Goal: Information Seeking & Learning: Learn about a topic

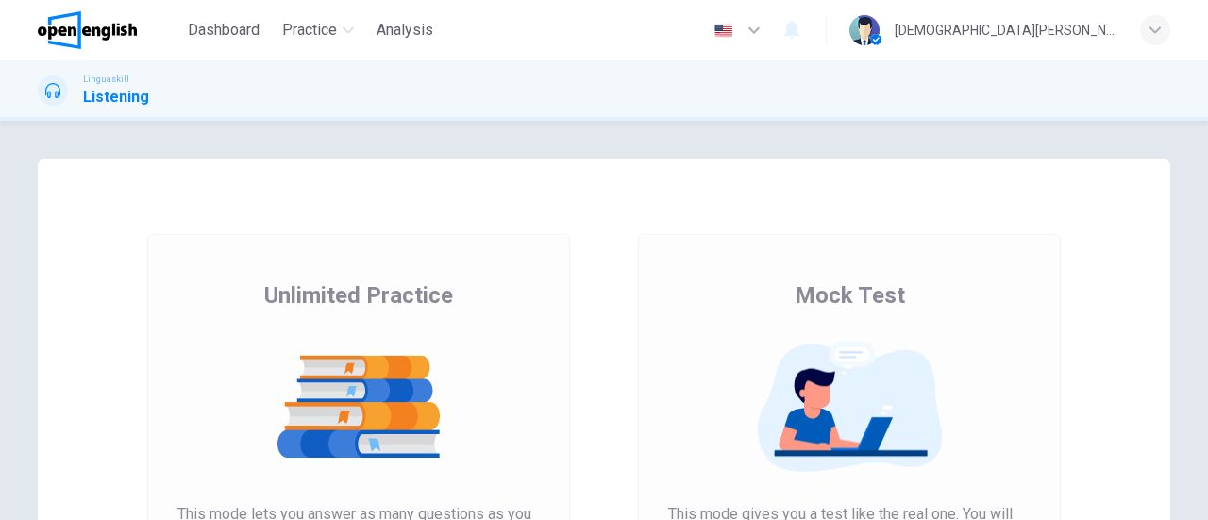
scroll to position [189, 0]
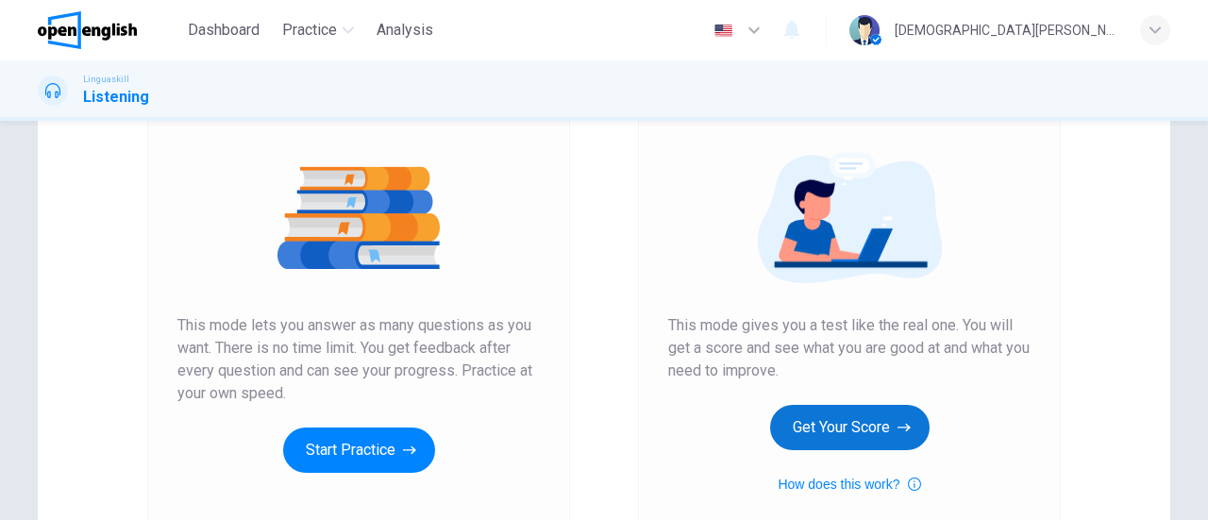
click at [821, 441] on button "Get Your Score" at bounding box center [849, 427] width 159 height 45
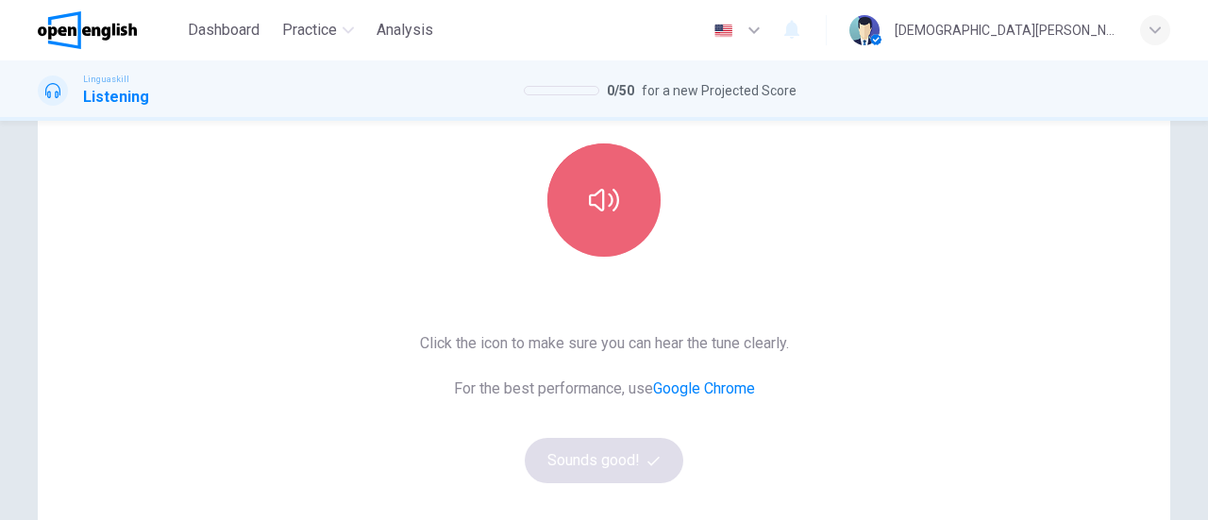
click at [598, 224] on button "button" at bounding box center [603, 199] width 113 height 113
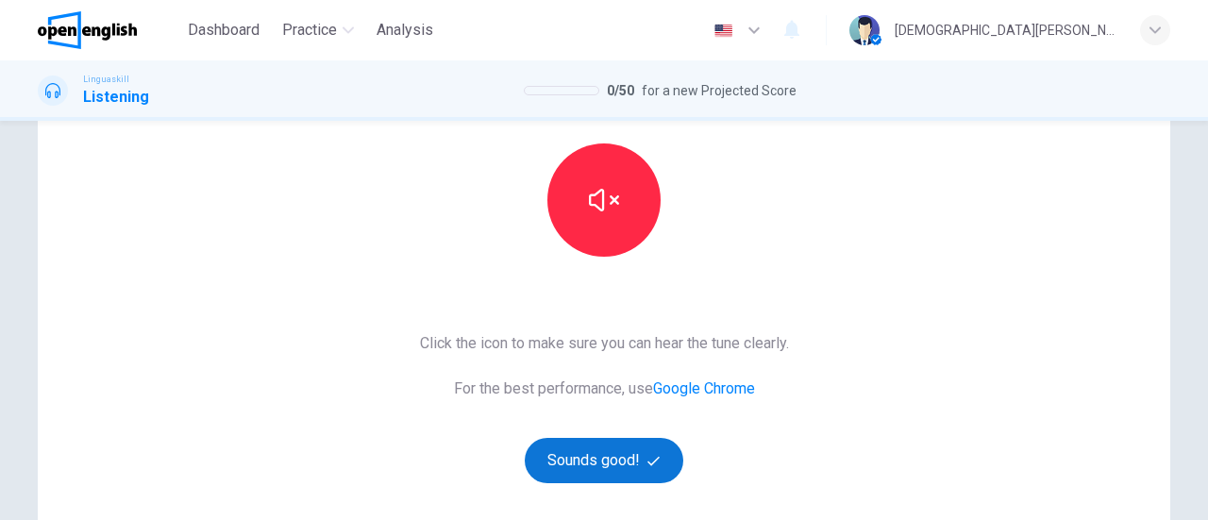
click at [609, 467] on button "Sounds good!" at bounding box center [604, 460] width 159 height 45
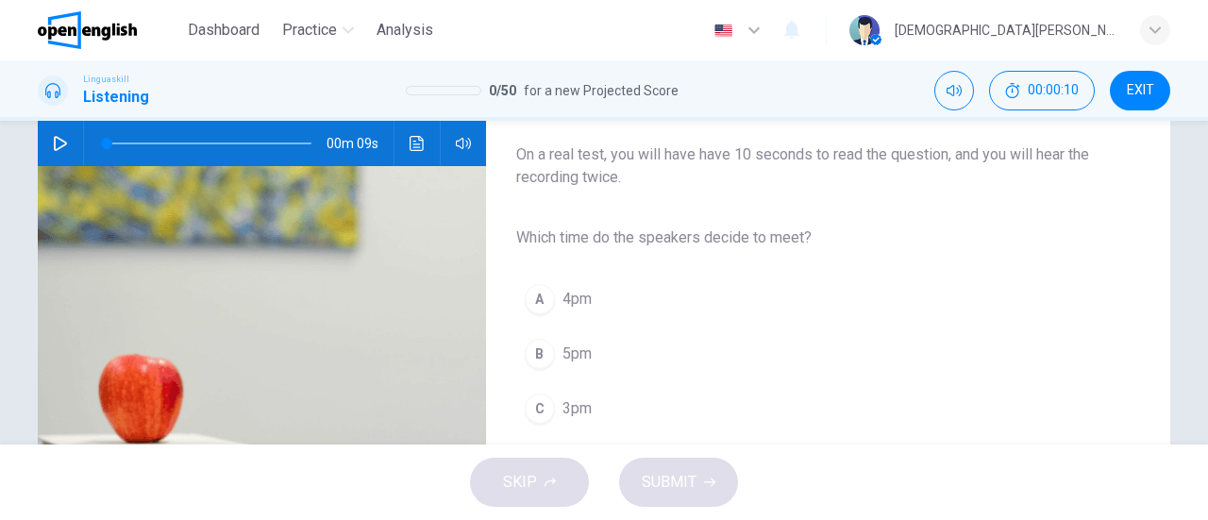
click at [68, 153] on button "button" at bounding box center [60, 143] width 30 height 45
click at [551, 413] on button "C 3pm" at bounding box center [813, 408] width 594 height 47
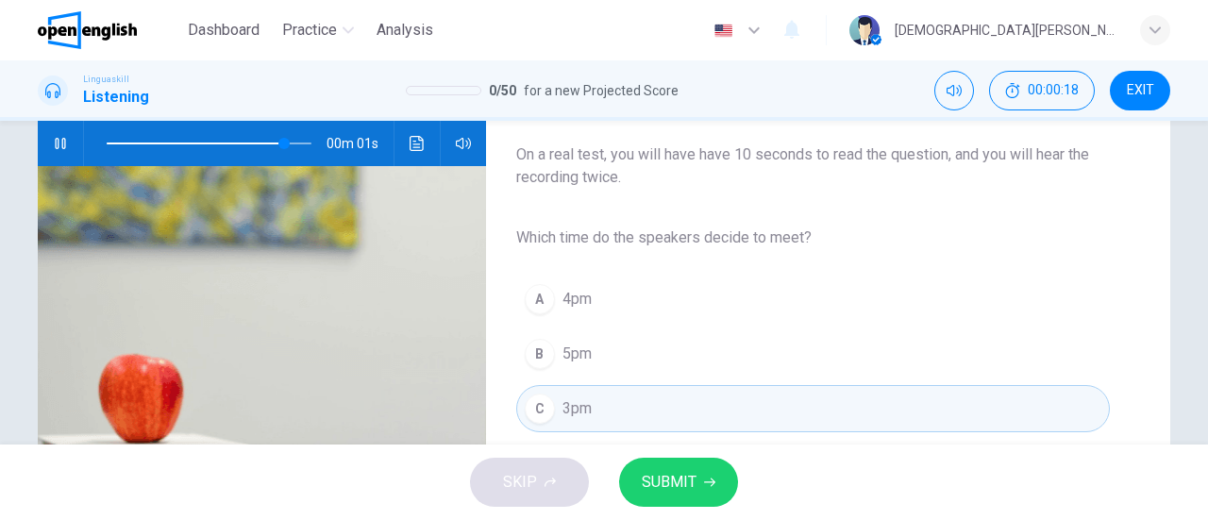
click at [662, 482] on span "SUBMIT" at bounding box center [669, 482] width 55 height 26
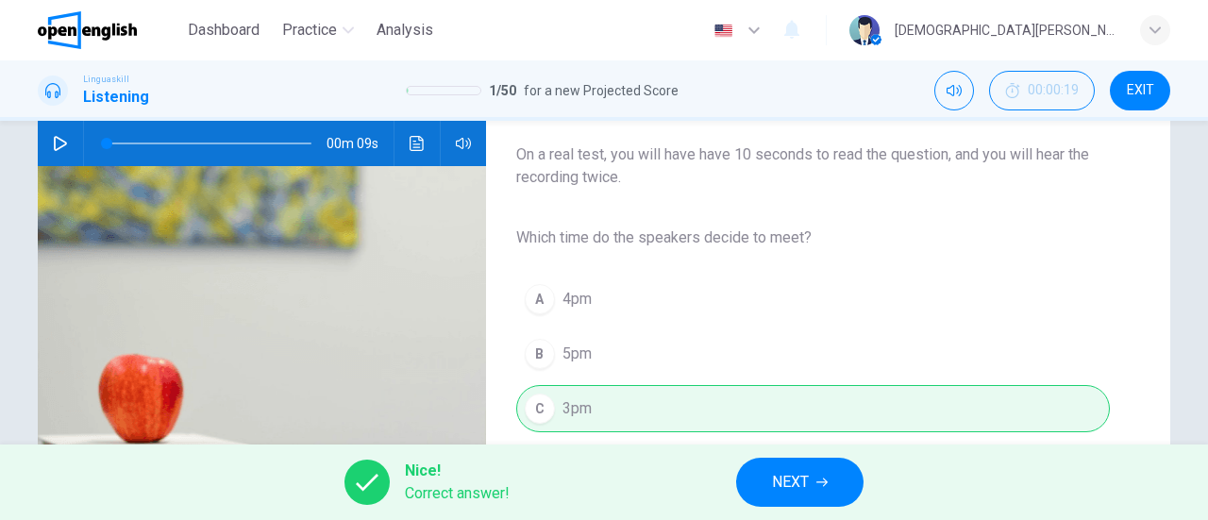
click at [773, 488] on span "NEXT" at bounding box center [790, 482] width 37 height 26
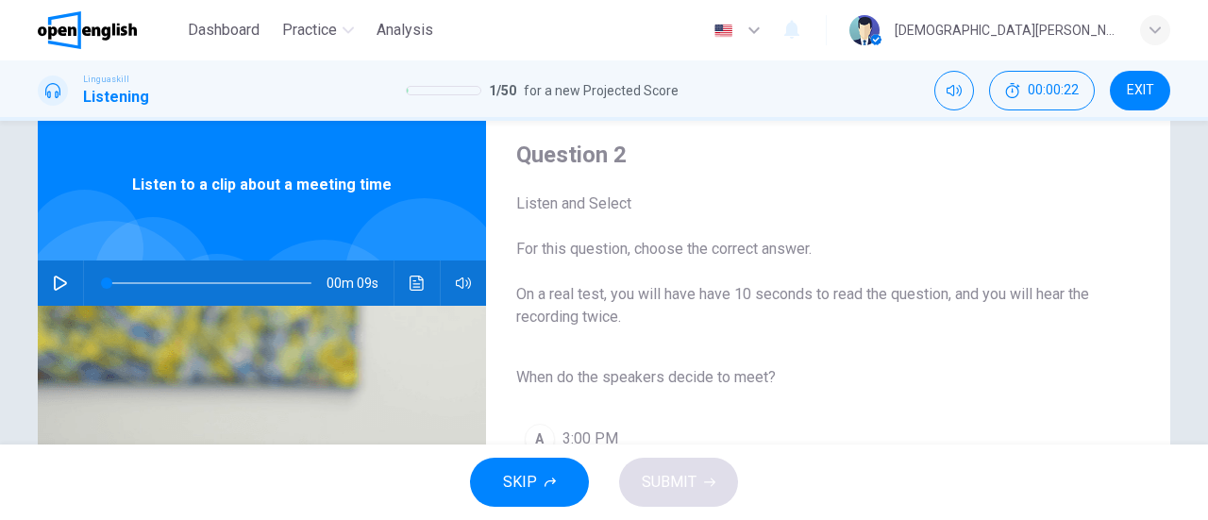
scroll to position [30, 0]
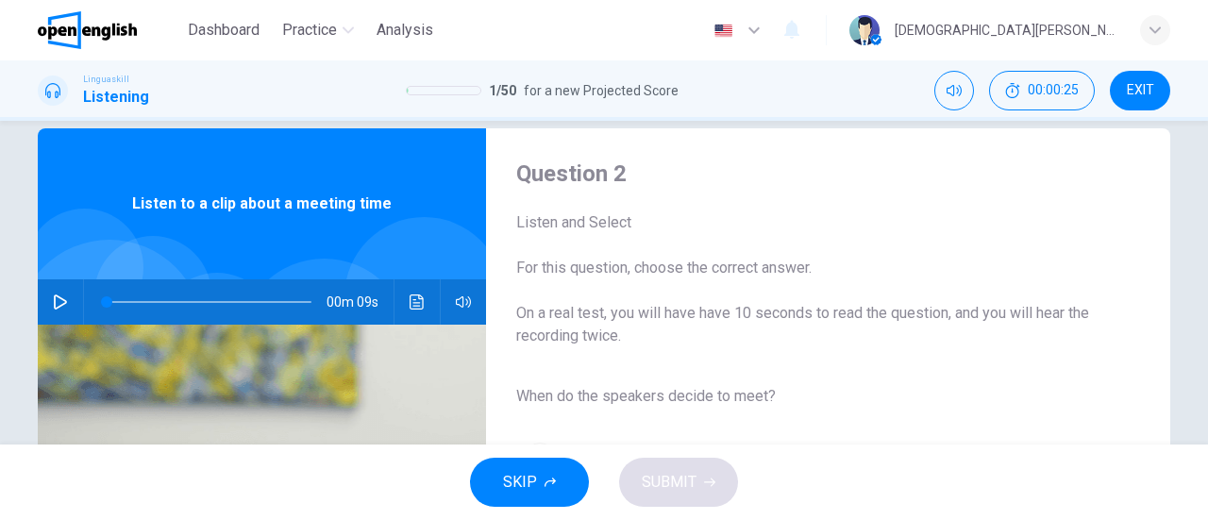
click at [53, 298] on icon "button" at bounding box center [60, 301] width 15 height 15
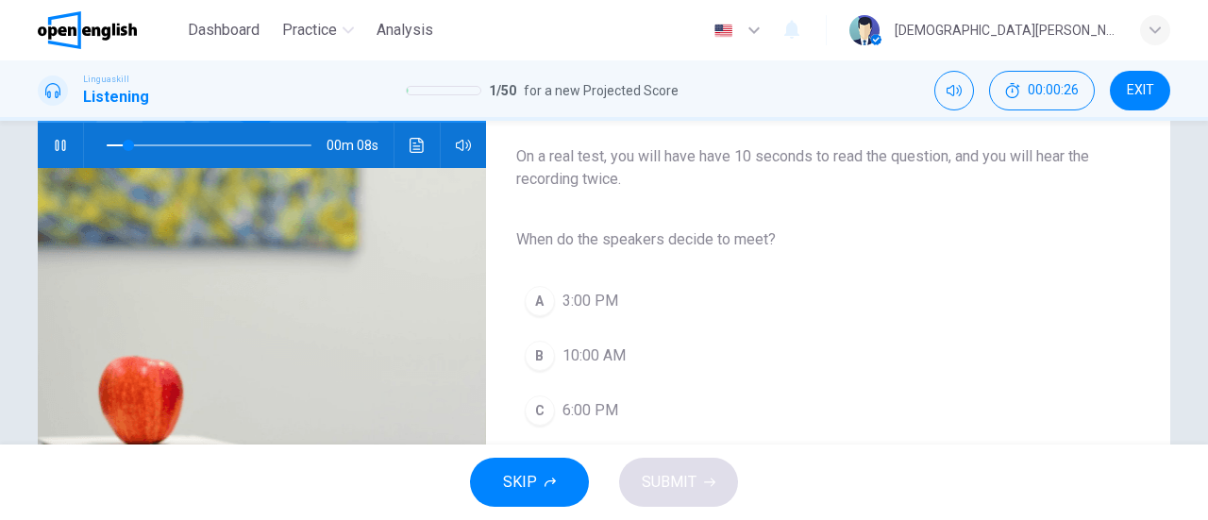
scroll to position [219, 0]
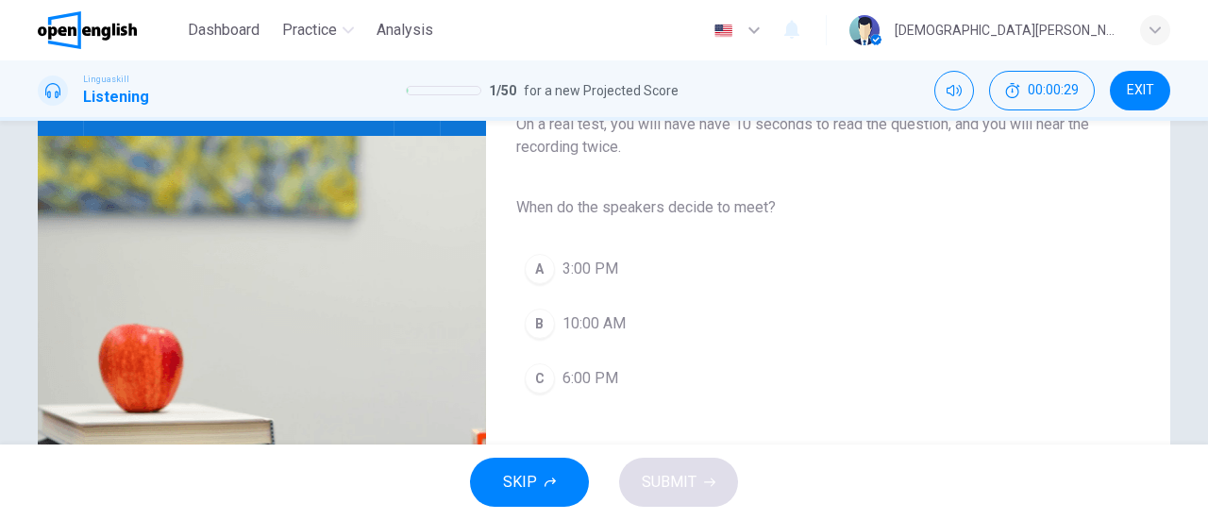
click at [587, 269] on span "3:00 PM" at bounding box center [590, 269] width 56 height 23
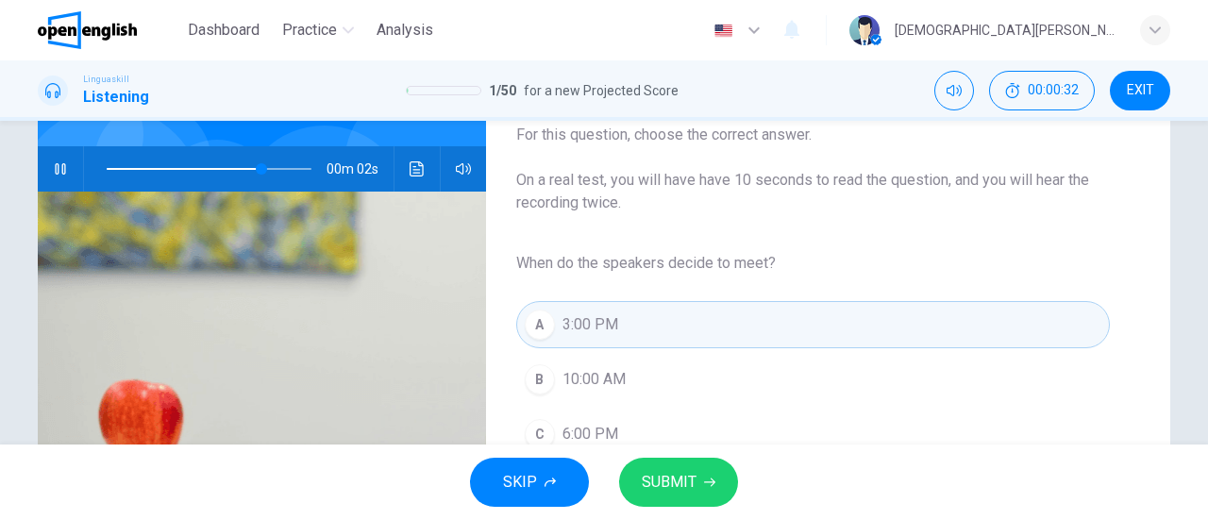
scroll to position [125, 0]
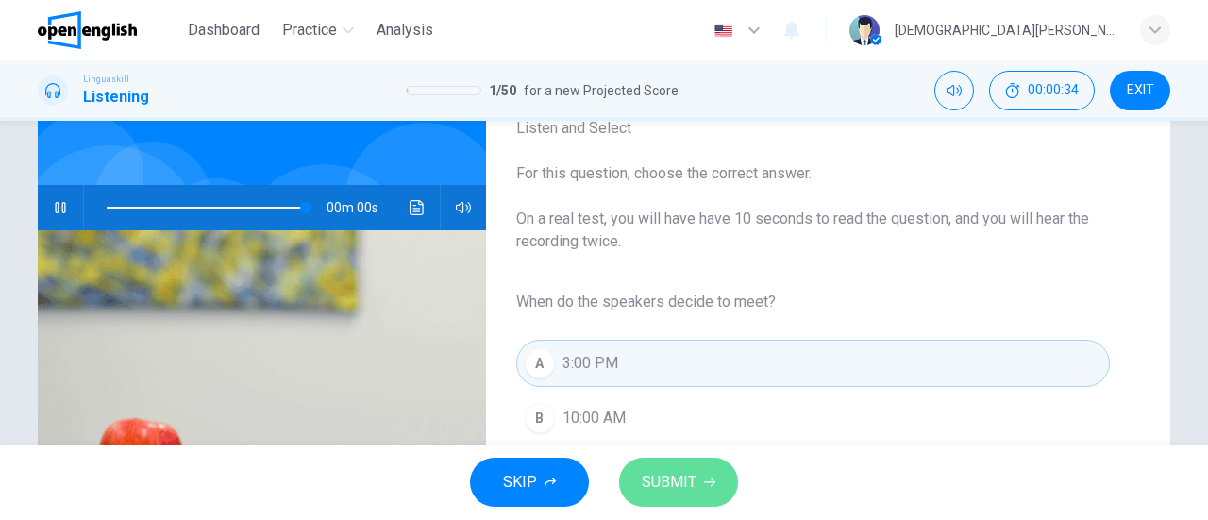
click at [684, 472] on span "SUBMIT" at bounding box center [669, 482] width 55 height 26
type input "*"
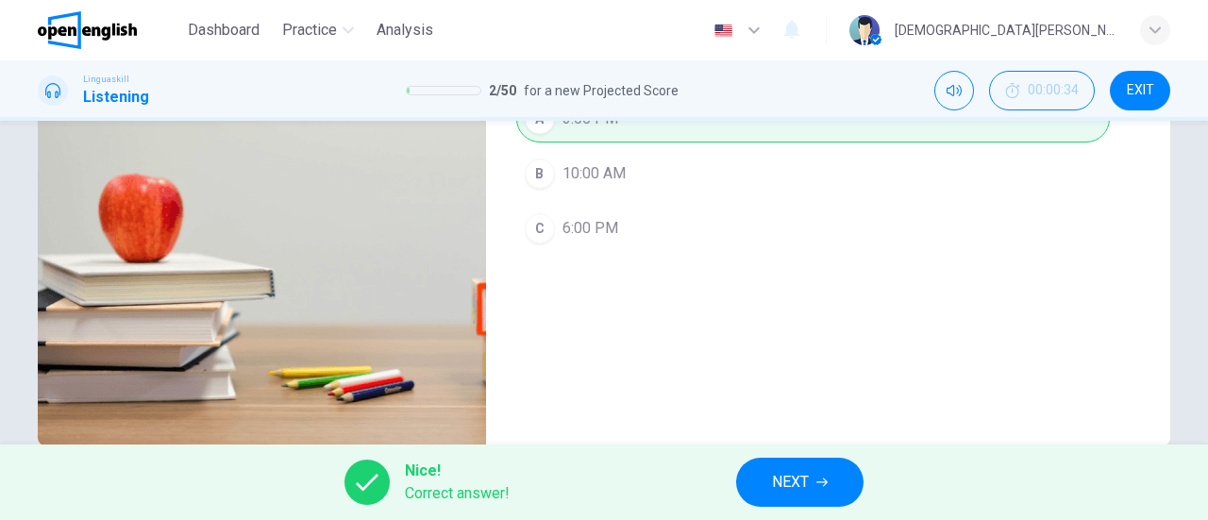
scroll to position [408, 0]
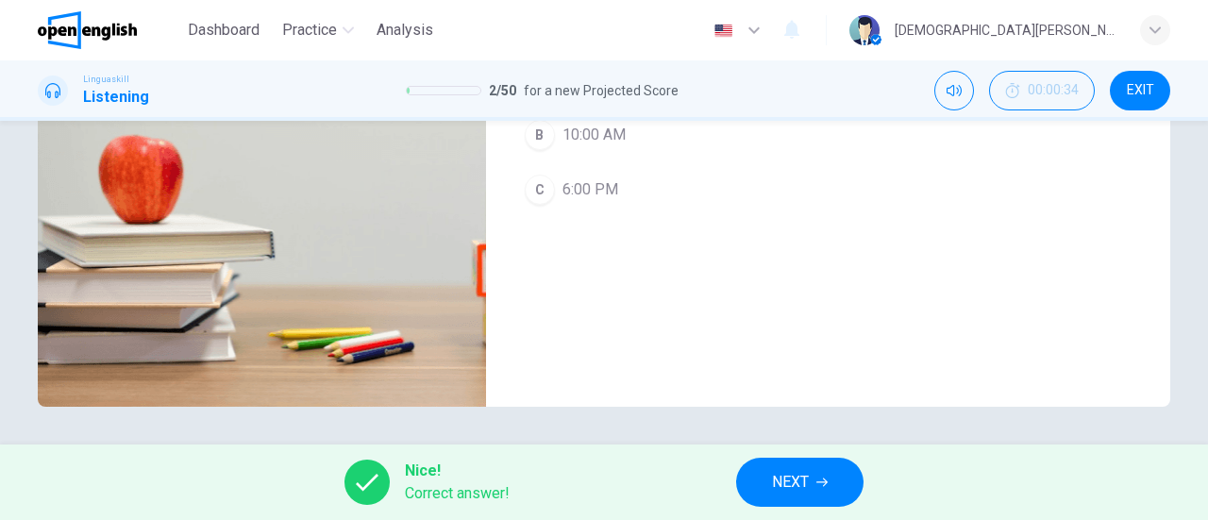
click at [779, 474] on span "NEXT" at bounding box center [790, 482] width 37 height 26
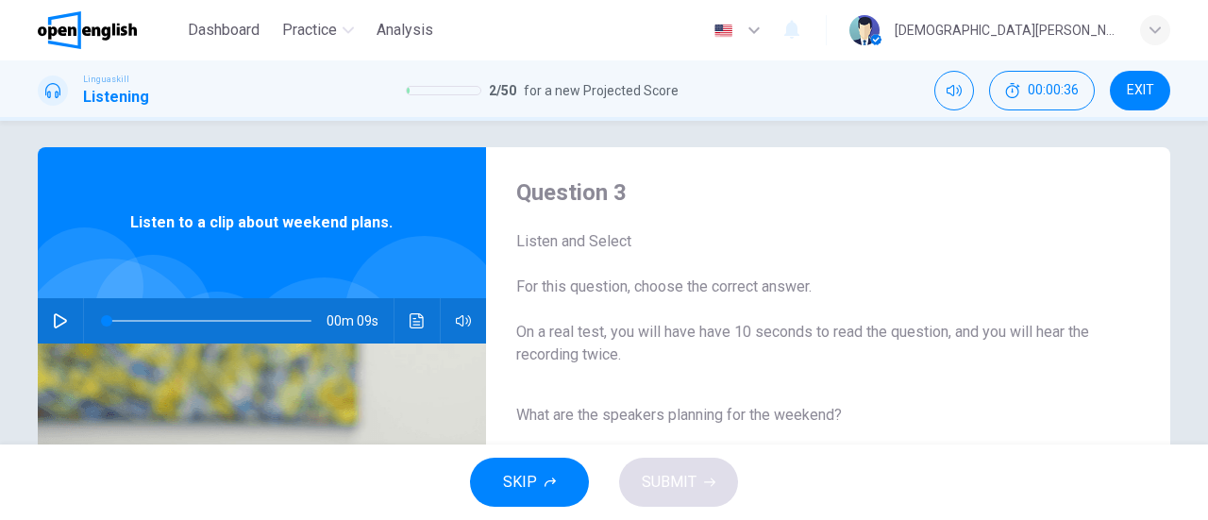
scroll to position [0, 0]
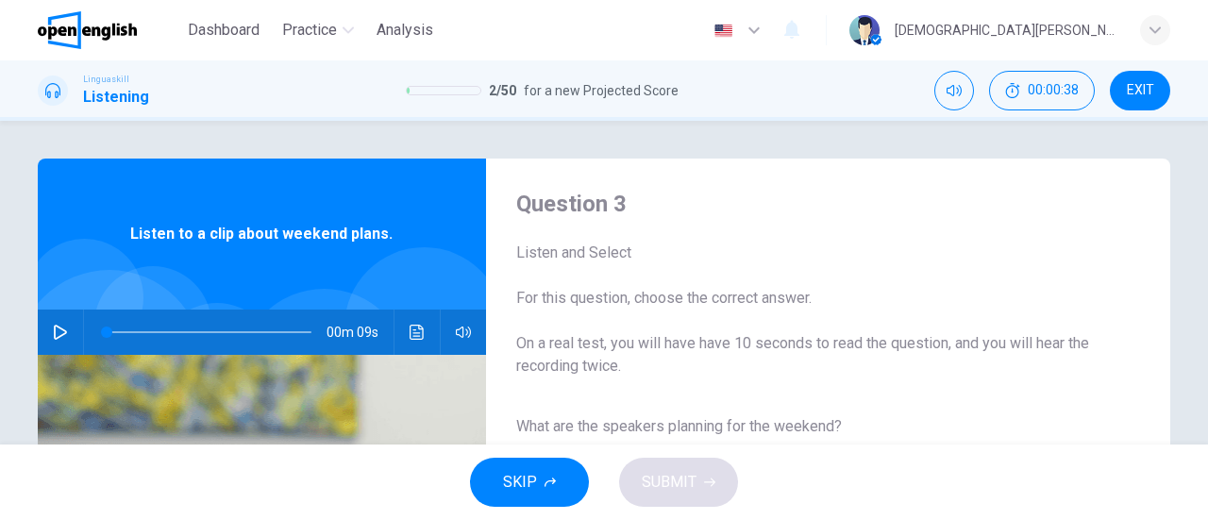
click at [56, 323] on button "button" at bounding box center [60, 332] width 30 height 45
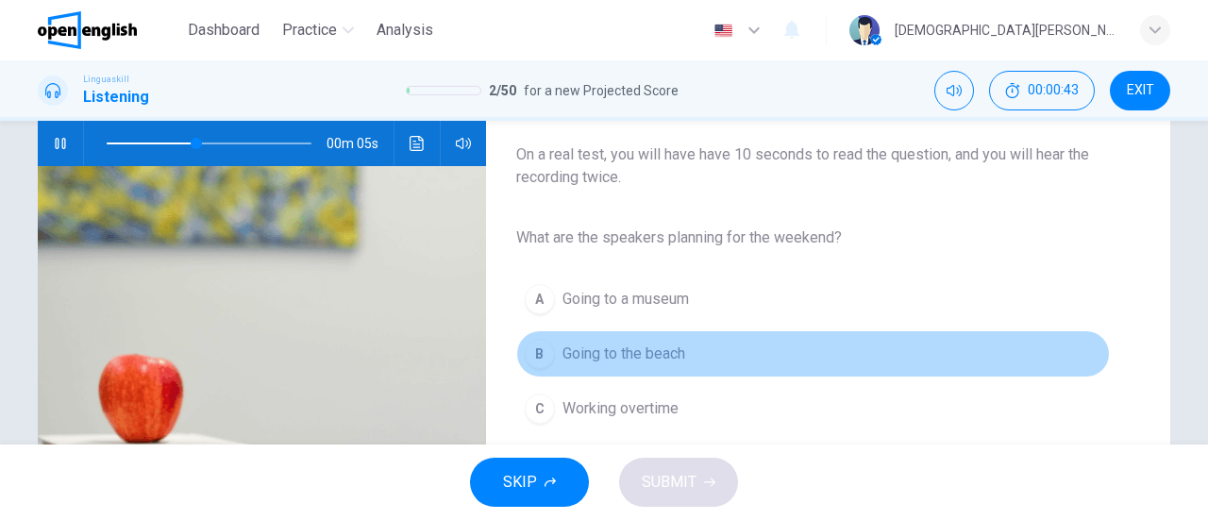
click at [623, 353] on span "Going to the beach" at bounding box center [623, 354] width 123 height 23
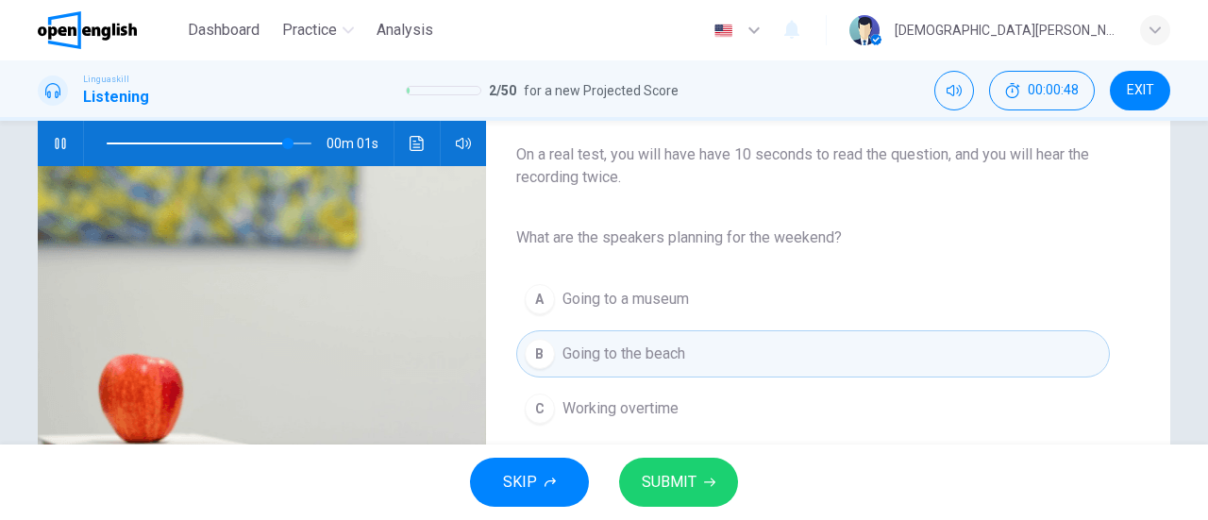
type input "*"
click at [683, 483] on span "SUBMIT" at bounding box center [669, 482] width 55 height 26
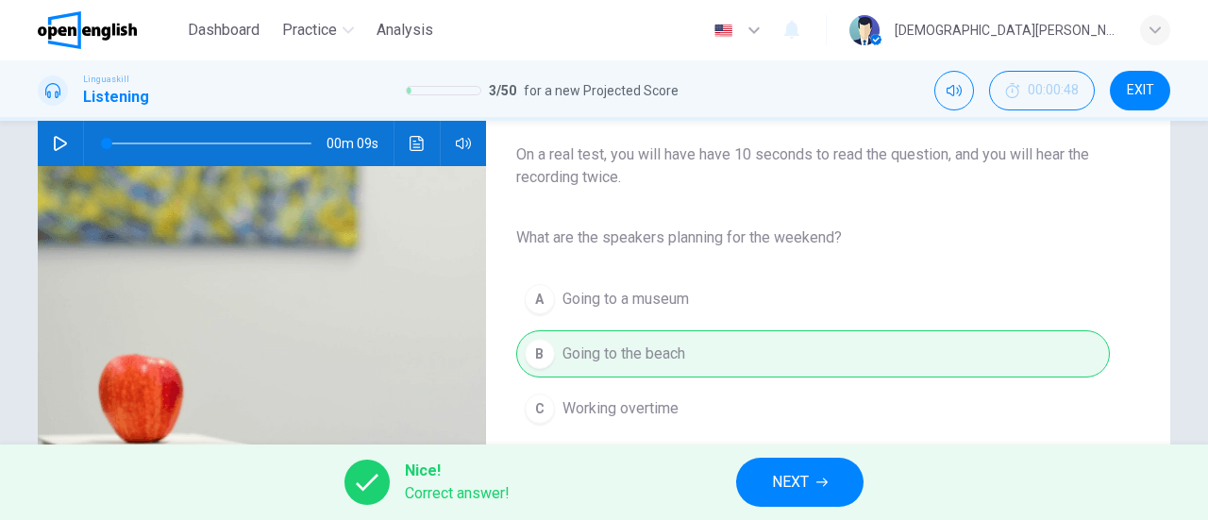
click at [787, 493] on span "NEXT" at bounding box center [790, 482] width 37 height 26
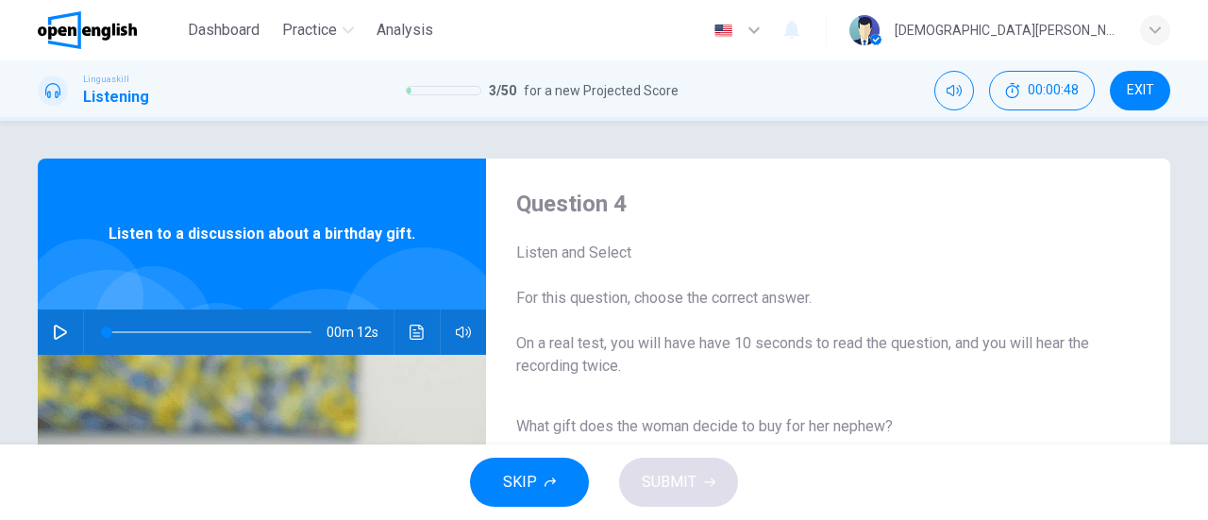
scroll to position [94, 0]
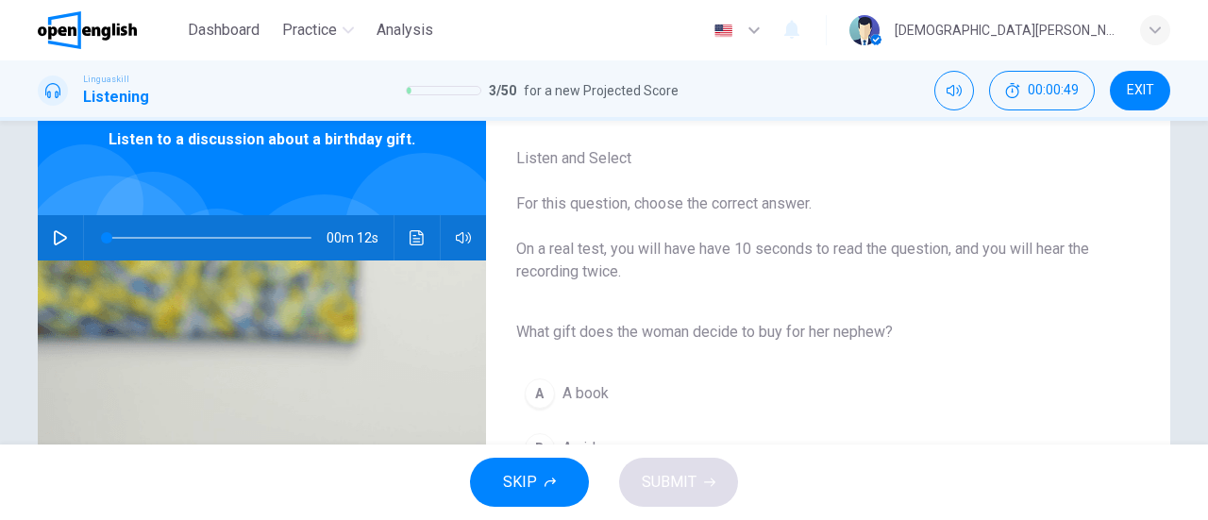
click at [70, 235] on button "button" at bounding box center [60, 237] width 30 height 45
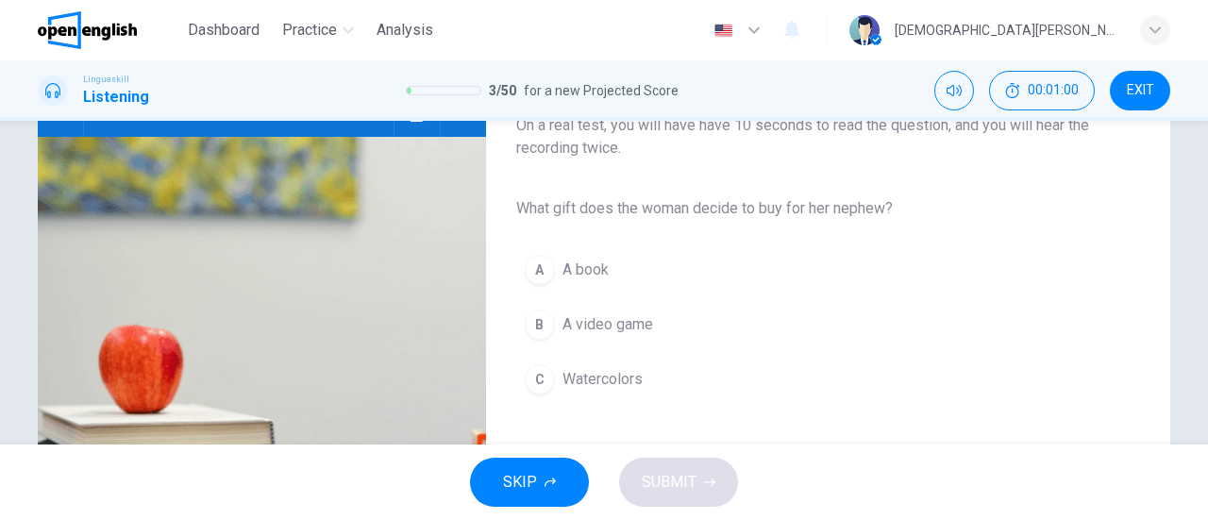
scroll to position [189, 0]
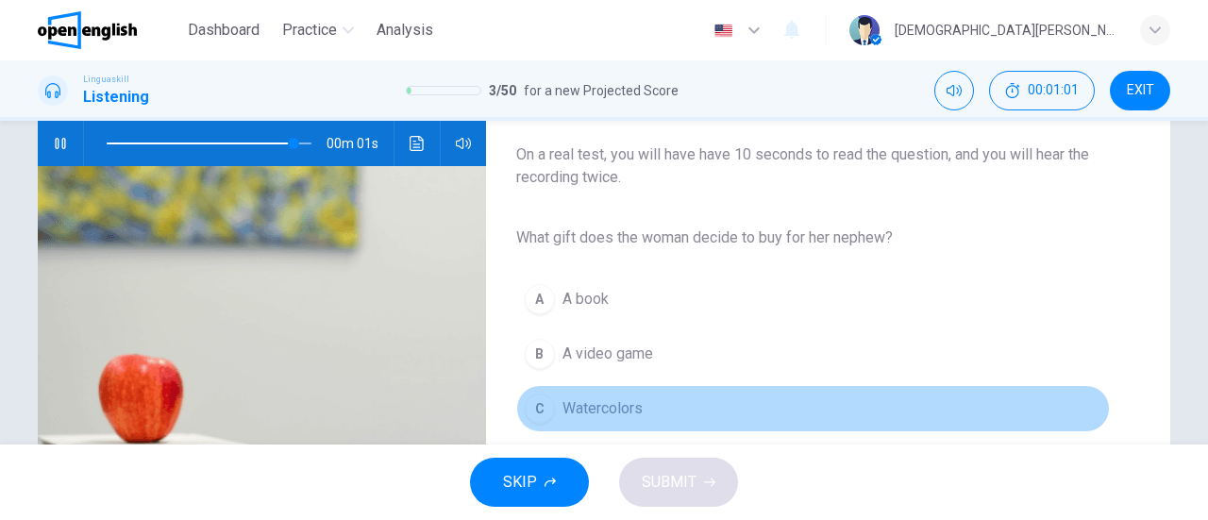
click at [602, 402] on span "Watercolors" at bounding box center [602, 408] width 80 height 23
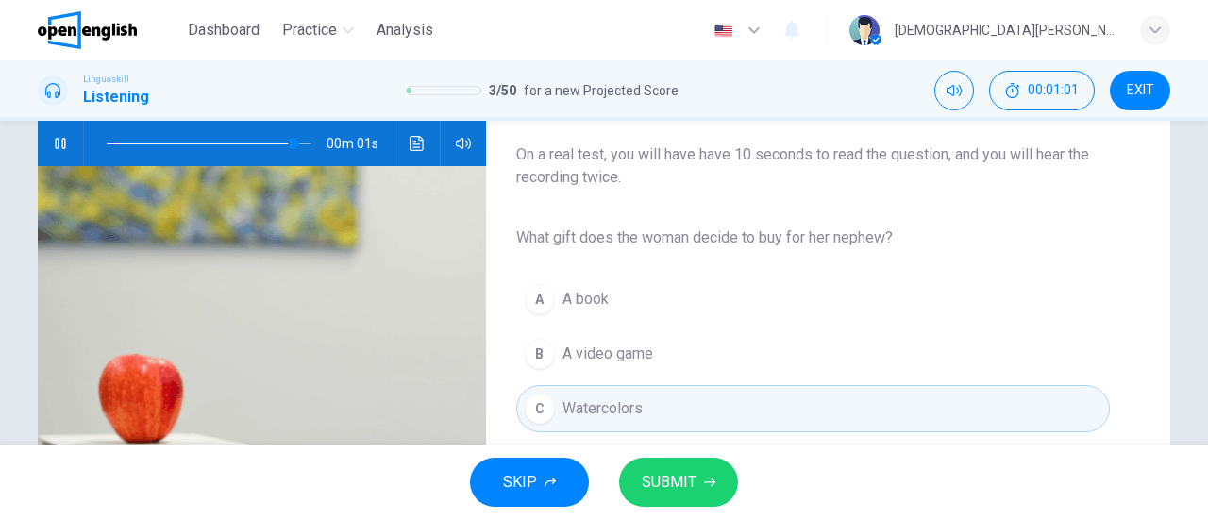
type input "*"
click at [695, 484] on span "SUBMIT" at bounding box center [669, 482] width 55 height 26
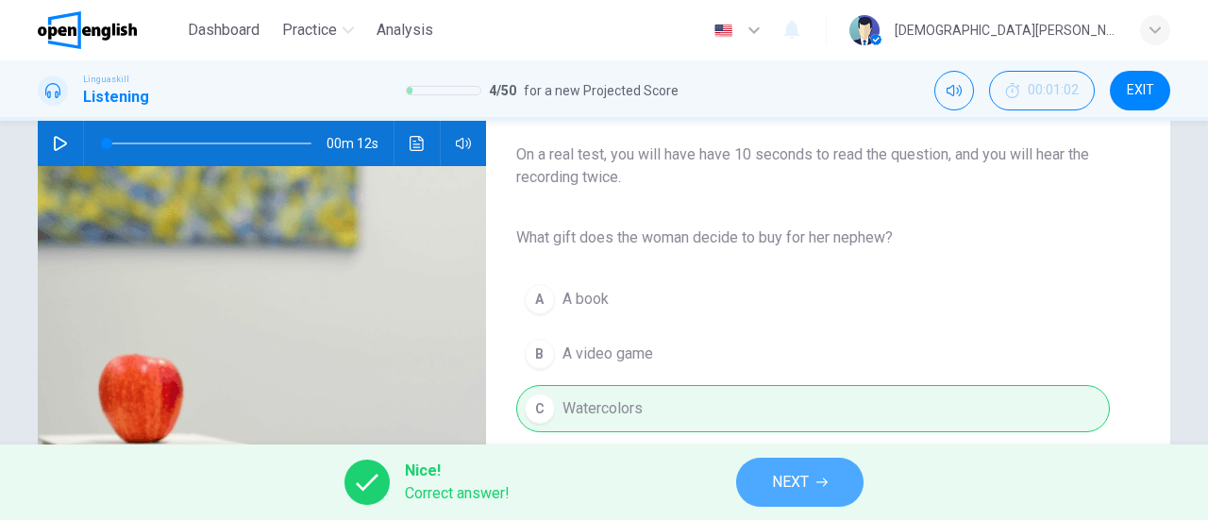
click at [781, 484] on span "NEXT" at bounding box center [790, 482] width 37 height 26
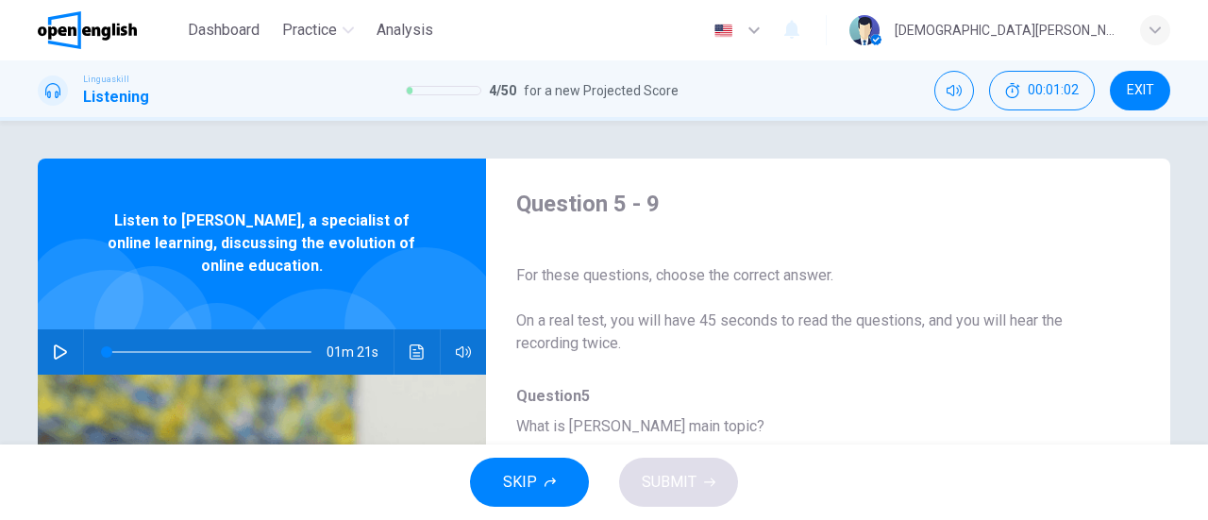
click at [62, 359] on icon "button" at bounding box center [60, 351] width 15 height 15
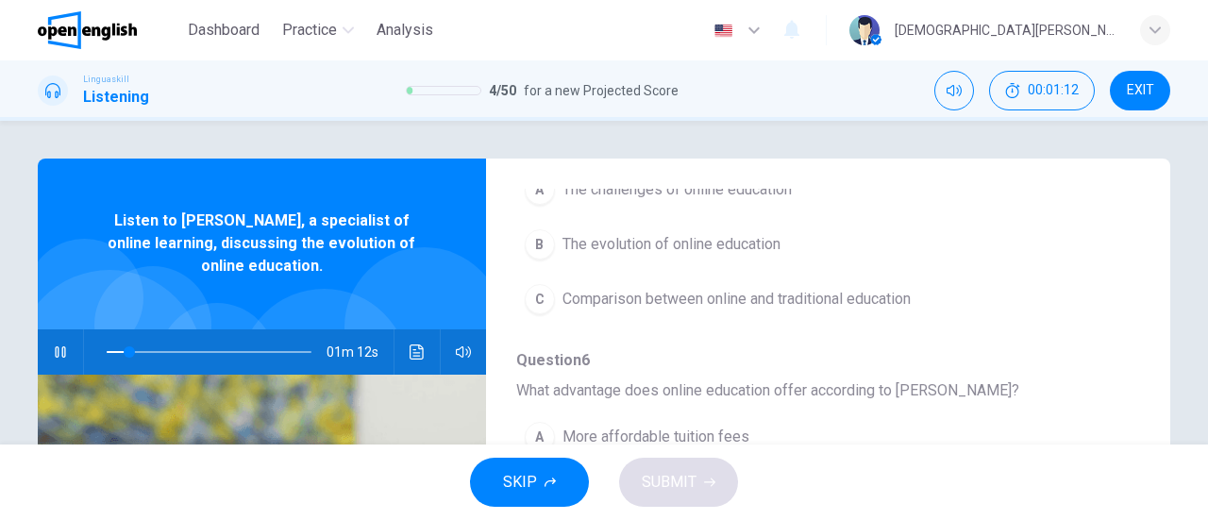
scroll to position [189, 0]
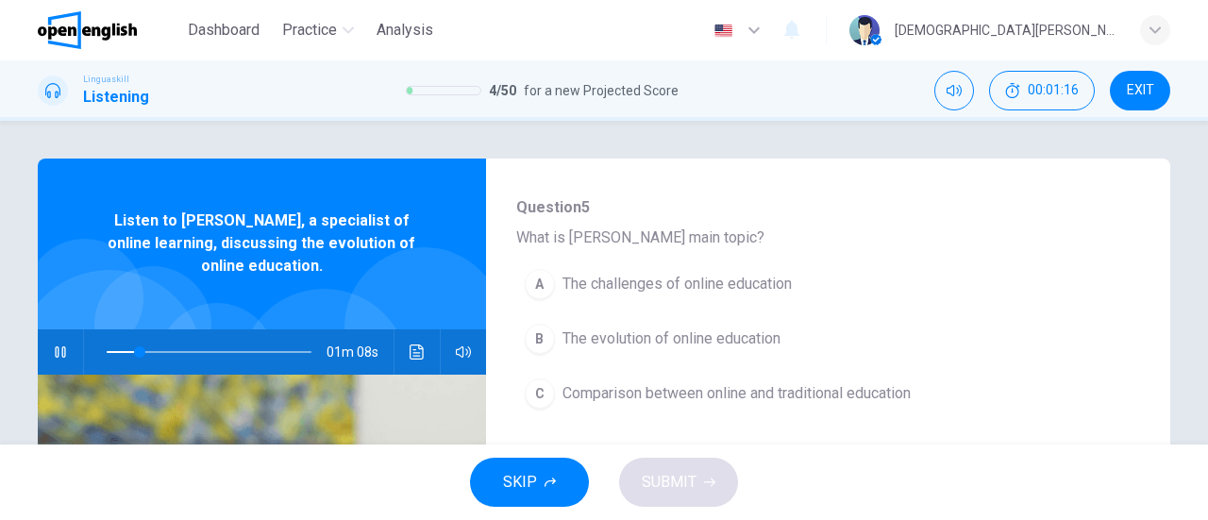
click at [698, 286] on span "The challenges of online education" at bounding box center [676, 284] width 229 height 23
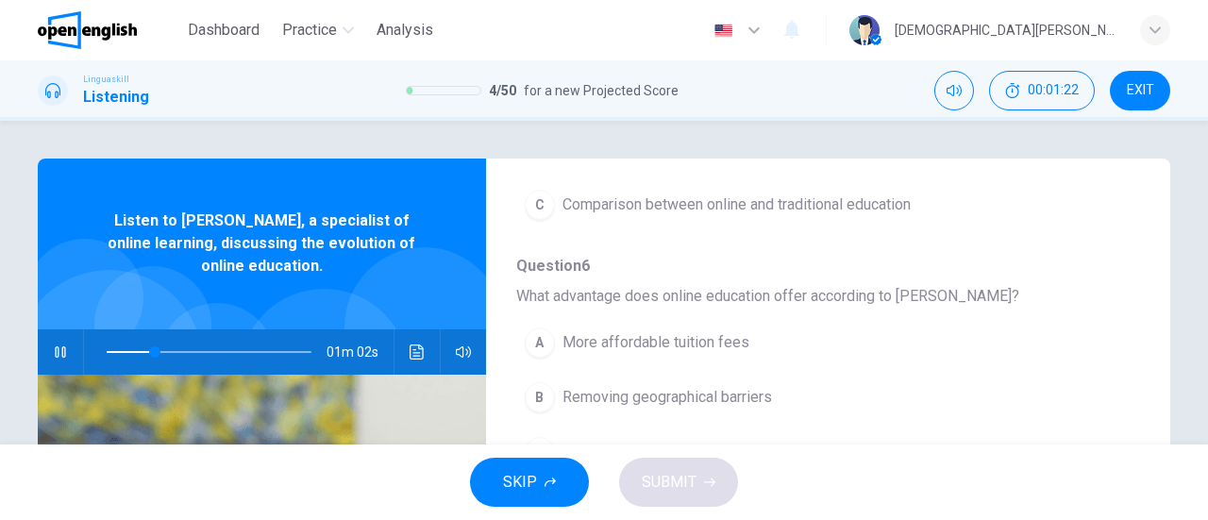
scroll to position [472, 0]
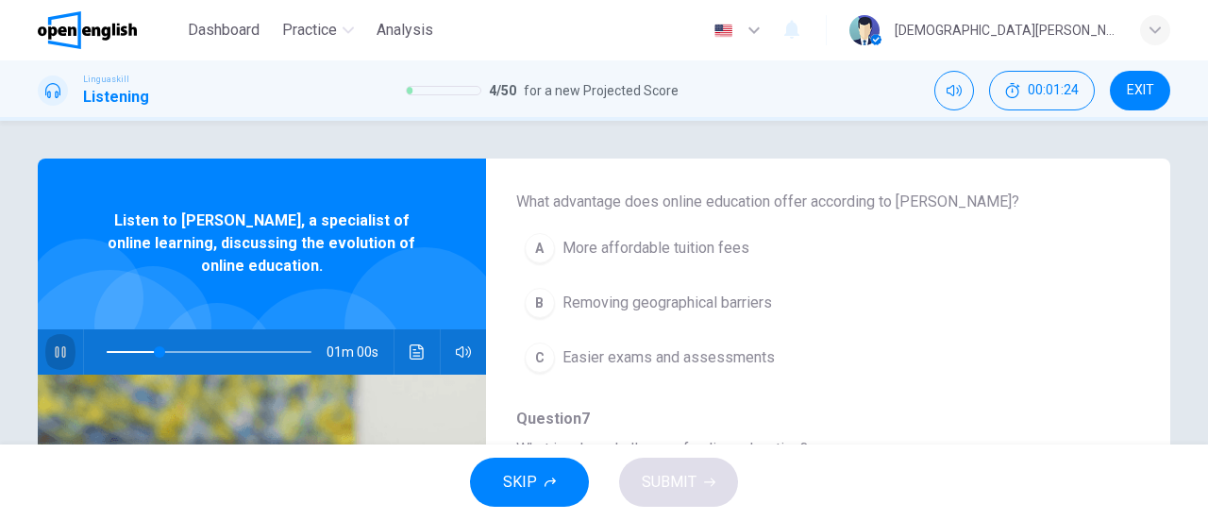
click at [59, 341] on button "button" at bounding box center [60, 351] width 30 height 45
drag, startPoint x: 160, startPoint y: 353, endPoint x: 58, endPoint y: 355, distance: 102.9
click at [64, 354] on div "01m 21s" at bounding box center [262, 351] width 448 height 45
click at [53, 356] on icon "button" at bounding box center [60, 351] width 15 height 15
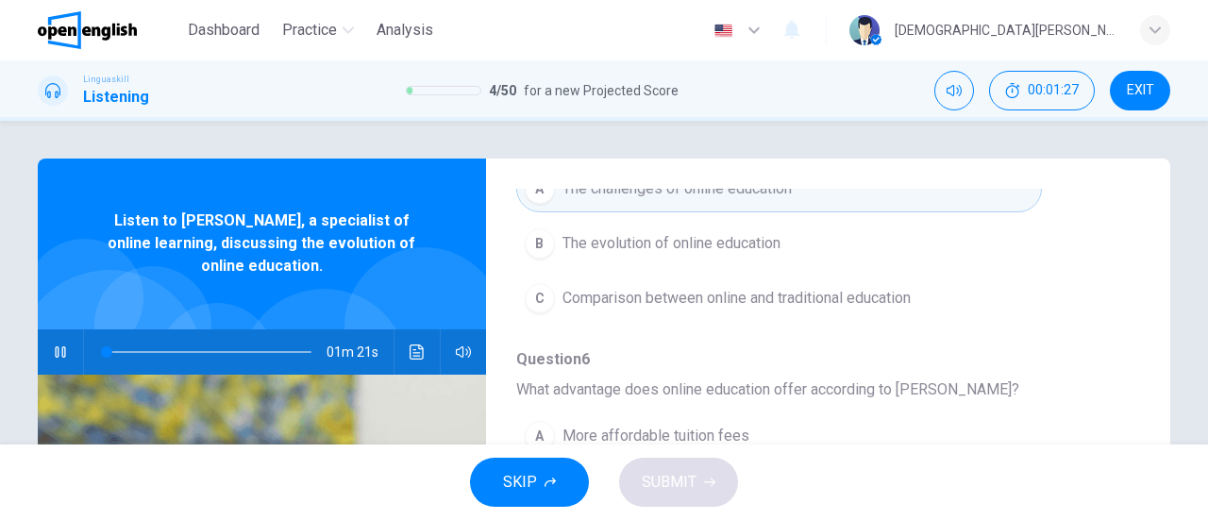
scroll to position [189, 0]
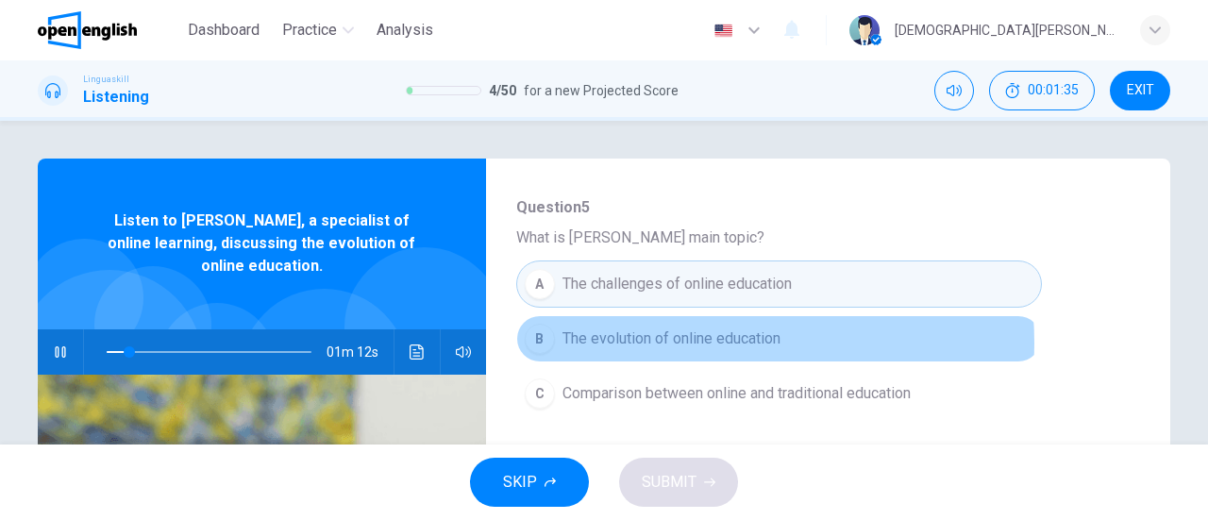
click at [701, 342] on span "The evolution of online education" at bounding box center [671, 338] width 218 height 23
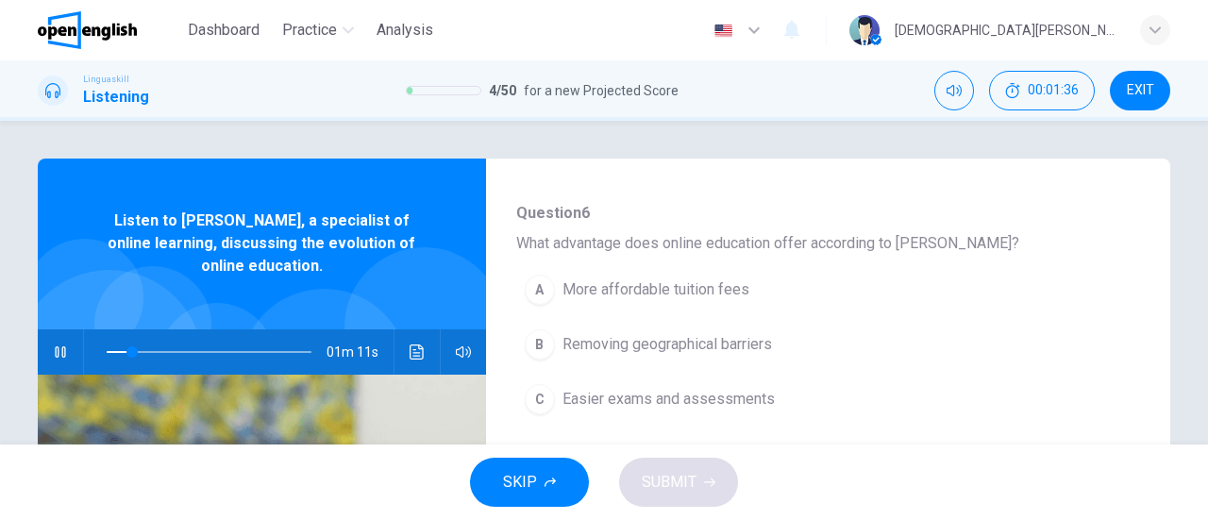
scroll to position [472, 0]
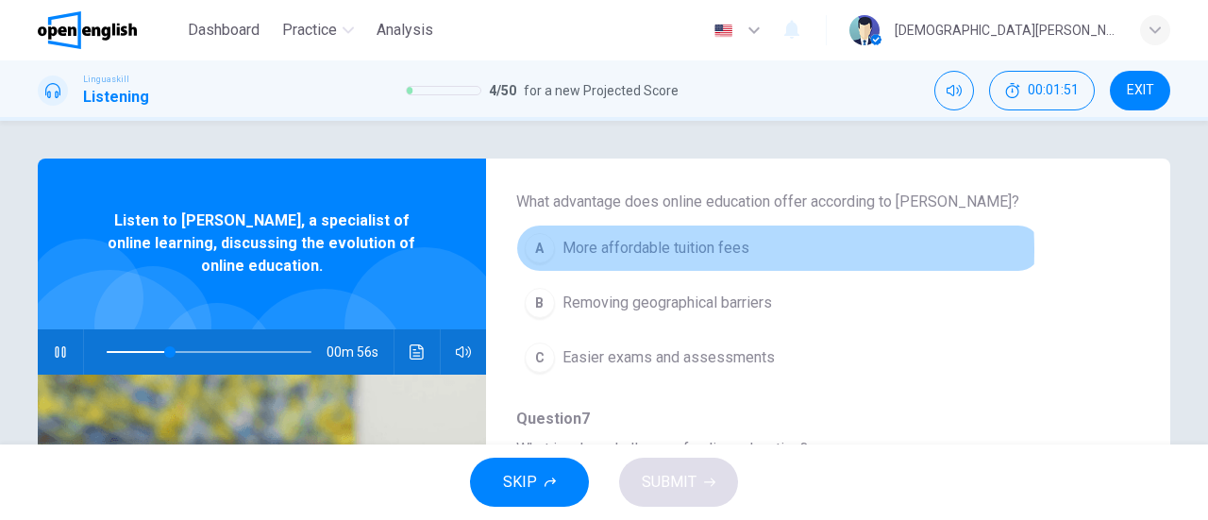
click at [618, 249] on span "More affordable tuition fees" at bounding box center [655, 248] width 187 height 23
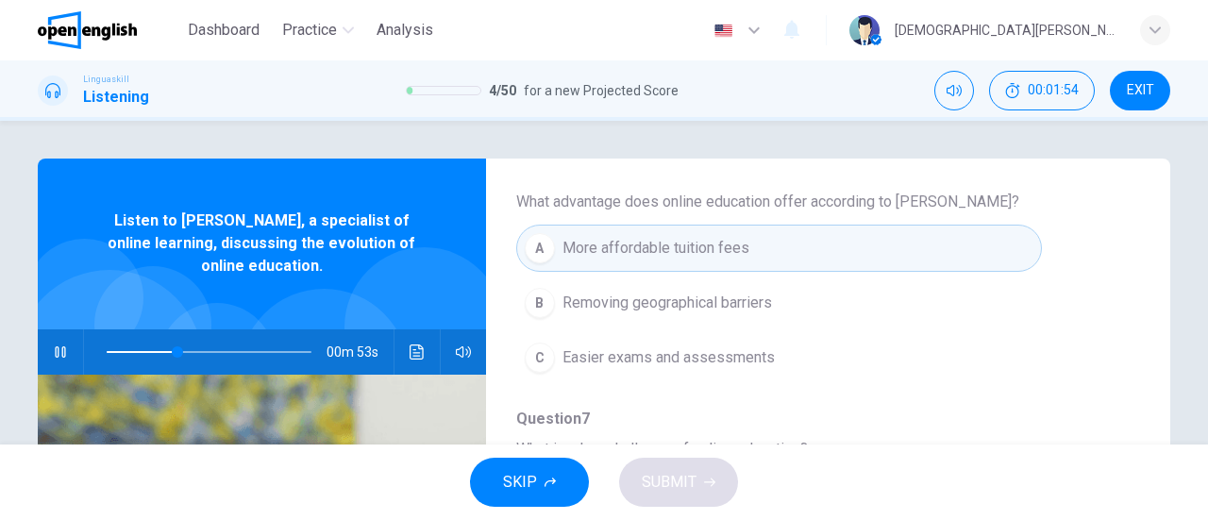
click at [613, 306] on span "Removing geographical barriers" at bounding box center [667, 303] width 210 height 23
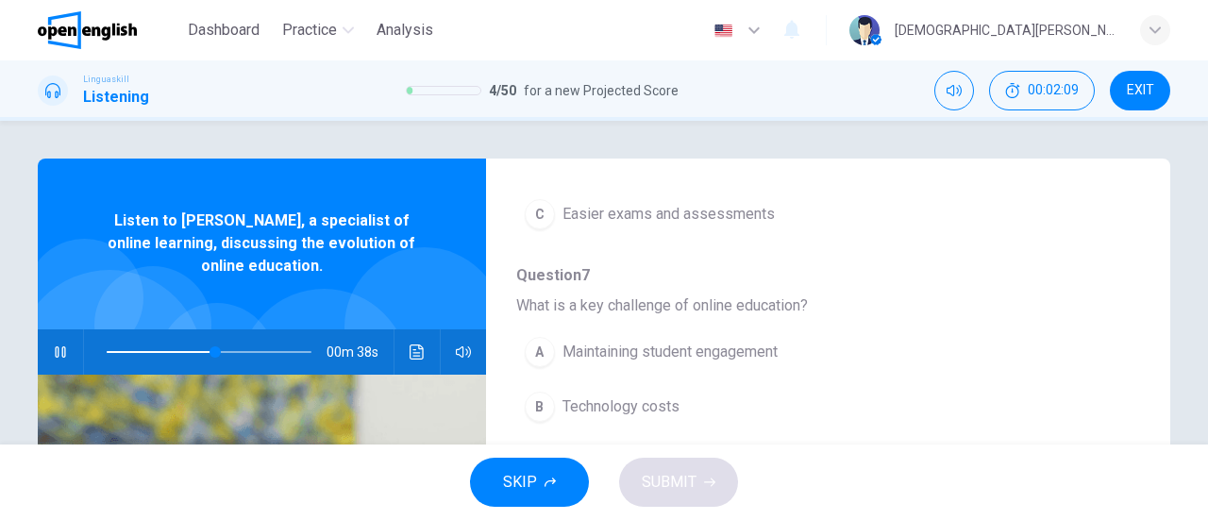
scroll to position [710, 0]
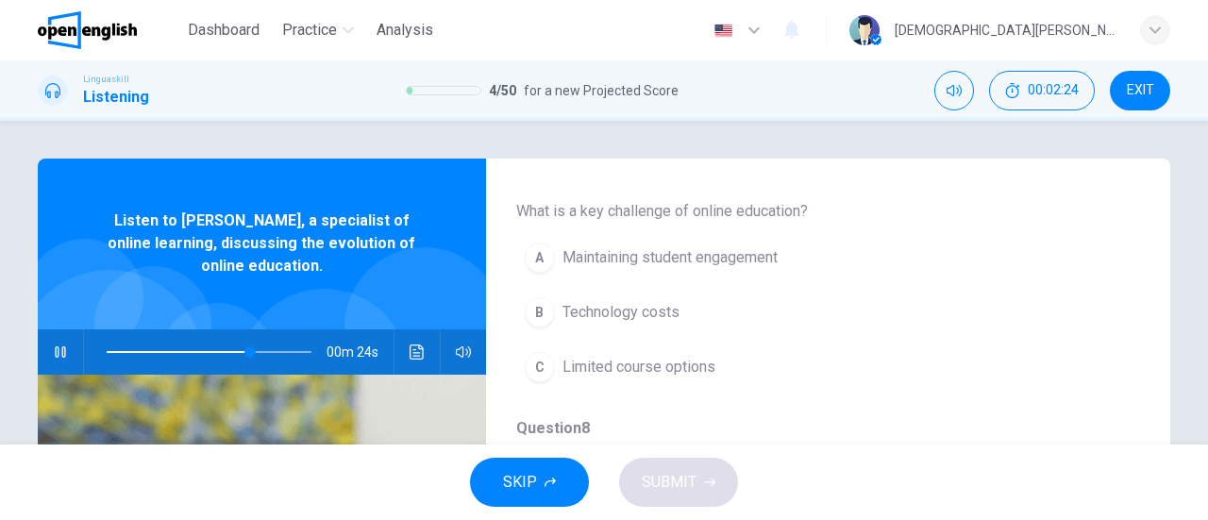
click at [631, 254] on span "Maintaining student engagement" at bounding box center [669, 257] width 215 height 23
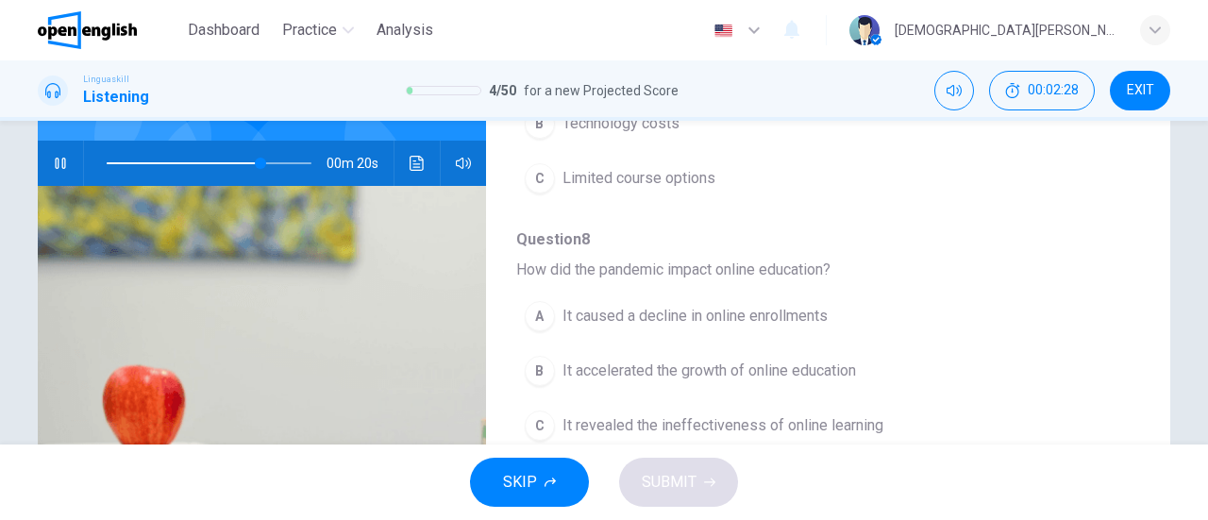
scroll to position [804, 0]
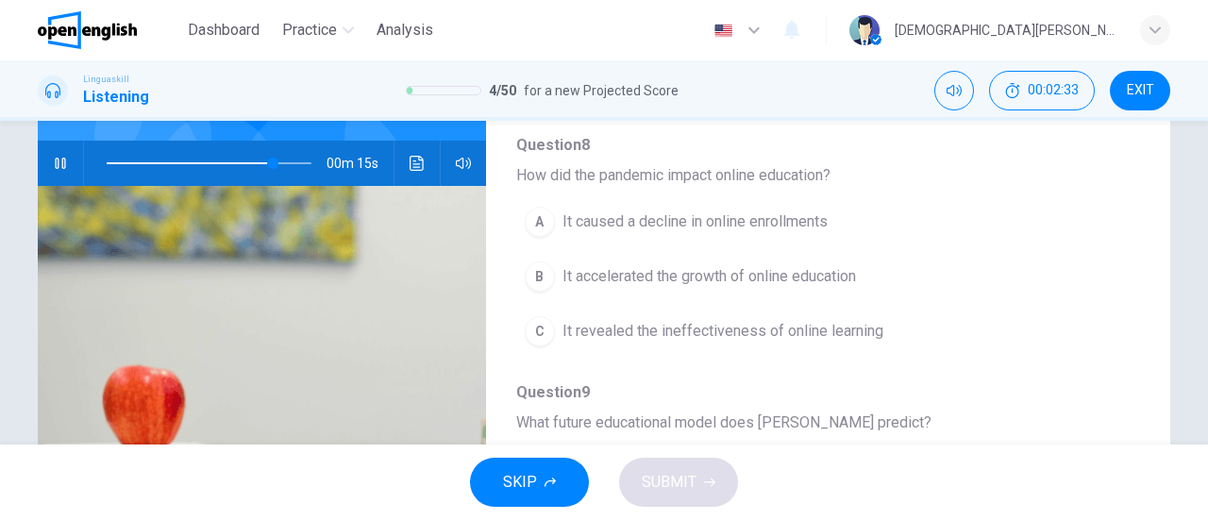
click at [651, 277] on span "It accelerated the growth of online education" at bounding box center [708, 276] width 293 height 23
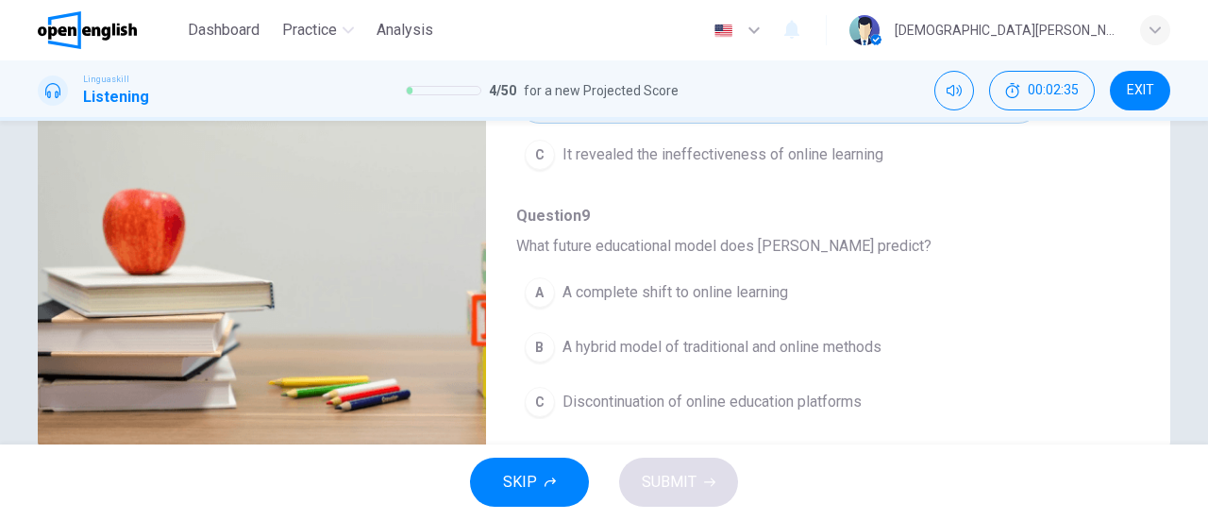
scroll to position [377, 0]
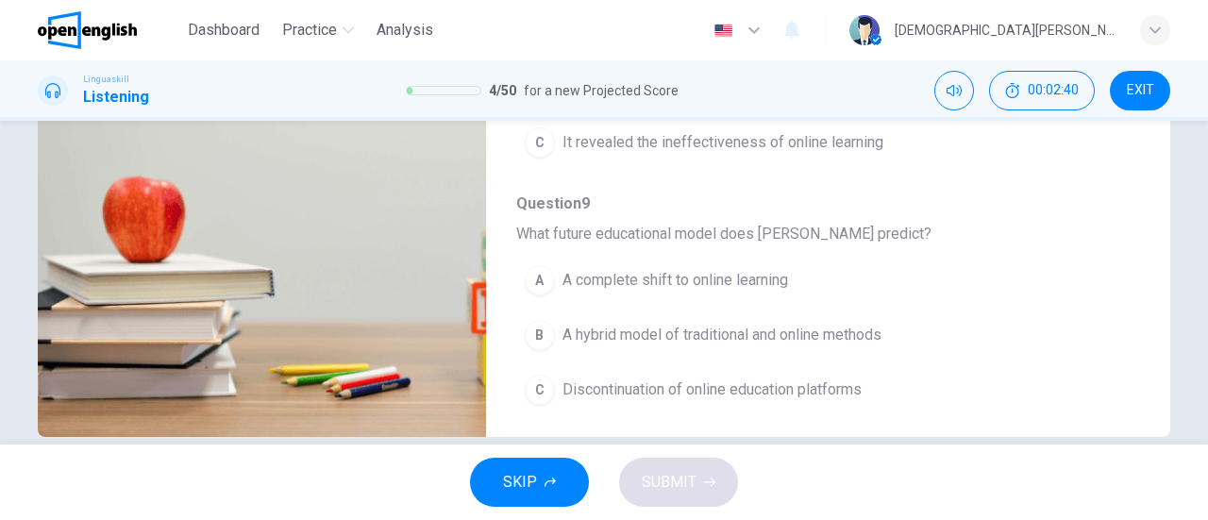
click at [624, 327] on span "A hybrid model of traditional and online methods" at bounding box center [721, 335] width 319 height 23
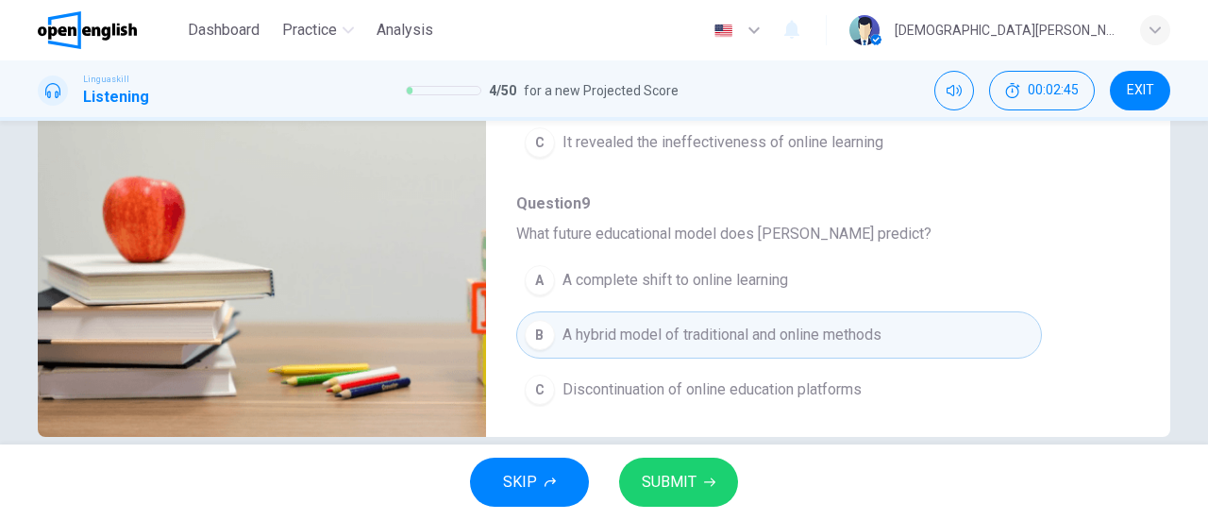
scroll to position [408, 0]
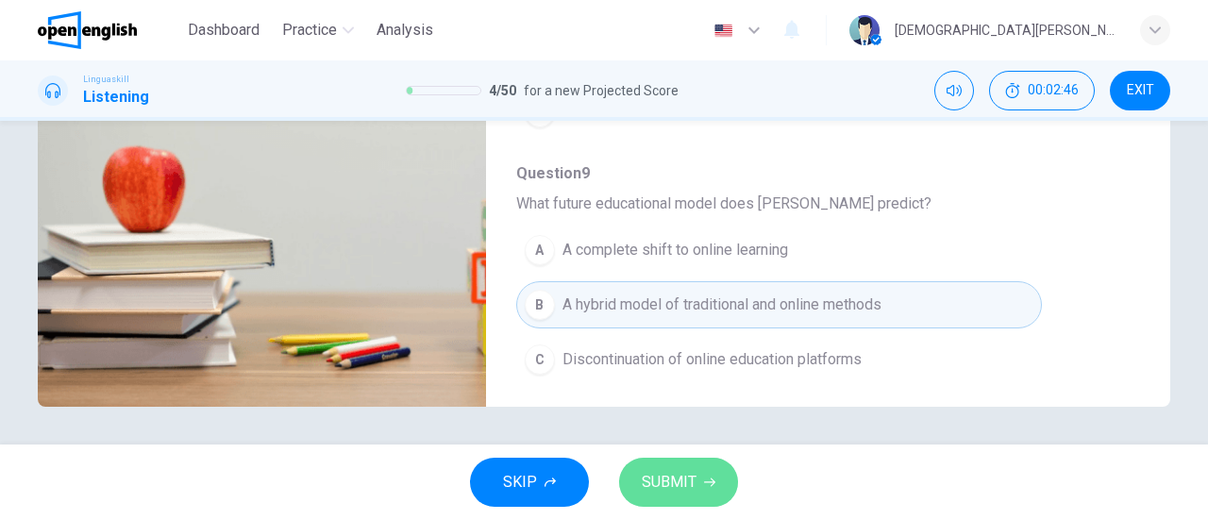
click at [676, 482] on span "SUBMIT" at bounding box center [669, 482] width 55 height 26
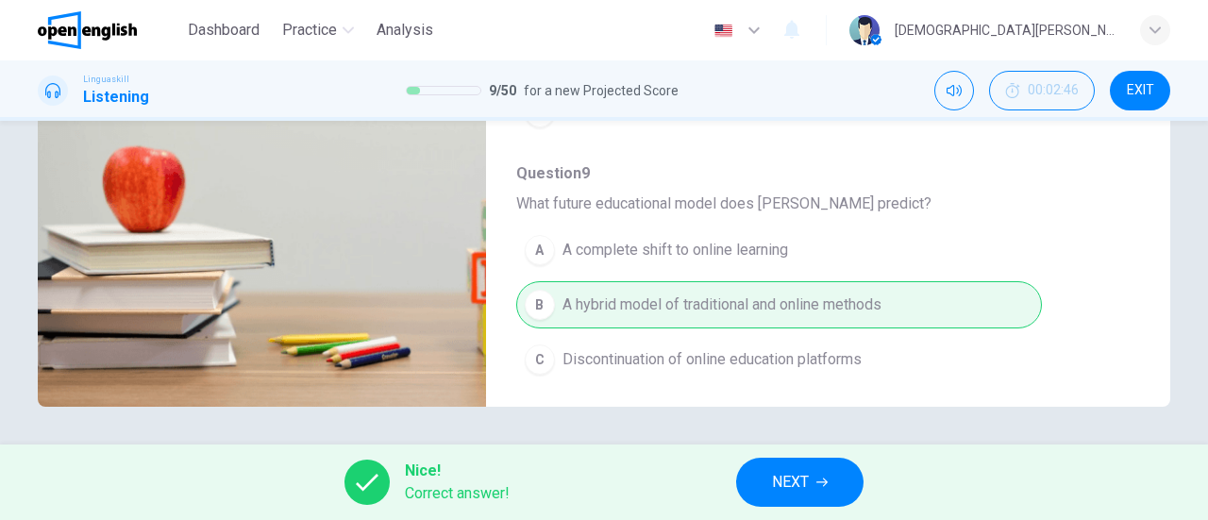
type input "*"
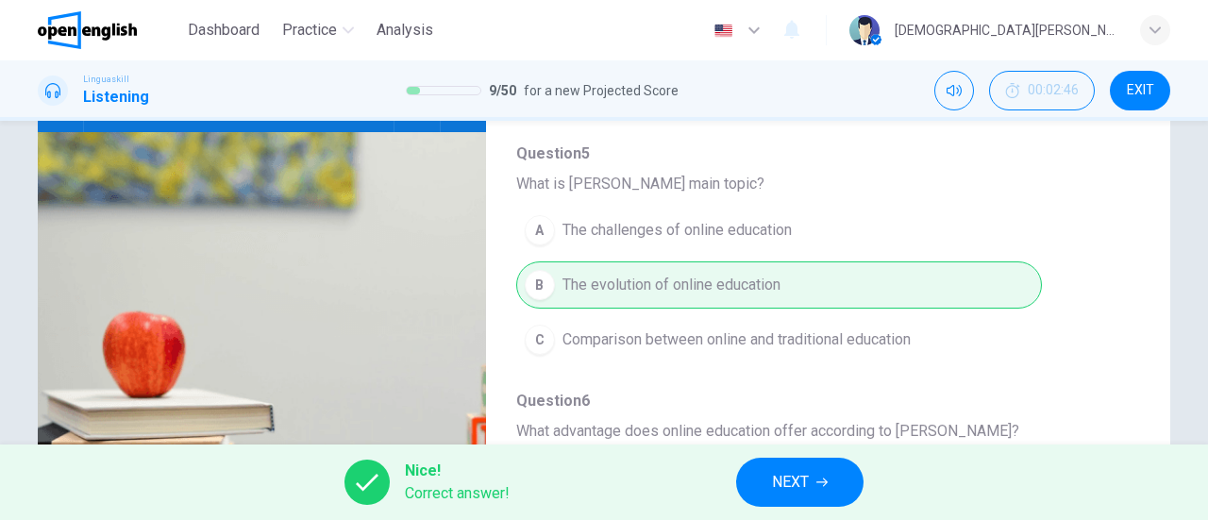
scroll to position [30, 0]
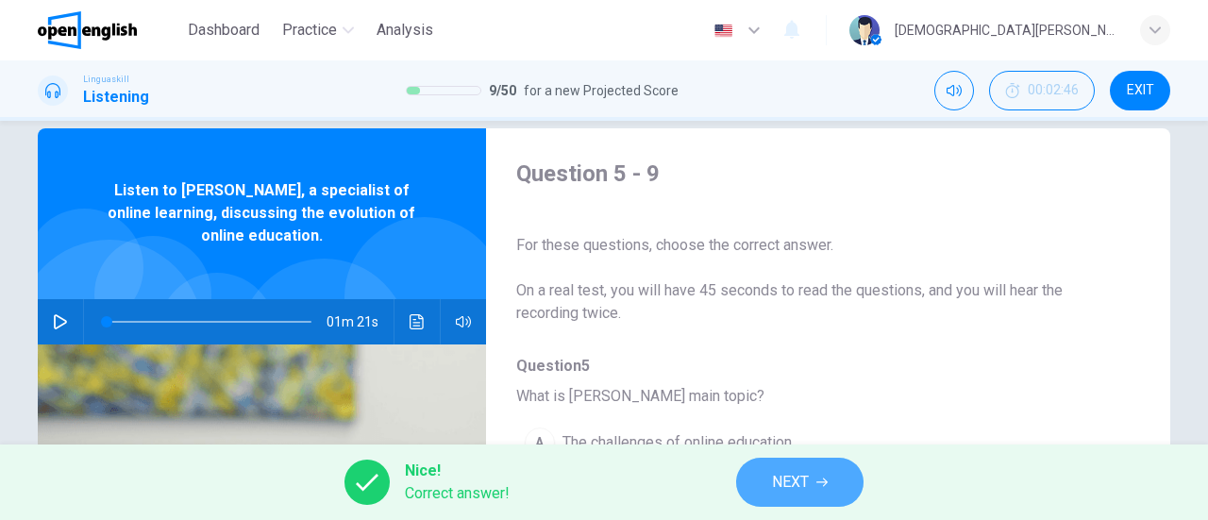
click at [796, 488] on span "NEXT" at bounding box center [790, 482] width 37 height 26
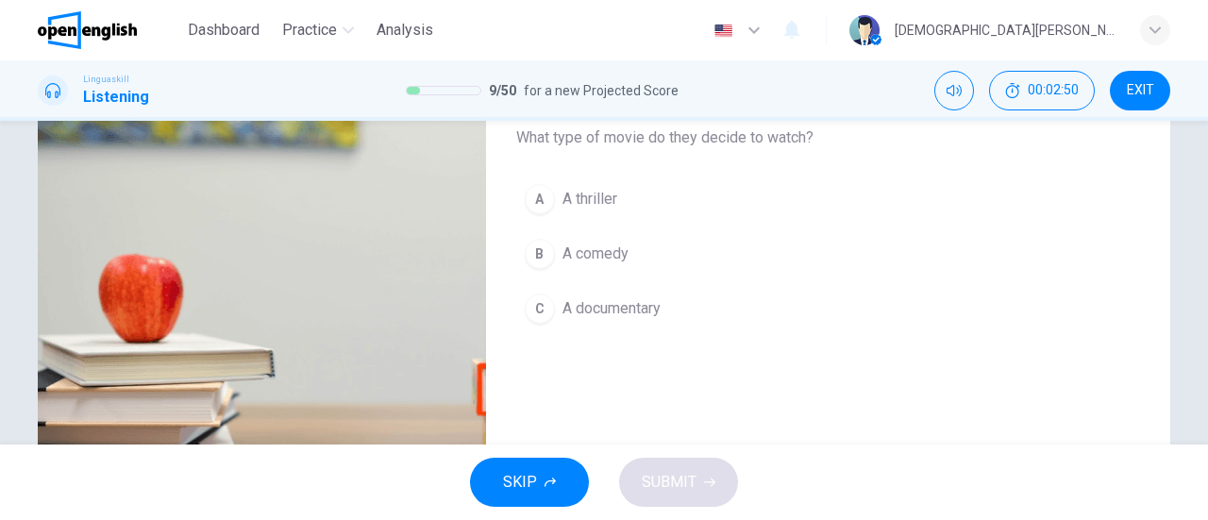
scroll to position [189, 0]
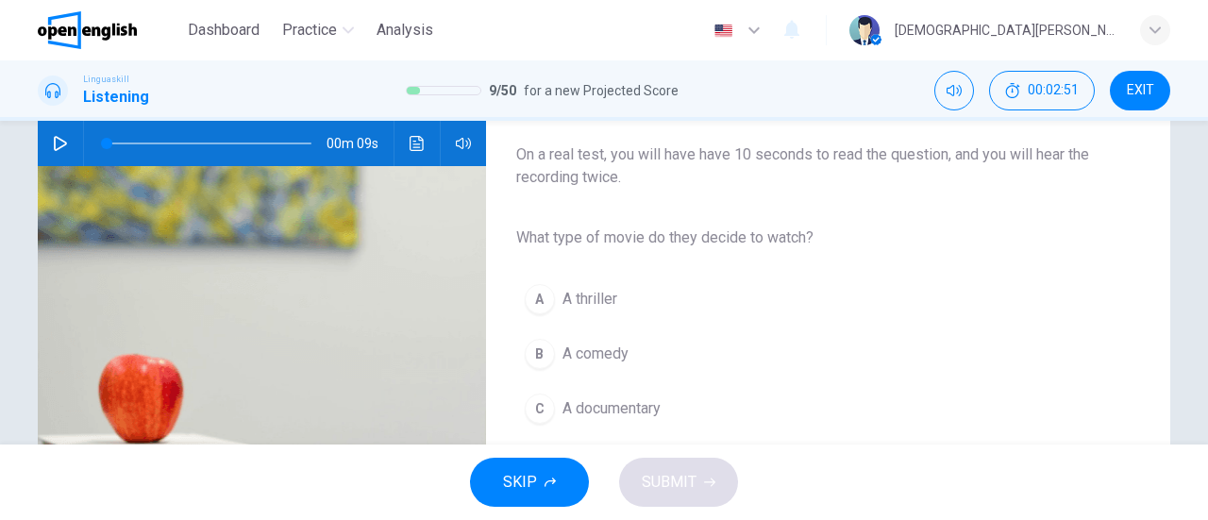
click at [47, 133] on button "button" at bounding box center [60, 143] width 30 height 45
click at [603, 350] on span "A comedy" at bounding box center [595, 354] width 66 height 23
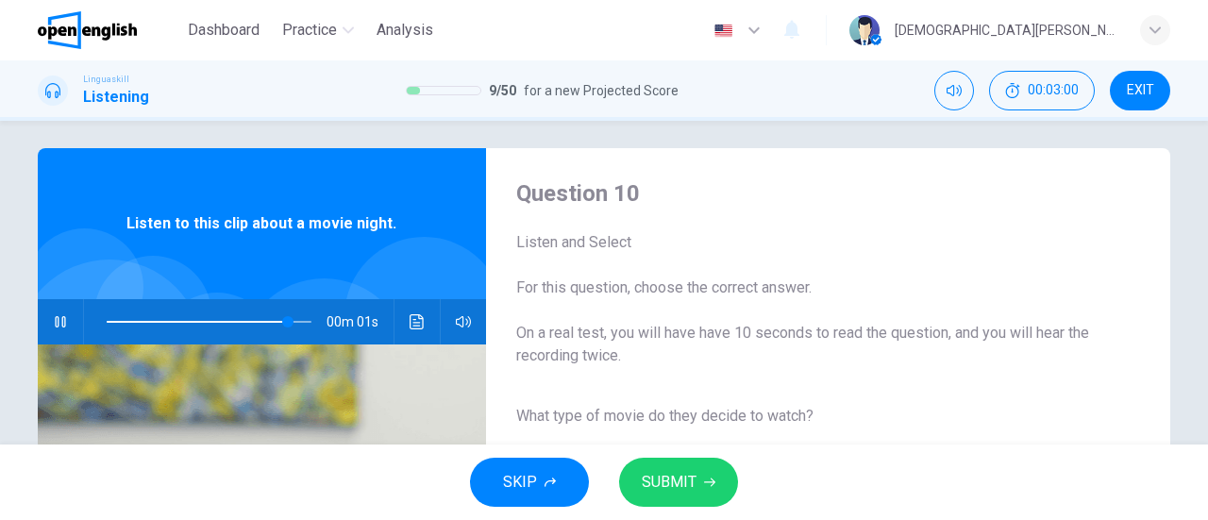
scroll to position [0, 0]
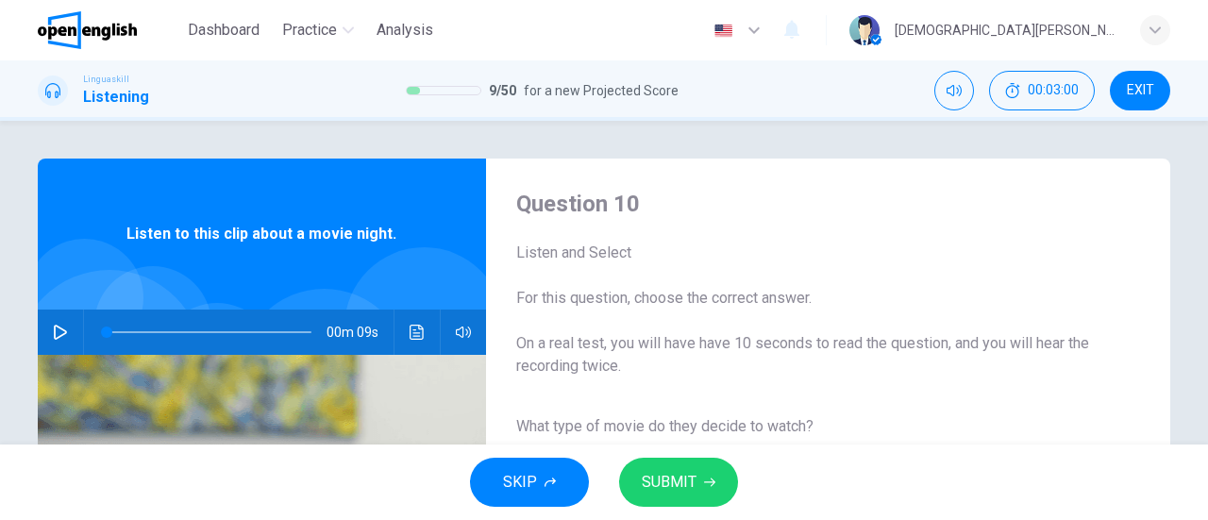
type input "*"
click at [687, 469] on span "SUBMIT" at bounding box center [669, 482] width 55 height 26
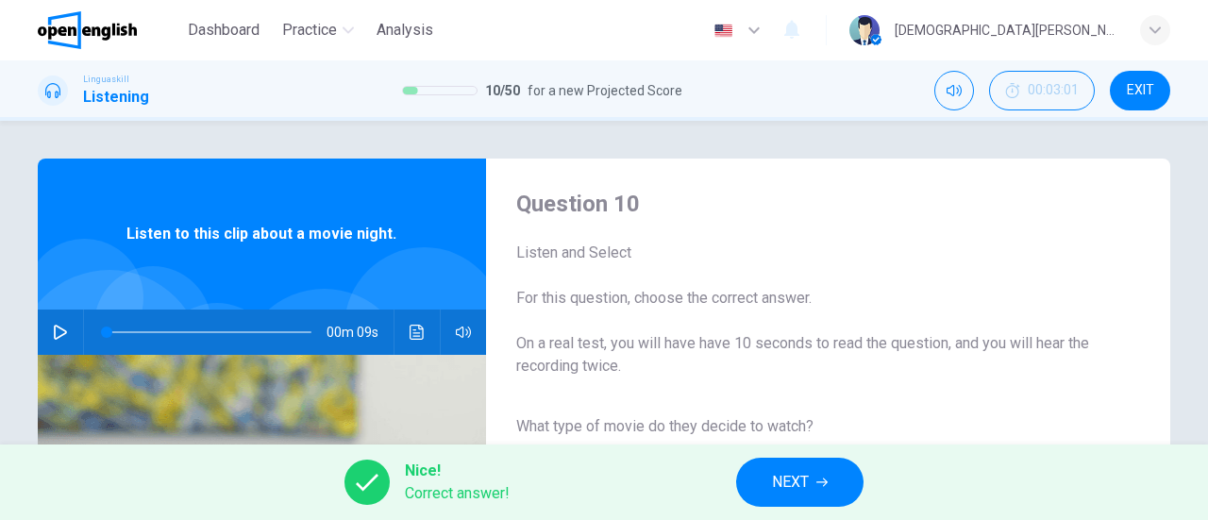
click at [769, 486] on button "NEXT" at bounding box center [799, 482] width 127 height 49
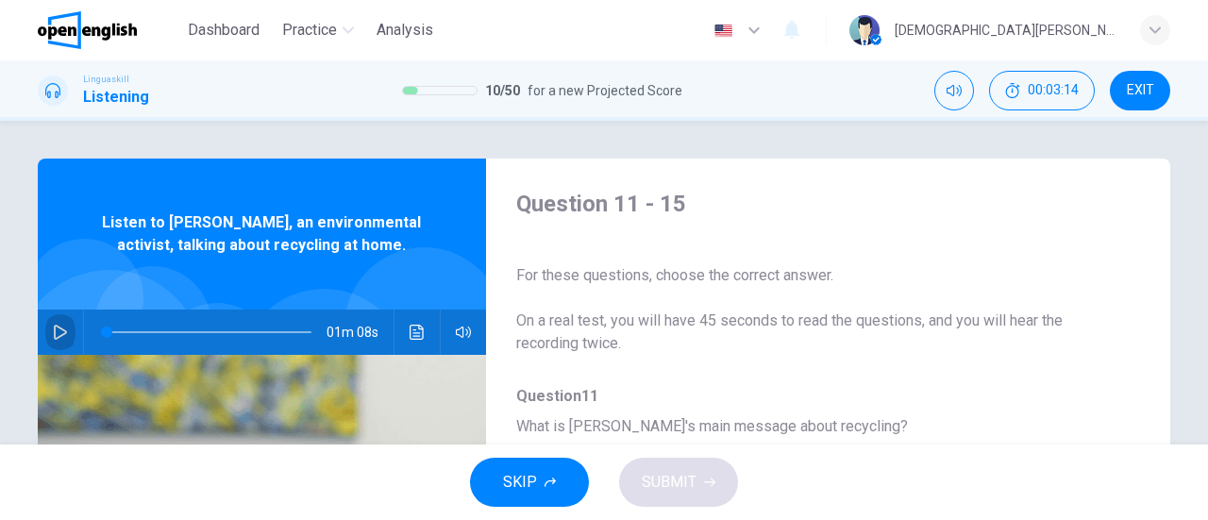
click at [53, 325] on icon "button" at bounding box center [60, 332] width 15 height 15
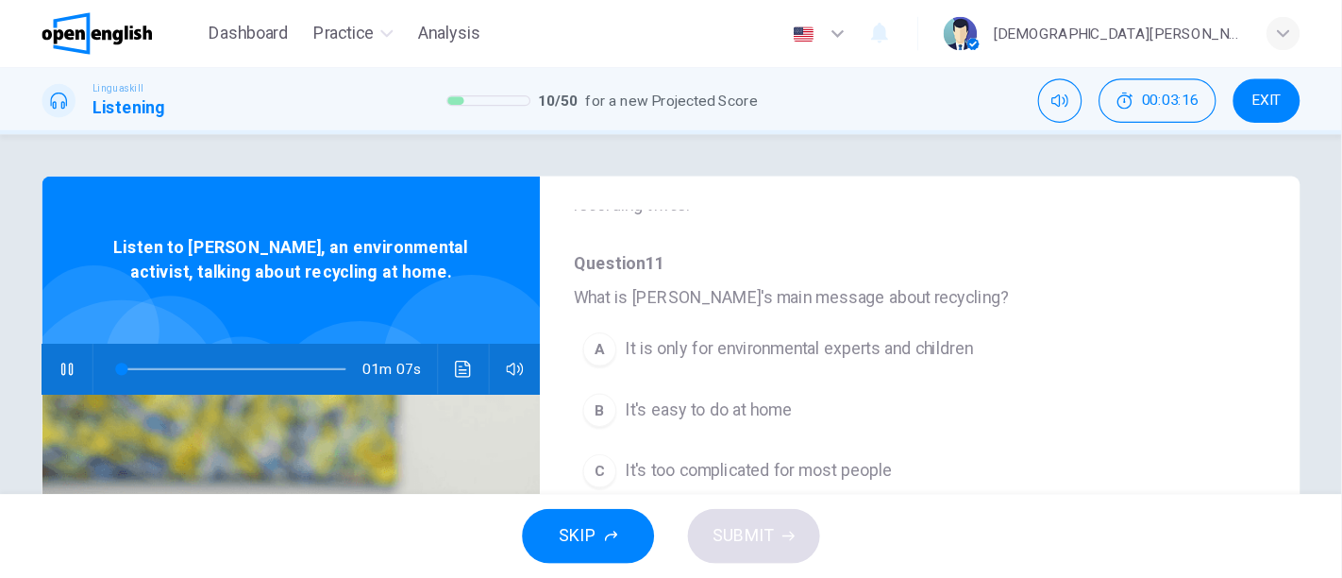
scroll to position [189, 0]
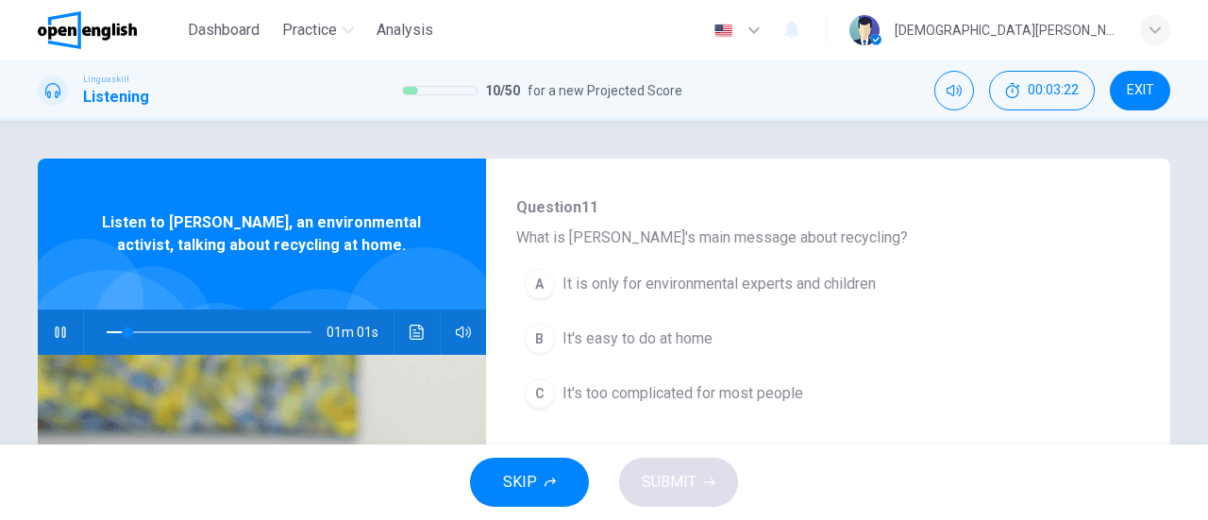
type input "**"
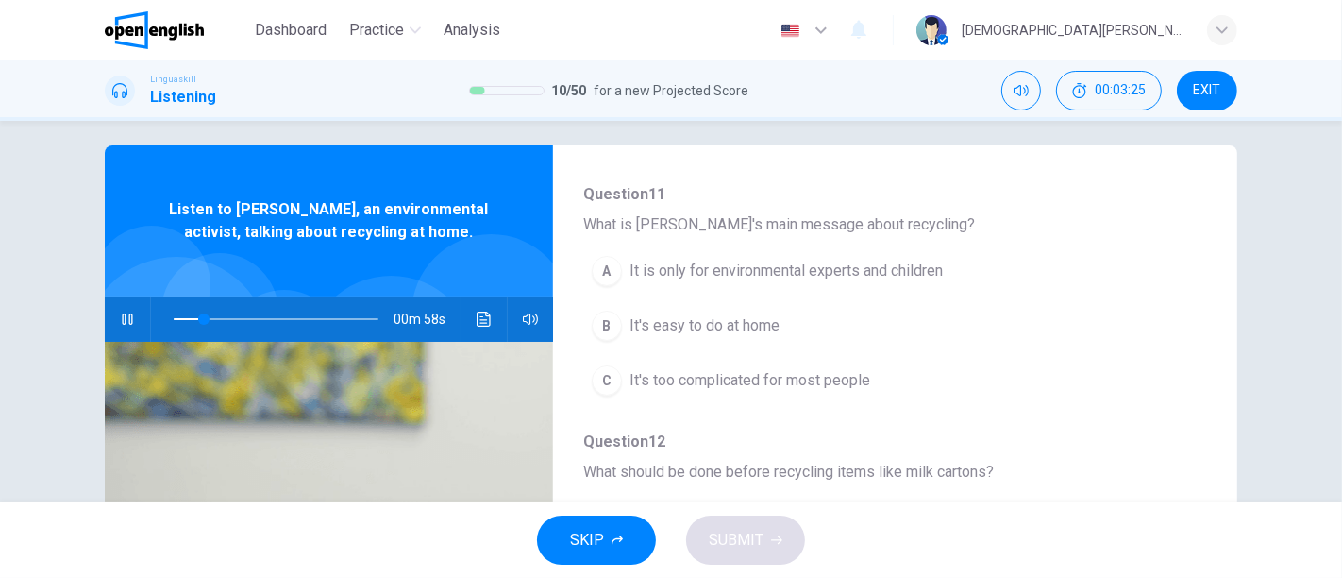
scroll to position [0, 0]
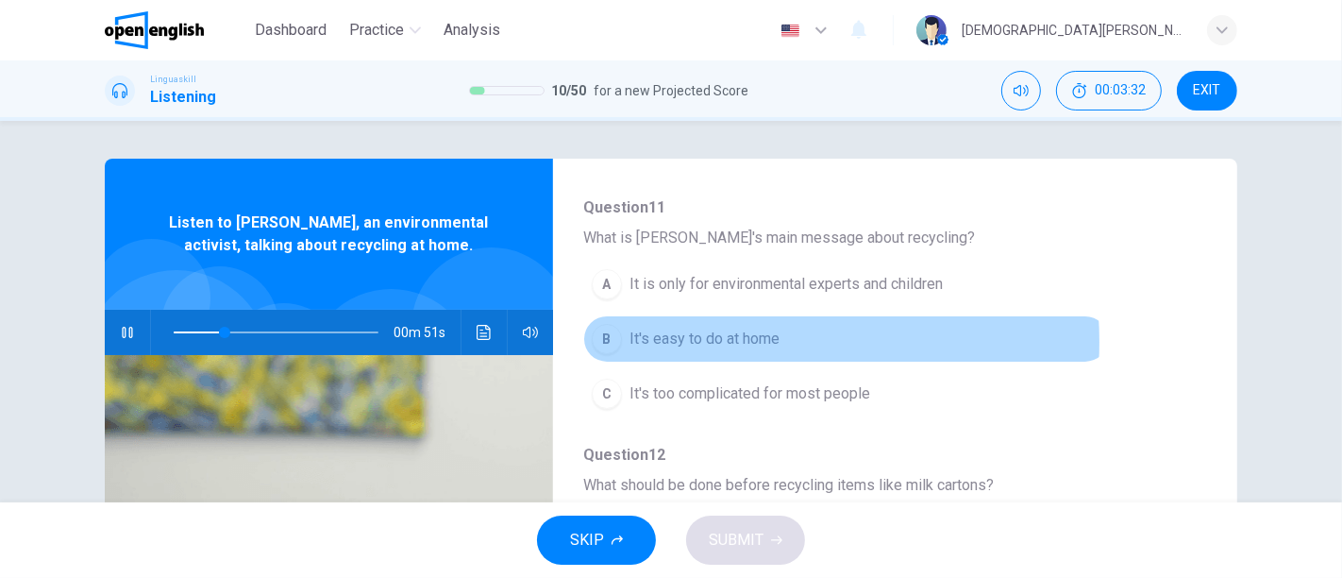
click at [703, 341] on span "It's easy to do at home" at bounding box center [704, 338] width 150 height 23
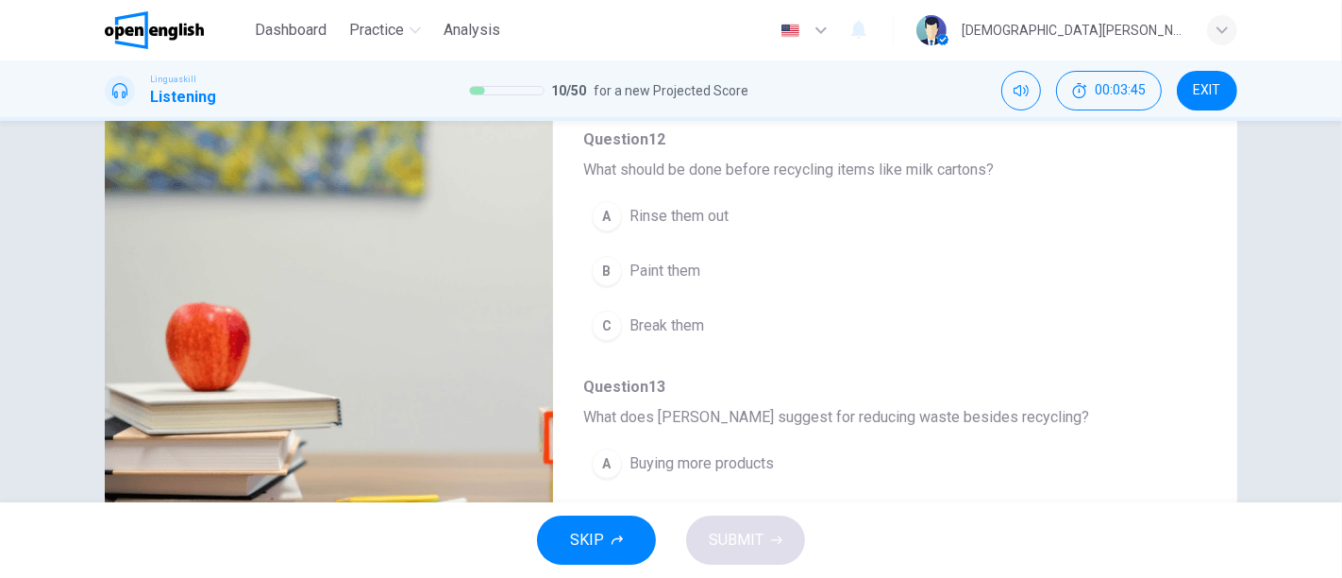
scroll to position [253, 0]
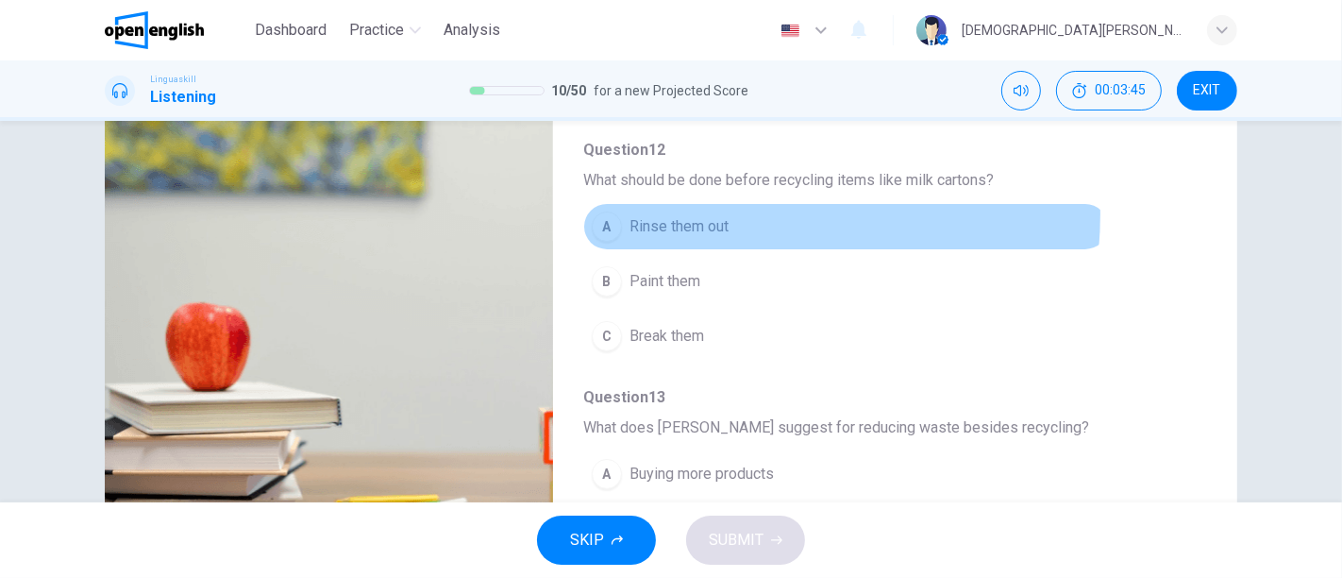
click at [698, 210] on button "A Rinse them out" at bounding box center [846, 226] width 526 height 47
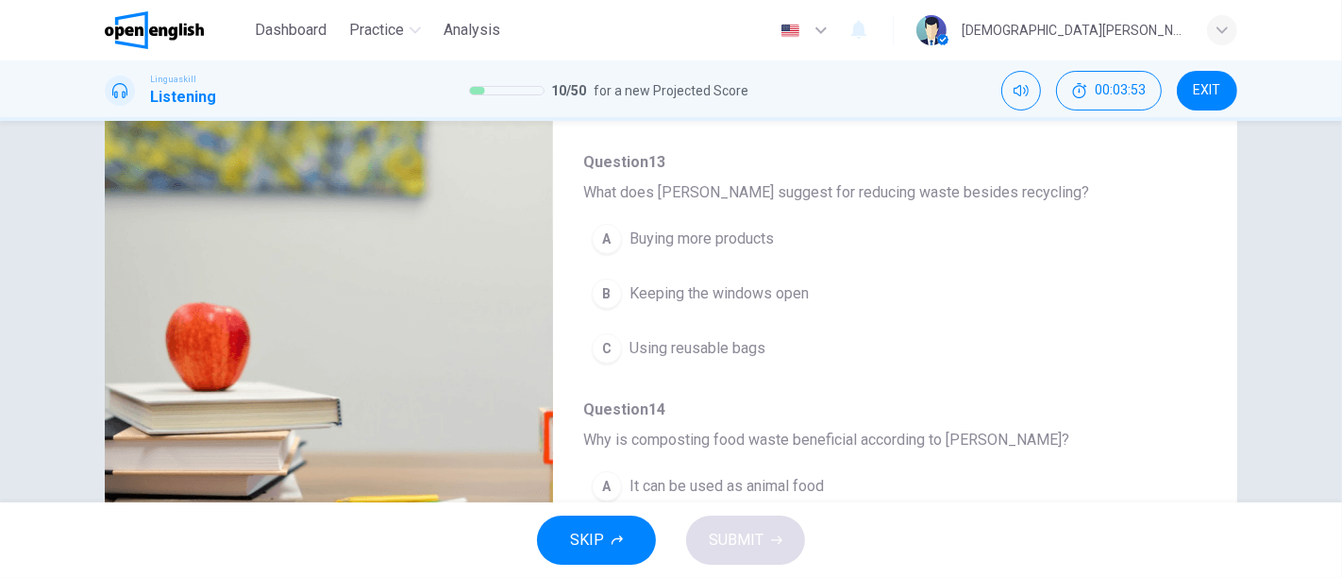
scroll to position [495, 0]
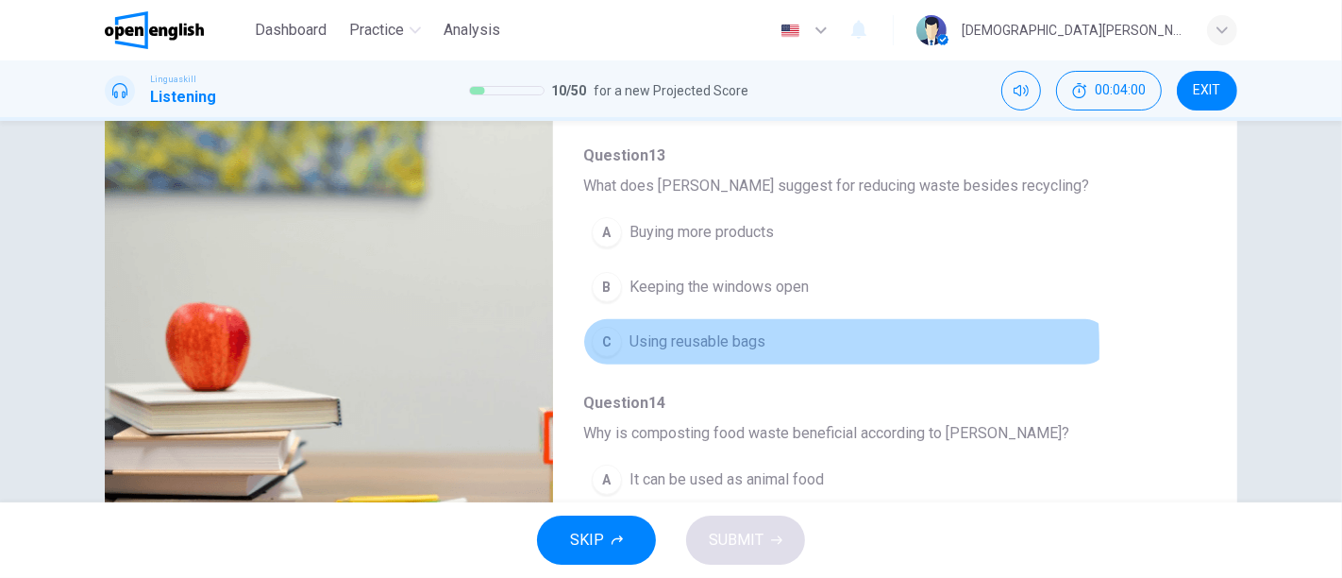
click at [679, 343] on span "Using reusable bags" at bounding box center [697, 341] width 136 height 23
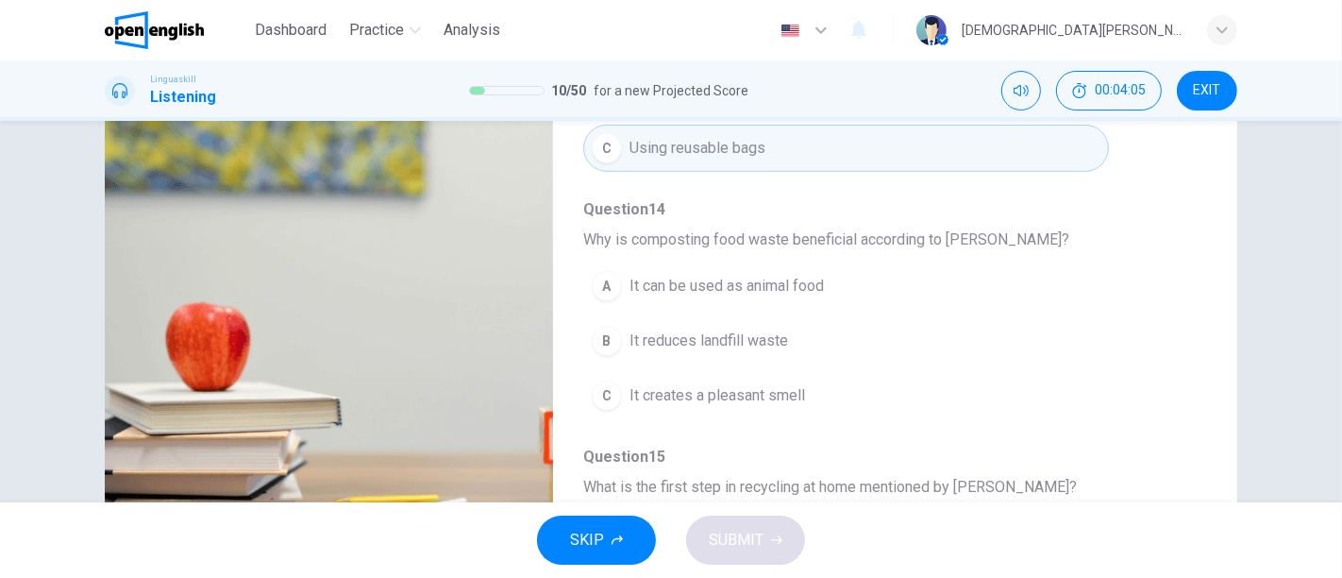
scroll to position [696, 0]
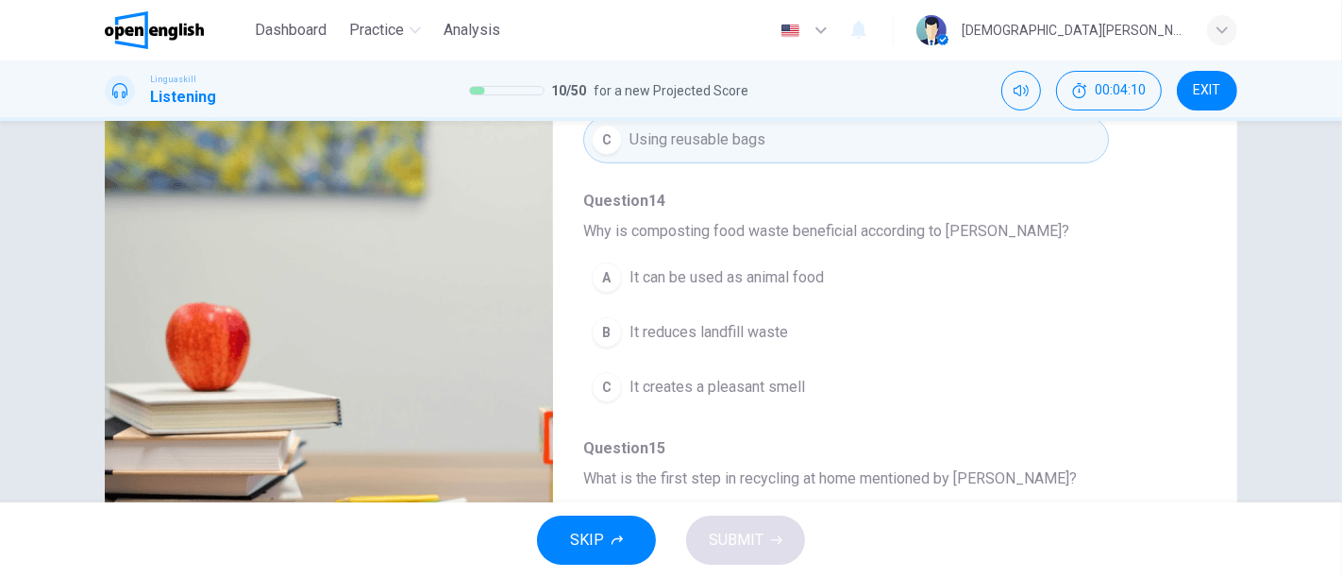
click at [755, 330] on span "It reduces landfill waste" at bounding box center [708, 332] width 159 height 23
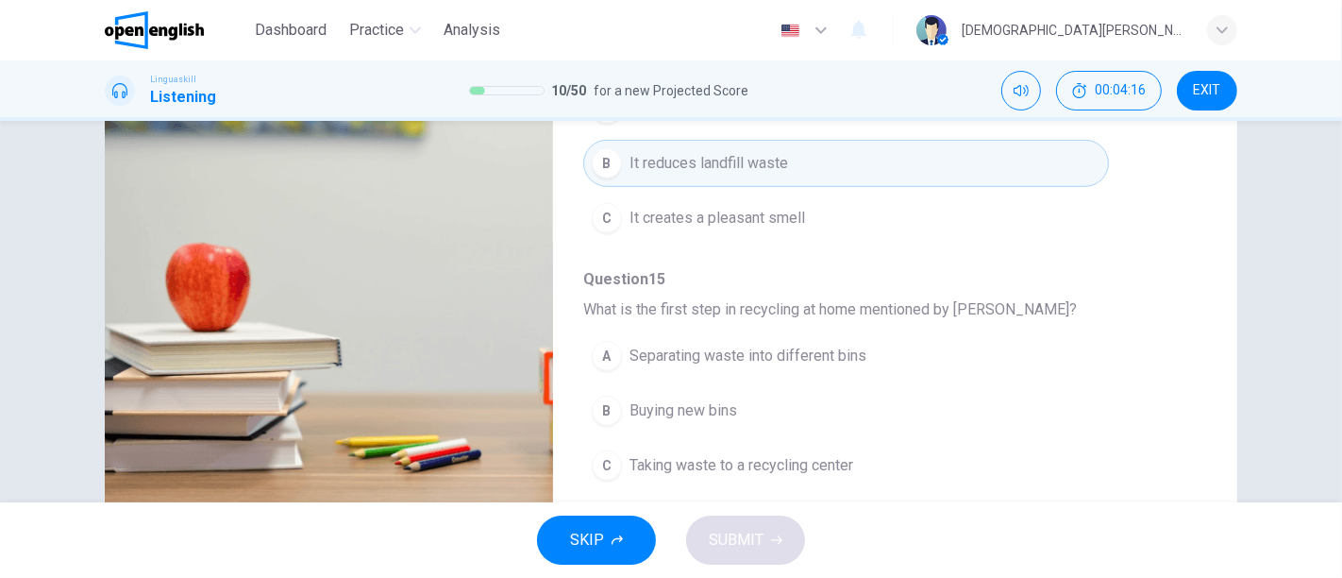
scroll to position [345, 0]
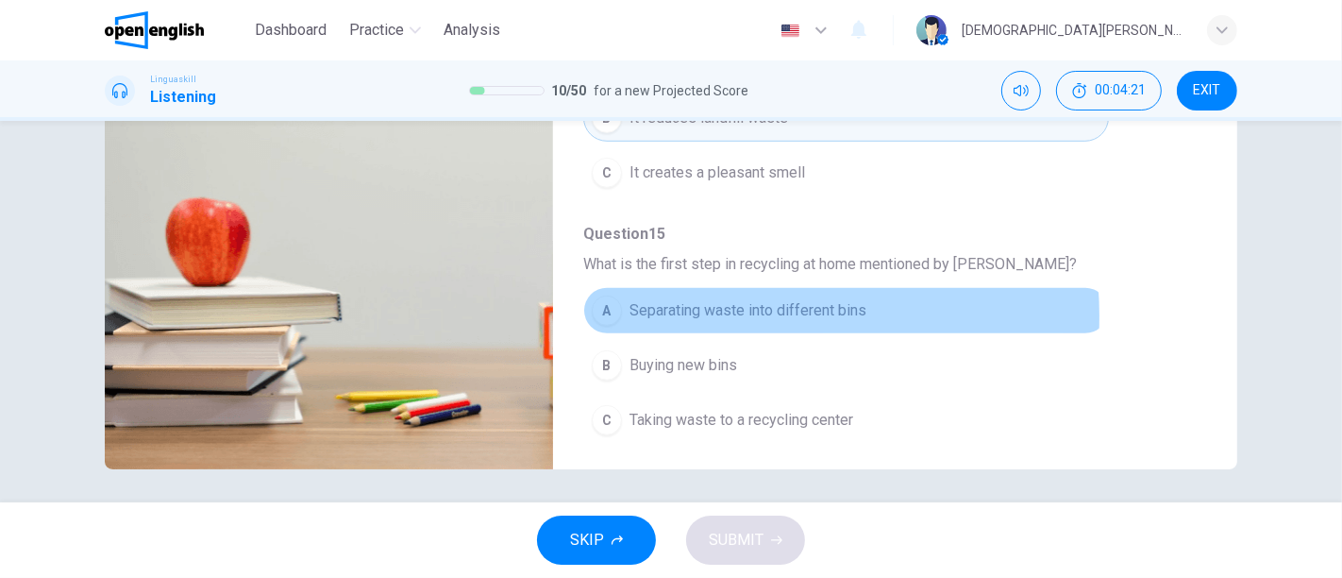
click at [713, 309] on span "Separating waste into different bins" at bounding box center [747, 310] width 237 height 23
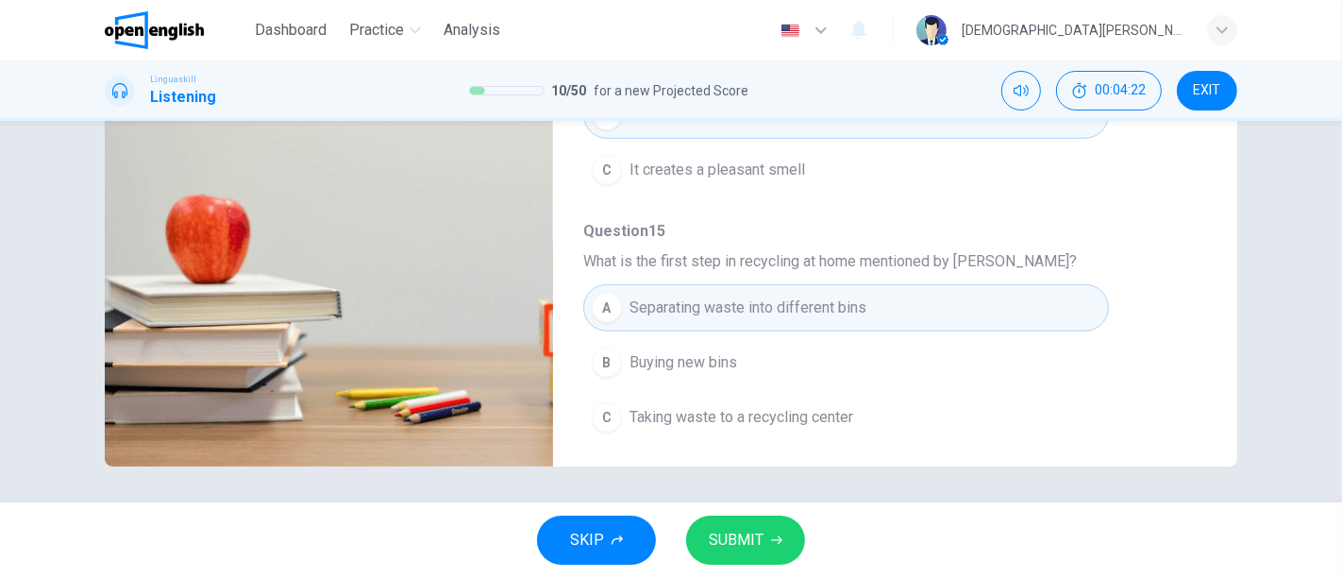
scroll to position [349, 0]
type input "*"
click at [747, 519] on span "SUBMIT" at bounding box center [736, 540] width 55 height 26
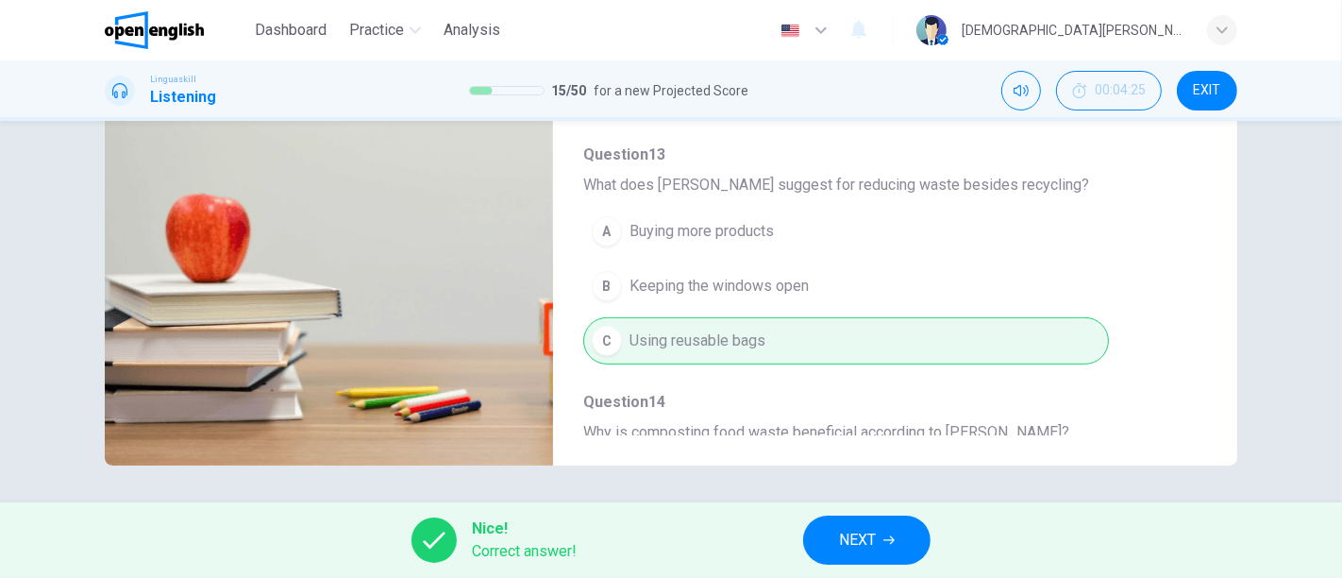
scroll to position [0, 0]
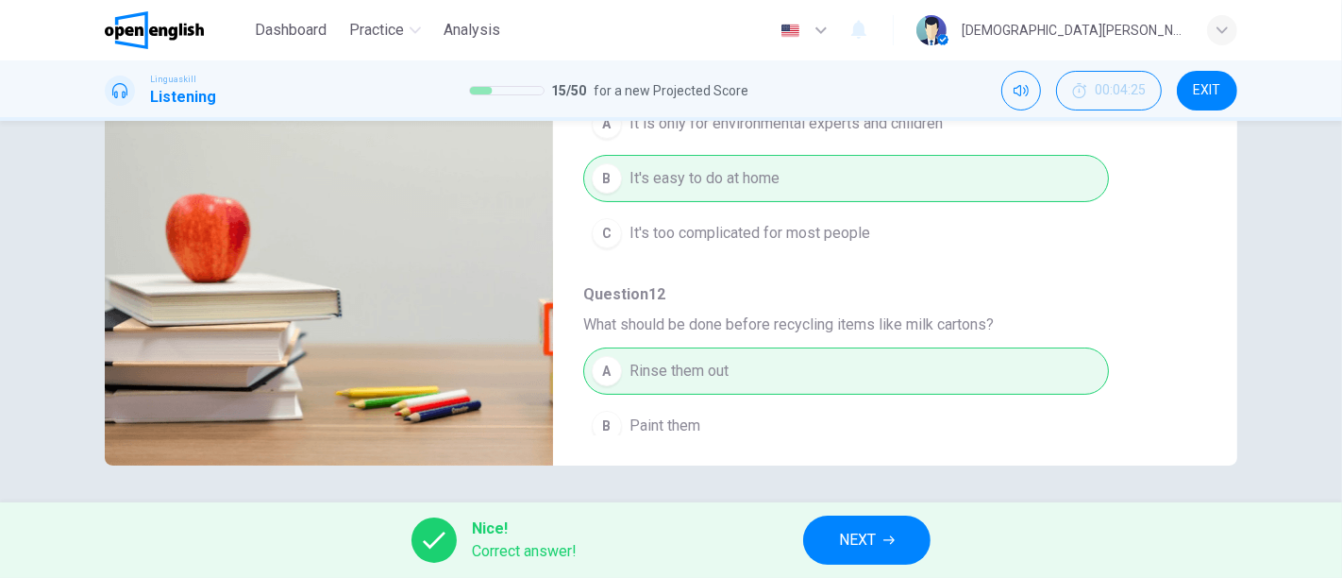
click at [842, 519] on button "NEXT" at bounding box center [866, 539] width 127 height 49
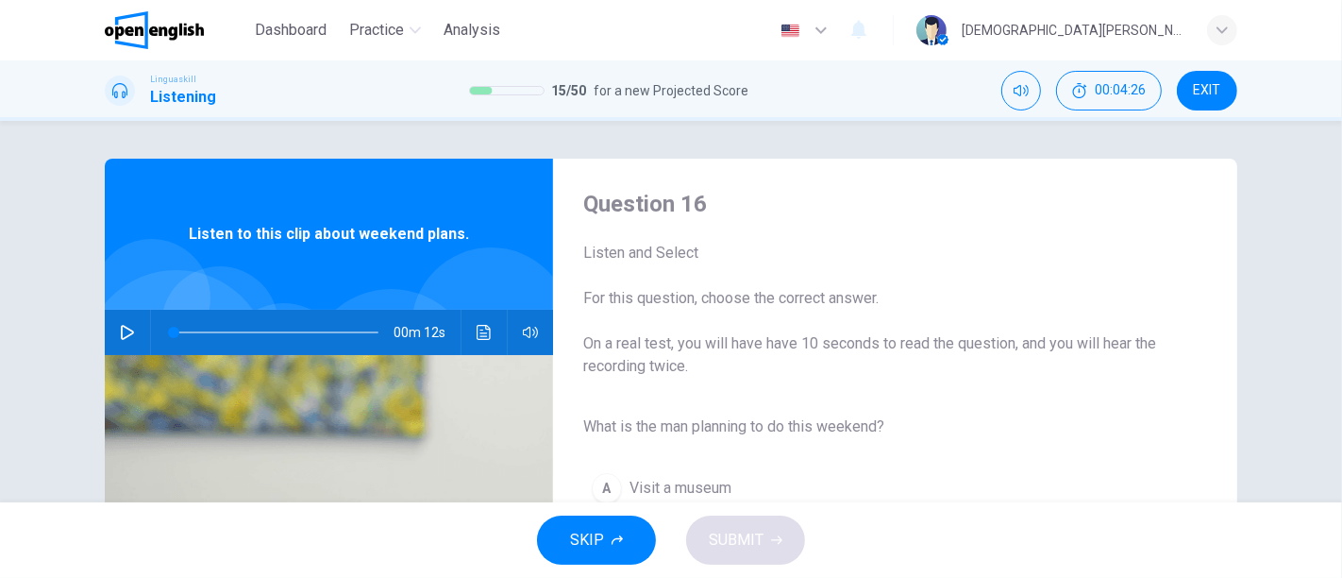
click at [108, 320] on div "00m 12s" at bounding box center [329, 332] width 448 height 45
click at [112, 327] on button "button" at bounding box center [127, 332] width 30 height 45
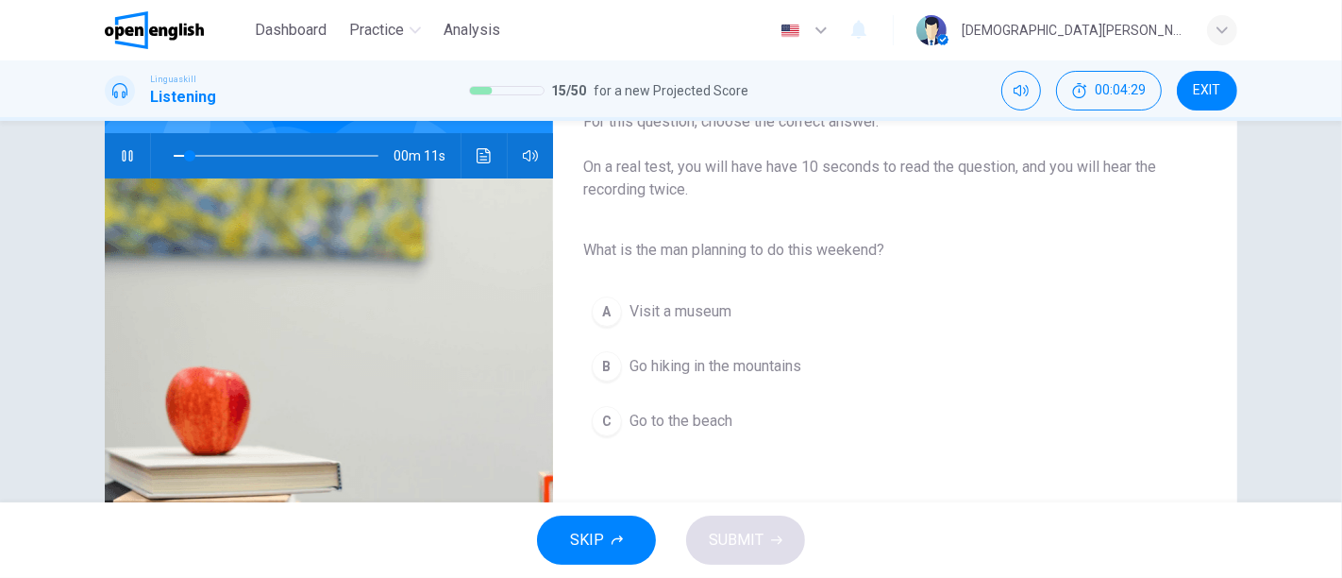
scroll to position [210, 0]
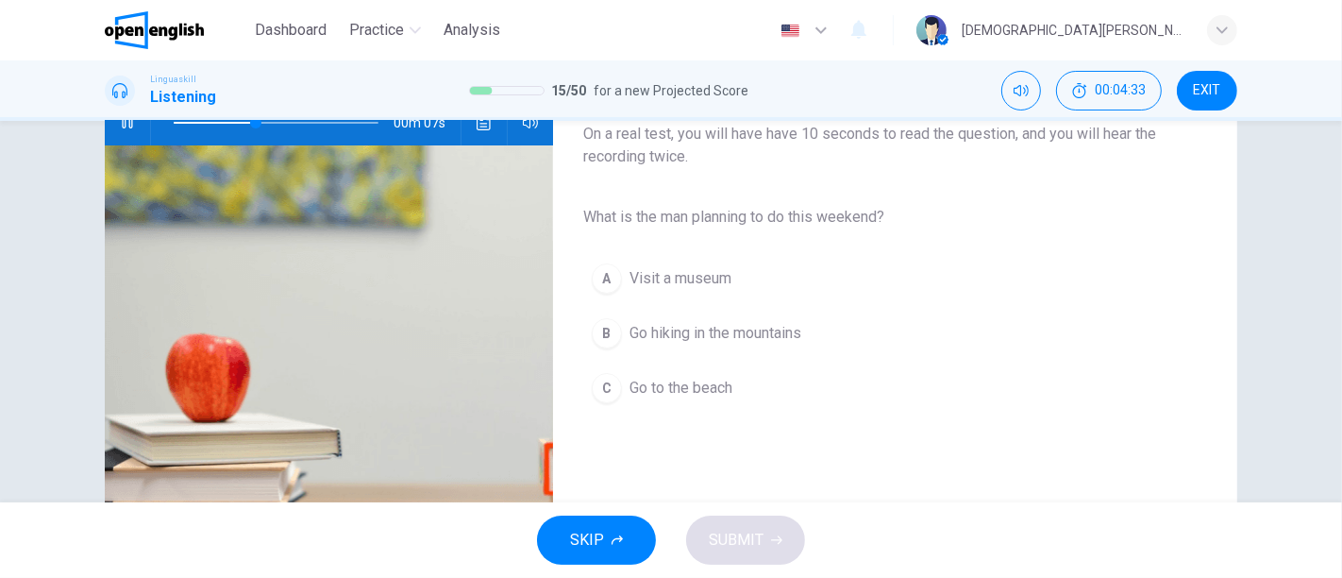
click at [750, 329] on span "Go hiking in the mountains" at bounding box center [715, 333] width 172 height 23
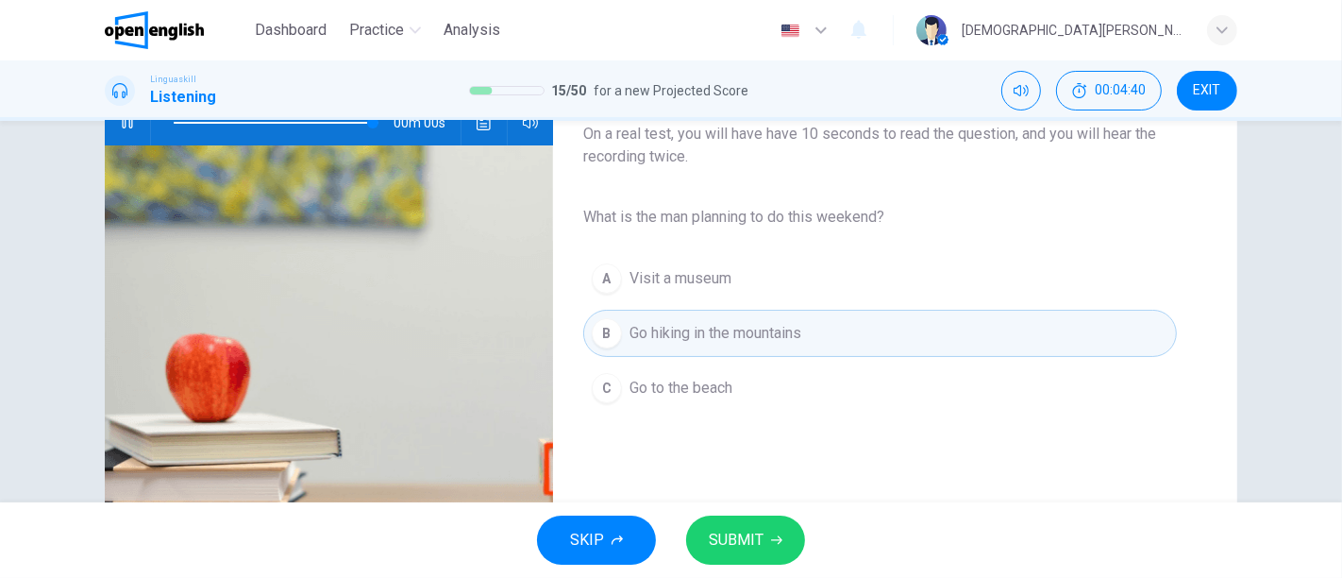
type input "*"
click at [760, 519] on span "SUBMIT" at bounding box center [736, 540] width 55 height 26
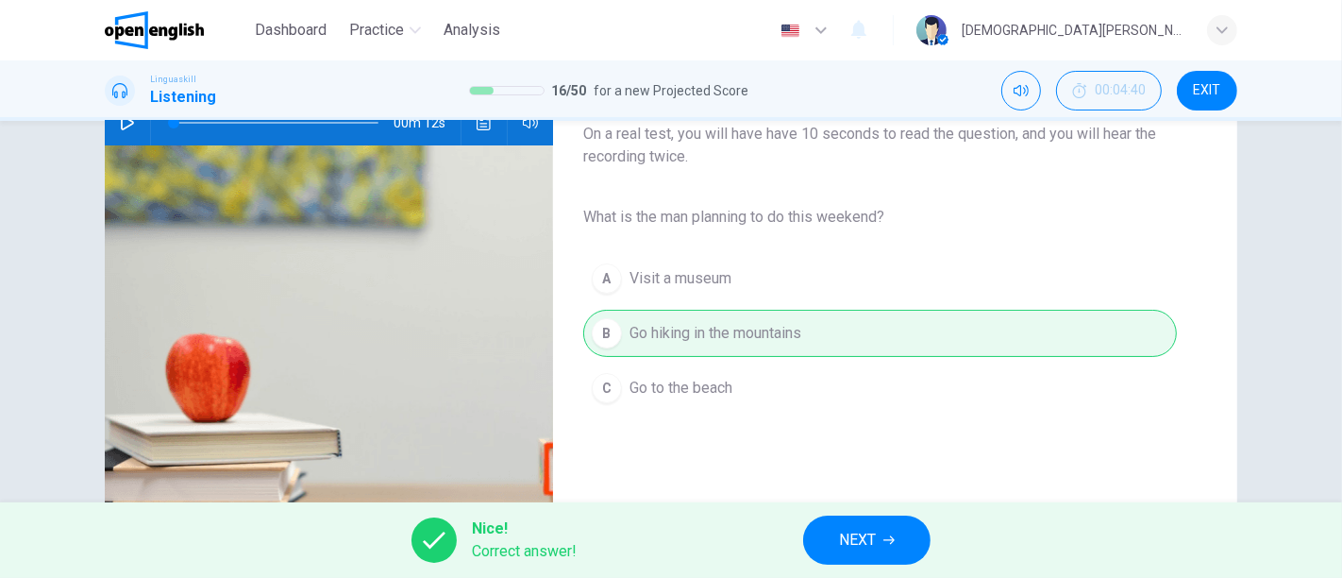
click at [845, 519] on span "NEXT" at bounding box center [857, 540] width 37 height 26
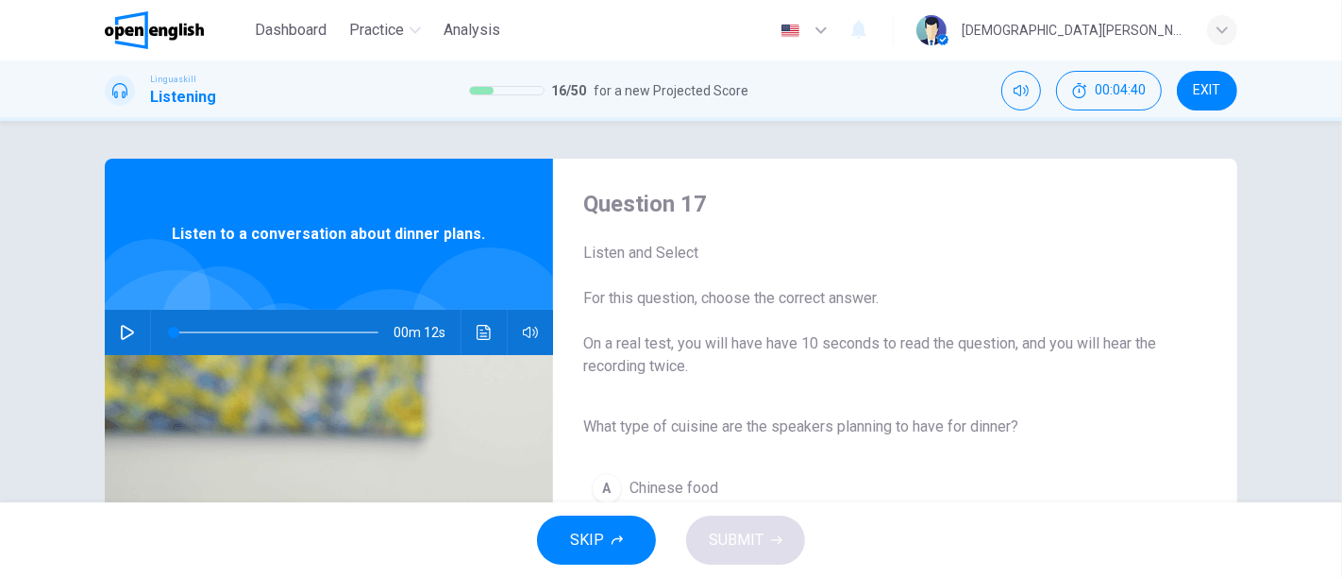
scroll to position [105, 0]
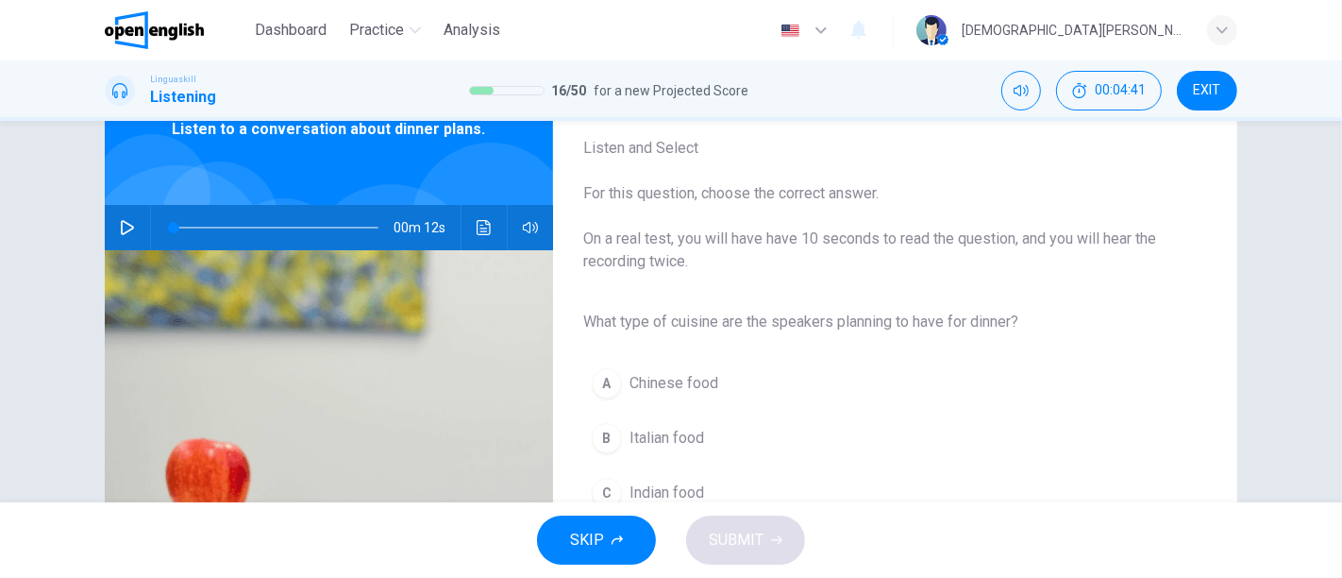
click at [120, 227] on icon "button" at bounding box center [127, 227] width 15 height 15
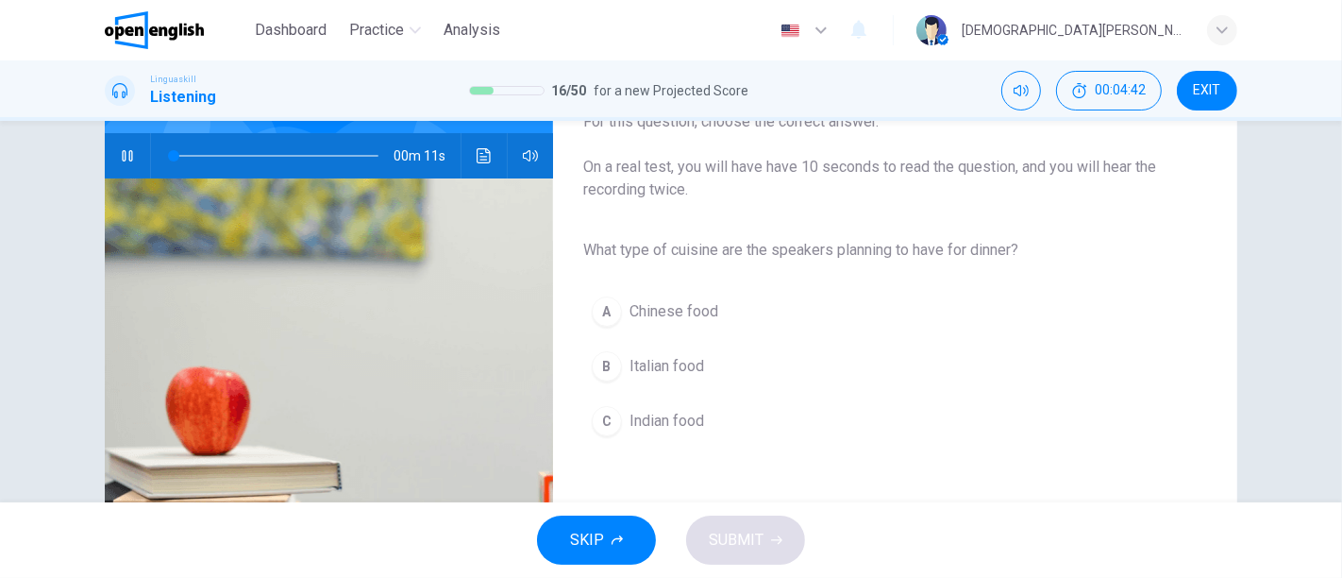
scroll to position [210, 0]
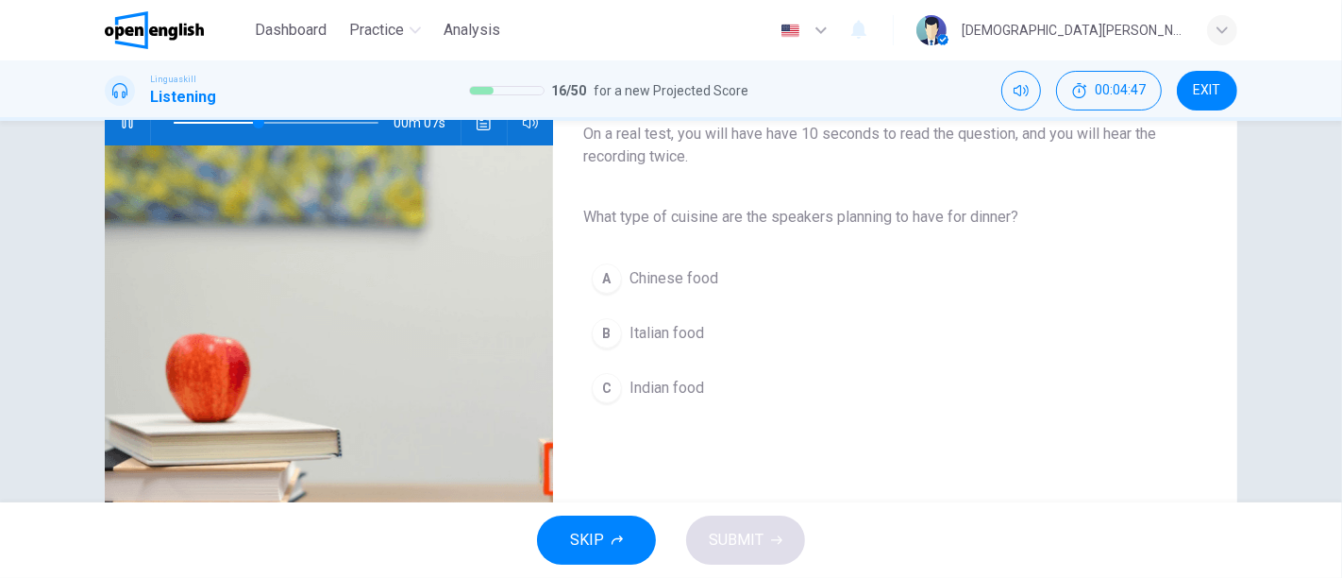
click at [655, 328] on span "Italian food" at bounding box center [666, 333] width 75 height 23
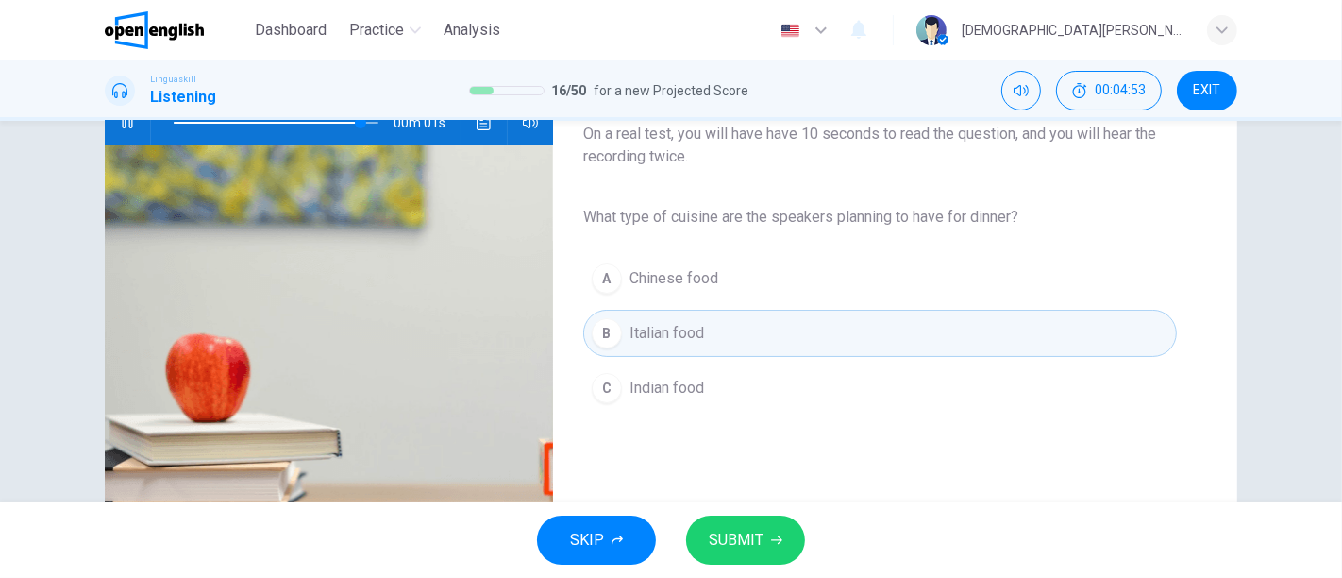
click at [730, 519] on span "SUBMIT" at bounding box center [736, 540] width 55 height 26
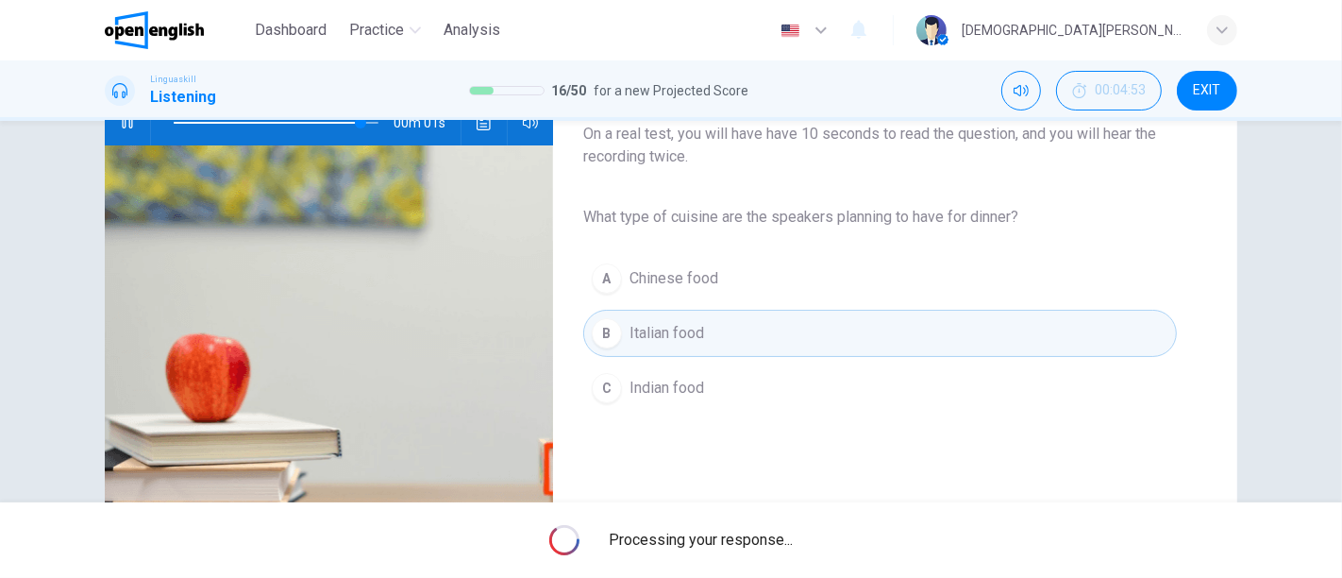
type input "*"
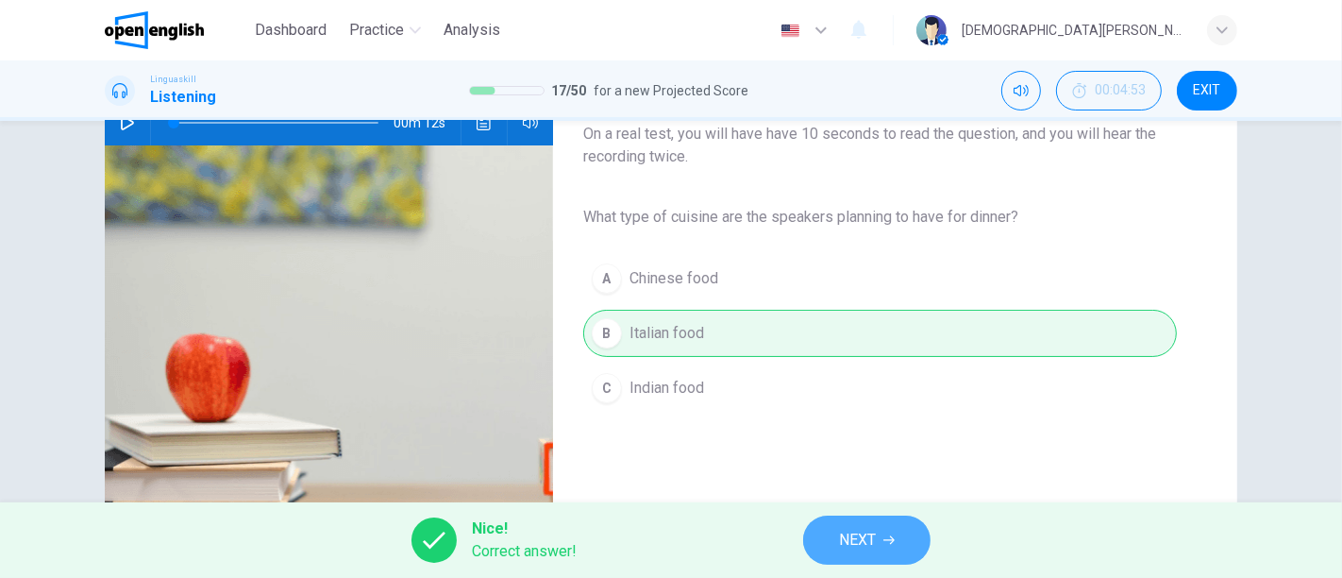
click at [841, 519] on span "NEXT" at bounding box center [857, 540] width 37 height 26
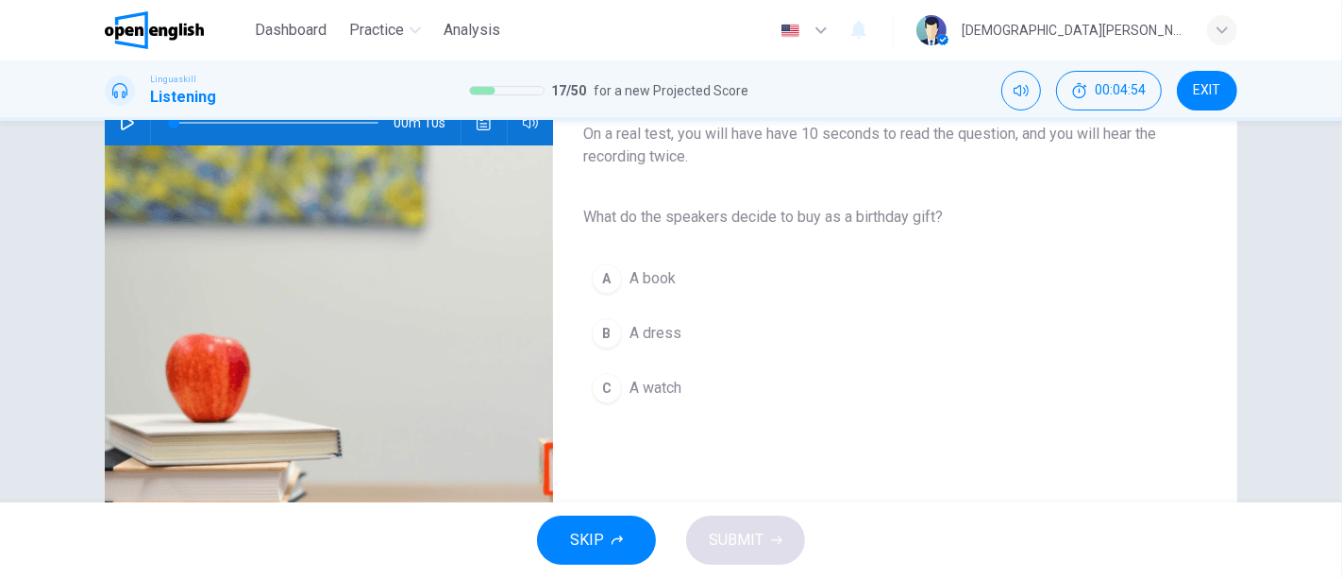
click at [119, 130] on button "button" at bounding box center [127, 122] width 30 height 45
click at [658, 290] on button "A A book" at bounding box center [880, 278] width 594 height 47
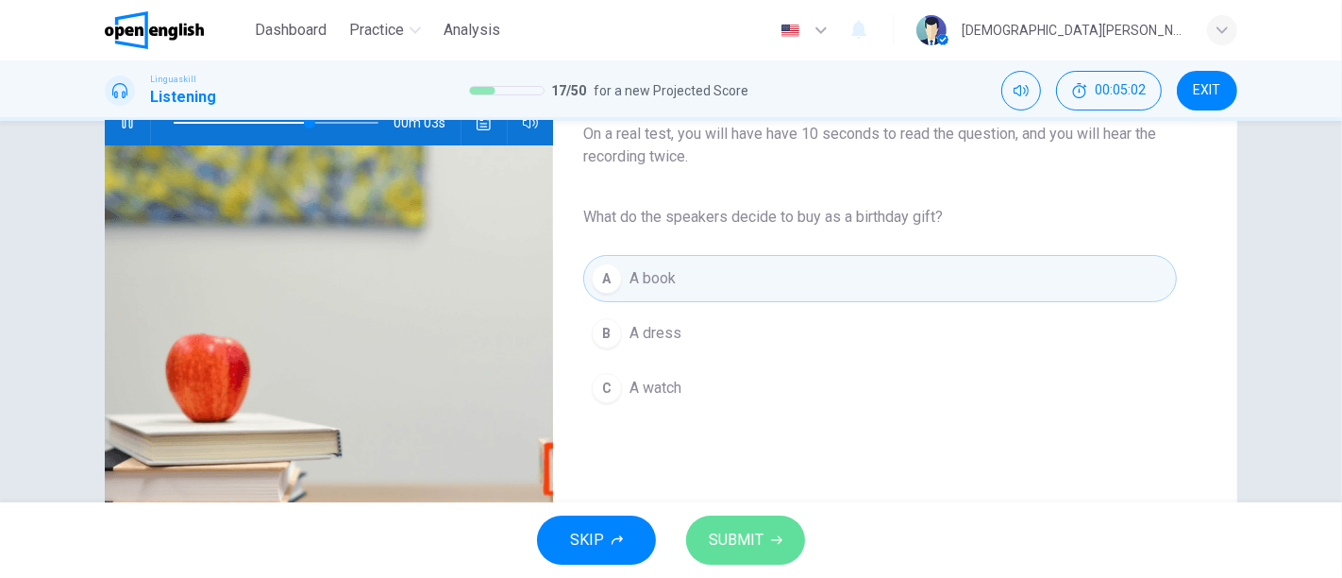
click at [749, 519] on span "SUBMIT" at bounding box center [736, 540] width 55 height 26
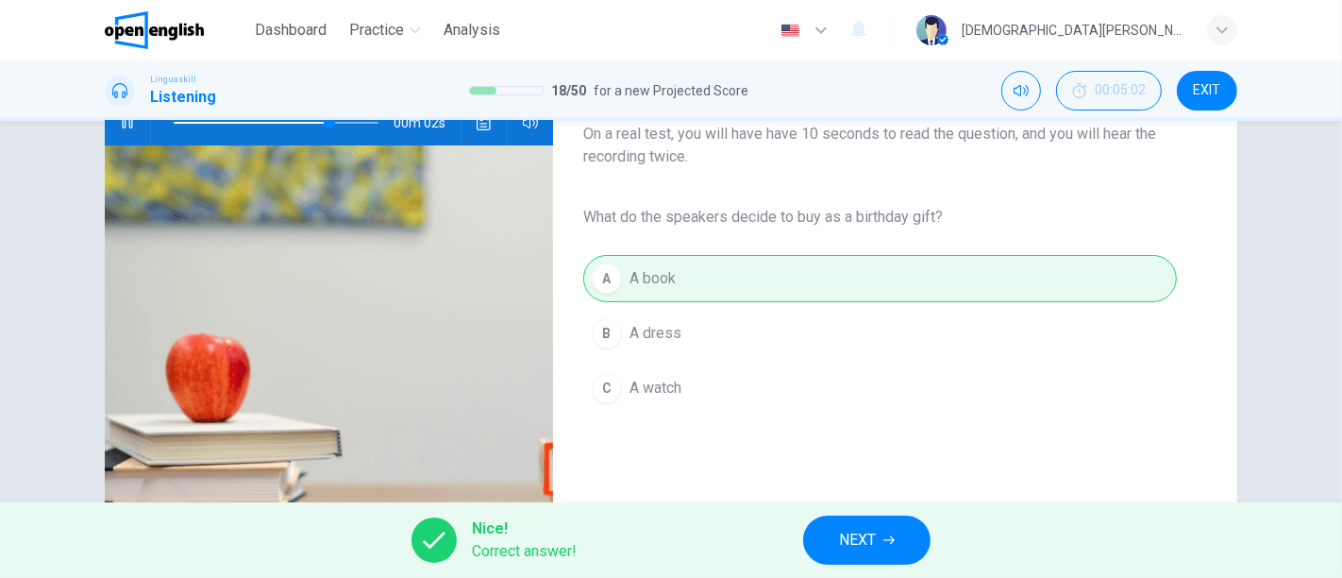
type input "**"
click at [880, 519] on button "NEXT" at bounding box center [866, 539] width 127 height 49
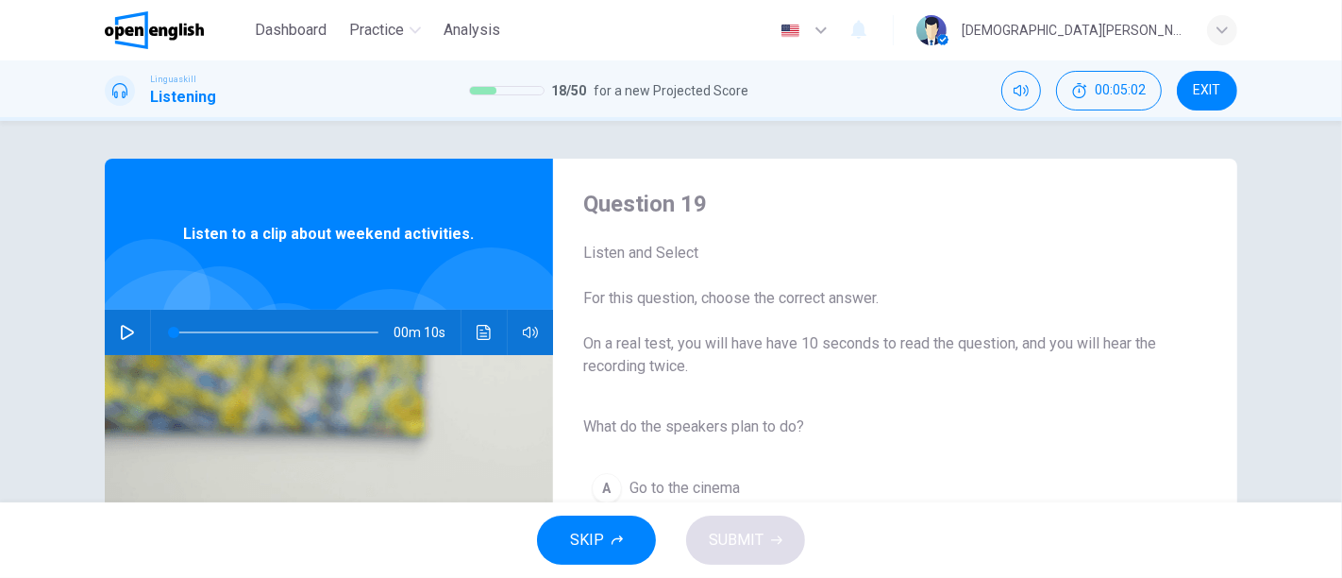
scroll to position [105, 0]
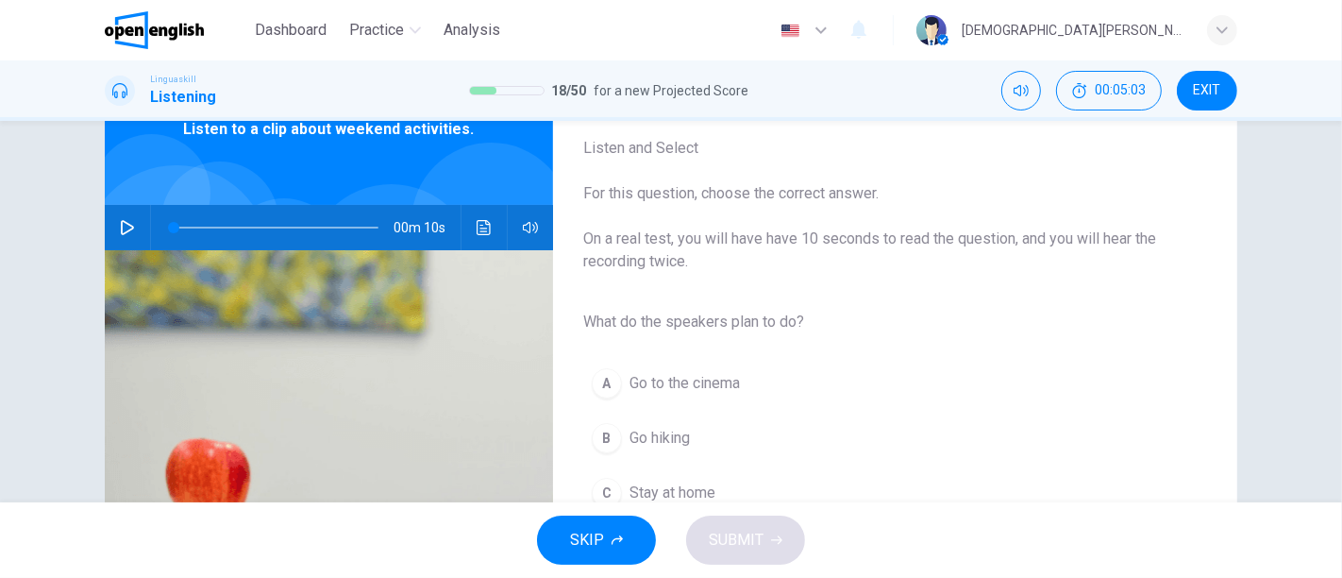
click at [134, 238] on button "button" at bounding box center [127, 227] width 30 height 45
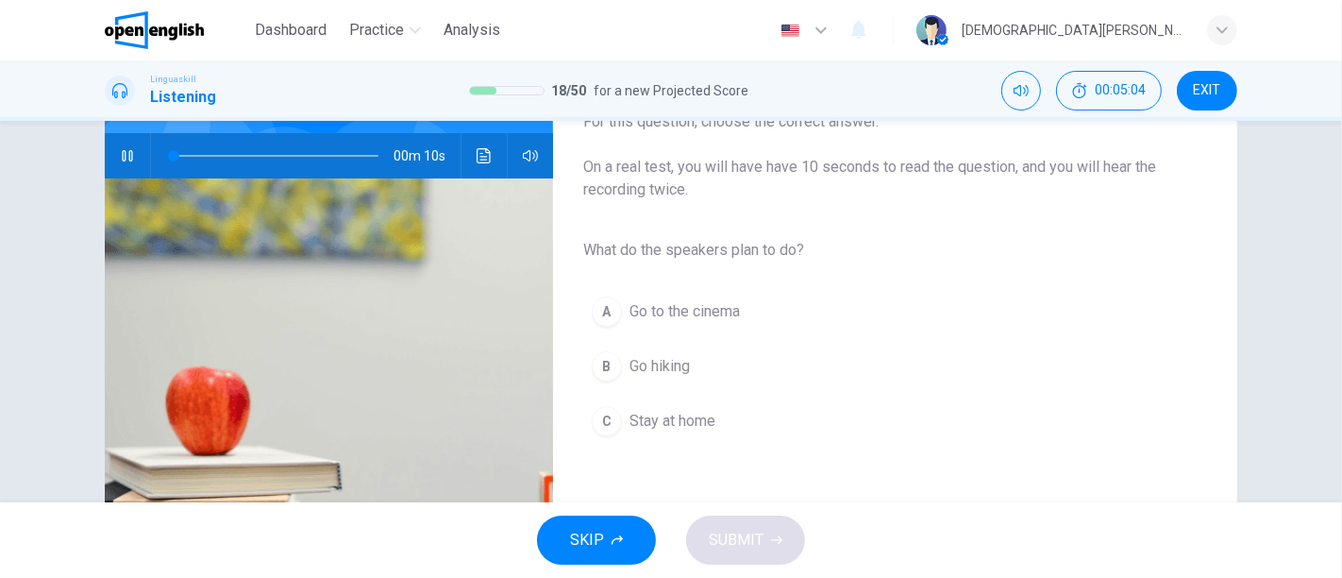
scroll to position [210, 0]
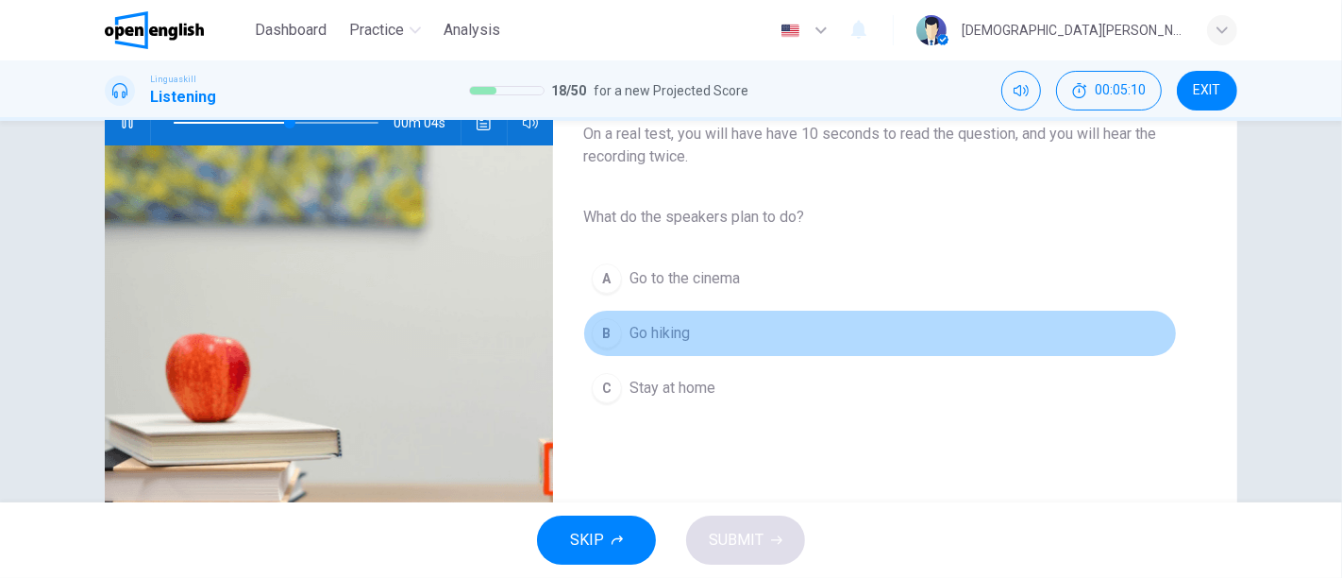
click at [668, 319] on button "B Go hiking" at bounding box center [880, 333] width 594 height 47
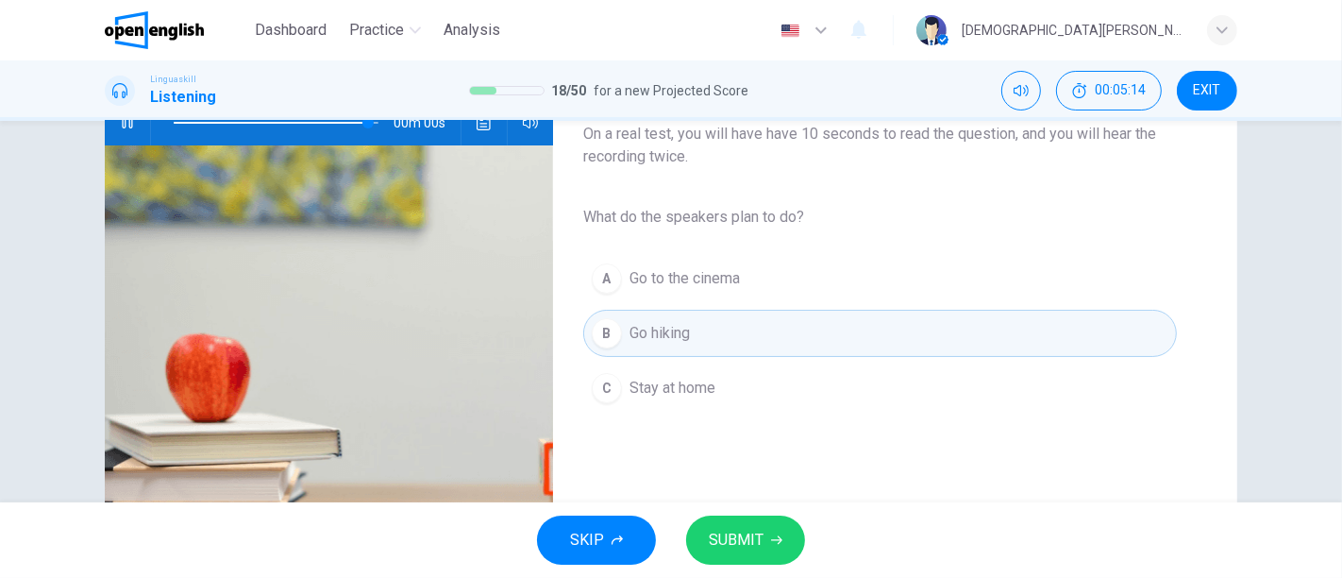
type input "*"
click at [746, 519] on span "SUBMIT" at bounding box center [736, 540] width 55 height 26
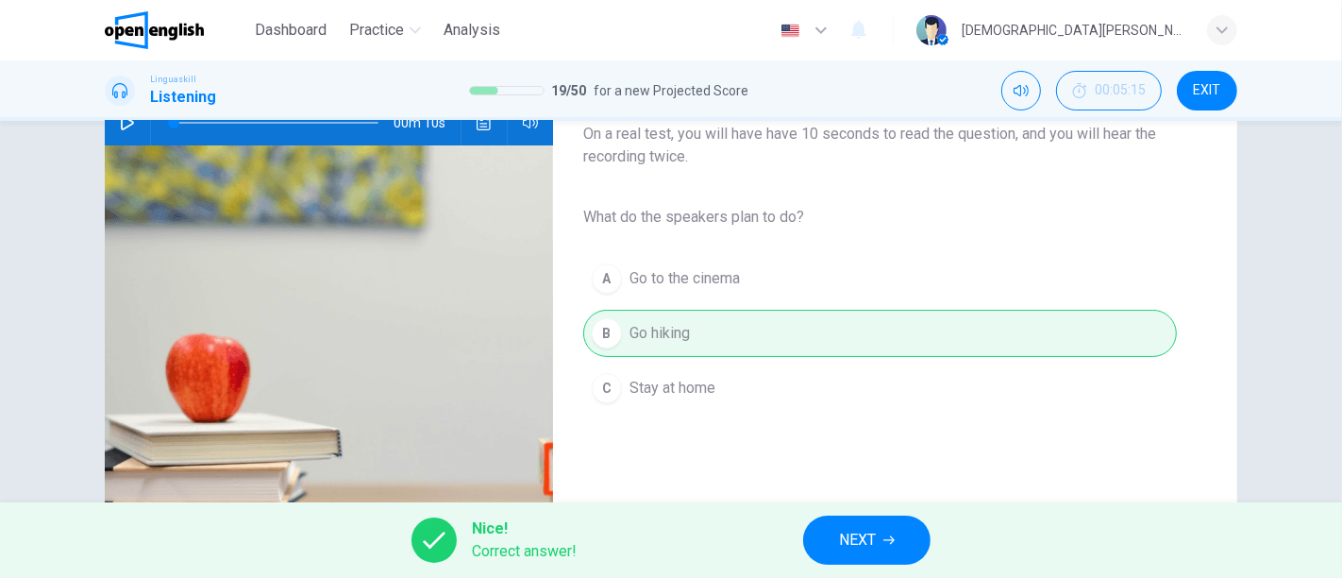
click at [851, 519] on span "NEXT" at bounding box center [857, 540] width 37 height 26
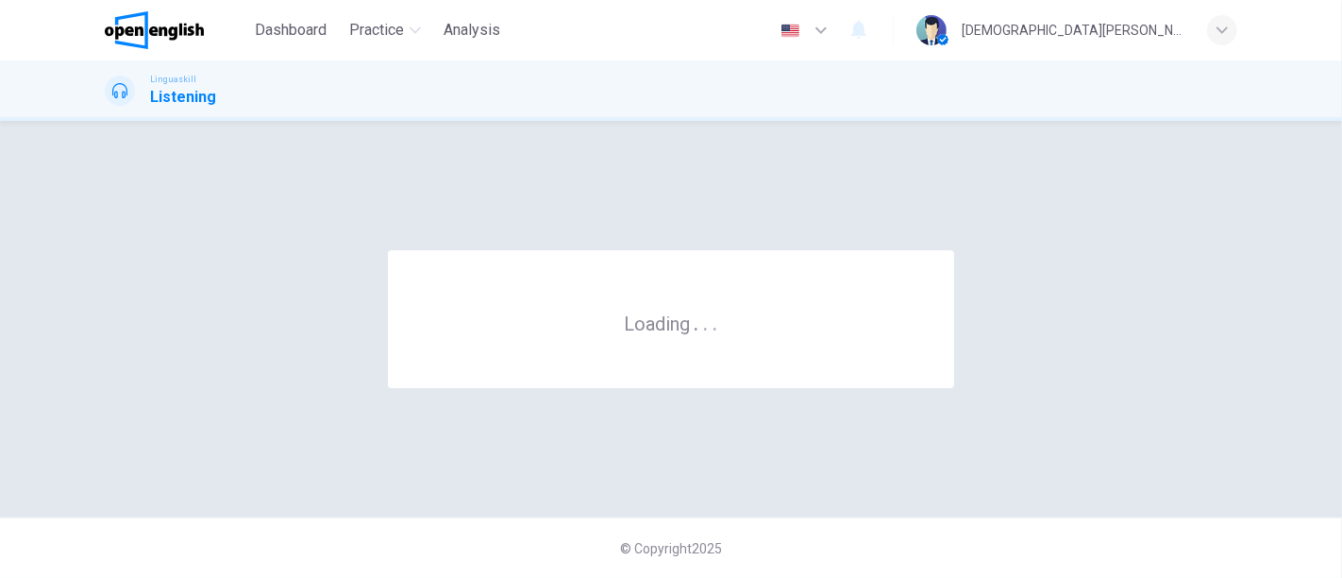
scroll to position [0, 0]
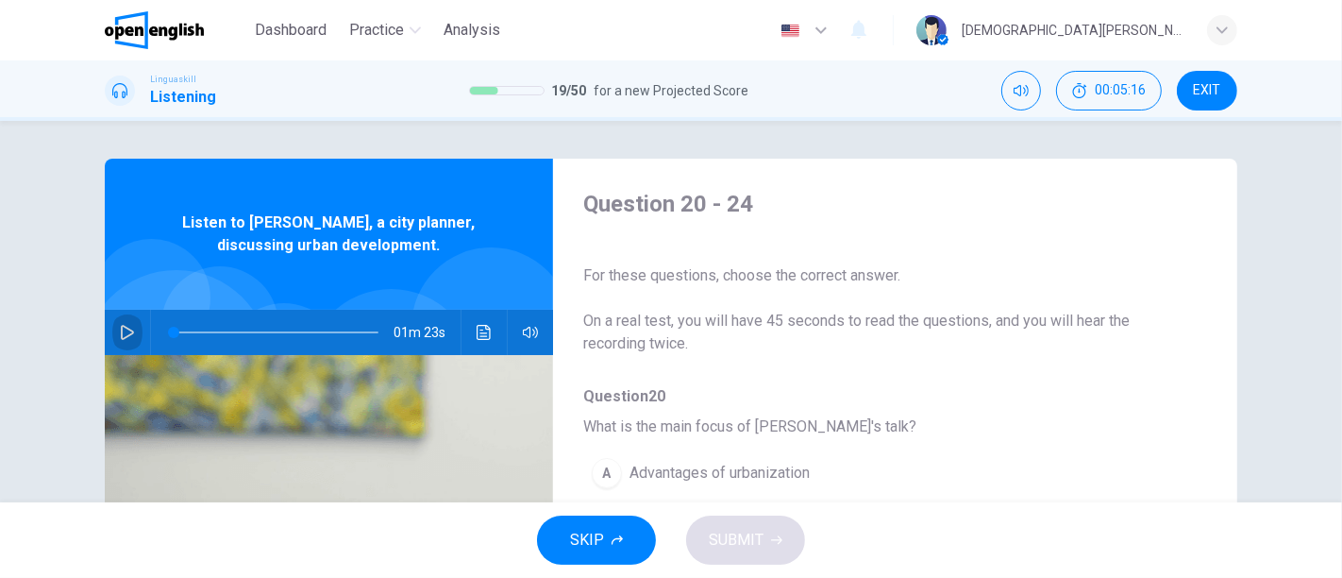
click at [112, 339] on button "button" at bounding box center [127, 332] width 30 height 45
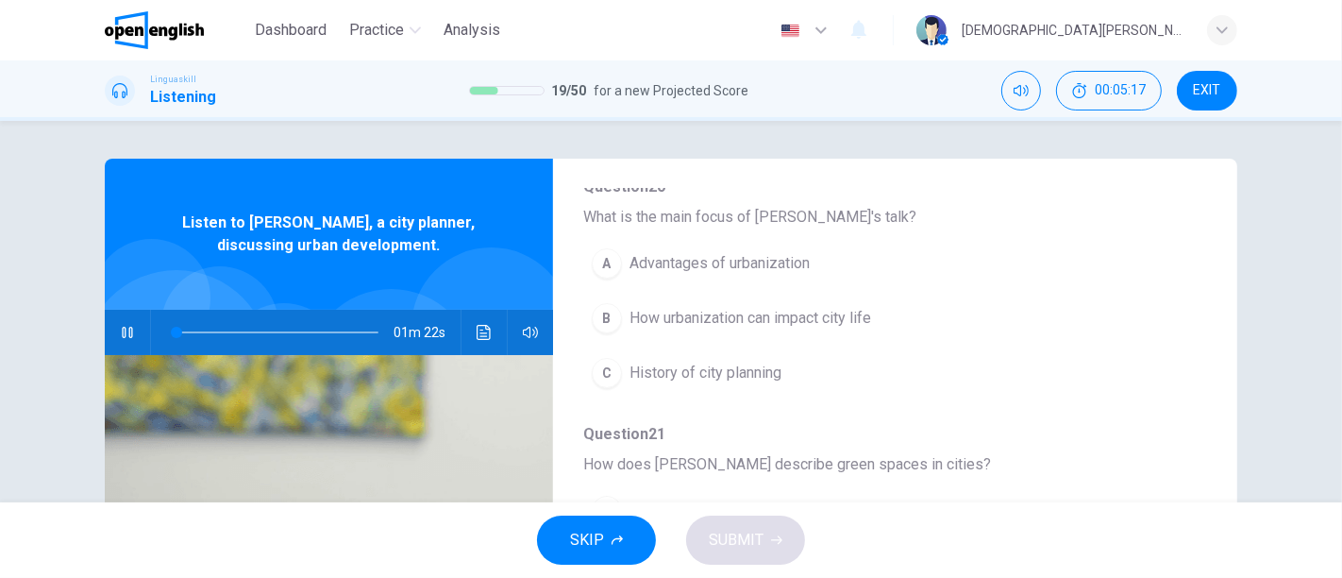
scroll to position [105, 0]
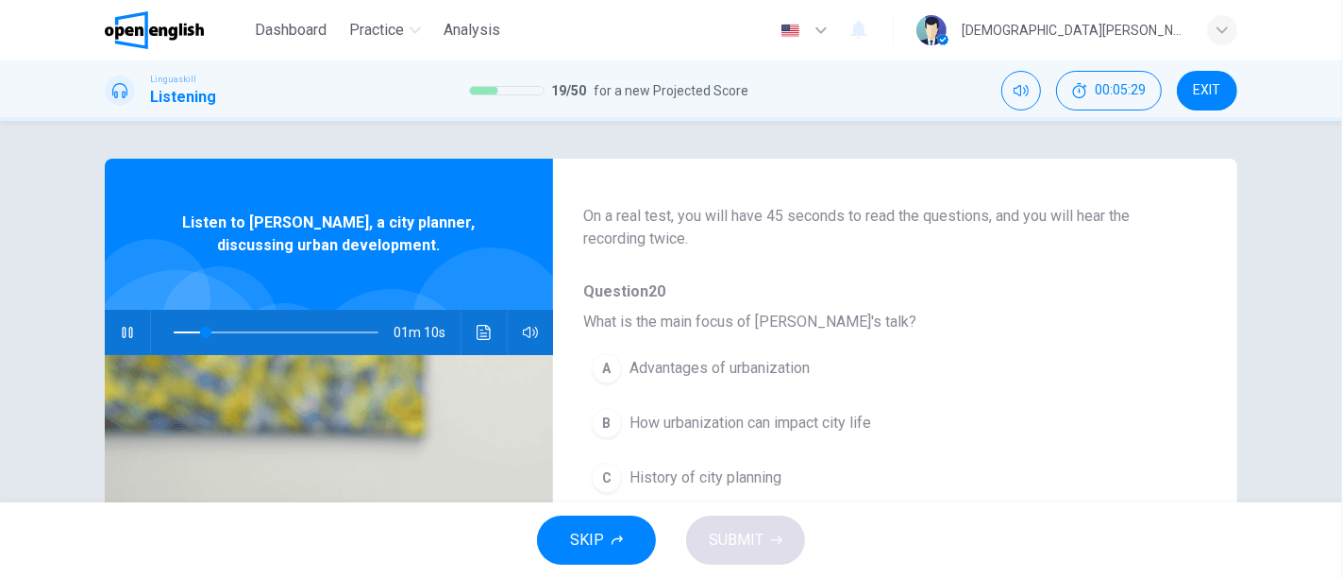
click at [690, 368] on span "Advantages of urbanization" at bounding box center [719, 368] width 180 height 23
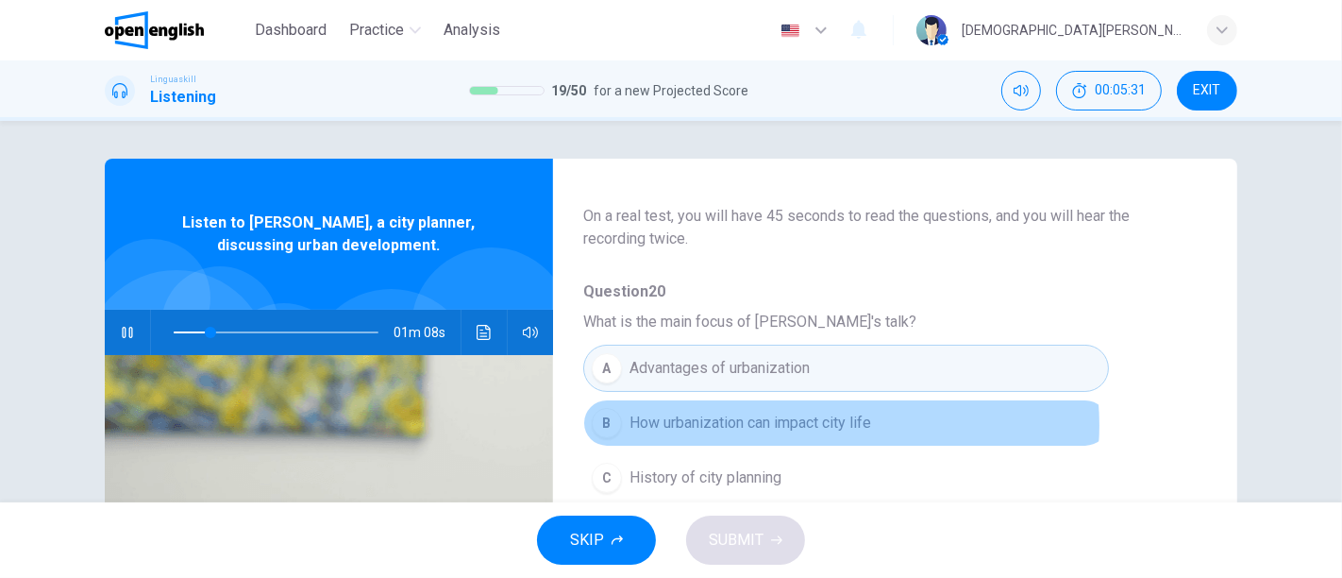
click at [830, 424] on span "How urbanization can impact city life" at bounding box center [750, 422] width 242 height 23
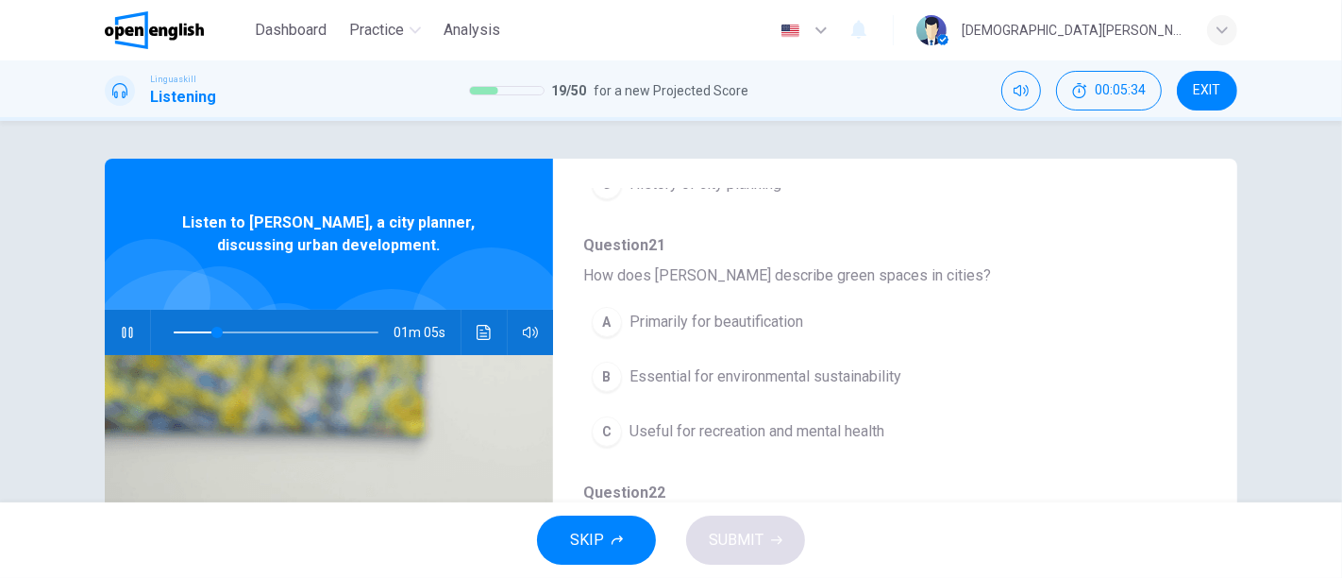
scroll to position [415, 0]
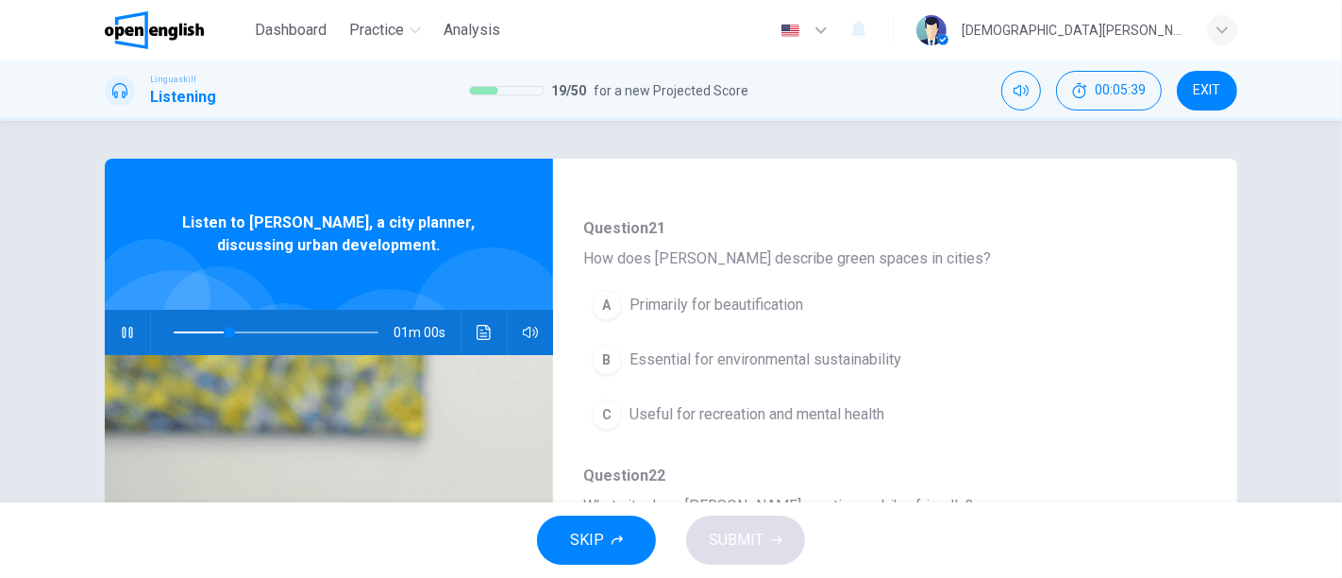
click at [769, 416] on span "Useful for recreation and mental health" at bounding box center [756, 414] width 255 height 23
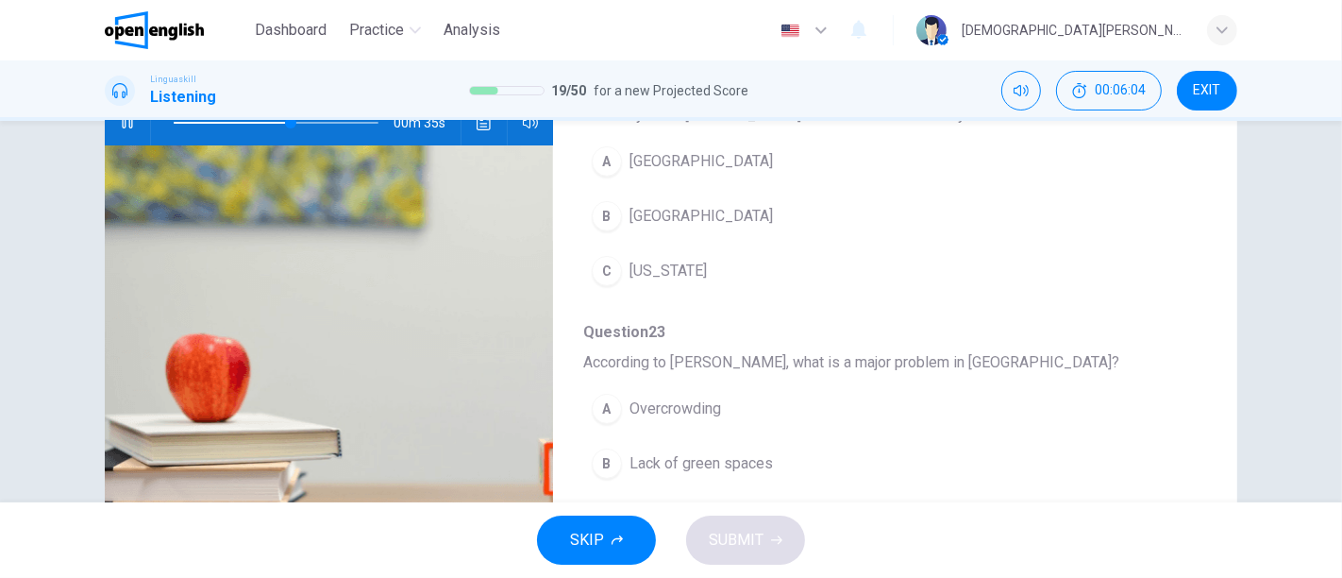
scroll to position [806, 0]
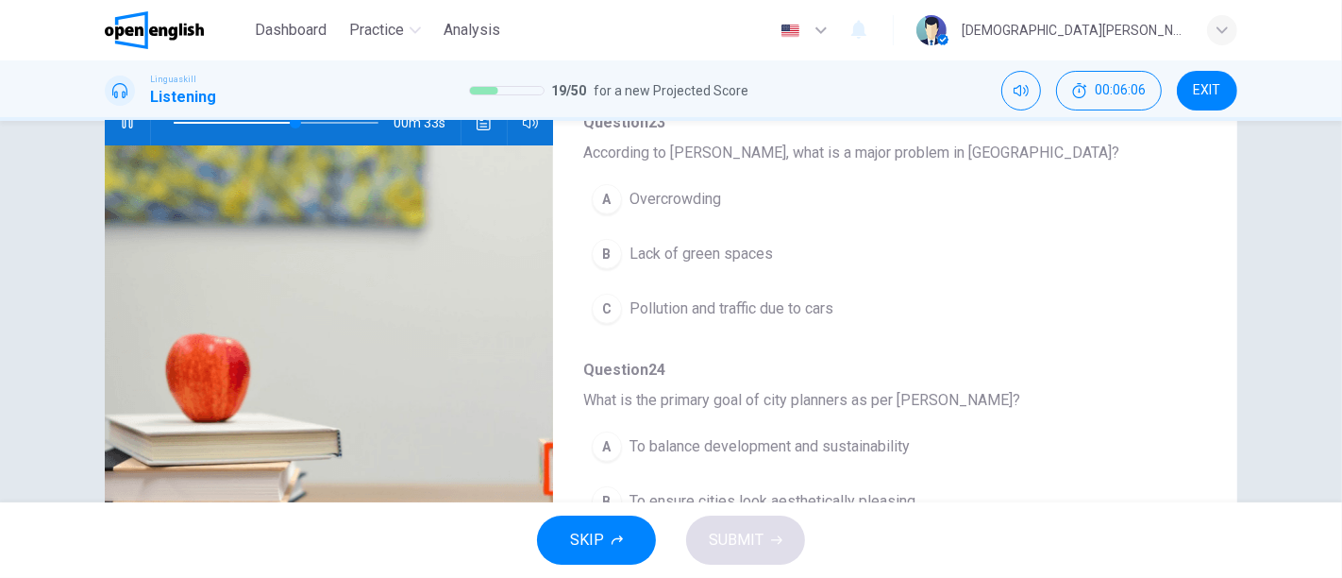
click at [673, 198] on span "Overcrowding" at bounding box center [675, 199] width 92 height 23
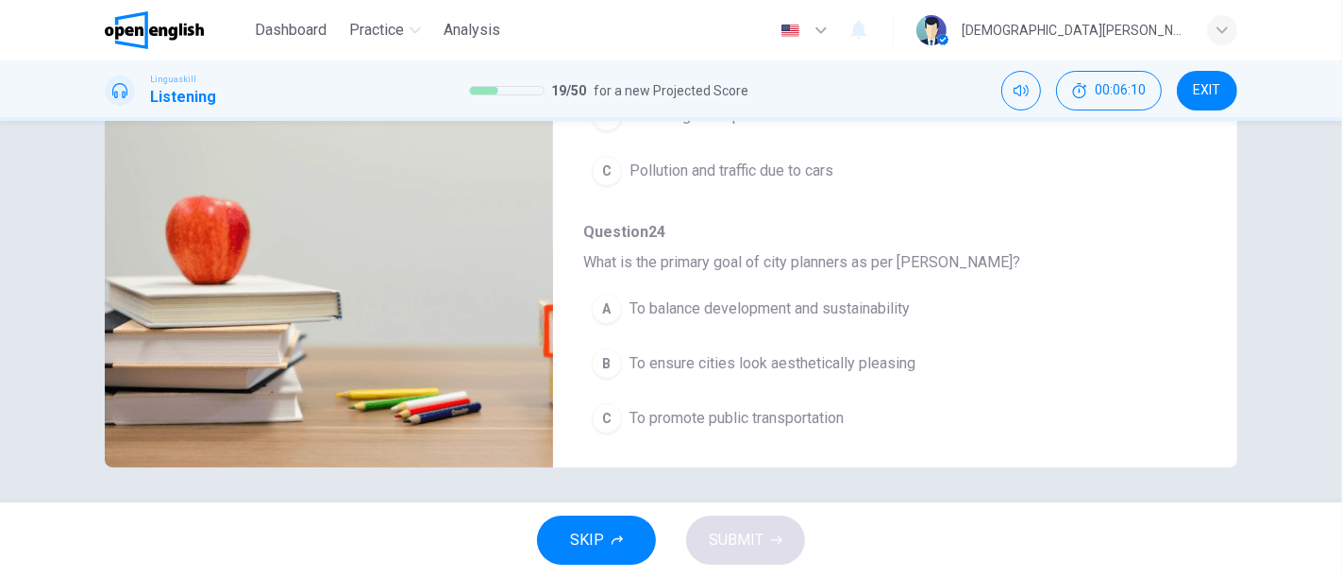
scroll to position [349, 0]
click at [783, 306] on span "To balance development and sustainability" at bounding box center [769, 306] width 280 height 23
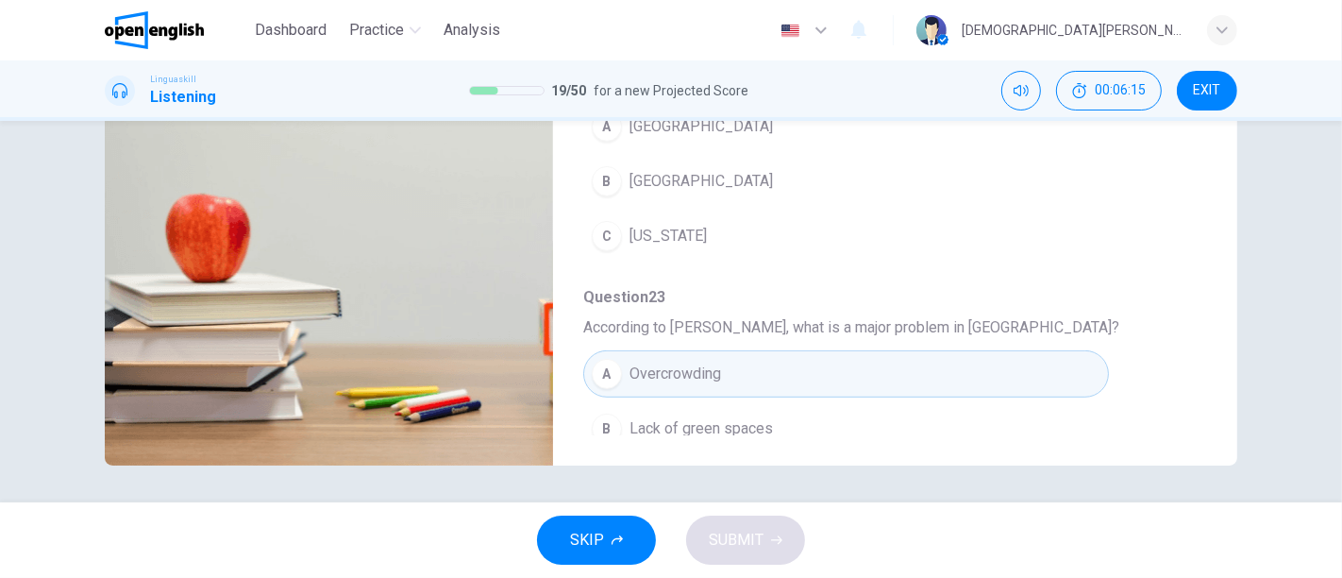
scroll to position [387, 0]
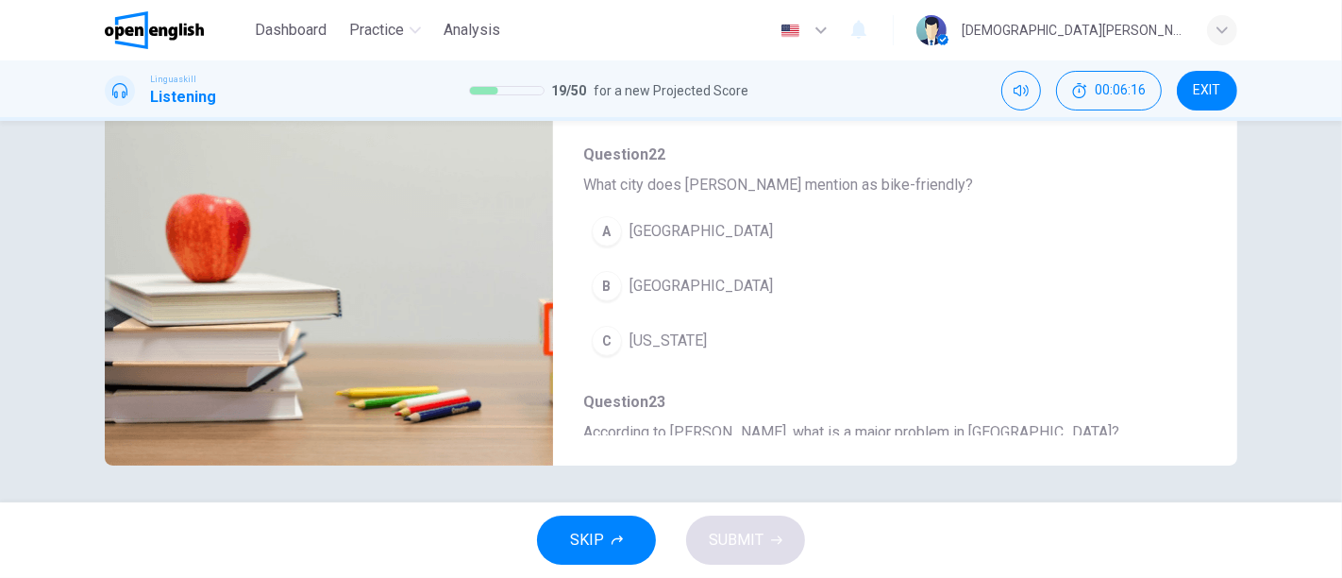
click at [679, 296] on button "B Copenhagen" at bounding box center [846, 285] width 526 height 47
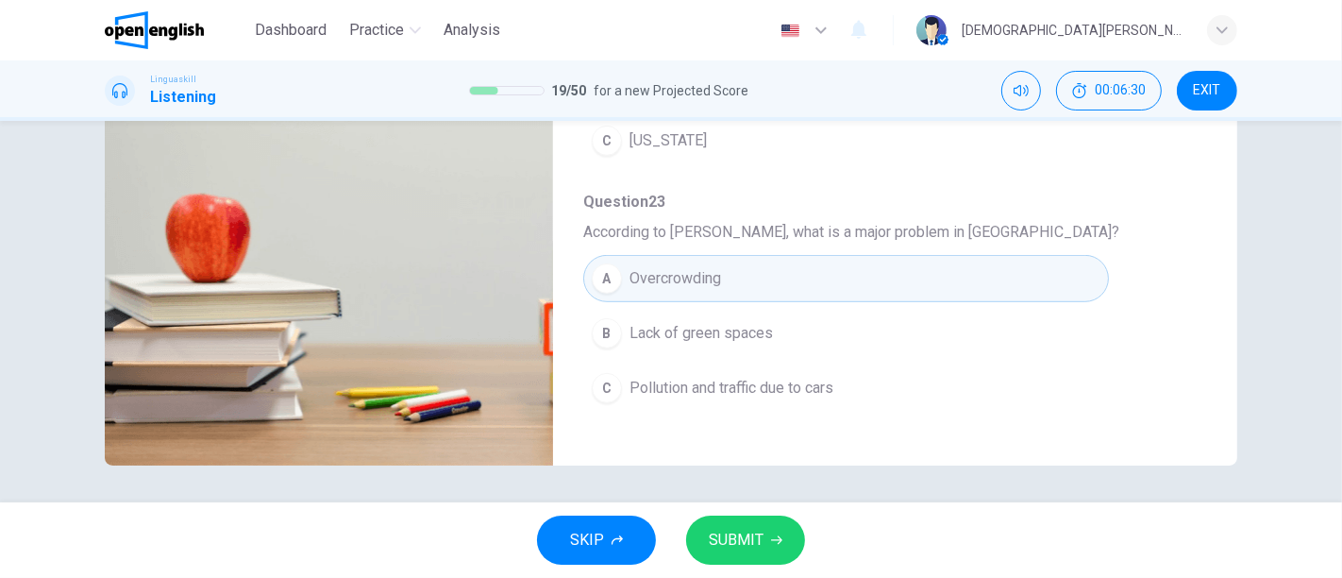
scroll to position [596, 0]
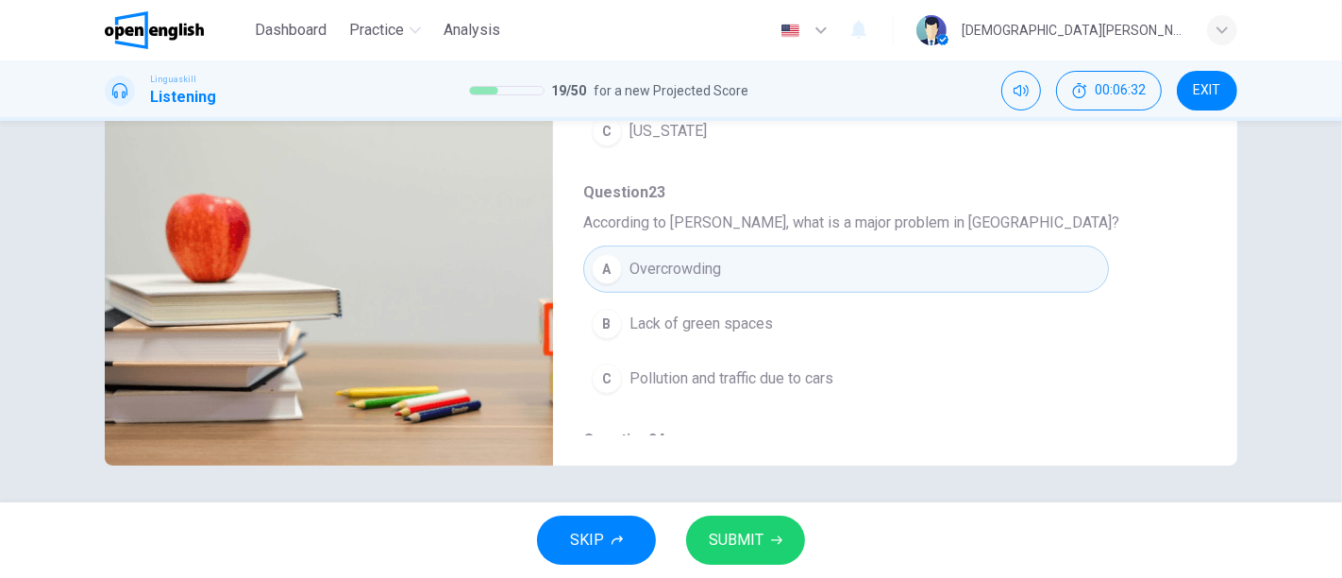
click at [731, 375] on span "Pollution and traffic due to cars" at bounding box center [731, 378] width 204 height 23
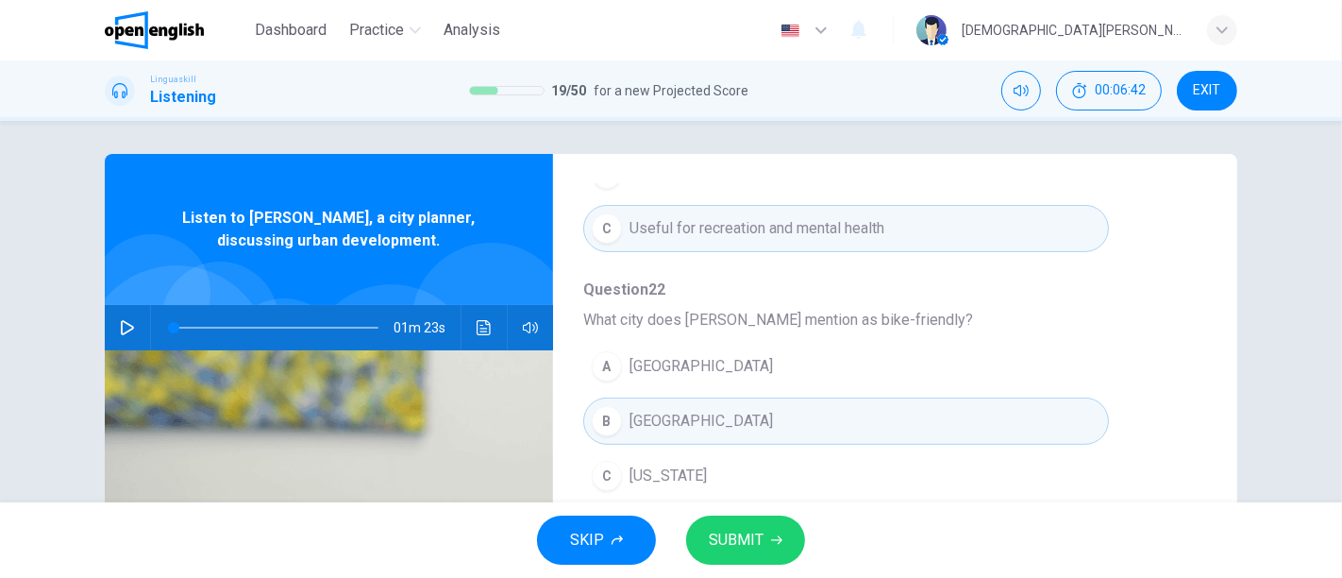
scroll to position [0, 0]
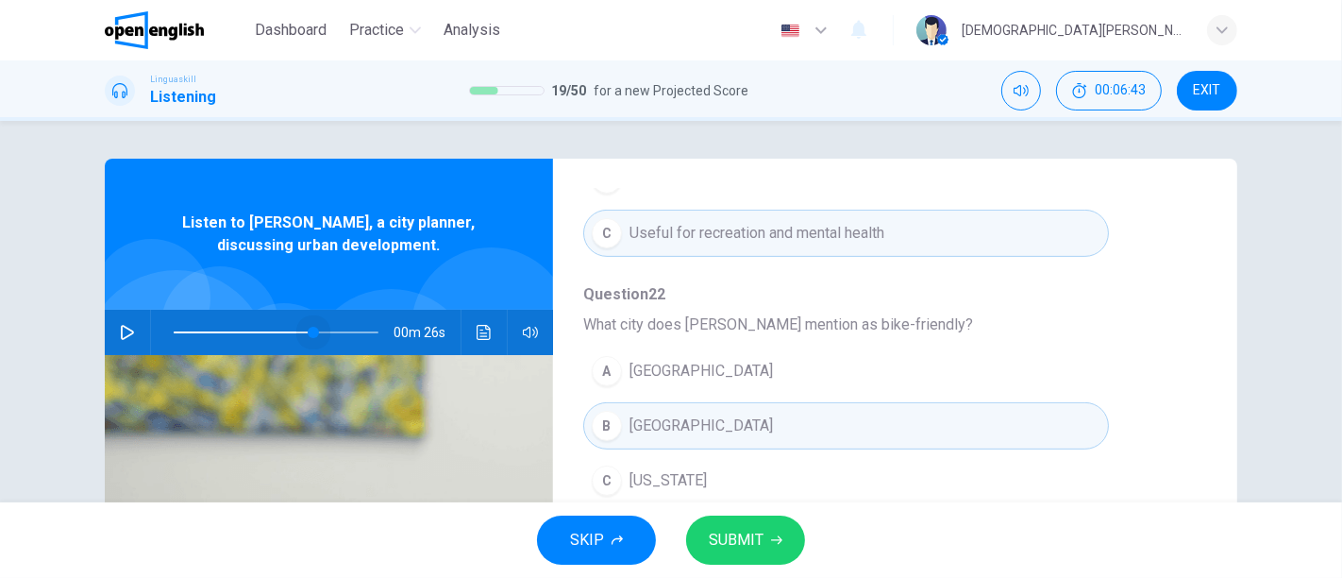
drag, startPoint x: 308, startPoint y: 333, endPoint x: 261, endPoint y: 332, distance: 46.3
click at [307, 333] on span at bounding box center [276, 332] width 205 height 26
click at [124, 331] on icon "button" at bounding box center [127, 332] width 15 height 15
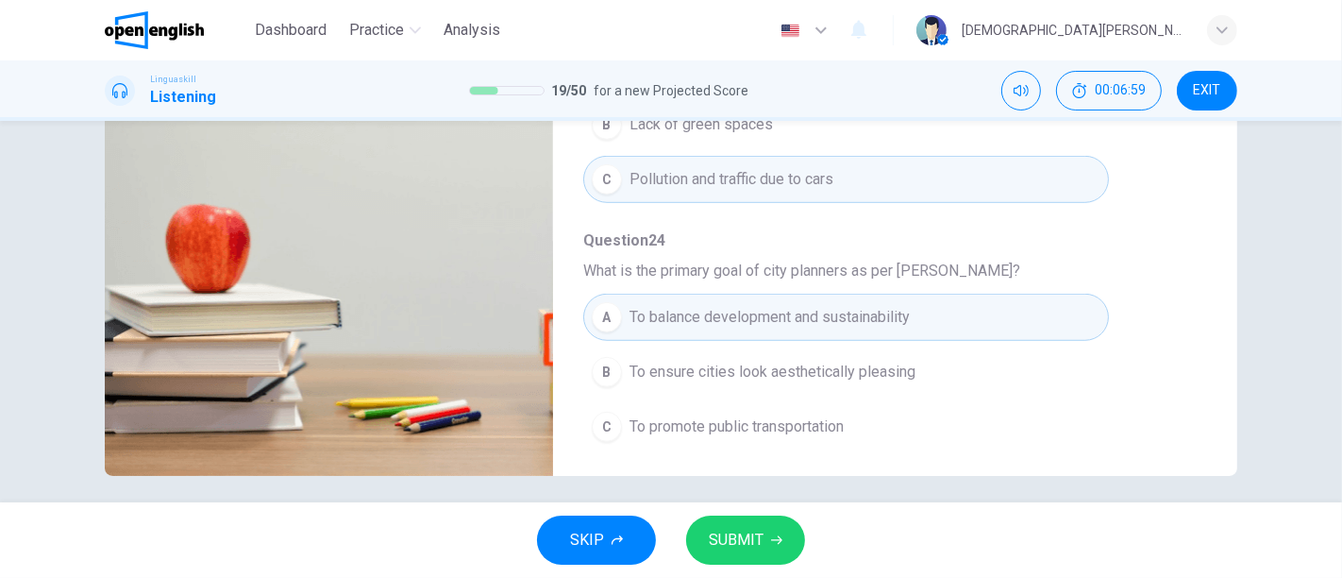
scroll to position [349, 0]
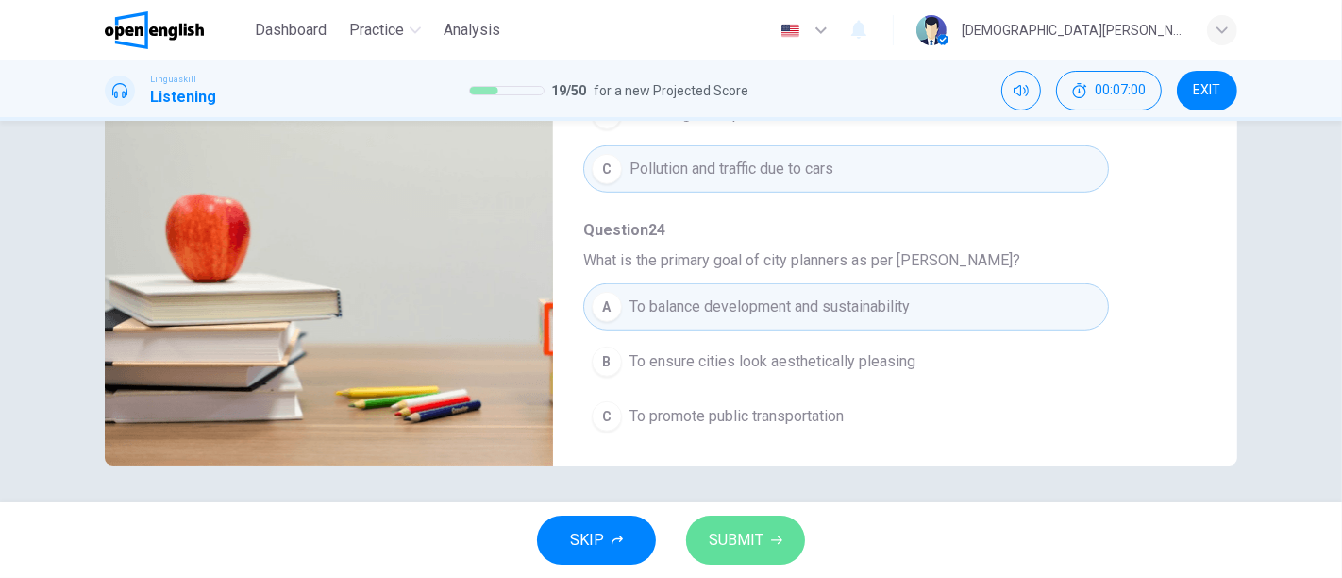
click at [752, 519] on span "SUBMIT" at bounding box center [736, 540] width 55 height 26
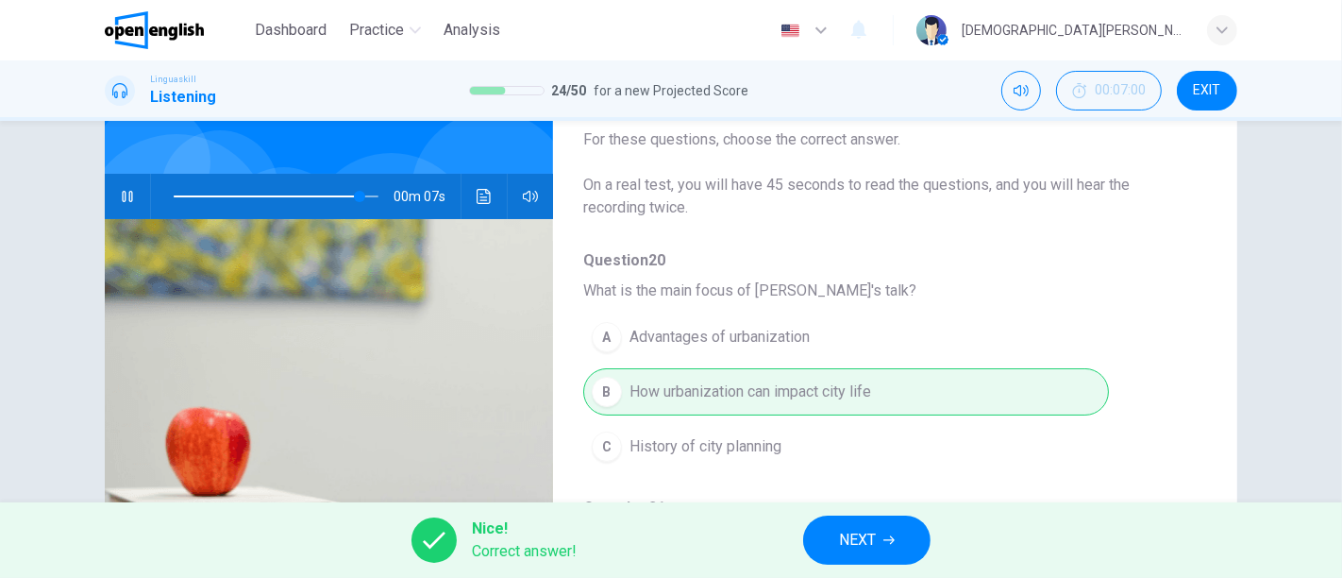
scroll to position [0, 0]
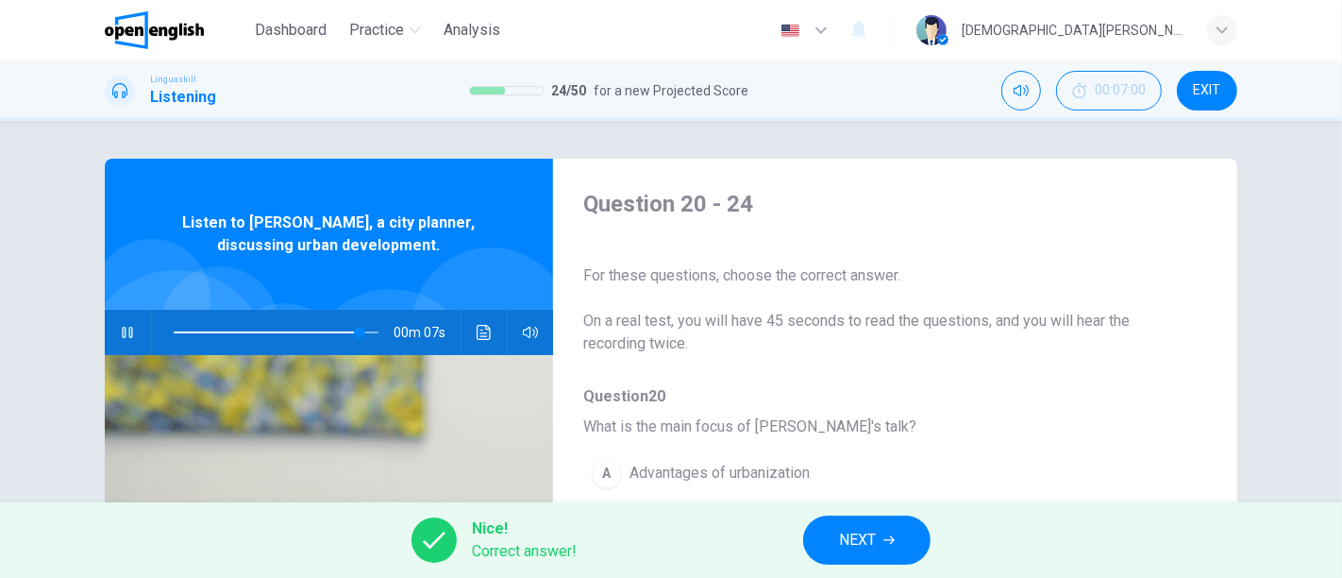
type input "**"
click at [857, 508] on div "Nice! Correct answer! NEXT" at bounding box center [671, 539] width 1342 height 75
click at [864, 519] on span "NEXT" at bounding box center [857, 540] width 37 height 26
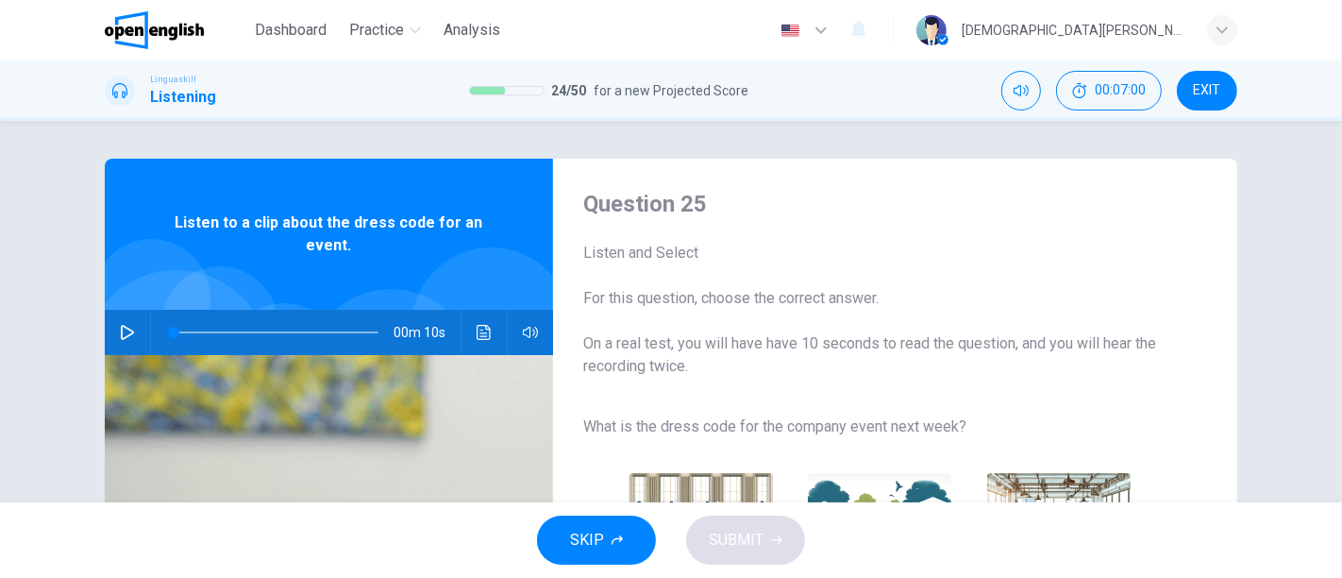
scroll to position [105, 0]
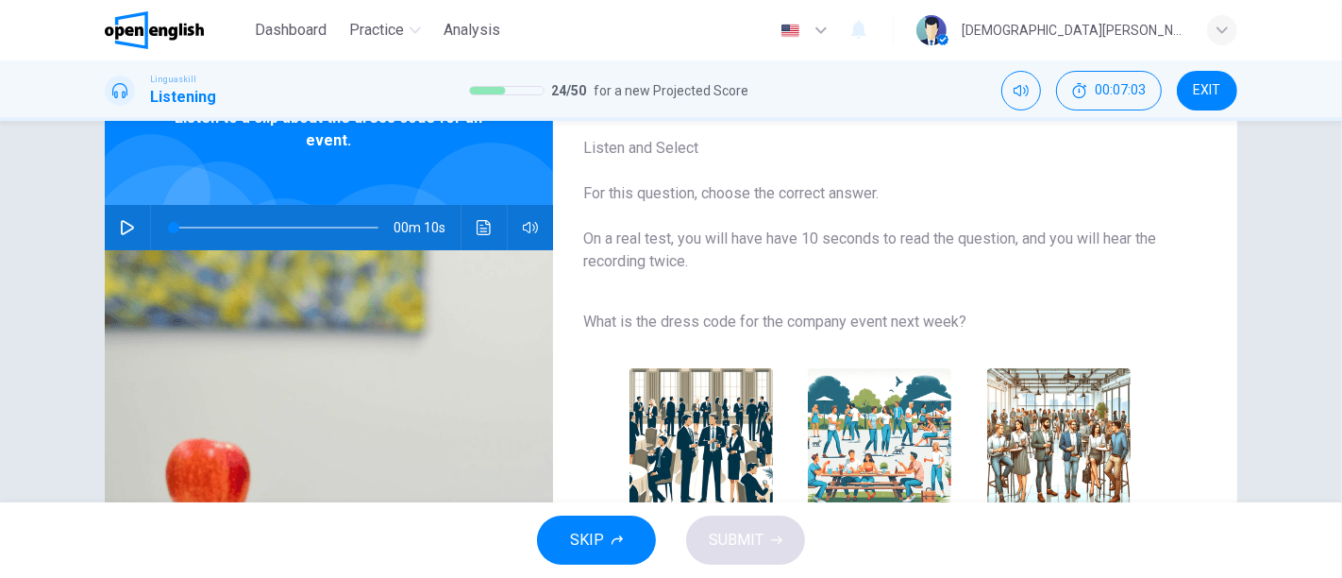
click at [113, 230] on button "button" at bounding box center [127, 227] width 30 height 45
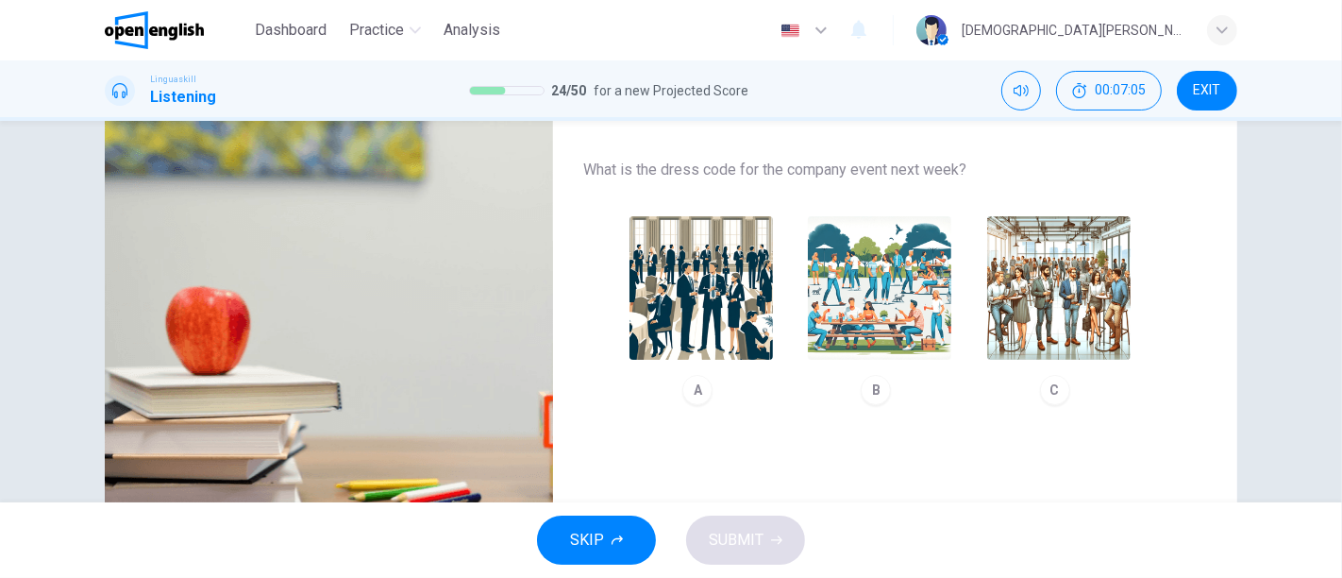
scroll to position [210, 0]
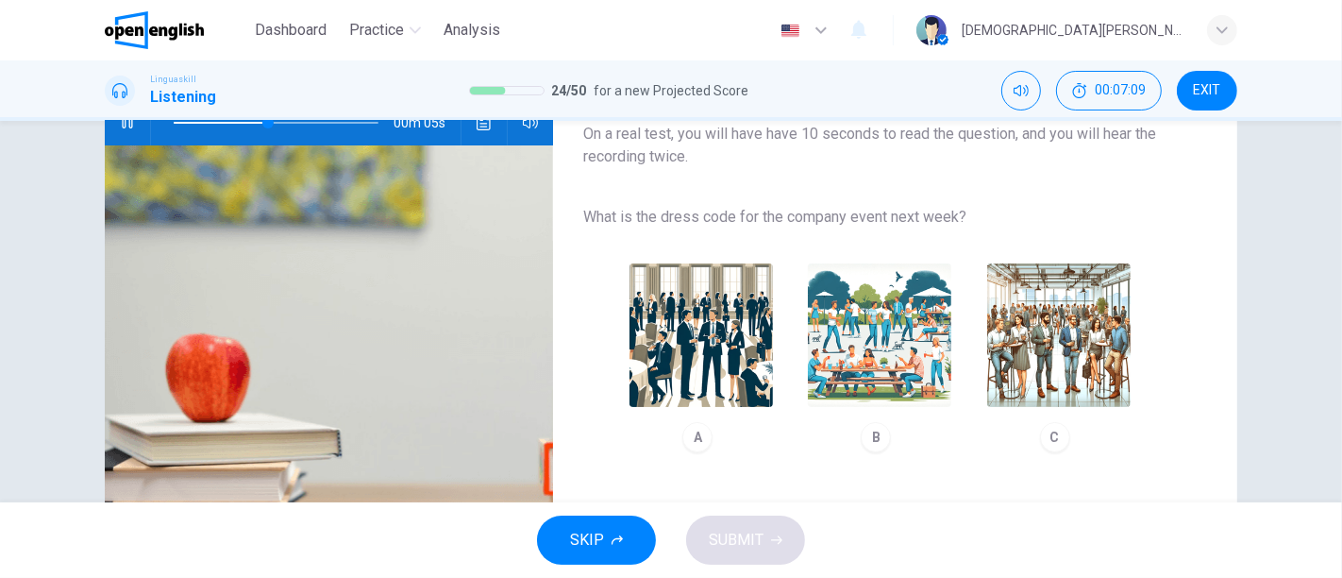
click at [1043, 319] on img "button" at bounding box center [1058, 334] width 143 height 143
click at [754, 519] on span "SUBMIT" at bounding box center [736, 540] width 55 height 26
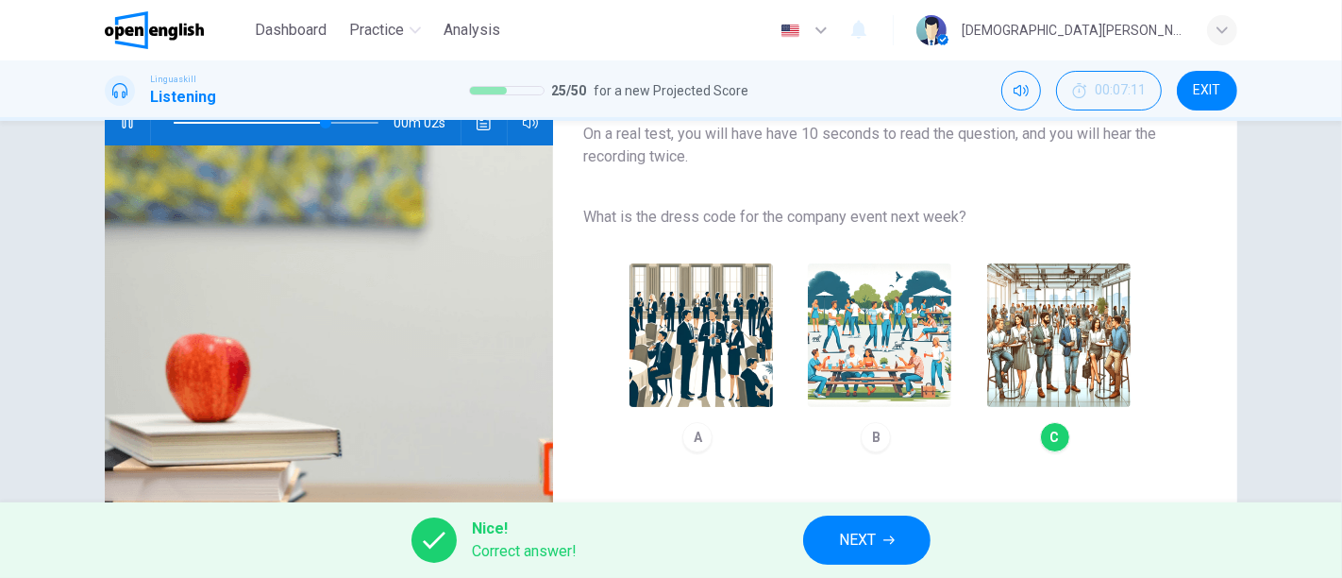
type input "**"
click at [857, 519] on span "NEXT" at bounding box center [857, 540] width 37 height 26
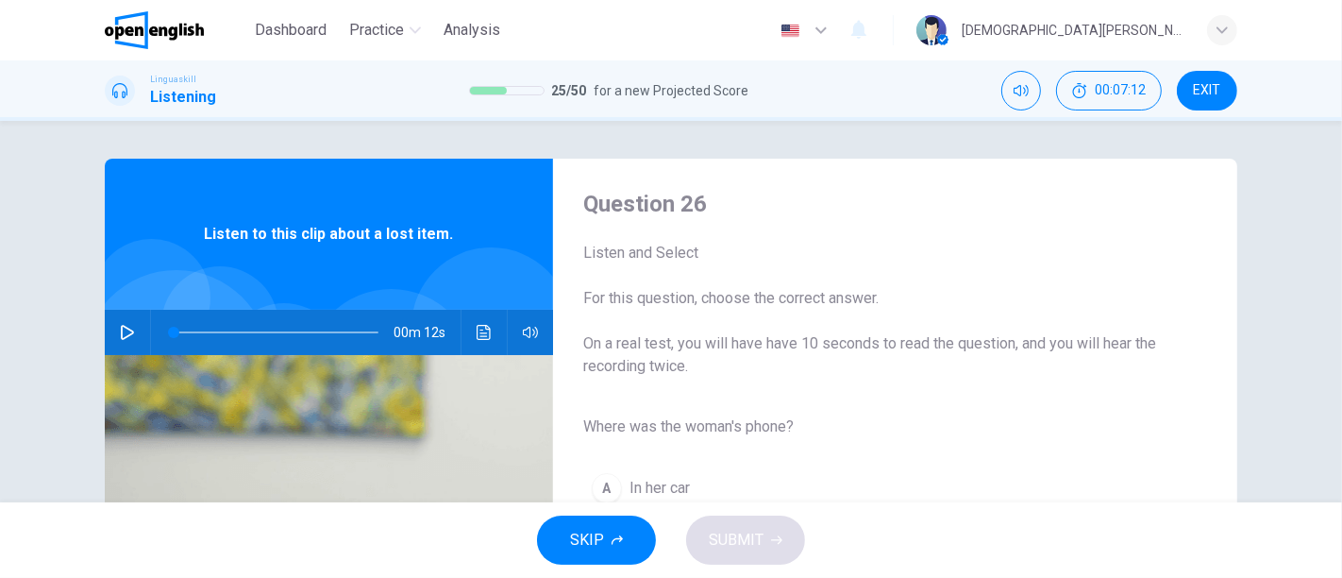
click at [134, 334] on button "button" at bounding box center [127, 332] width 30 height 45
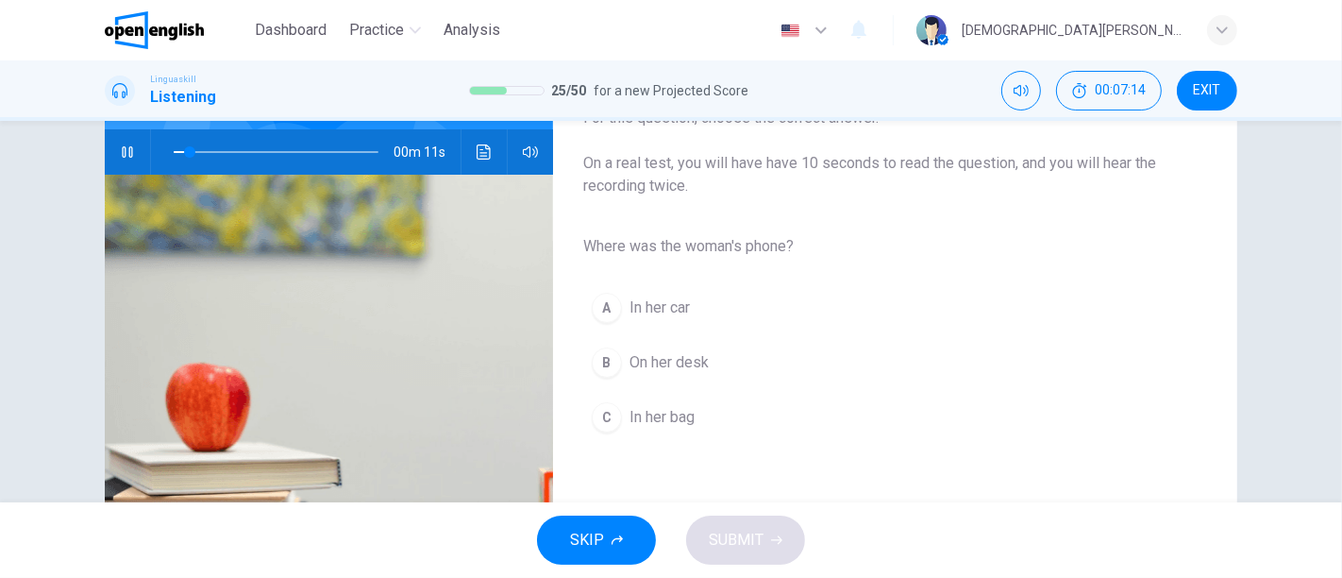
scroll to position [210, 0]
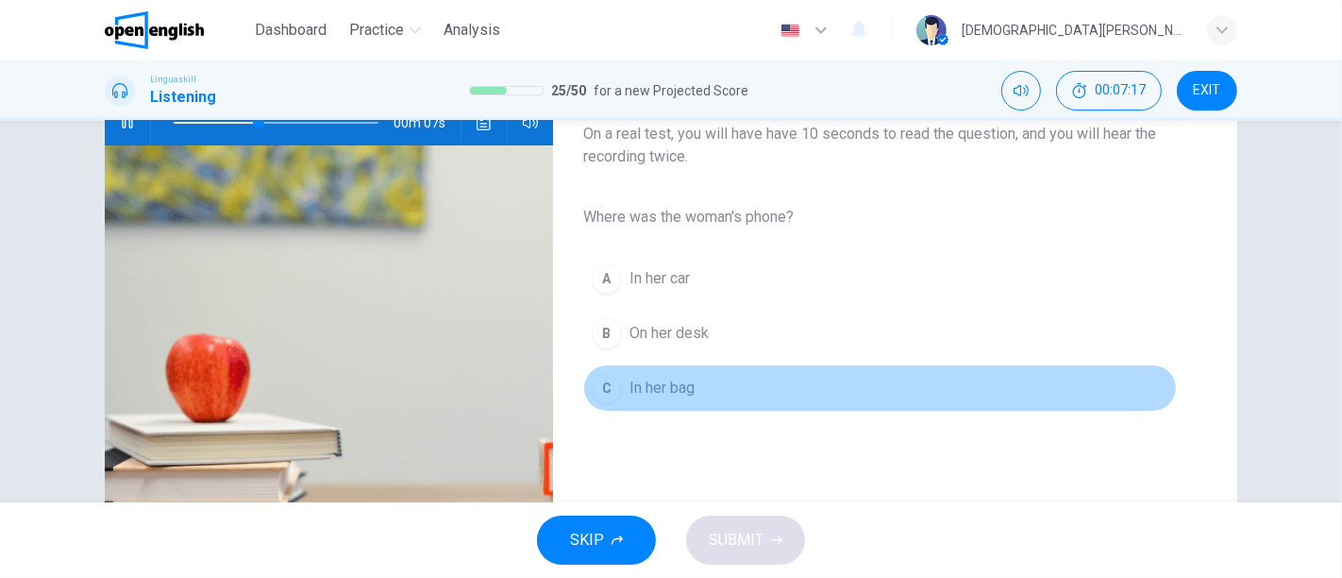
click at [691, 387] on button "C In her bag" at bounding box center [880, 387] width 594 height 47
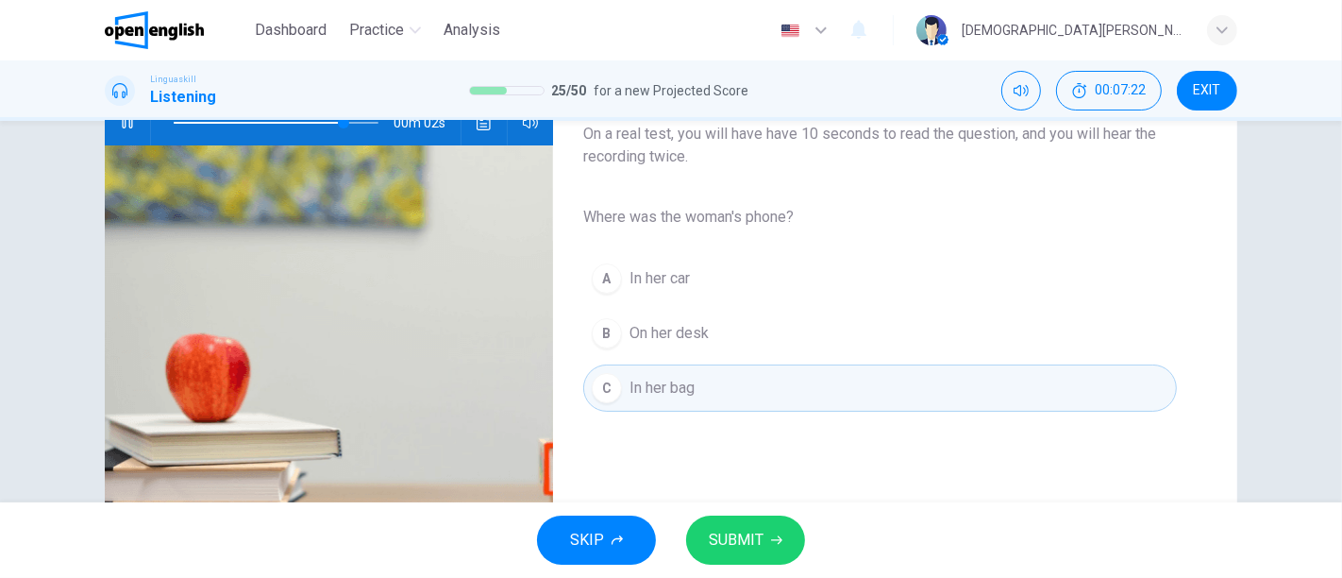
click at [759, 519] on span "SUBMIT" at bounding box center [736, 540] width 55 height 26
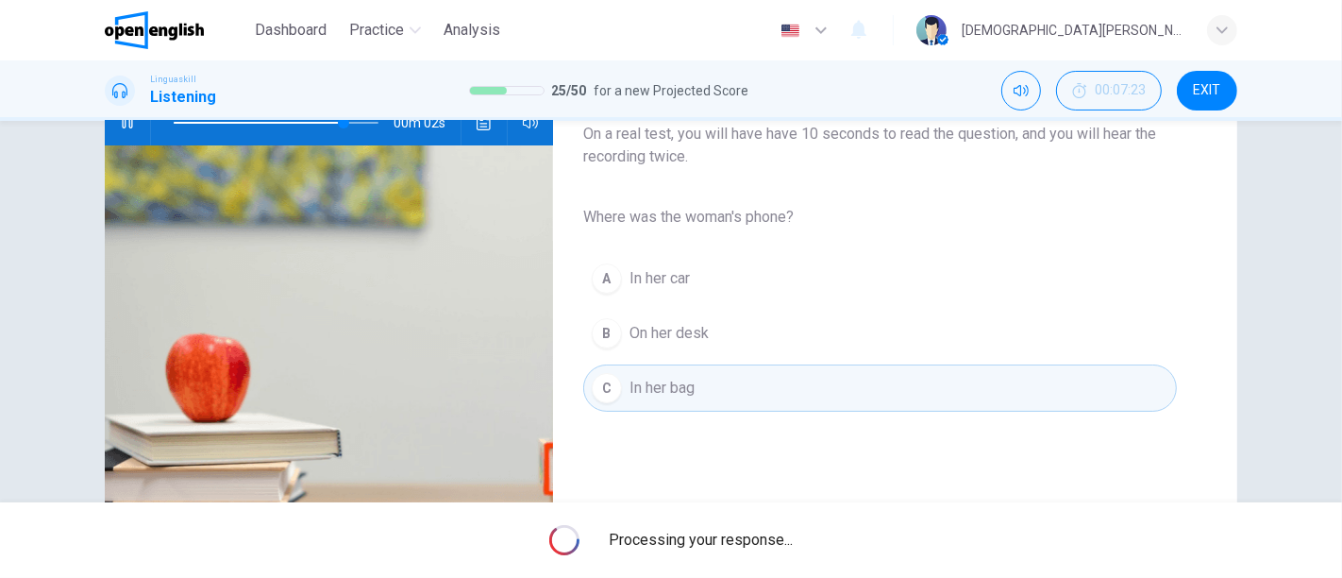
type input "**"
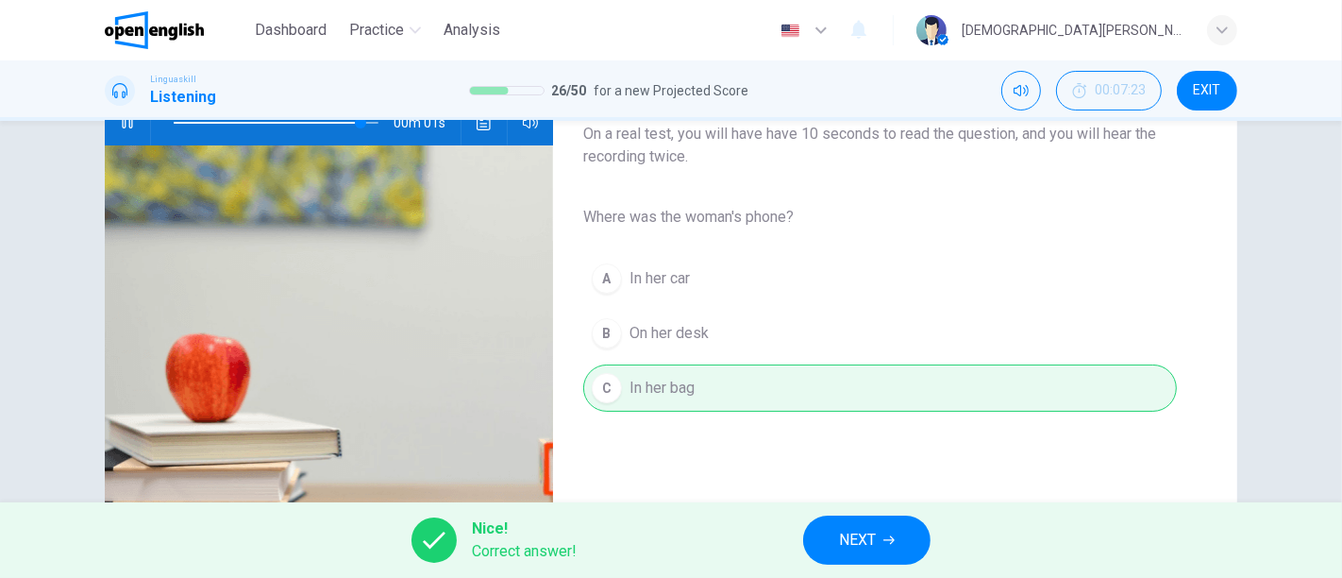
click at [824, 519] on button "NEXT" at bounding box center [866, 539] width 127 height 49
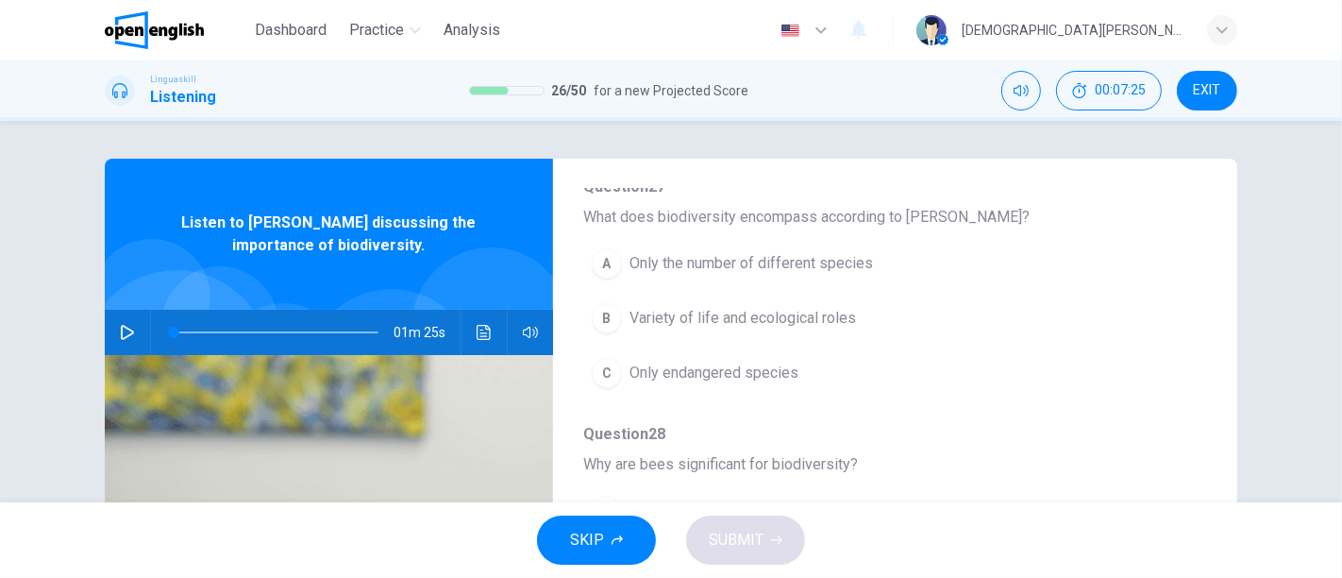
click at [122, 335] on icon "button" at bounding box center [127, 332] width 13 height 15
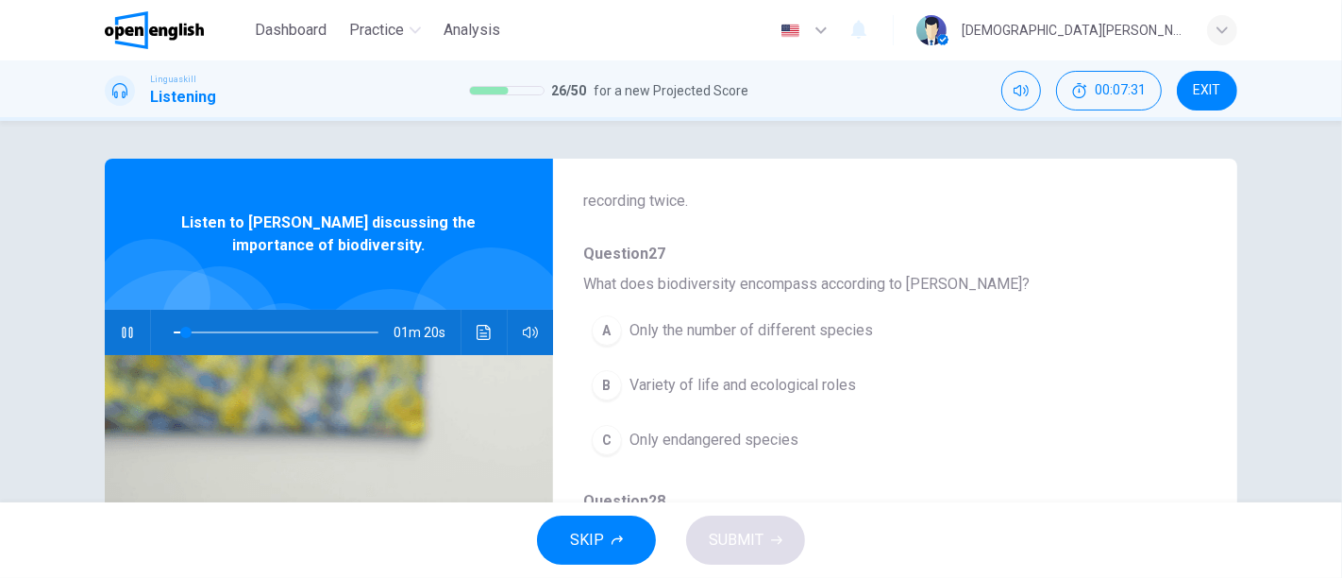
scroll to position [184, 0]
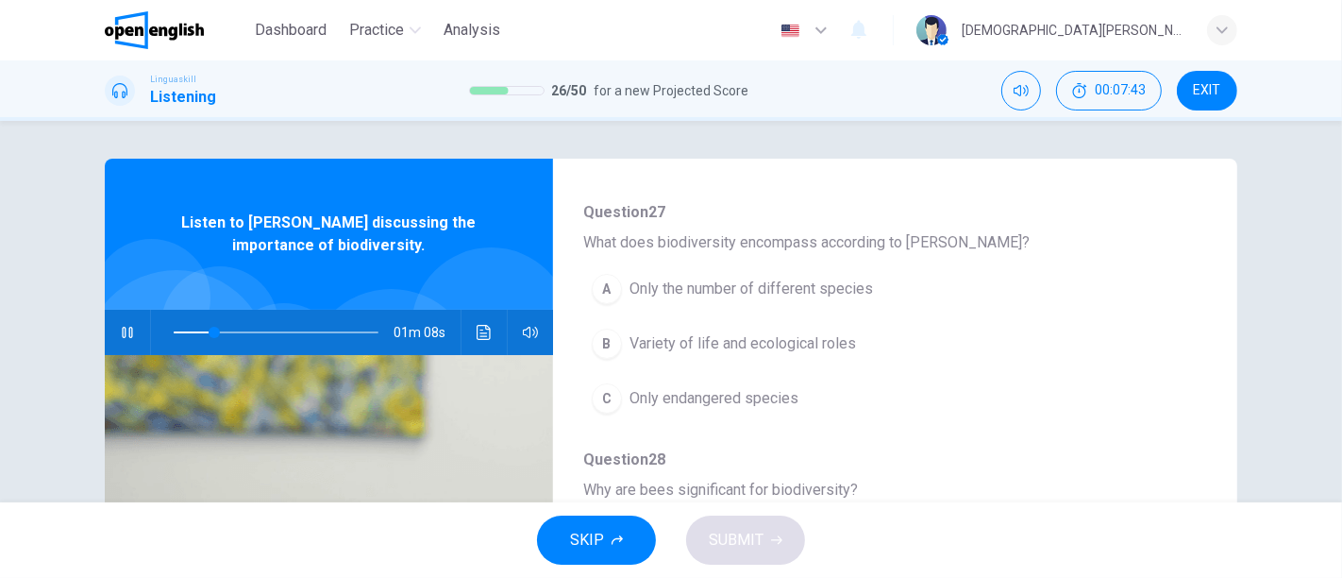
click at [126, 336] on icon "button" at bounding box center [127, 332] width 10 height 11
click at [772, 246] on span "What does biodiversity encompass according to Dr. Thompson?" at bounding box center [880, 242] width 594 height 23
click at [769, 238] on span "What does biodiversity encompass according to Dr. Thompson?" at bounding box center [880, 242] width 594 height 23
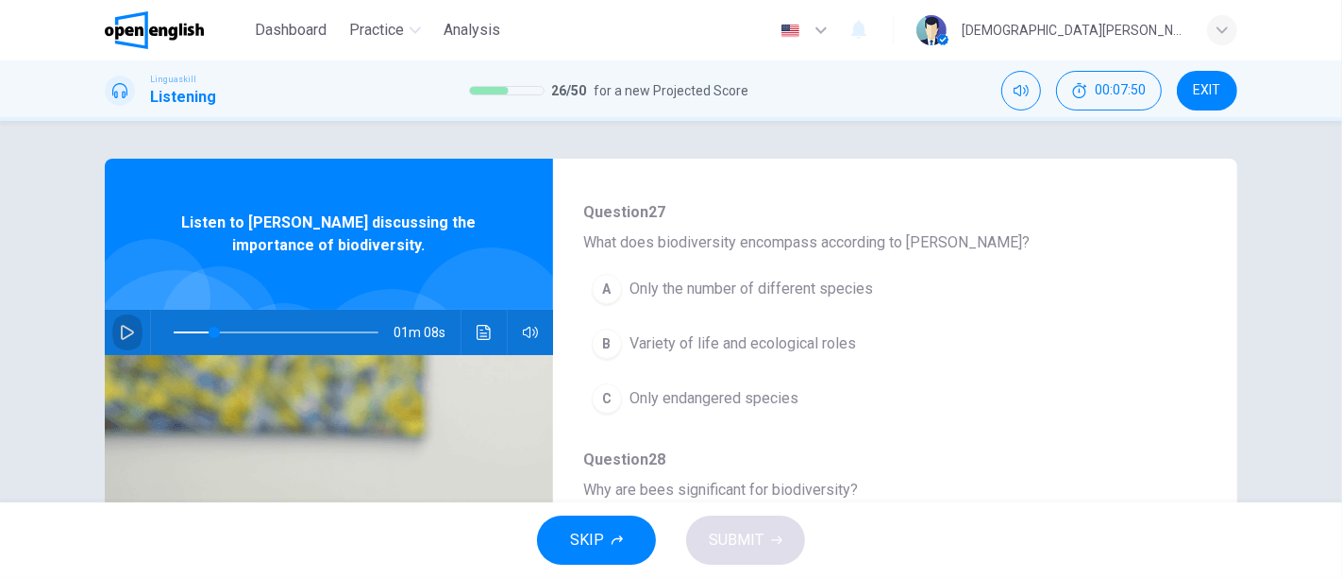
click at [126, 326] on icon "button" at bounding box center [127, 332] width 15 height 15
click at [676, 340] on span "Variety of life and ecological roles" at bounding box center [742, 343] width 226 height 23
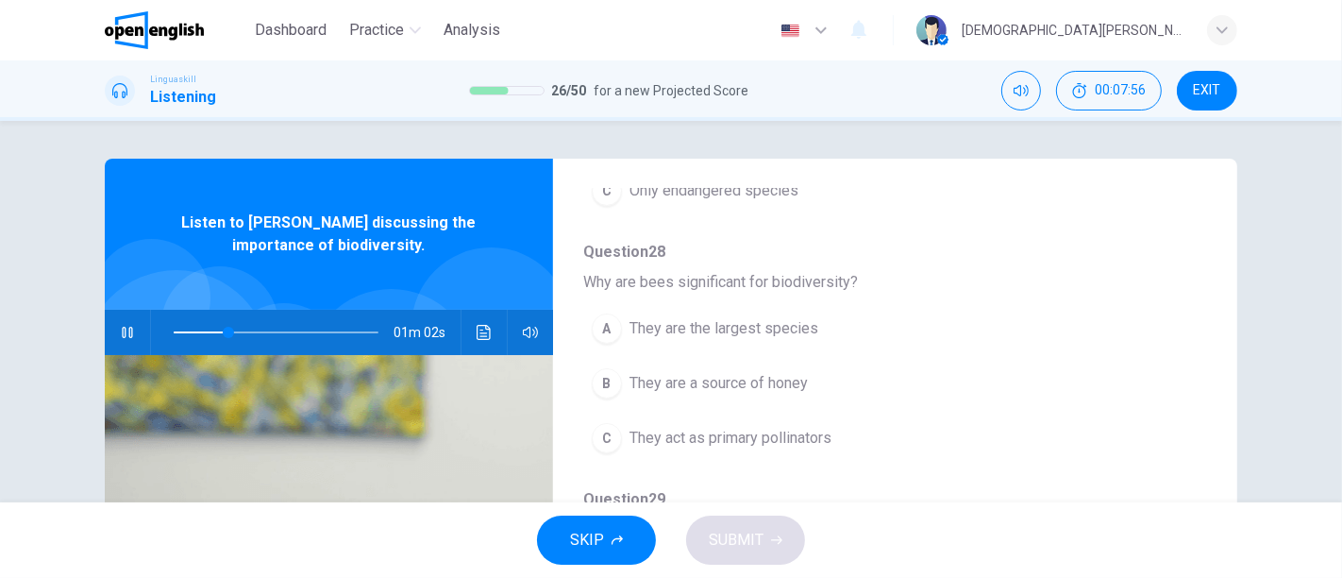
scroll to position [394, 0]
click at [755, 327] on span "They are the largest species" at bounding box center [723, 326] width 189 height 23
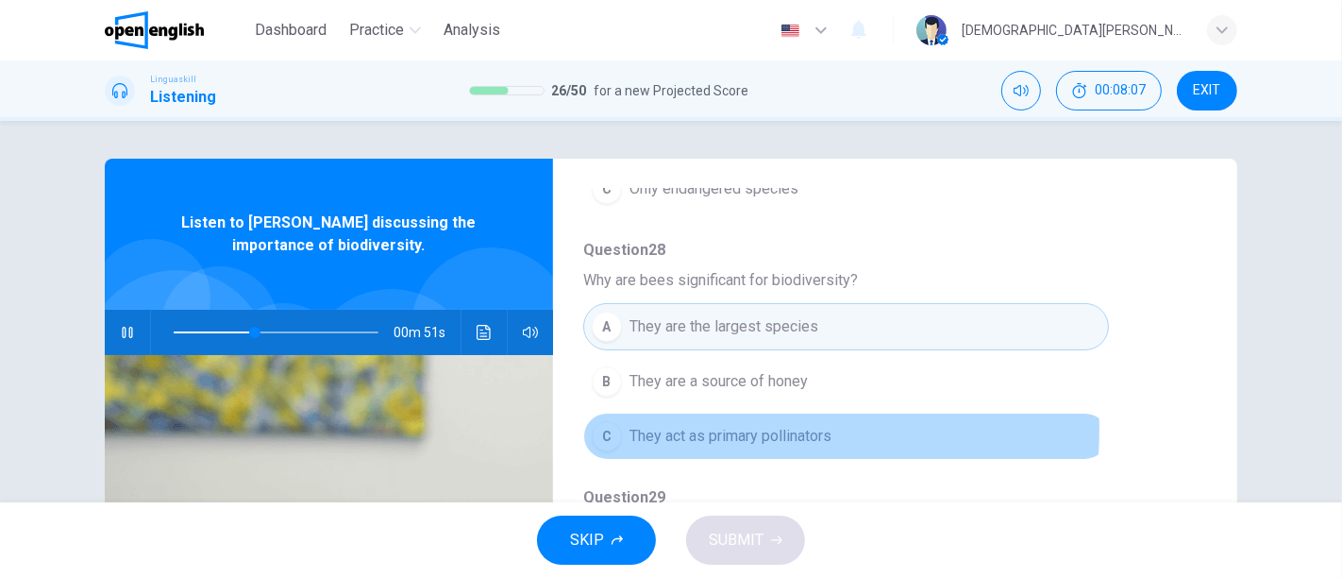
click at [758, 427] on span "They act as primary pollinators" at bounding box center [730, 436] width 202 height 23
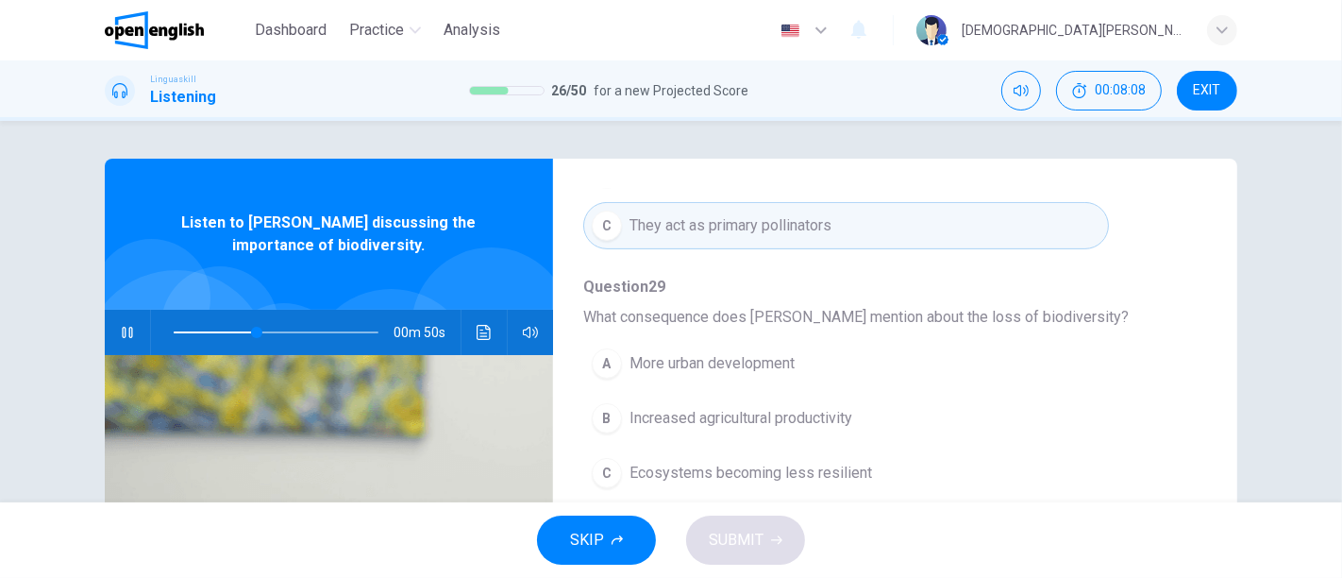
scroll to position [709, 0]
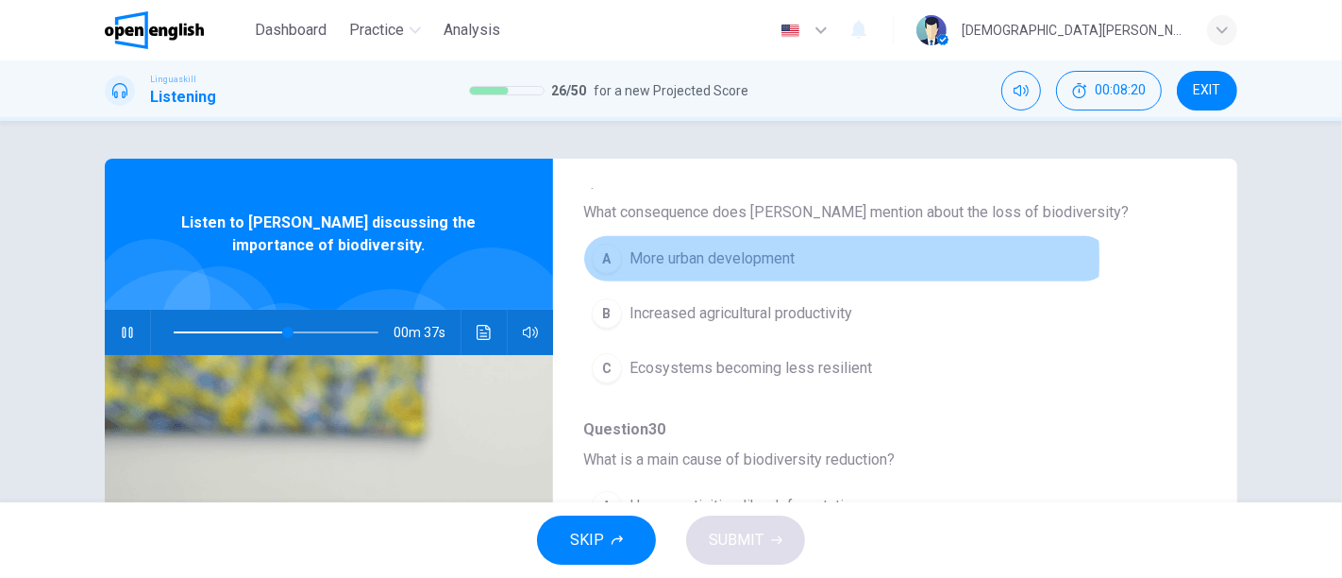
click at [708, 255] on span "More urban development" at bounding box center [711, 258] width 165 height 23
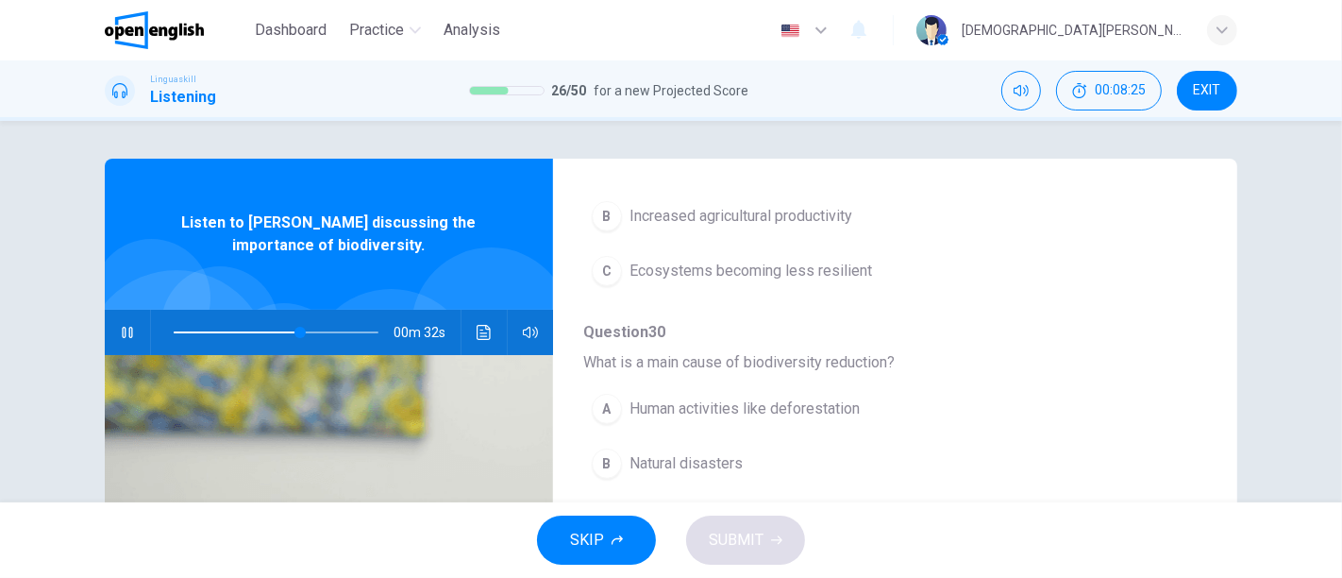
scroll to position [105, 0]
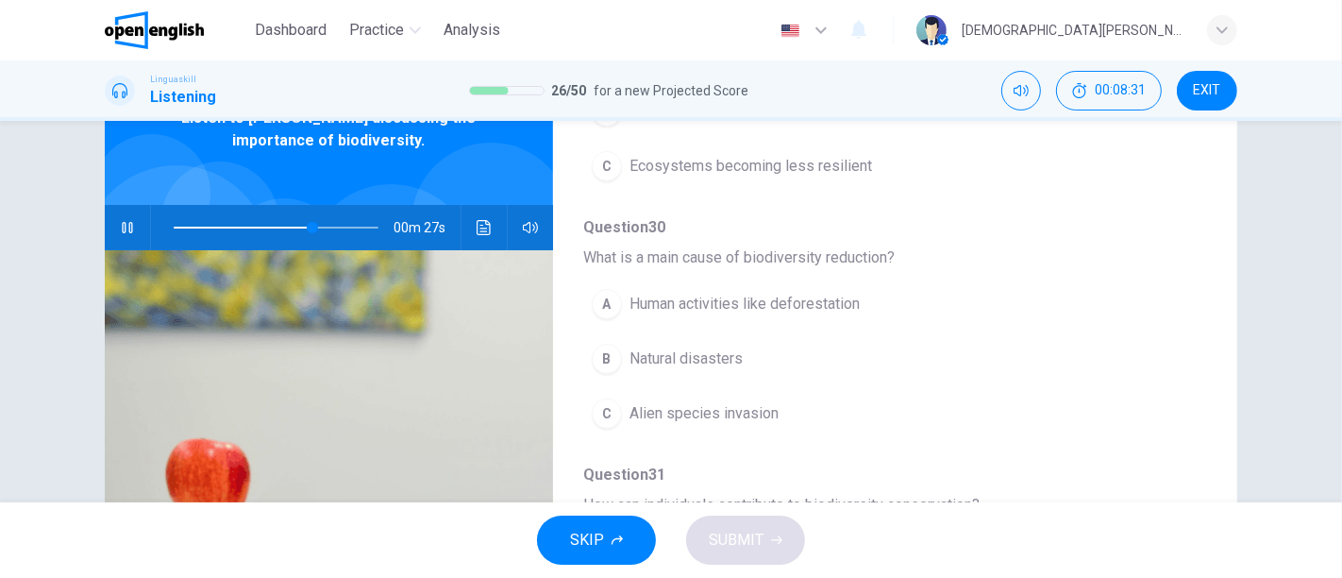
click at [735, 308] on span "Human activities like deforestation" at bounding box center [744, 304] width 230 height 23
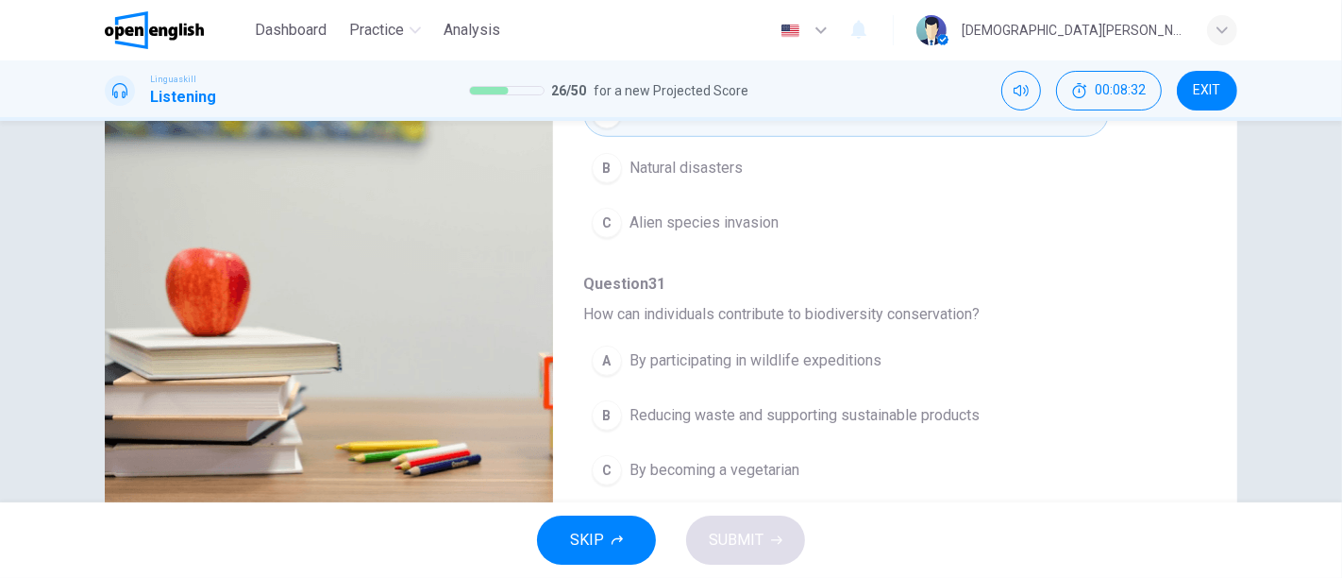
scroll to position [314, 0]
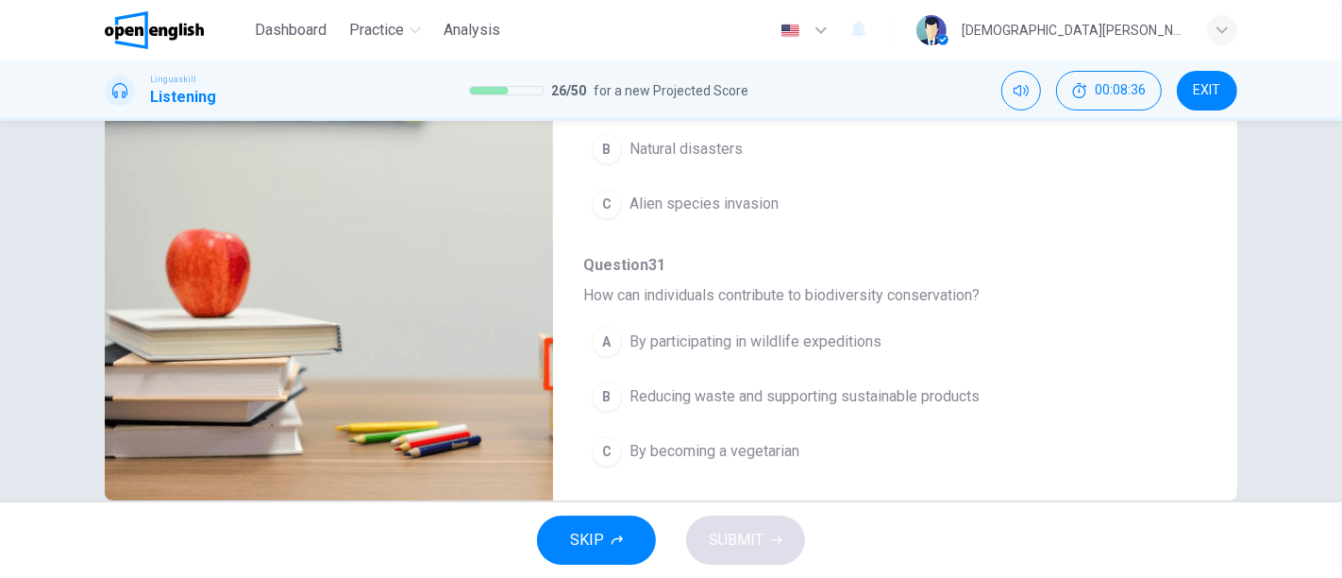
drag, startPoint x: 579, startPoint y: 286, endPoint x: 734, endPoint y: 288, distance: 154.8
click at [734, 288] on span "How can individuals contribute to biodiversity conservation?" at bounding box center [880, 295] width 594 height 23
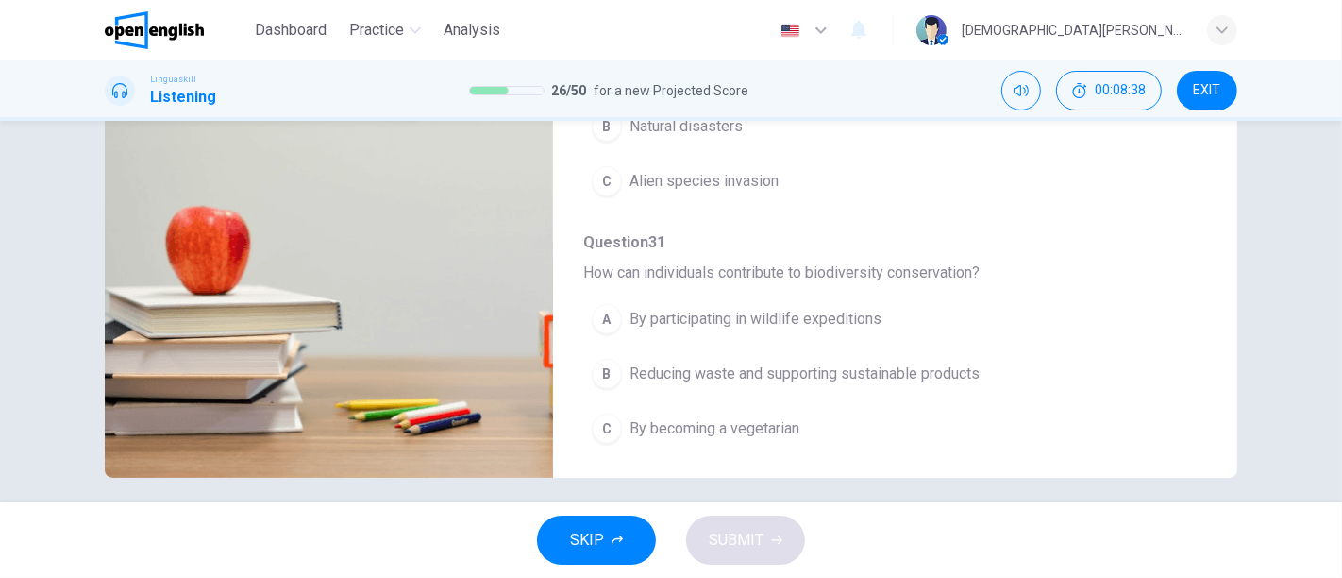
scroll to position [349, 0]
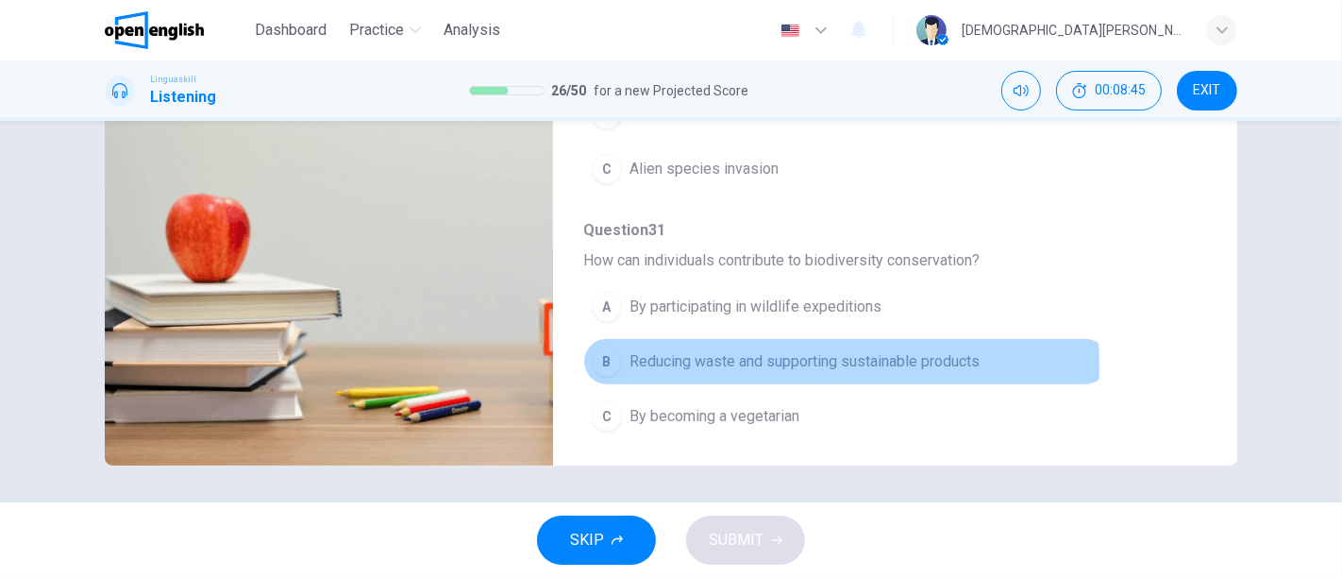
click at [693, 359] on span "Reducing waste and supporting sustainable products" at bounding box center [804, 361] width 350 height 23
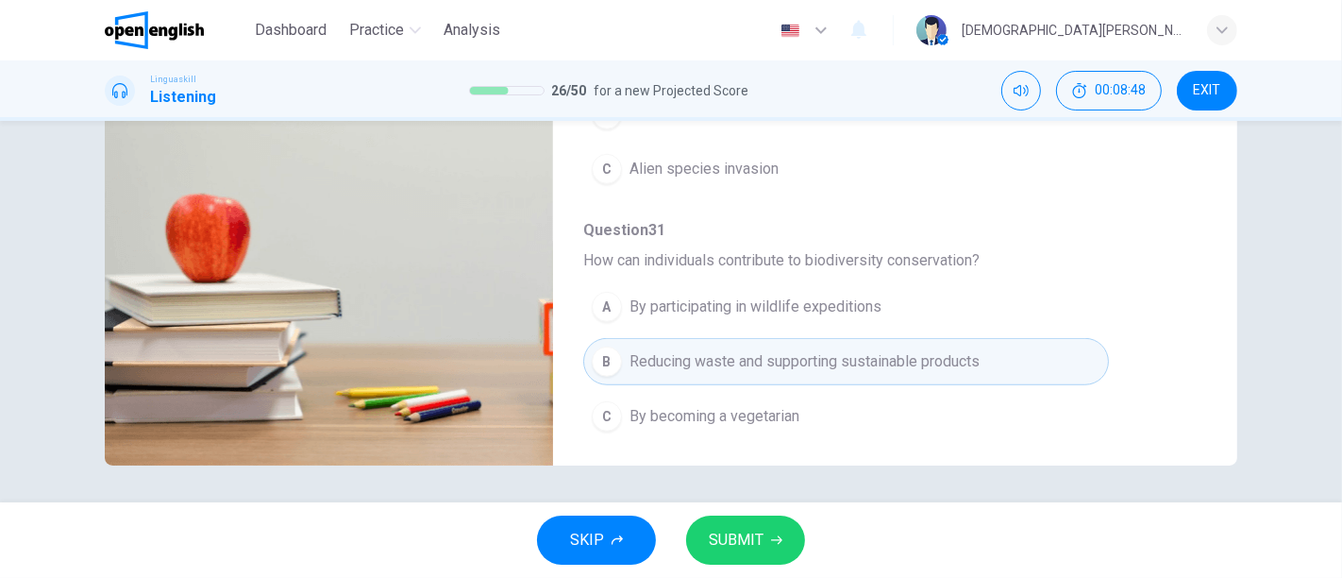
click at [739, 519] on span "SUBMIT" at bounding box center [736, 540] width 55 height 26
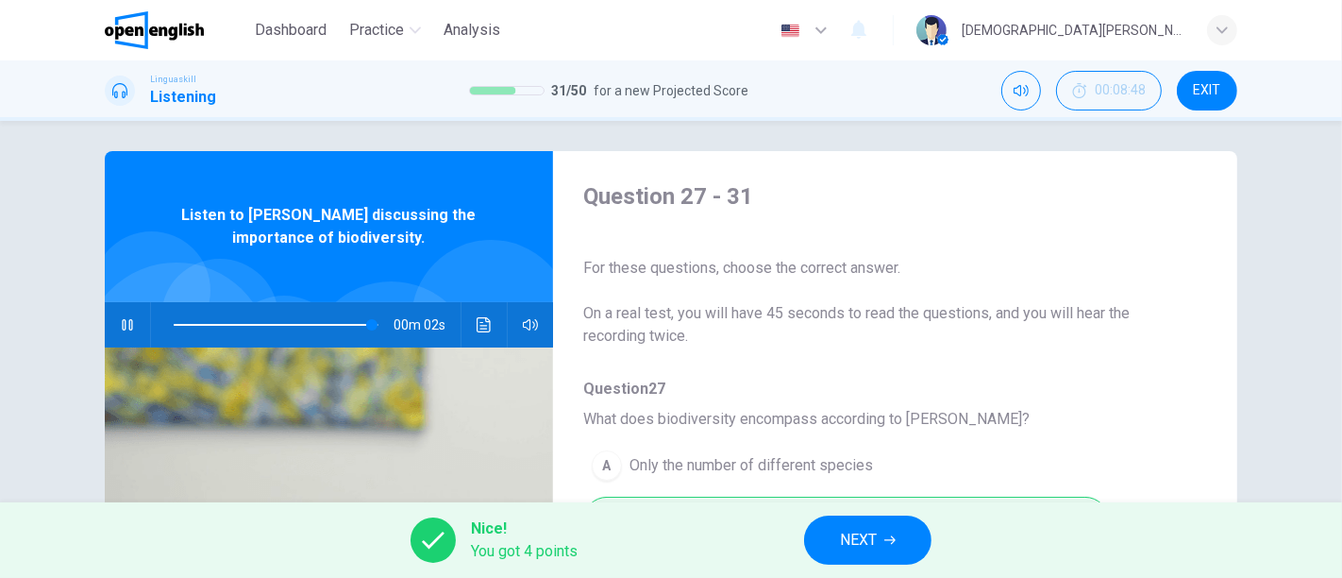
scroll to position [0, 0]
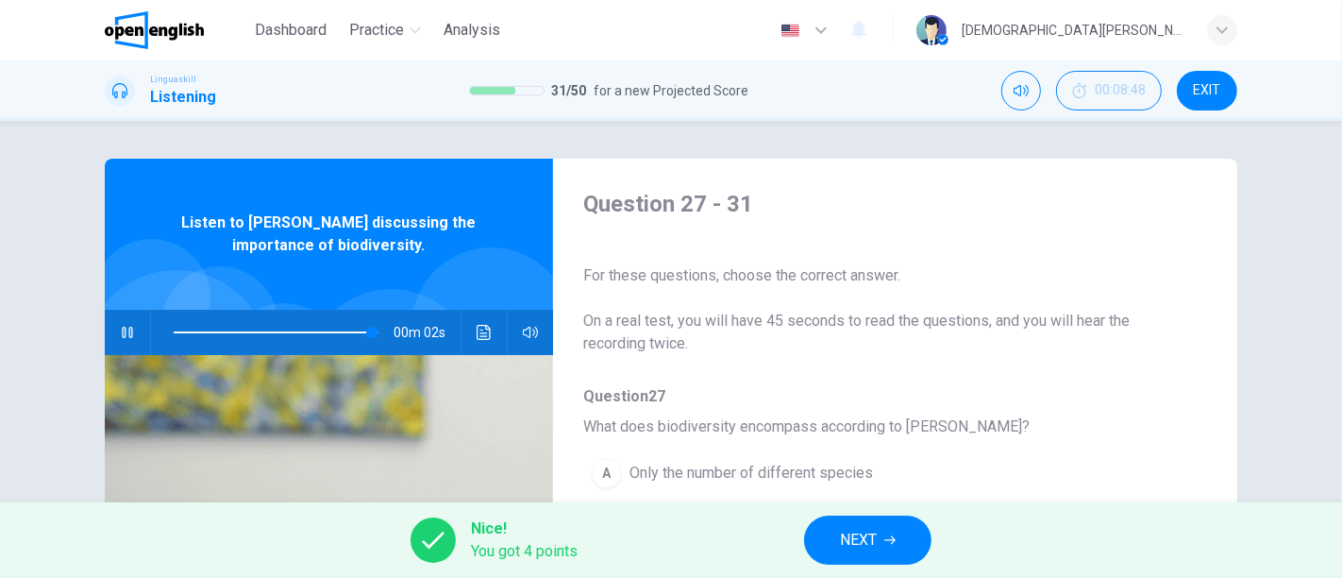
type input "**"
click at [870, 519] on span "NEXT" at bounding box center [858, 540] width 37 height 26
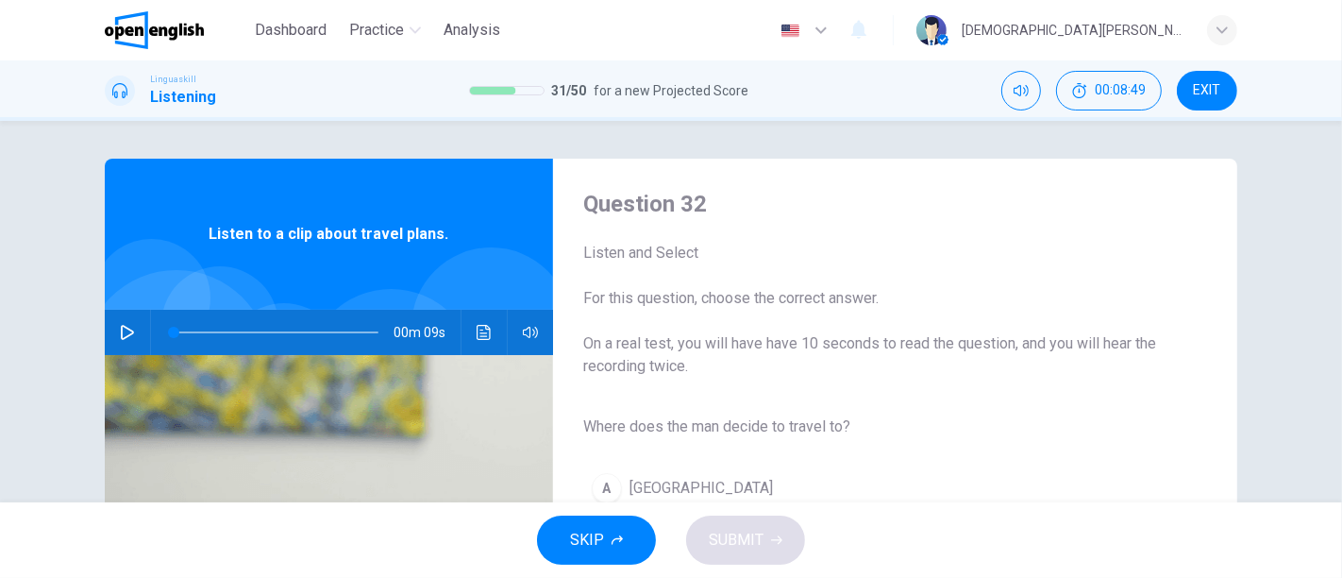
click at [140, 333] on div "00m 09s" at bounding box center [329, 332] width 448 height 45
click at [129, 333] on icon "button" at bounding box center [127, 332] width 15 height 15
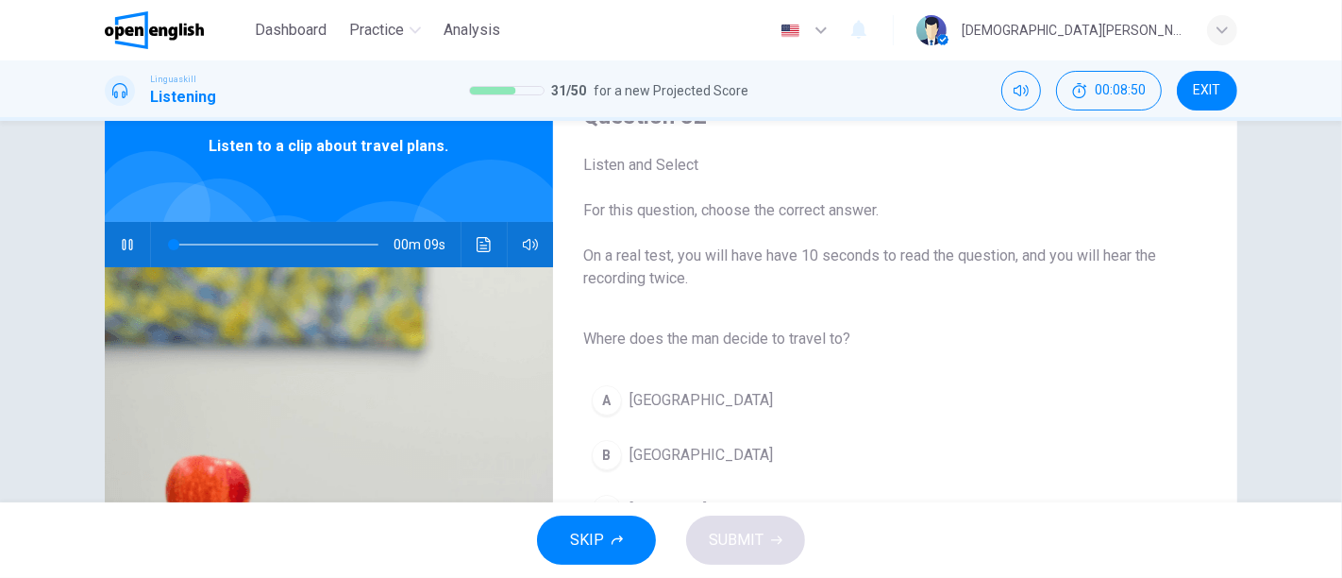
scroll to position [210, 0]
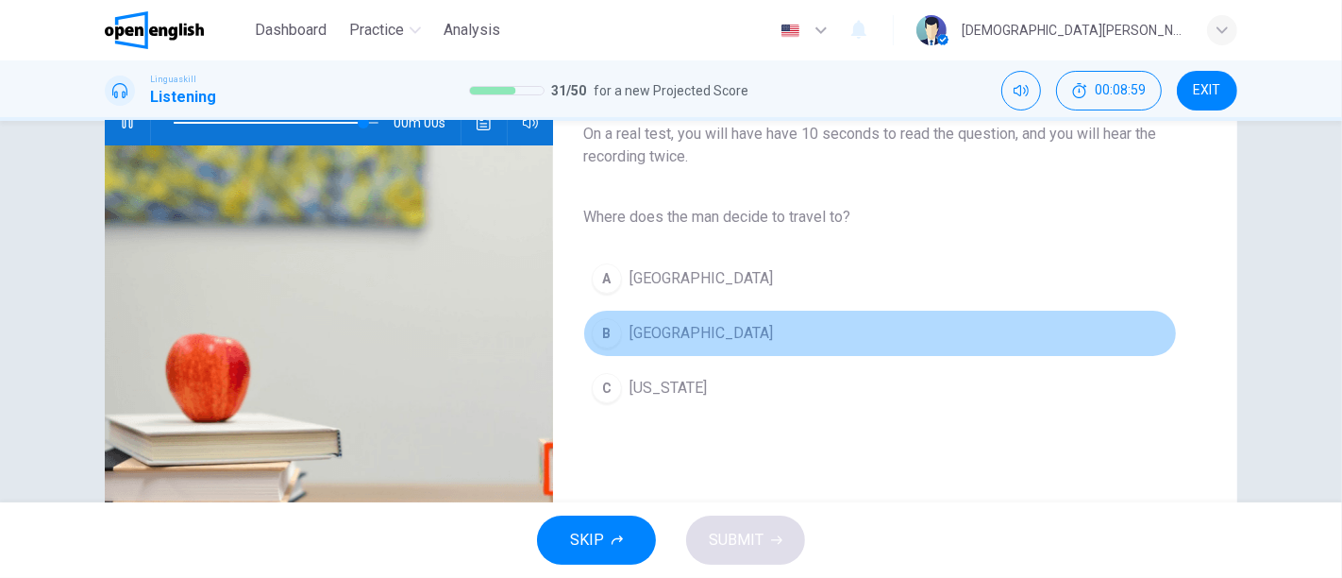
click at [637, 330] on span "Rome" at bounding box center [700, 333] width 143 height 23
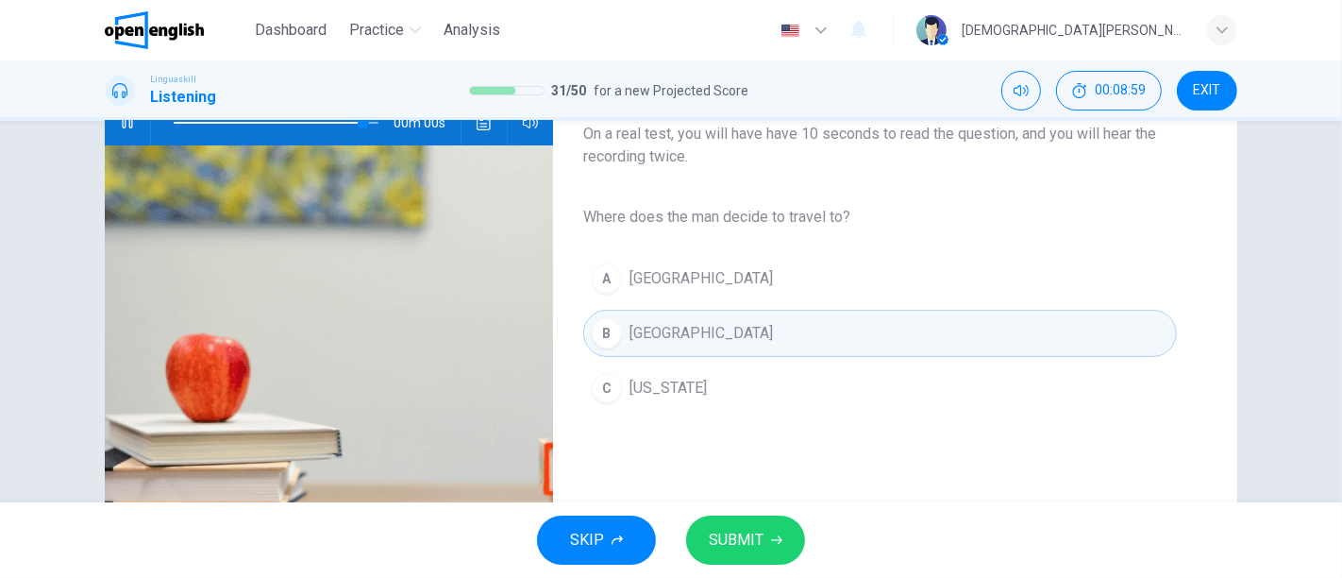
type input "*"
click at [773, 519] on button "SUBMIT" at bounding box center [745, 539] width 119 height 49
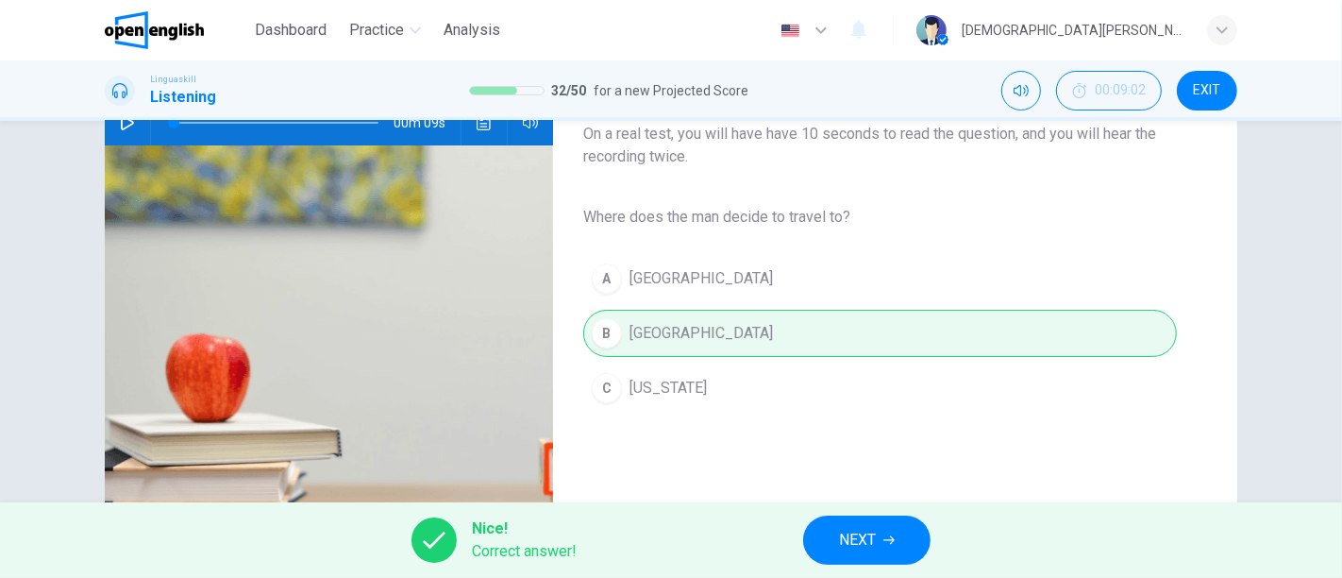
click at [844, 519] on span "NEXT" at bounding box center [857, 540] width 37 height 26
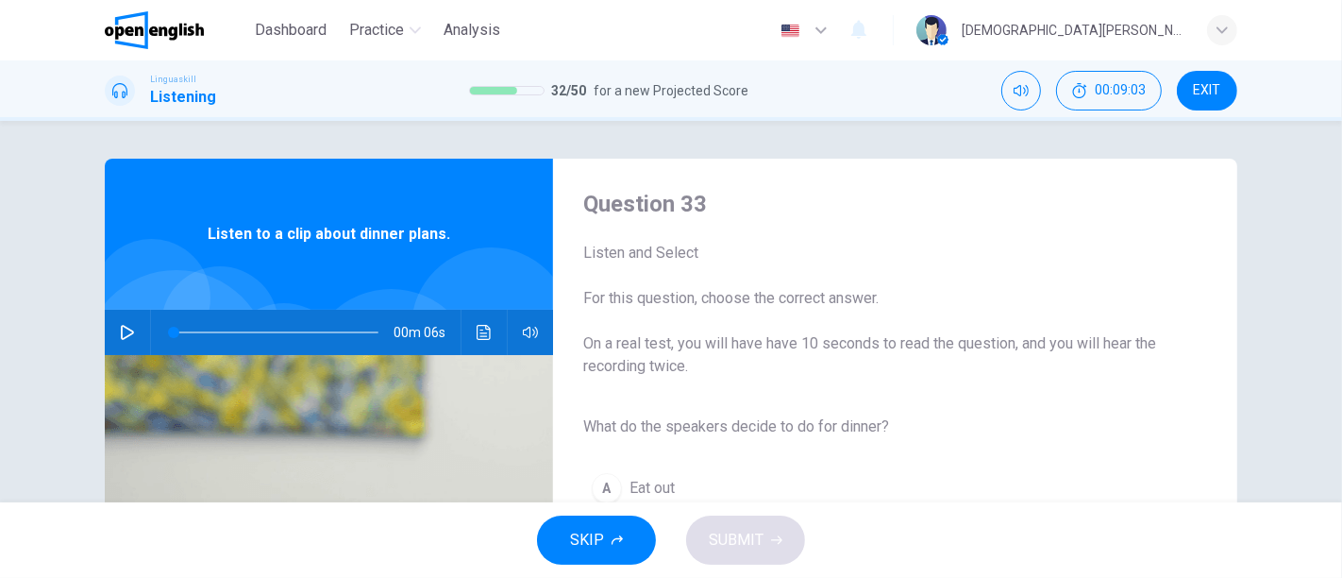
scroll to position [105, 0]
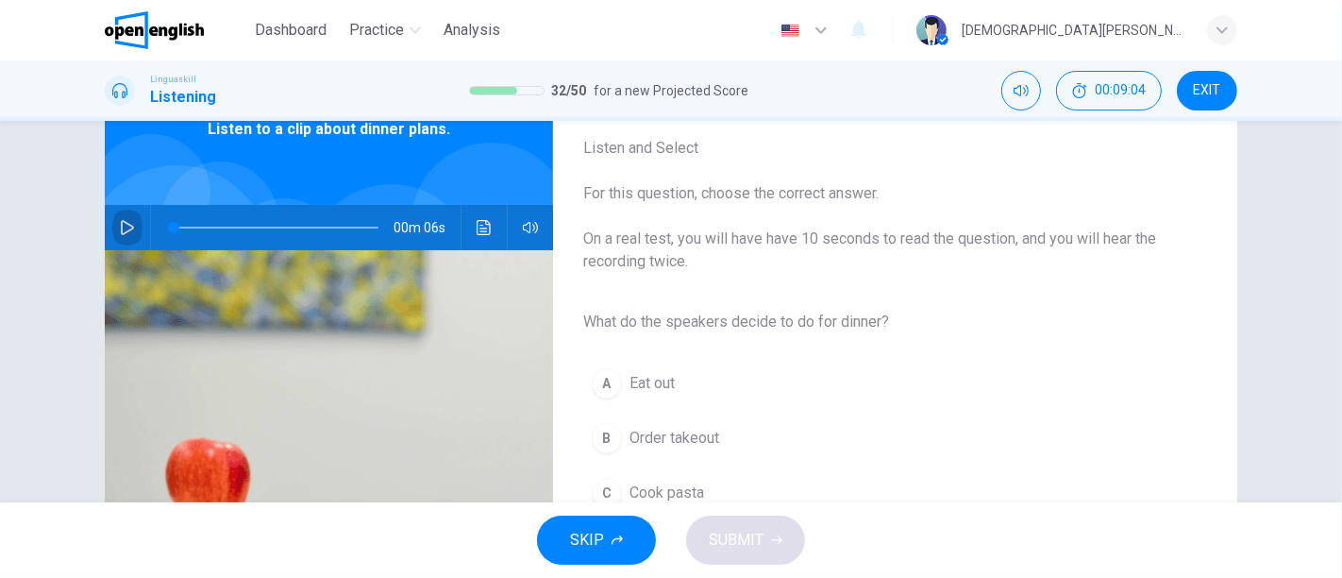
click at [130, 229] on button "button" at bounding box center [127, 227] width 30 height 45
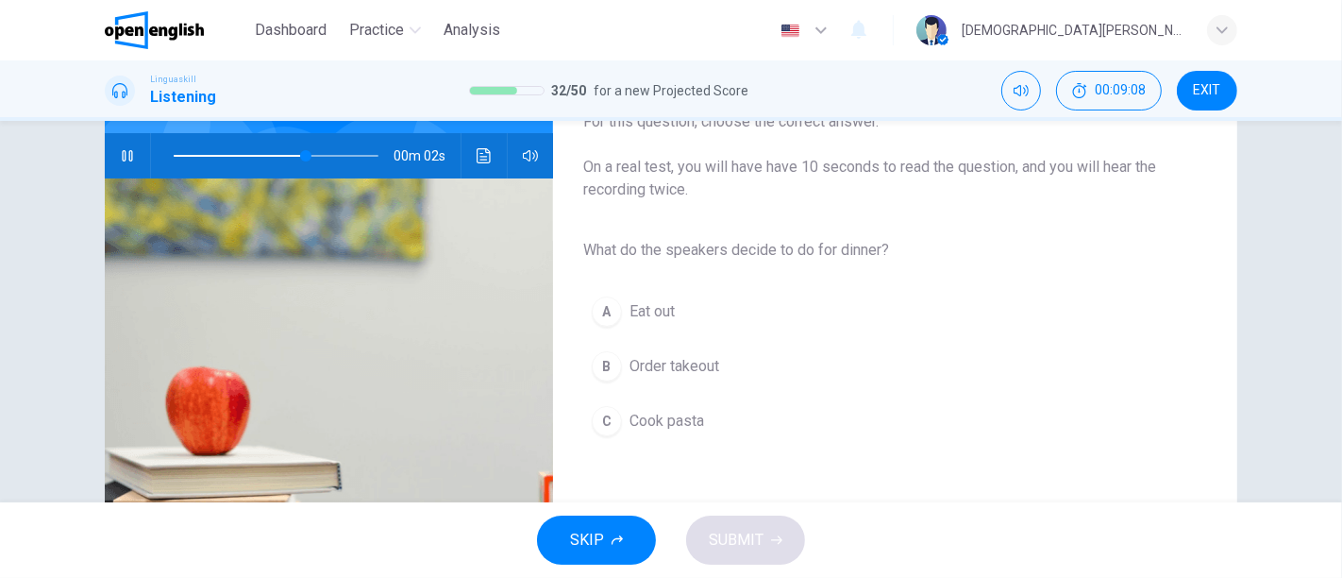
scroll to position [210, 0]
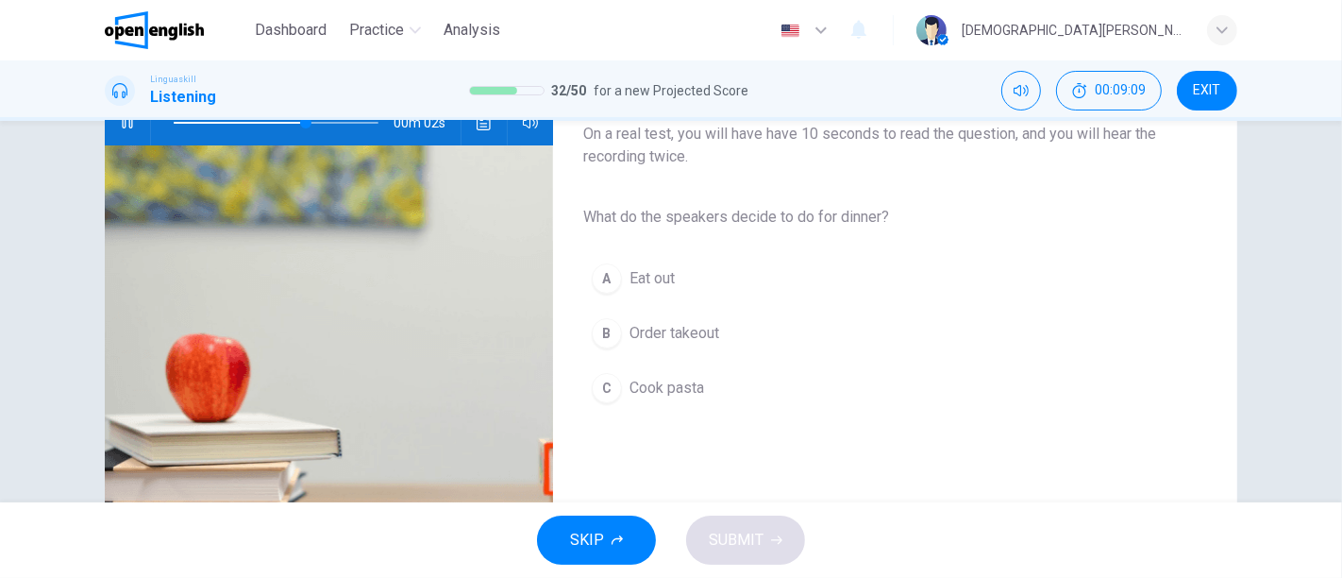
click at [700, 386] on button "C Cook pasta" at bounding box center [880, 387] width 594 height 47
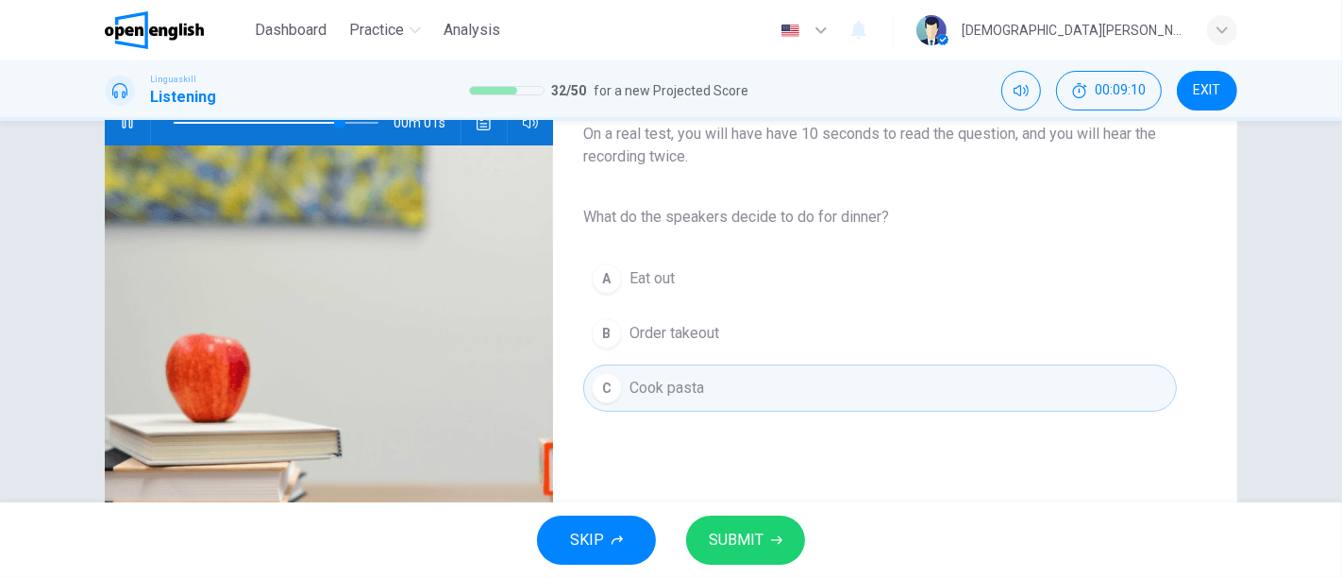
type input "*"
click at [751, 519] on button "SUBMIT" at bounding box center [745, 539] width 119 height 49
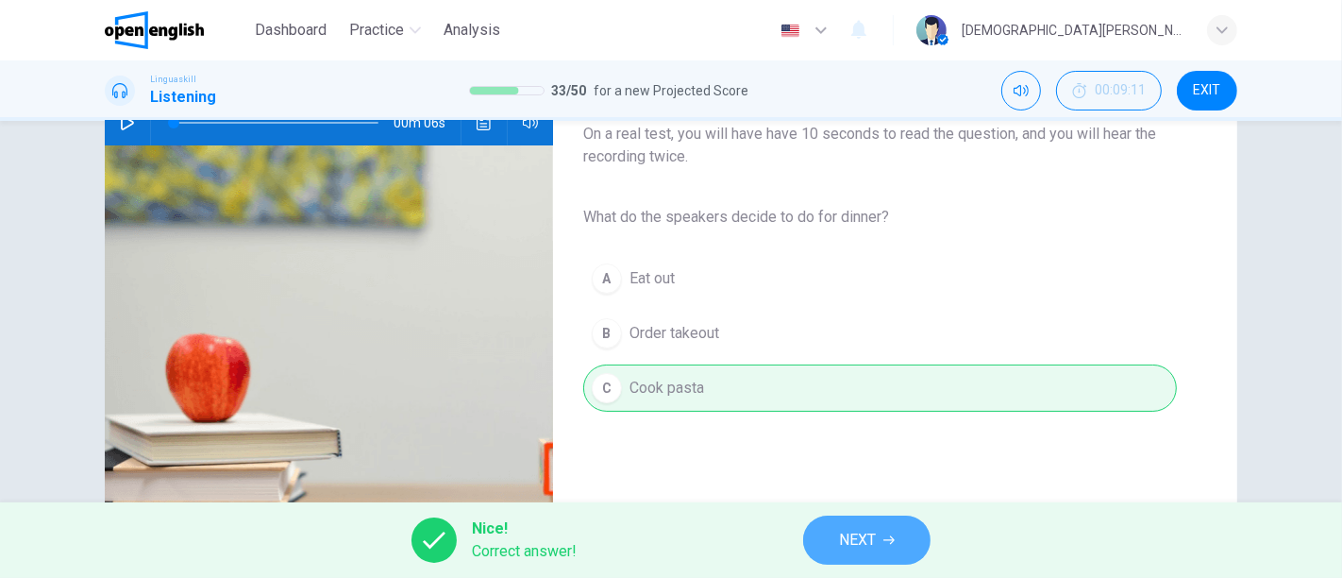
click at [816, 519] on button "NEXT" at bounding box center [866, 539] width 127 height 49
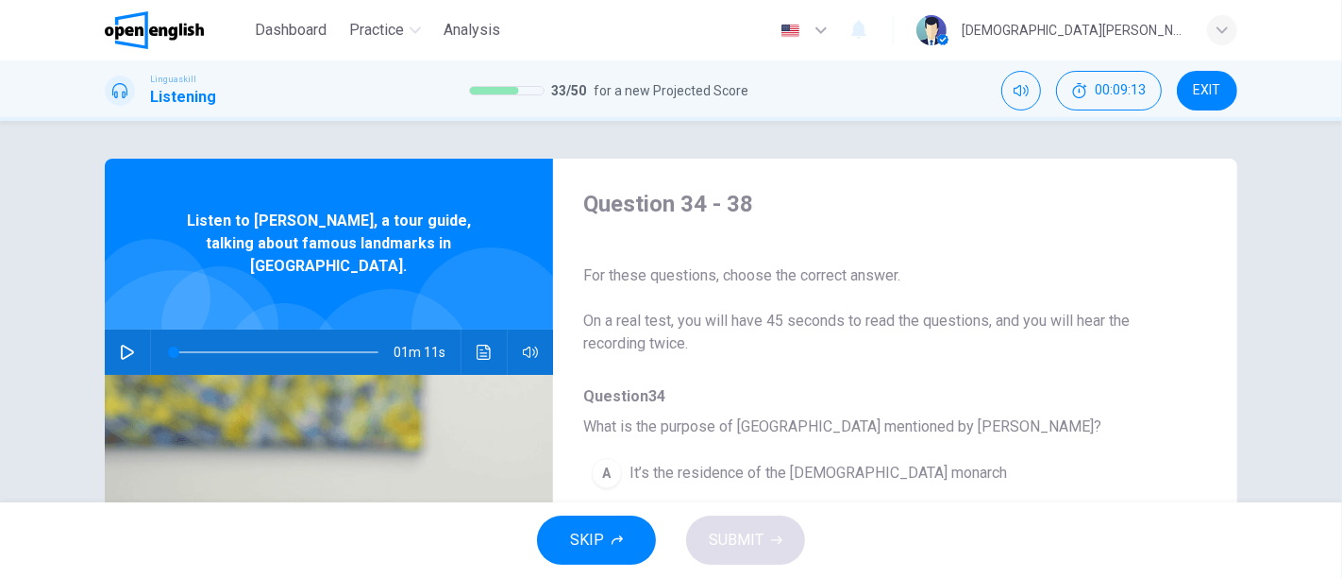
click at [120, 344] on icon "button" at bounding box center [127, 351] width 15 height 15
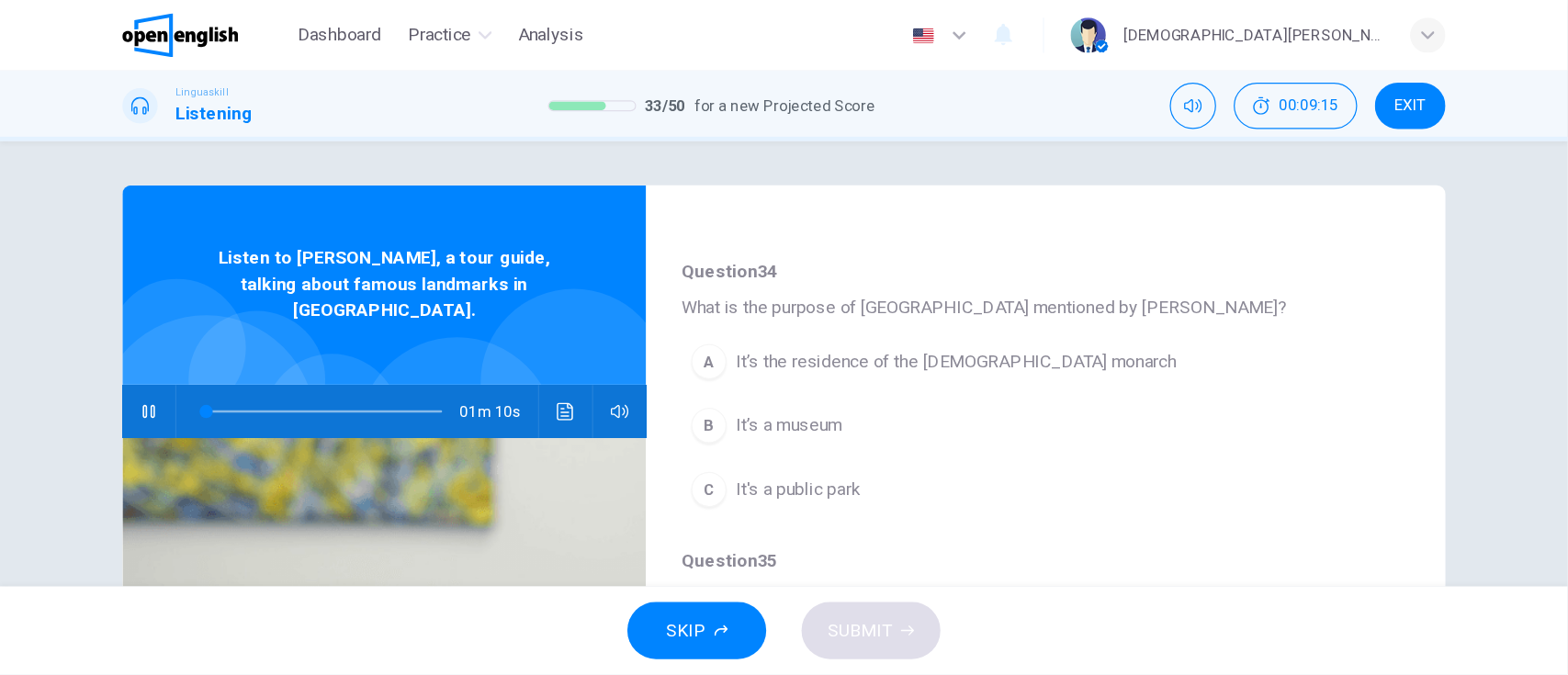
scroll to position [204, 0]
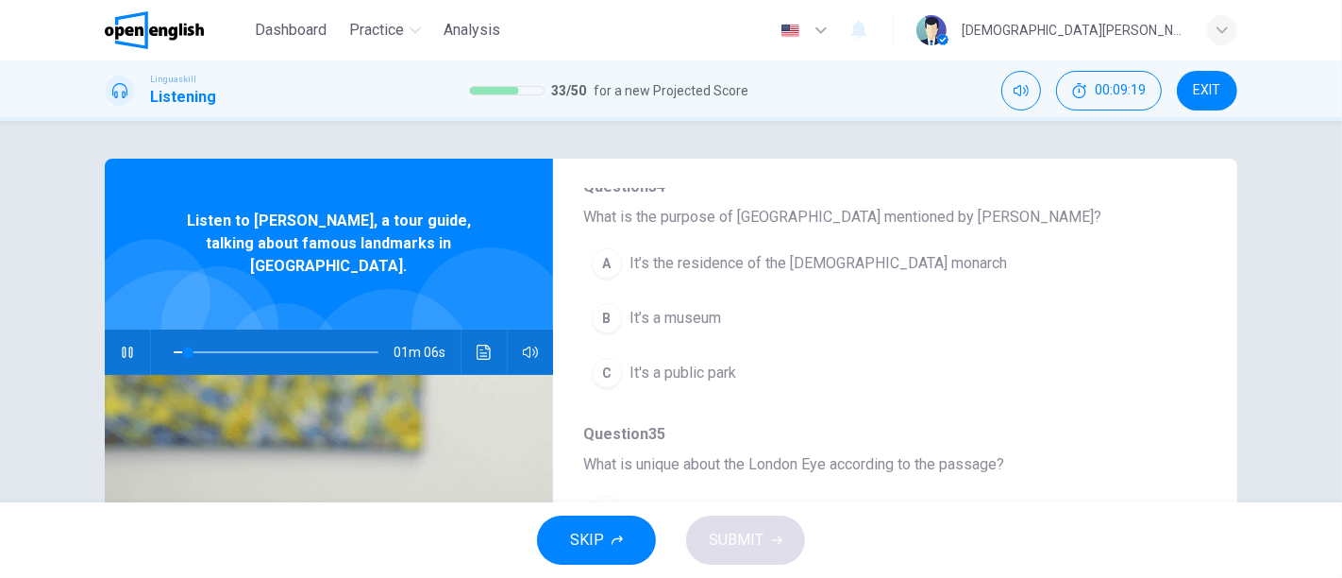
click at [685, 268] on span "It’s the residence of the British monarch" at bounding box center [817, 263] width 377 height 23
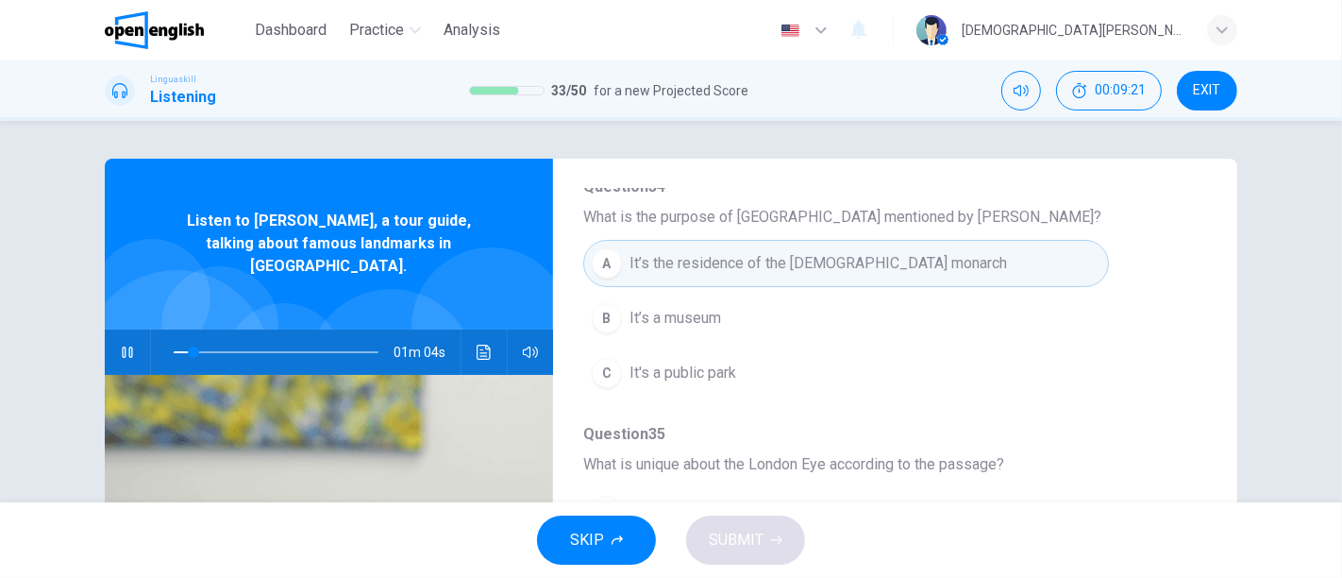
type input "**"
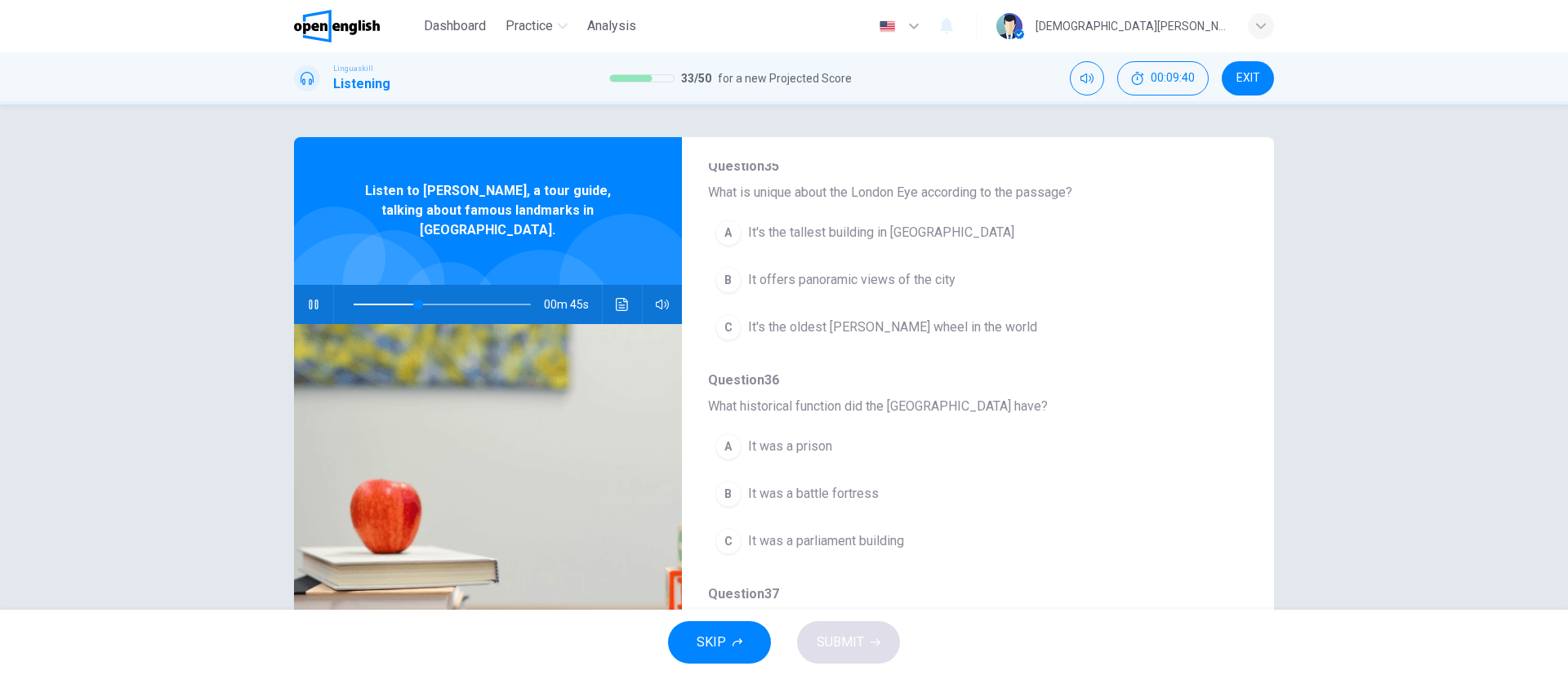
scroll to position [371, 0]
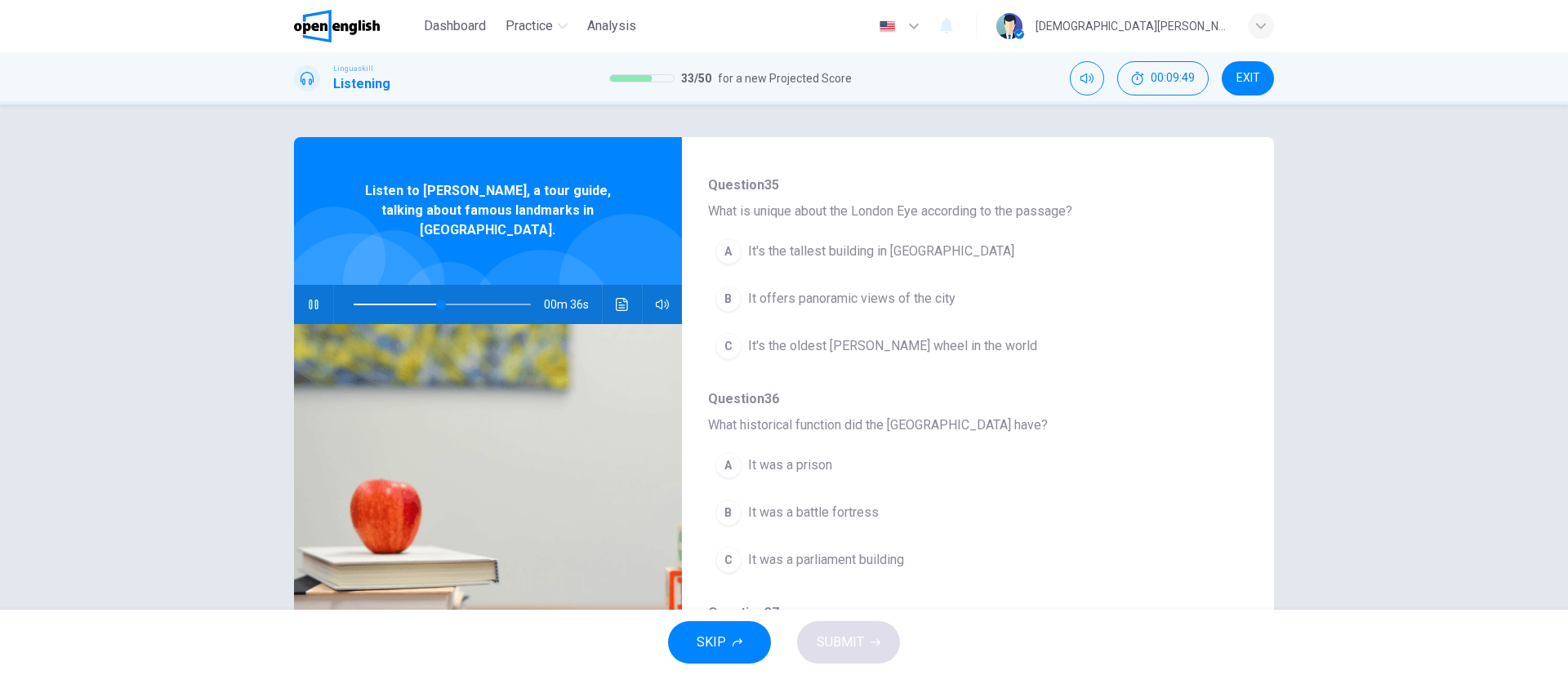
click at [860, 298] on span "It offers panoramic views of the city" at bounding box center [851, 299] width 208 height 20
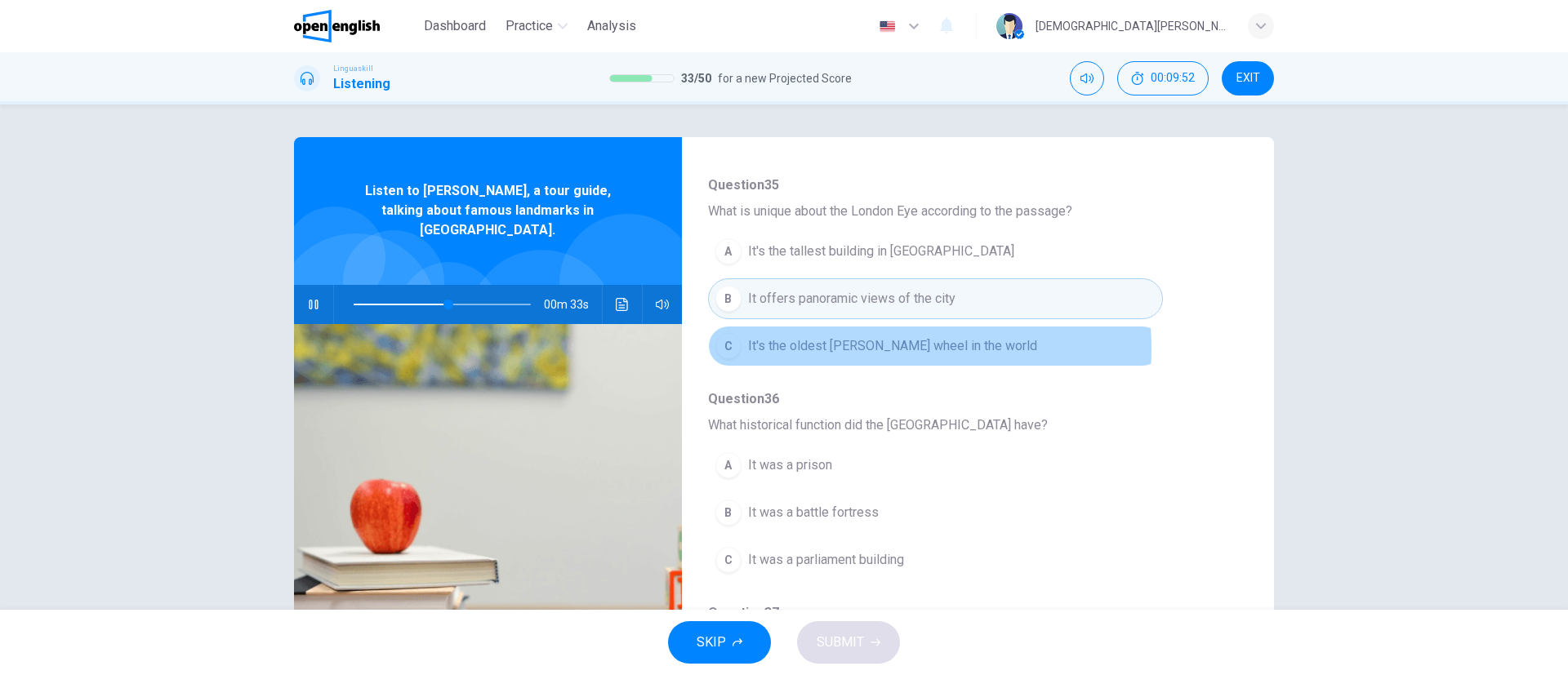
click at [870, 349] on span "It's the oldest Ferris wheel in the world" at bounding box center [892, 346] width 289 height 20
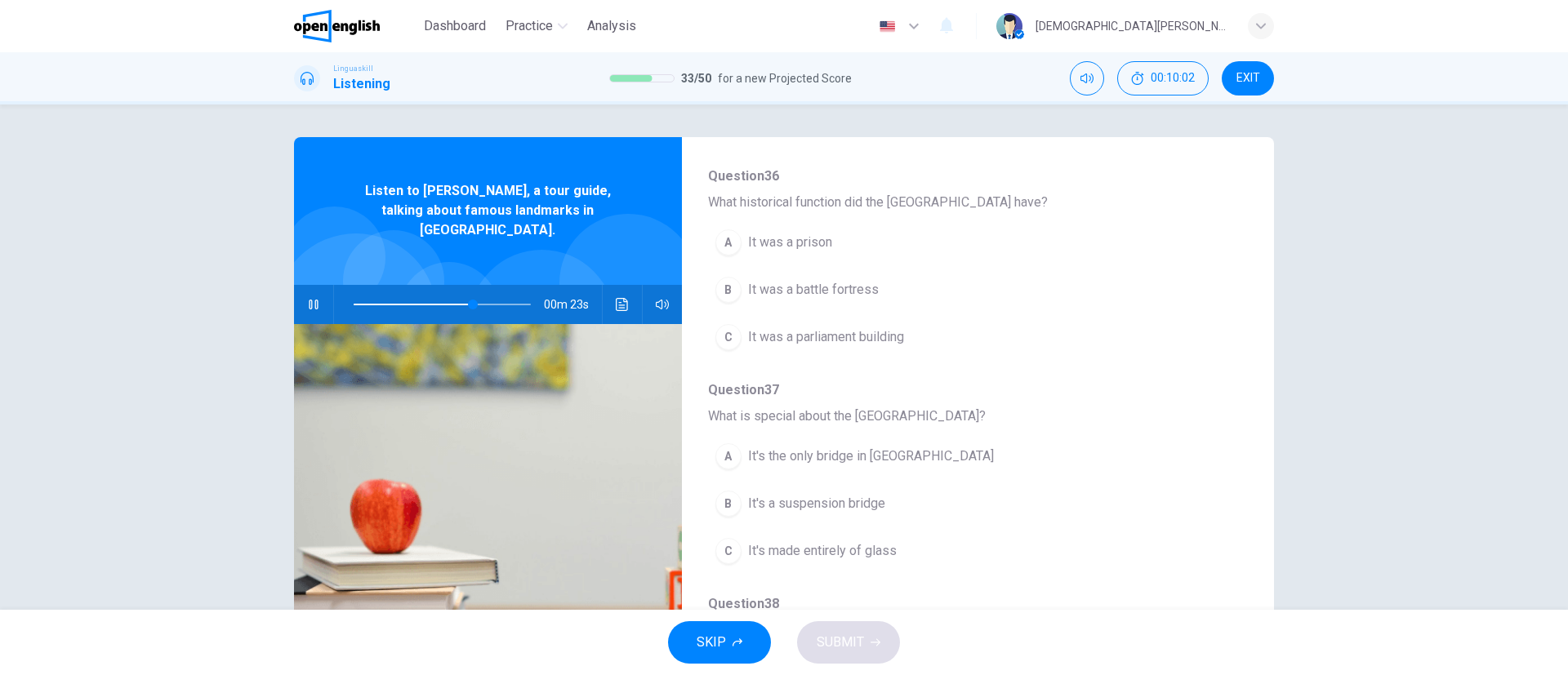
scroll to position [599, 0]
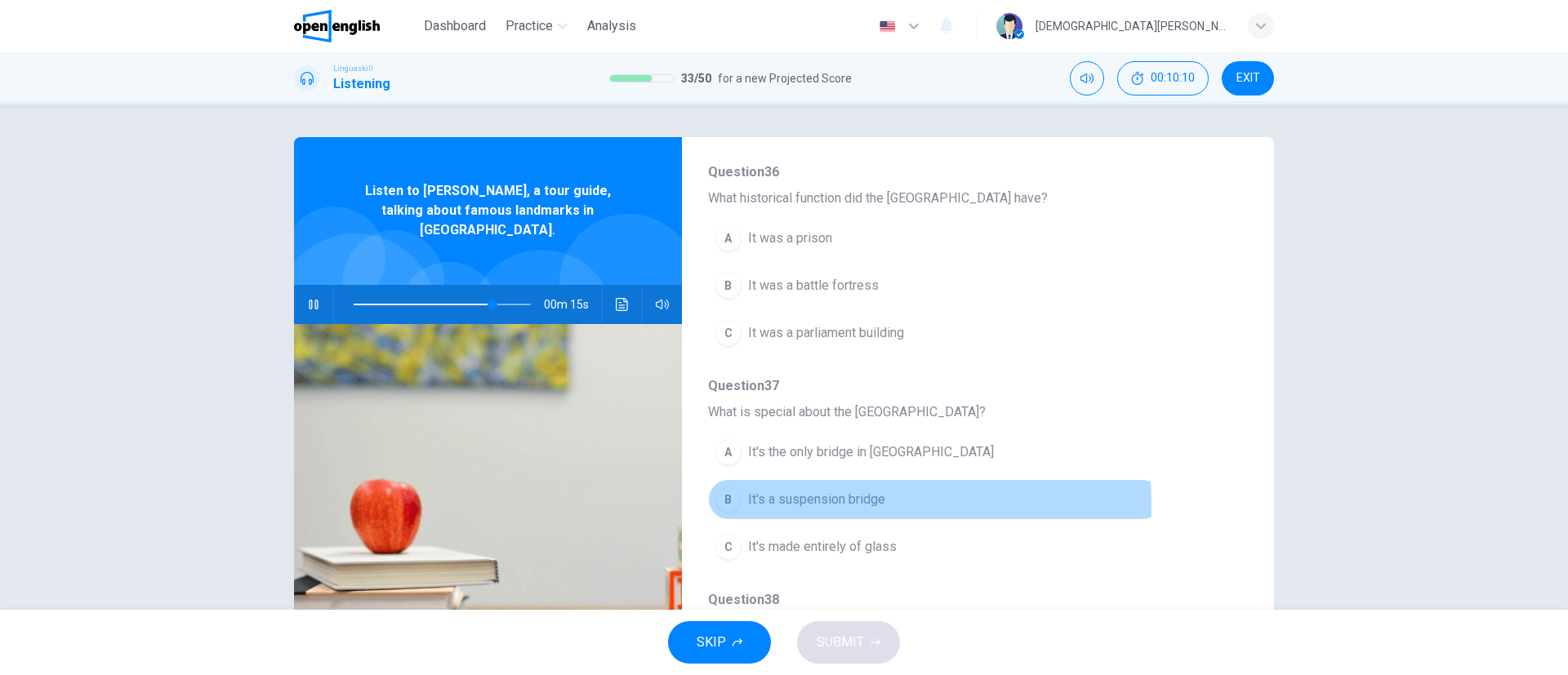
click at [800, 449] on span "It's a suspension bridge" at bounding box center [816, 499] width 138 height 20
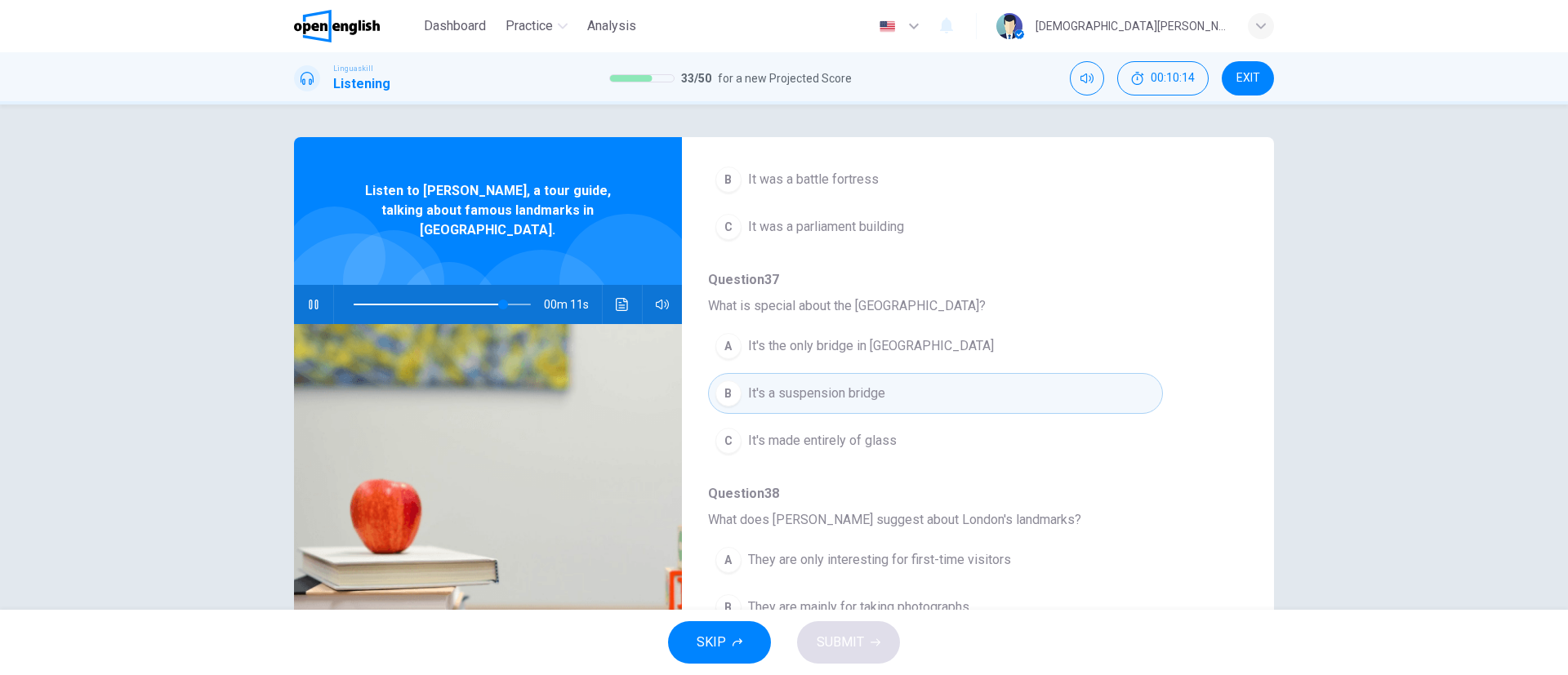
scroll to position [123, 0]
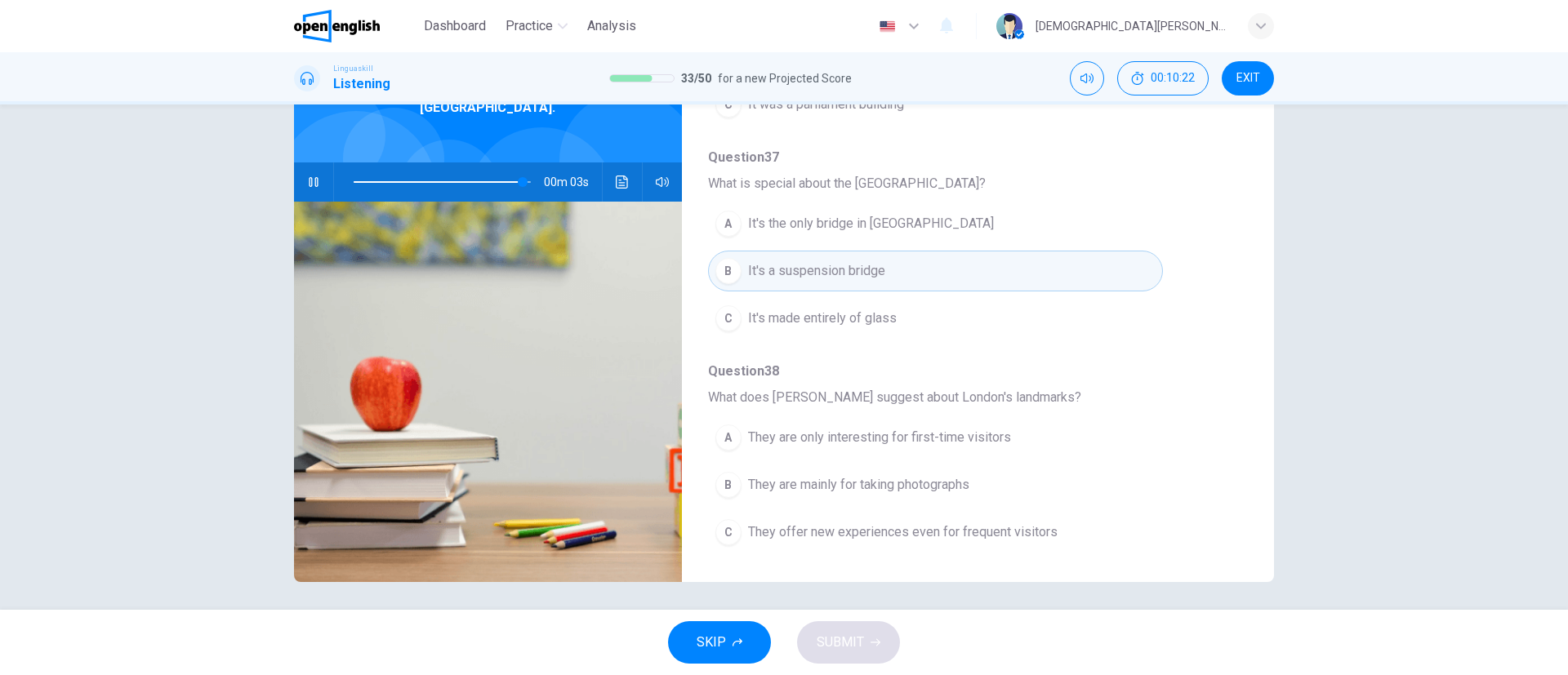
click at [845, 449] on span "They offer new experiences even for frequent visitors" at bounding box center [903, 532] width 310 height 20
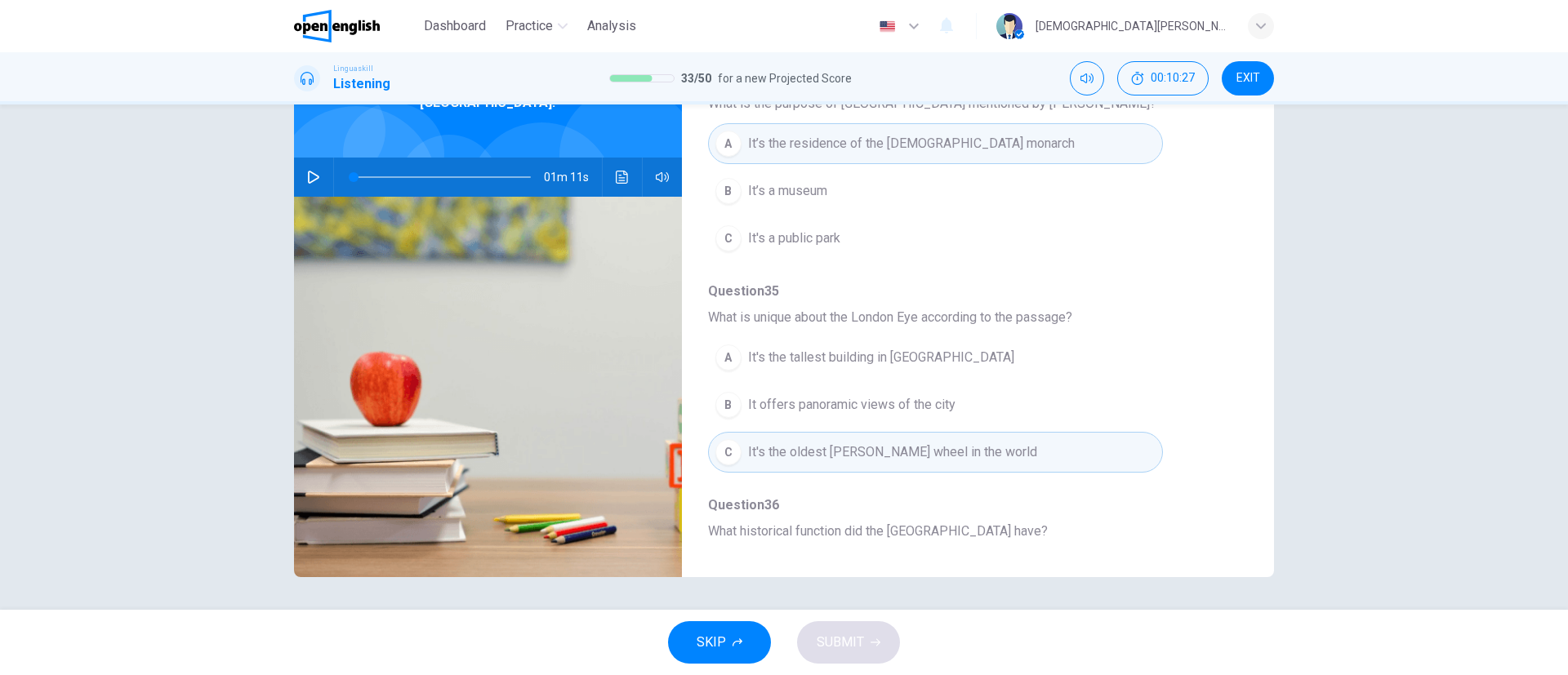
scroll to position [167, 0]
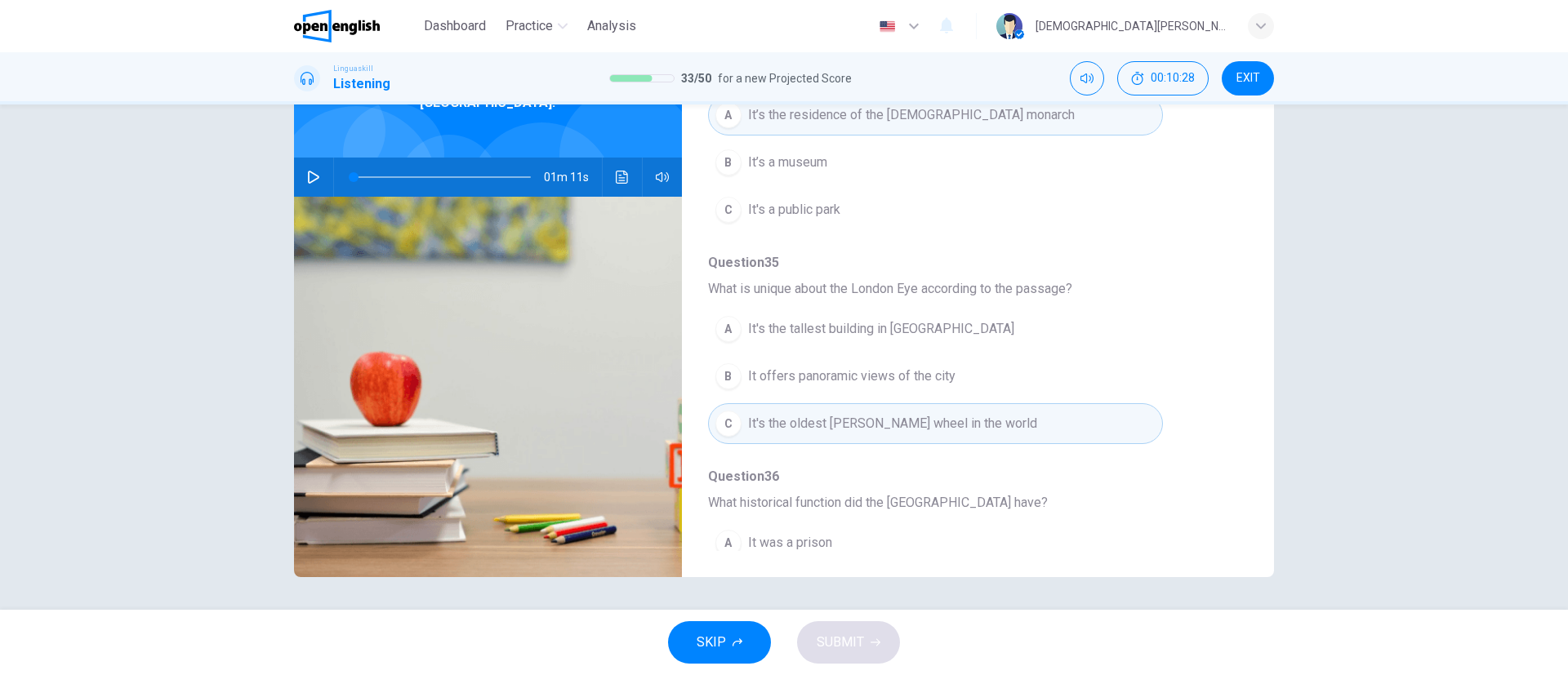
click at [310, 170] on icon "button" at bounding box center [313, 177] width 13 height 13
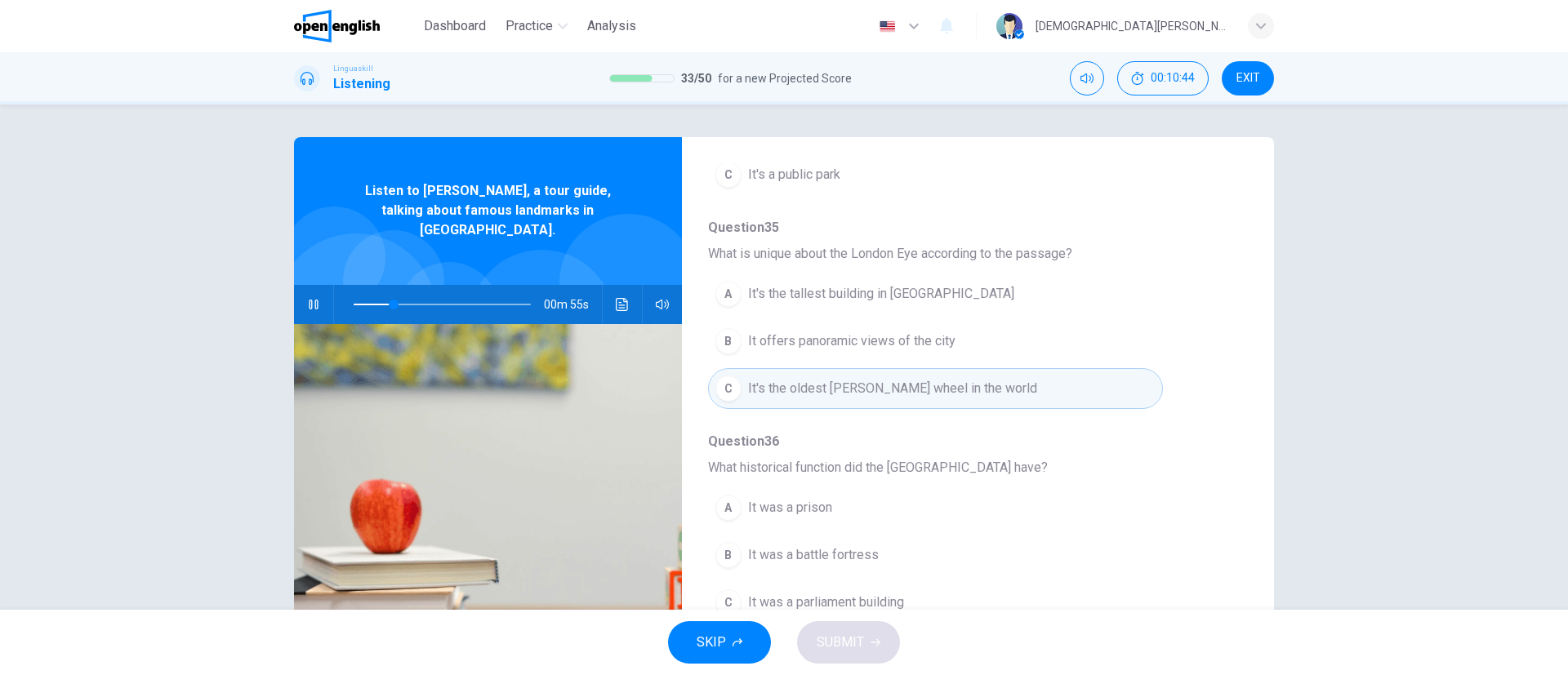
scroll to position [368, 0]
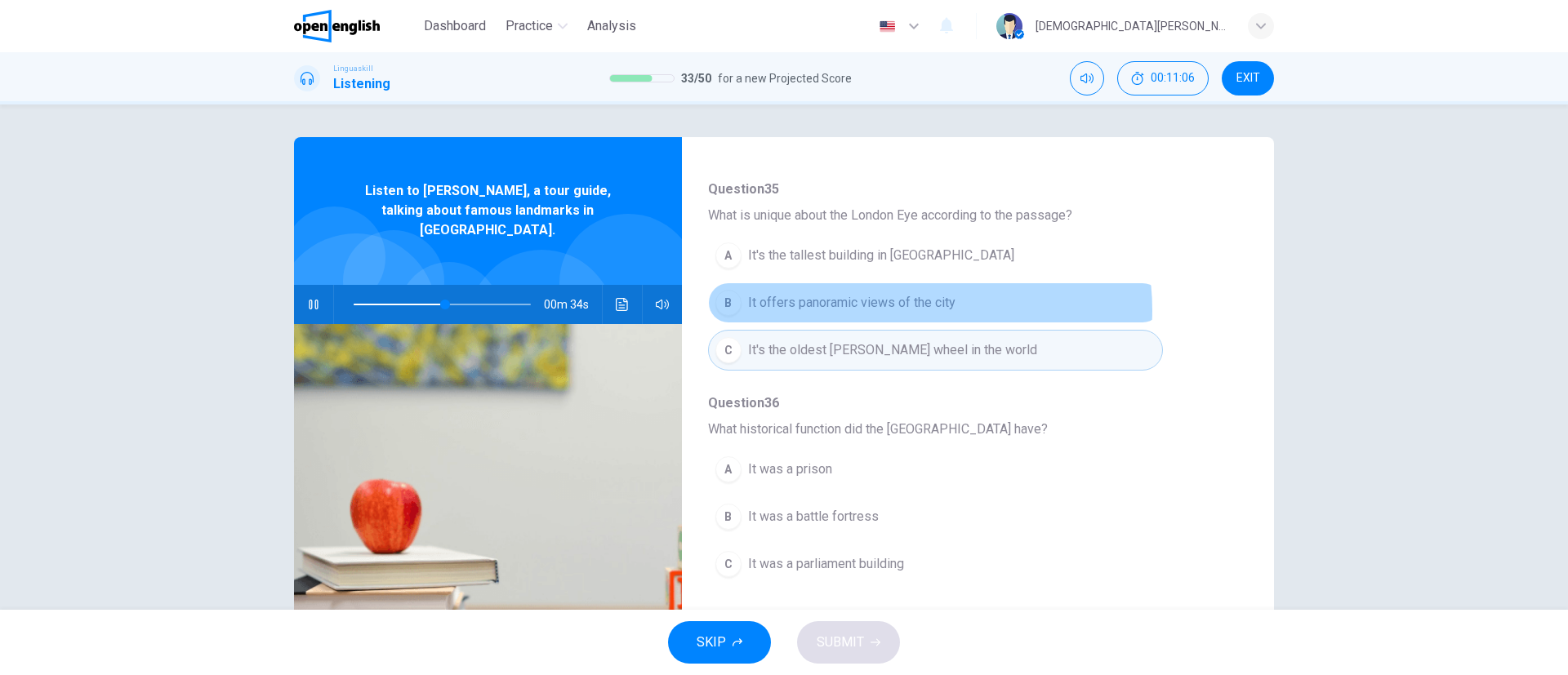
click at [899, 311] on span "It offers panoramic views of the city" at bounding box center [851, 303] width 208 height 20
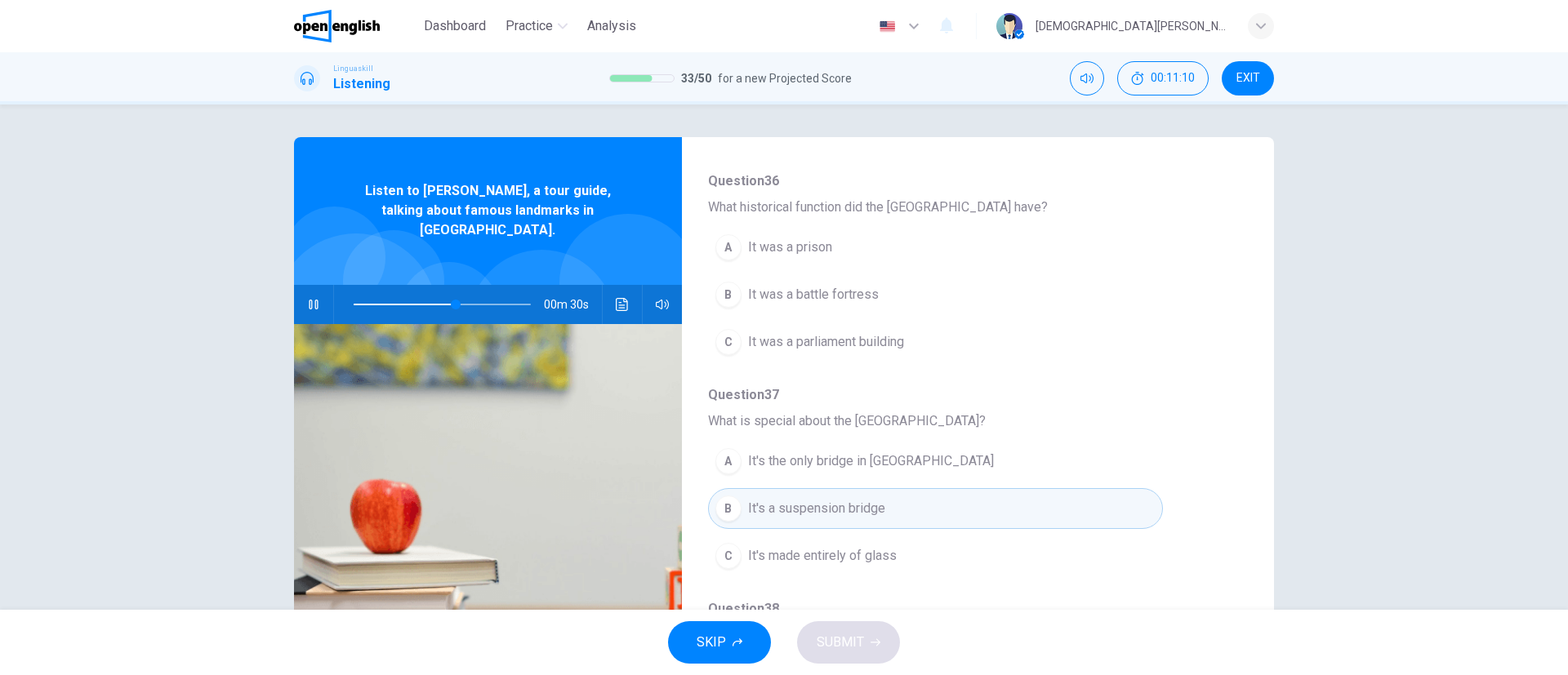
scroll to position [594, 0]
click at [797, 248] on span "It was a prison" at bounding box center [789, 243] width 84 height 20
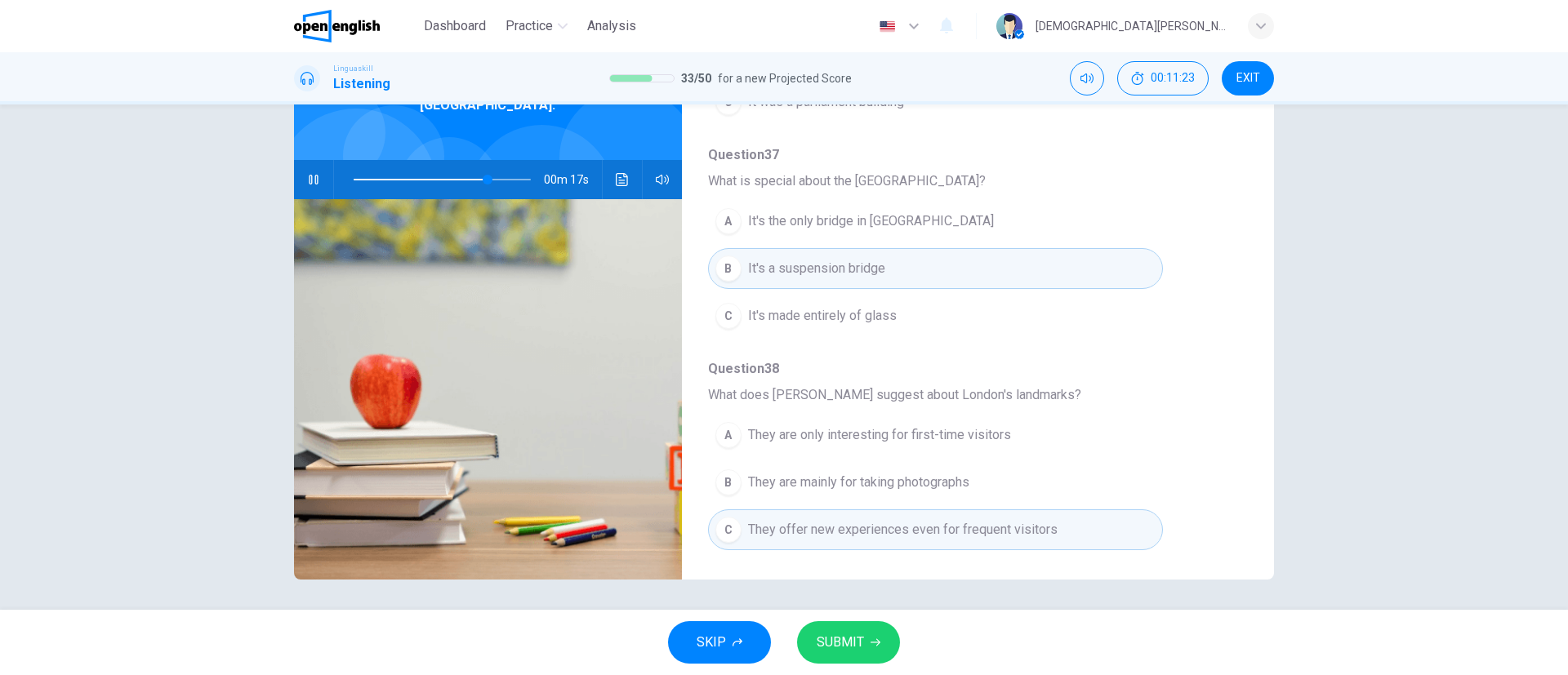
scroll to position [127, 0]
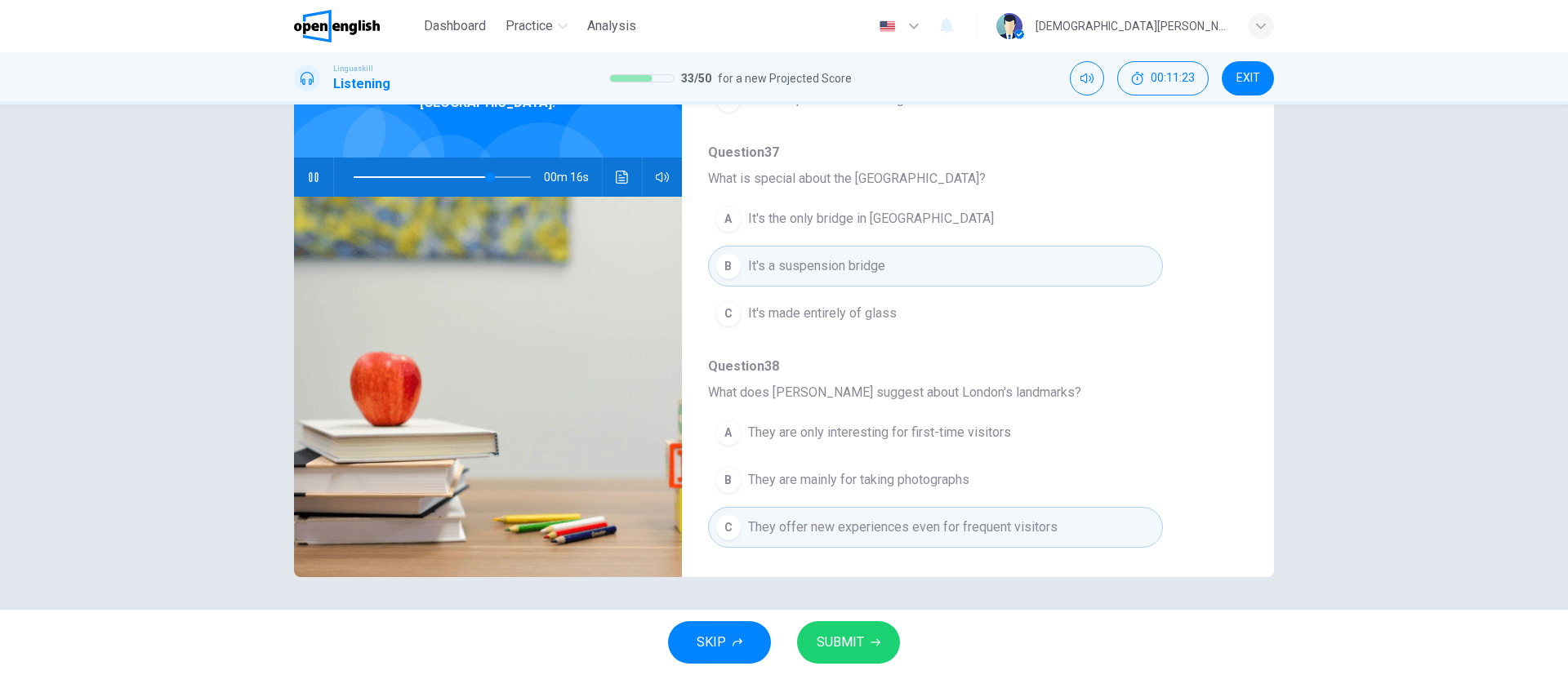
click at [854, 449] on button "SUBMIT" at bounding box center [848, 642] width 103 height 42
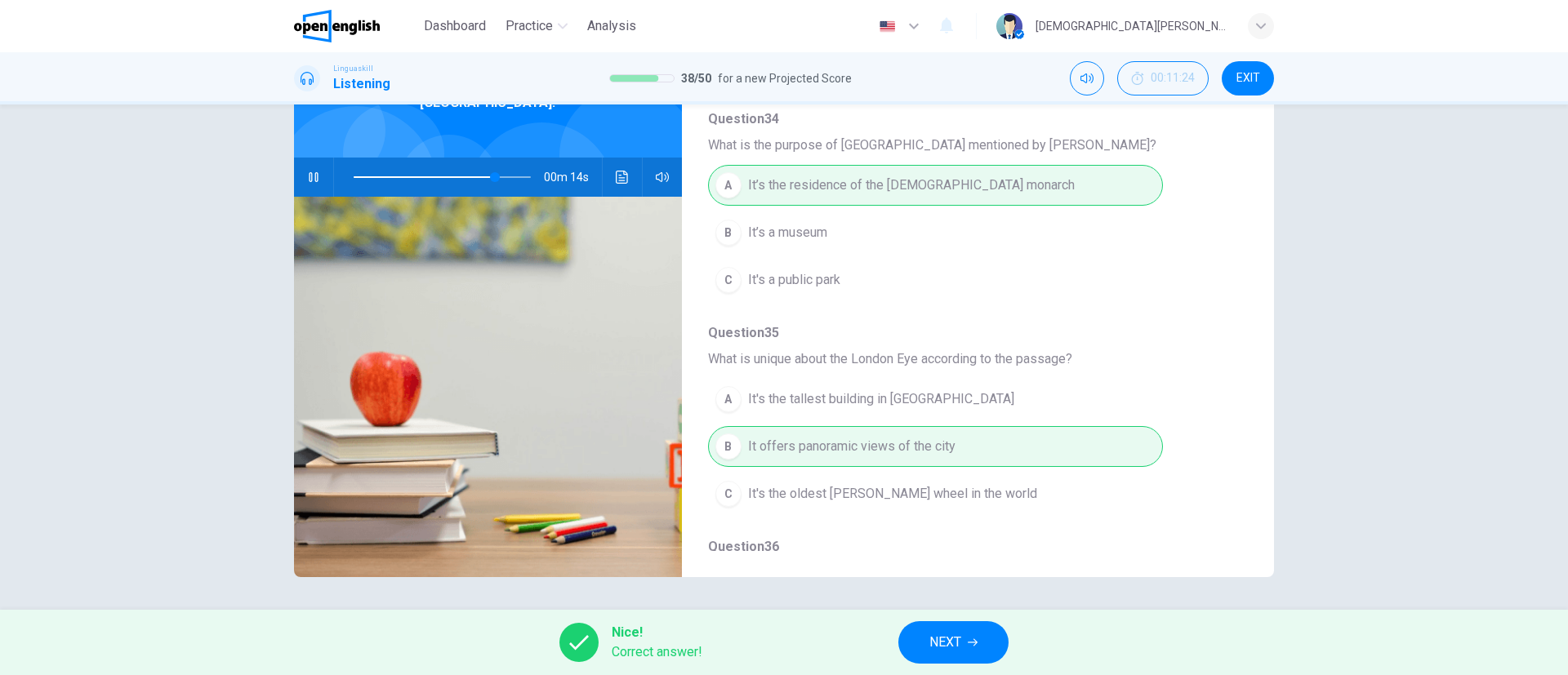
scroll to position [93, 0]
type input "**"
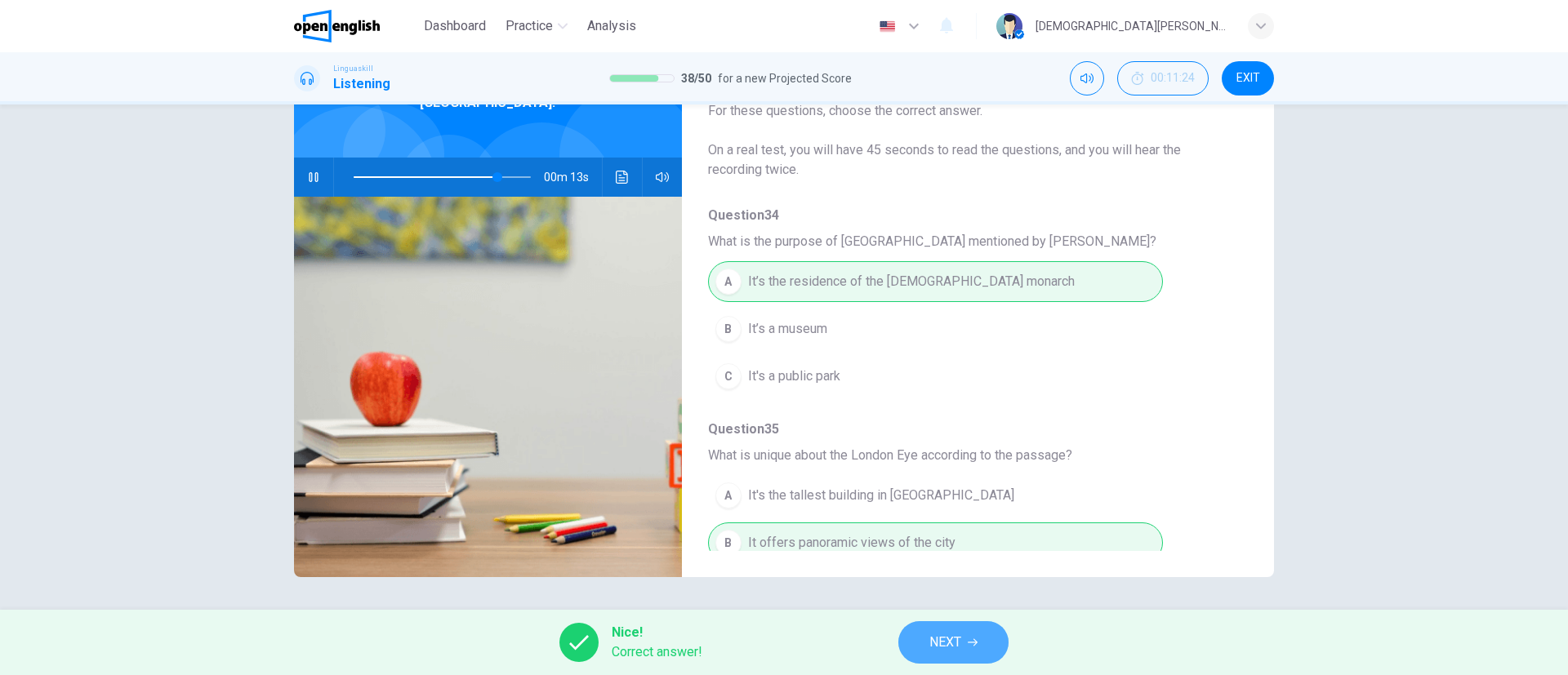
click at [961, 449] on span "NEXT" at bounding box center [945, 642] width 32 height 22
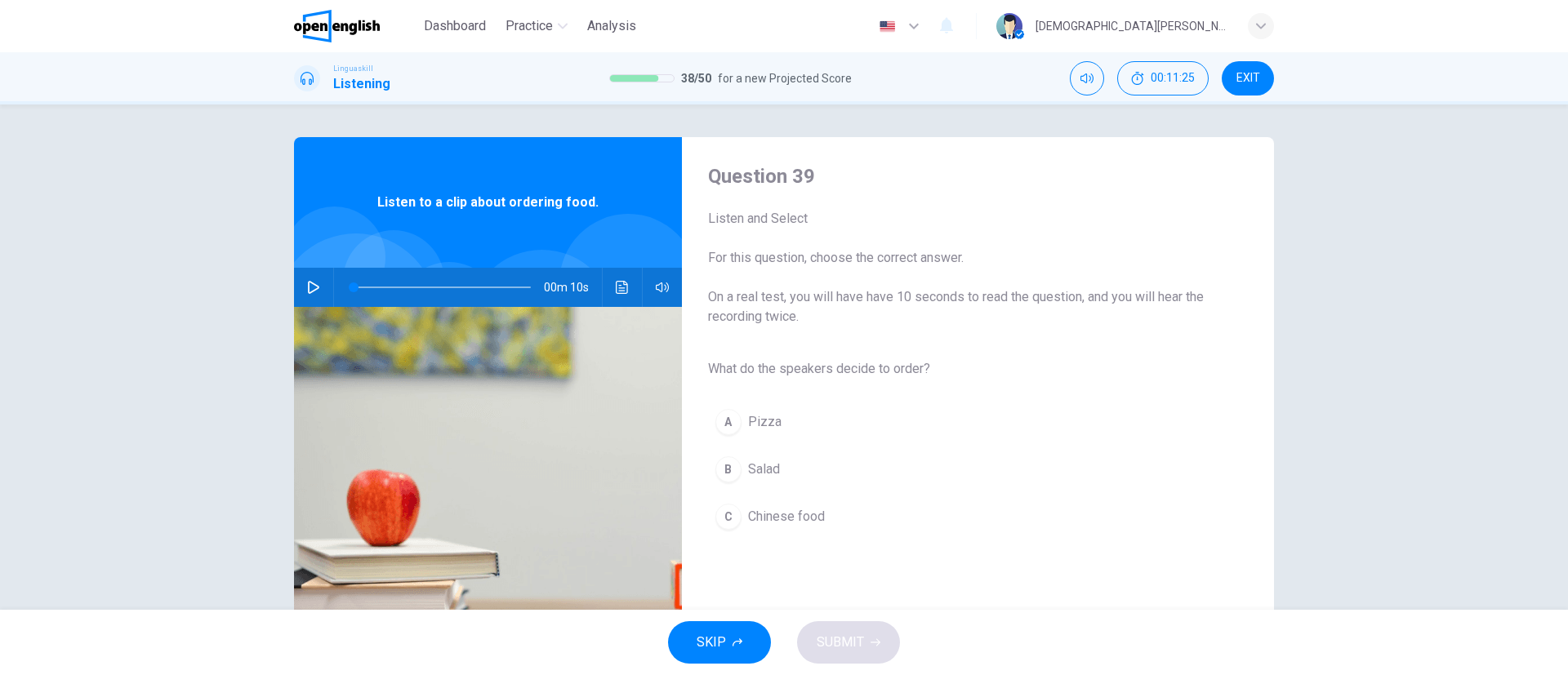
click at [308, 294] on button "button" at bounding box center [313, 287] width 26 height 39
click at [760, 449] on span "Salad" at bounding box center [763, 469] width 32 height 20
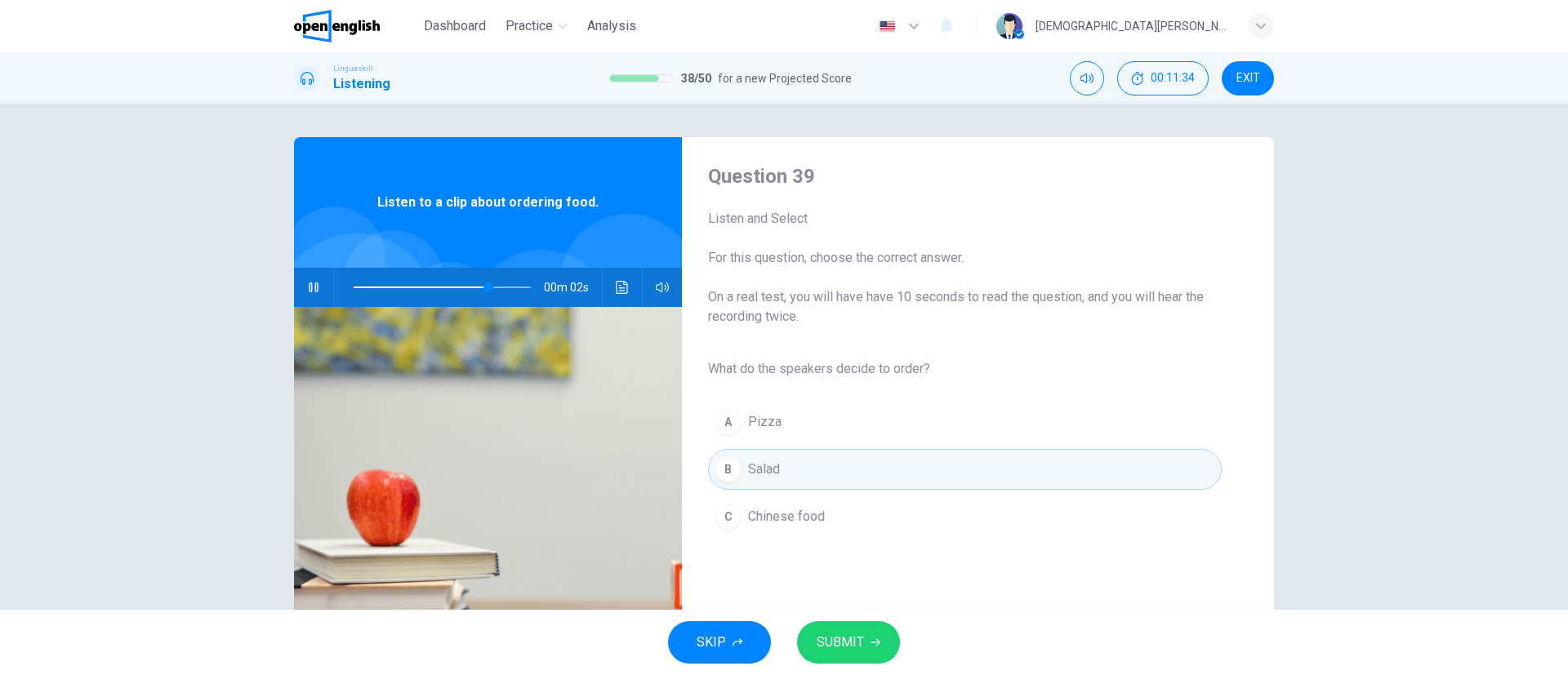
click at [864, 449] on button "SUBMIT" at bounding box center [848, 642] width 103 height 42
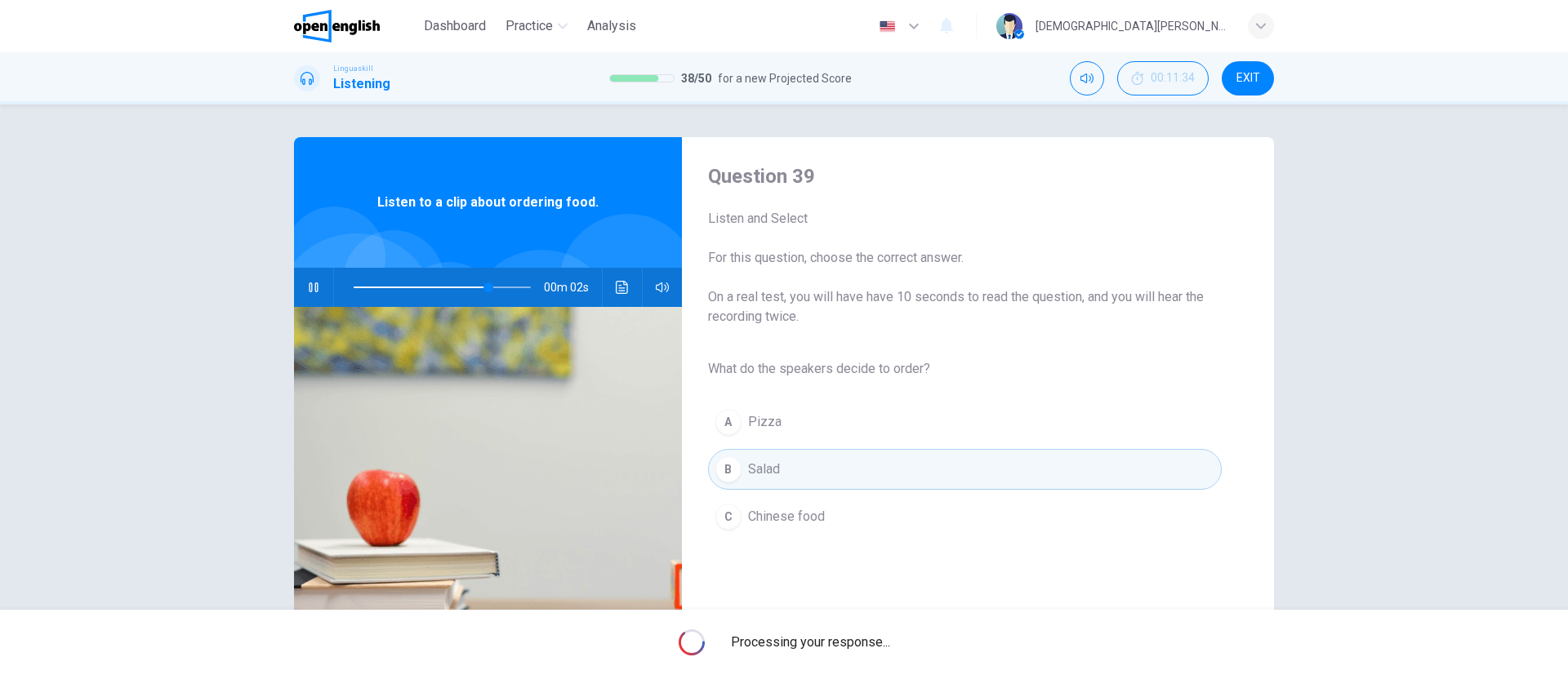
type input "**"
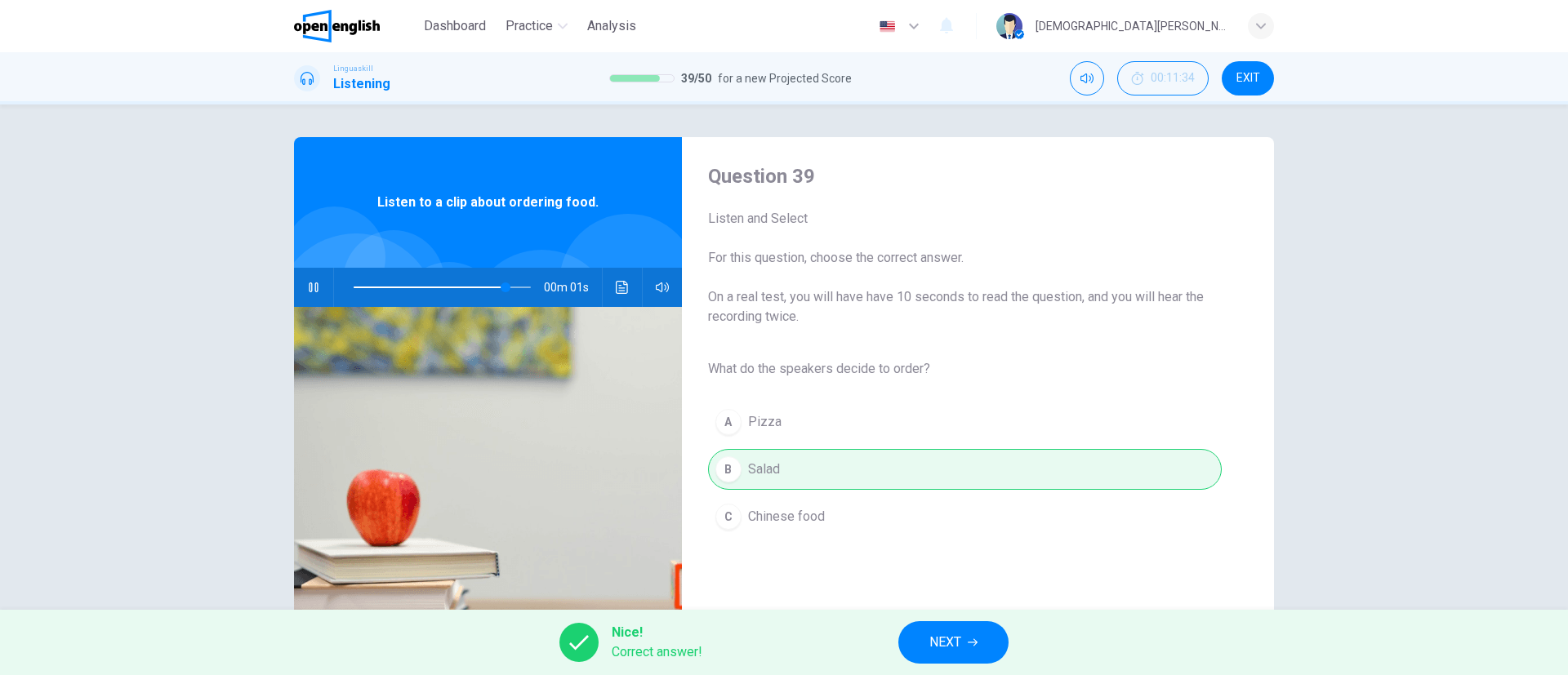
click at [961, 449] on span "NEXT" at bounding box center [945, 642] width 32 height 22
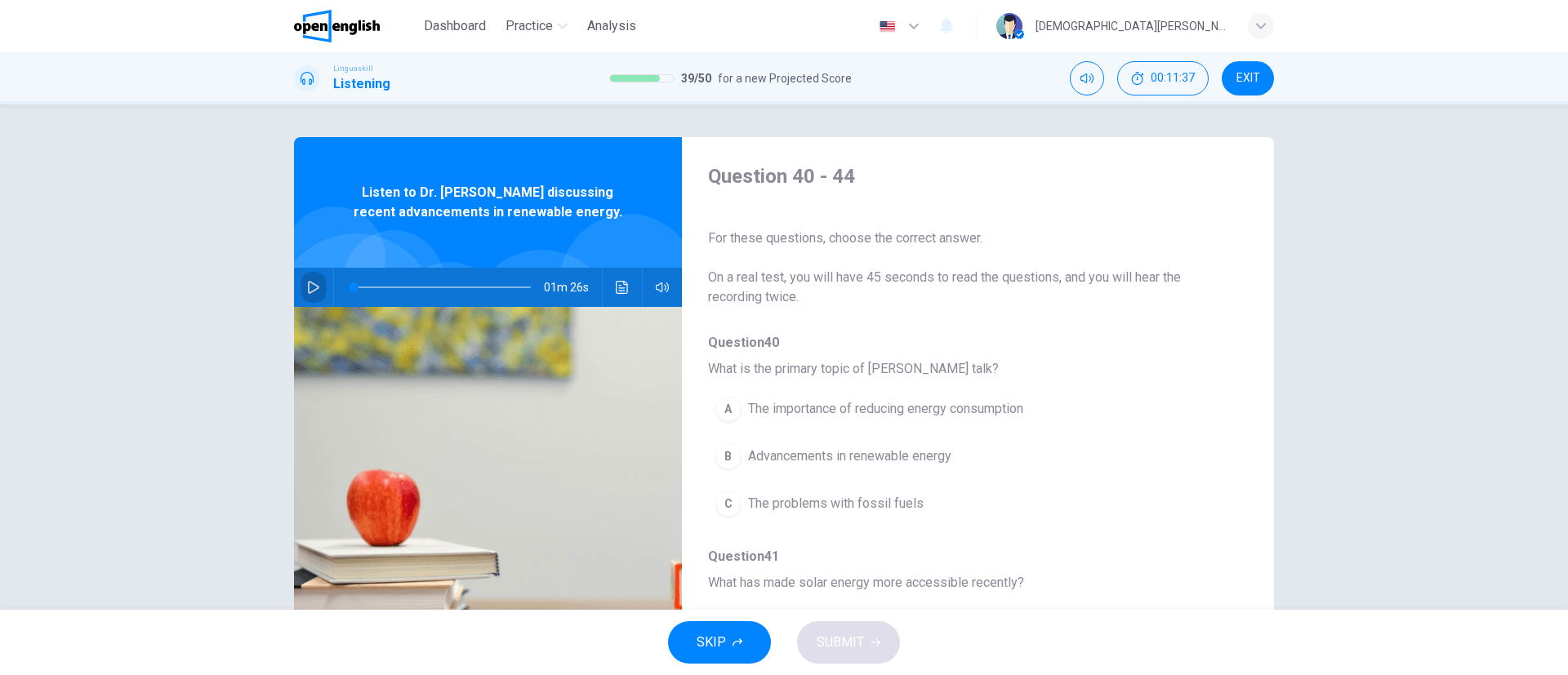
click at [300, 286] on button "button" at bounding box center [313, 287] width 26 height 39
click at [871, 414] on span "The importance of reducing energy consumption" at bounding box center [885, 408] width 275 height 20
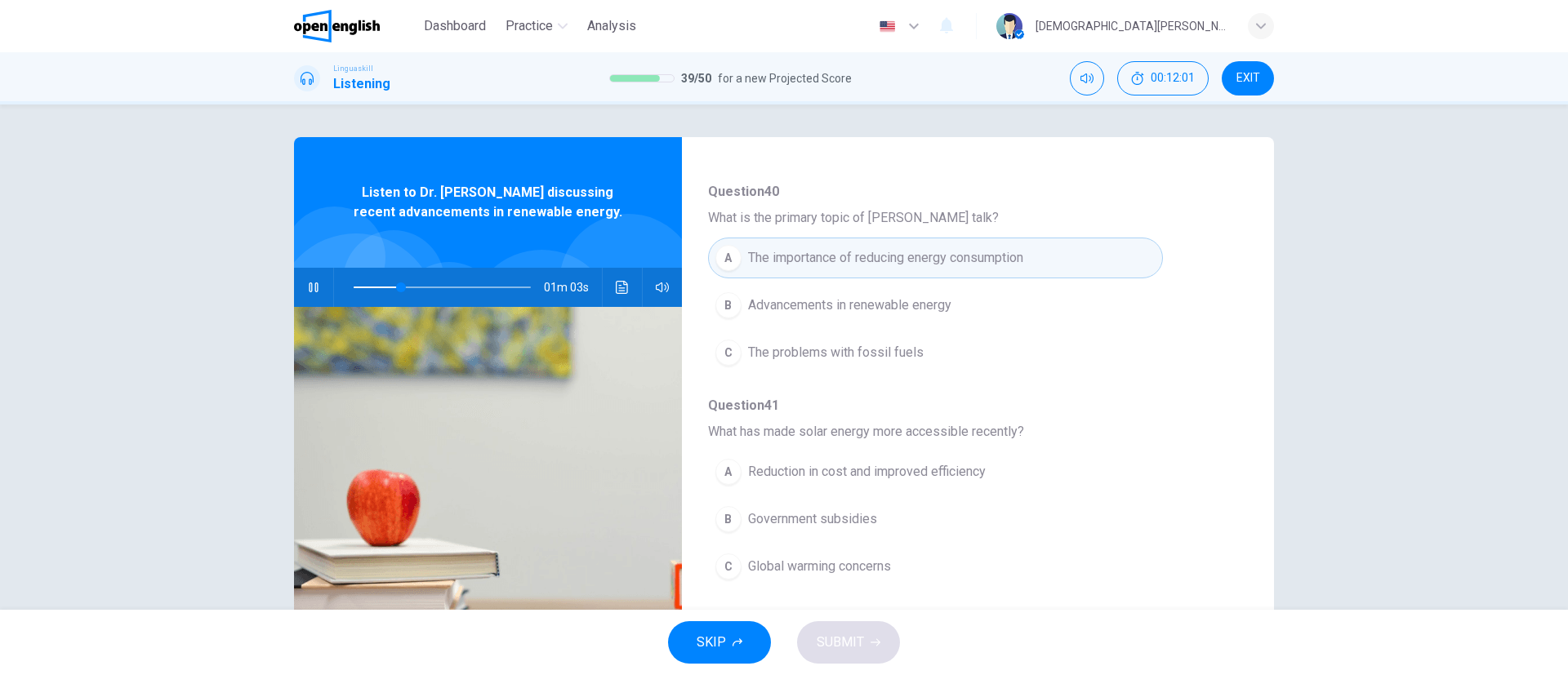
scroll to position [245, 0]
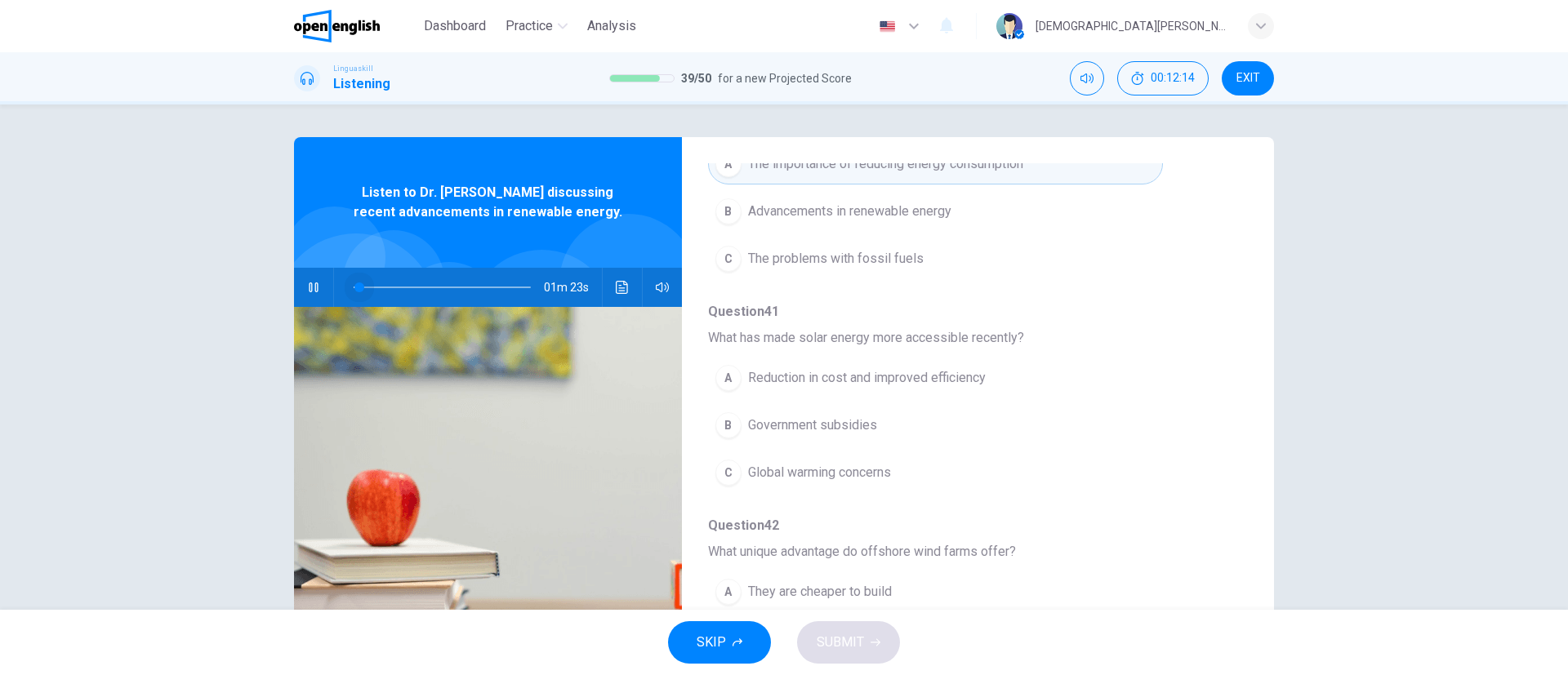
drag, startPoint x: 427, startPoint y: 286, endPoint x: 281, endPoint y: 290, distance: 146.1
click at [281, 290] on div "Question 40 - 44 For these questions, choose the correct answer. On a real test…" at bounding box center [784, 421] width 1032 height 568
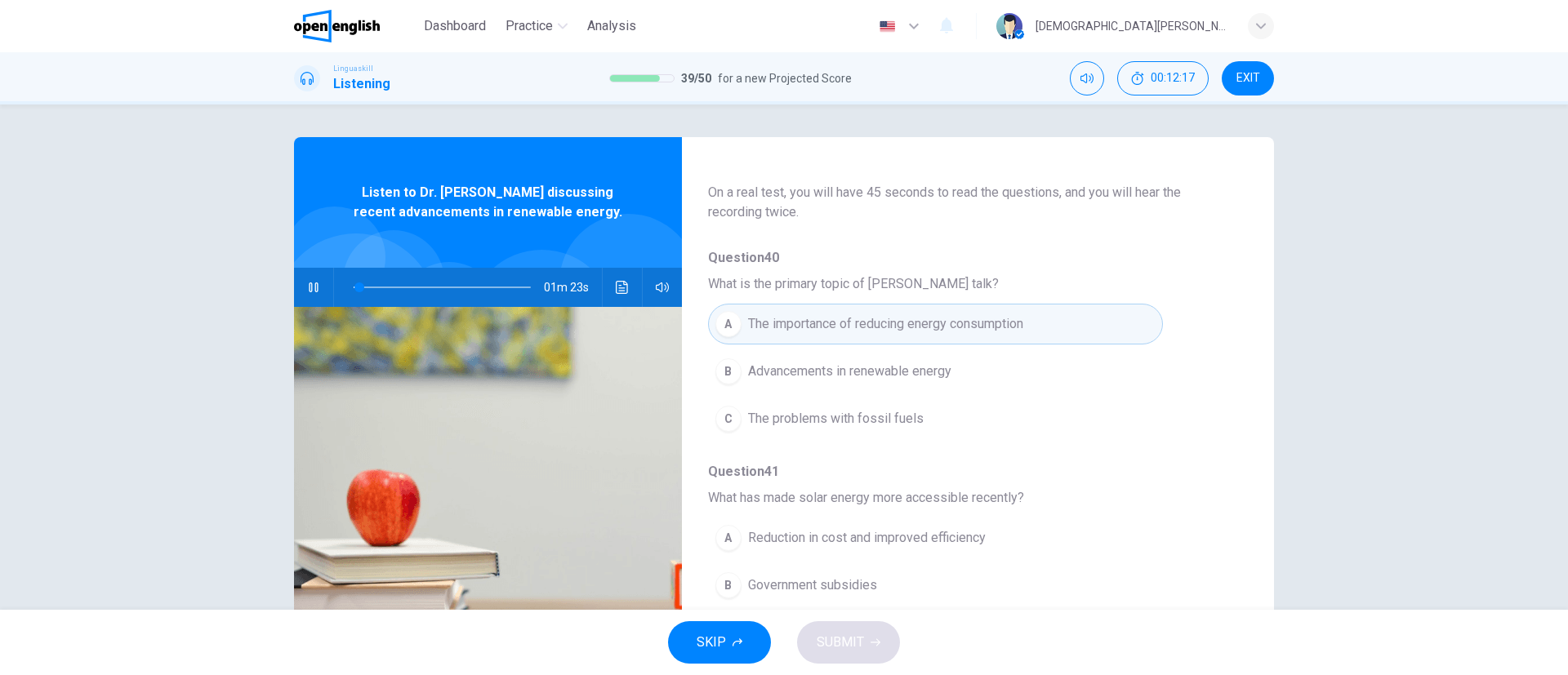
scroll to position [123, 0]
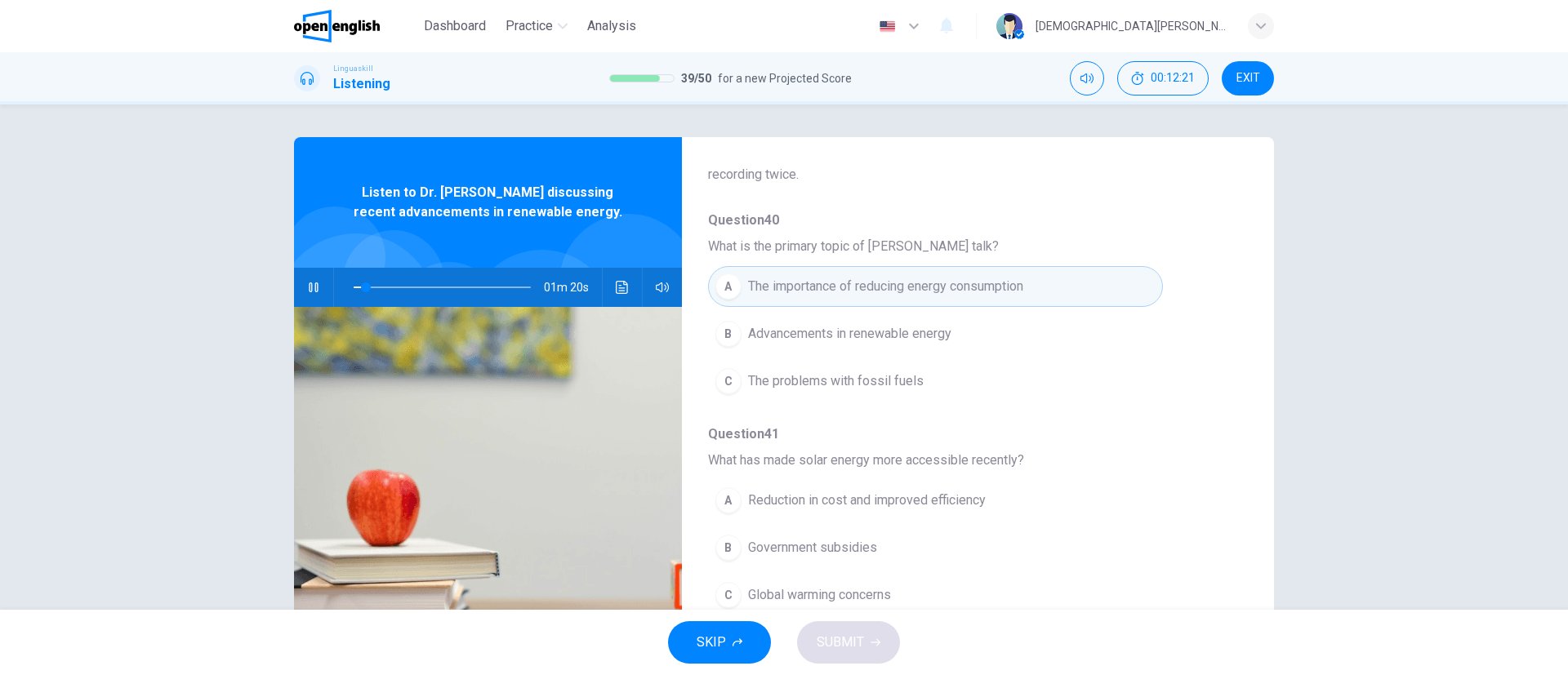
click at [849, 341] on span "Advancements in renewable energy" at bounding box center [849, 334] width 203 height 20
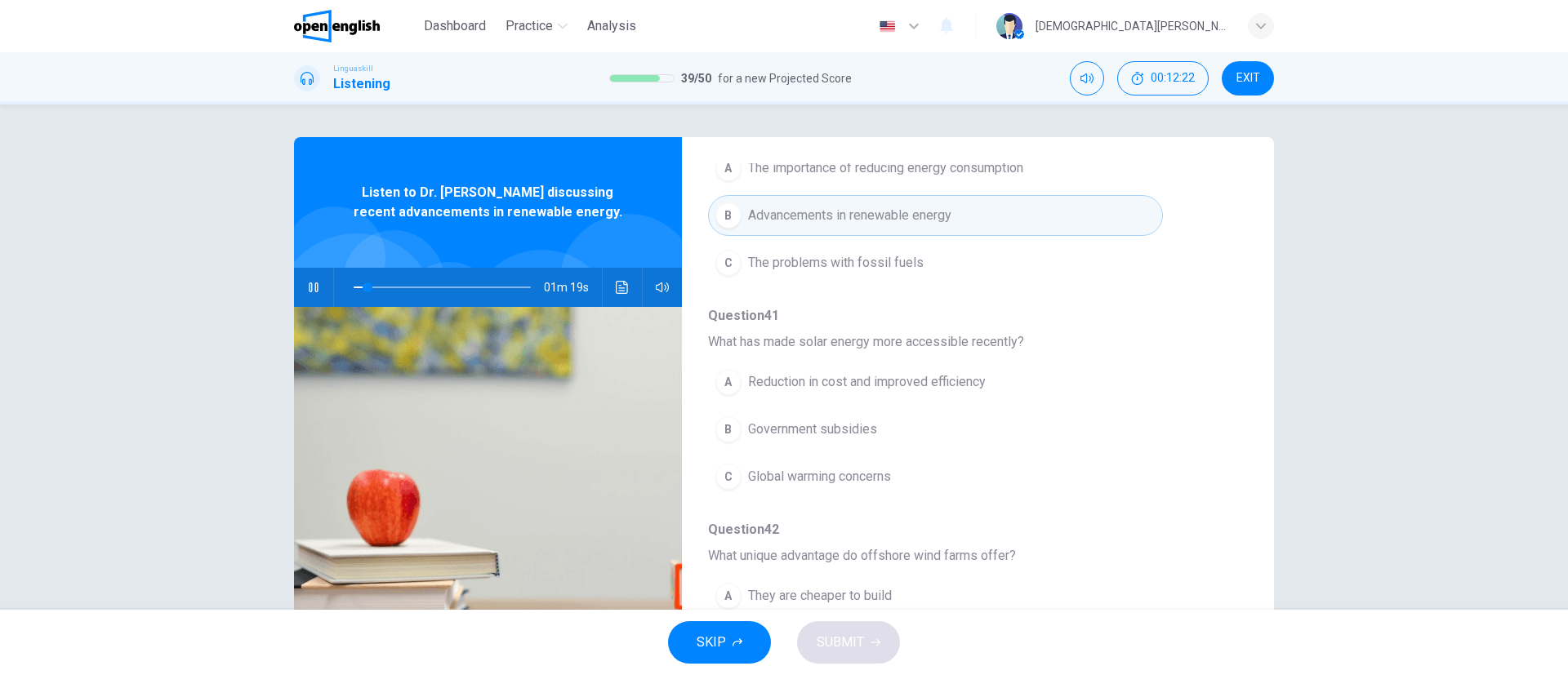
scroll to position [245, 0]
click at [832, 379] on span "Reduction in cost and improved efficiency" at bounding box center [866, 378] width 238 height 20
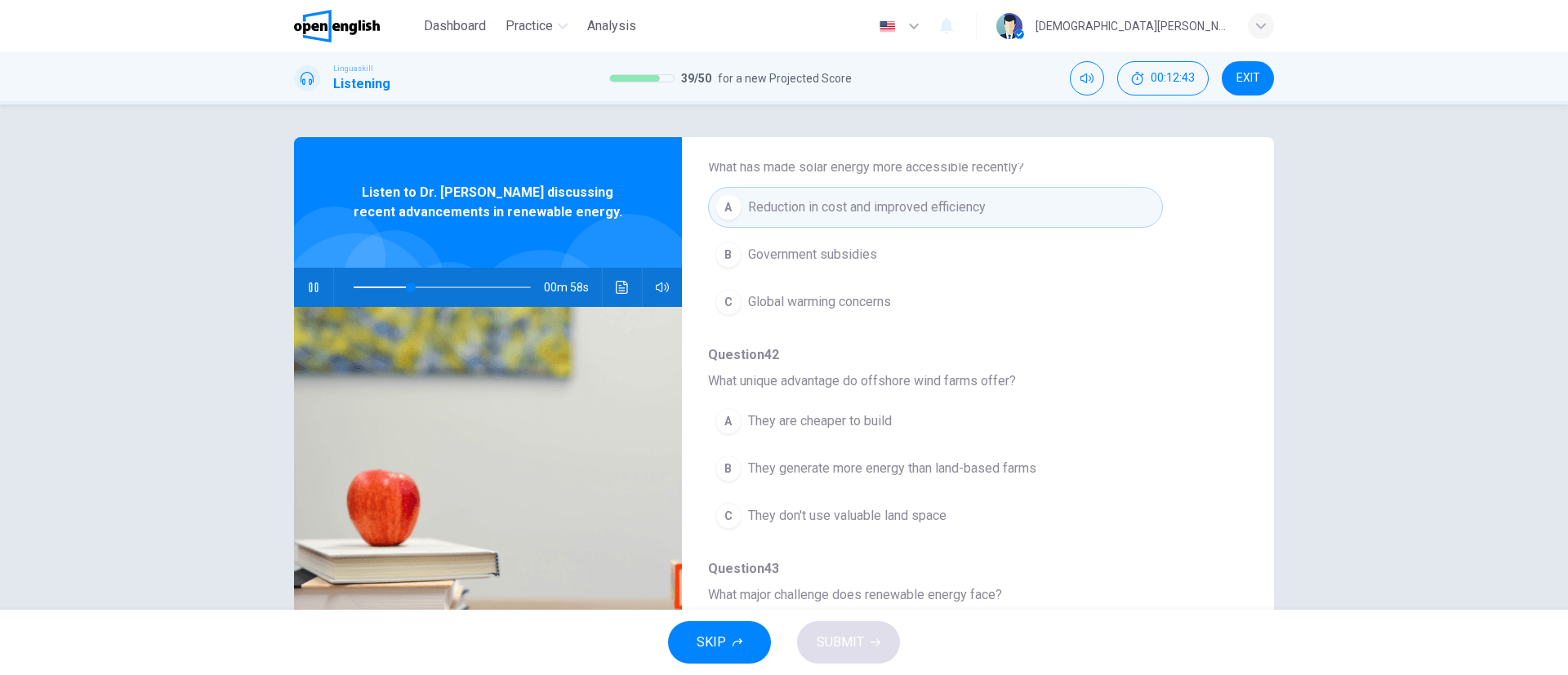
scroll to position [490, 0]
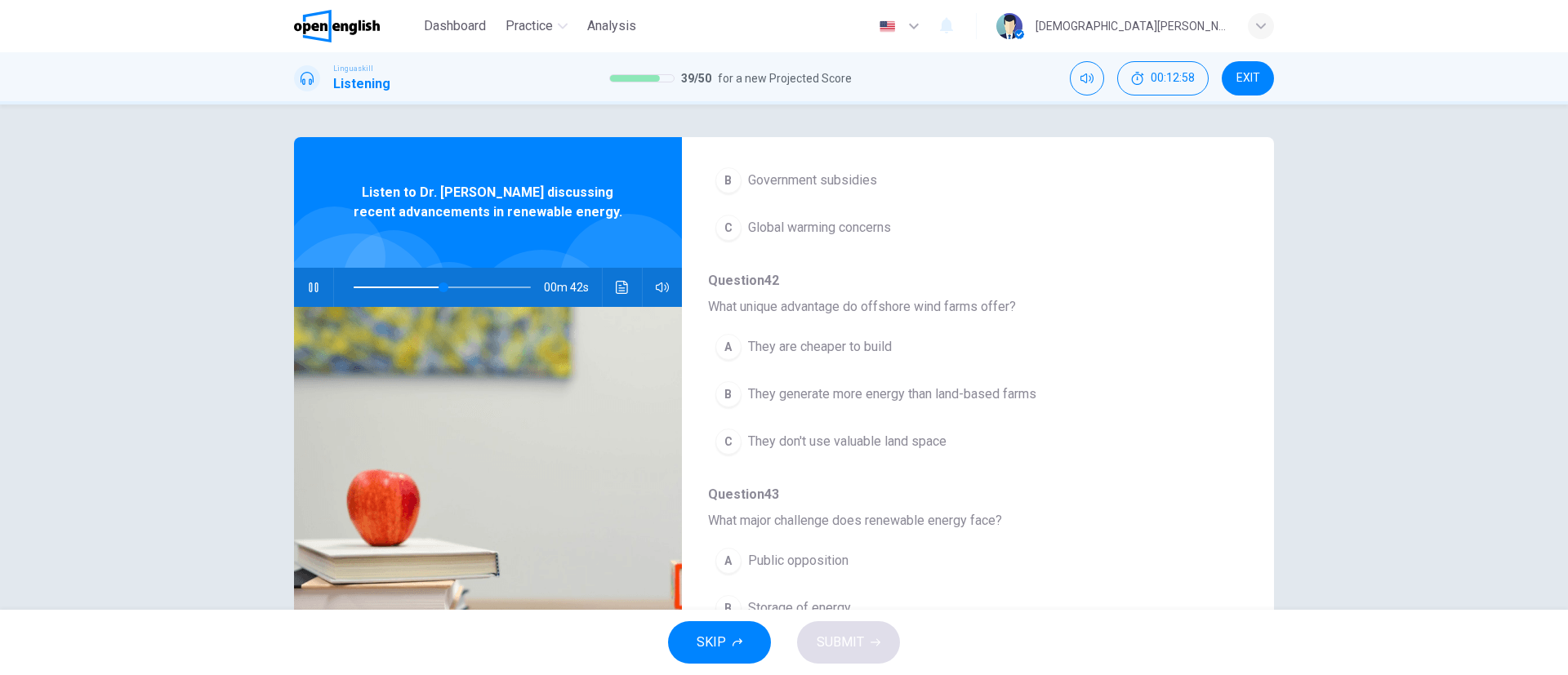
click at [784, 434] on span "They don't use valuable land space" at bounding box center [846, 441] width 198 height 20
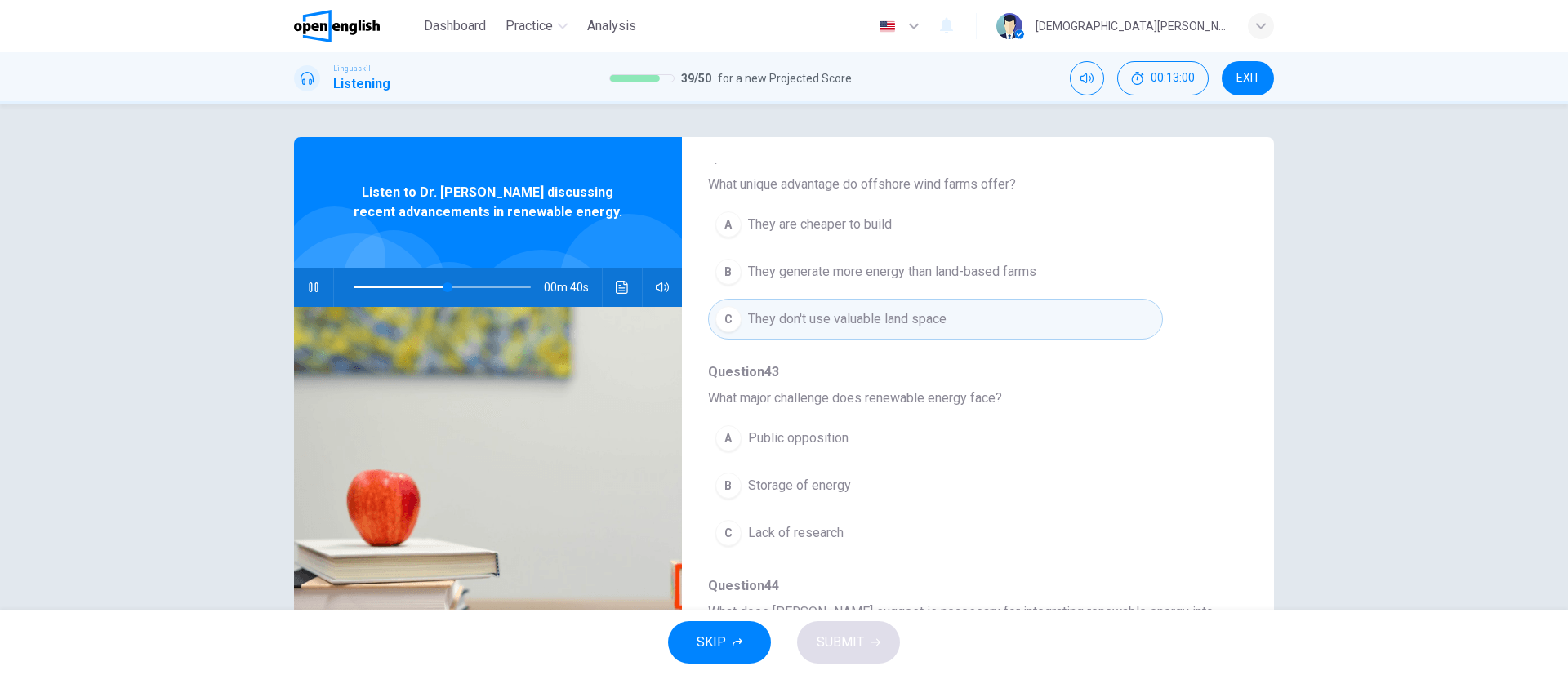
scroll to position [724, 0]
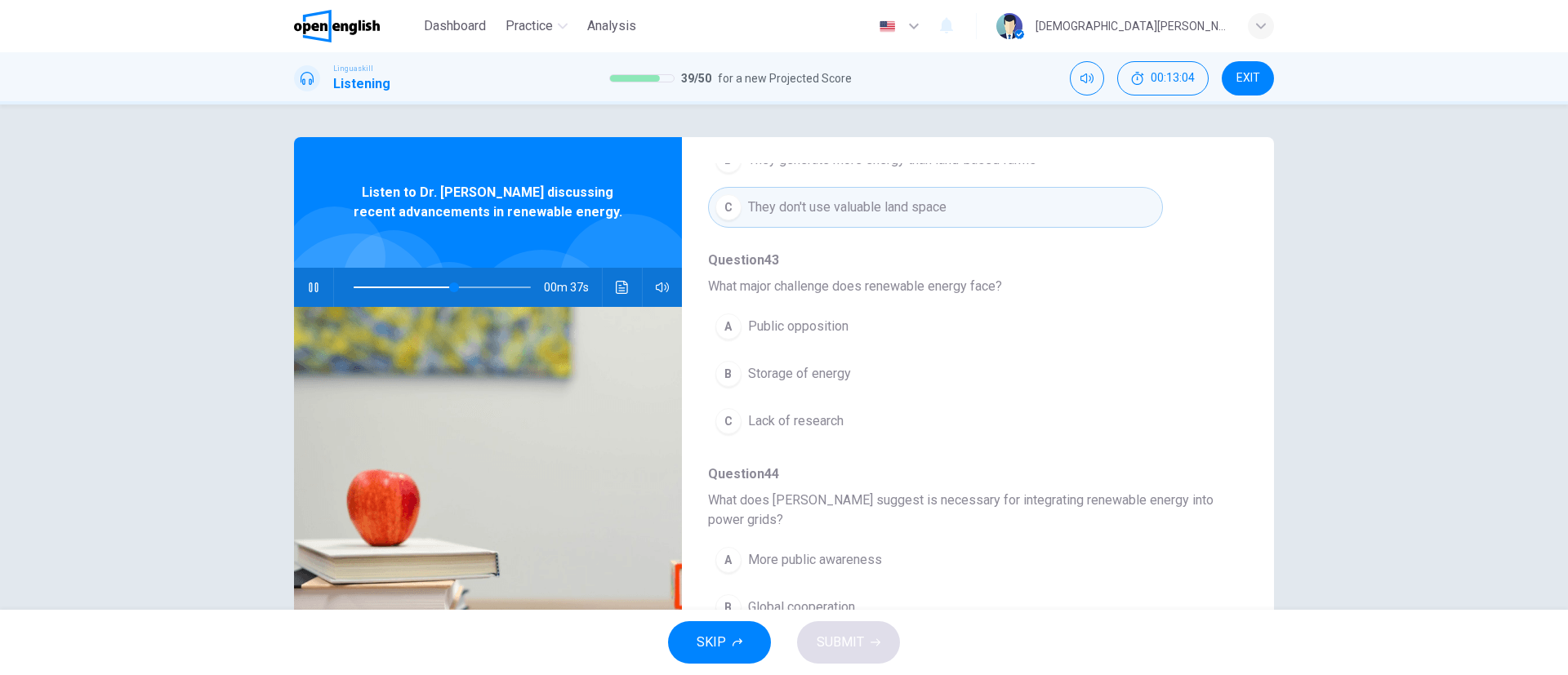
click at [781, 381] on span "Storage of energy" at bounding box center [799, 374] width 103 height 20
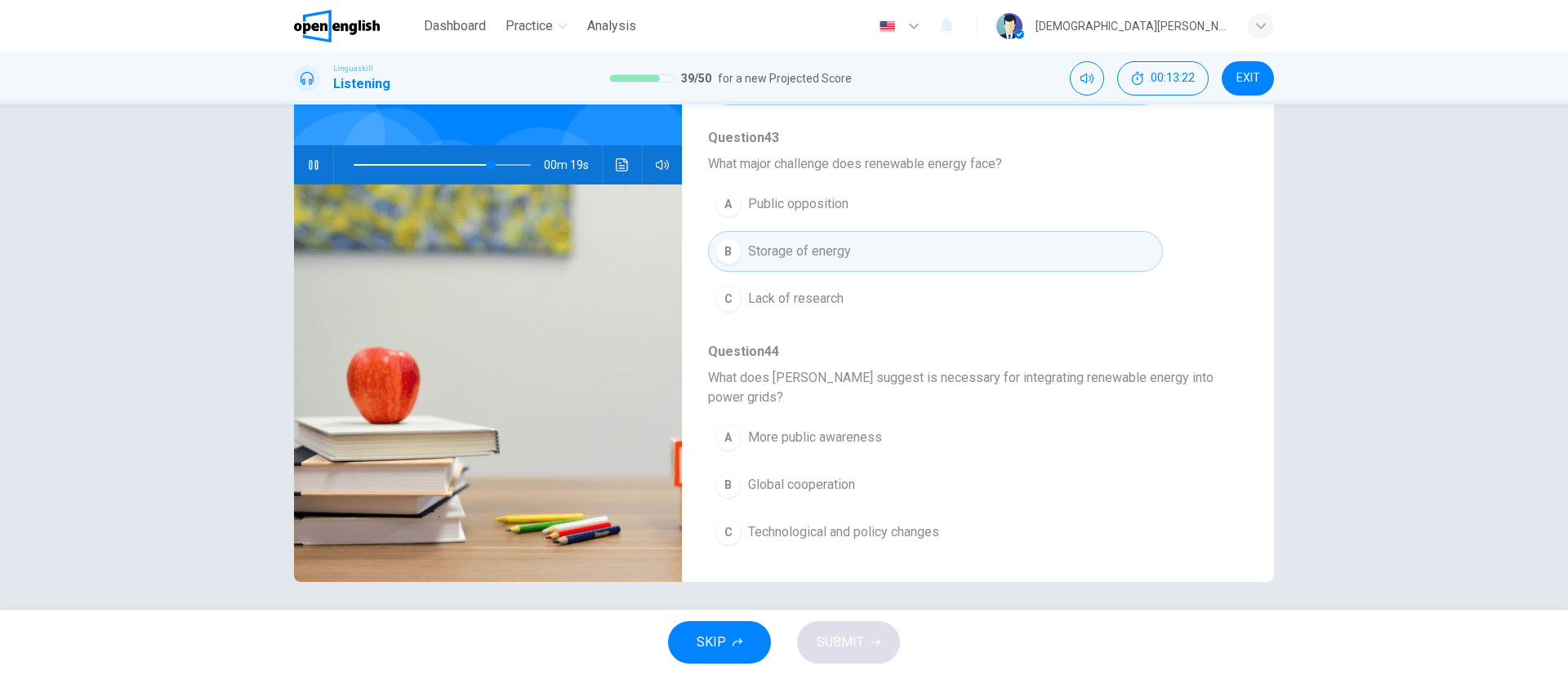
scroll to position [127, 0]
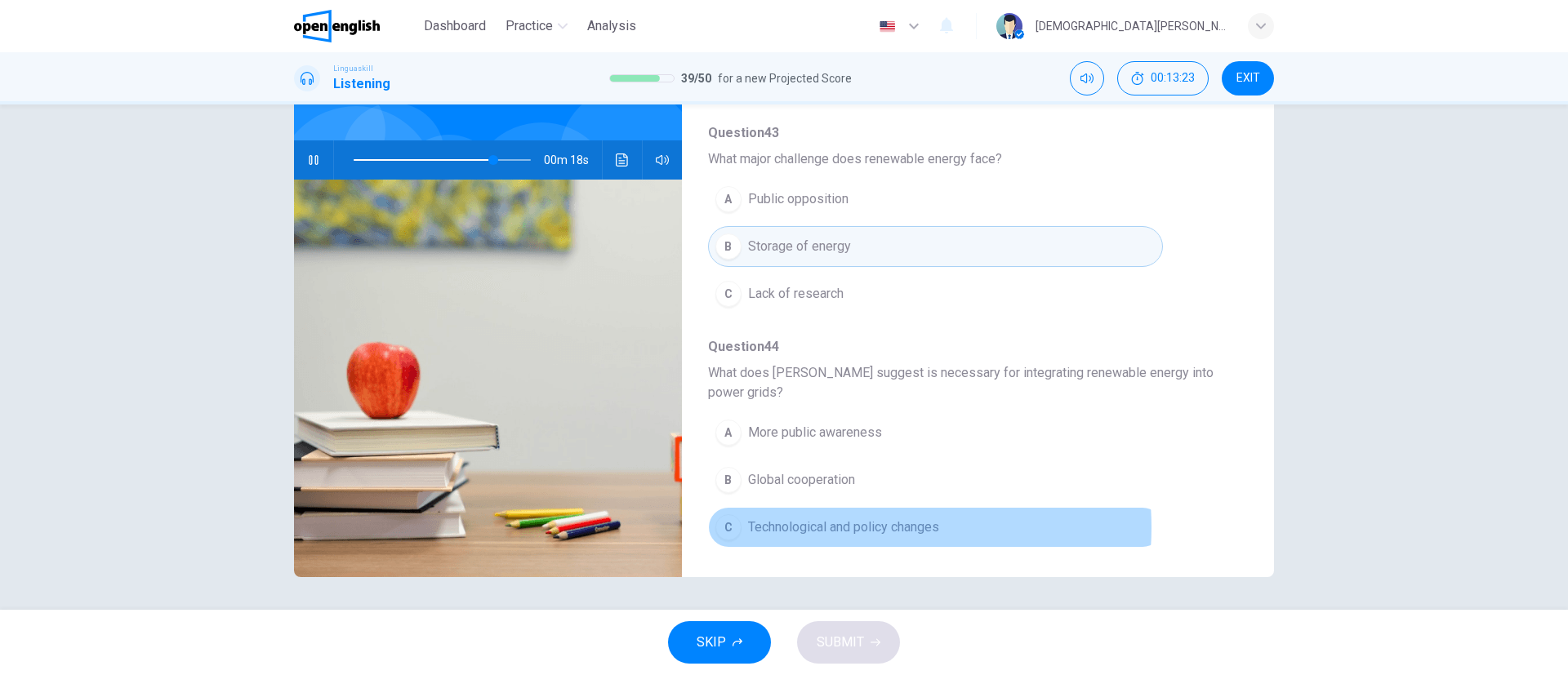
click at [843, 449] on span "Technological and policy changes" at bounding box center [843, 527] width 191 height 20
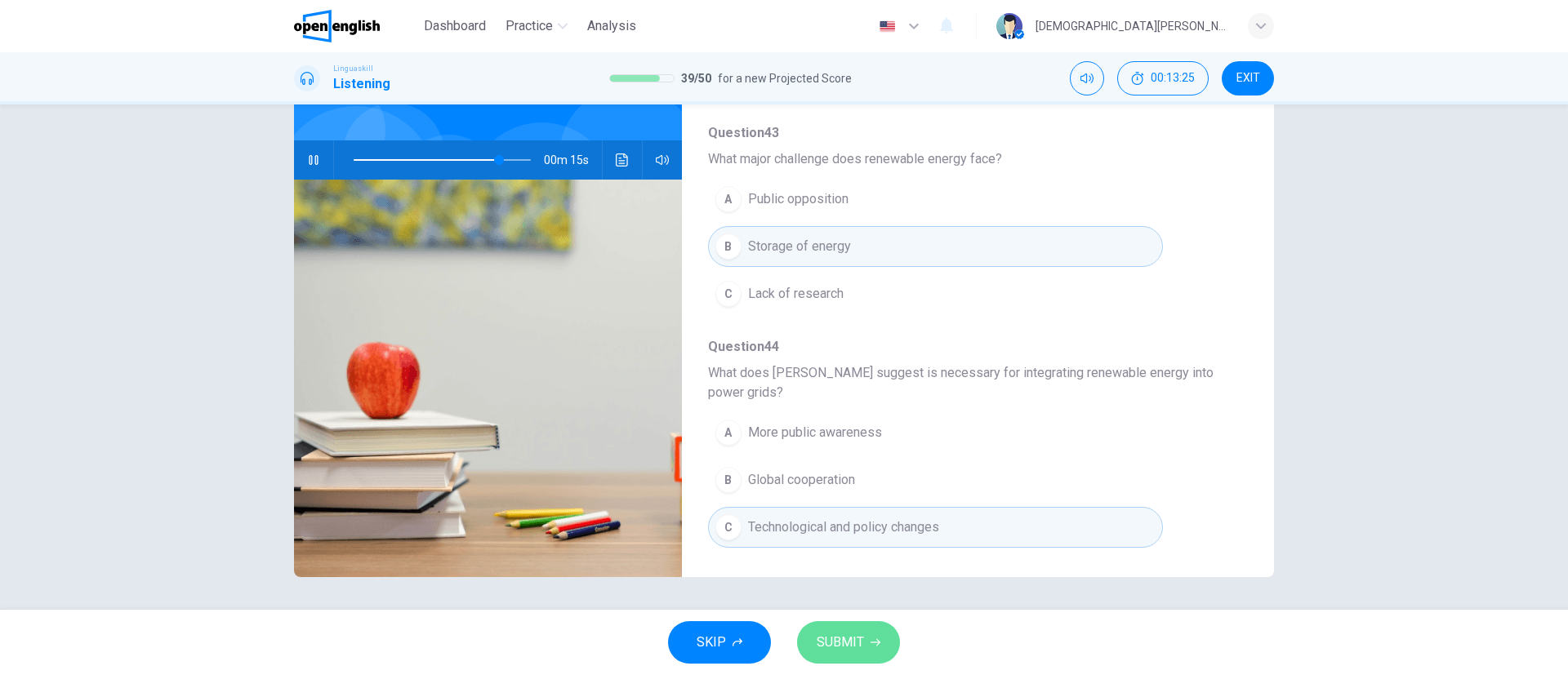
click at [832, 449] on span "SUBMIT" at bounding box center [840, 642] width 48 height 22
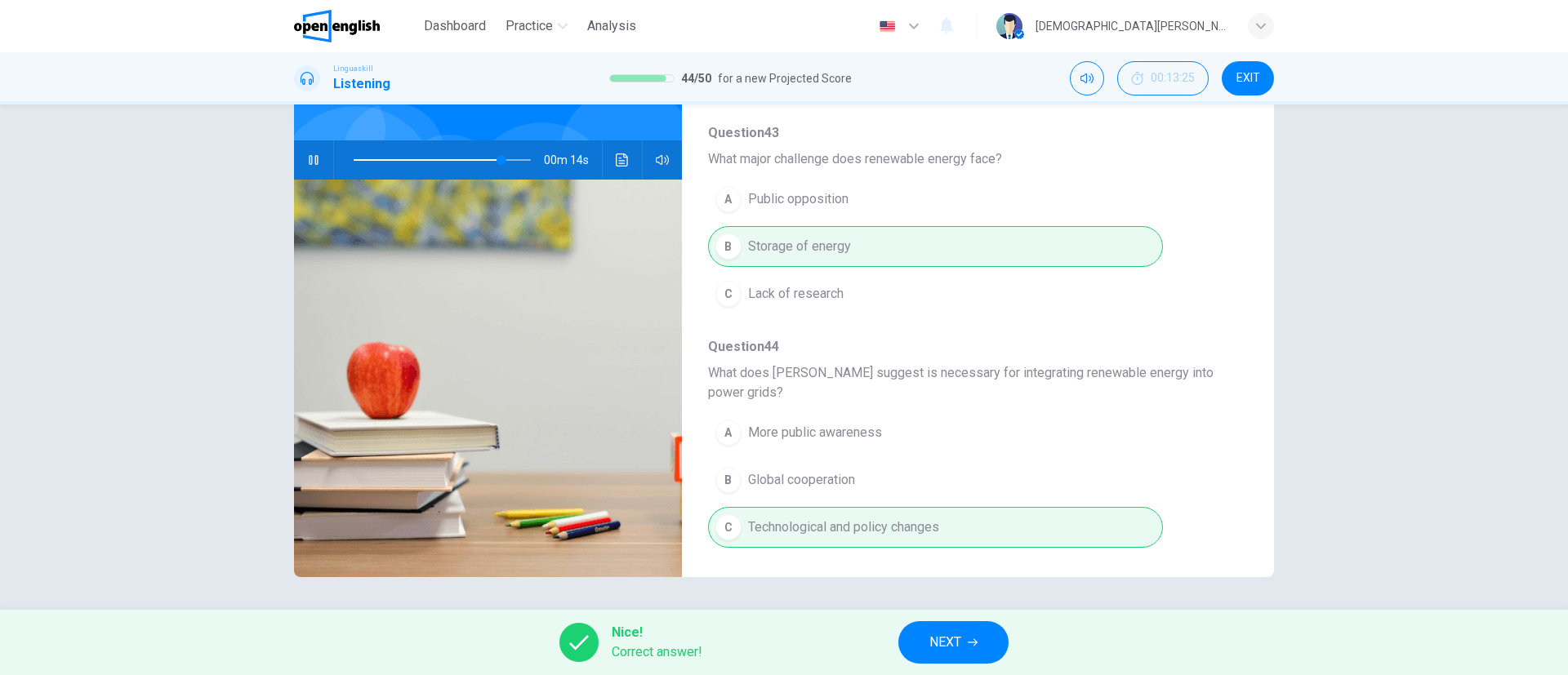
type input "**"
click at [924, 449] on button "NEXT" at bounding box center [953, 642] width 110 height 42
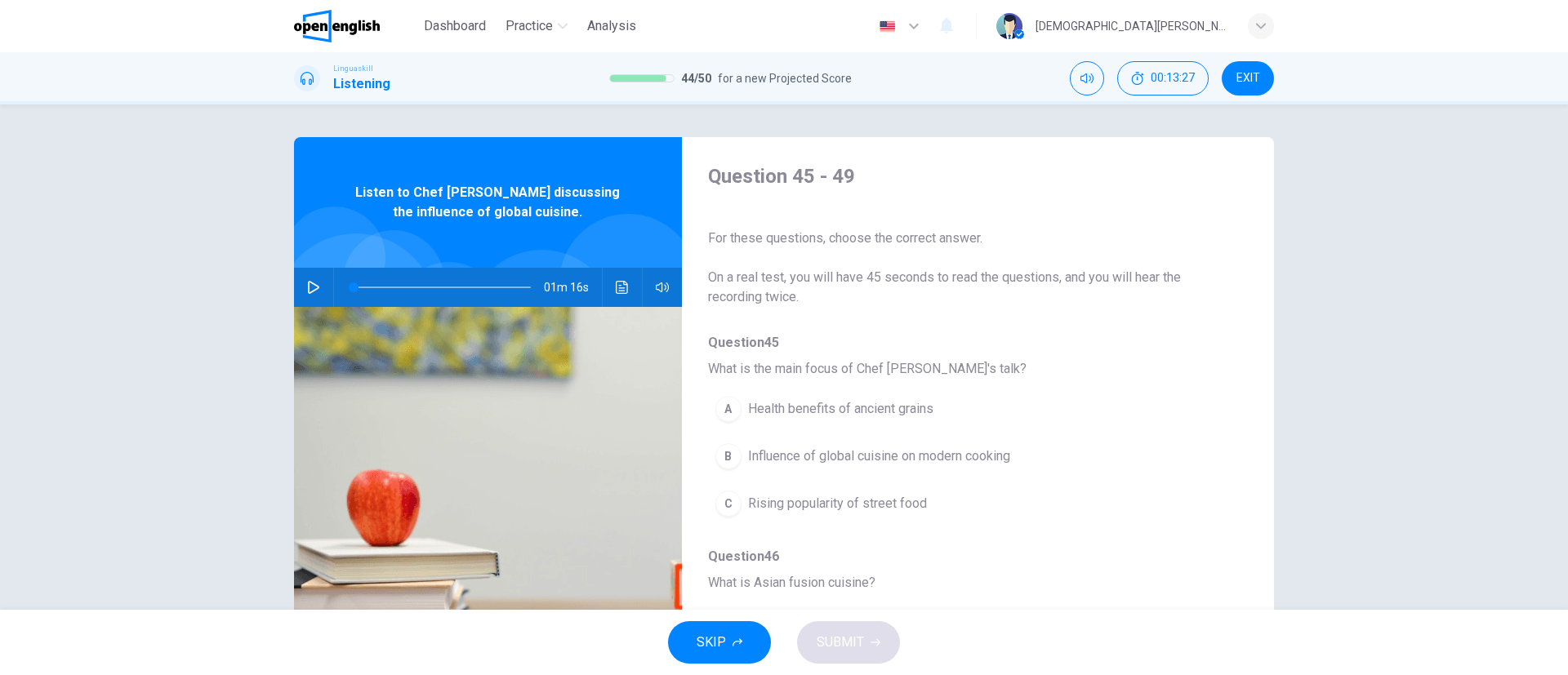
click at [314, 286] on button "button" at bounding box center [313, 287] width 26 height 39
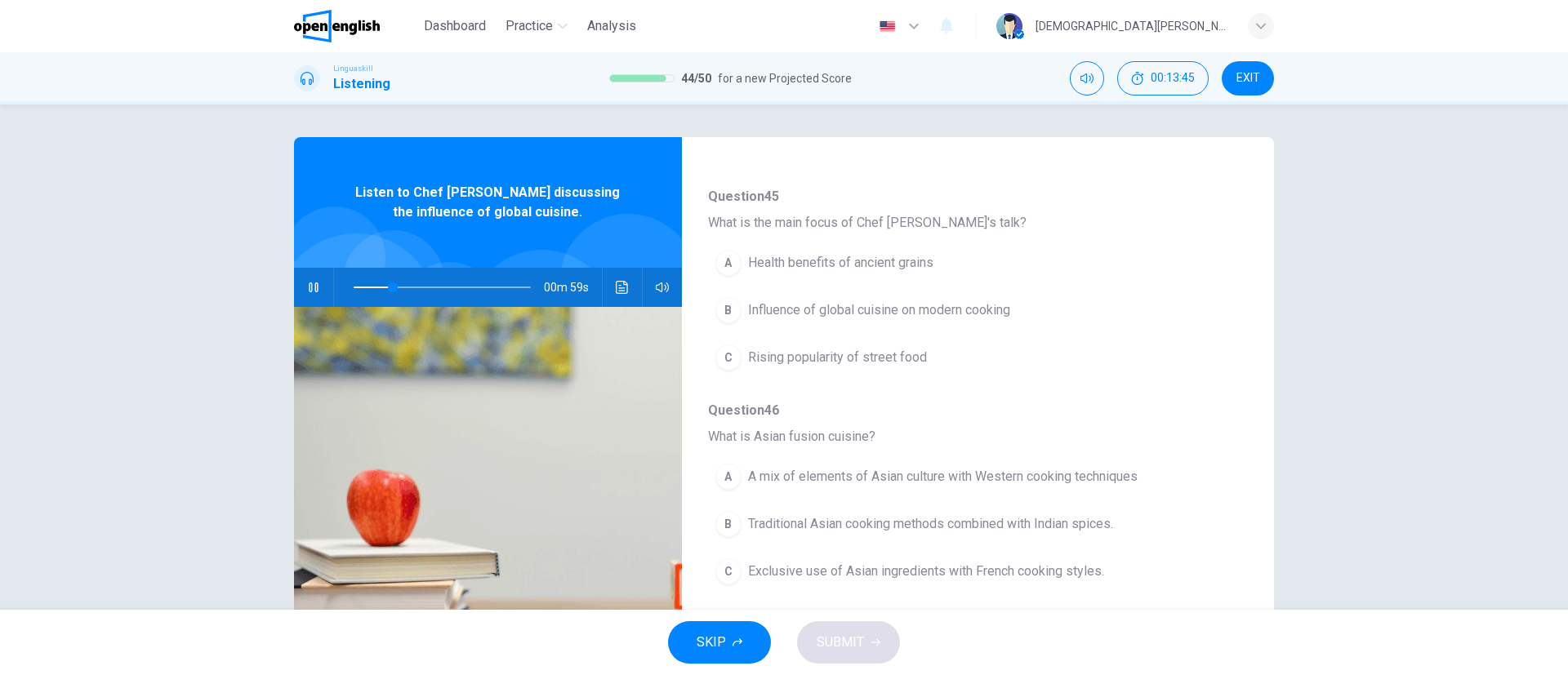
scroll to position [154, 0]
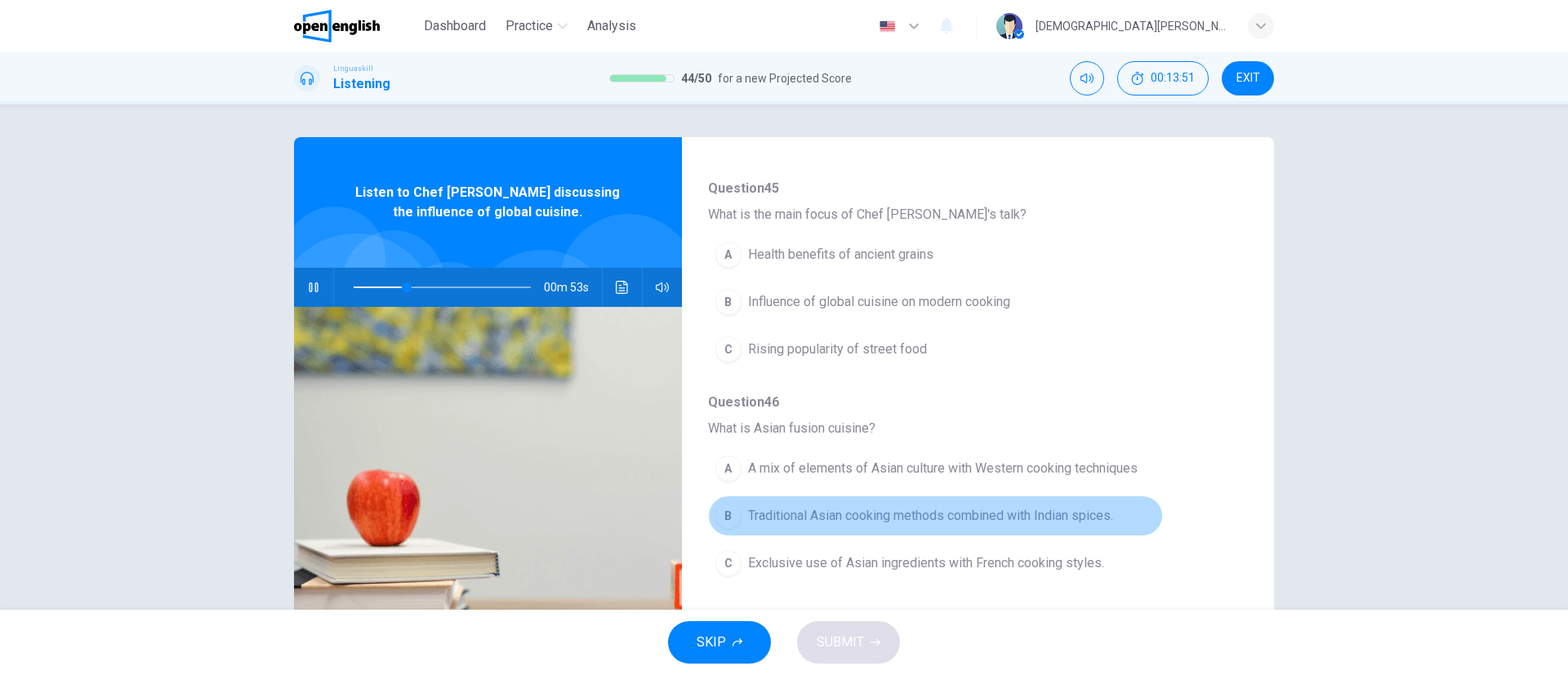
click at [934, 449] on span "Traditional Asian cooking methods combined with Indian spices." at bounding box center [930, 516] width 365 height 20
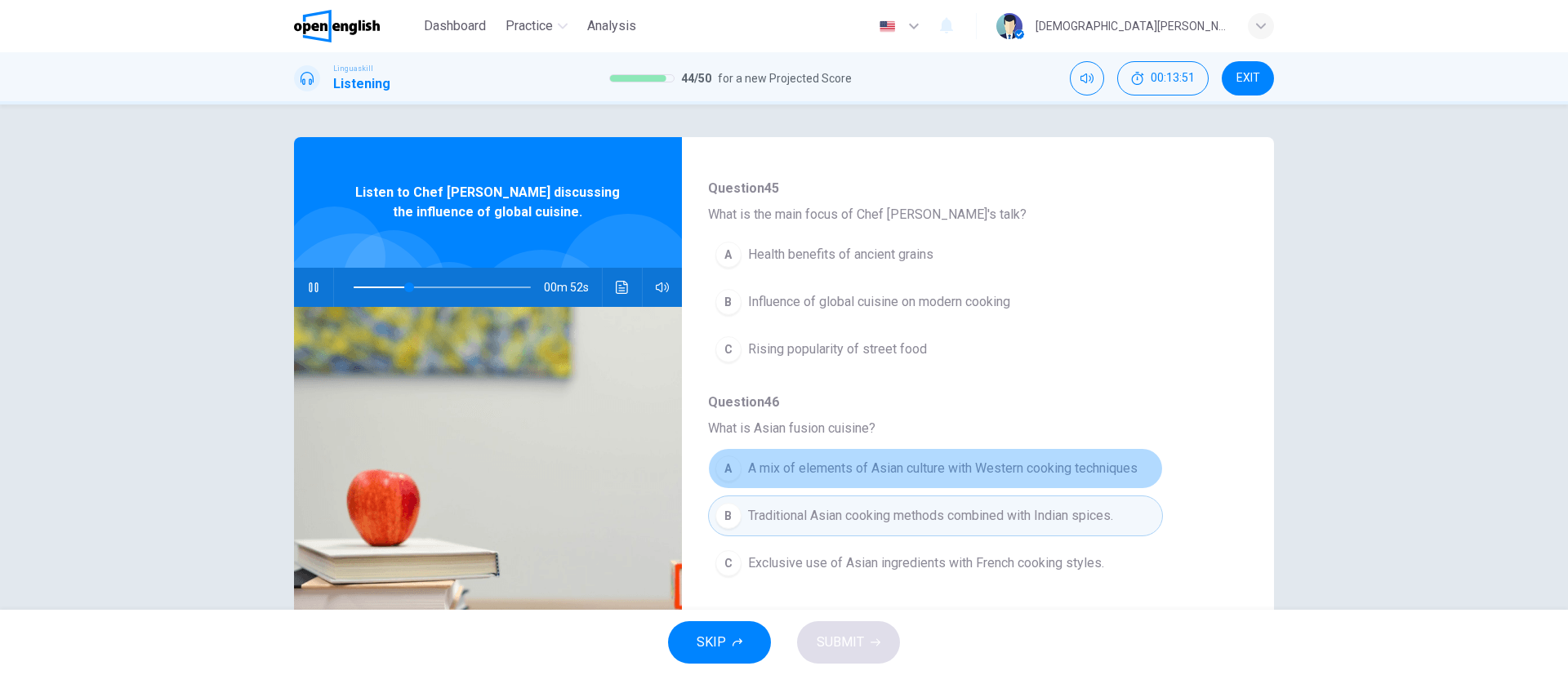
click at [930, 449] on span "A mix of elements of Asian culture with Western cooking techniques" at bounding box center [942, 468] width 389 height 20
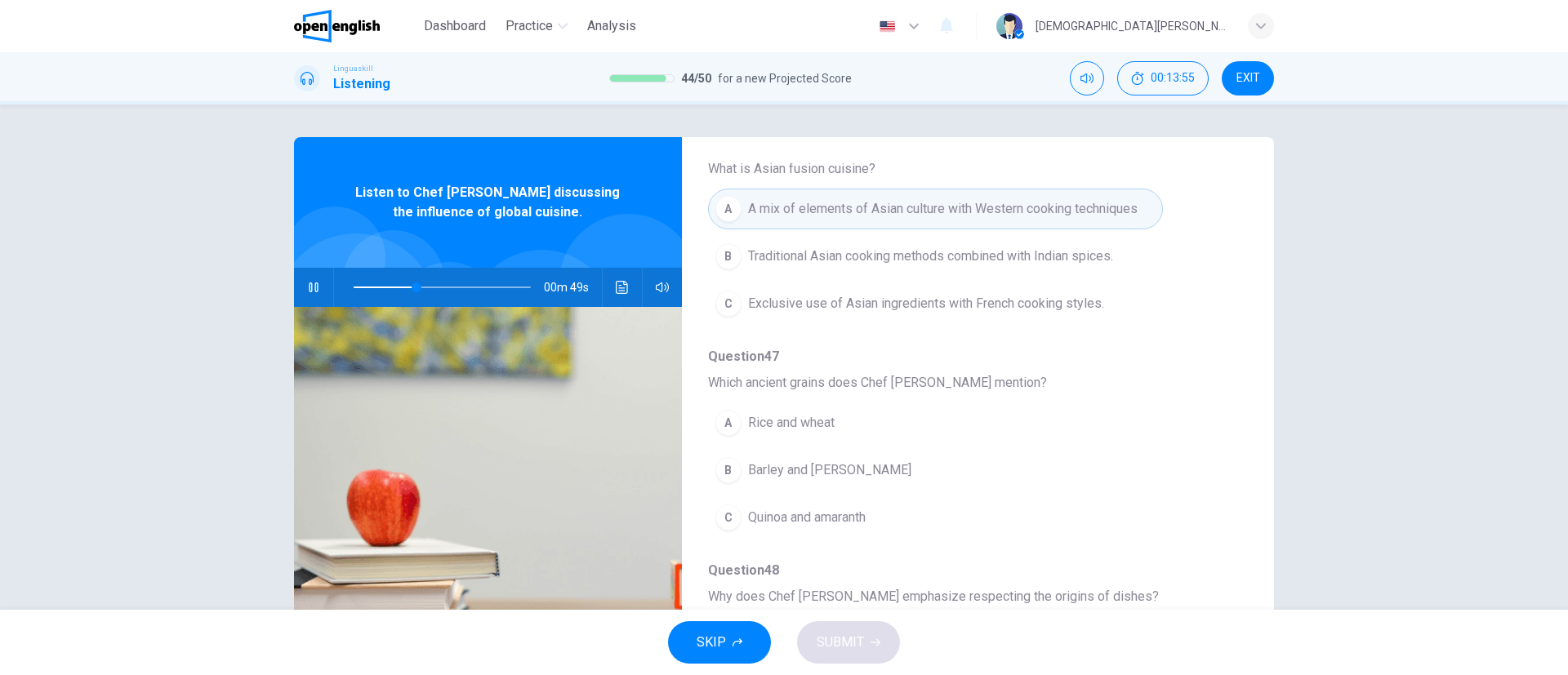
scroll to position [453, 0]
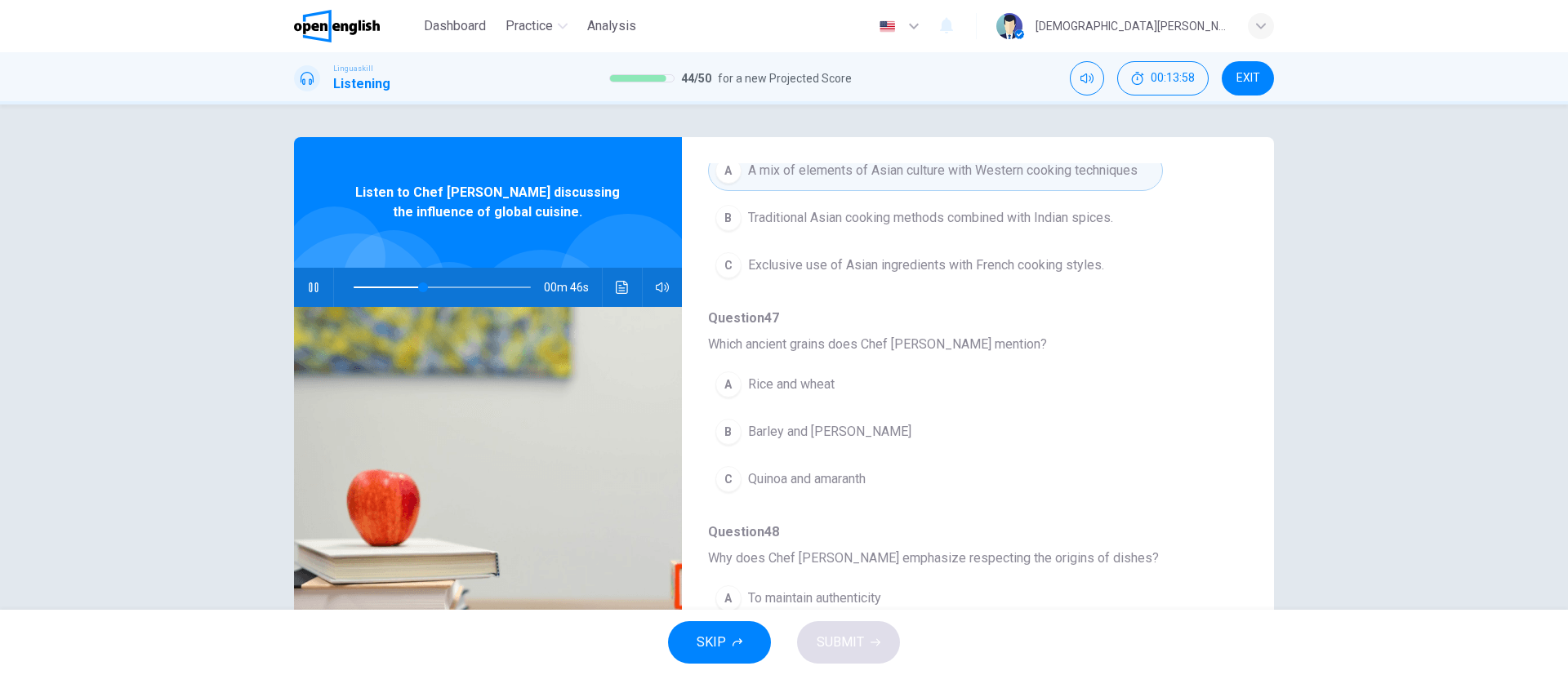
click at [851, 449] on button "C Quinoa and amaranth" at bounding box center [935, 479] width 455 height 41
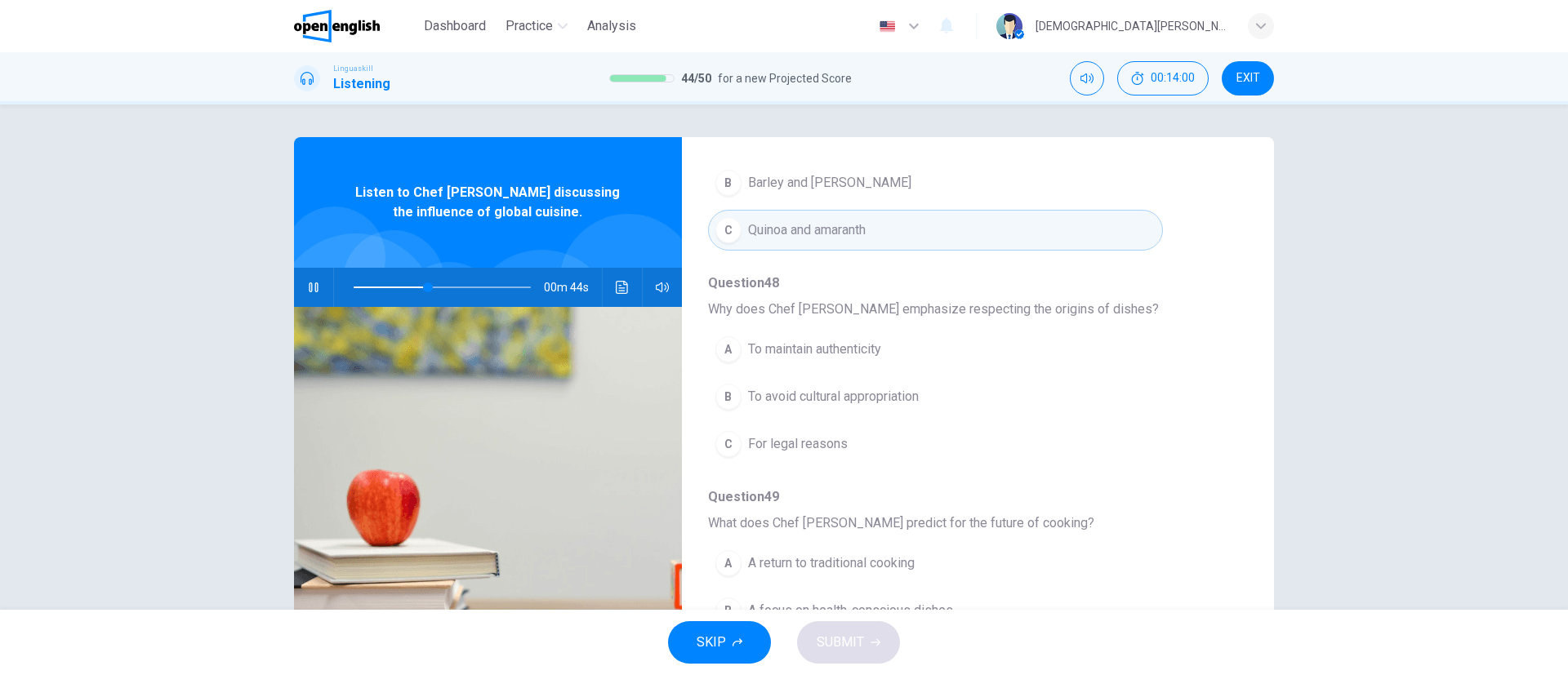
scroll to position [704, 0]
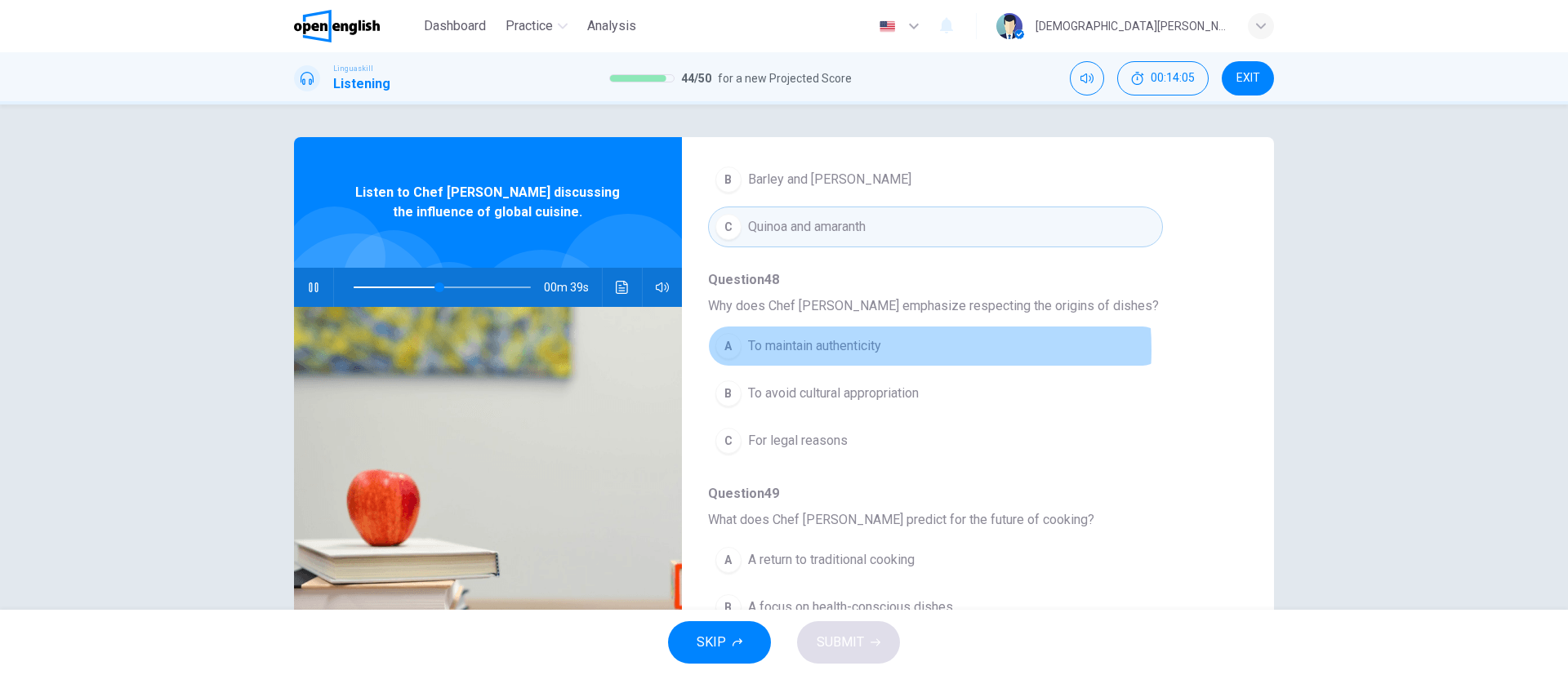
click at [842, 350] on span "To maintain authenticity" at bounding box center [814, 346] width 133 height 20
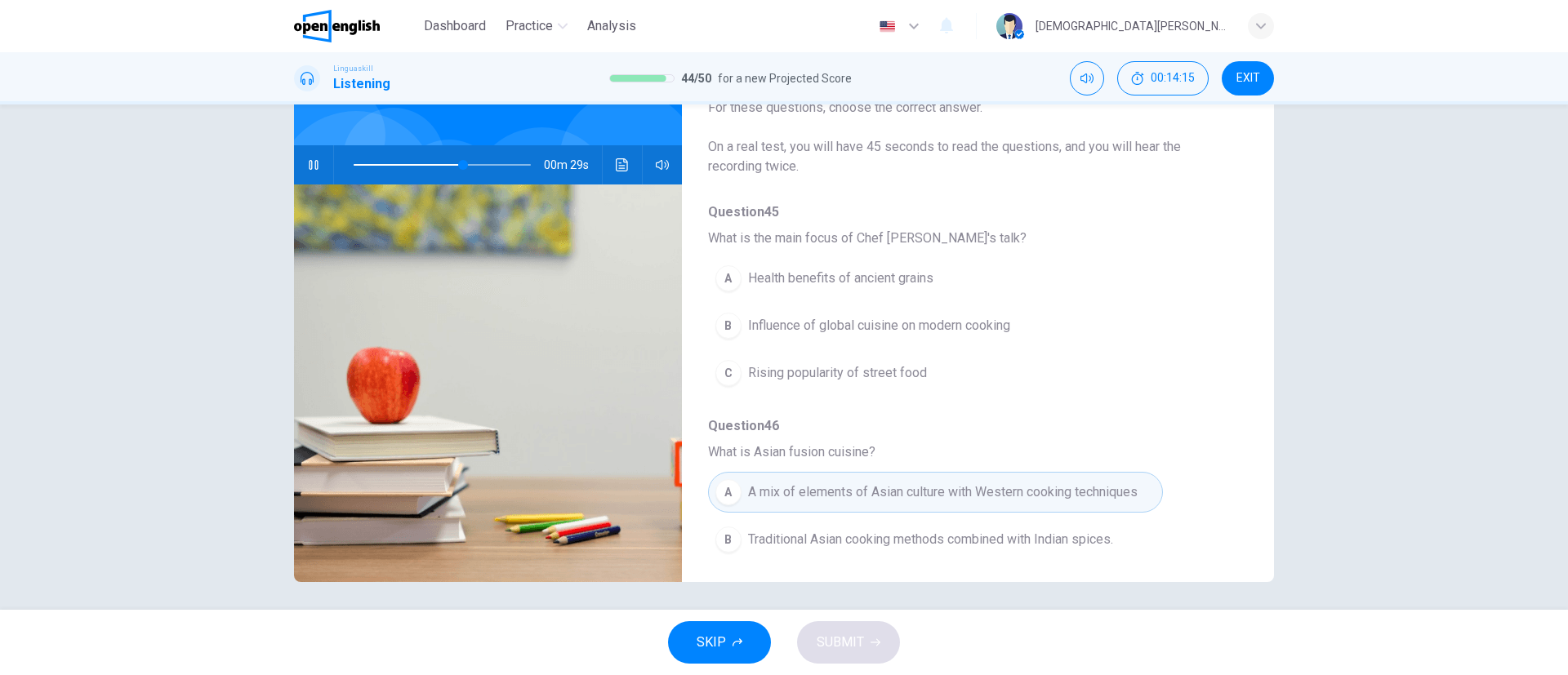
scroll to position [0, 0]
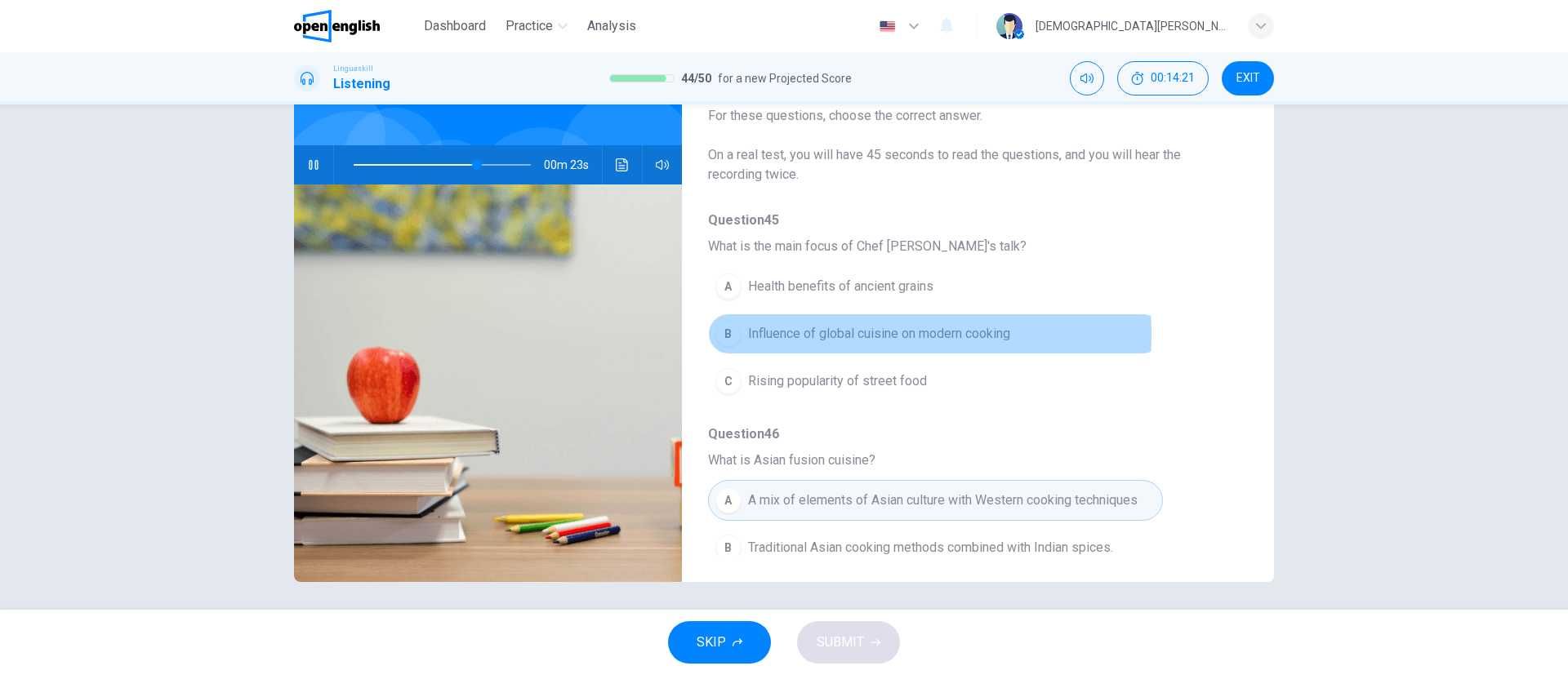
click at [835, 334] on span "Influence of global cuisine on modern cooking" at bounding box center [878, 334] width 262 height 20
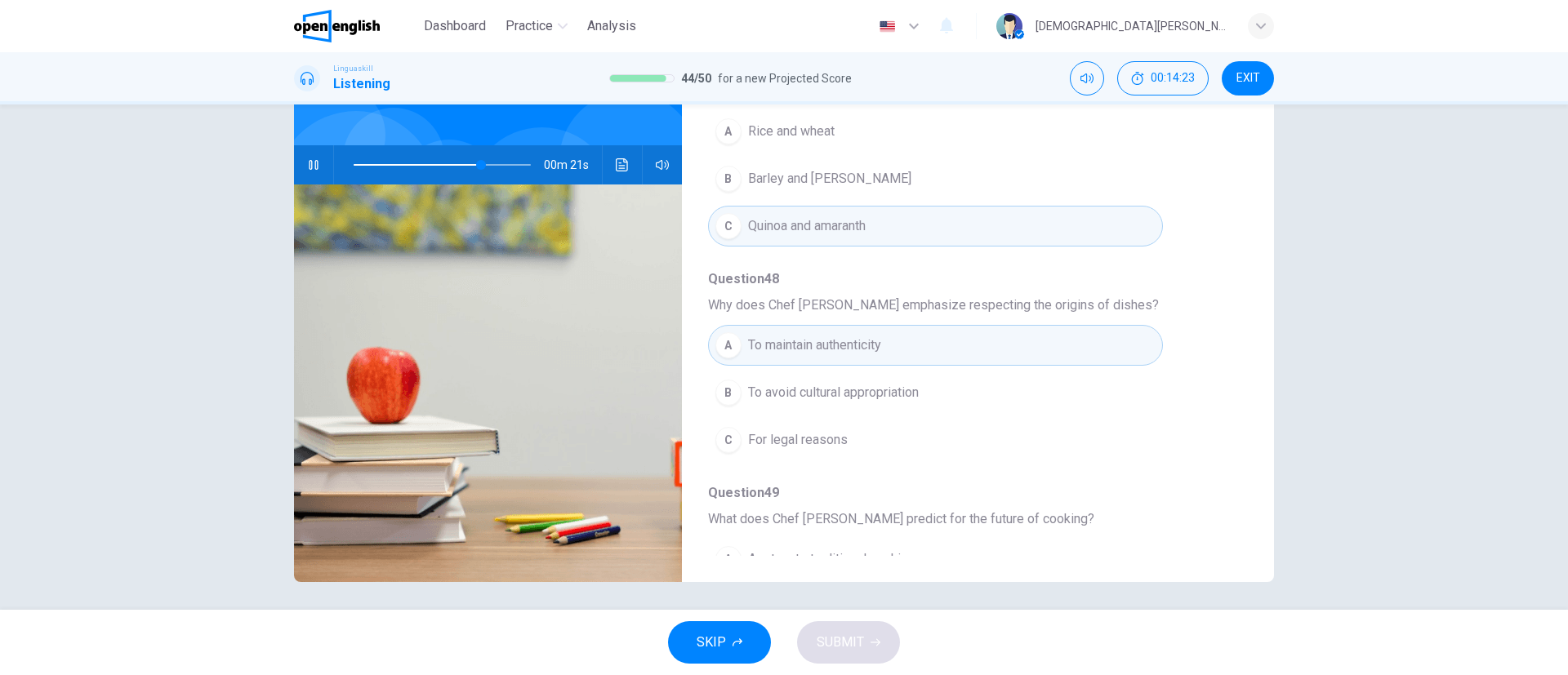
scroll to position [704, 0]
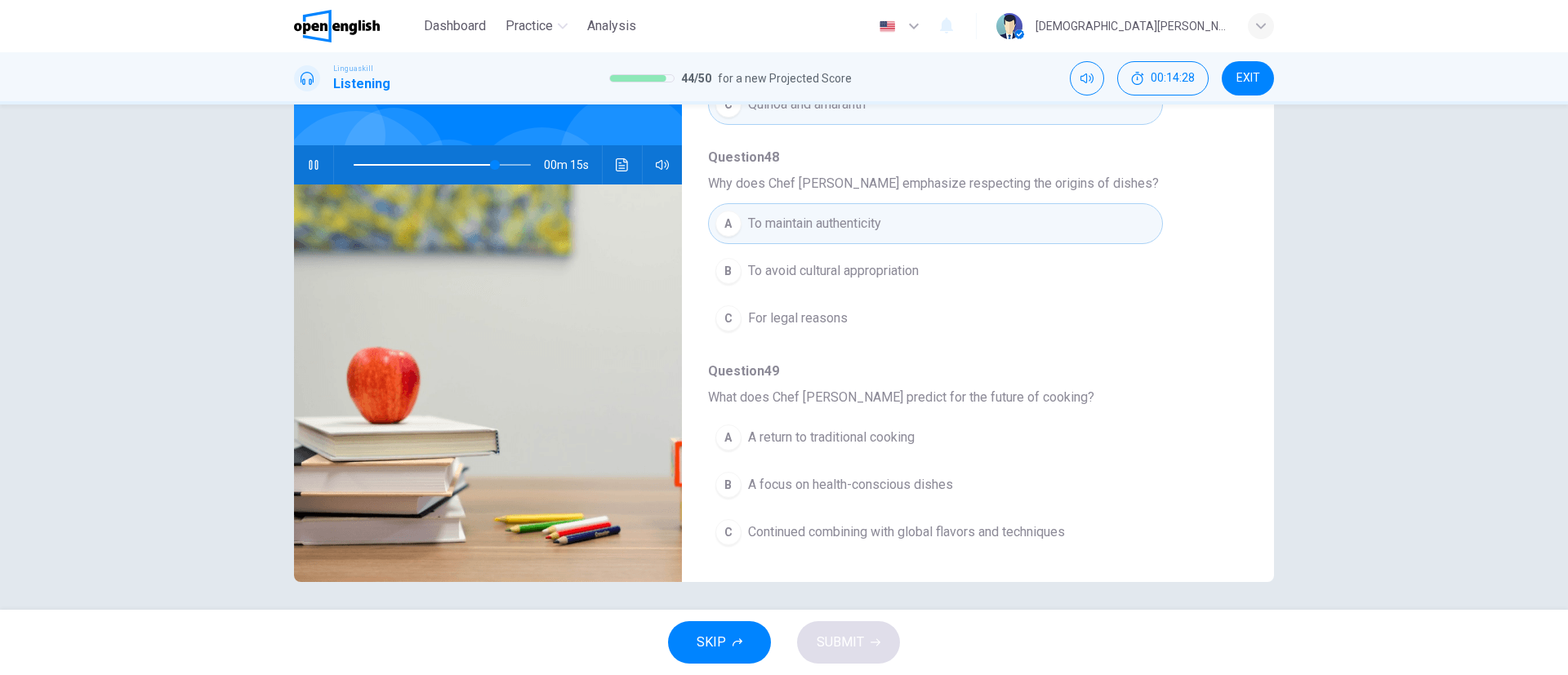
click at [876, 282] on button "B To avoid cultural appropriation" at bounding box center [935, 271] width 455 height 41
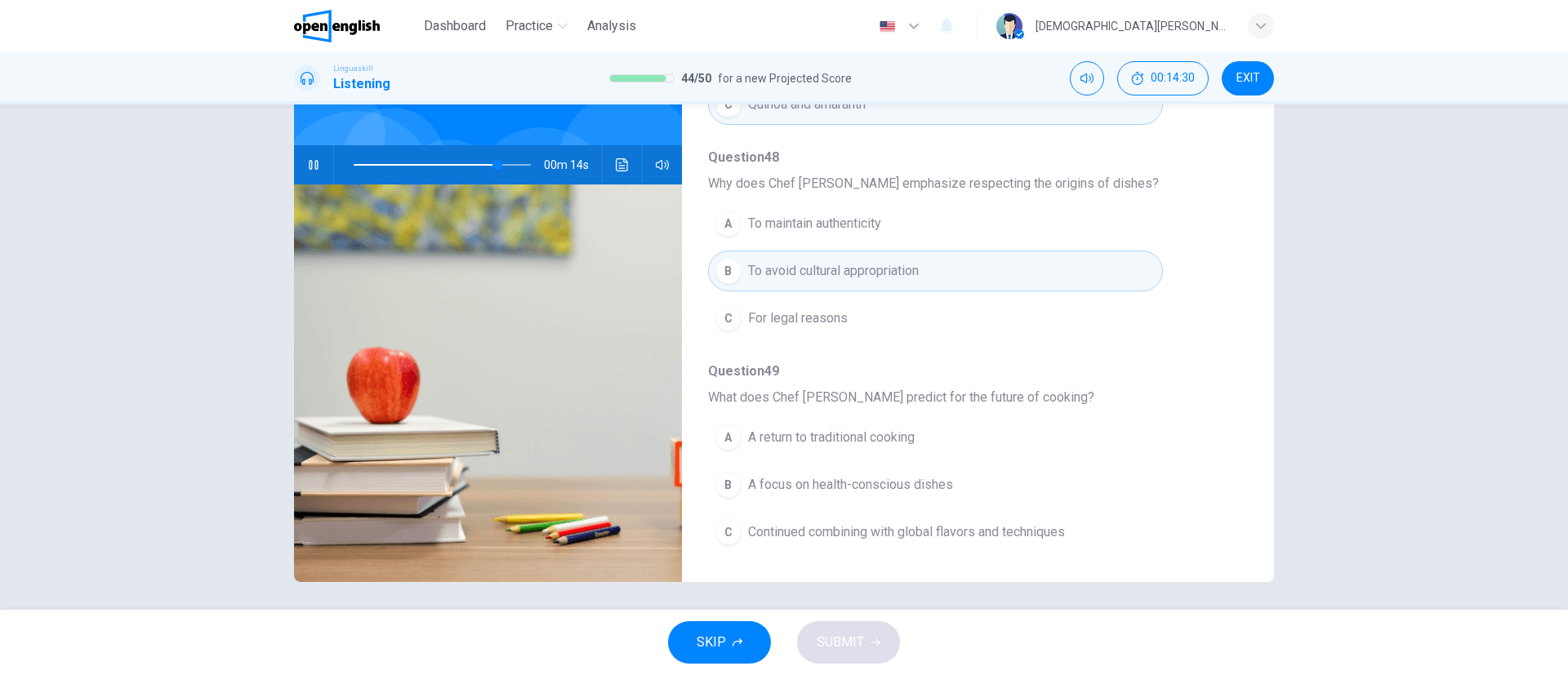
scroll to position [127, 0]
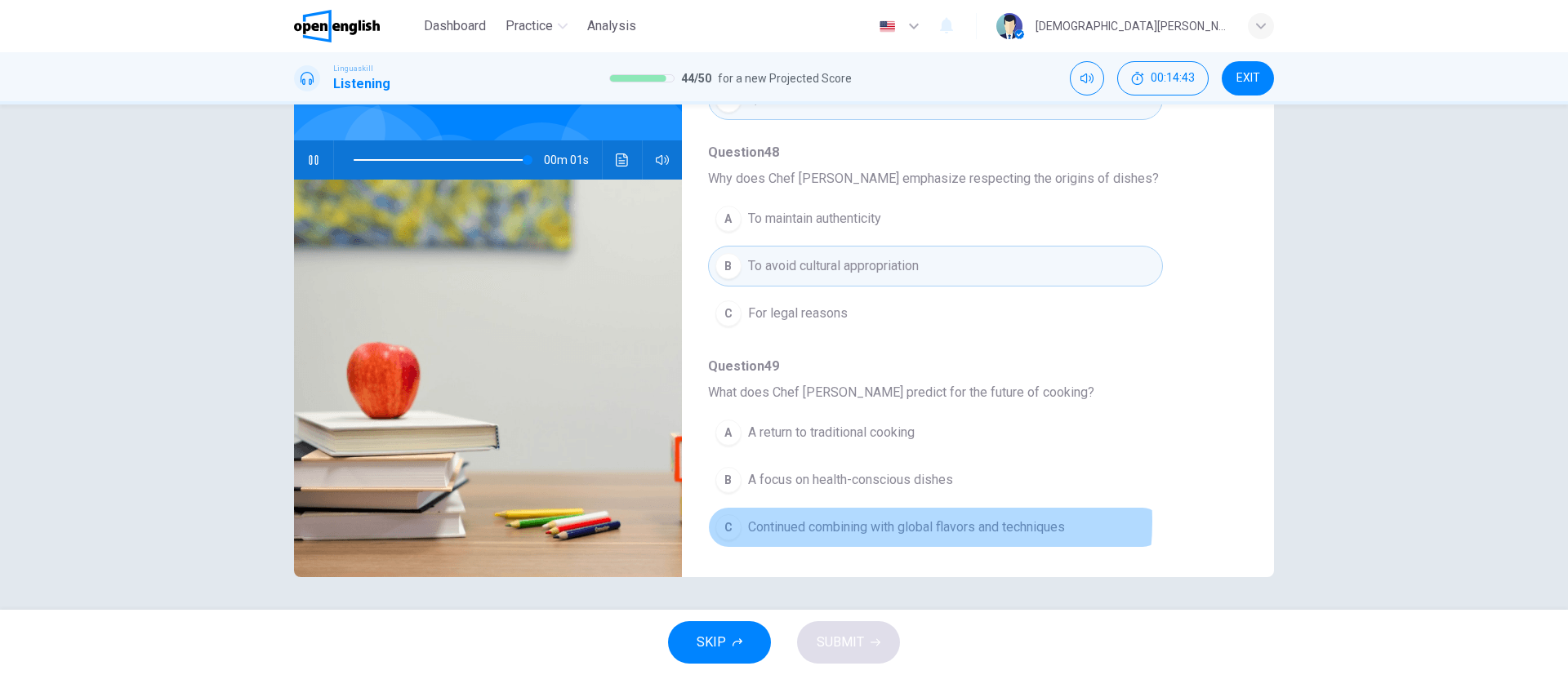
click at [887, 449] on span "Continued combining with global flavors and techniques" at bounding box center [906, 527] width 317 height 20
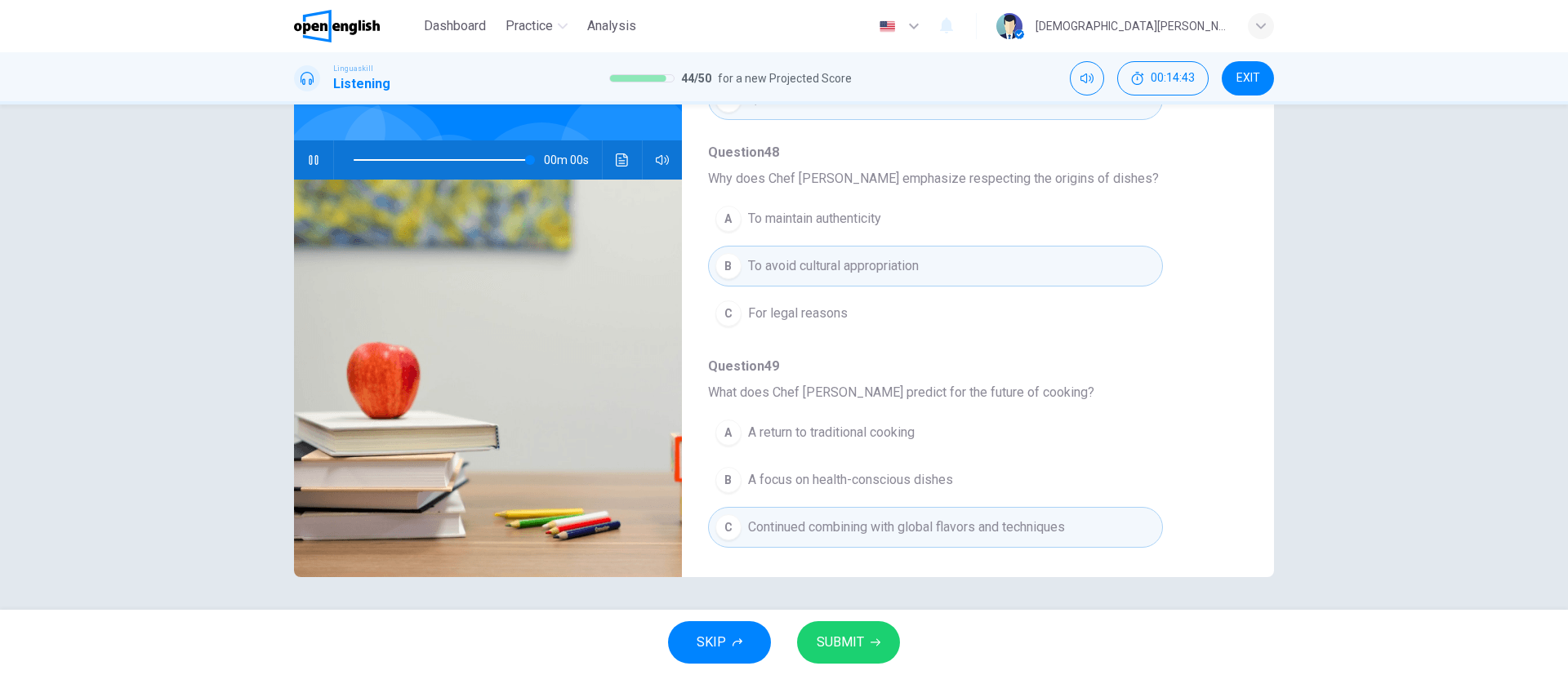
type input "*"
click at [871, 449] on icon "button" at bounding box center [875, 642] width 10 height 10
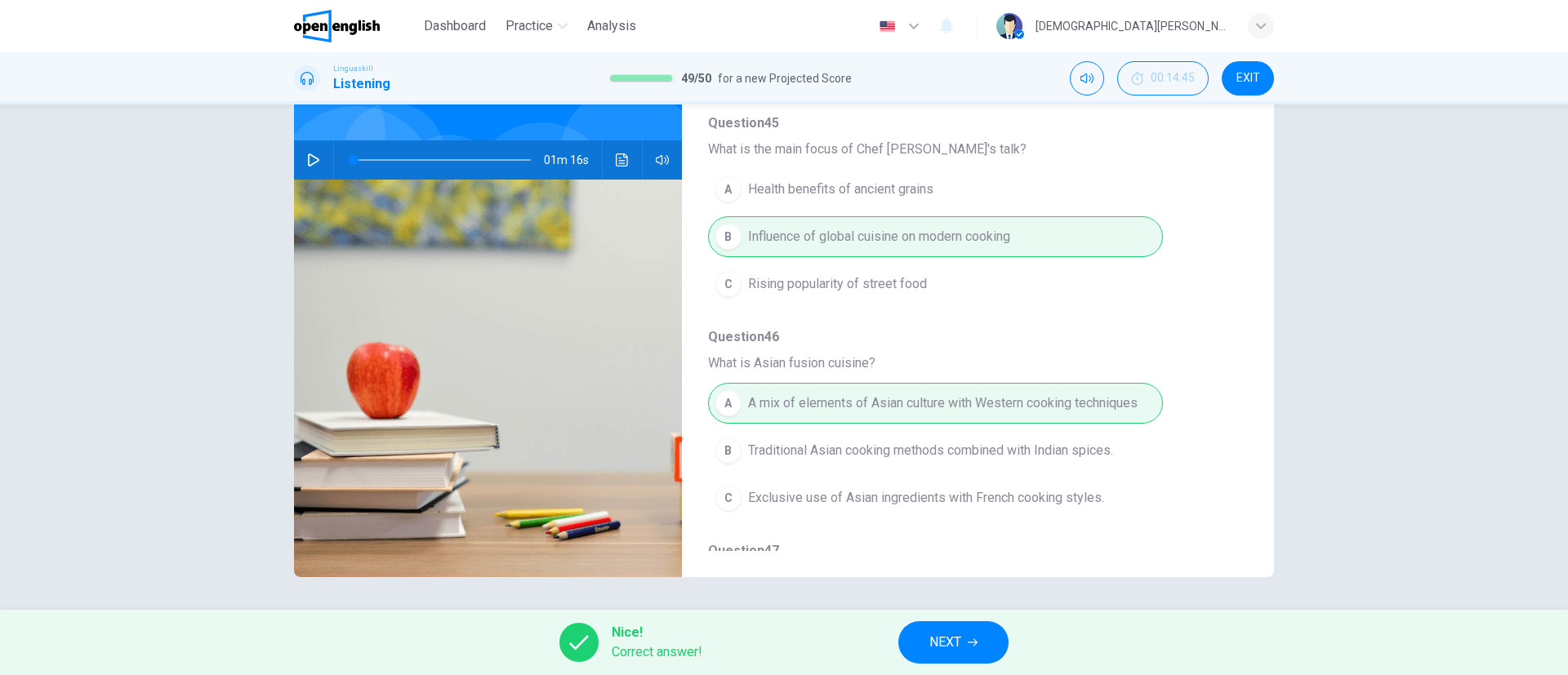
scroll to position [0, 0]
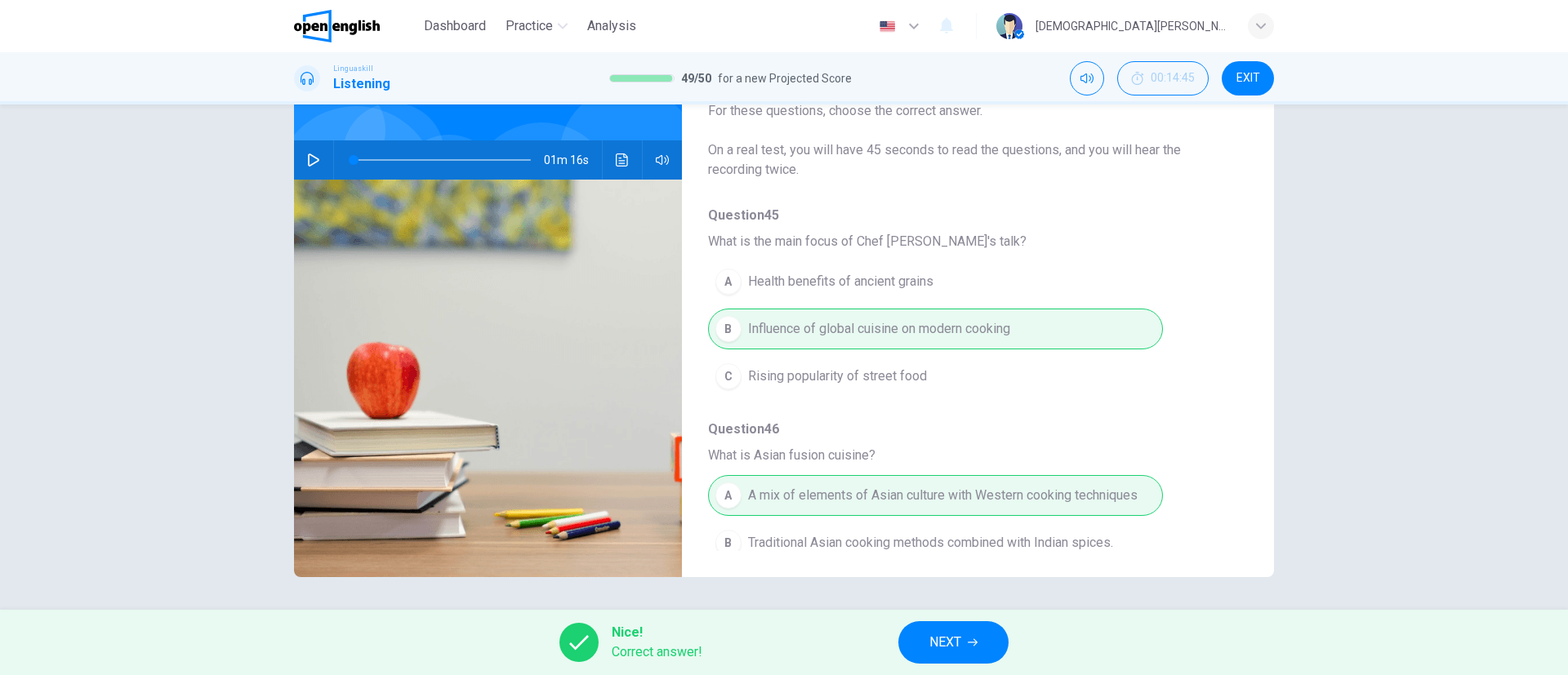
click at [963, 449] on button "NEXT" at bounding box center [953, 642] width 110 height 42
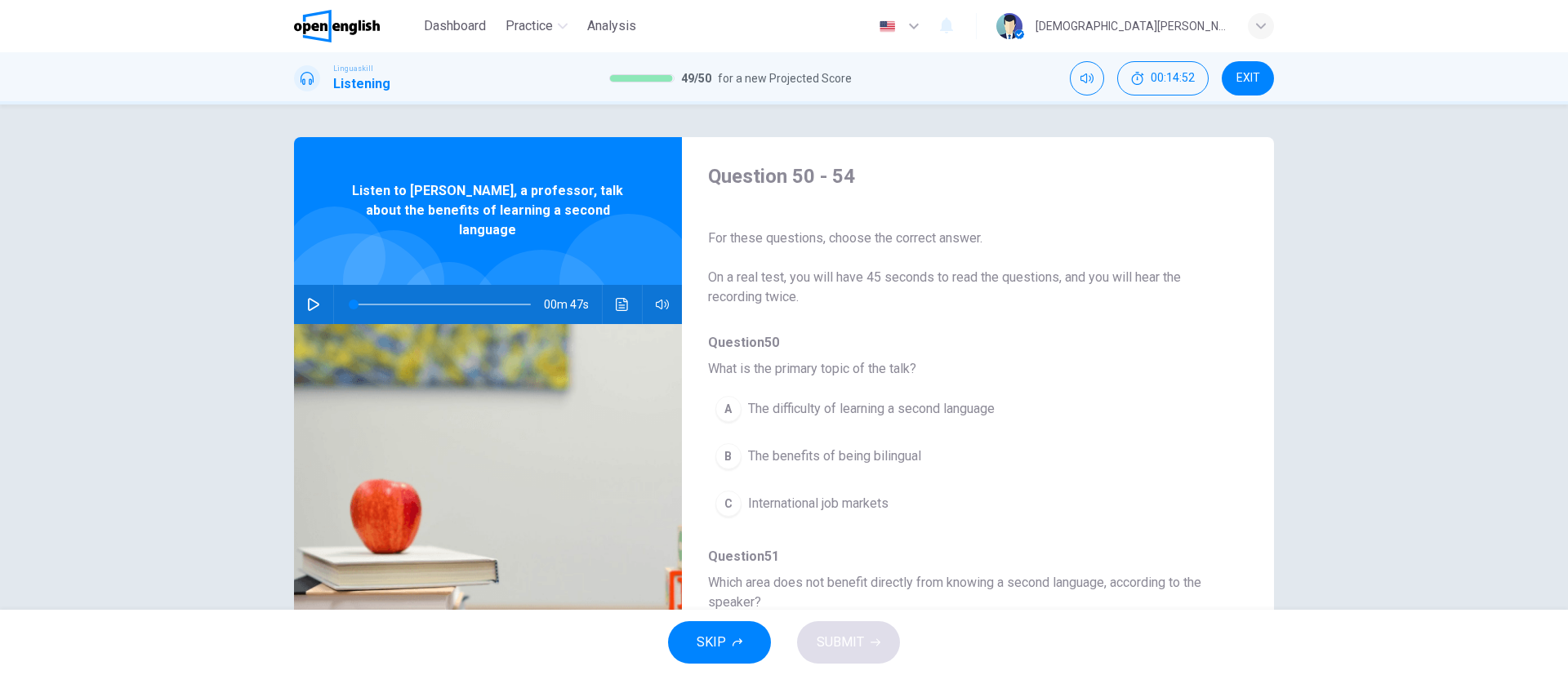
click at [308, 298] on icon "button" at bounding box center [313, 304] width 11 height 13
click at [766, 449] on span "The benefits of being bilingual" at bounding box center [834, 456] width 173 height 20
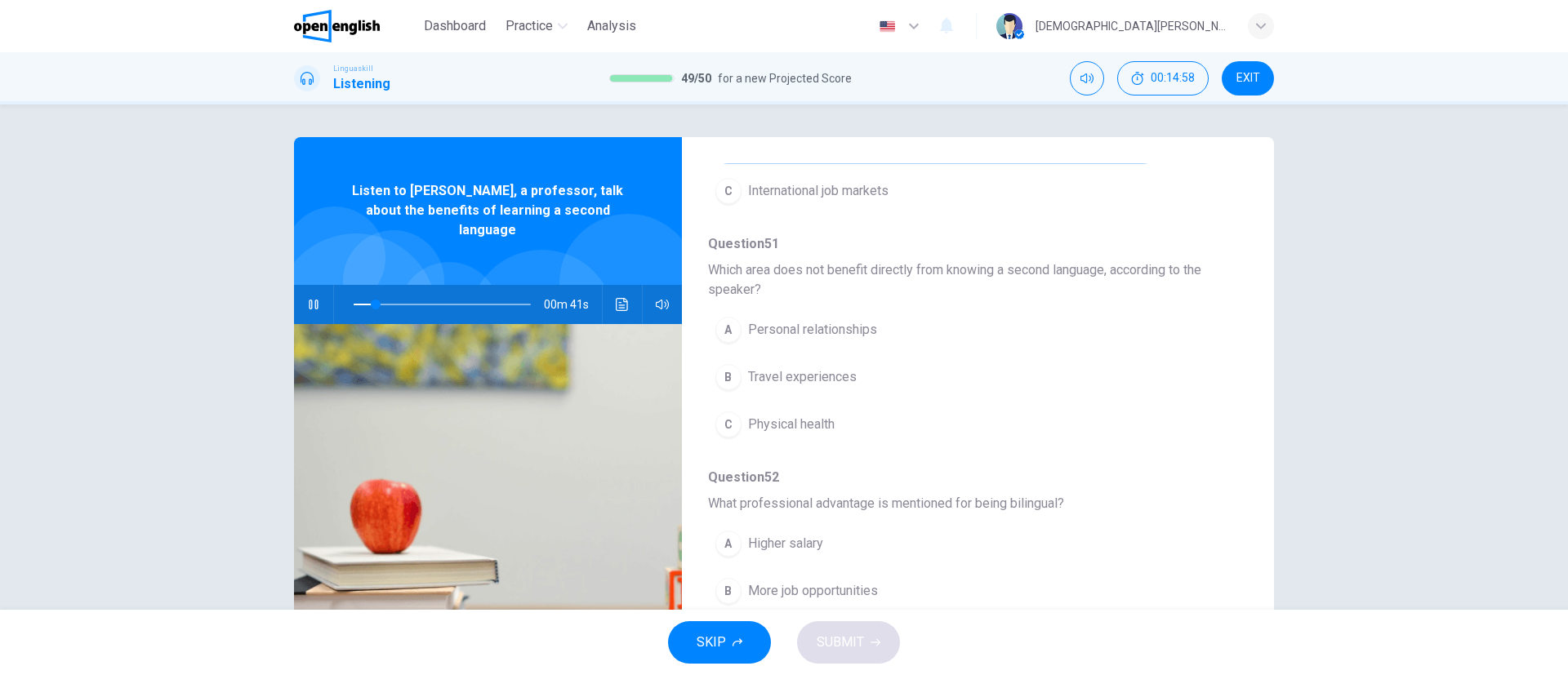
scroll to position [368, 0]
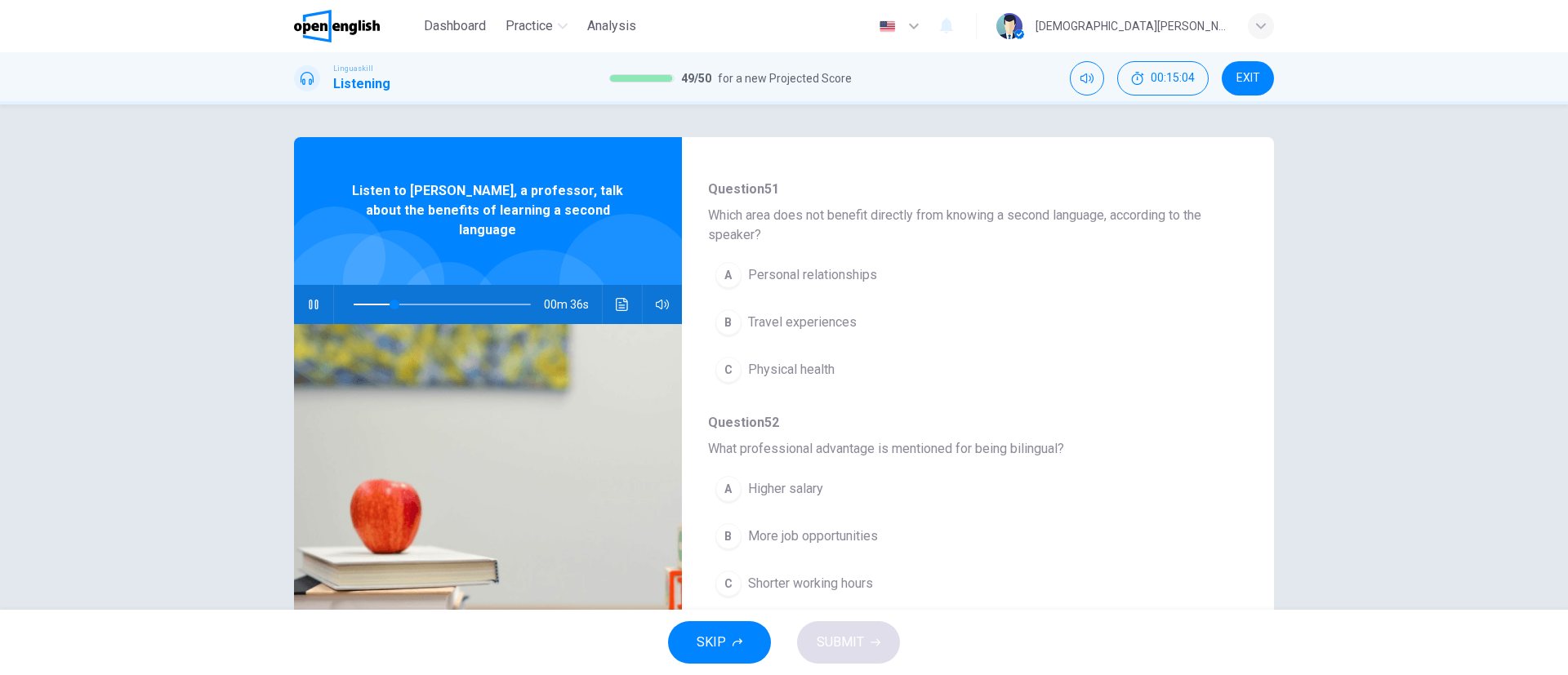
click at [801, 286] on button "A Personal relationships" at bounding box center [935, 274] width 455 height 41
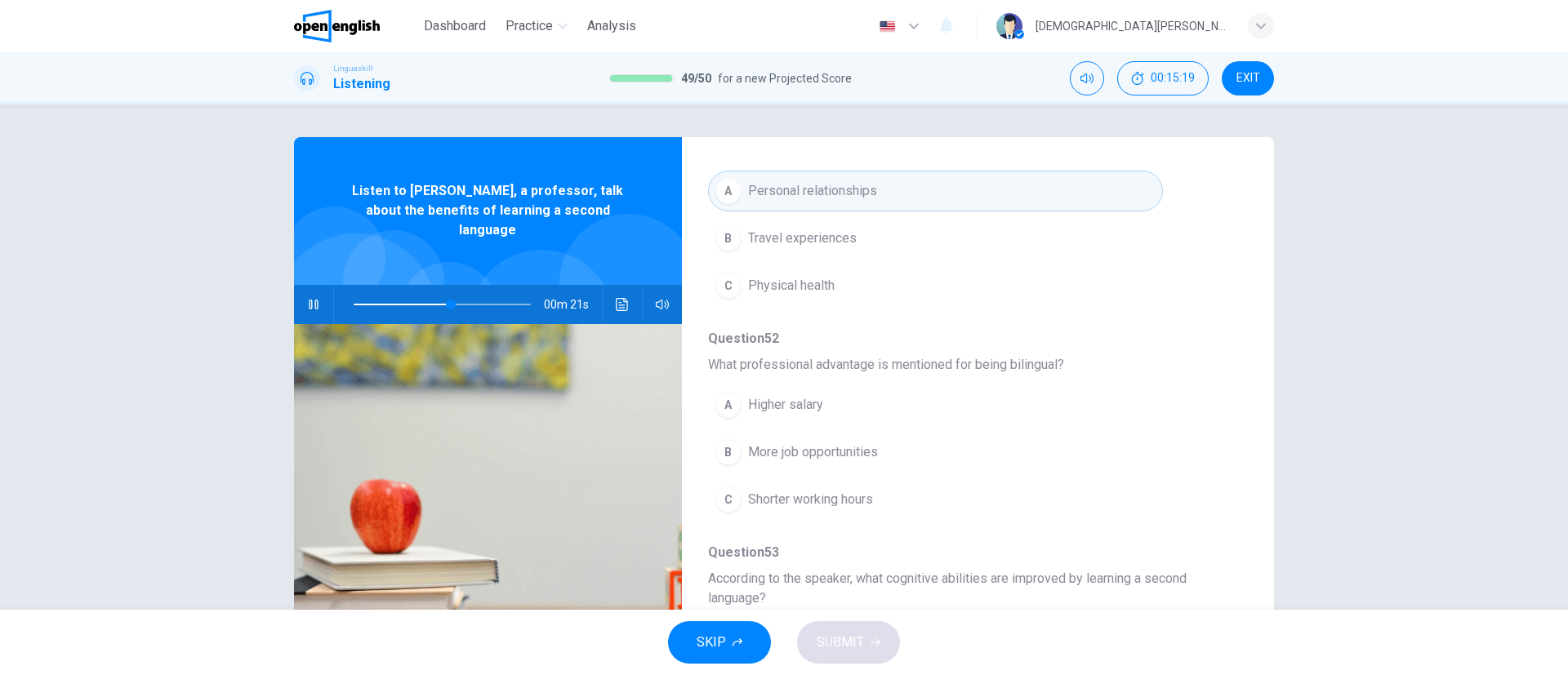
scroll to position [490, 0]
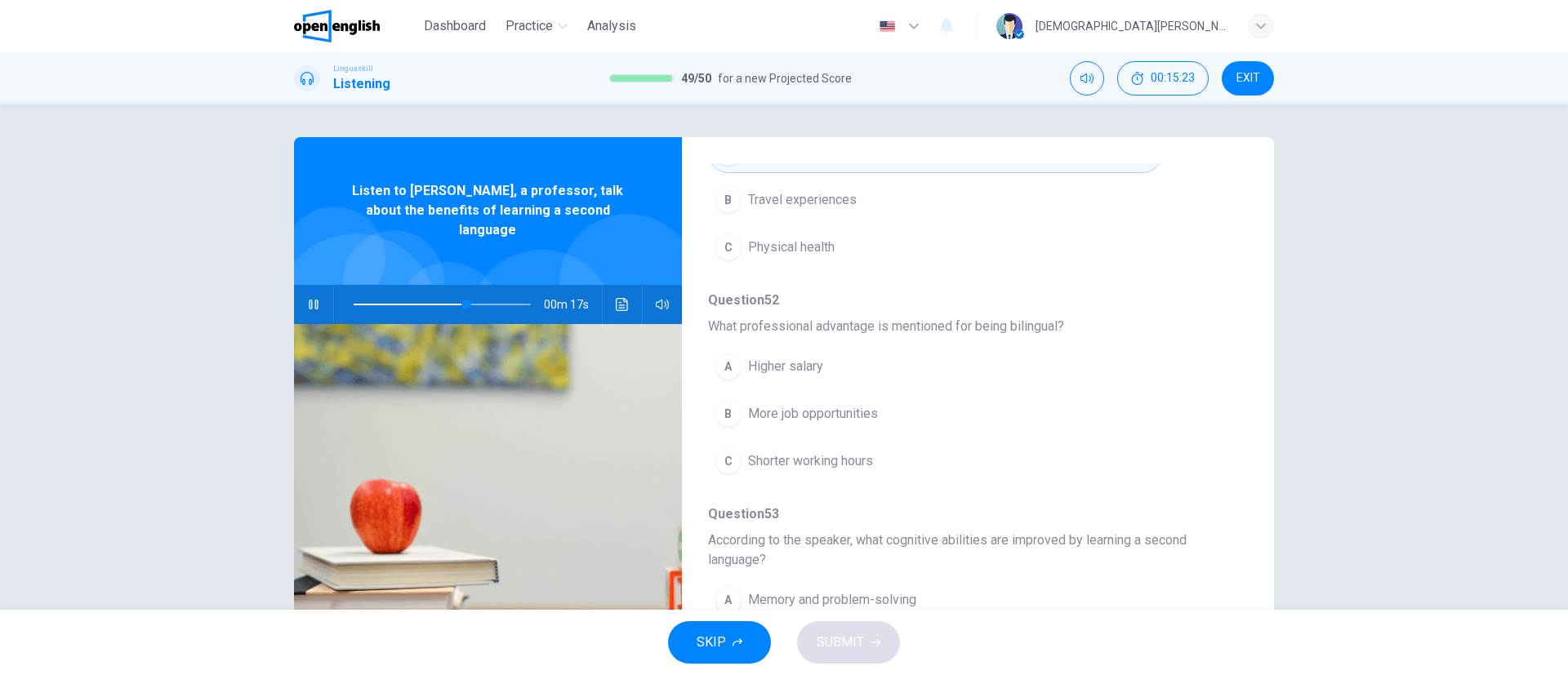
click at [790, 414] on span "More job opportunities" at bounding box center [813, 414] width 130 height 20
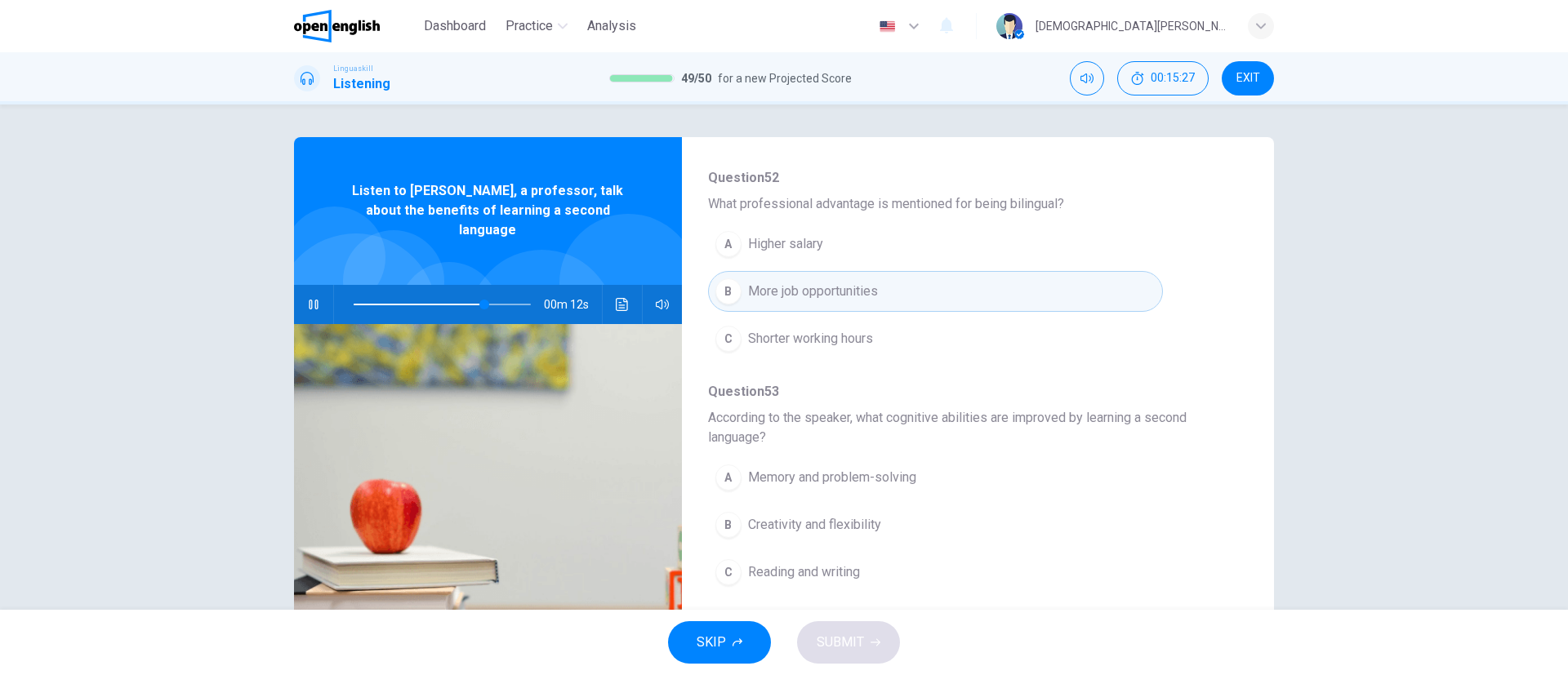
scroll to position [735, 0]
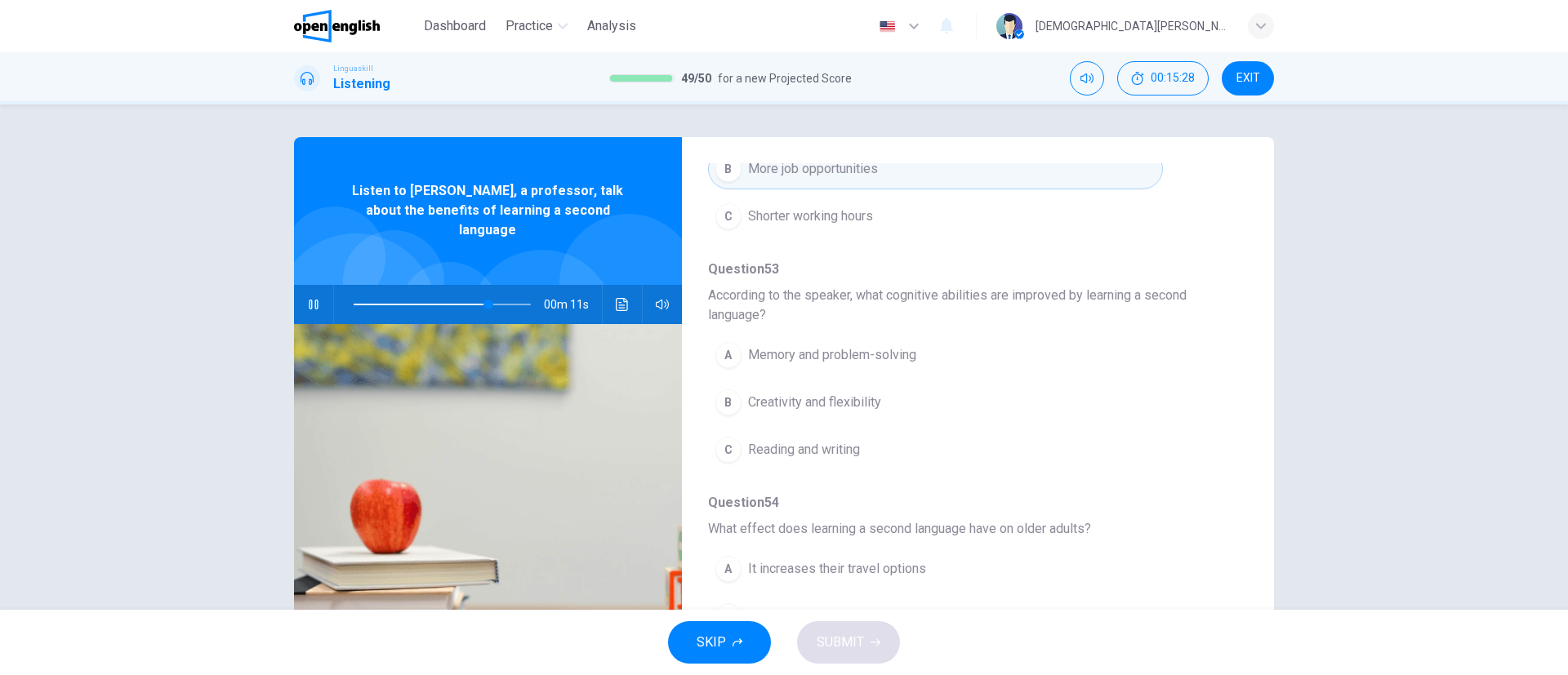
click at [791, 356] on span "Memory and problem-solving" at bounding box center [832, 355] width 168 height 20
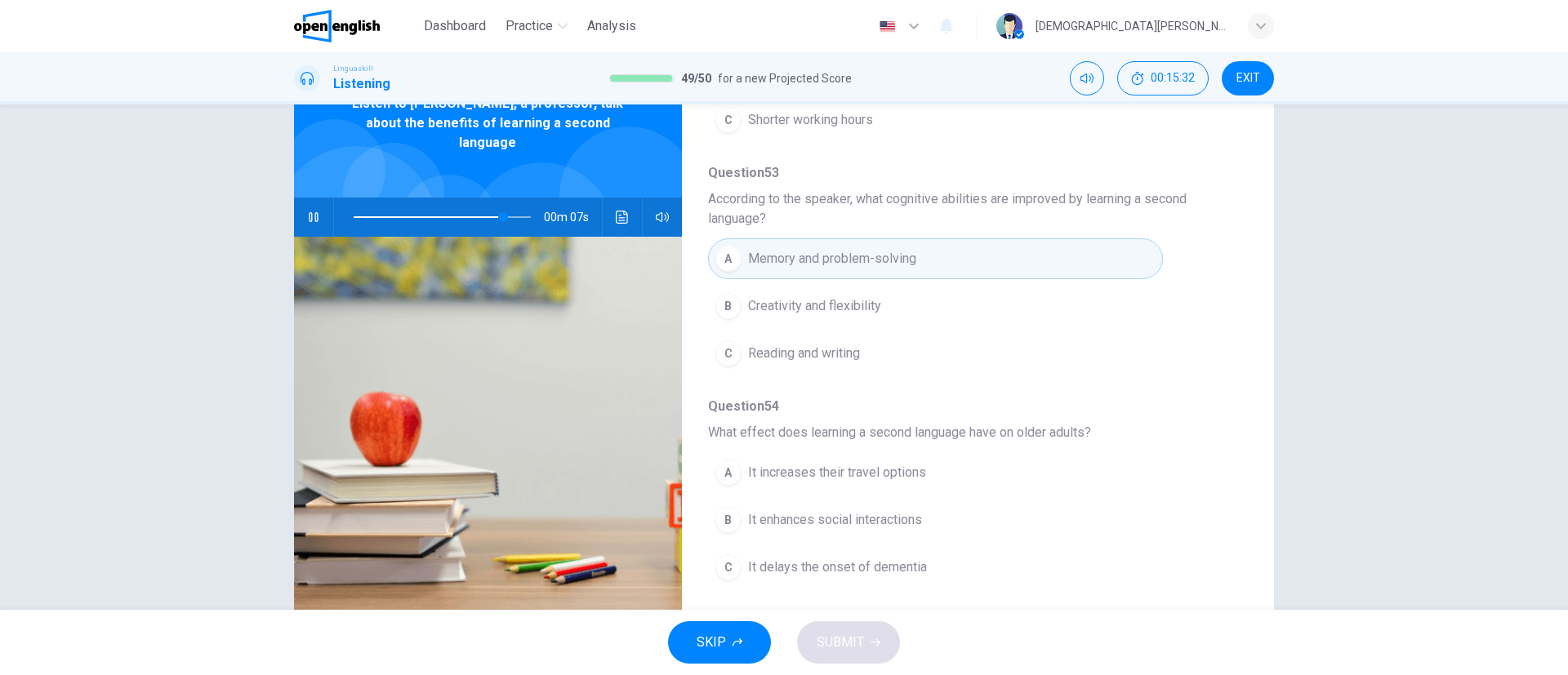
scroll to position [127, 0]
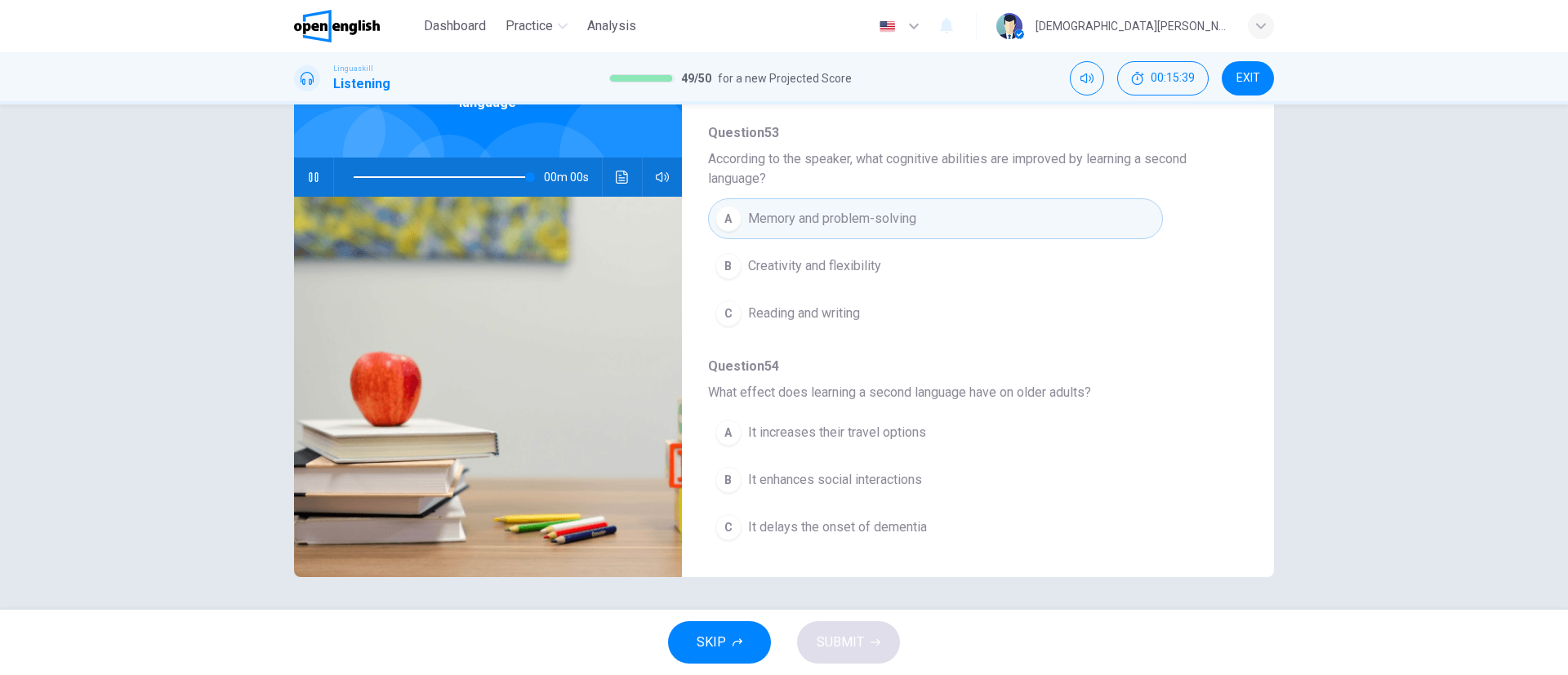
type input "*"
click at [806, 449] on span "It delays the onset of dementia" at bounding box center [837, 527] width 179 height 20
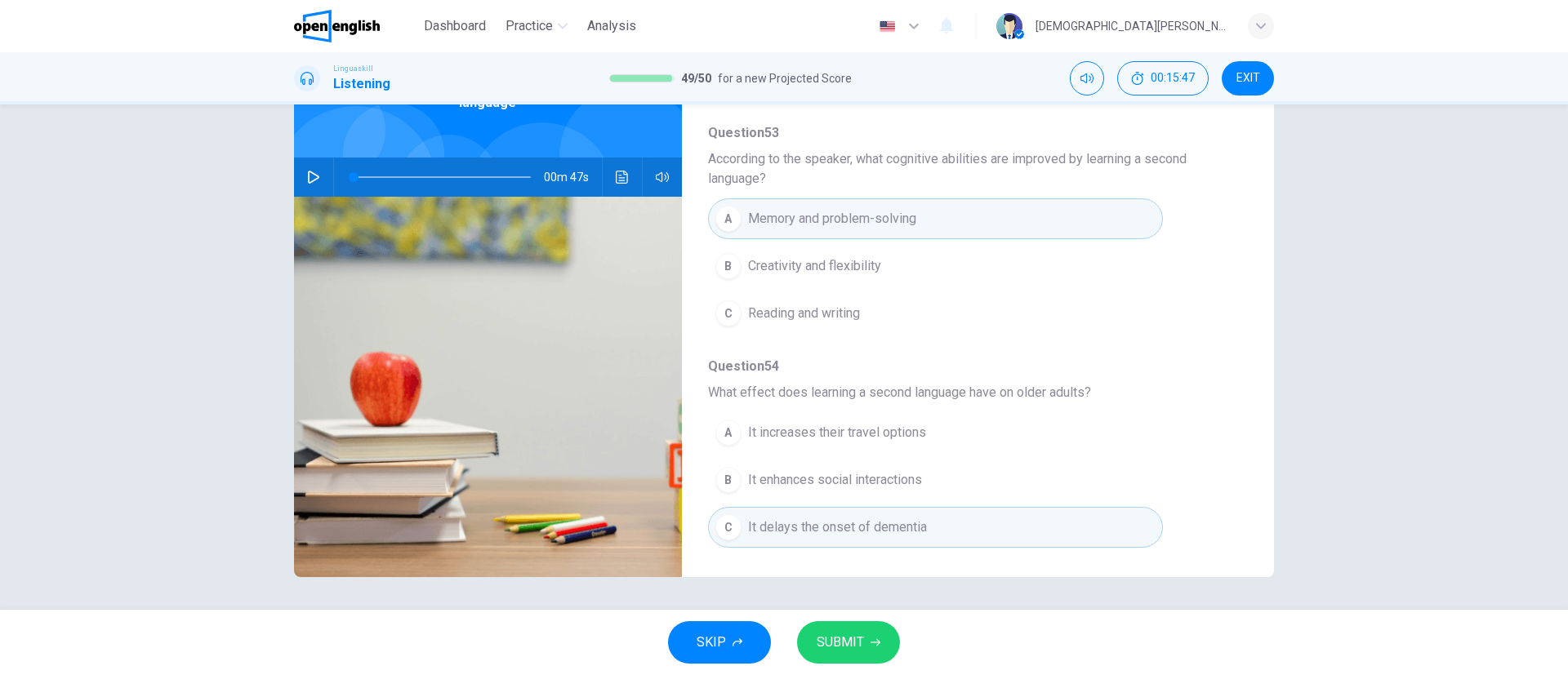
click at [834, 449] on span "SUBMIT" at bounding box center [840, 642] width 48 height 22
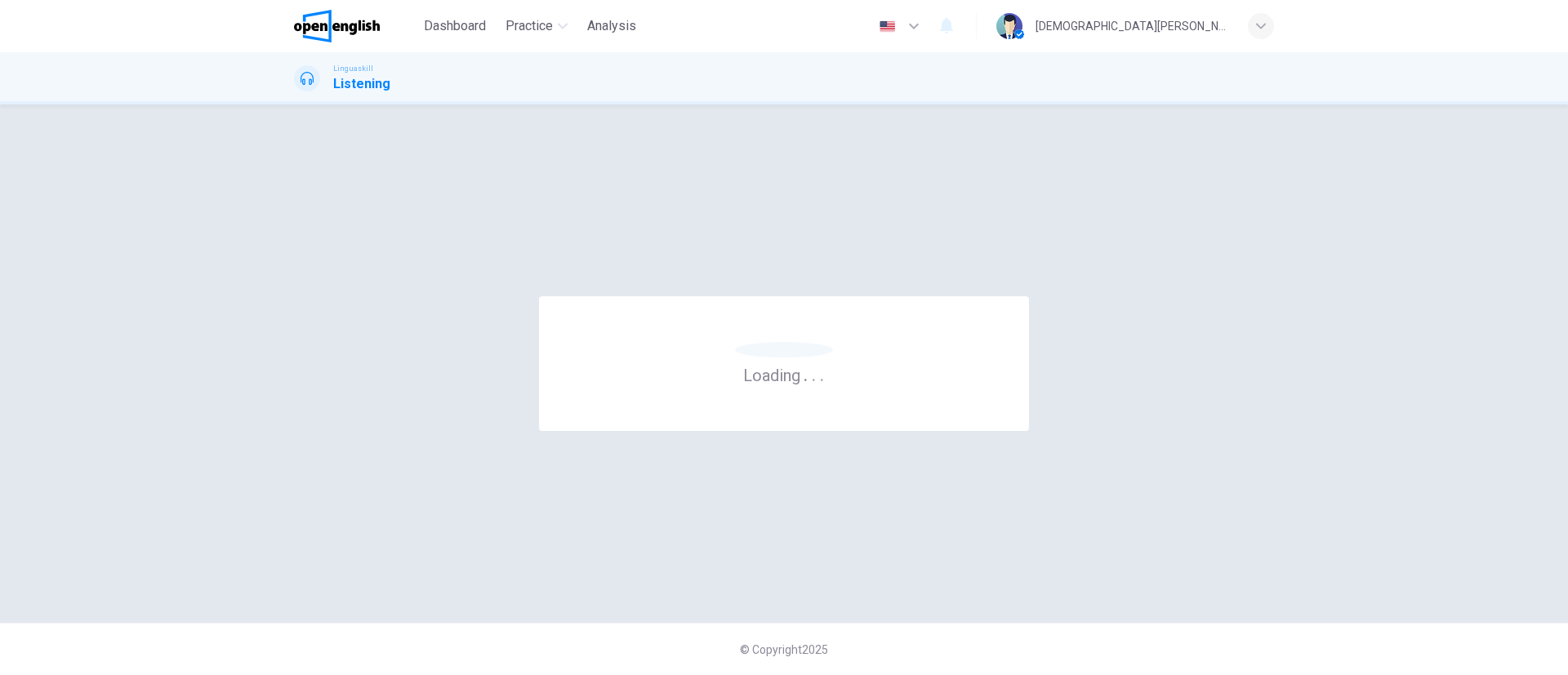
scroll to position [0, 0]
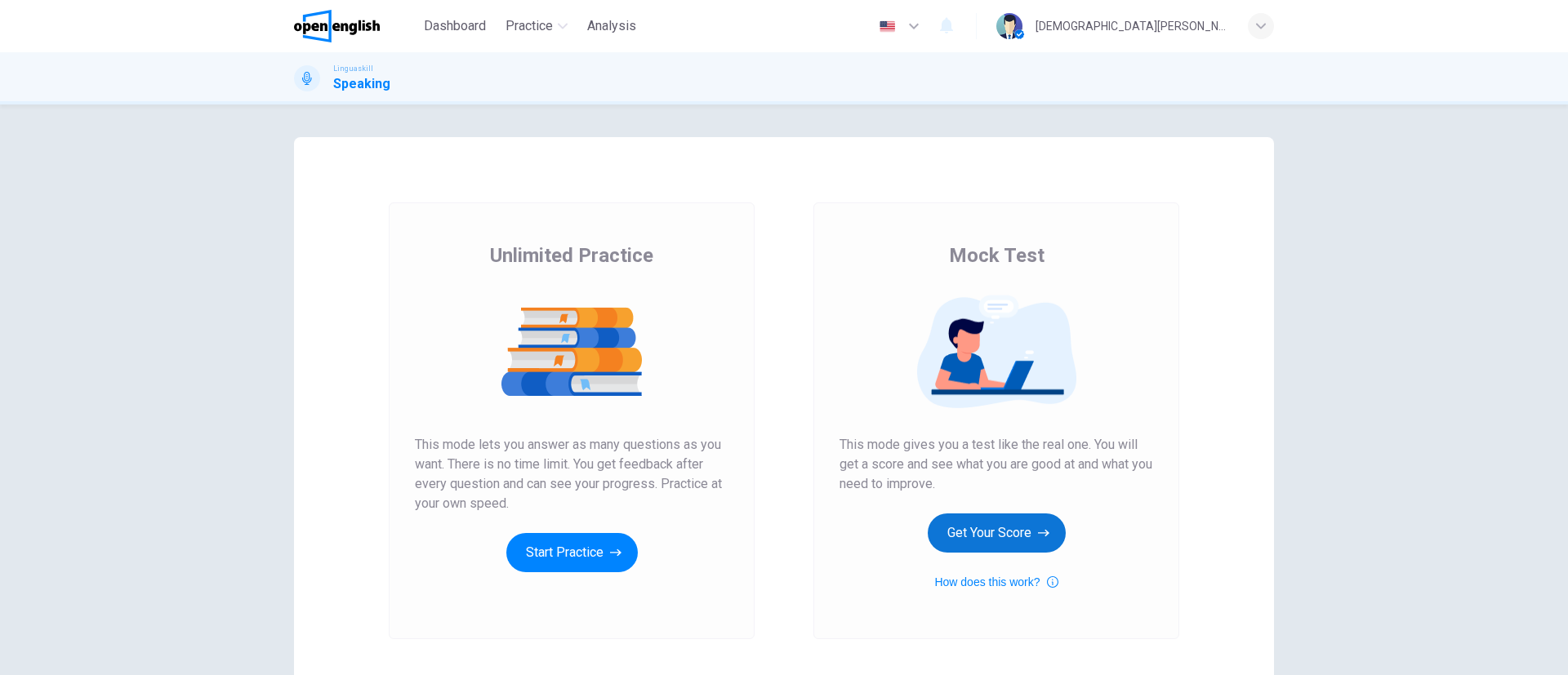
click at [1012, 520] on button "Get Your Score" at bounding box center [996, 533] width 138 height 39
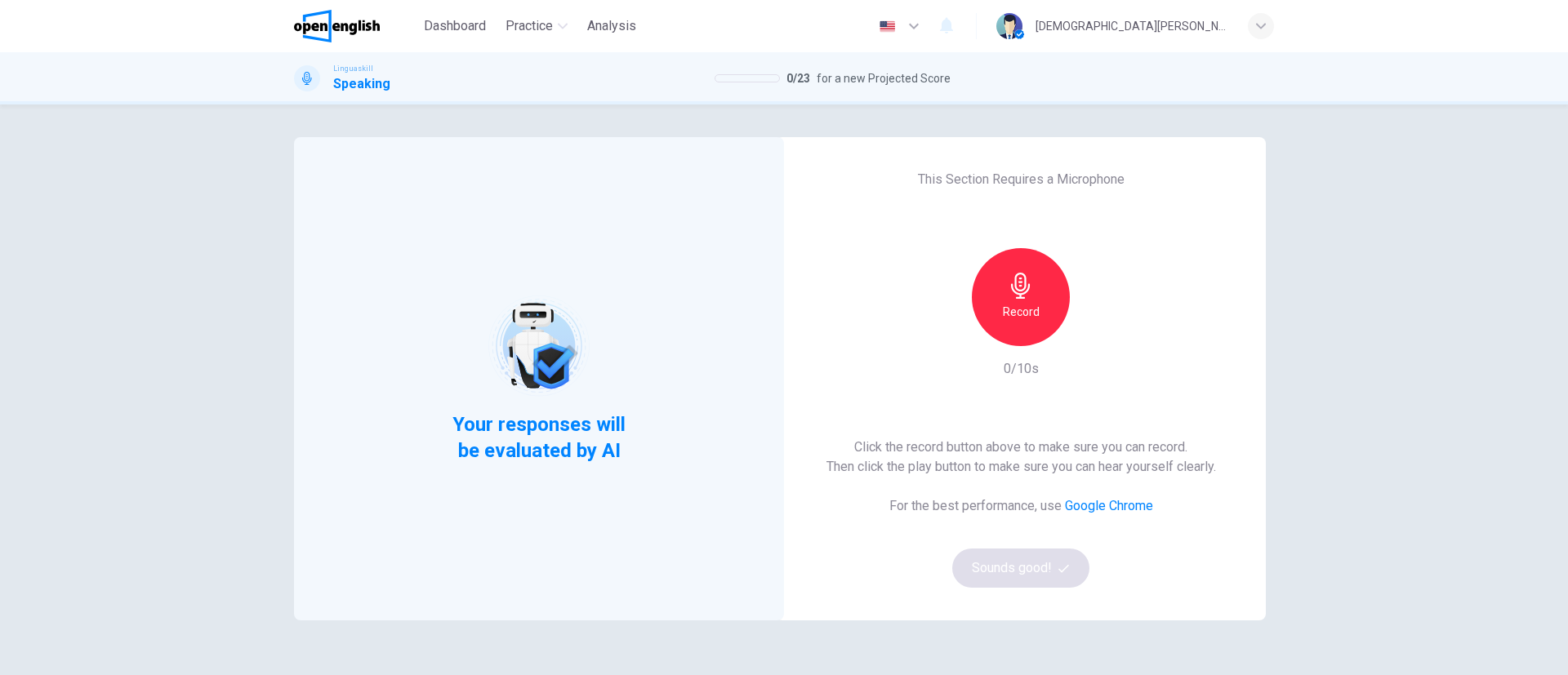
click at [1005, 311] on h6 "Record" at bounding box center [1021, 312] width 36 height 20
click at [1023, 296] on icon "button" at bounding box center [1021, 286] width 26 height 26
click at [993, 564] on button "Sounds good!" at bounding box center [1020, 568] width 138 height 39
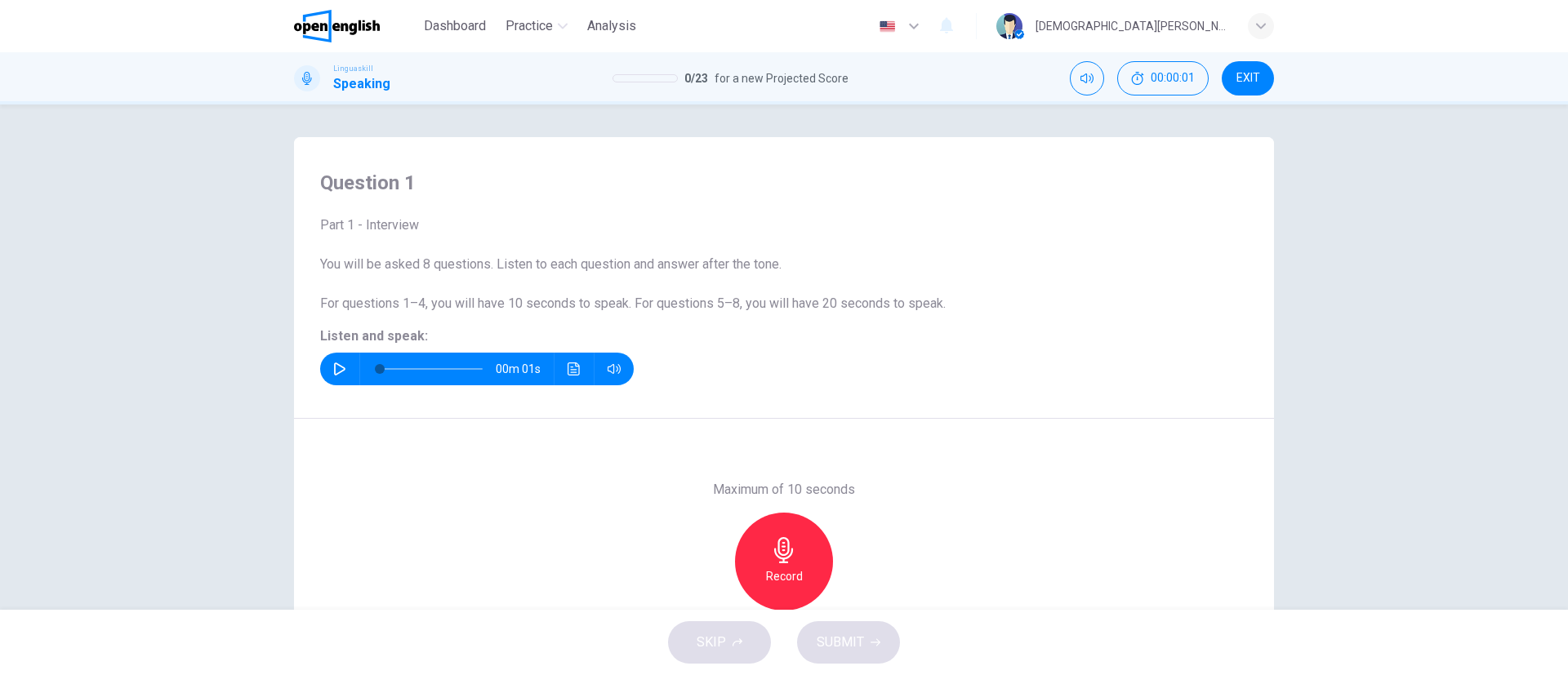
click at [337, 369] on icon "button" at bounding box center [339, 369] width 11 height 13
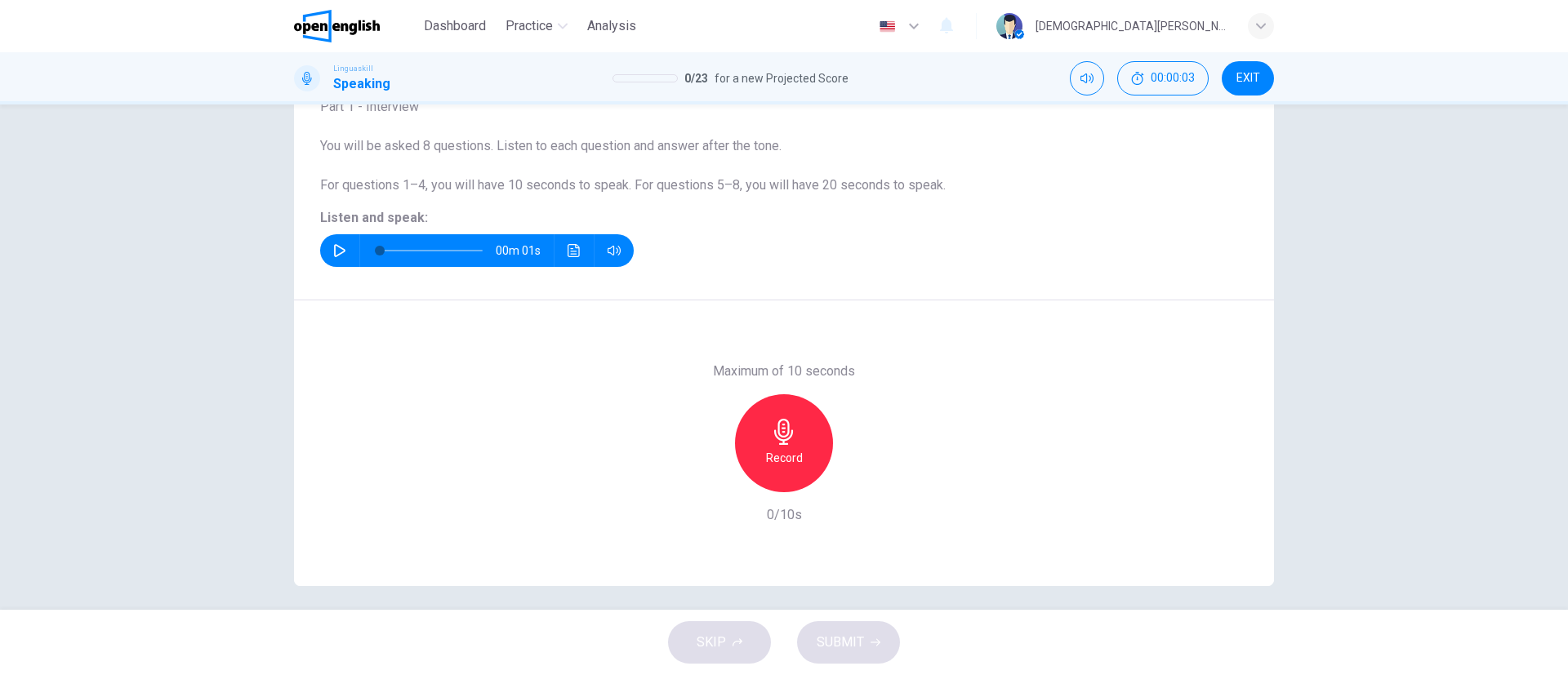
scroll to position [123, 0]
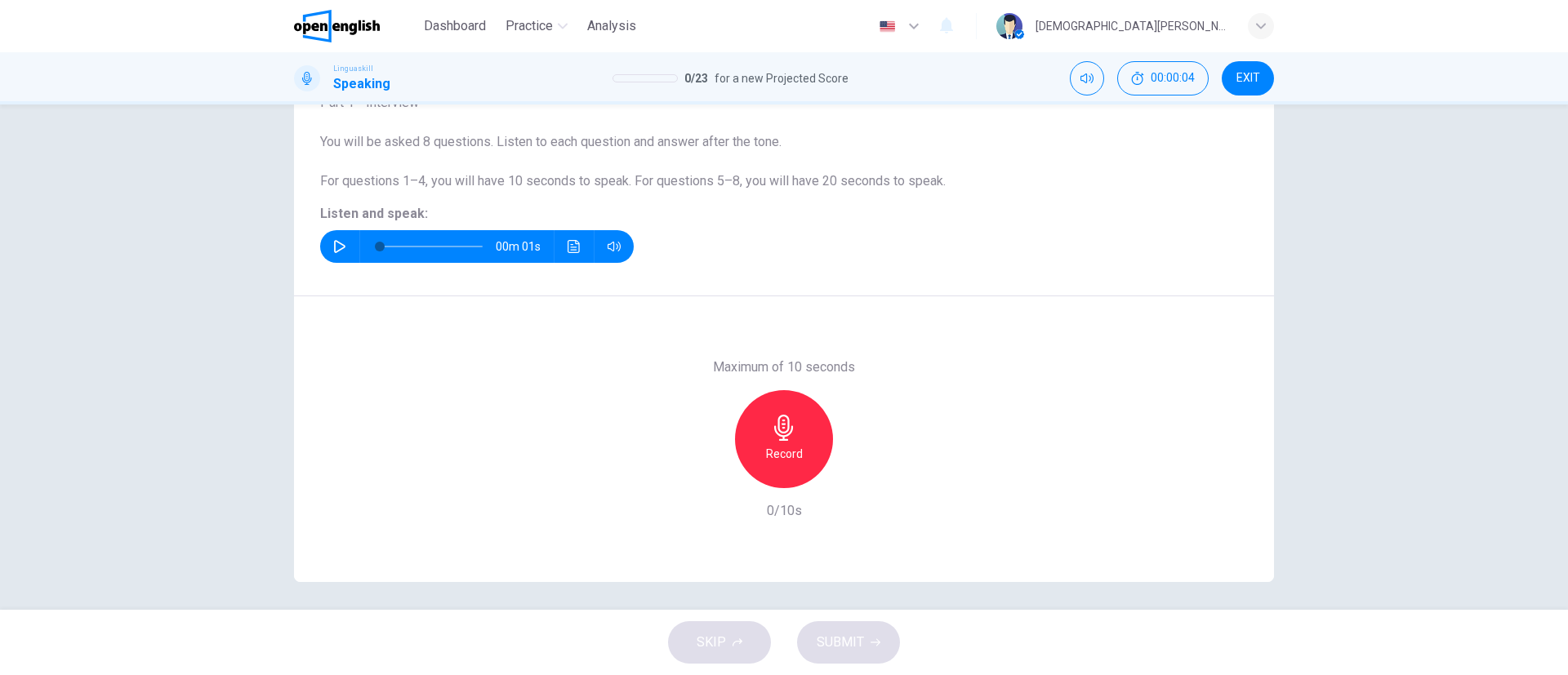
click at [781, 440] on icon "button" at bounding box center [784, 428] width 19 height 26
click at [795, 439] on div "Stop" at bounding box center [783, 439] width 98 height 98
click at [845, 646] on span "SUBMIT" at bounding box center [840, 642] width 48 height 22
click at [851, 472] on icon "button" at bounding box center [858, 475] width 16 height 16
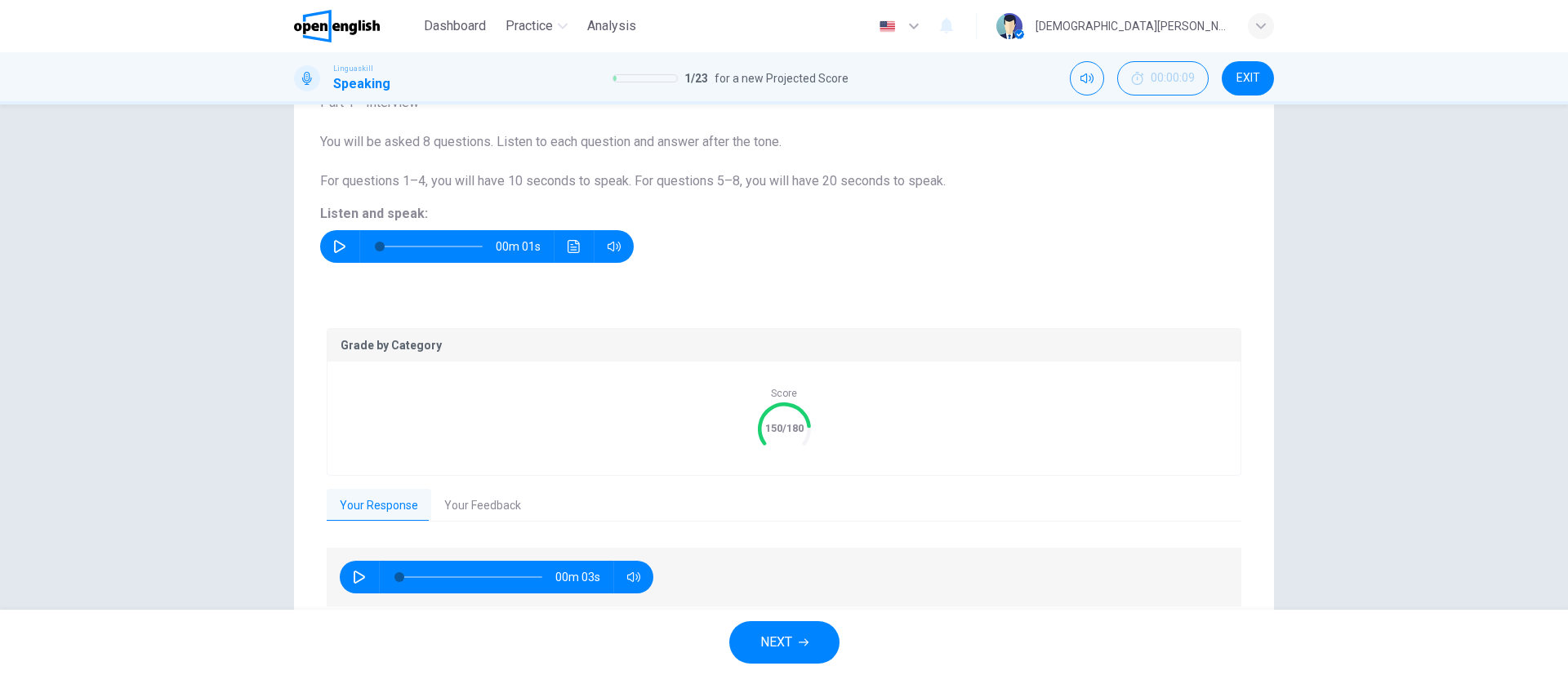
click at [800, 638] on icon "button" at bounding box center [803, 642] width 10 height 10
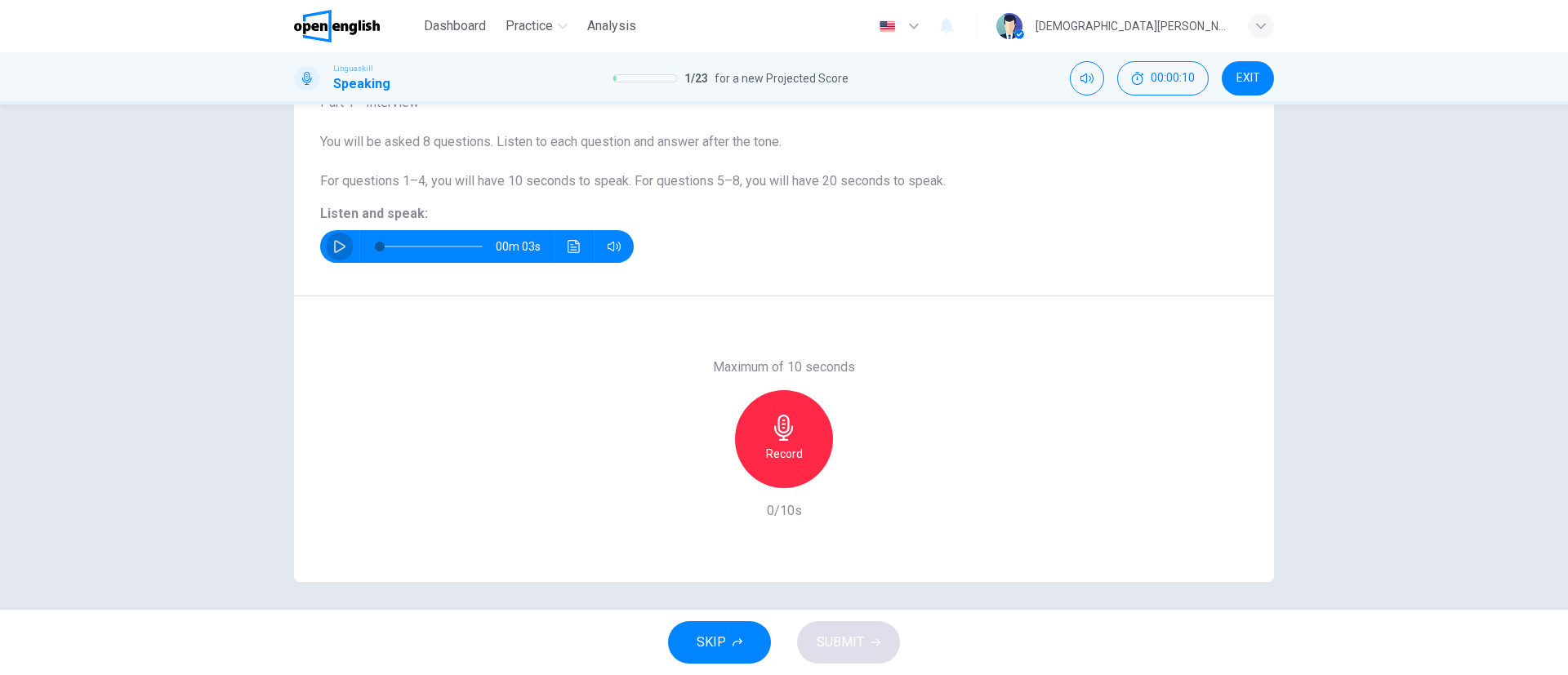
click at [337, 244] on icon "button" at bounding box center [339, 246] width 11 height 13
type input "*"
click at [782, 431] on icon "button" at bounding box center [784, 428] width 26 height 26
click at [858, 637] on span "SUBMIT" at bounding box center [840, 642] width 48 height 22
click at [704, 472] on icon "button" at bounding box center [709, 475] width 15 height 15
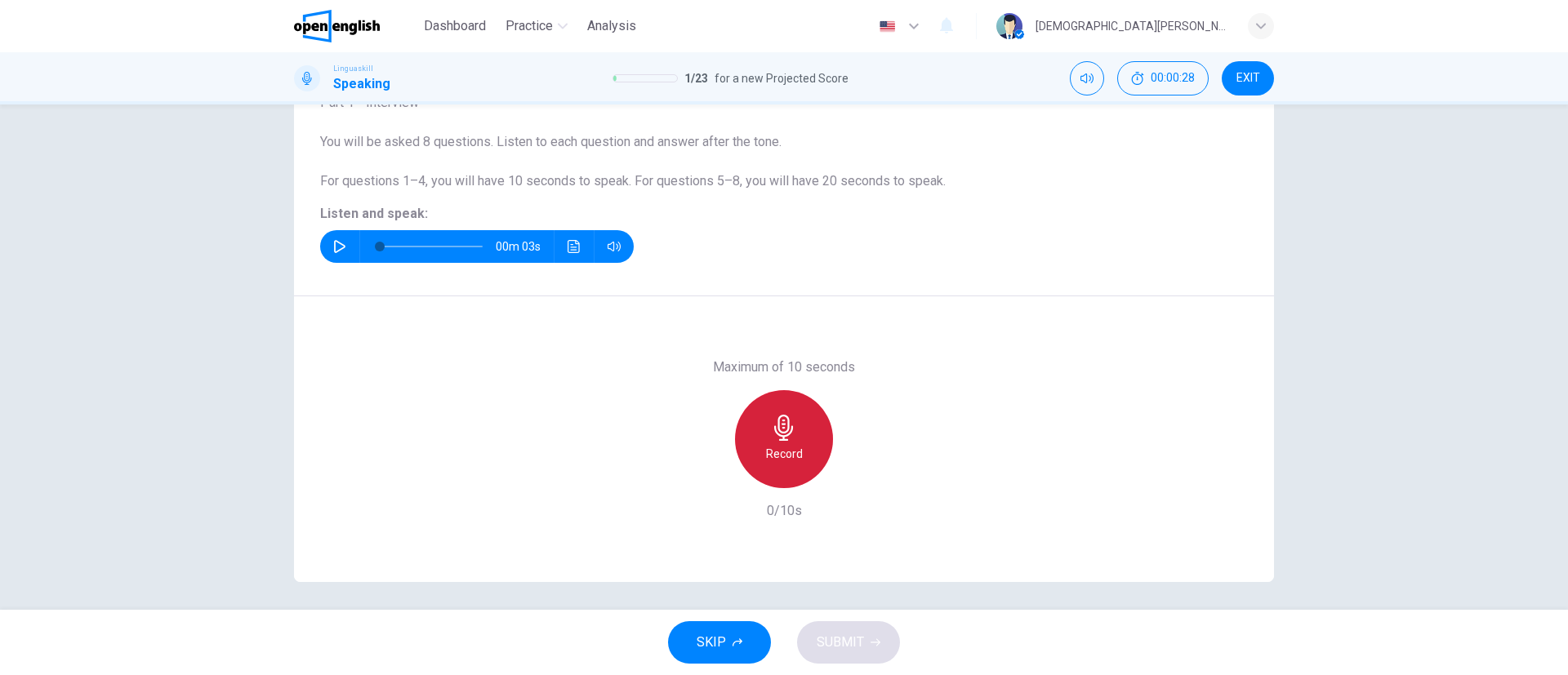
click at [778, 438] on icon "button" at bounding box center [784, 428] width 19 height 26
click at [781, 437] on icon "button" at bounding box center [784, 428] width 26 height 26
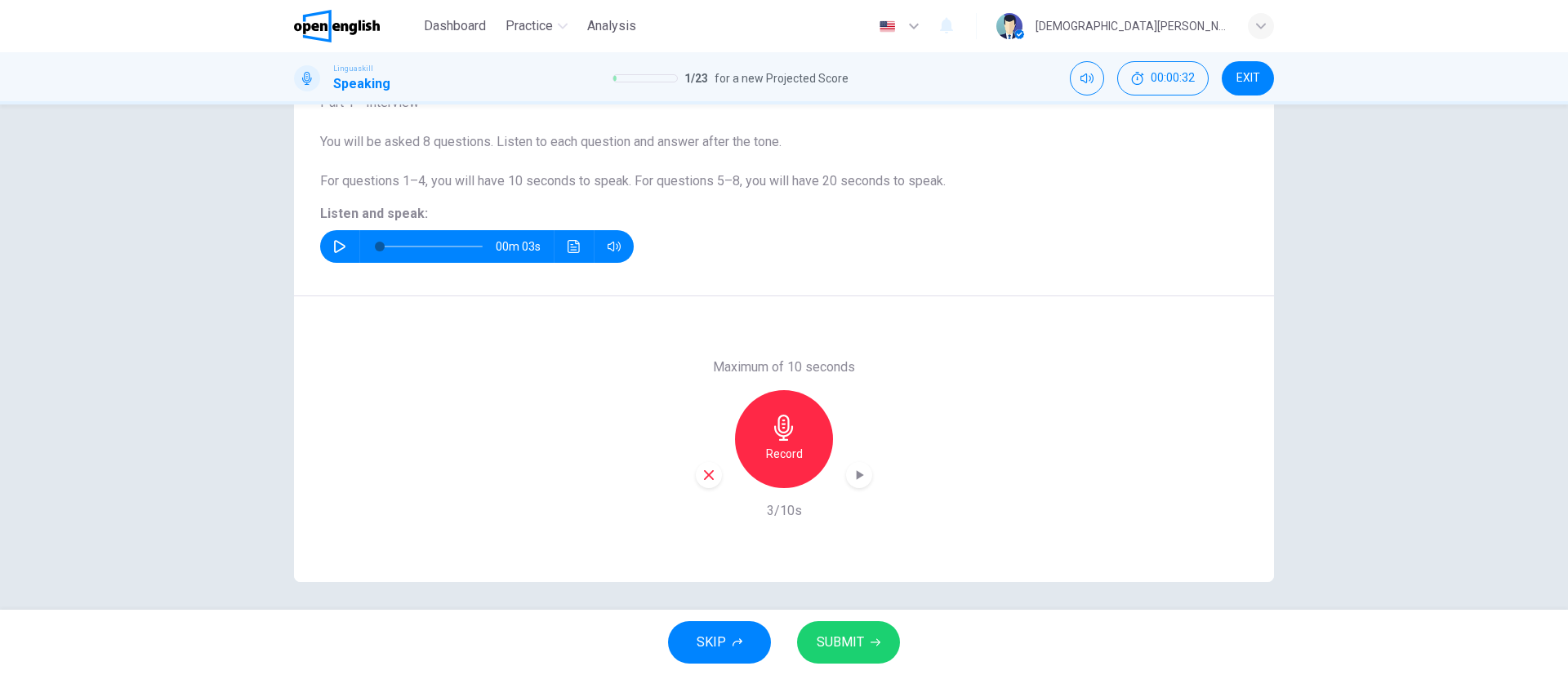
click at [702, 483] on div "button" at bounding box center [709, 475] width 26 height 26
click at [784, 442] on div "Record" at bounding box center [783, 439] width 98 height 98
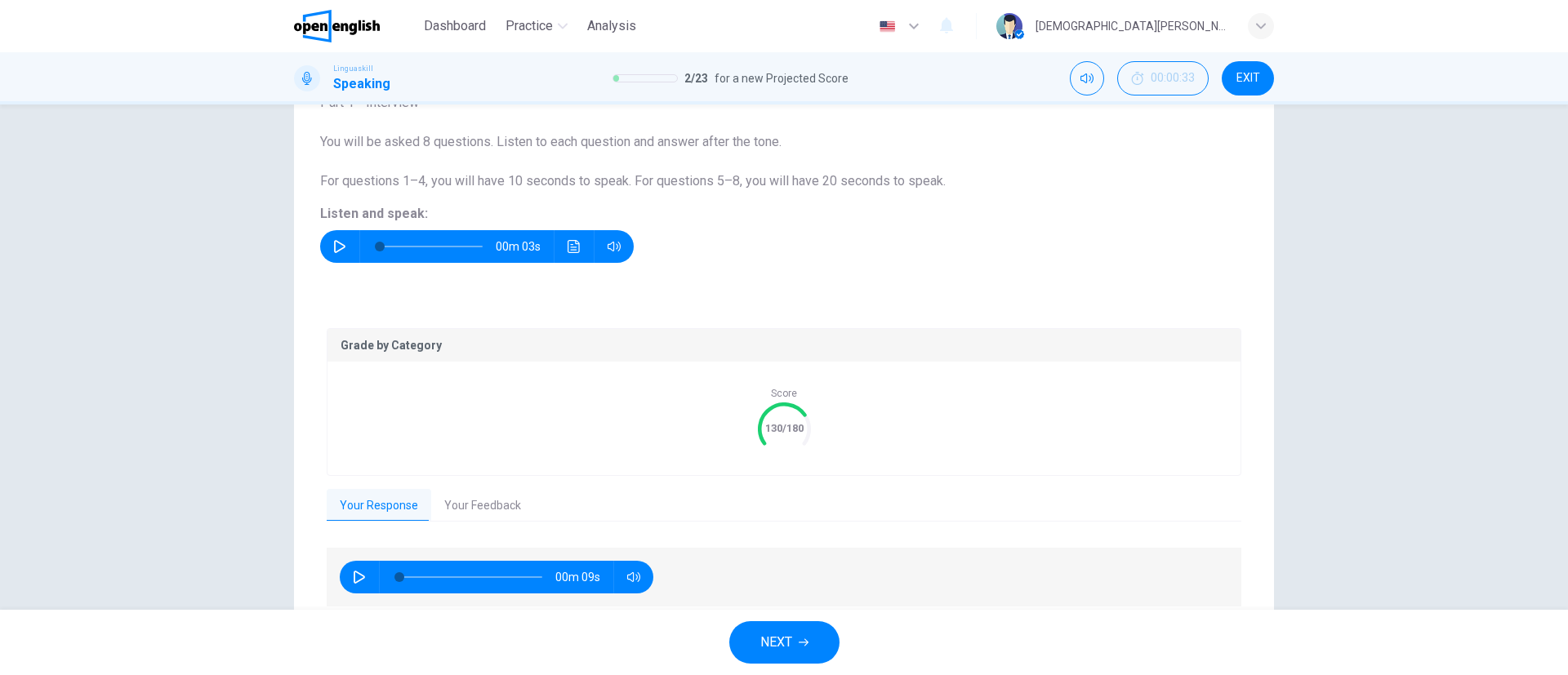
click at [775, 430] on text "130/180" at bounding box center [784, 428] width 38 height 12
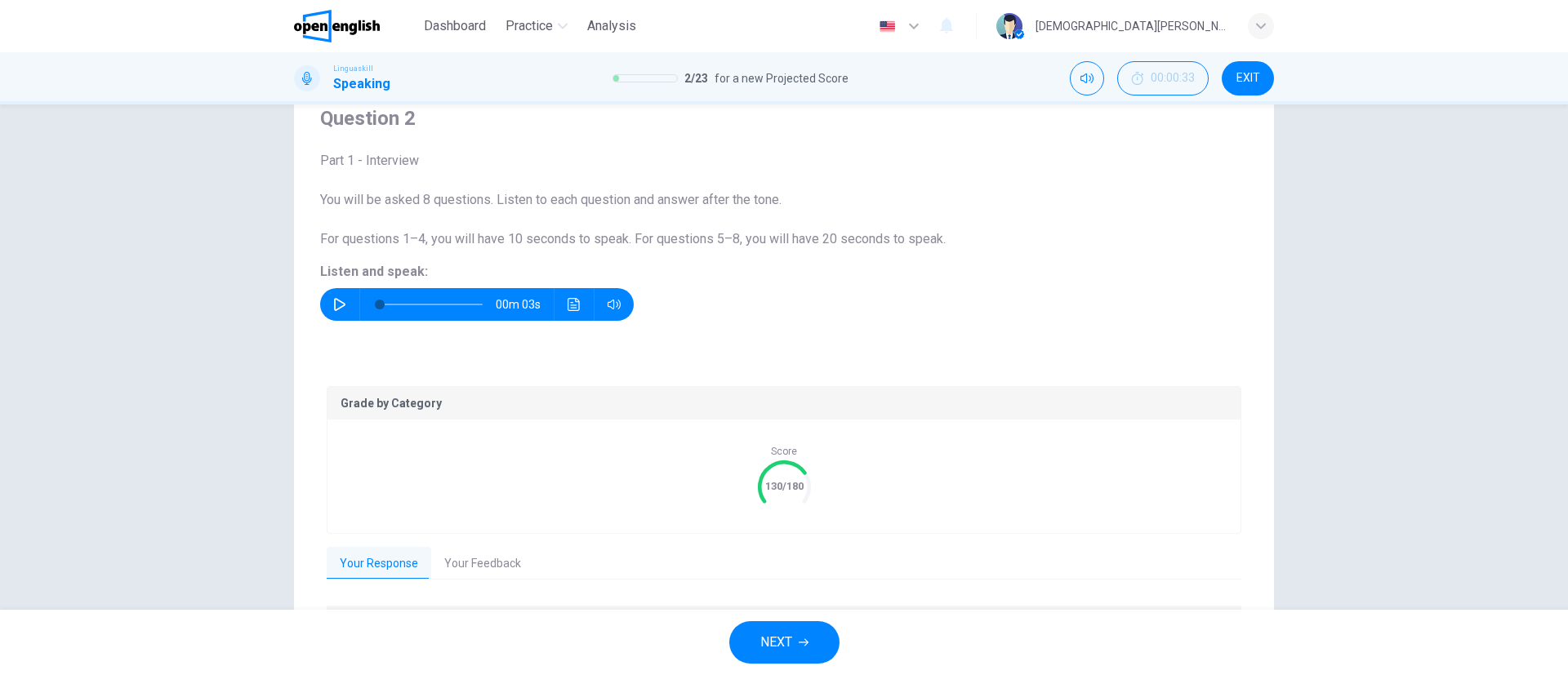
scroll to position [187, 0]
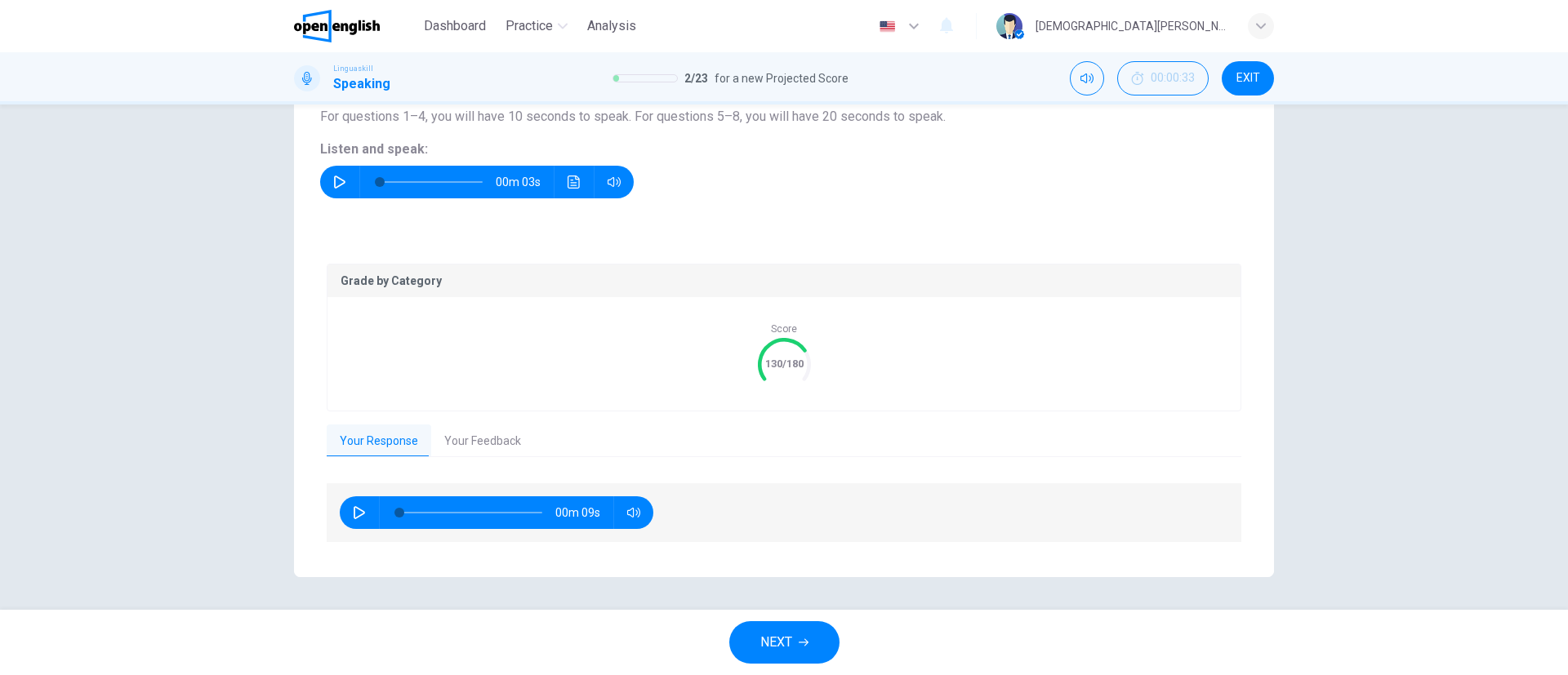
click at [353, 512] on icon "button" at bounding box center [359, 512] width 13 height 13
type input "**"
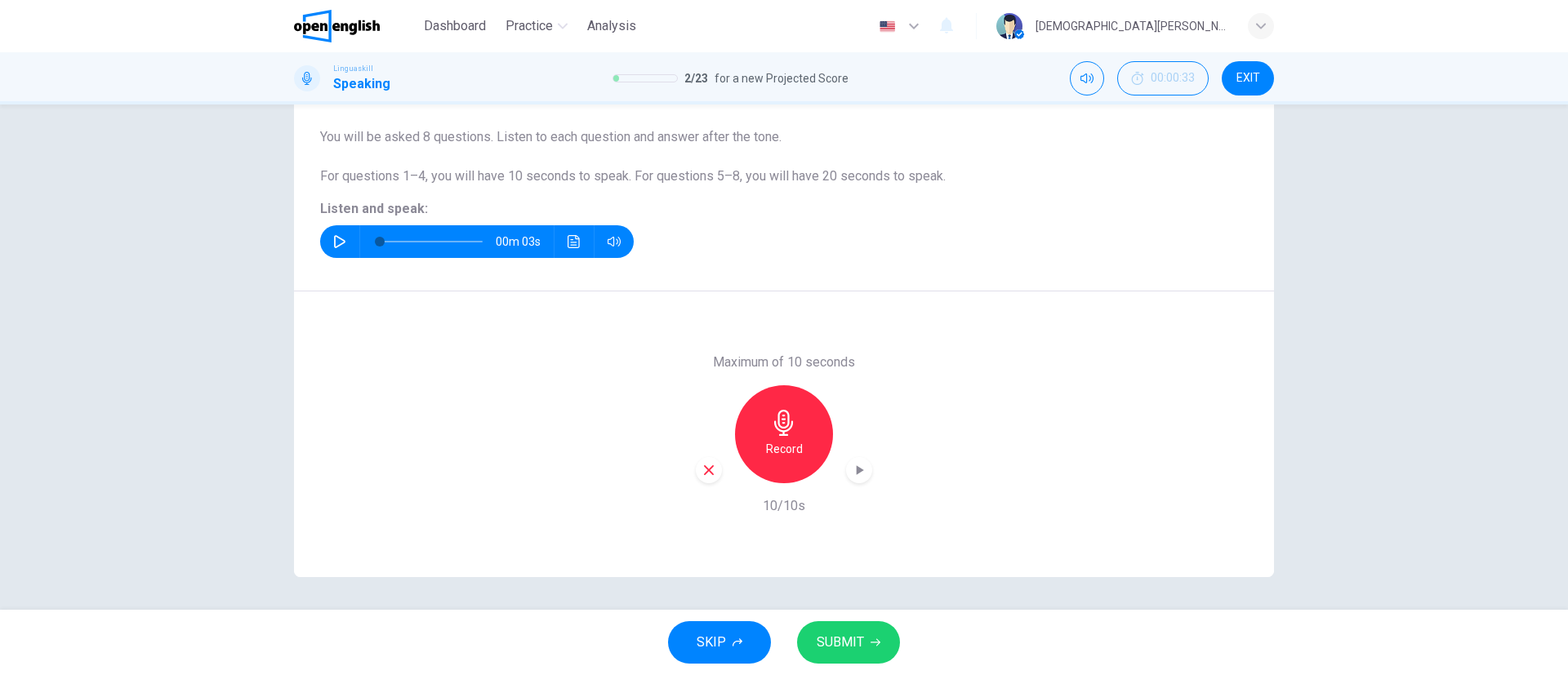
scroll to position [127, 0]
click at [706, 479] on div "button" at bounding box center [709, 470] width 26 height 26
click at [342, 247] on button "button" at bounding box center [339, 241] width 26 height 33
click at [768, 440] on h6 "Record" at bounding box center [784, 449] width 36 height 20
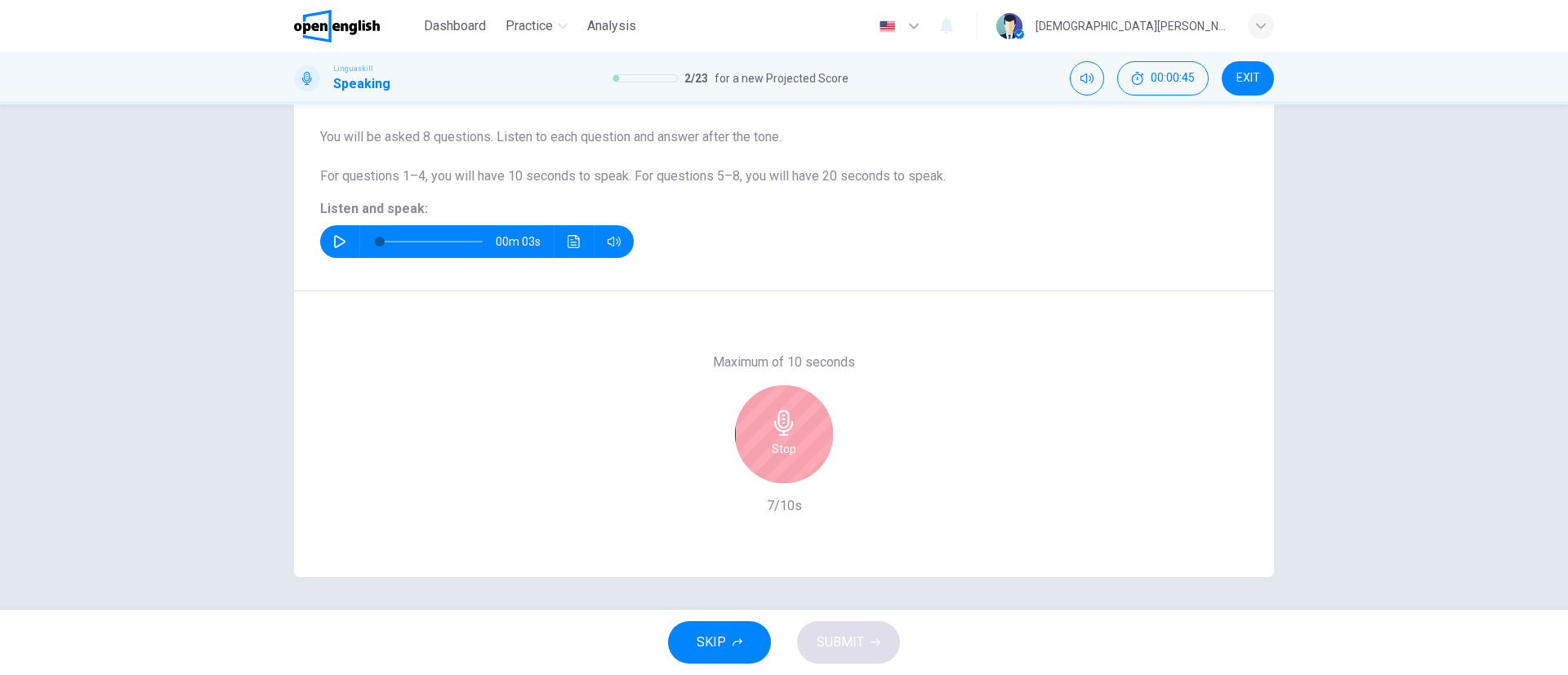
click at [776, 434] on icon "button" at bounding box center [784, 423] width 19 height 26
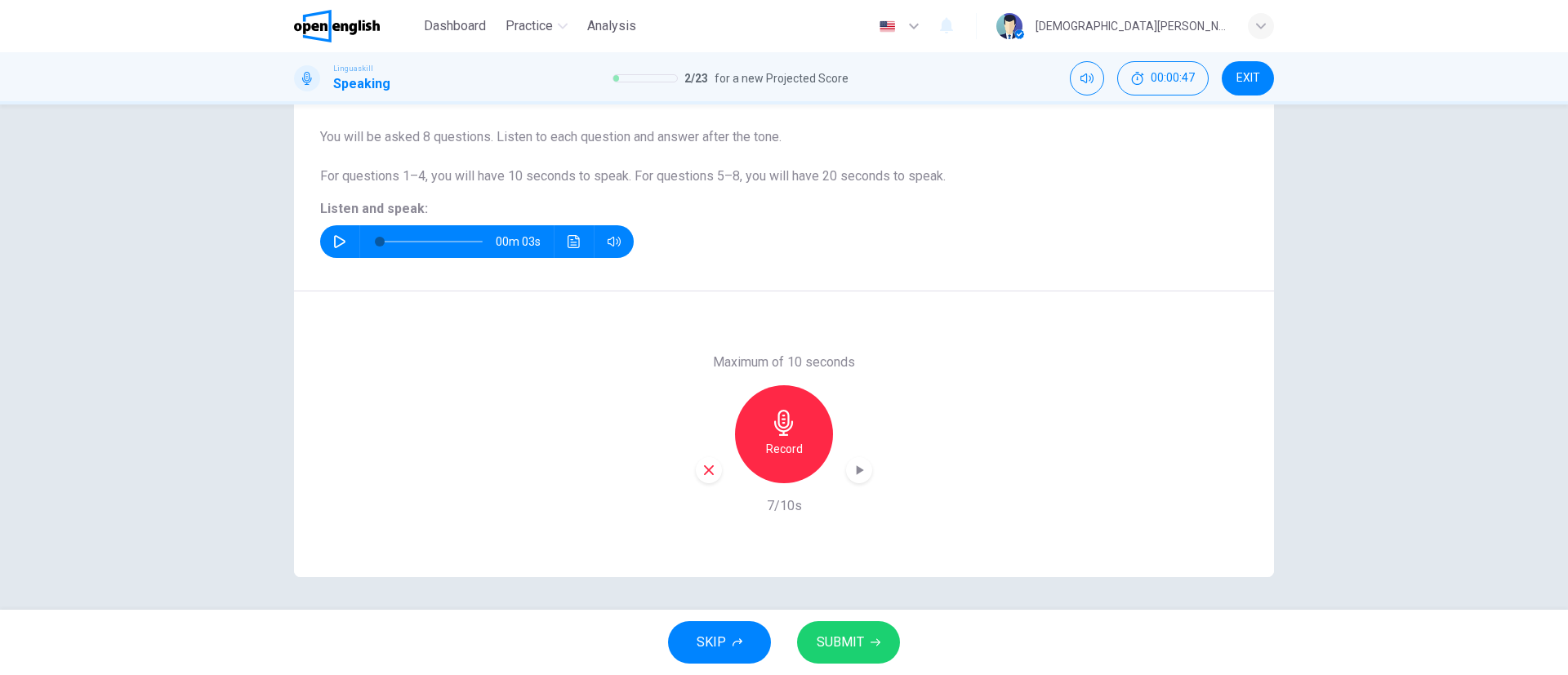
click at [834, 633] on span "SUBMIT" at bounding box center [840, 642] width 48 height 22
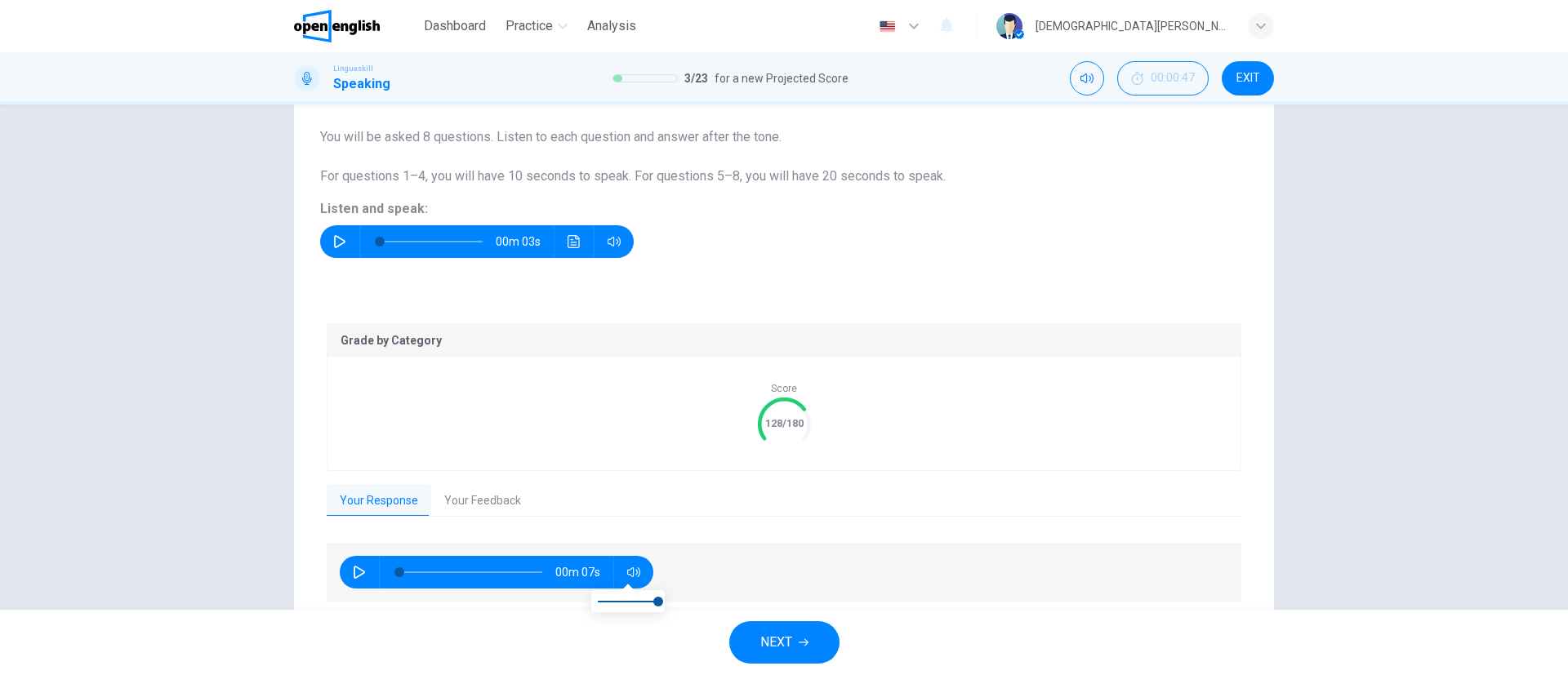
click at [633, 578] on icon "button" at bounding box center [633, 572] width 13 height 13
click at [466, 504] on button "Your Feedback" at bounding box center [482, 502] width 103 height 35
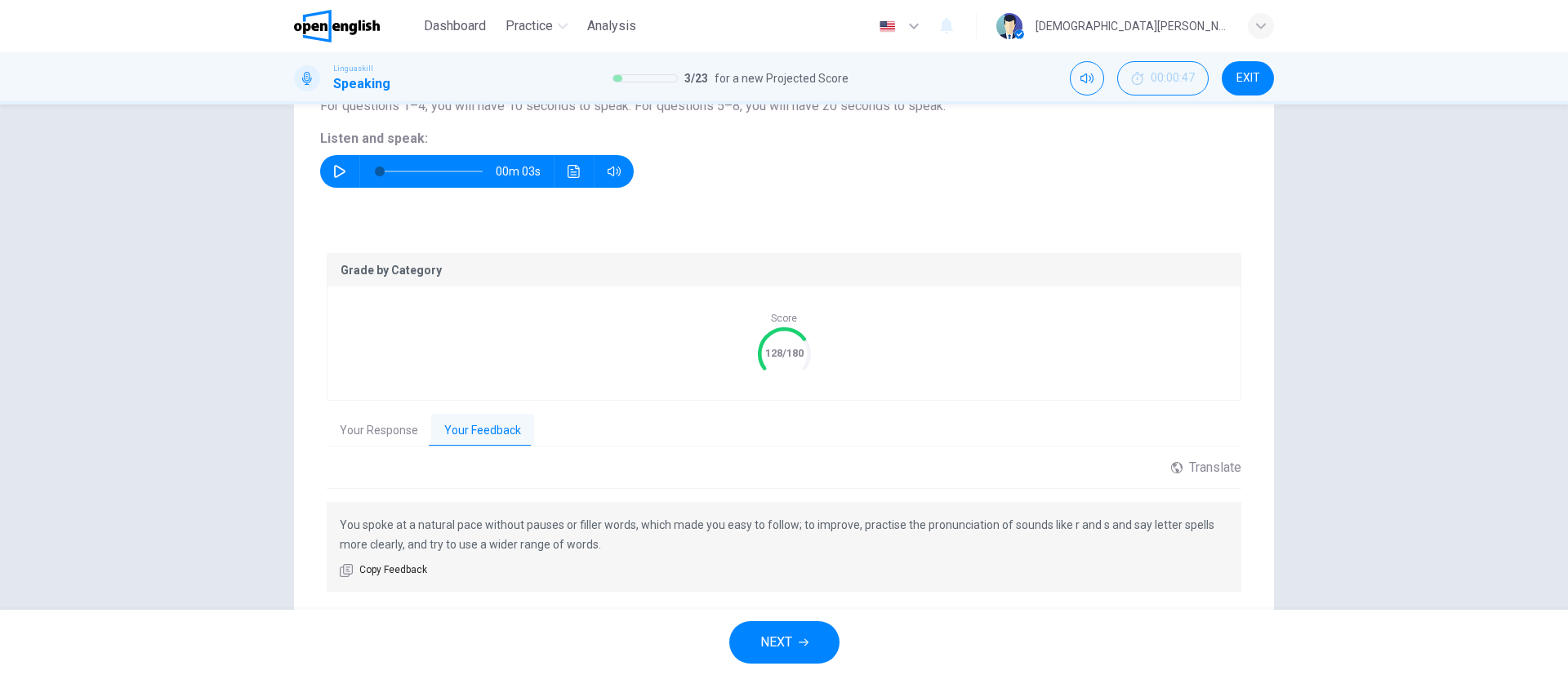
scroll to position [247, 0]
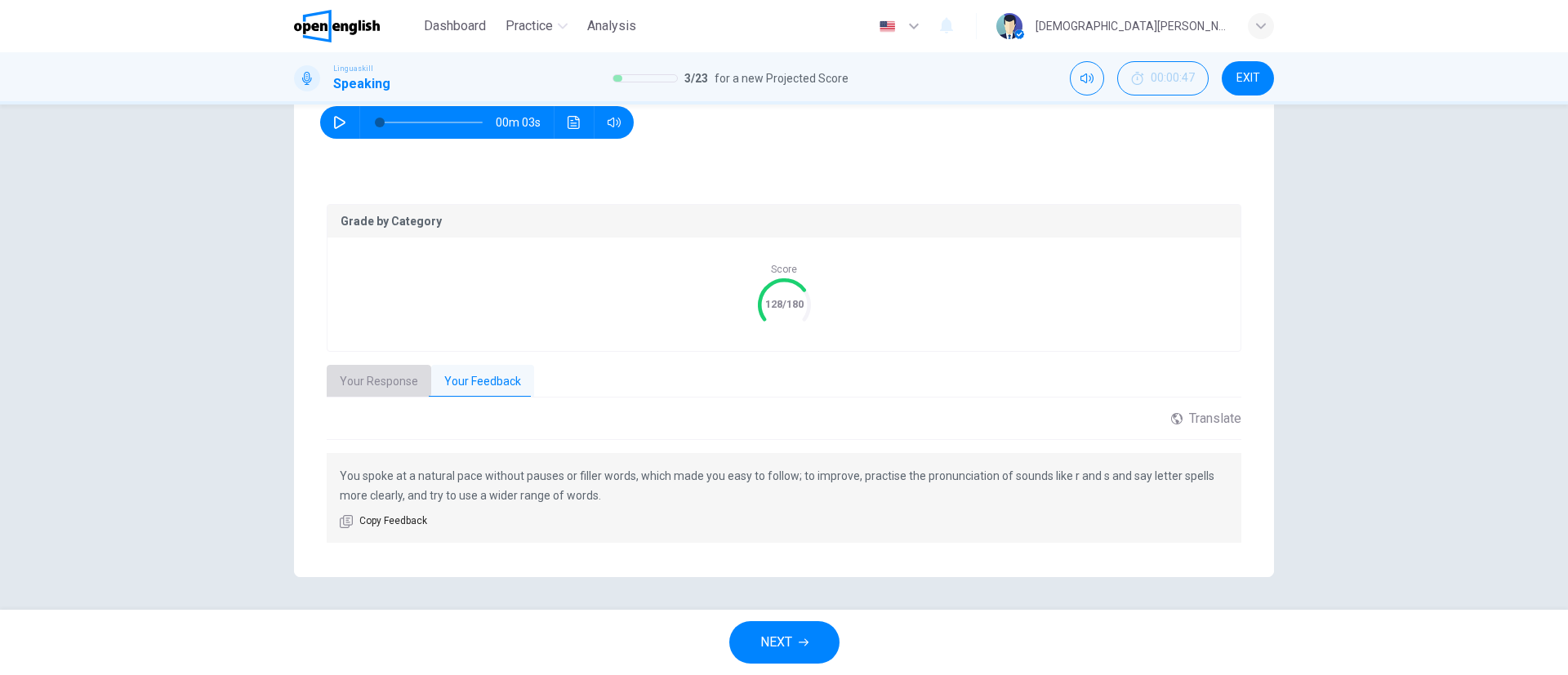
click at [356, 379] on button "Your Response" at bounding box center [378, 382] width 105 height 35
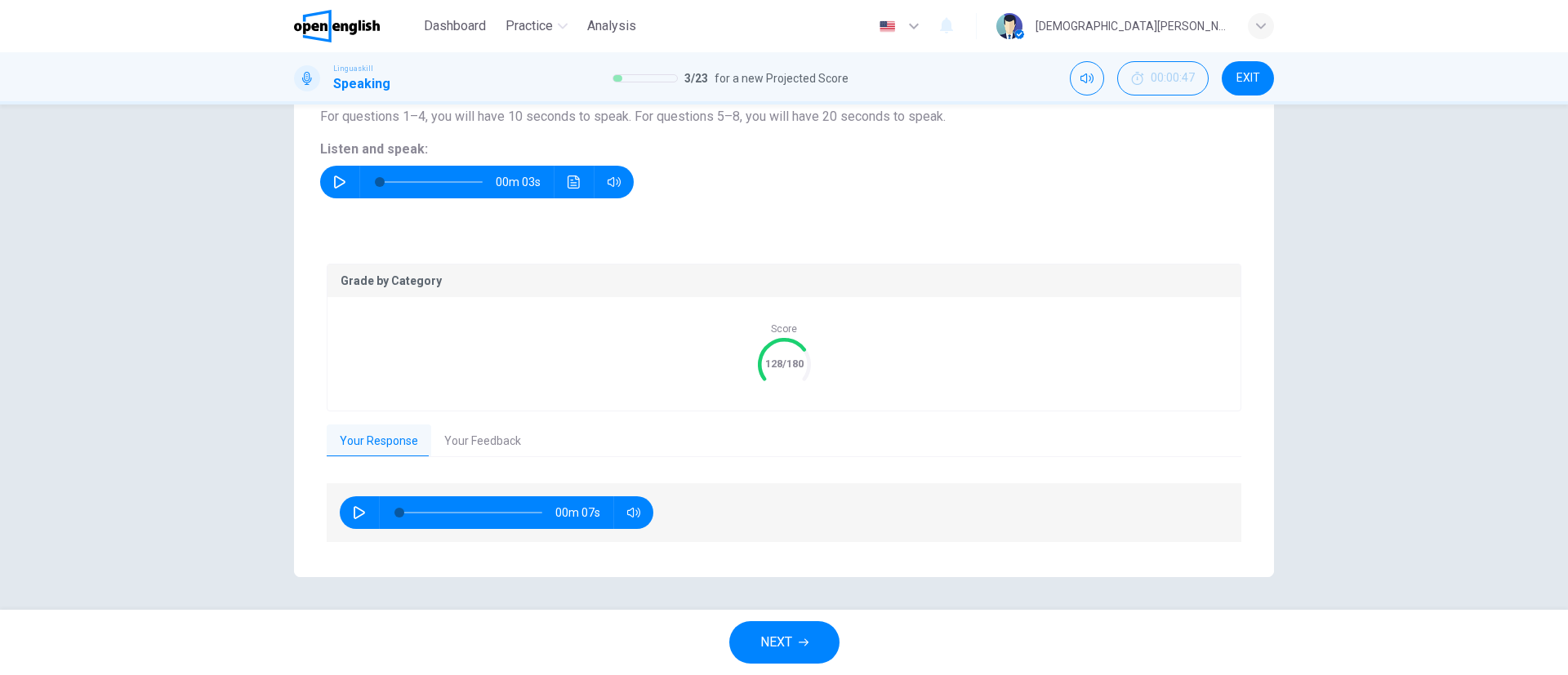
click at [806, 644] on icon "button" at bounding box center [803, 642] width 10 height 10
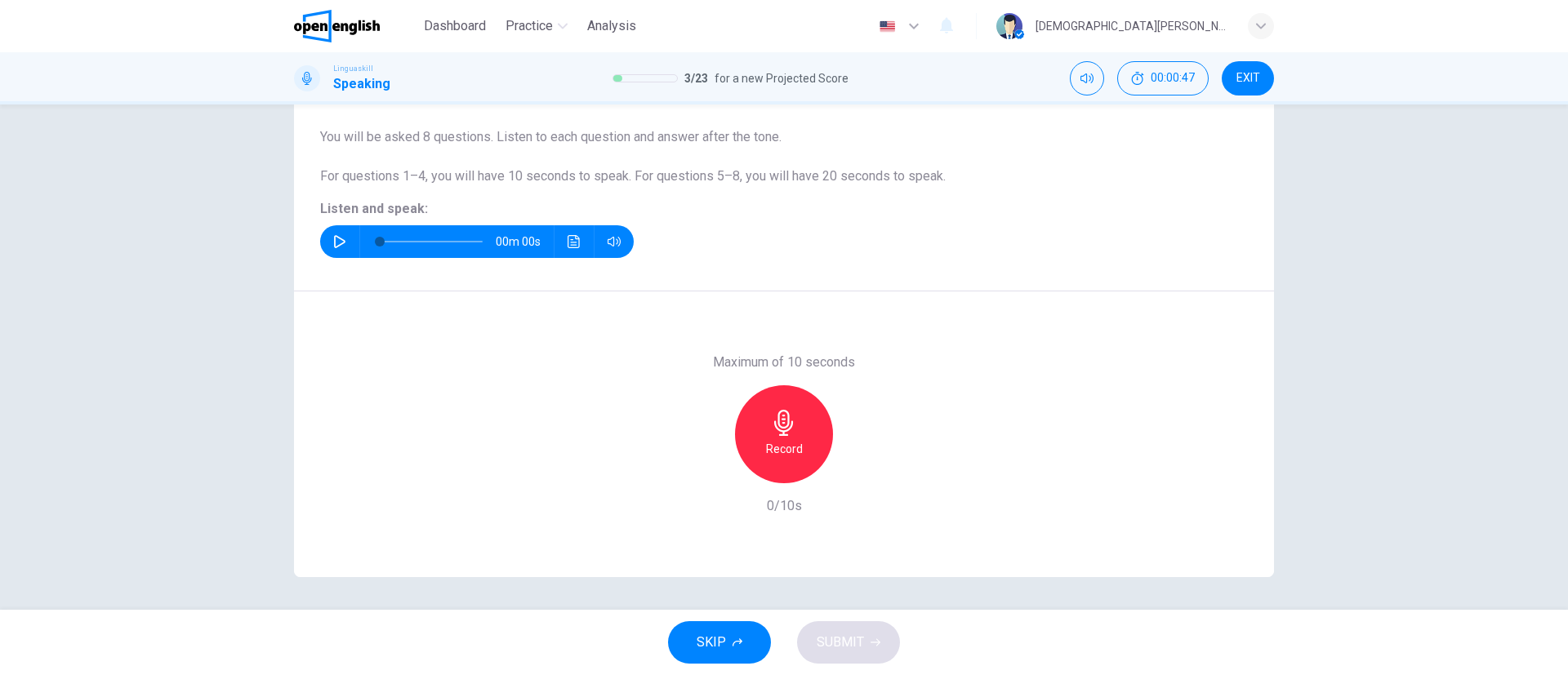
scroll to position [127, 0]
click at [333, 248] on button "button" at bounding box center [339, 241] width 26 height 33
click at [793, 440] on h6 "Record" at bounding box center [784, 449] width 36 height 20
click at [788, 430] on icon "button" at bounding box center [784, 423] width 26 height 26
click at [849, 646] on span "SUBMIT" at bounding box center [840, 642] width 48 height 22
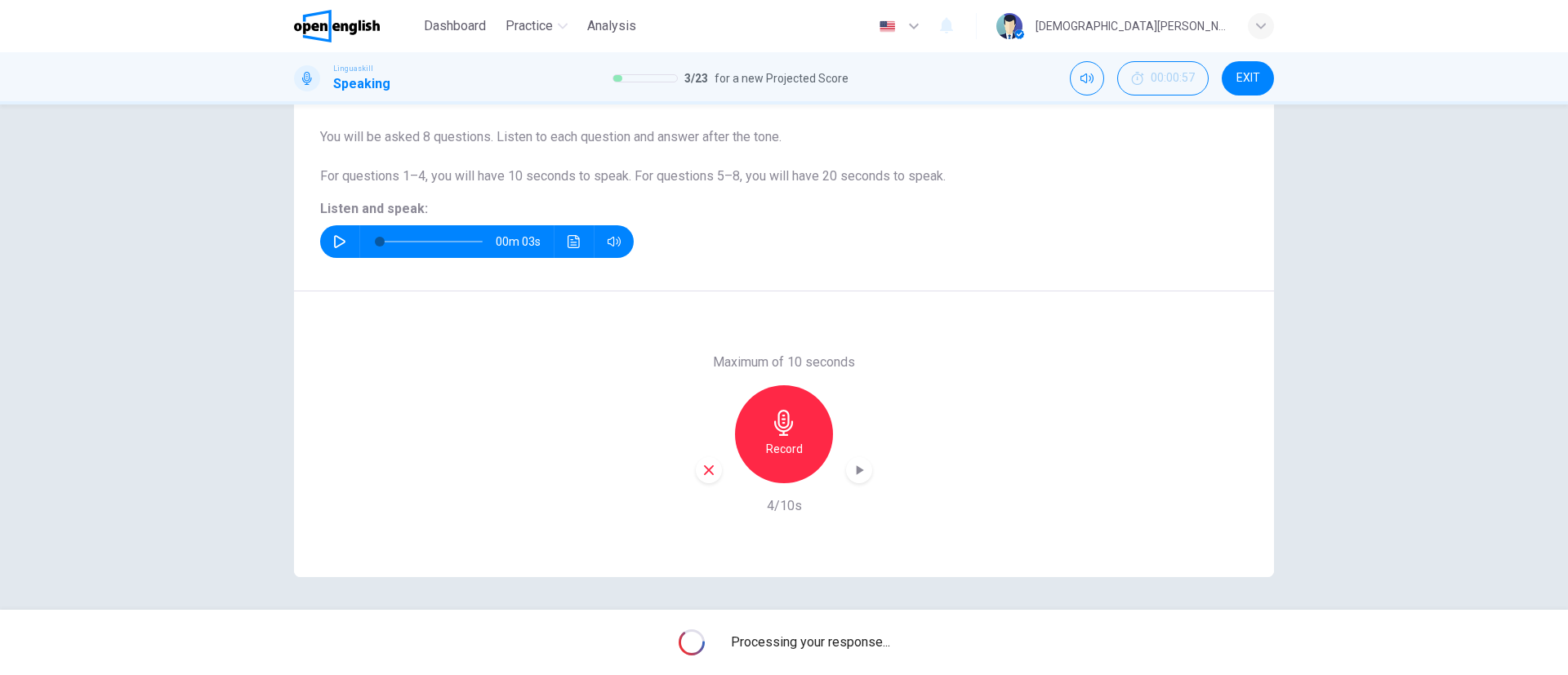
click at [1038, 284] on div "Question 3 Part 1 - Interview You will be asked 8 questions. Listen to each que…" at bounding box center [784, 151] width 980 height 282
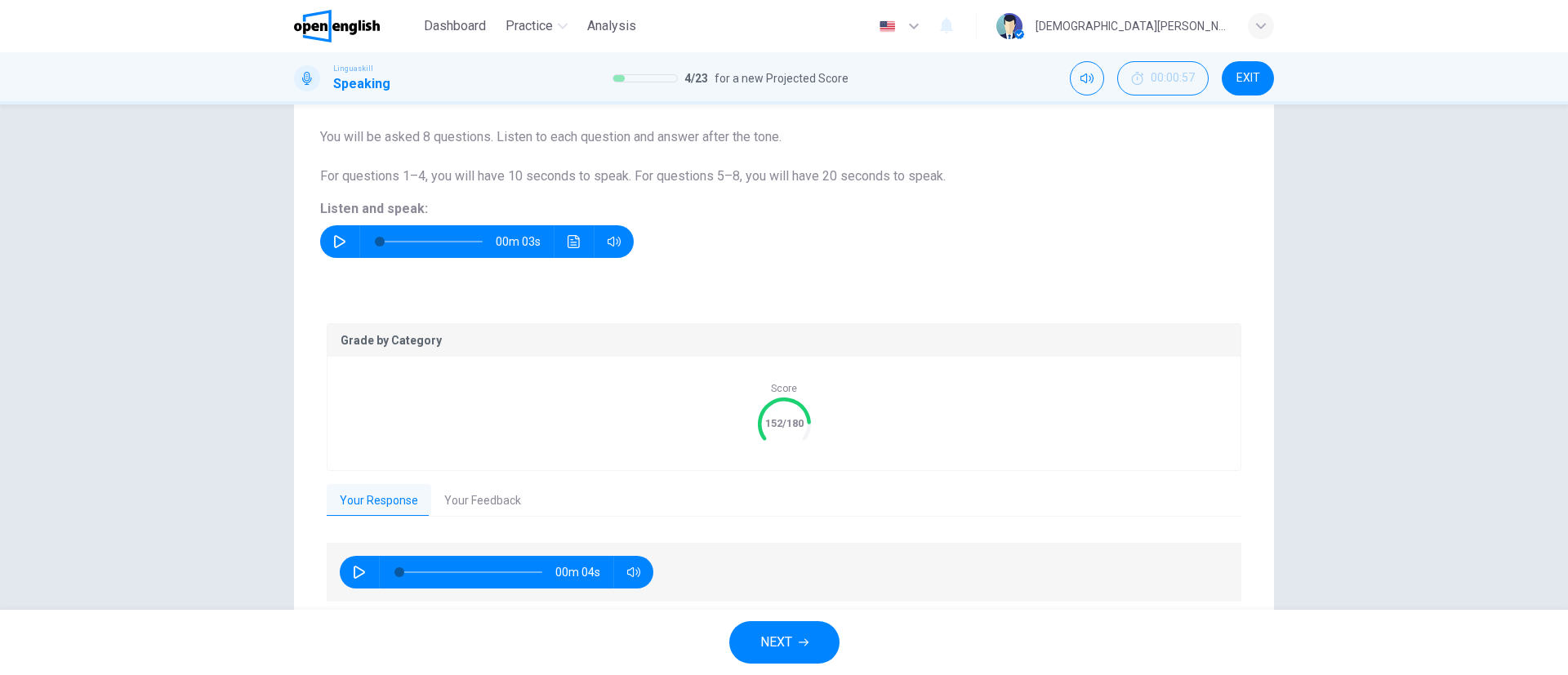
click at [486, 507] on button "Your Feedback" at bounding box center [482, 502] width 103 height 35
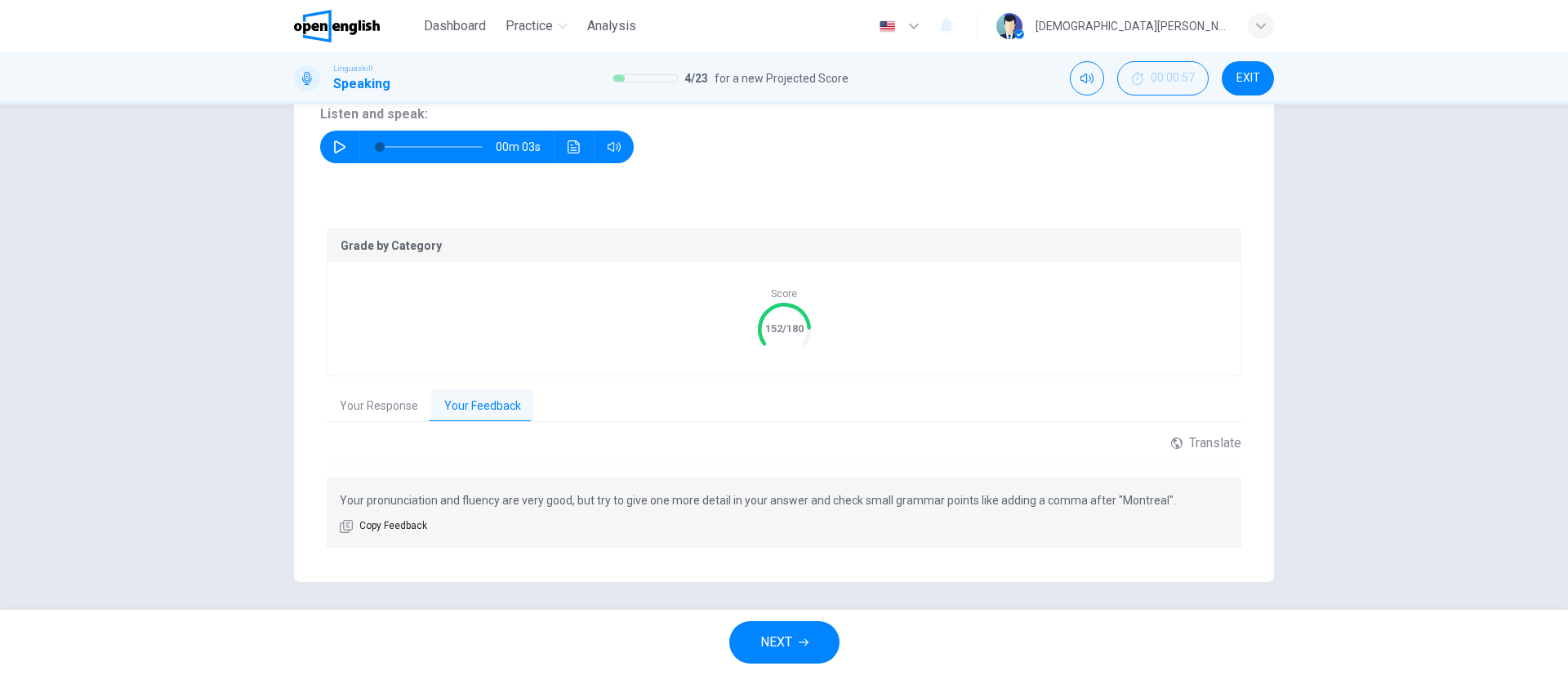
scroll to position [227, 0]
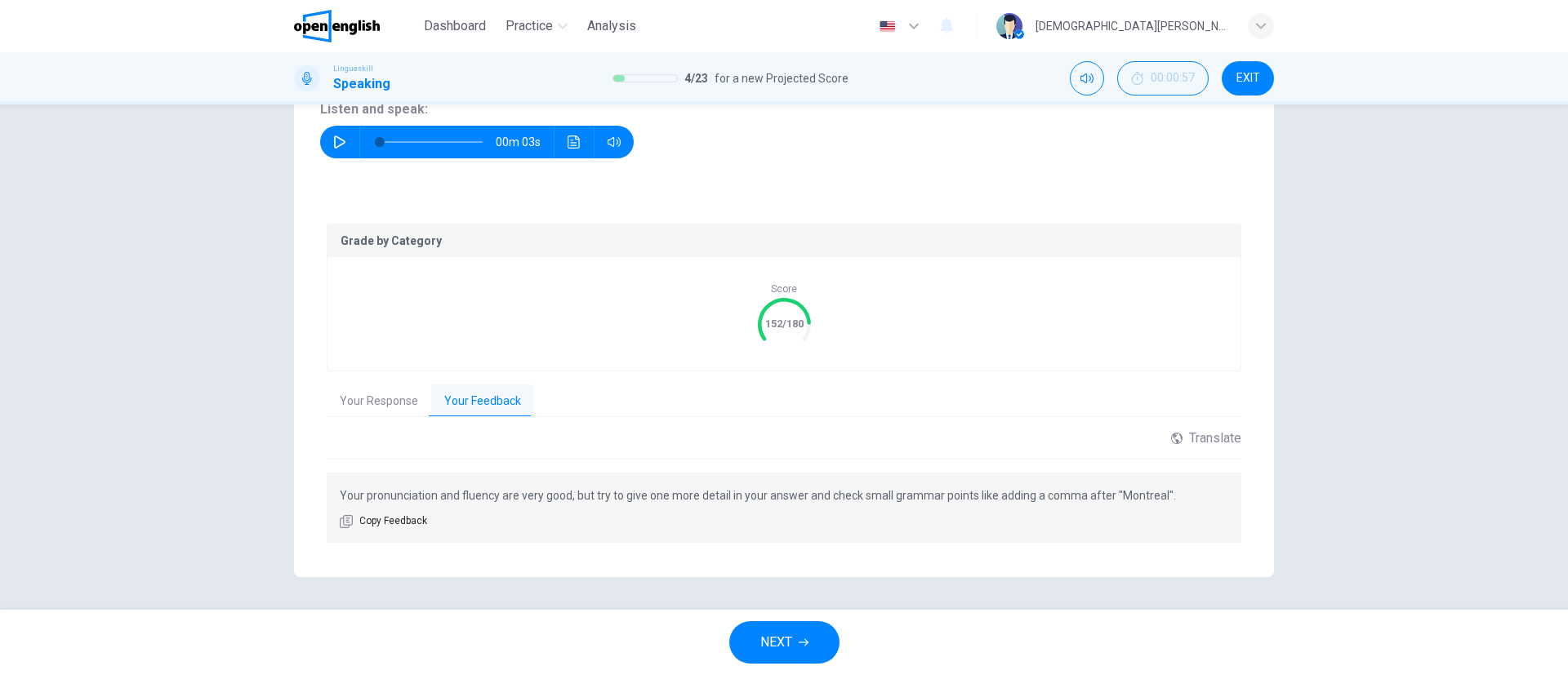
click at [800, 647] on button "NEXT" at bounding box center [784, 642] width 110 height 42
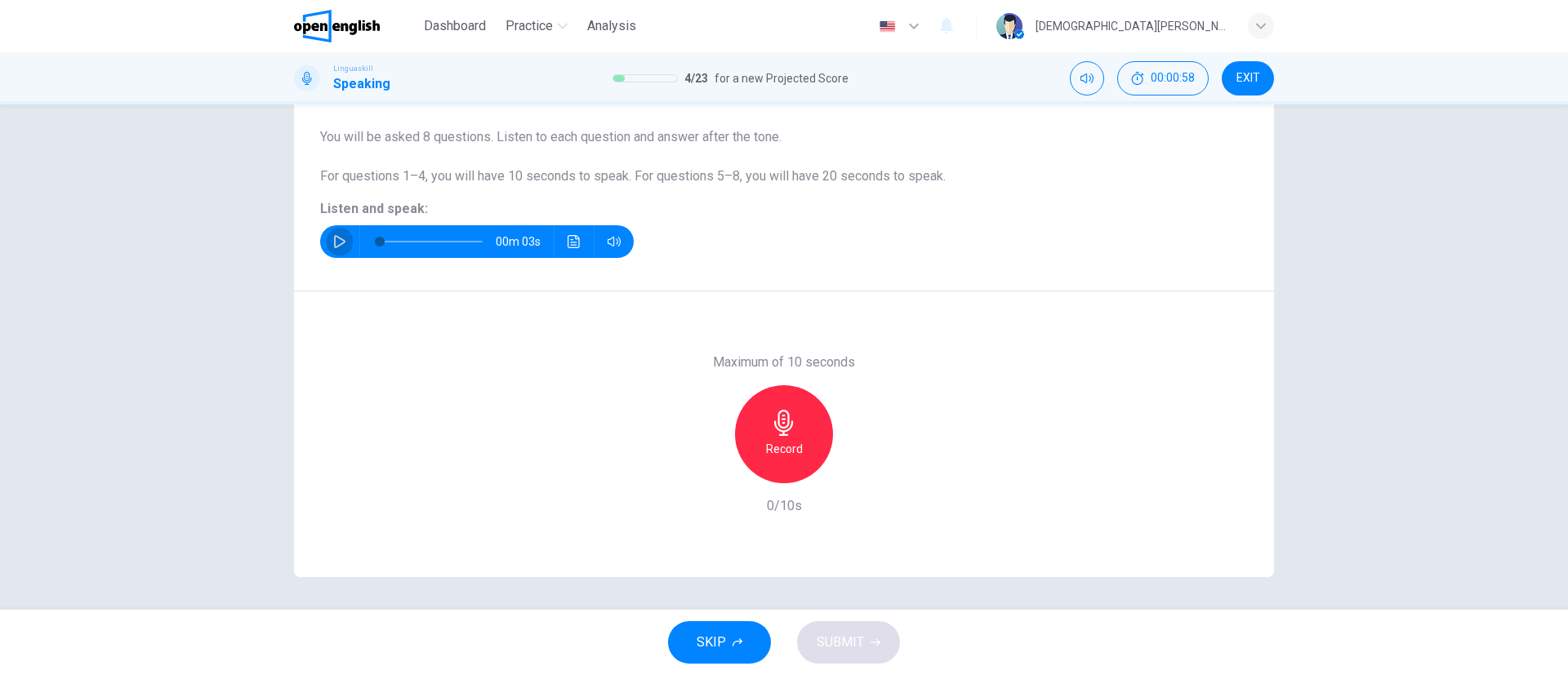
click at [333, 233] on button "button" at bounding box center [339, 241] width 26 height 33
click at [792, 434] on div "Record" at bounding box center [783, 434] width 98 height 98
click at [789, 440] on h6 "Stop" at bounding box center [784, 449] width 24 height 20
click at [835, 631] on span "SUBMIT" at bounding box center [840, 642] width 48 height 22
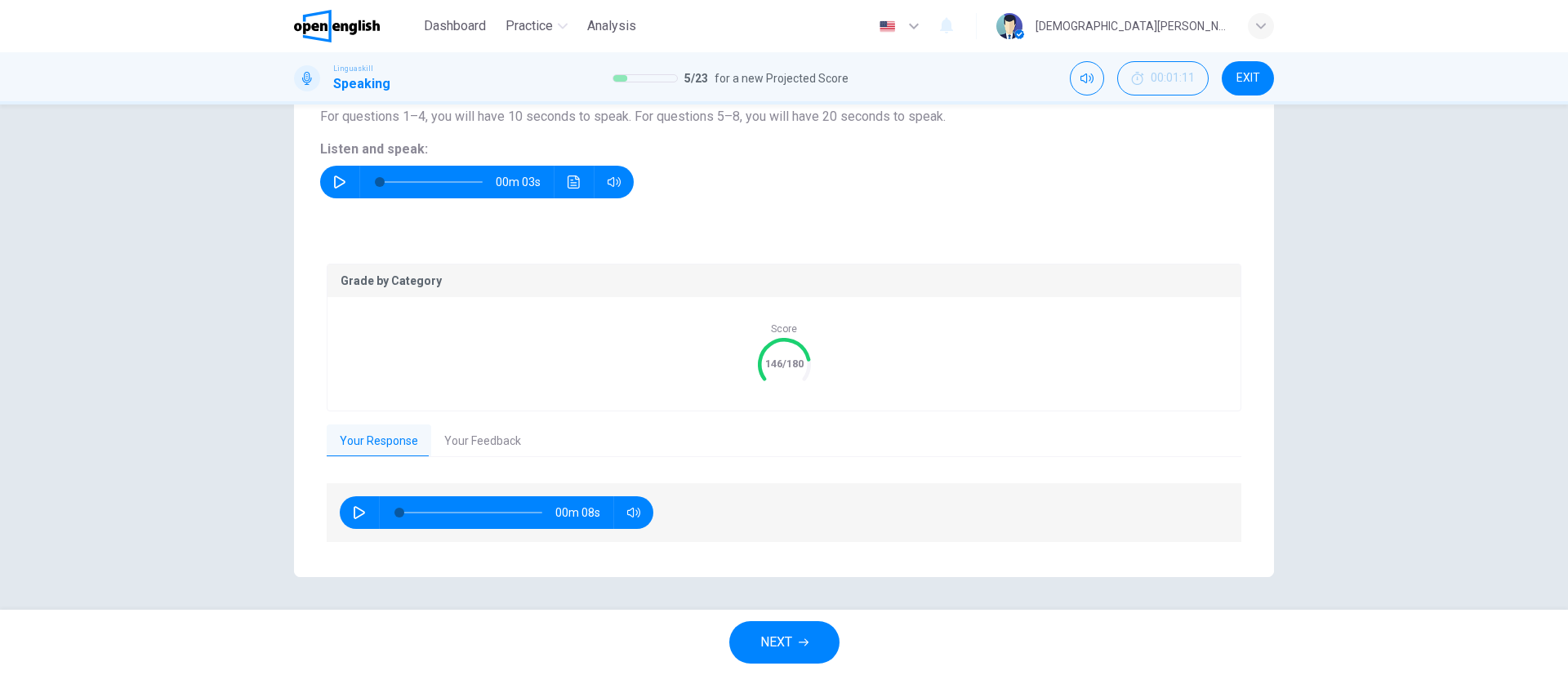
click at [472, 431] on button "Your Feedback" at bounding box center [482, 442] width 103 height 35
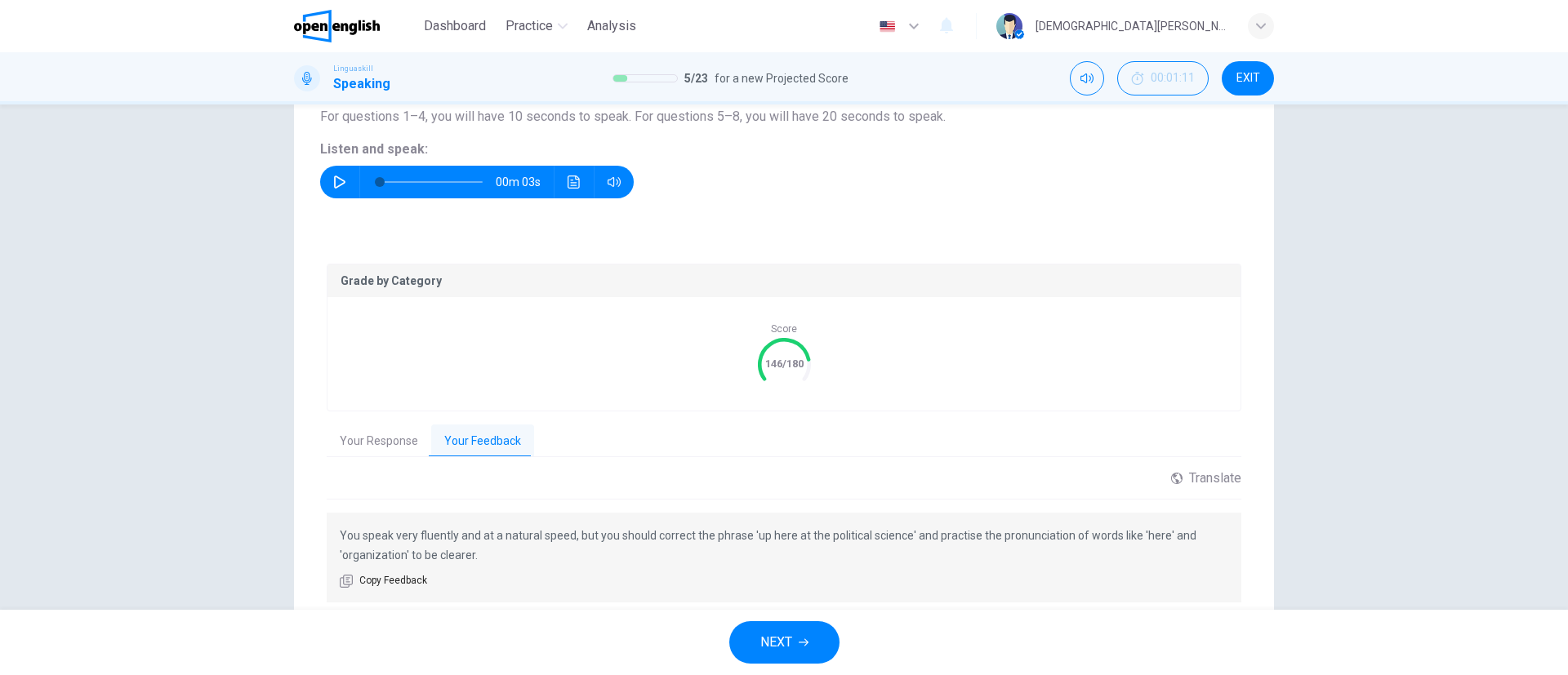
scroll to position [247, 0]
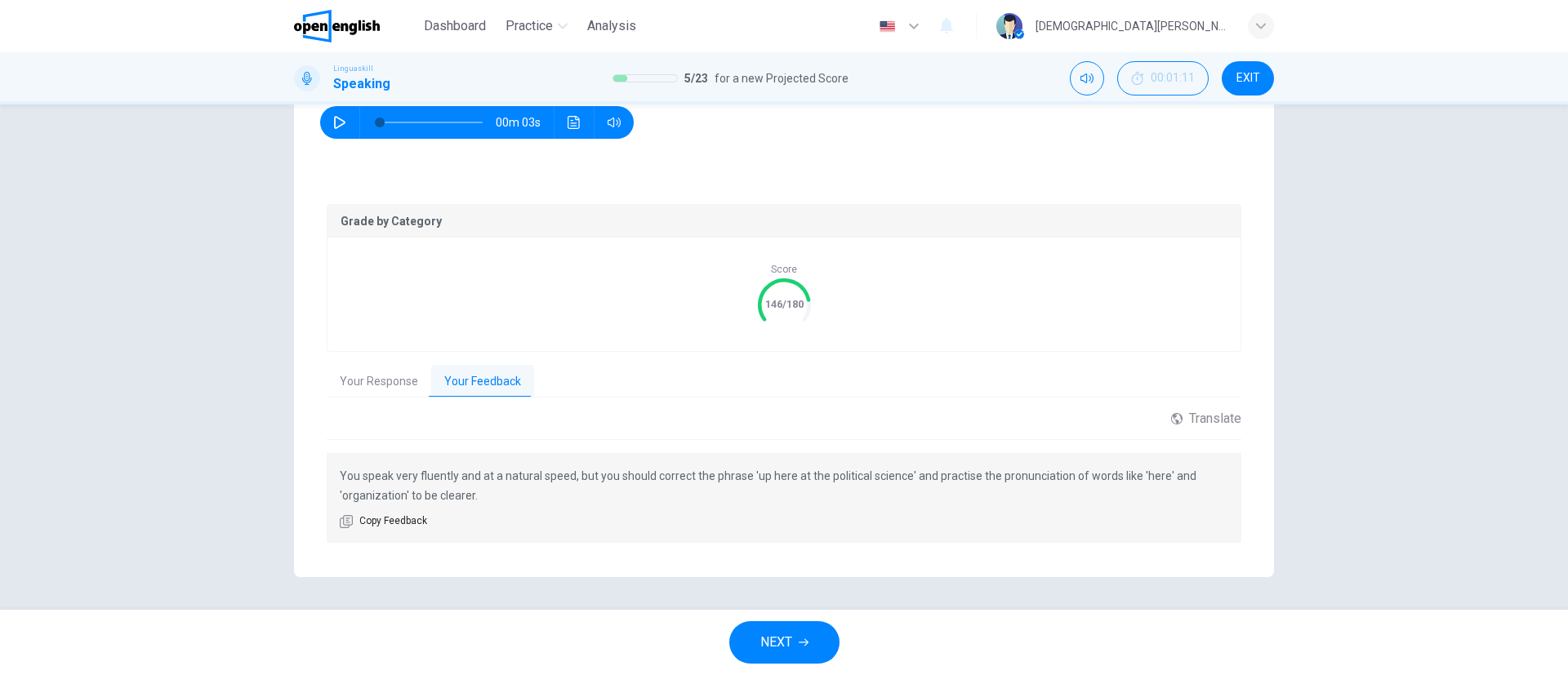
click at [797, 628] on button "NEXT" at bounding box center [784, 642] width 110 height 42
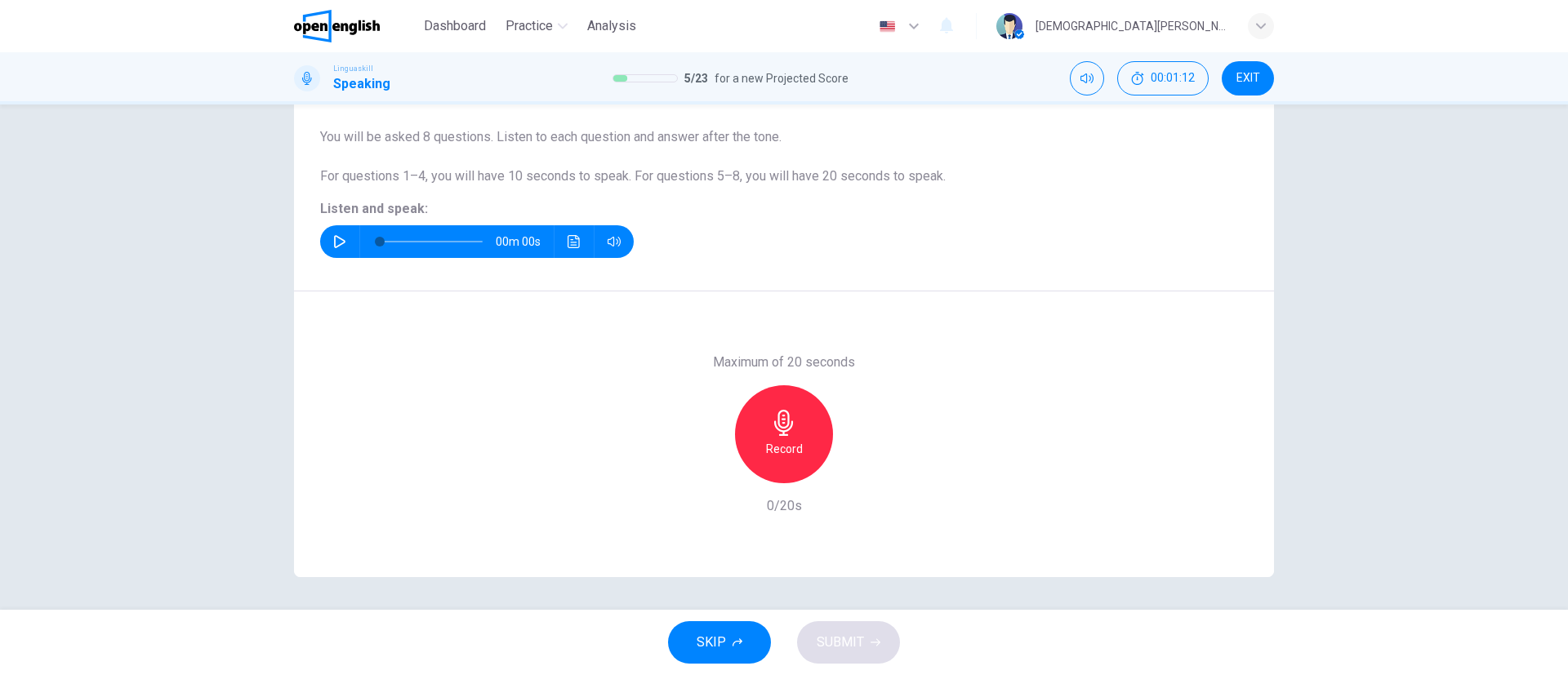
click at [340, 230] on button "button" at bounding box center [339, 241] width 26 height 33
click at [332, 248] on button "button" at bounding box center [339, 241] width 26 height 33
click at [793, 434] on div "Record" at bounding box center [783, 434] width 98 height 98
click at [799, 440] on div "Stop" at bounding box center [783, 434] width 98 height 98
click at [844, 641] on span "SUBMIT" at bounding box center [840, 642] width 48 height 22
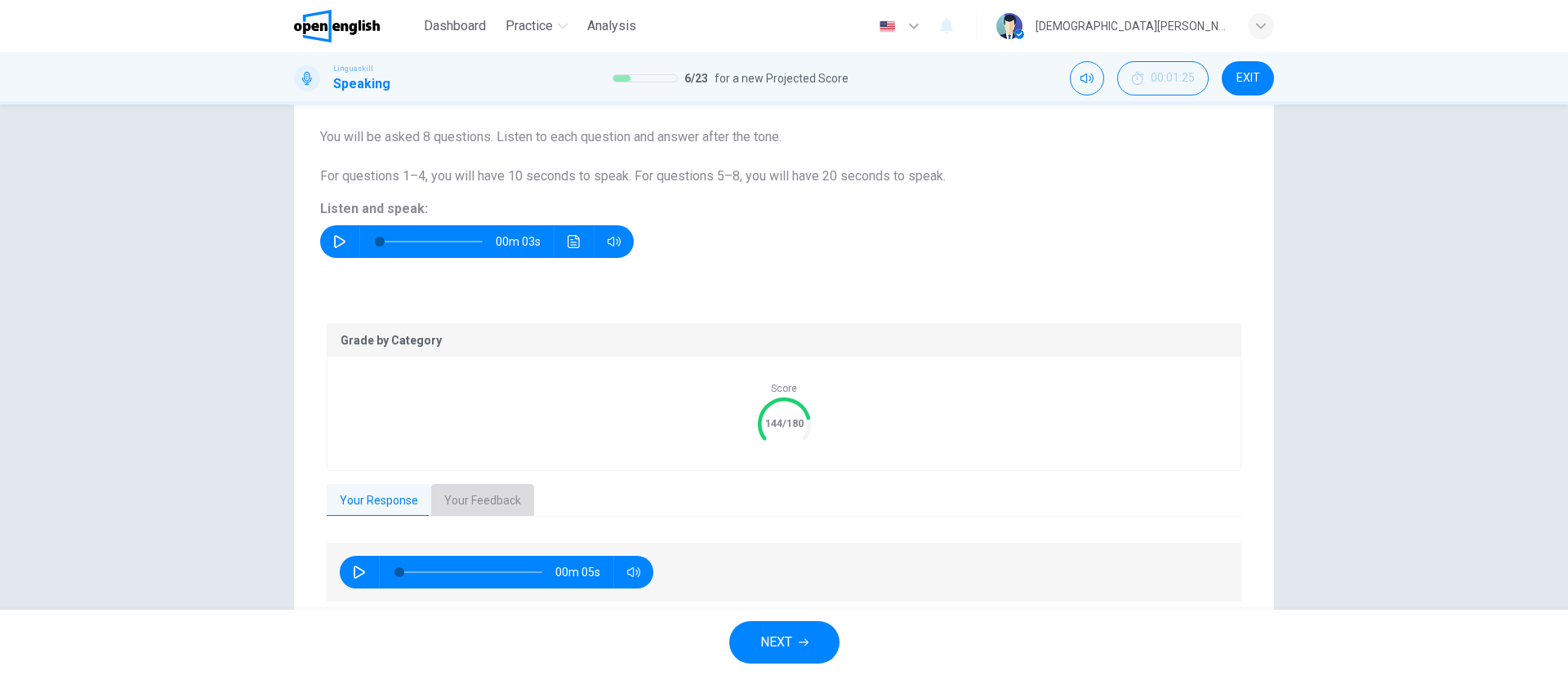
click at [479, 505] on button "Your Feedback" at bounding box center [482, 502] width 103 height 35
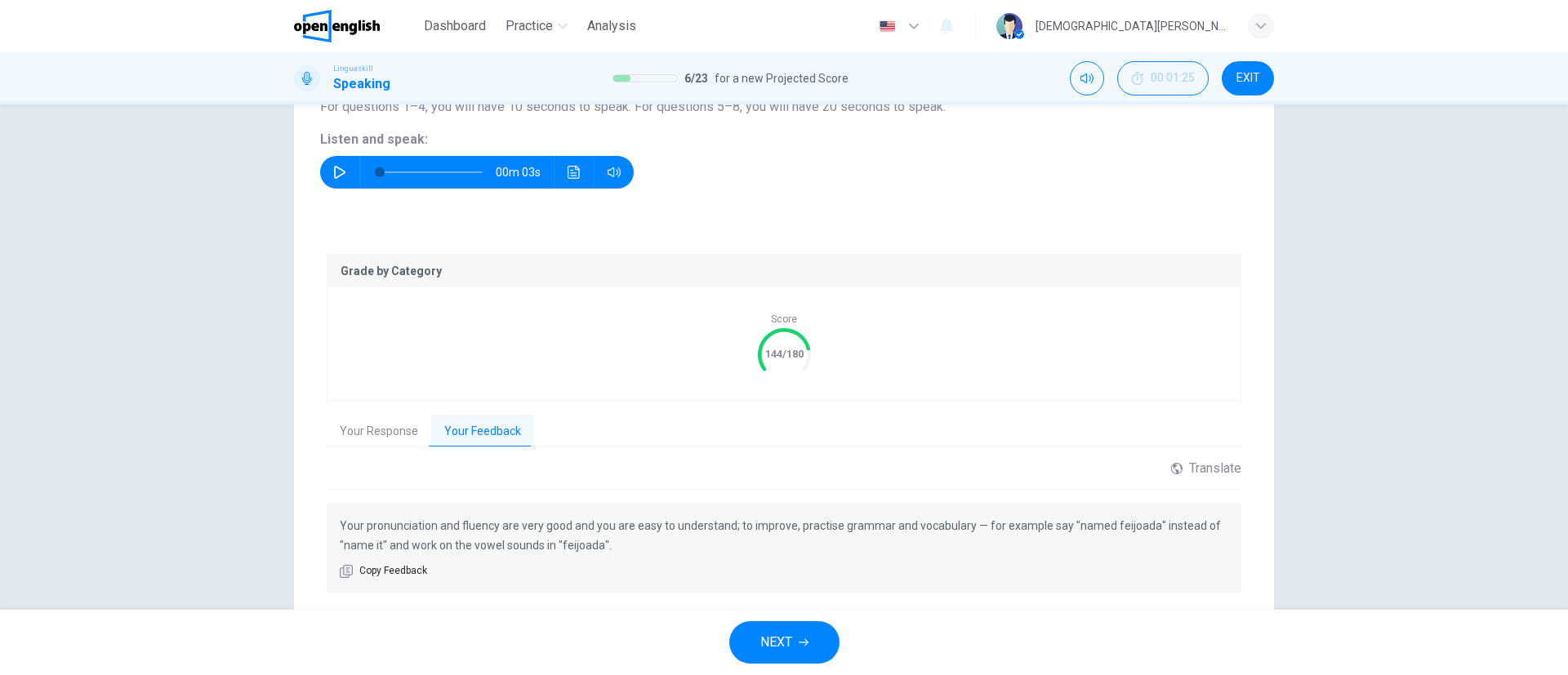
scroll to position [247, 0]
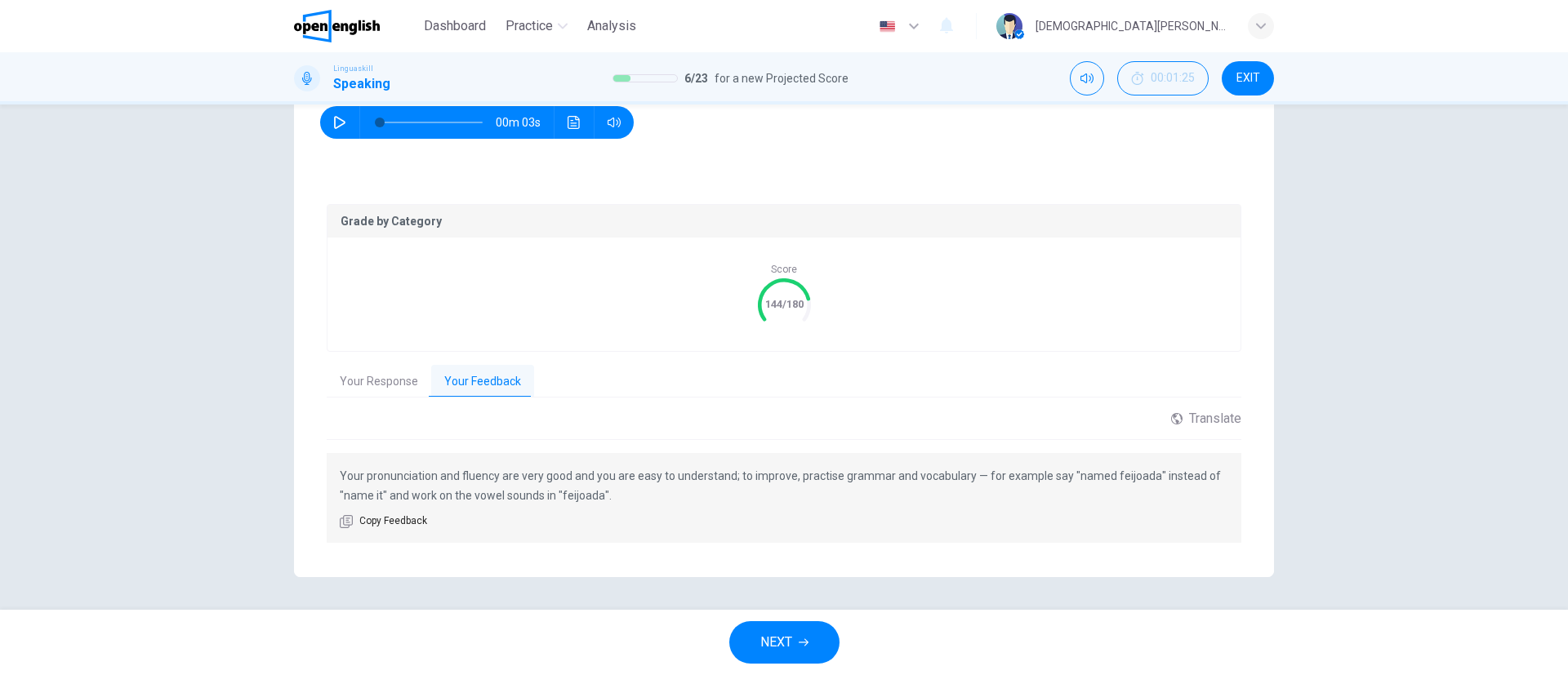
drag, startPoint x: 792, startPoint y: 472, endPoint x: 790, endPoint y: 500, distance: 28.1
click at [792, 500] on p "Your pronunciation and fluency are very good and you are easy to understand; to…" at bounding box center [784, 485] width 889 height 39
drag, startPoint x: 357, startPoint y: 497, endPoint x: 627, endPoint y: 498, distance: 270.0
click at [627, 498] on p "Your pronunciation and fluency are very good and you are easy to understand; to…" at bounding box center [784, 485] width 889 height 39
click at [803, 627] on button "NEXT" at bounding box center [784, 642] width 110 height 42
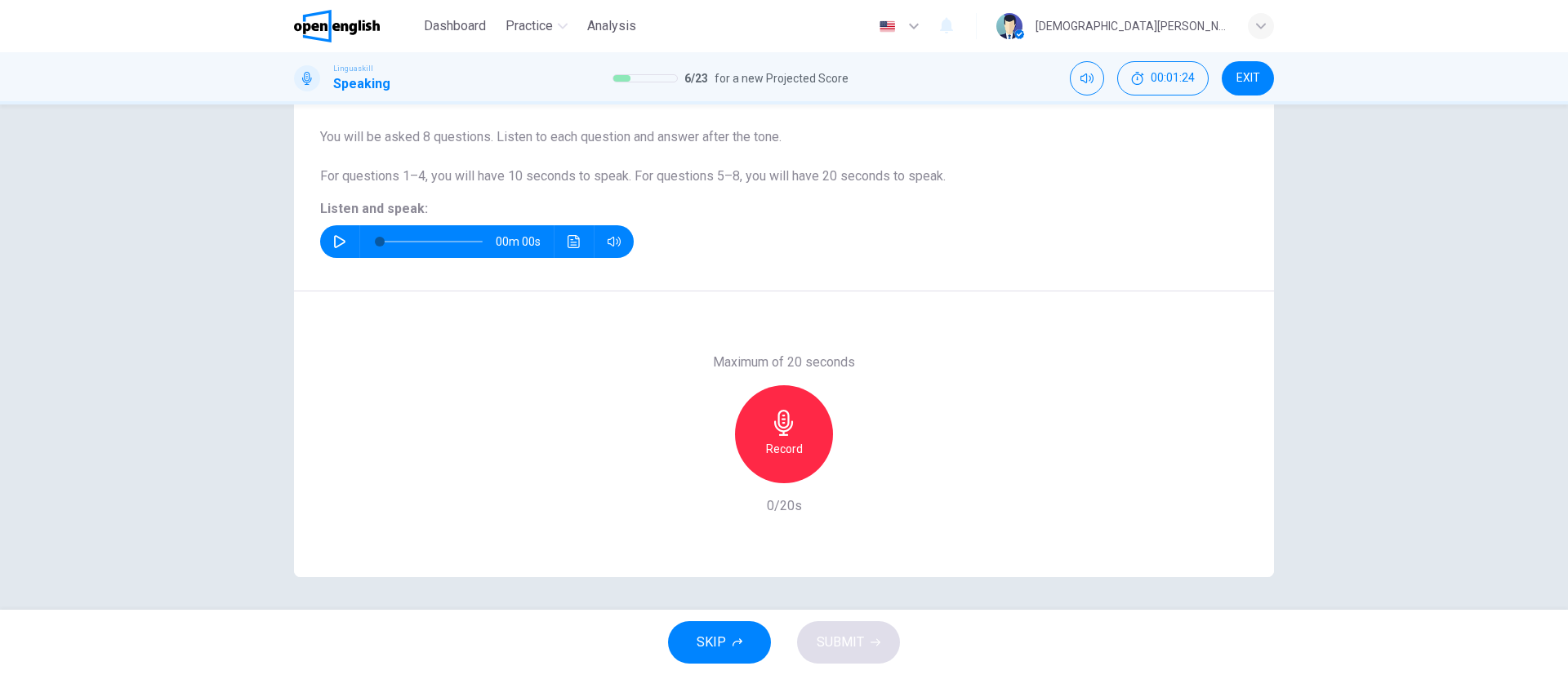
scroll to position [127, 0]
click at [333, 248] on icon "button" at bounding box center [339, 241] width 13 height 13
click at [788, 445] on h6 "Record" at bounding box center [784, 449] width 36 height 20
click at [795, 428] on div "Stop" at bounding box center [783, 434] width 98 height 98
click at [849, 638] on span "SUBMIT" at bounding box center [840, 642] width 48 height 22
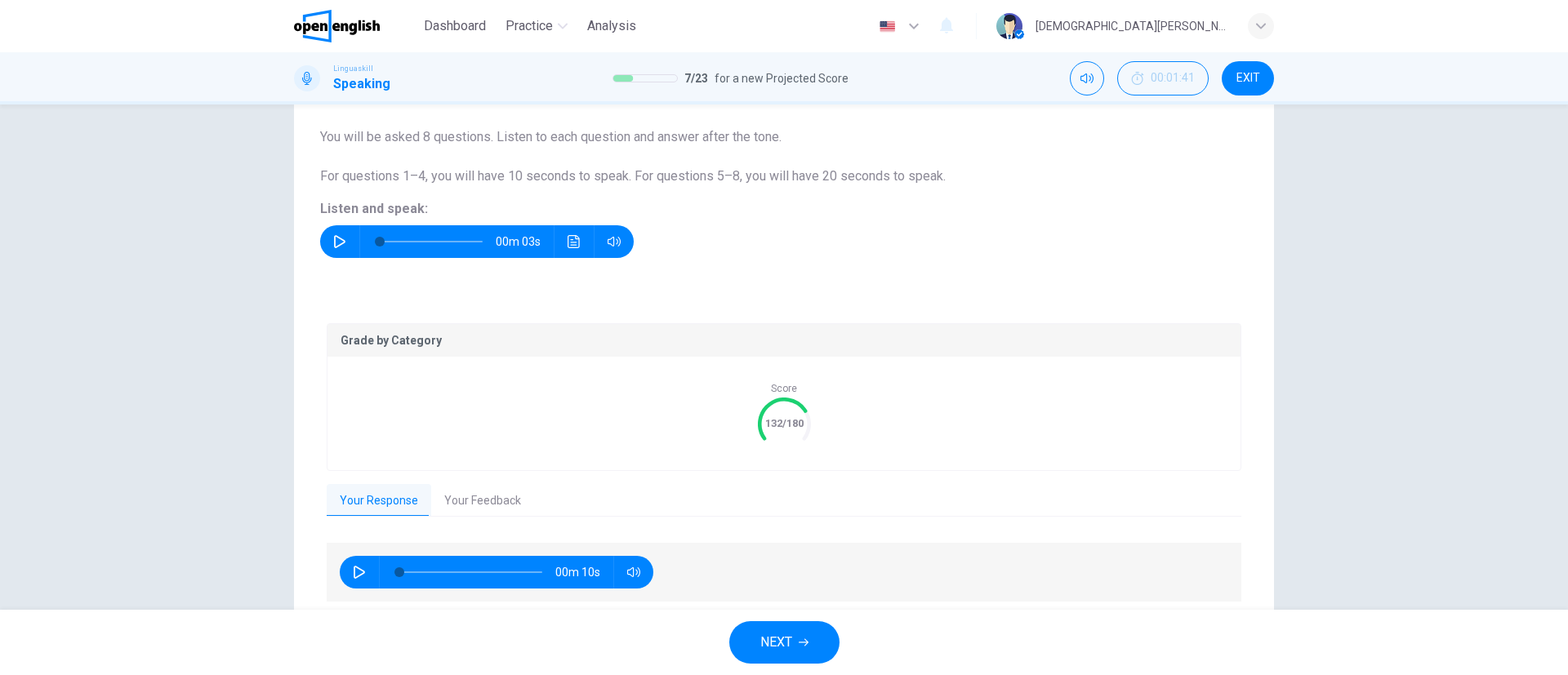
click at [508, 504] on button "Your Feedback" at bounding box center [482, 502] width 103 height 35
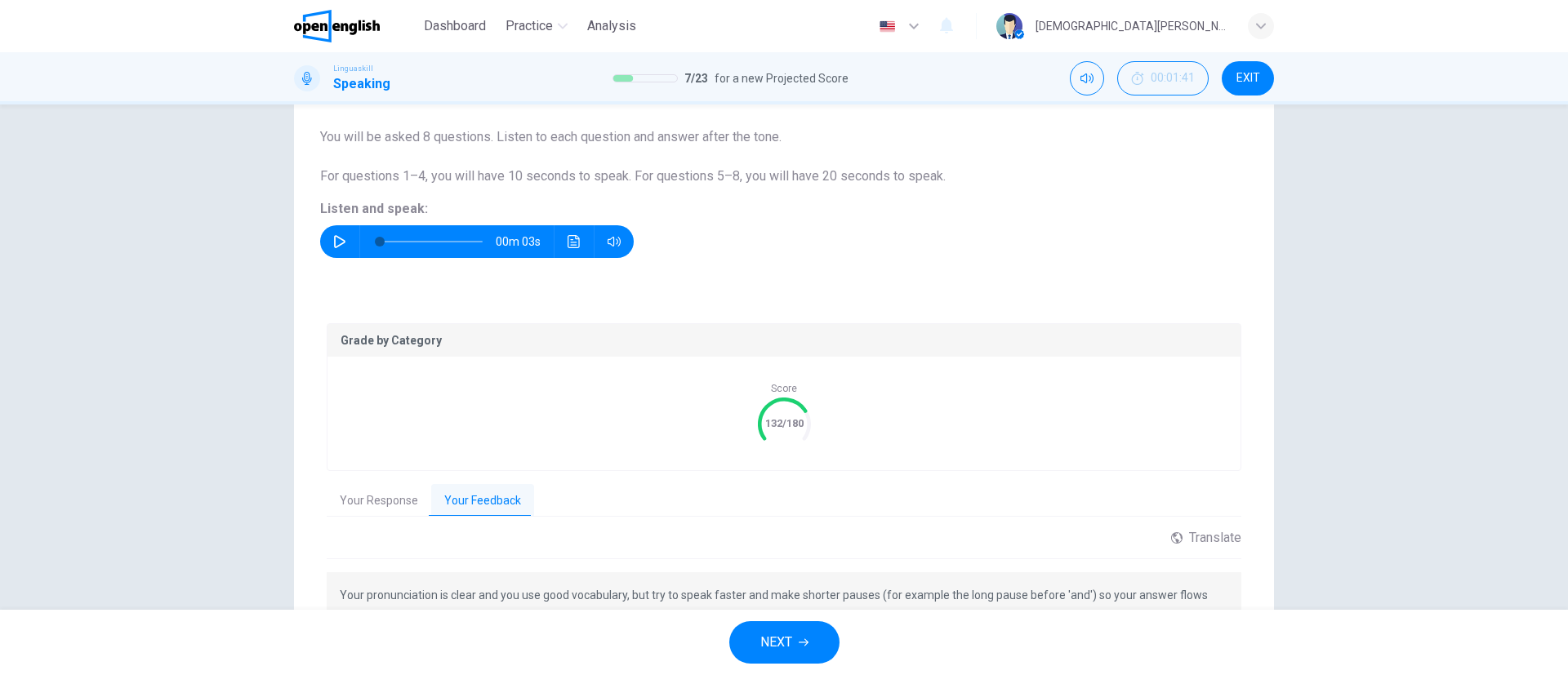
scroll to position [247, 0]
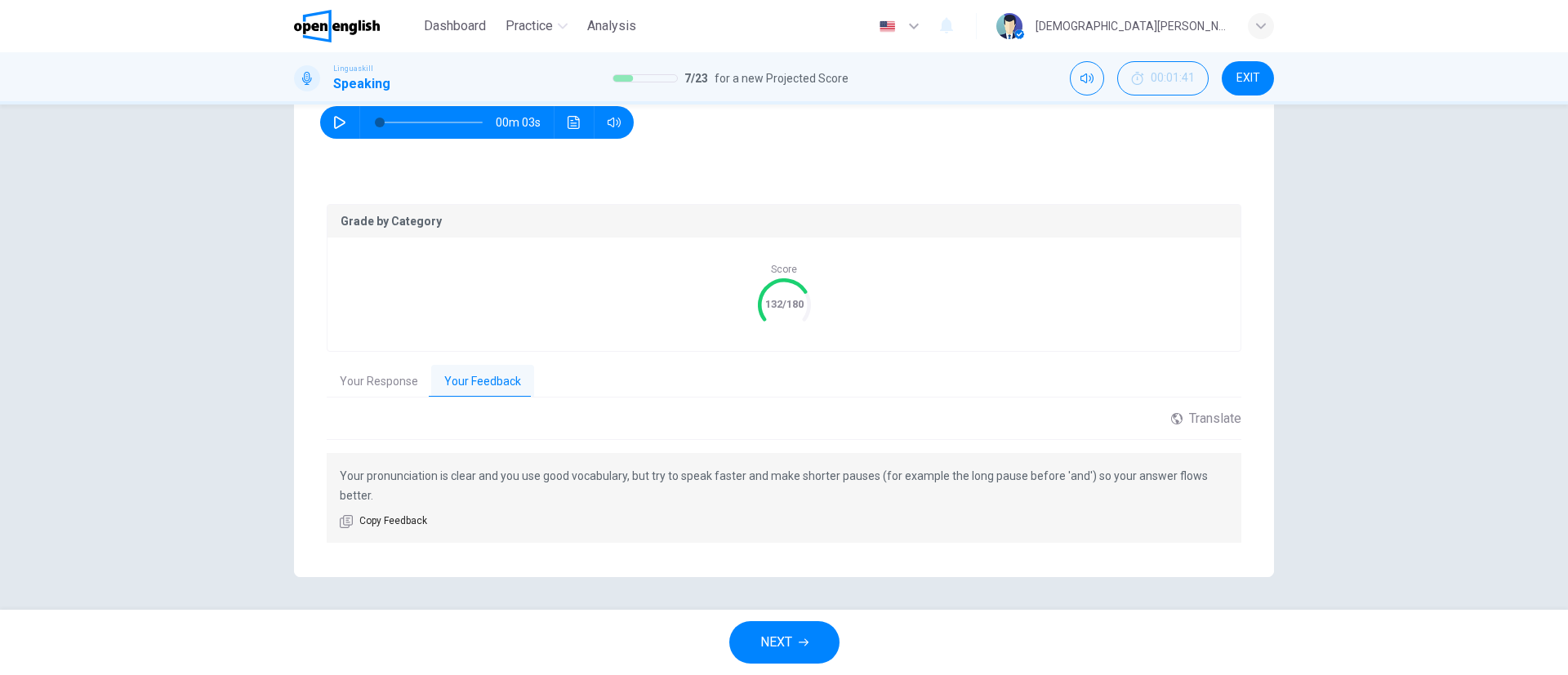
drag, startPoint x: 867, startPoint y: 478, endPoint x: 876, endPoint y: 497, distance: 21.0
click at [876, 497] on p "Your pronunciation is clear and you use good vocabulary, but try to speak faste…" at bounding box center [784, 485] width 889 height 39
click at [762, 633] on span "NEXT" at bounding box center [776, 642] width 32 height 22
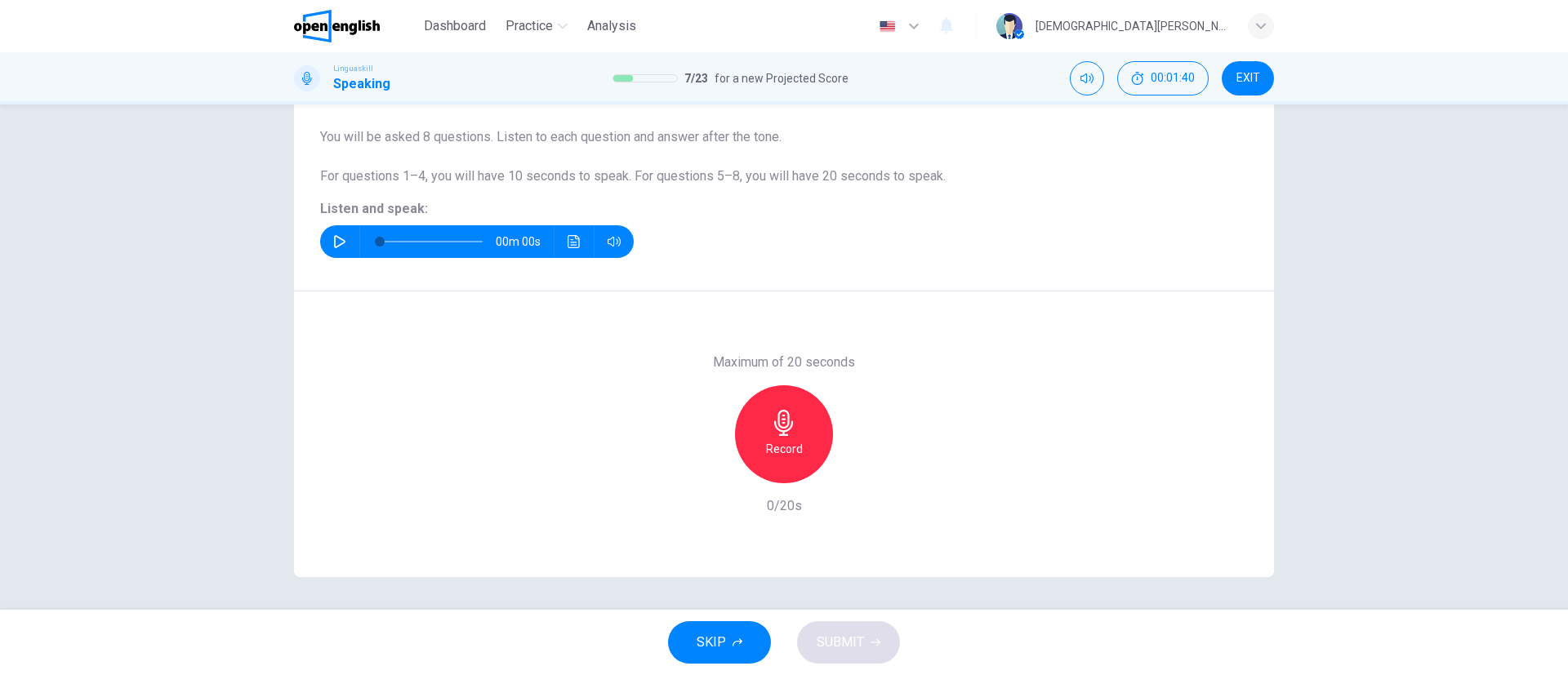
scroll to position [127, 0]
click at [328, 248] on button "button" at bounding box center [339, 241] width 26 height 33
click at [794, 442] on h6 "Record" at bounding box center [784, 449] width 36 height 20
click at [796, 440] on div "Stop" at bounding box center [783, 434] width 98 height 98
click at [843, 634] on span "SUBMIT" at bounding box center [840, 642] width 48 height 22
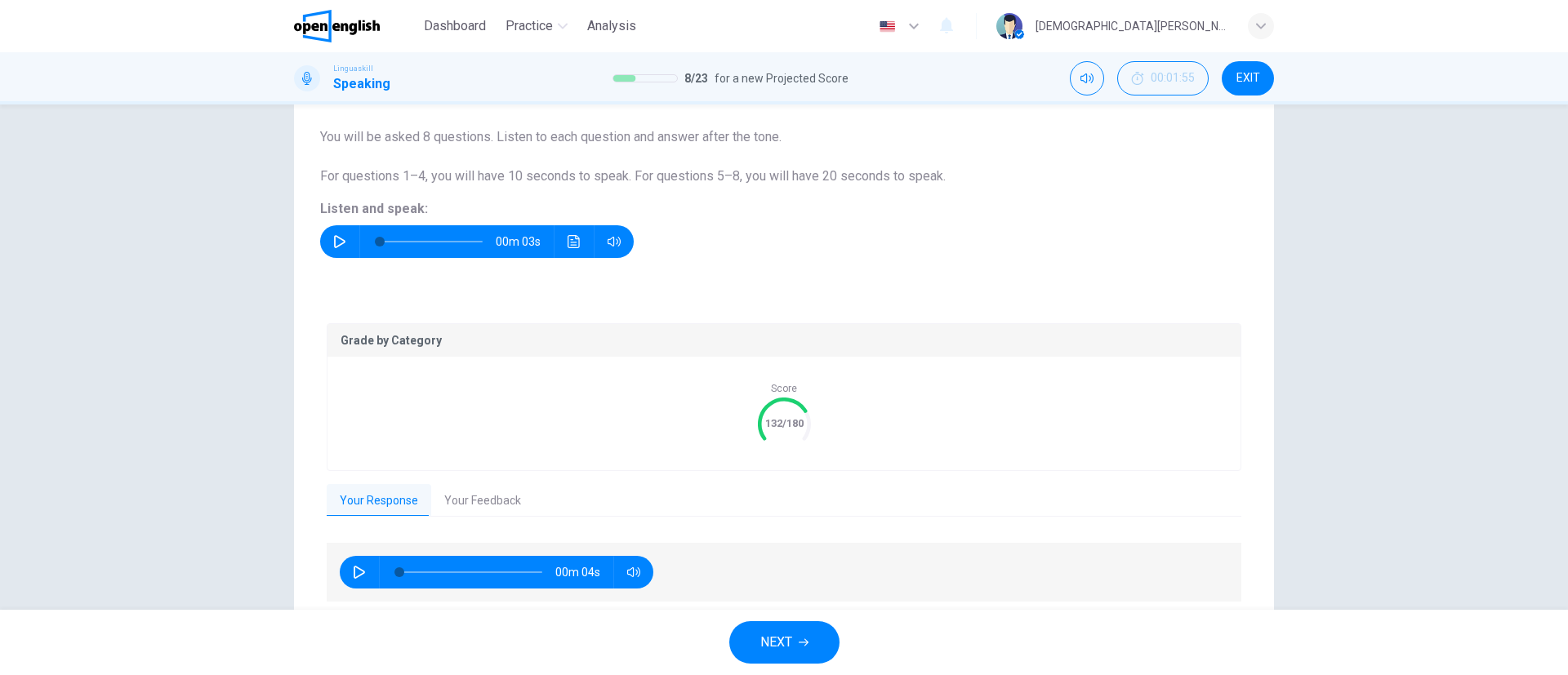
click at [447, 500] on button "Your Feedback" at bounding box center [482, 502] width 103 height 35
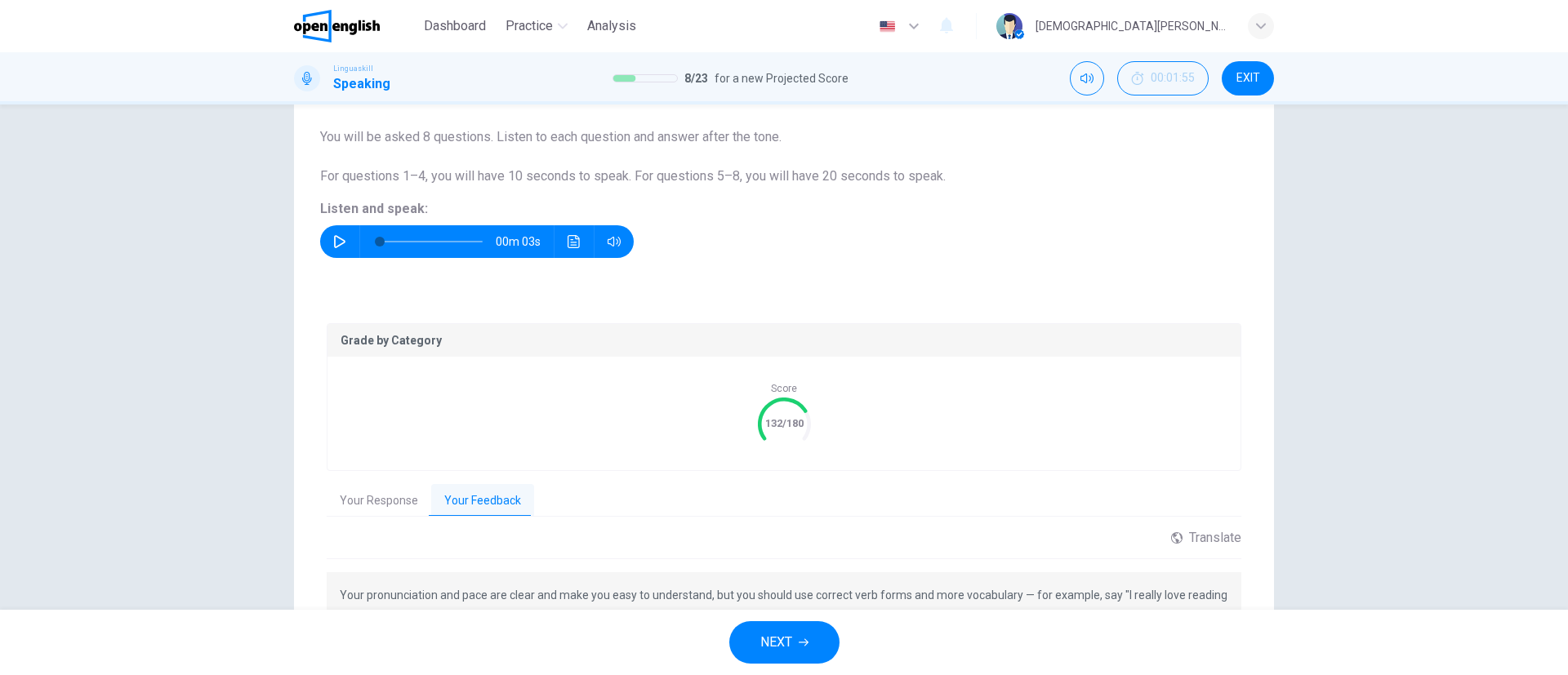
scroll to position [247, 0]
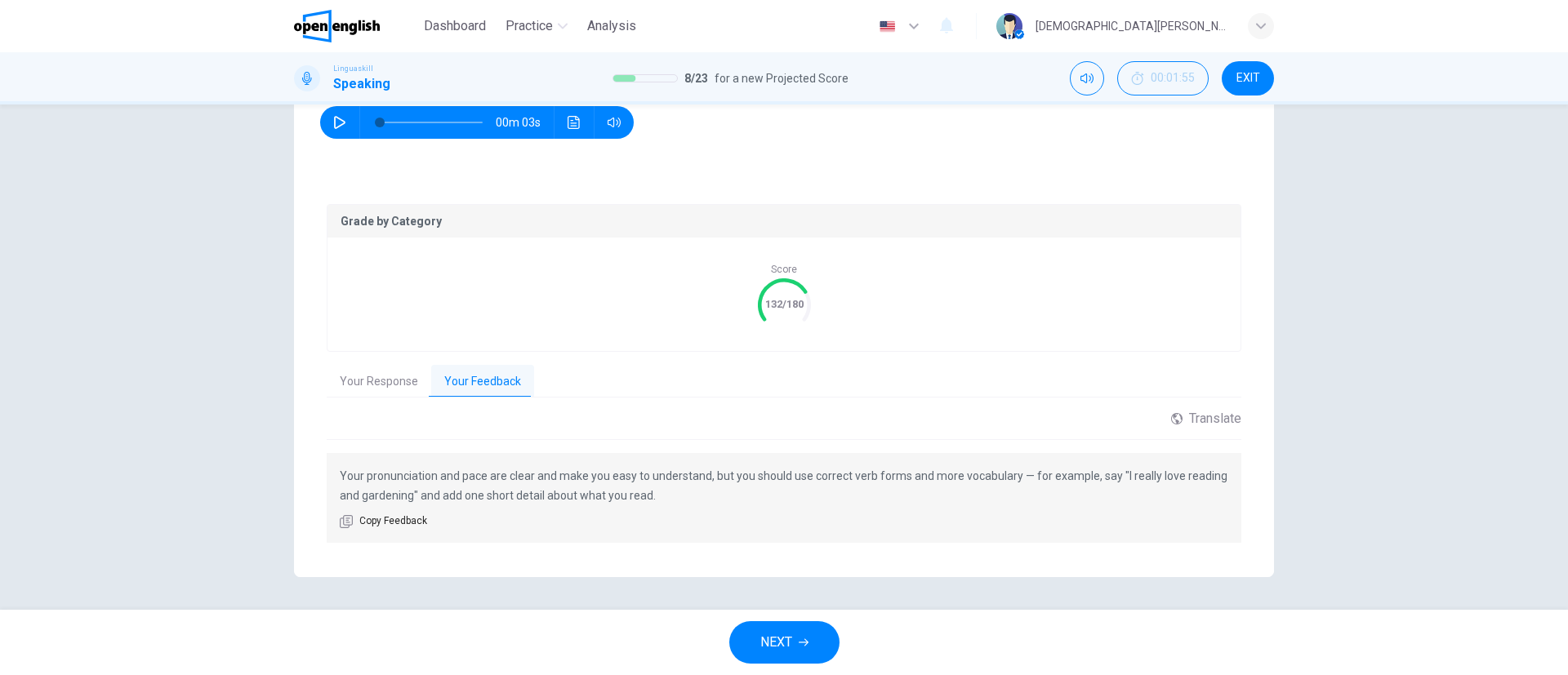
drag, startPoint x: 697, startPoint y: 477, endPoint x: 1027, endPoint y: 478, distance: 330.0
click at [1027, 478] on p "Your pronunciation and pace are clear and make you easy to understand, but you …" at bounding box center [784, 485] width 889 height 39
click at [1107, 473] on p "Your pronunciation and pace are clear and make you easy to understand, but you …" at bounding box center [784, 485] width 889 height 39
click at [369, 376] on button "Your Response" at bounding box center [378, 382] width 105 height 35
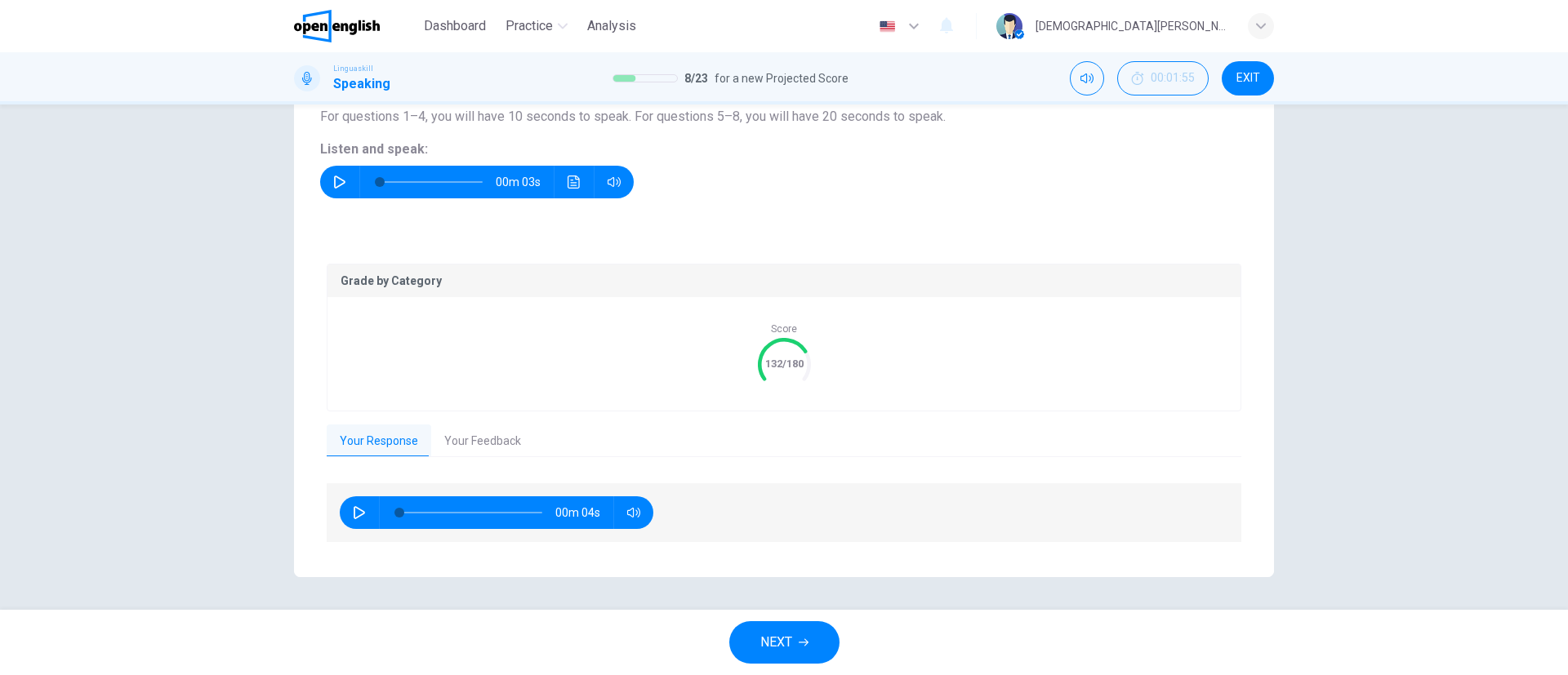
click at [781, 652] on span "NEXT" at bounding box center [776, 642] width 32 height 22
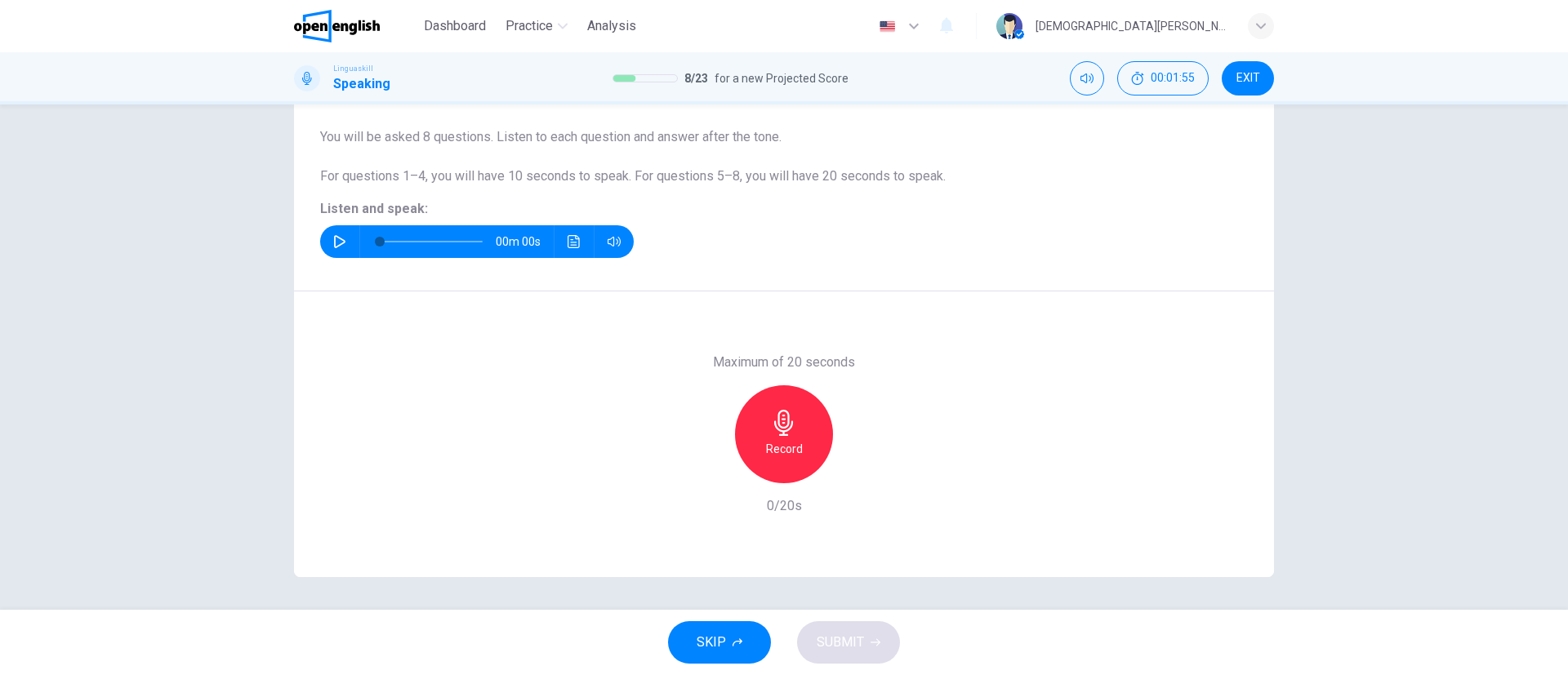
scroll to position [127, 0]
click at [333, 239] on icon "button" at bounding box center [339, 241] width 13 height 13
type input "*"
click at [780, 429] on icon "button" at bounding box center [784, 423] width 26 height 26
click at [781, 435] on icon "button" at bounding box center [784, 423] width 19 height 26
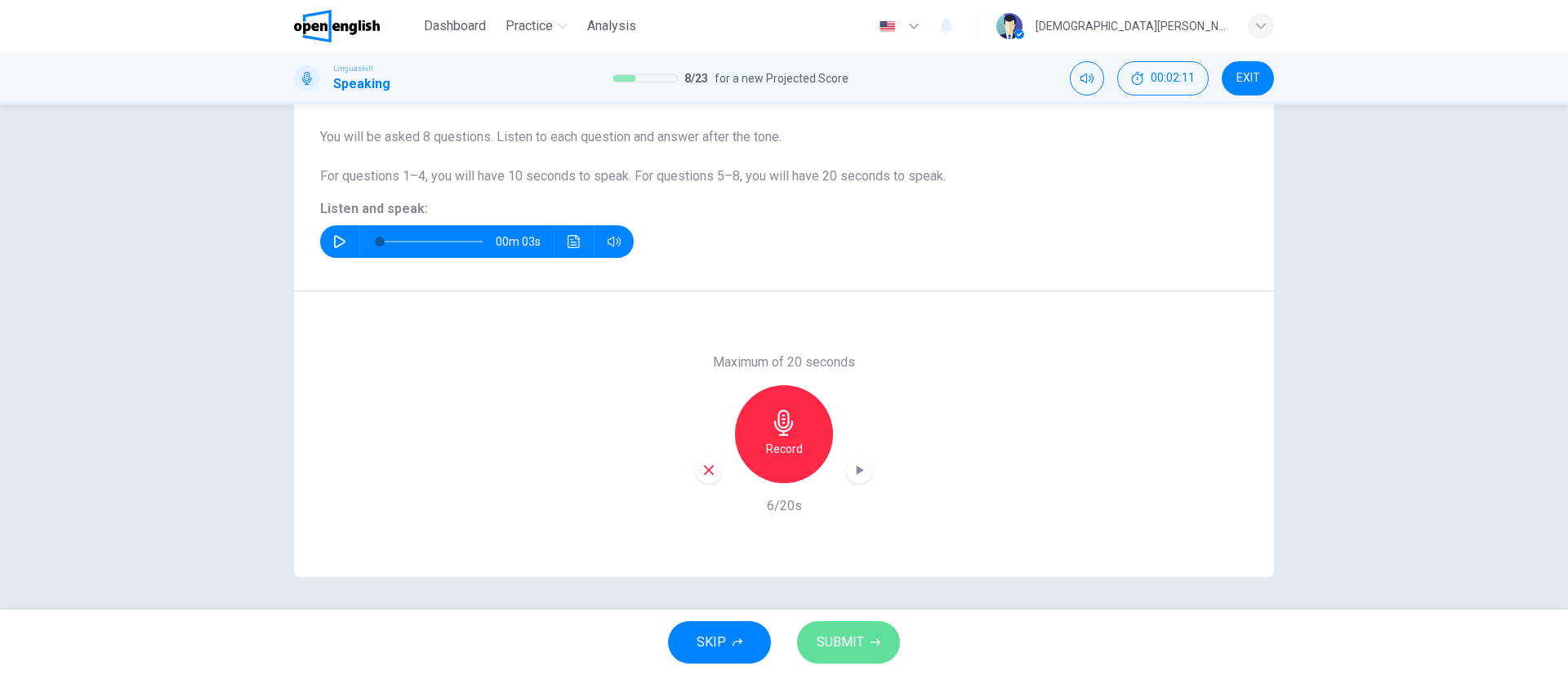
click at [860, 645] on span "SUBMIT" at bounding box center [840, 642] width 48 height 22
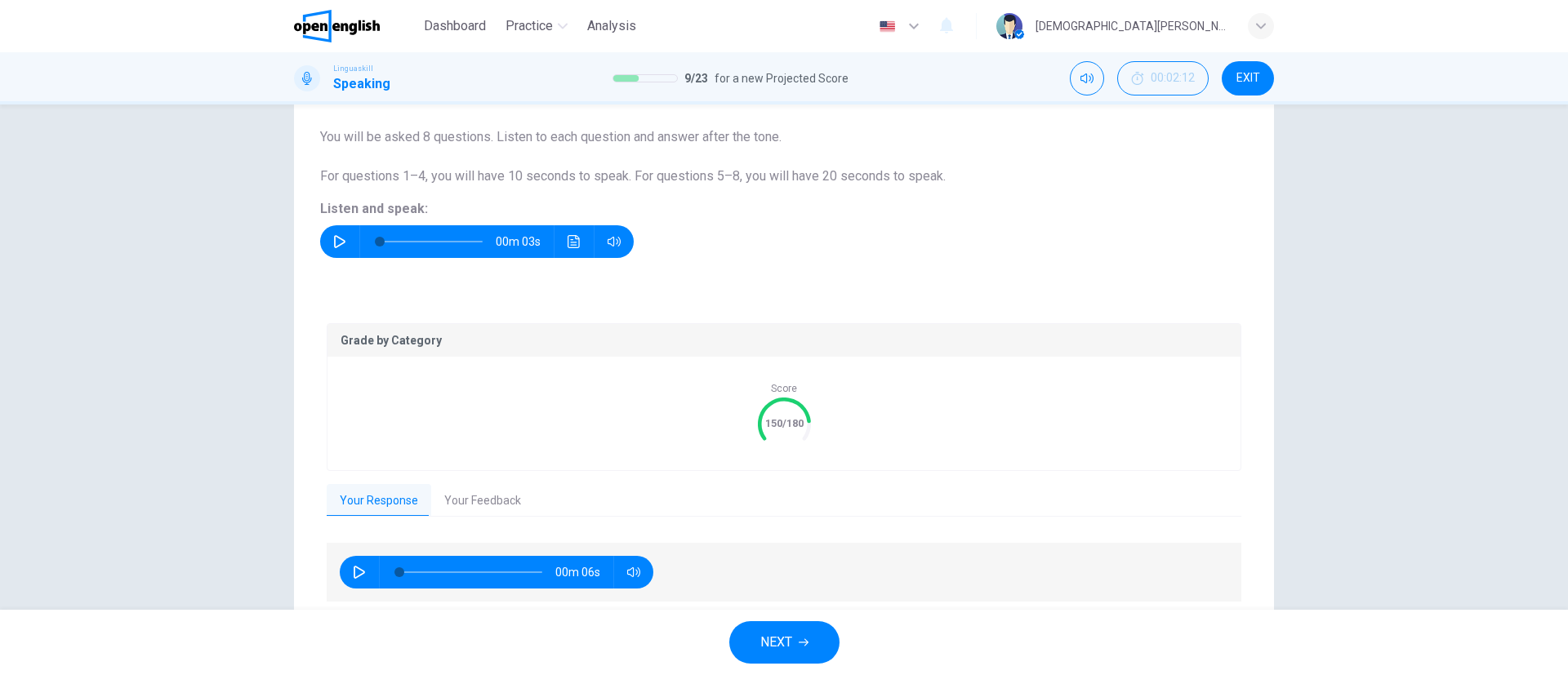
click at [465, 506] on button "Your Feedback" at bounding box center [482, 502] width 103 height 35
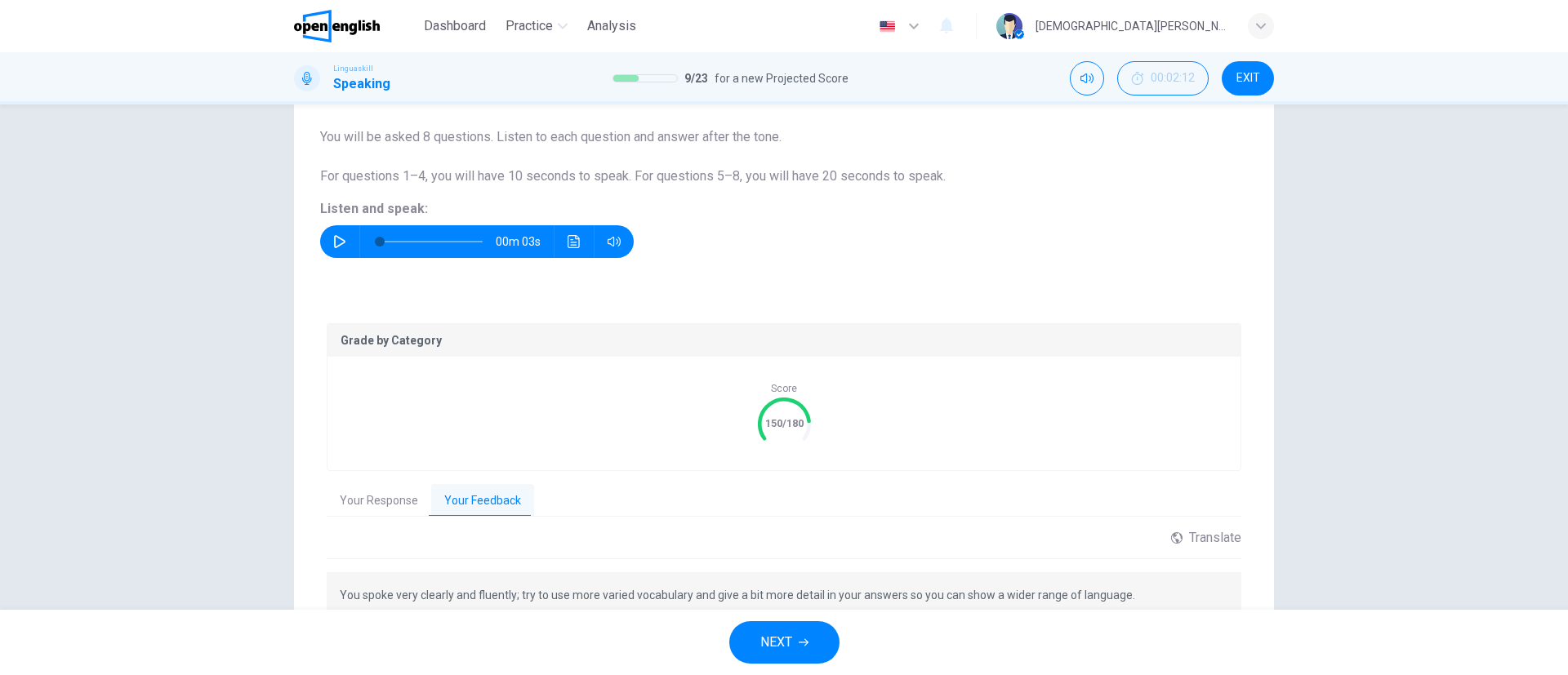
scroll to position [227, 0]
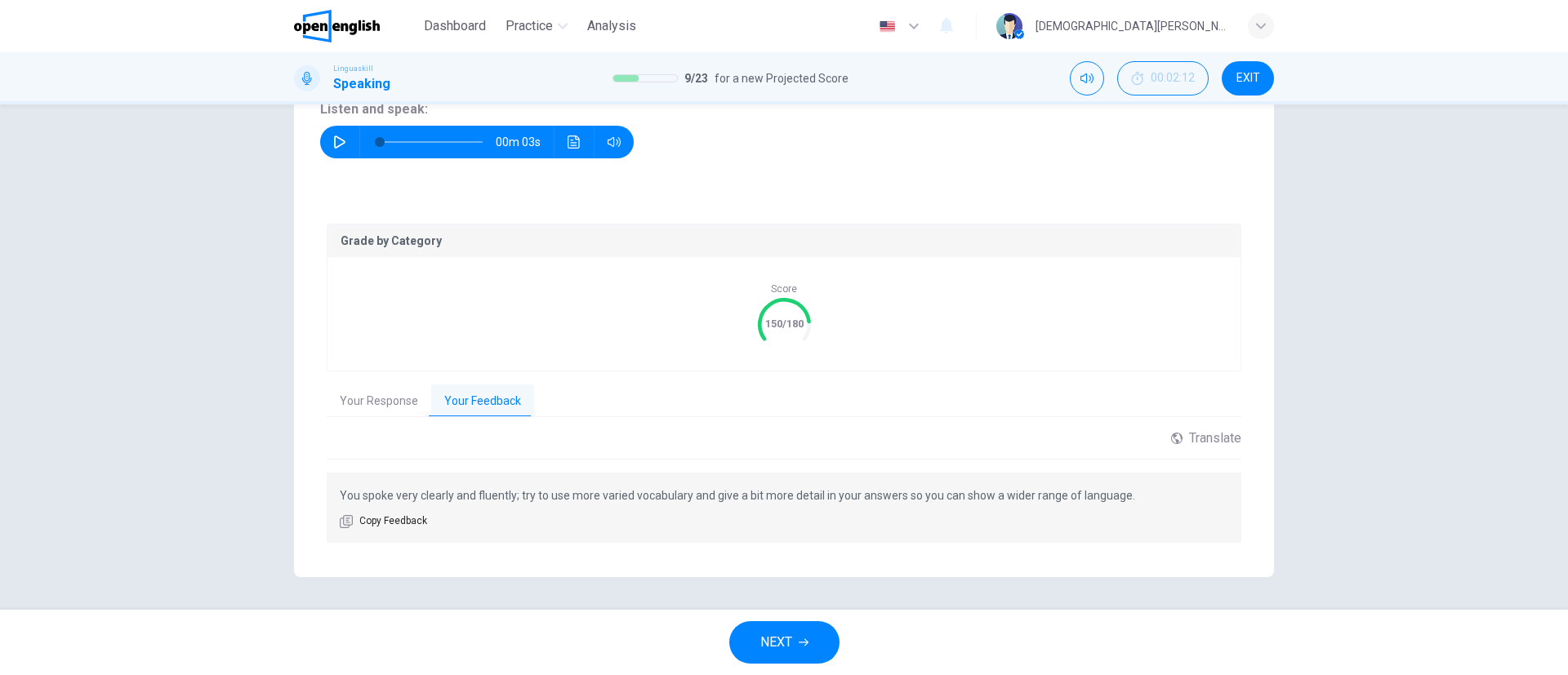
drag, startPoint x: 508, startPoint y: 495, endPoint x: 741, endPoint y: 490, distance: 233.1
click at [741, 490] on p "You spoke very clearly and fluently; try to use more varied vocabulary and give…" at bounding box center [784, 496] width 889 height 20
click at [785, 646] on span "NEXT" at bounding box center [776, 642] width 32 height 22
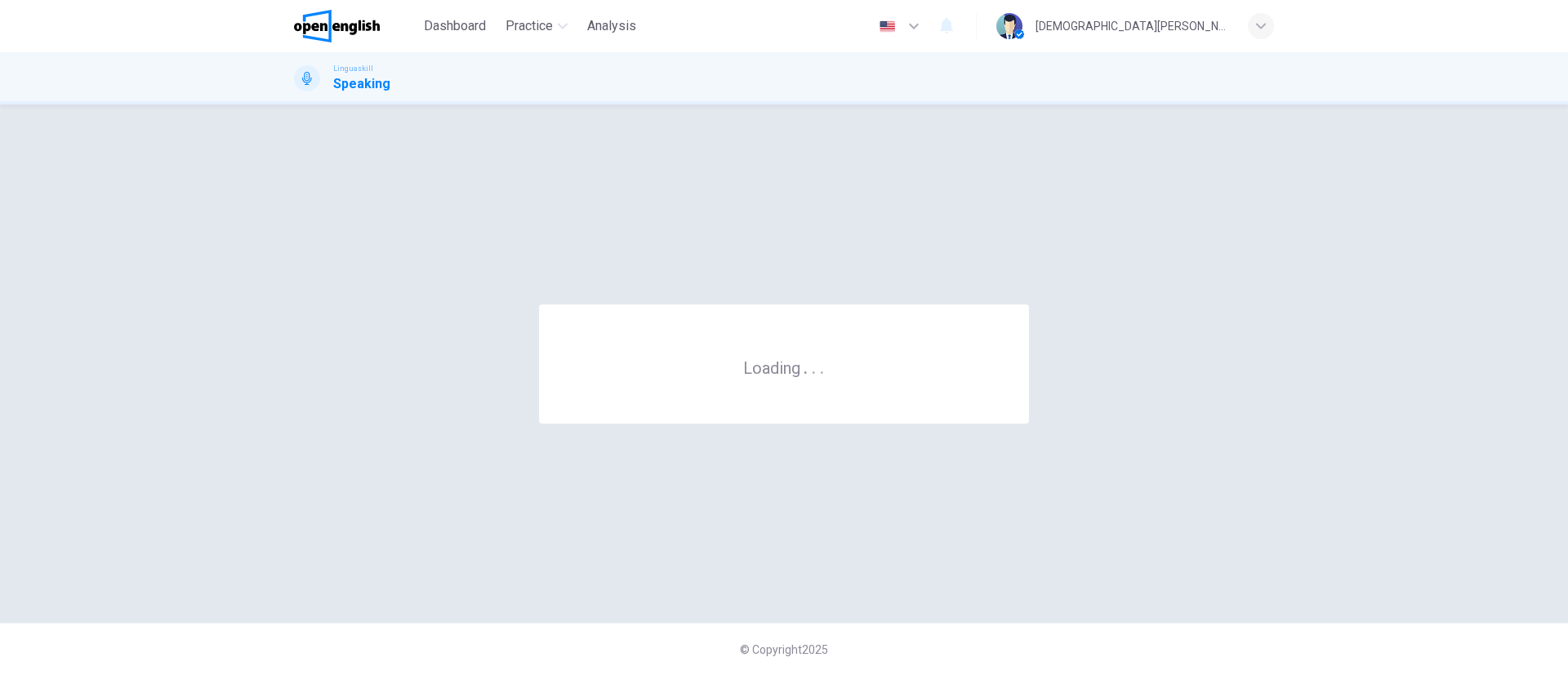
scroll to position [0, 0]
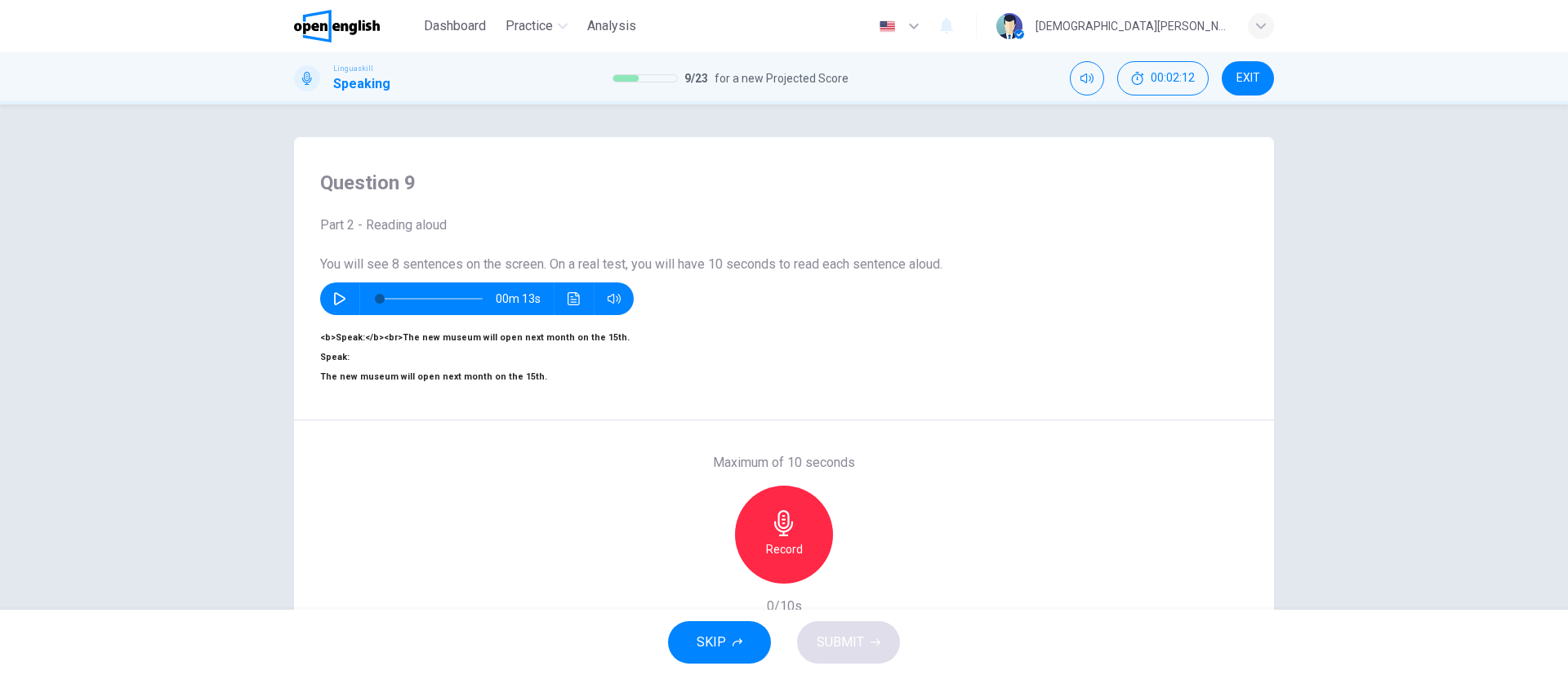
click at [332, 312] on button "button" at bounding box center [339, 299] width 26 height 33
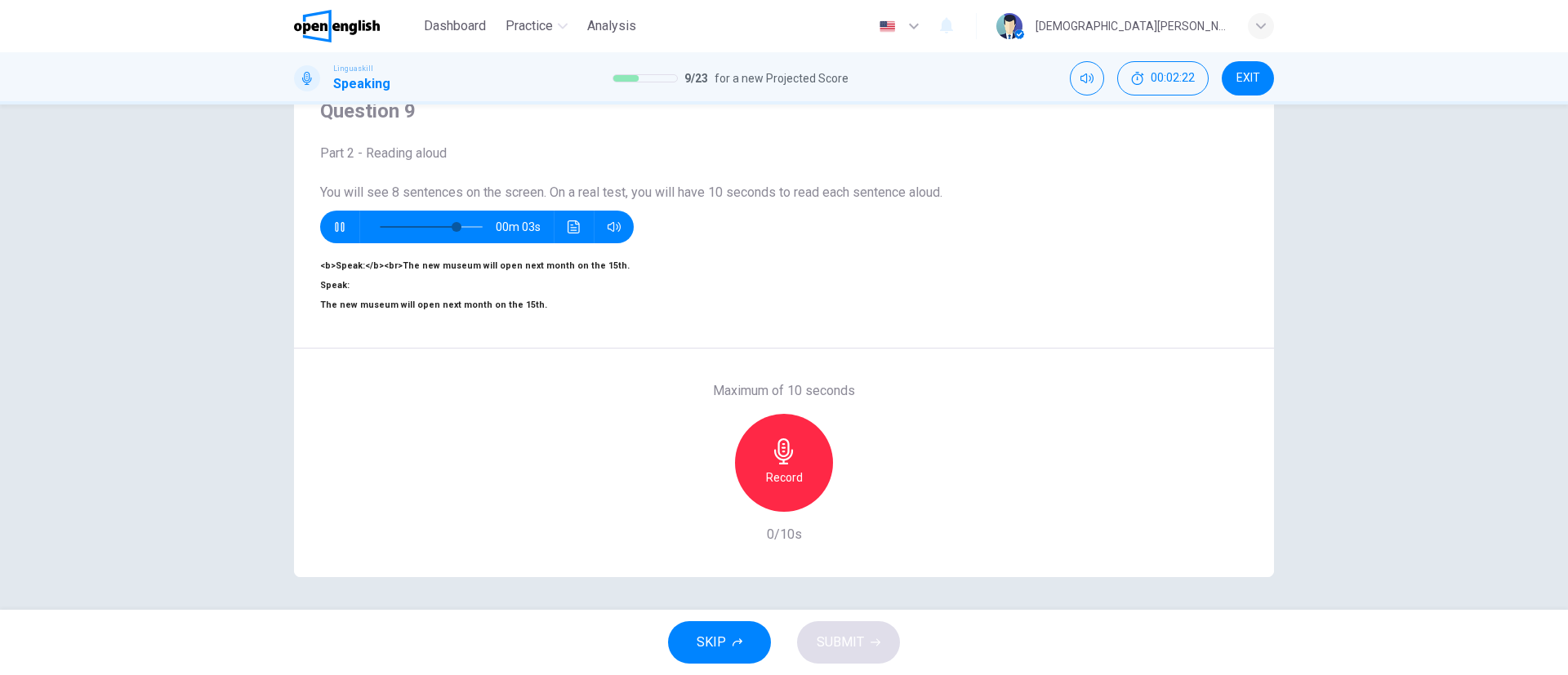
scroll to position [127, 0]
click at [794, 468] on h6 "Record" at bounding box center [784, 478] width 36 height 20
click at [798, 426] on div "Stop" at bounding box center [783, 462] width 98 height 98
click at [835, 631] on span "SUBMIT" at bounding box center [840, 642] width 48 height 22
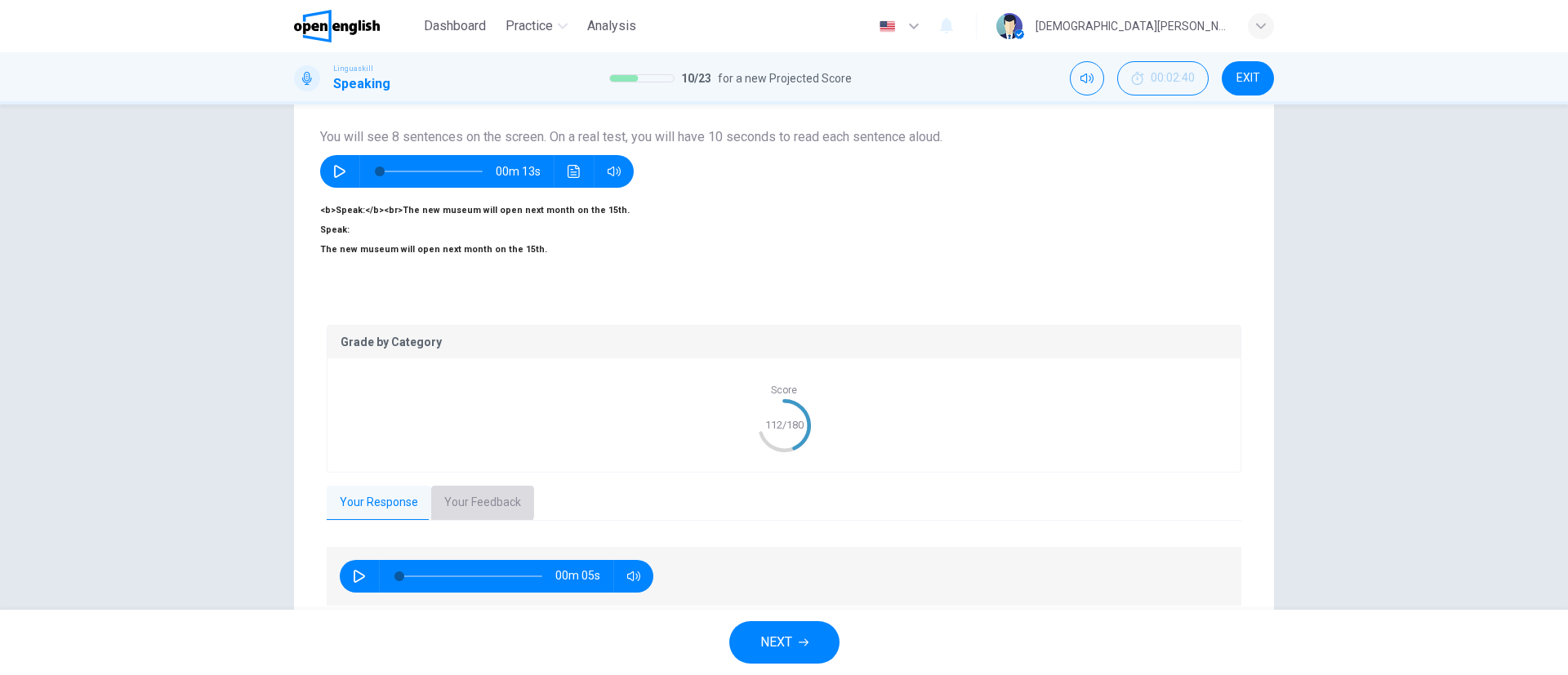
click at [458, 486] on button "Your Feedback" at bounding box center [482, 504] width 103 height 35
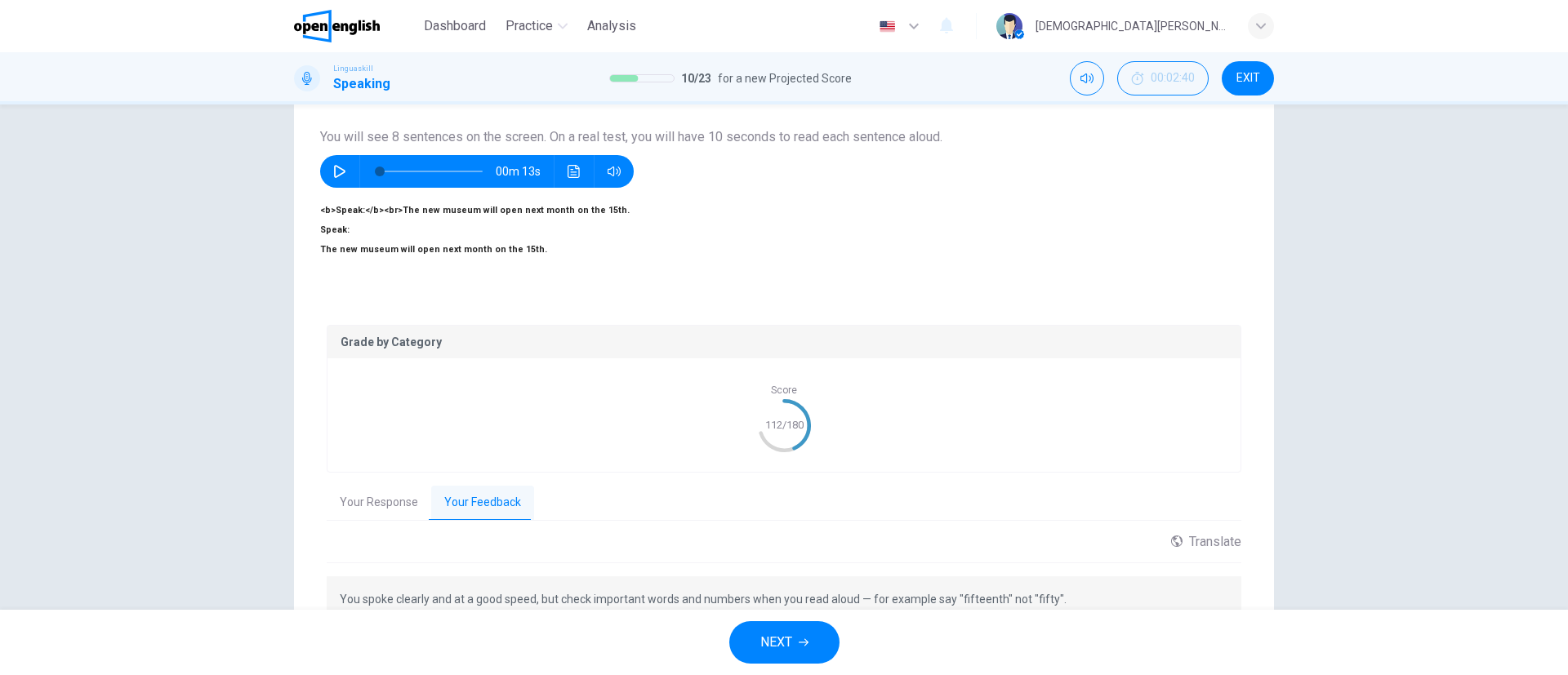
scroll to position [214, 0]
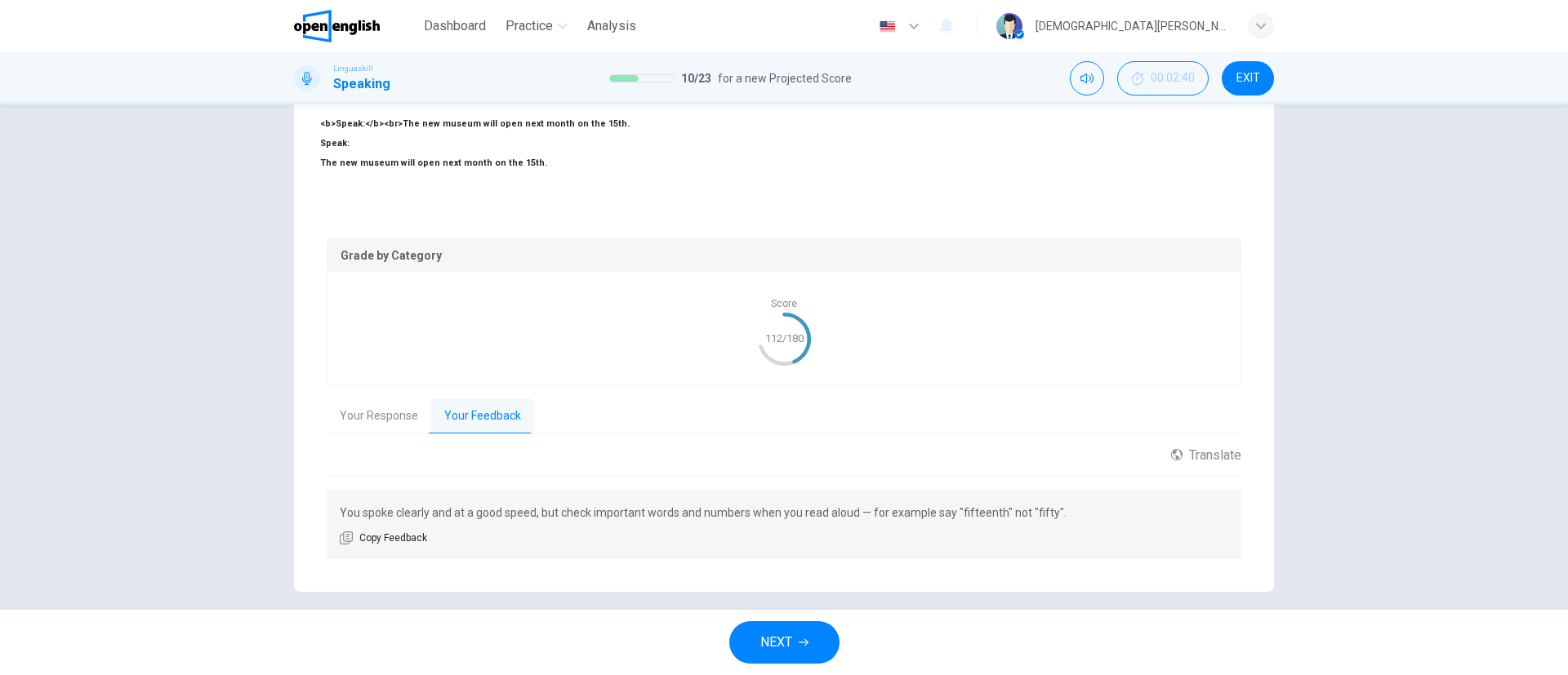
click at [809, 638] on button "NEXT" at bounding box center [784, 642] width 110 height 42
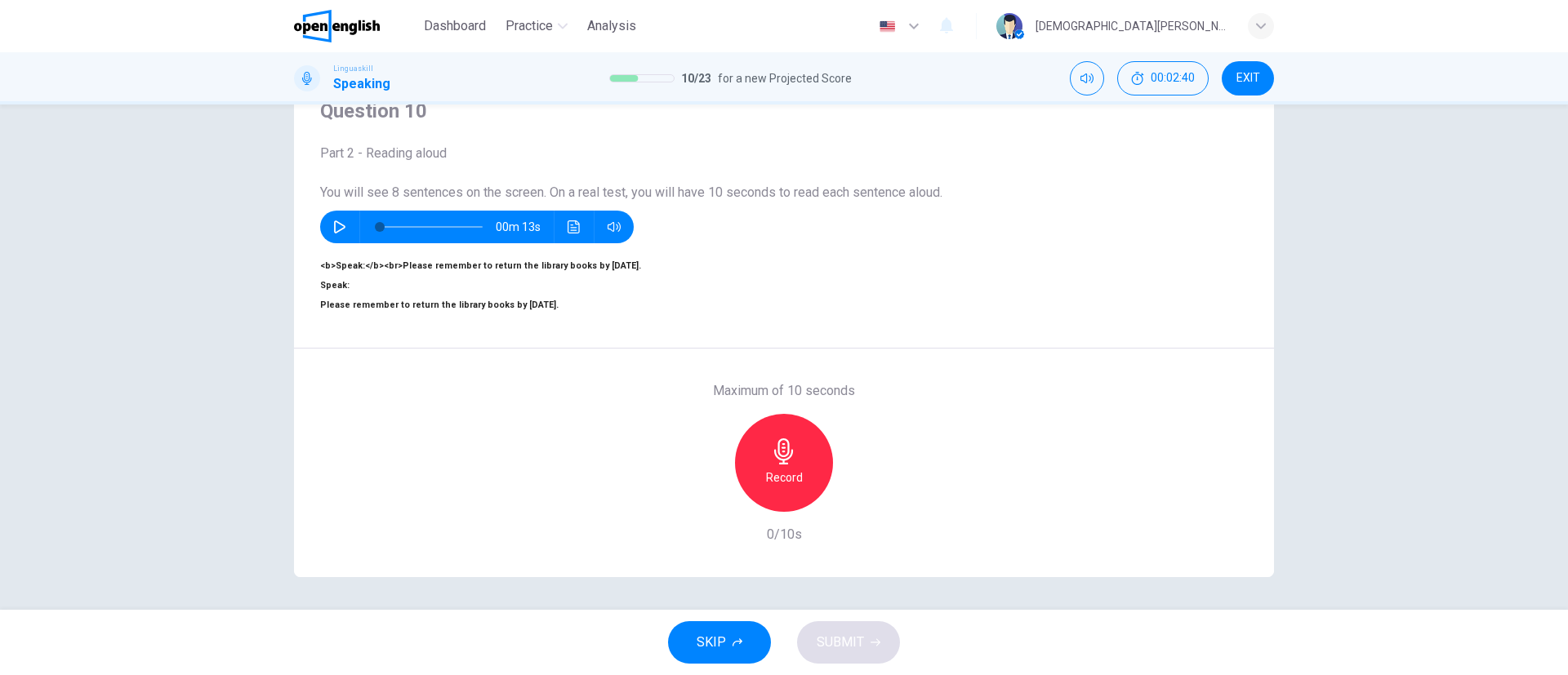
scroll to position [127, 0]
click at [334, 221] on icon "button" at bounding box center [339, 227] width 11 height 13
drag, startPoint x: 314, startPoint y: 240, endPoint x: 668, endPoint y: 253, distance: 354.2
click at [668, 253] on div "Question 10 Part 2 - Reading aloud You will see 8 sentences on the screen. On a…" at bounding box center [784, 206] width 980 height 283
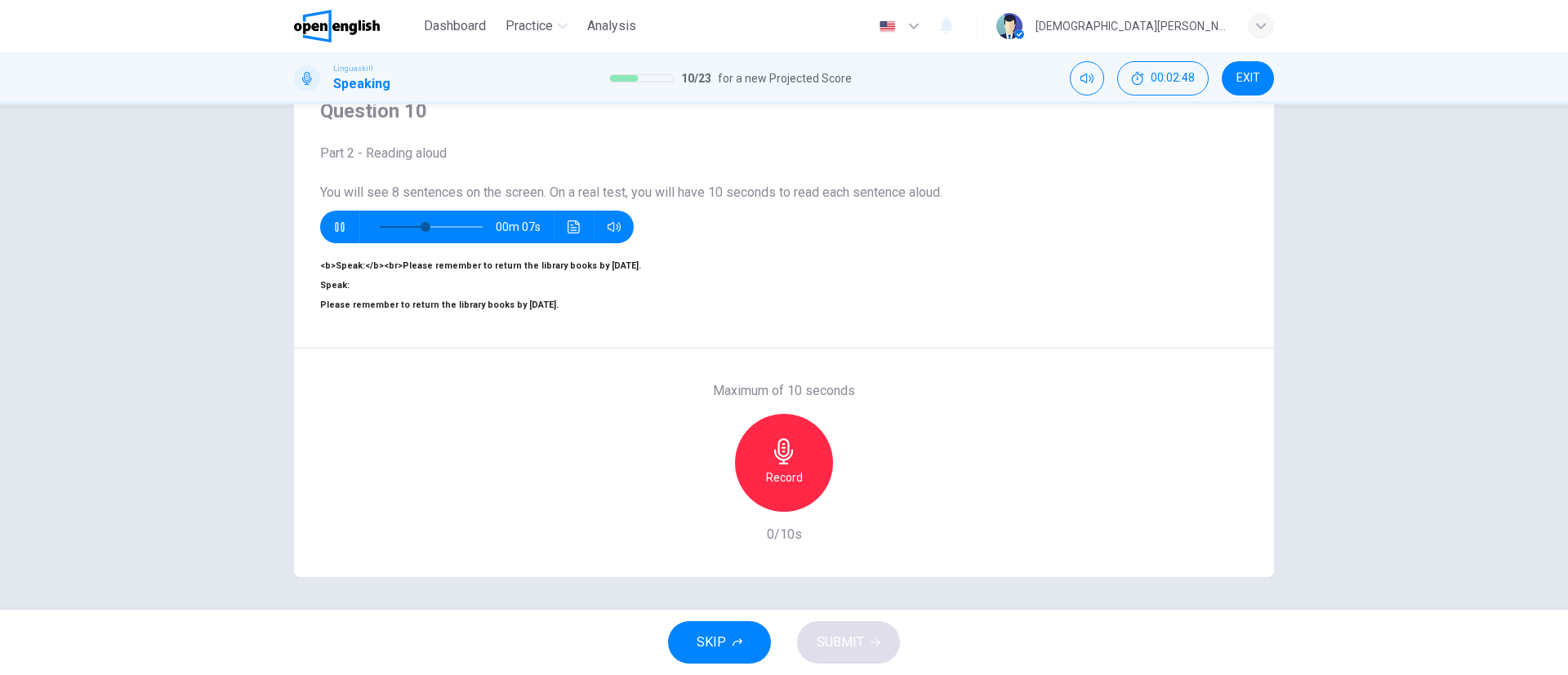
click at [333, 221] on icon "button" at bounding box center [339, 227] width 13 height 13
click at [771, 439] on icon "button" at bounding box center [784, 452] width 26 height 26
click at [781, 439] on icon "button" at bounding box center [784, 452] width 26 height 26
click at [840, 633] on span "SUBMIT" at bounding box center [840, 642] width 48 height 22
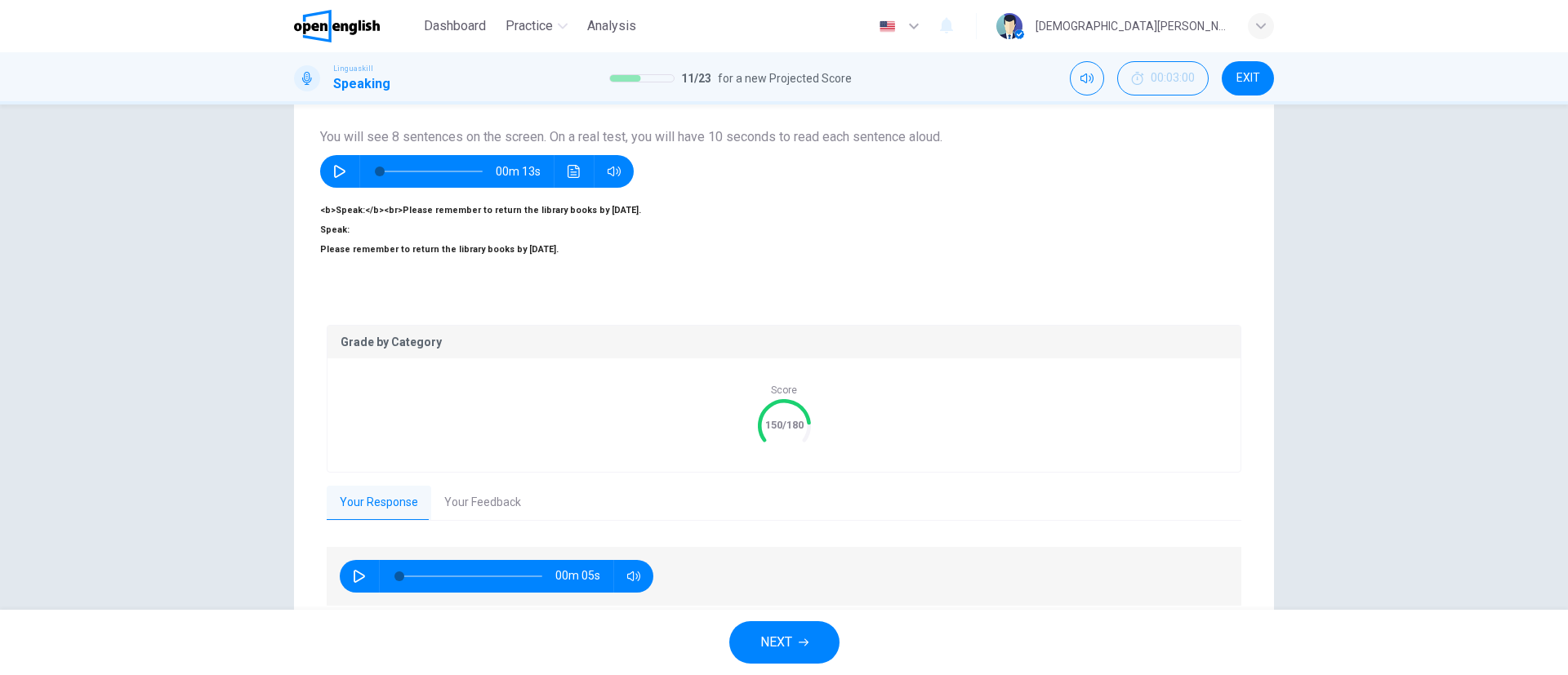
click at [512, 486] on button "Your Feedback" at bounding box center [482, 504] width 103 height 35
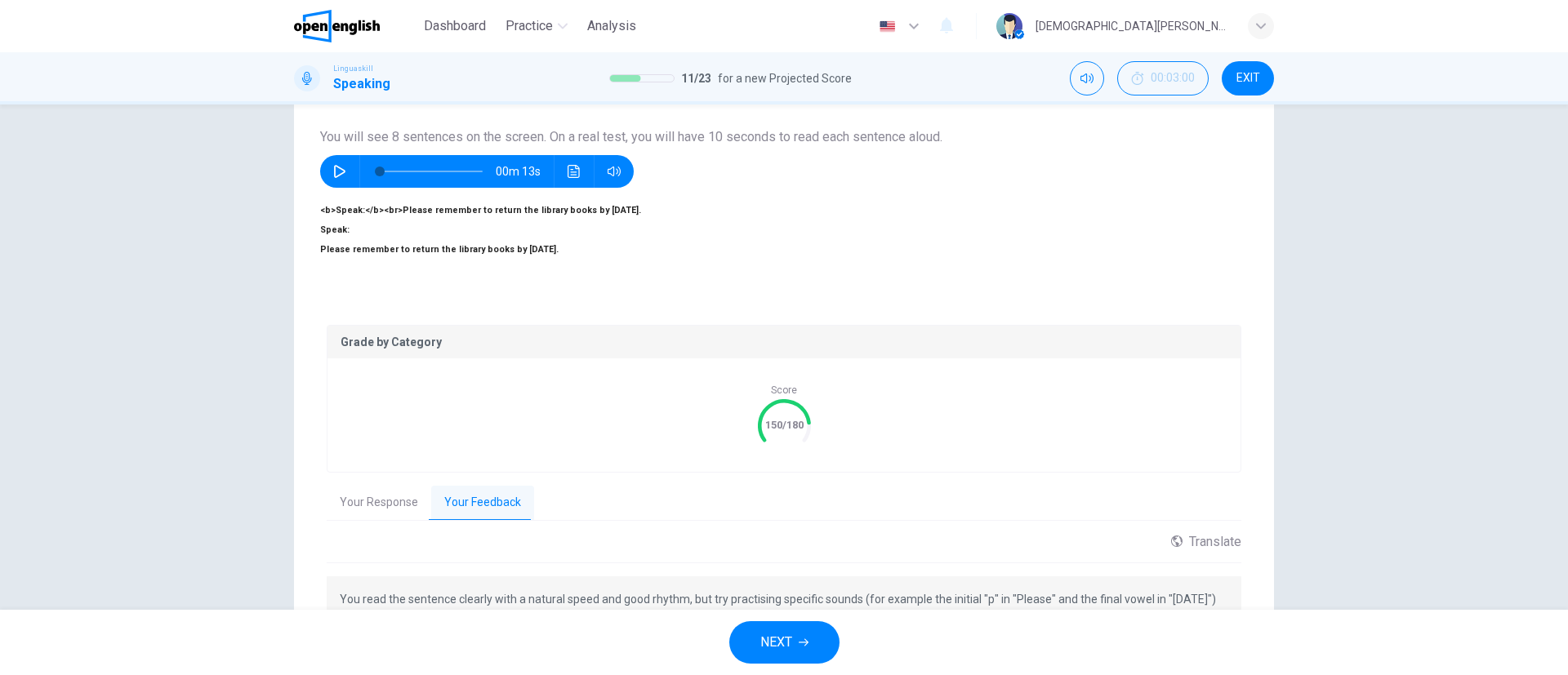
scroll to position [234, 0]
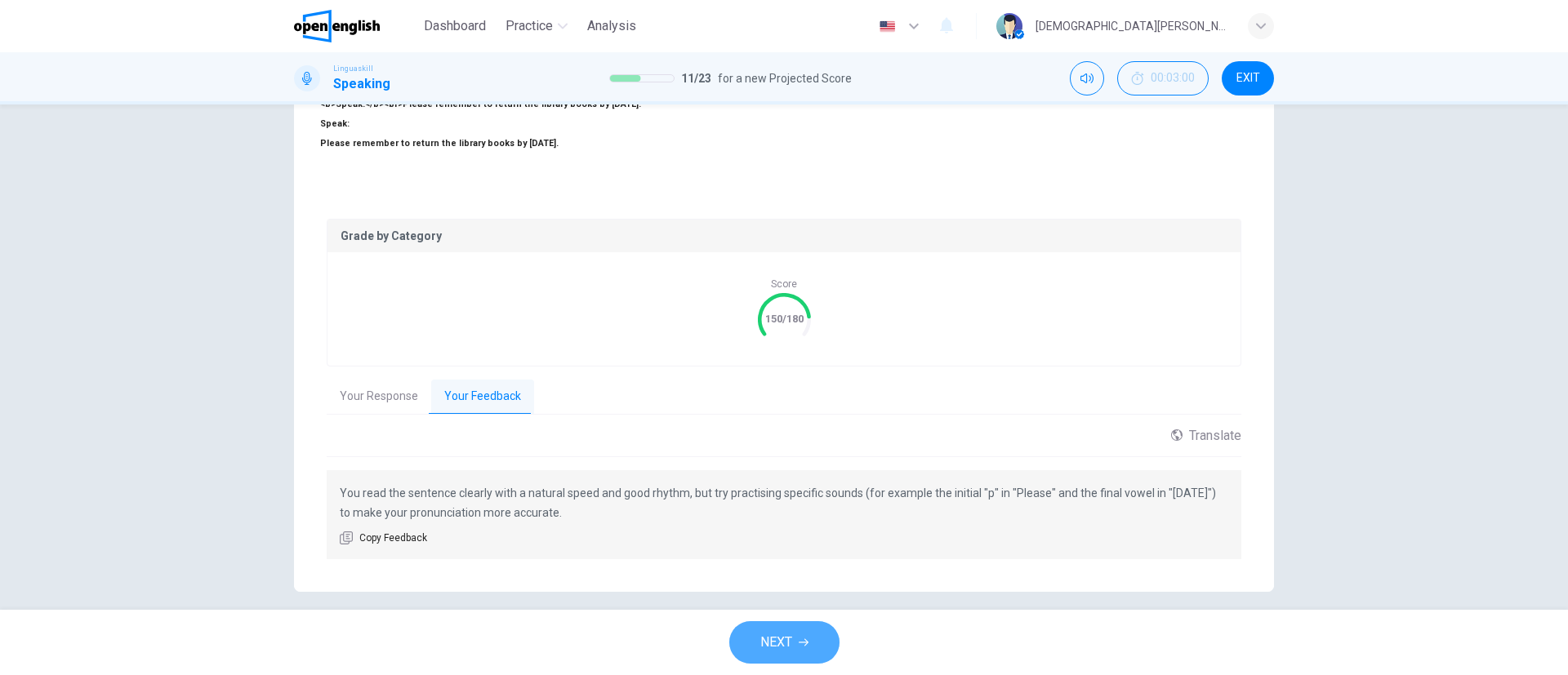
click at [787, 627] on button "NEXT" at bounding box center [784, 642] width 110 height 42
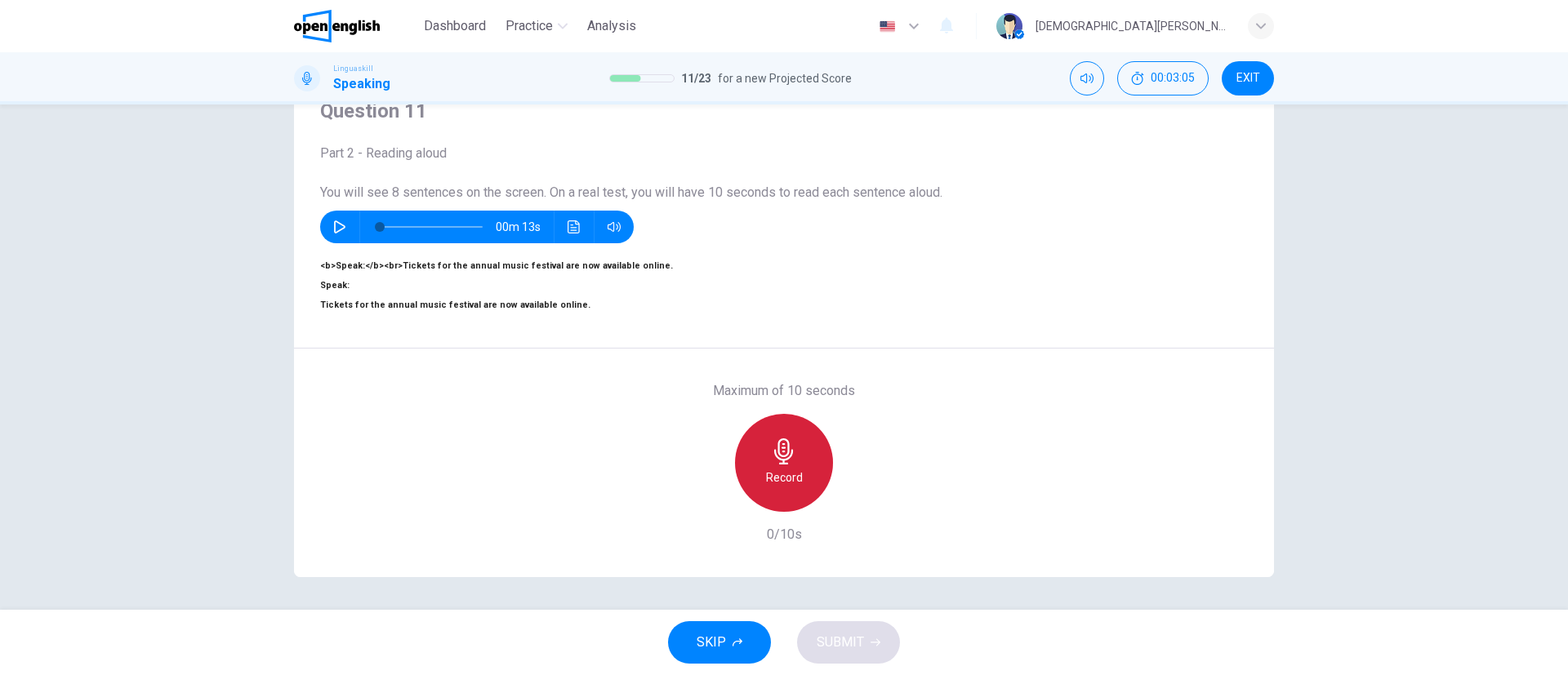
click at [774, 468] on h6 "Record" at bounding box center [784, 478] width 36 height 20
click at [776, 468] on h6 "Stop" at bounding box center [784, 478] width 24 height 20
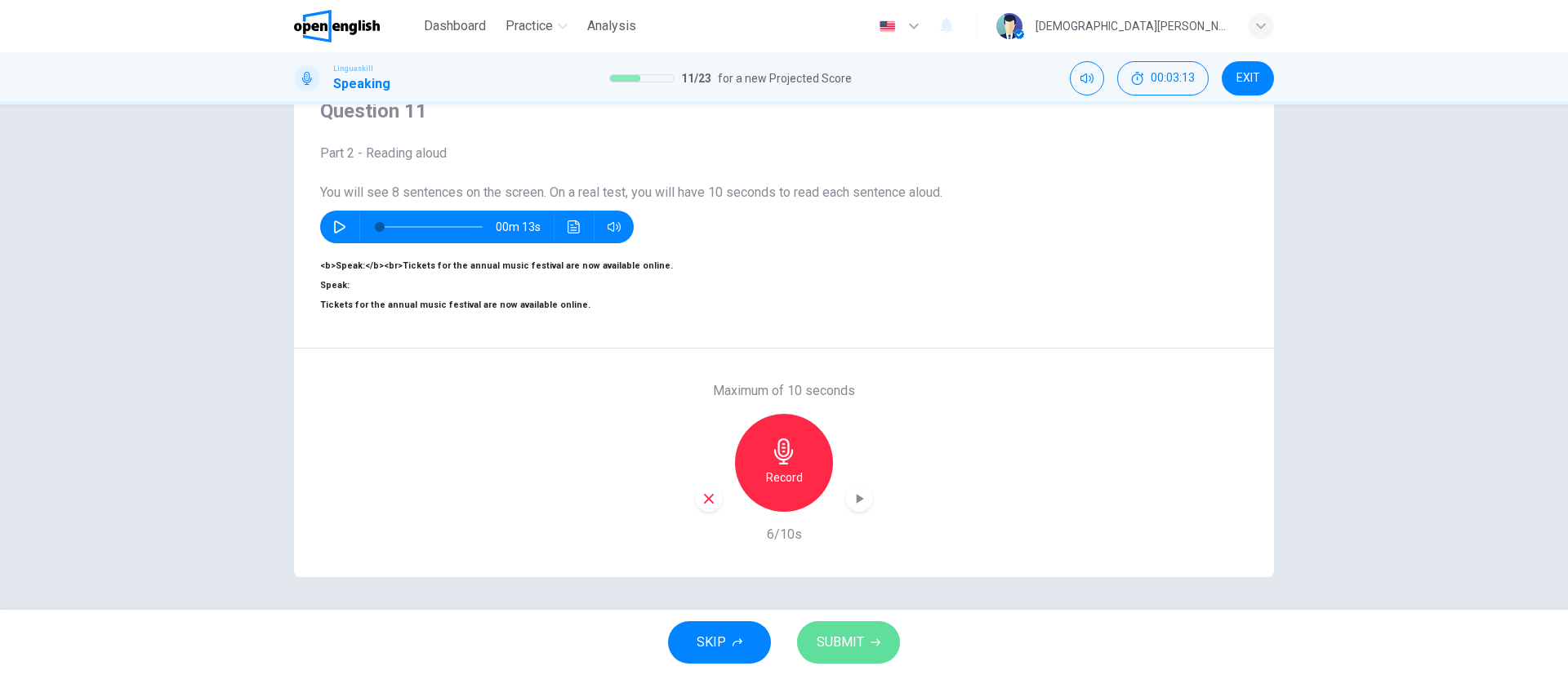
click at [835, 622] on button "SUBMIT" at bounding box center [848, 642] width 103 height 42
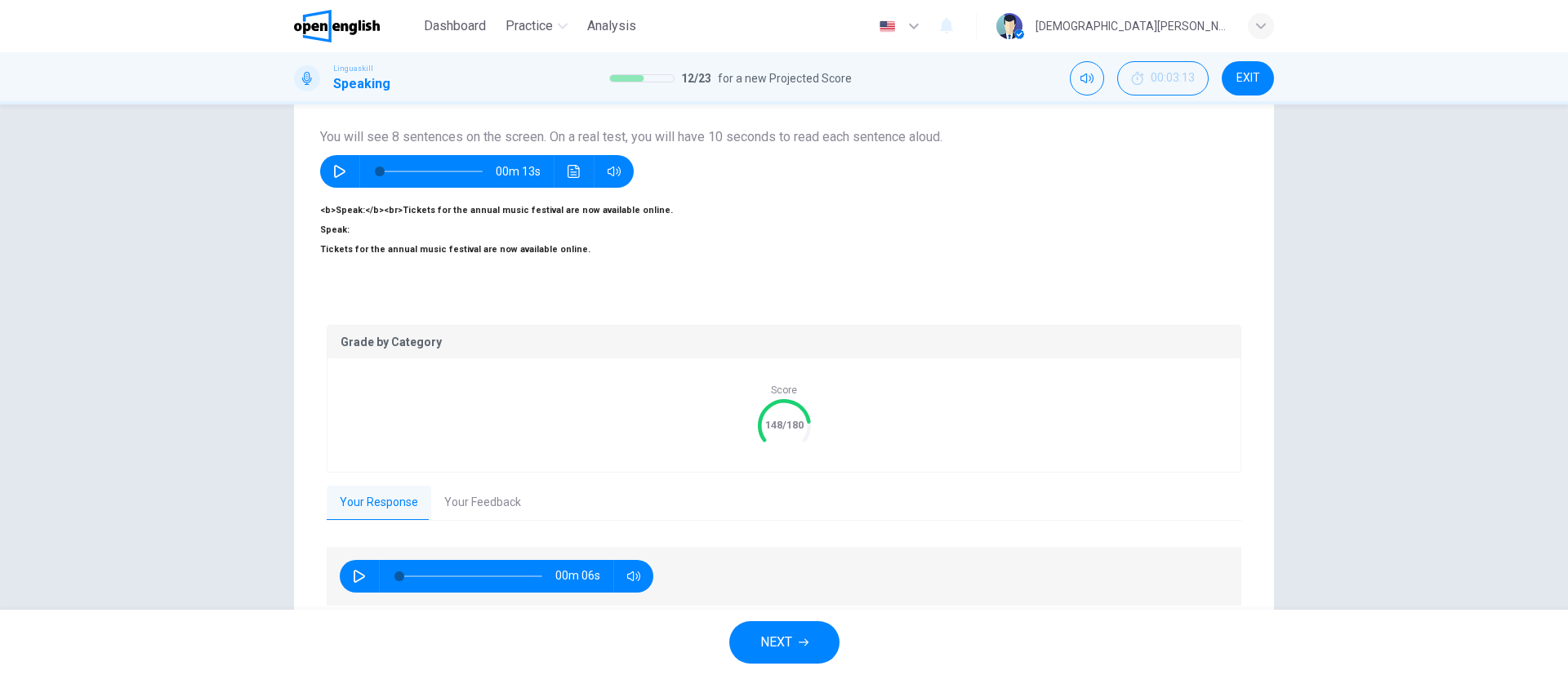
click at [466, 486] on button "Your Feedback" at bounding box center [482, 504] width 103 height 35
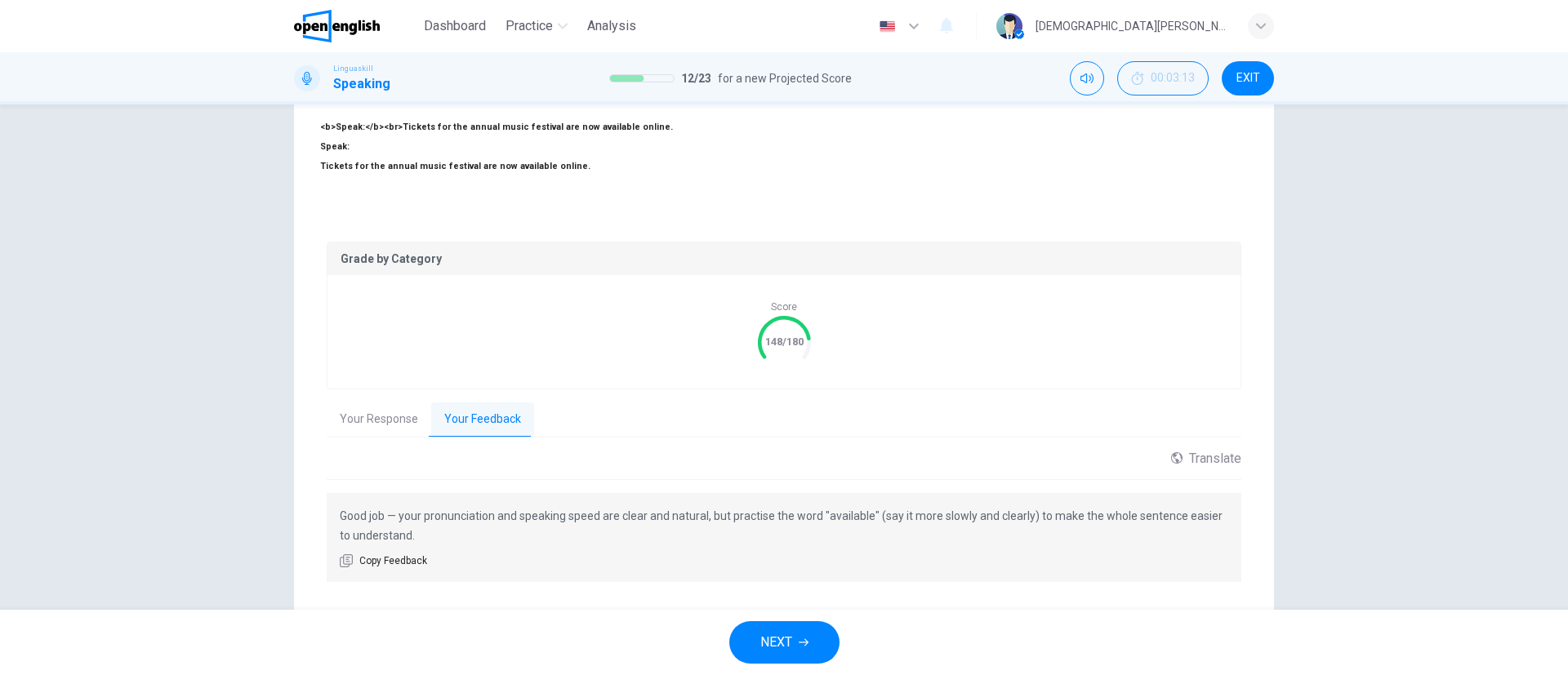
scroll to position [234, 0]
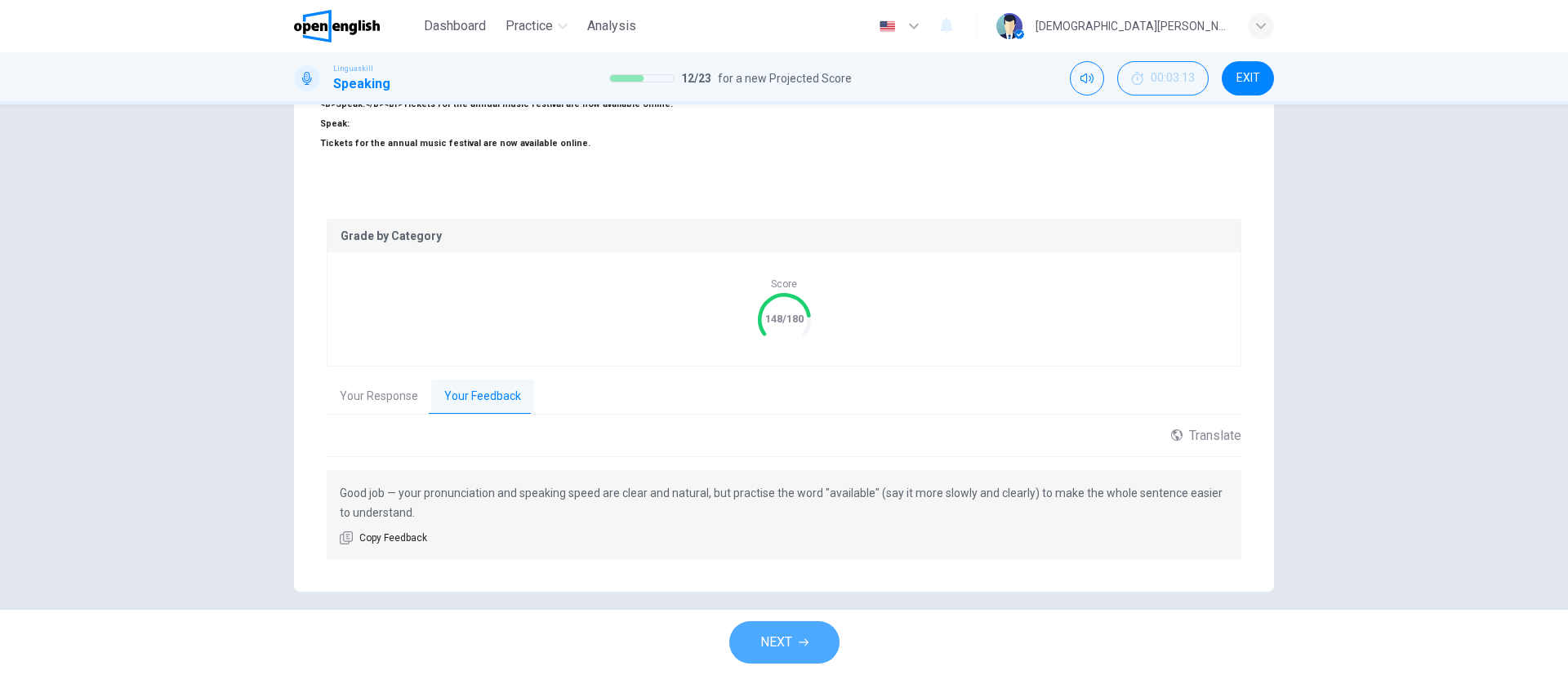
click at [774, 625] on button "NEXT" at bounding box center [784, 642] width 110 height 42
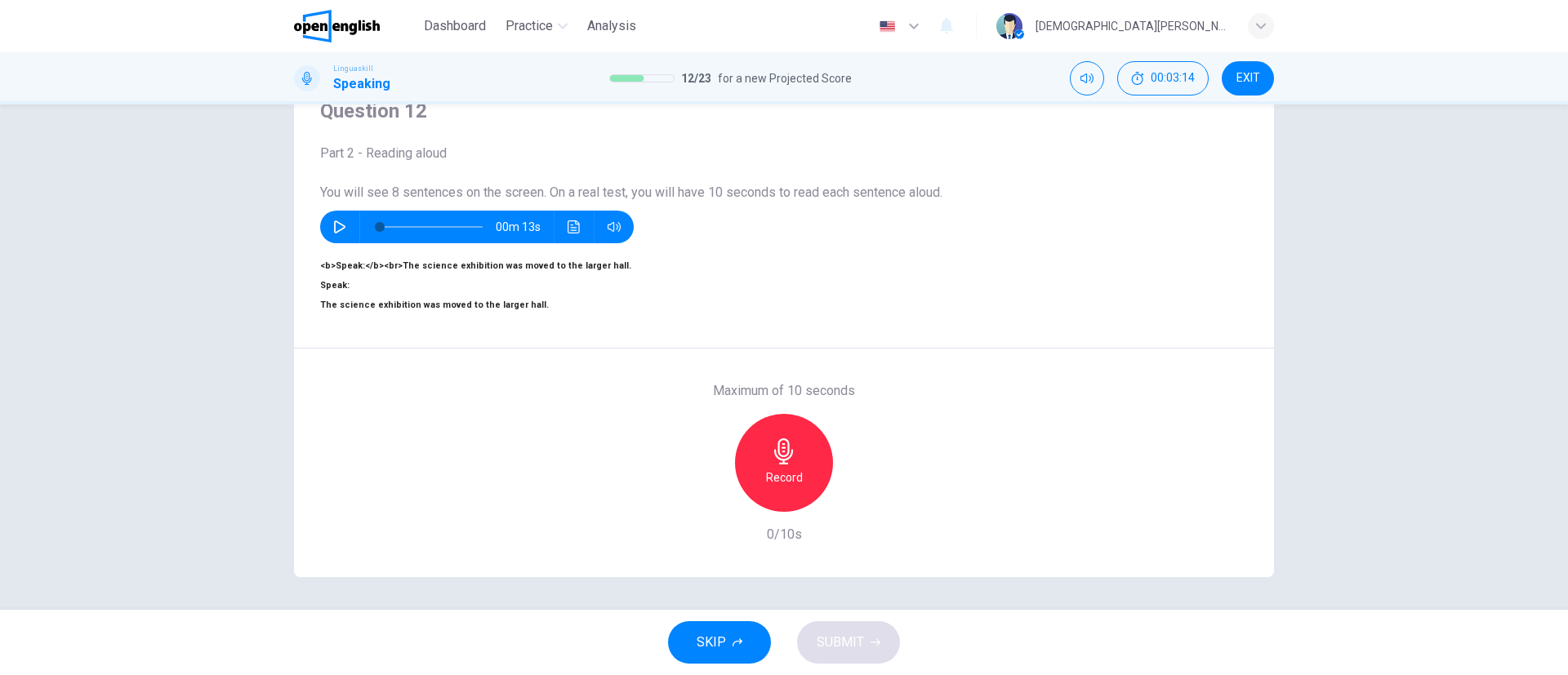
click at [349, 210] on div "00m 13s" at bounding box center [477, 227] width 313 height 33
click at [791, 439] on icon "button" at bounding box center [784, 452] width 26 height 26
click at [764, 445] on div "Stop" at bounding box center [783, 462] width 98 height 98
click at [704, 492] on icon "button" at bounding box center [709, 498] width 15 height 15
click at [789, 453] on div "Record" at bounding box center [783, 462] width 98 height 98
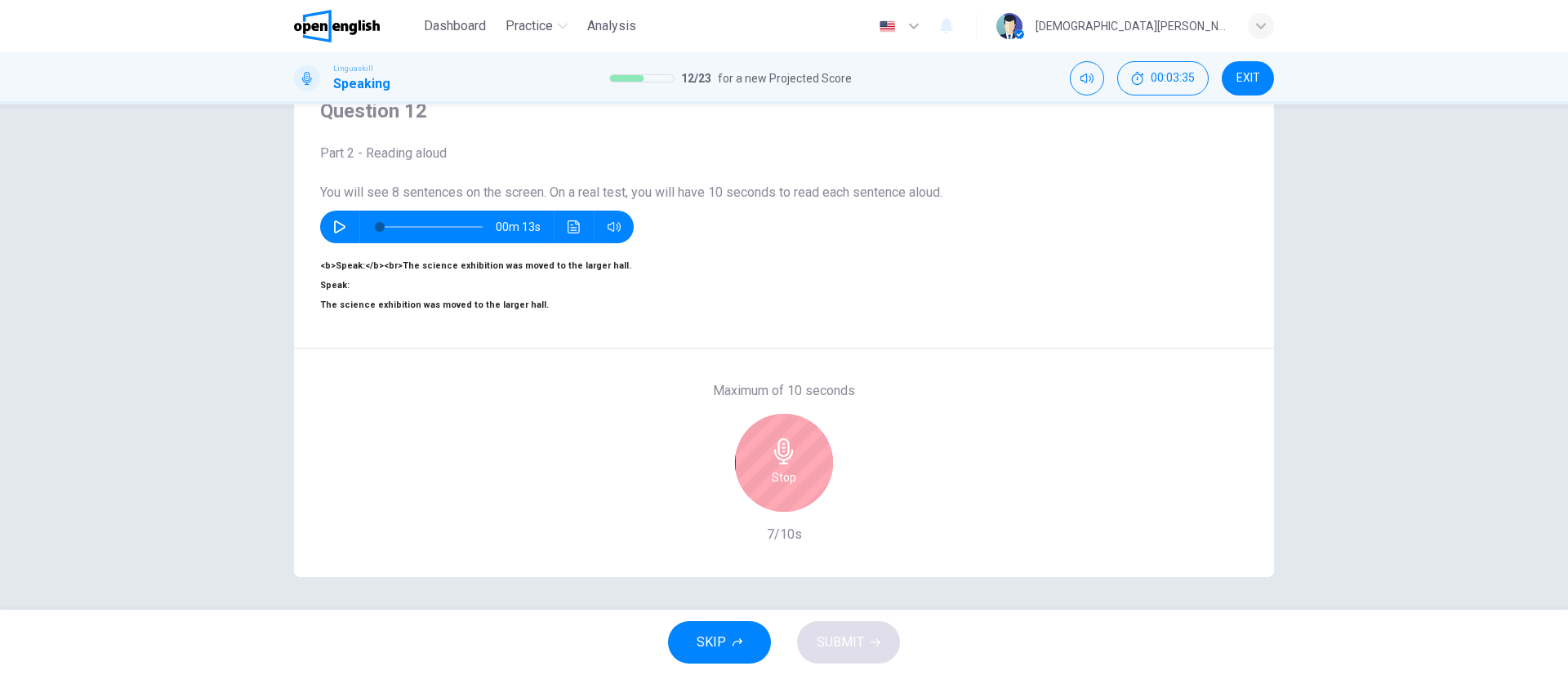
click at [754, 416] on div "Stop" at bounding box center [783, 462] width 98 height 98
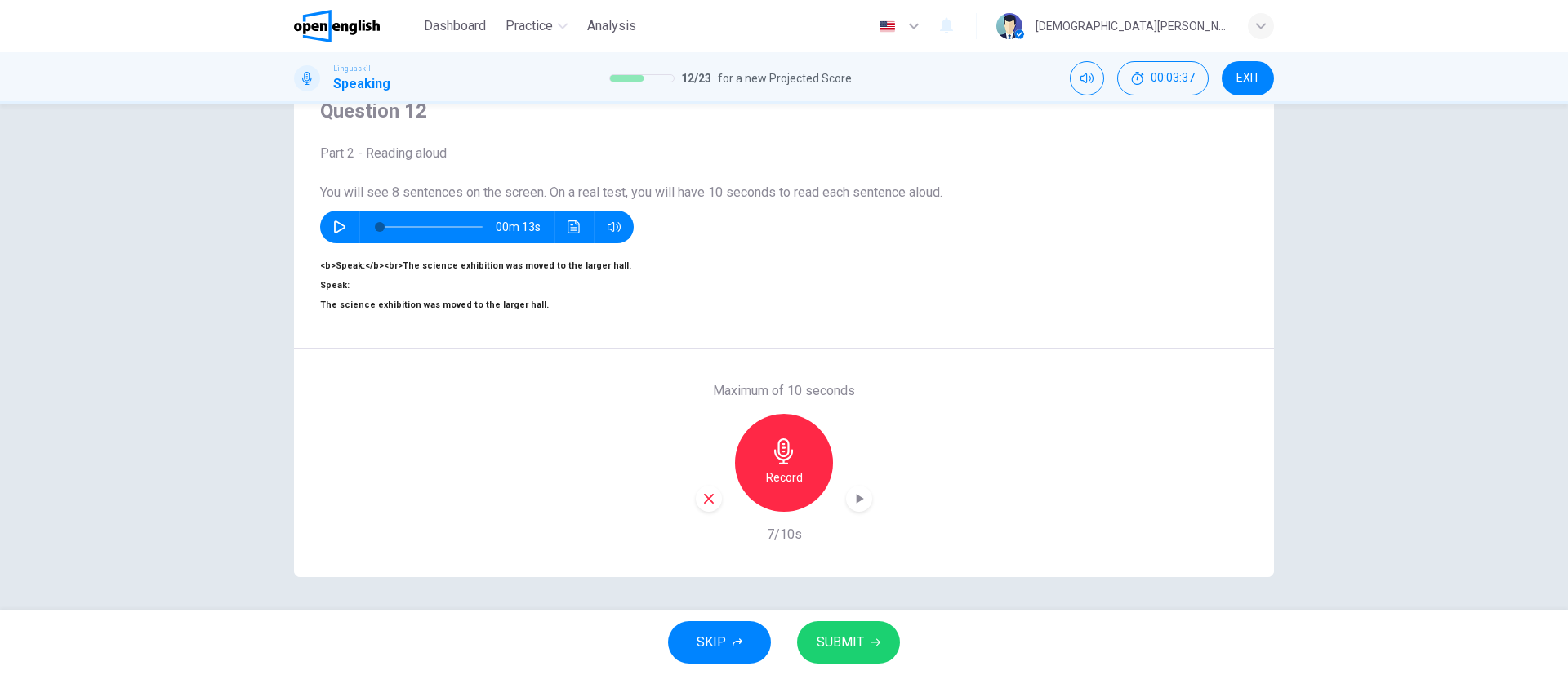
click at [840, 647] on span "SUBMIT" at bounding box center [840, 642] width 48 height 22
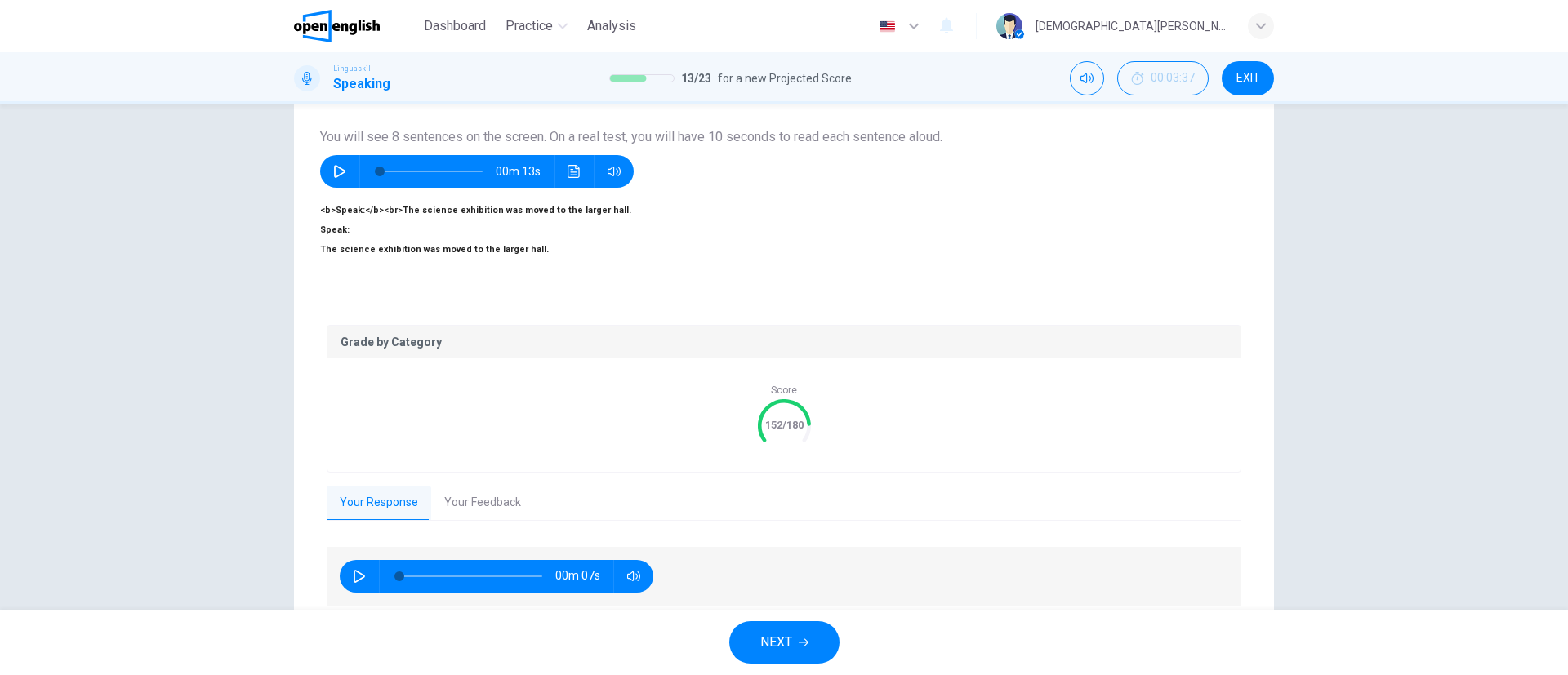
click at [825, 646] on button "NEXT" at bounding box center [784, 642] width 110 height 42
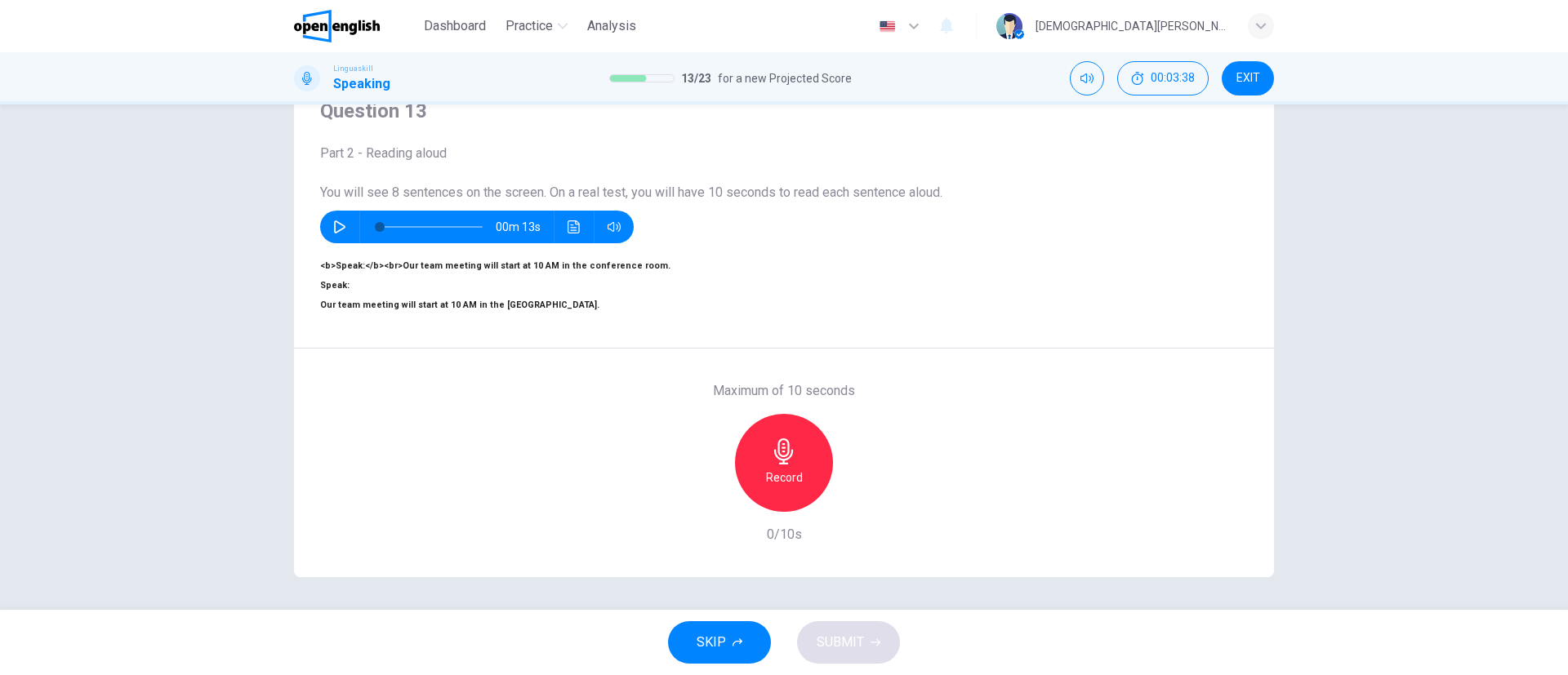
click at [334, 221] on icon "button" at bounding box center [339, 227] width 11 height 13
click at [335, 222] on icon "button" at bounding box center [339, 227] width 9 height 10
click at [785, 439] on icon "button" at bounding box center [784, 452] width 19 height 26
click at [773, 439] on icon "button" at bounding box center [784, 452] width 26 height 26
click at [849, 659] on button "SUBMIT" at bounding box center [848, 642] width 103 height 42
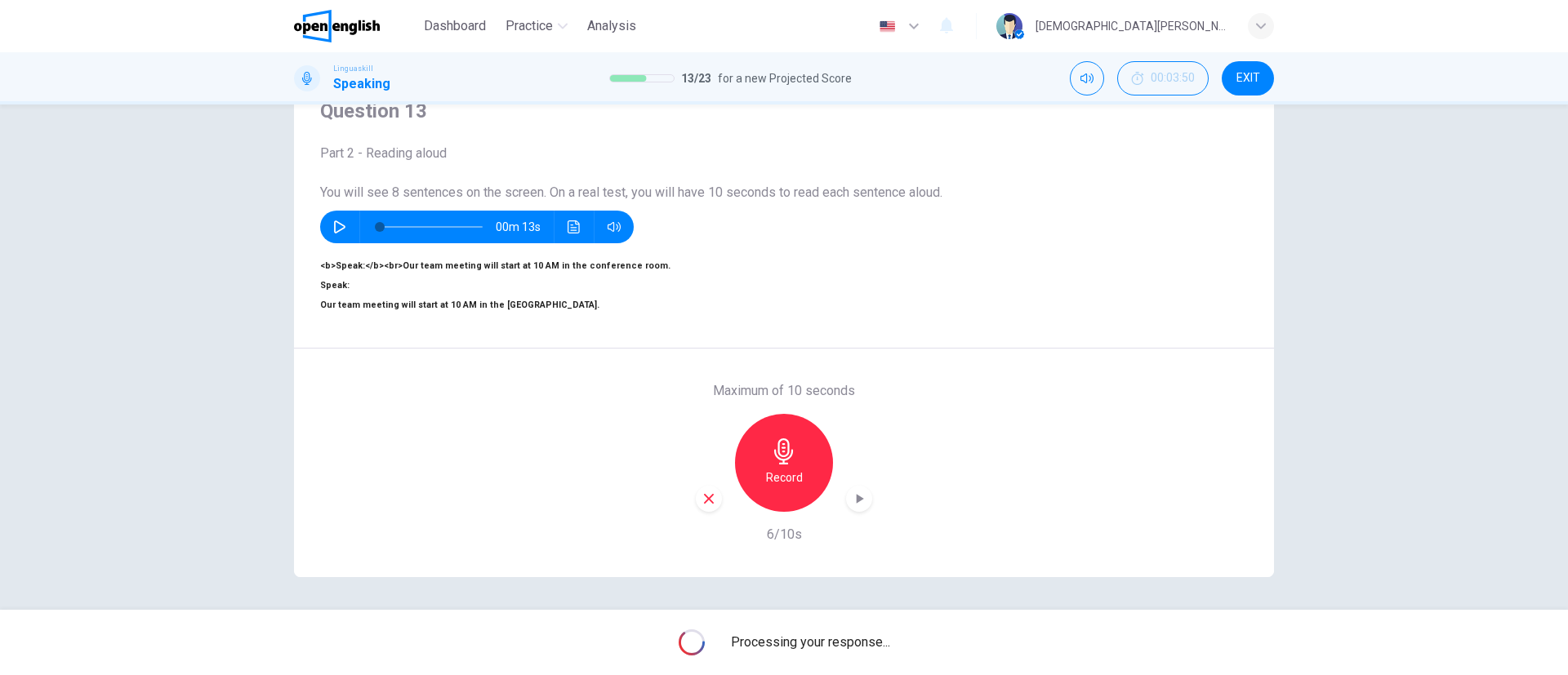
type input "*"
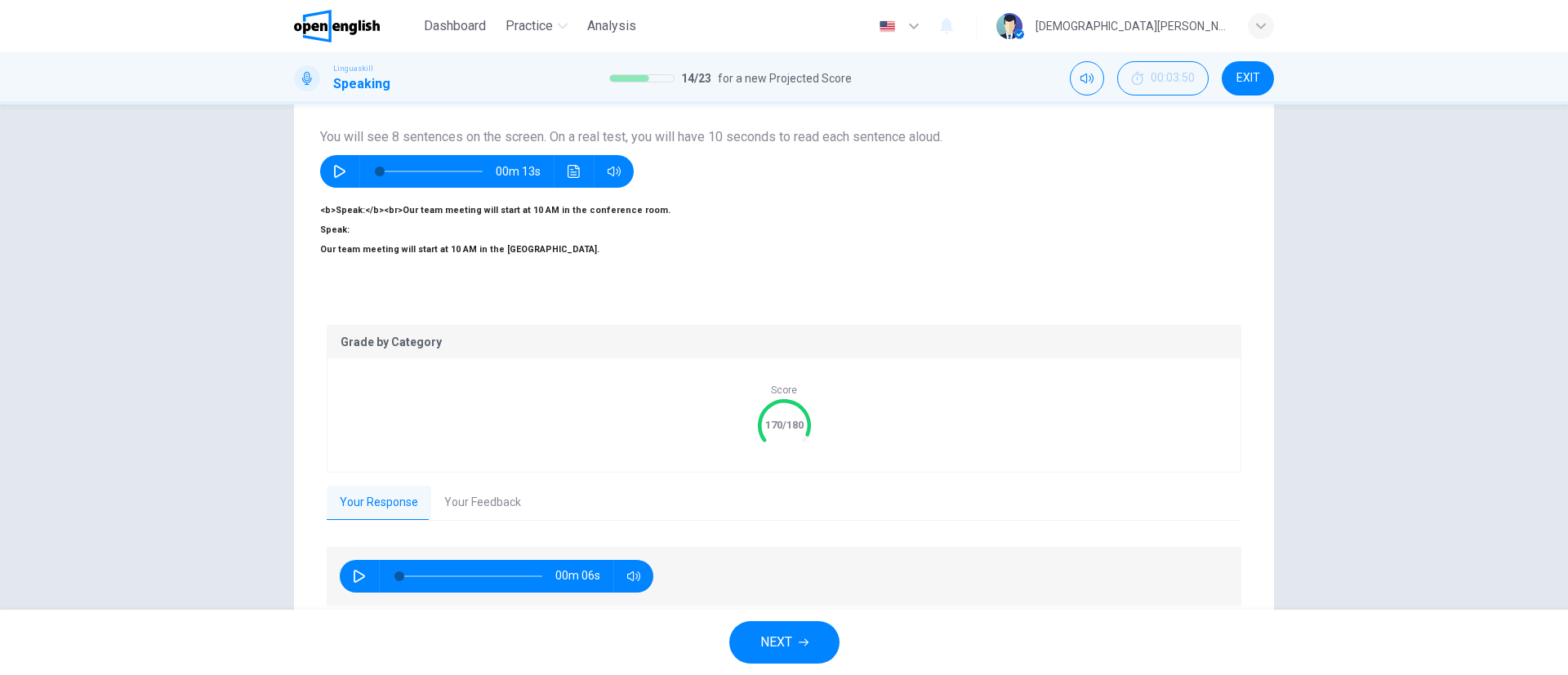
click at [511, 492] on button "Your Feedback" at bounding box center [482, 504] width 103 height 35
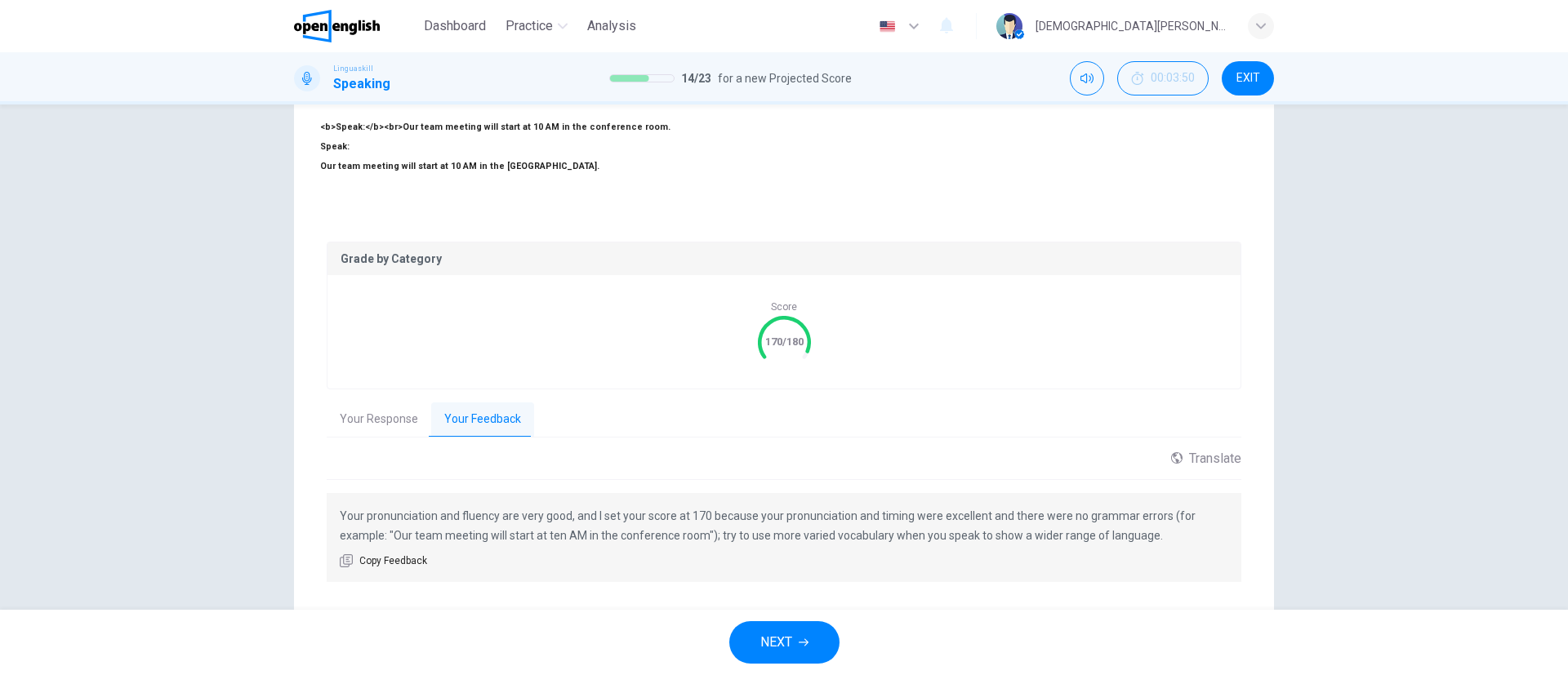
scroll to position [234, 0]
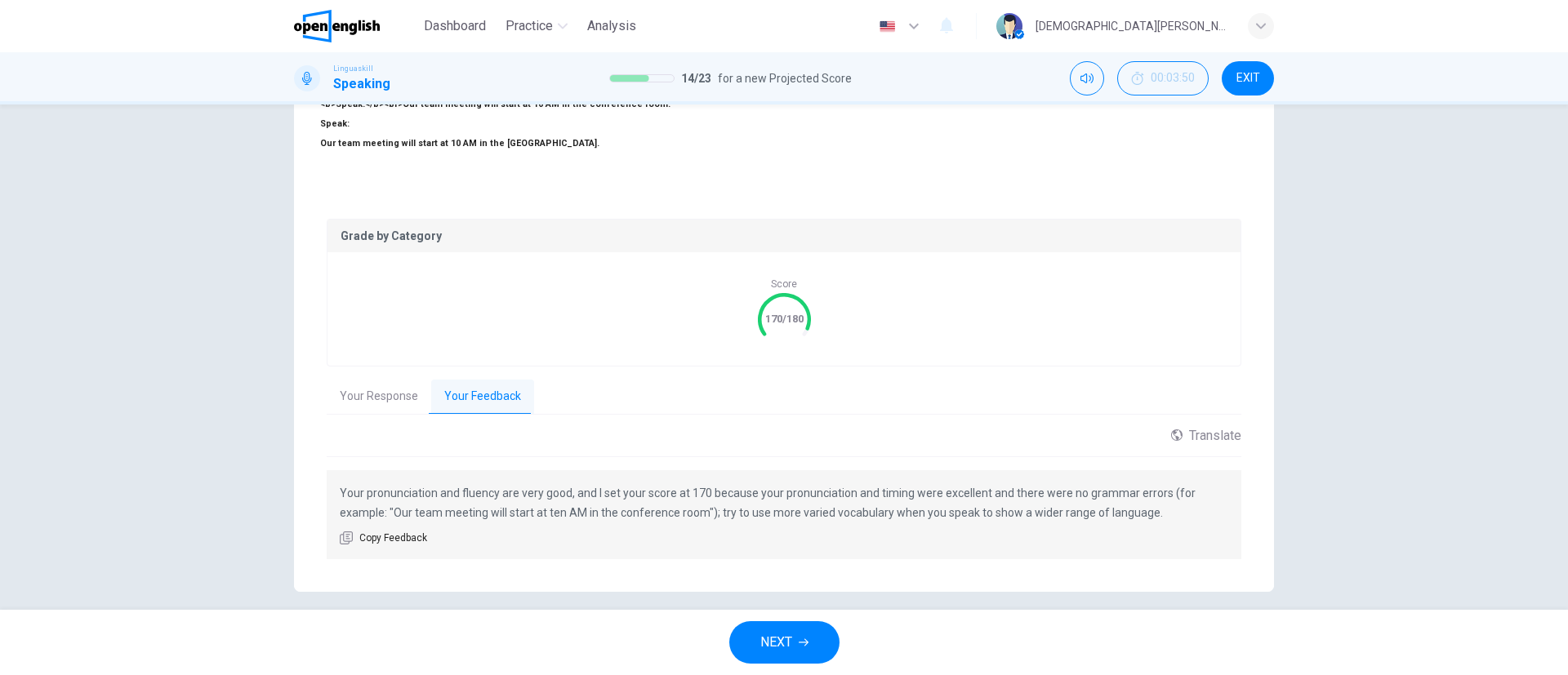
drag, startPoint x: 713, startPoint y: 498, endPoint x: 1001, endPoint y: 500, distance: 288.0
click at [1001, 500] on p "Your pronunciation and fluency are very good, and I set your score at 170 becau…" at bounding box center [784, 503] width 889 height 39
click at [790, 639] on span "NEXT" at bounding box center [776, 642] width 32 height 22
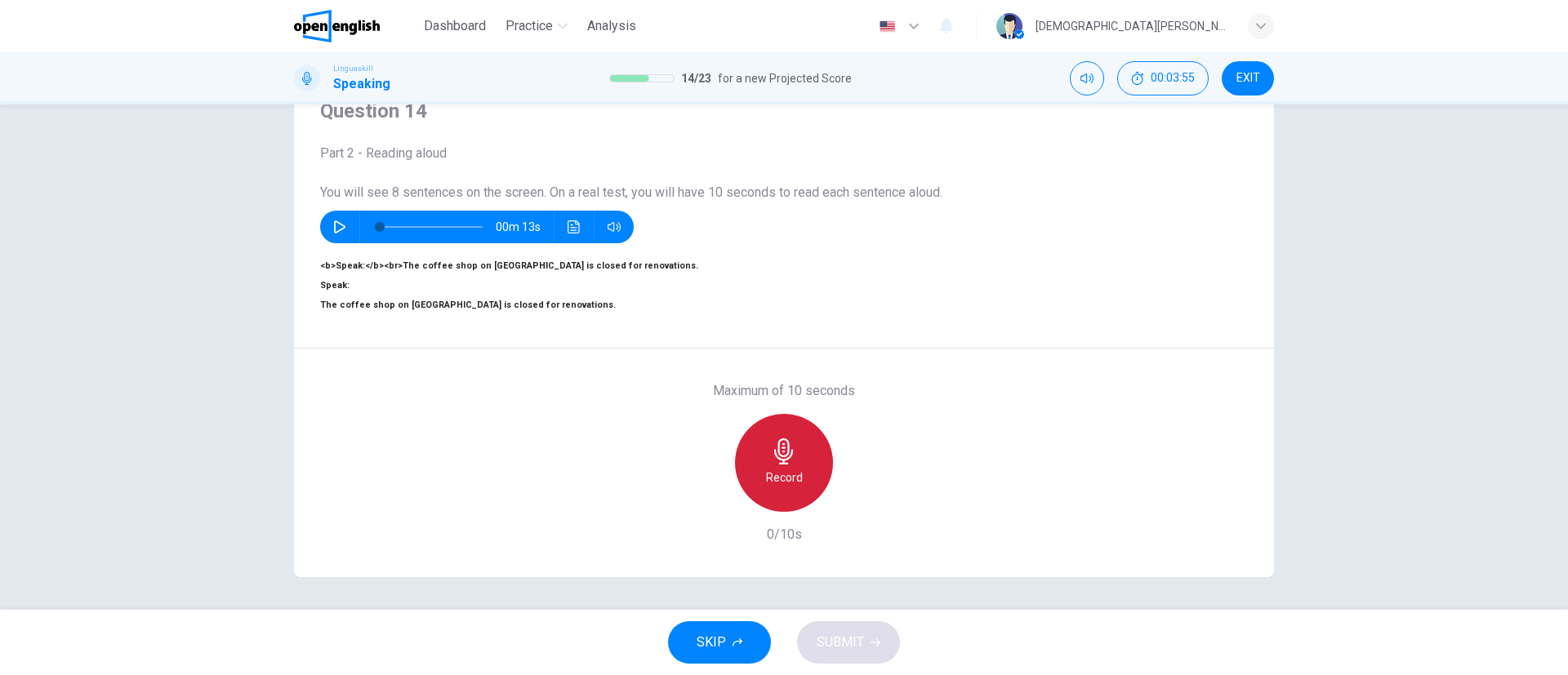
click at [766, 468] on h6 "Record" at bounding box center [784, 478] width 36 height 20
click at [761, 424] on div "Stop" at bounding box center [783, 462] width 98 height 98
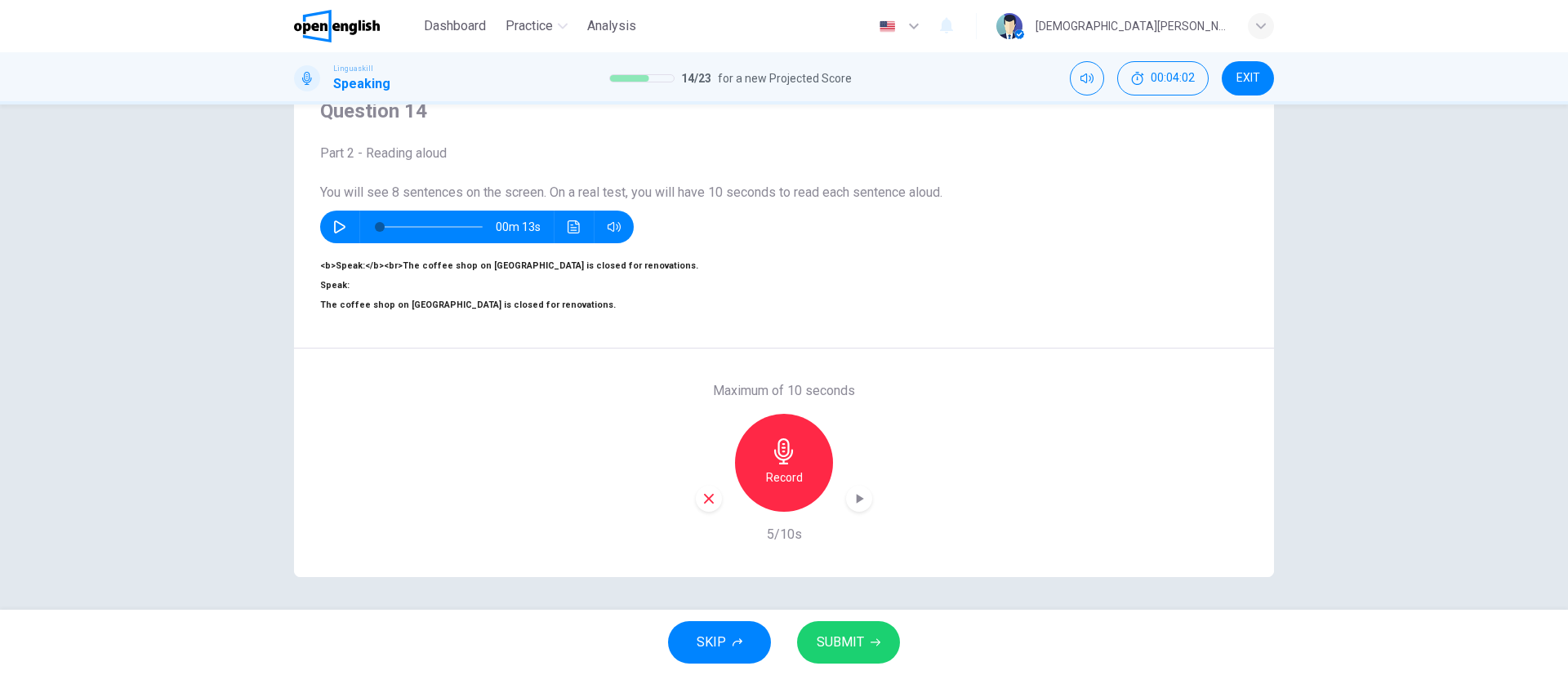
click at [871, 640] on icon "button" at bounding box center [875, 642] width 10 height 10
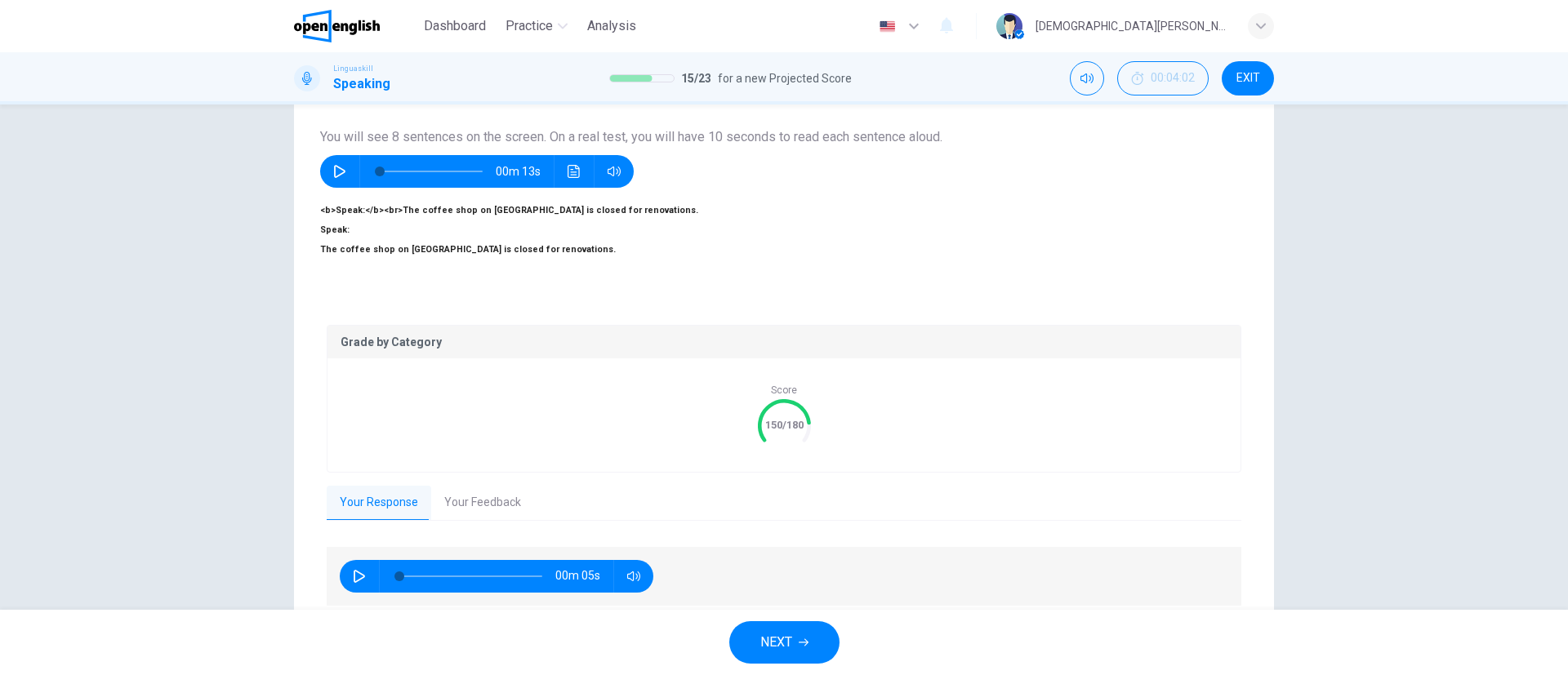
click at [791, 646] on span "NEXT" at bounding box center [776, 642] width 32 height 22
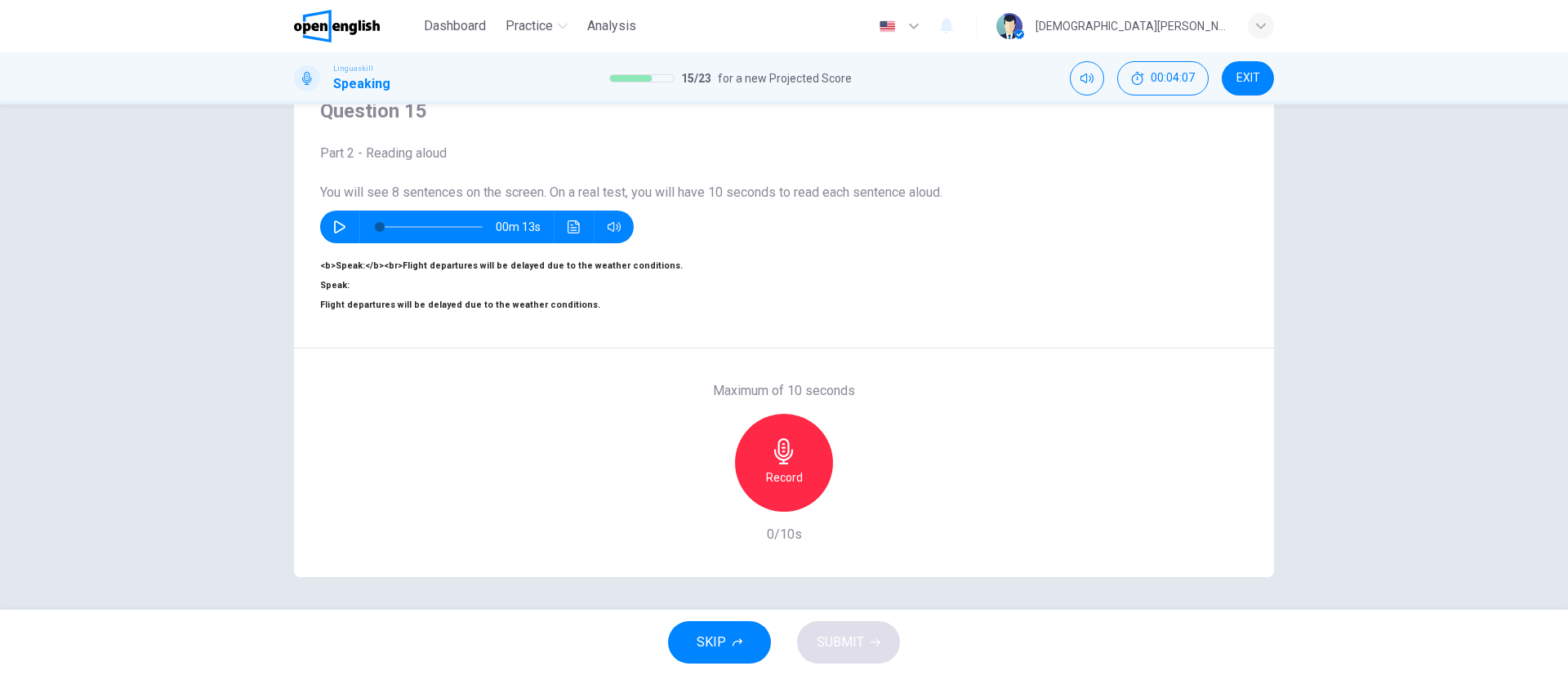
click at [775, 439] on icon "button" at bounding box center [784, 452] width 19 height 26
click at [810, 432] on div "Stop" at bounding box center [783, 462] width 98 height 98
click at [841, 637] on span "SUBMIT" at bounding box center [840, 642] width 48 height 22
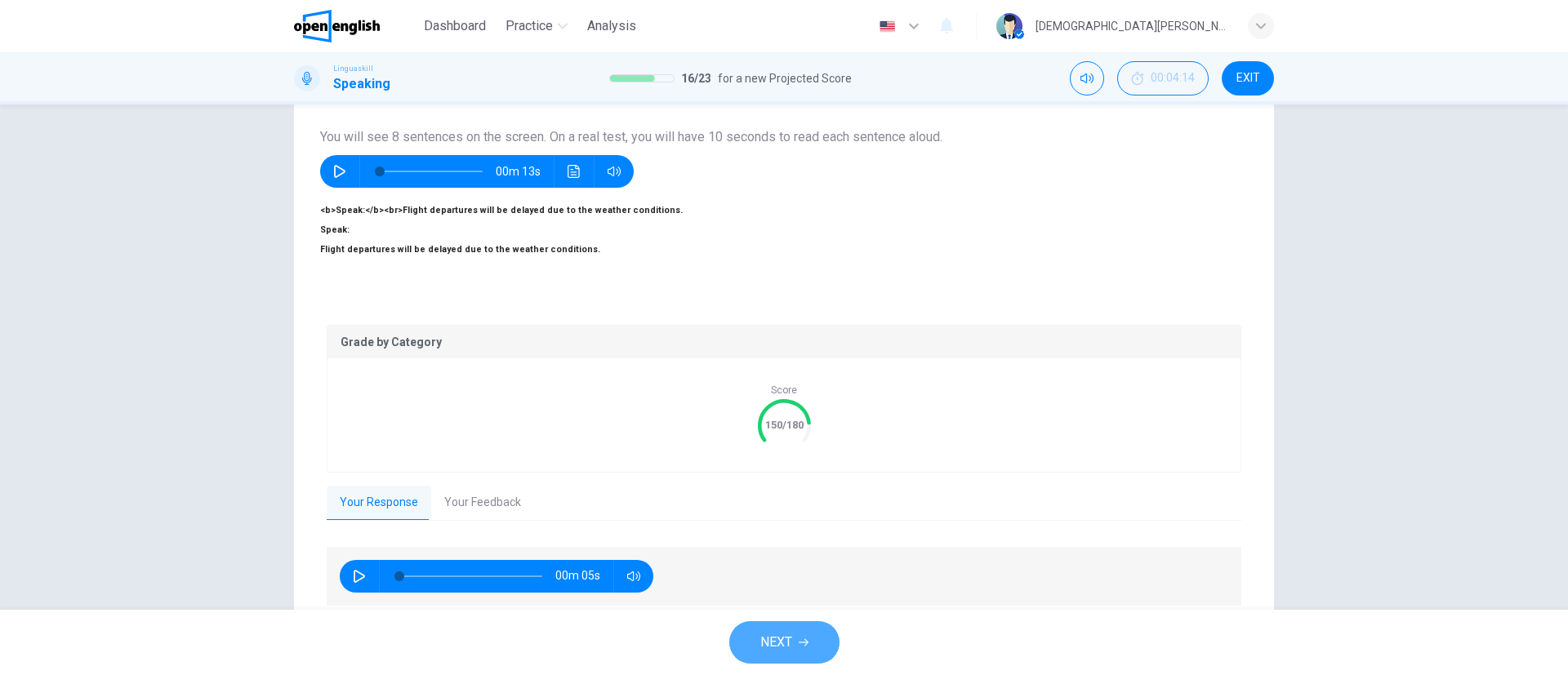
click at [783, 631] on span "NEXT" at bounding box center [776, 642] width 32 height 22
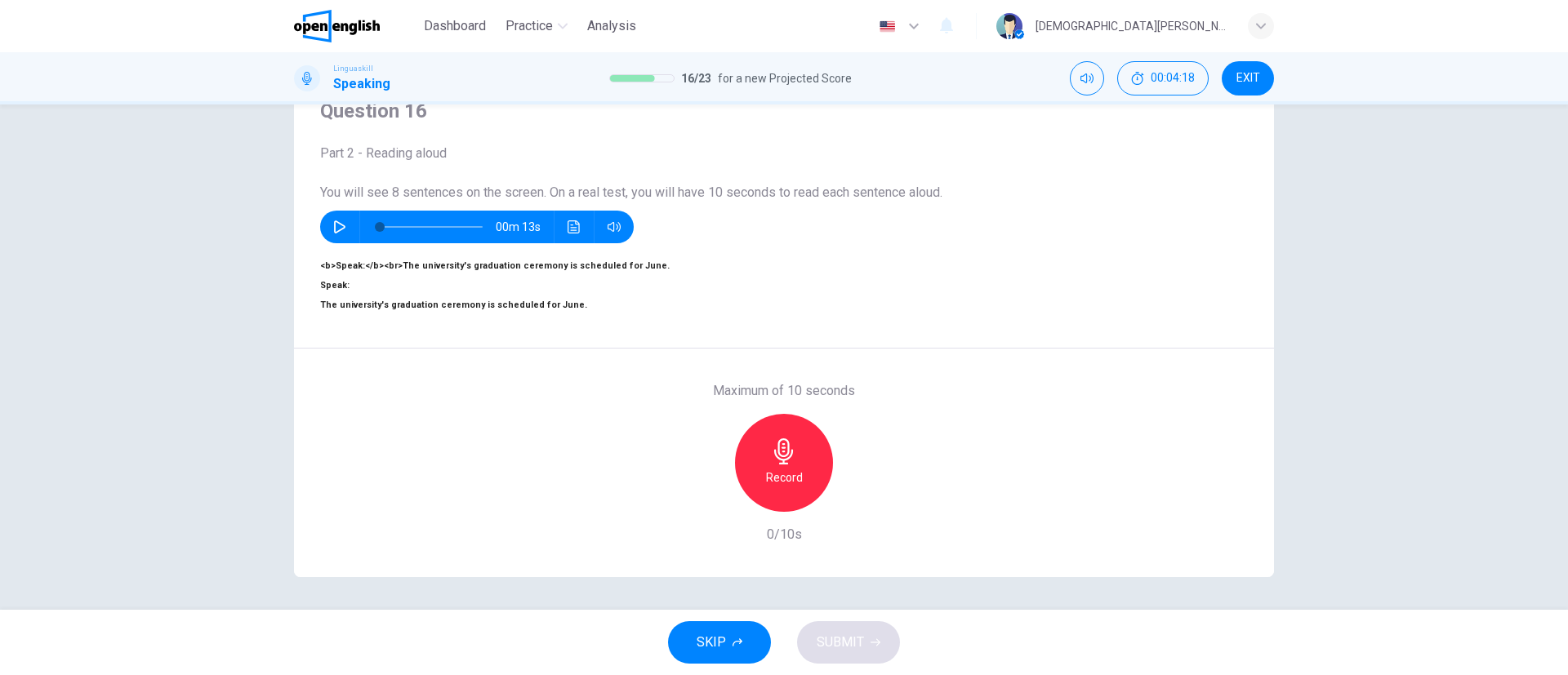
click at [789, 429] on div "Record" at bounding box center [783, 462] width 98 height 98
click at [776, 439] on icon "button" at bounding box center [784, 452] width 26 height 26
click at [843, 655] on button "SUBMIT" at bounding box center [848, 642] width 103 height 42
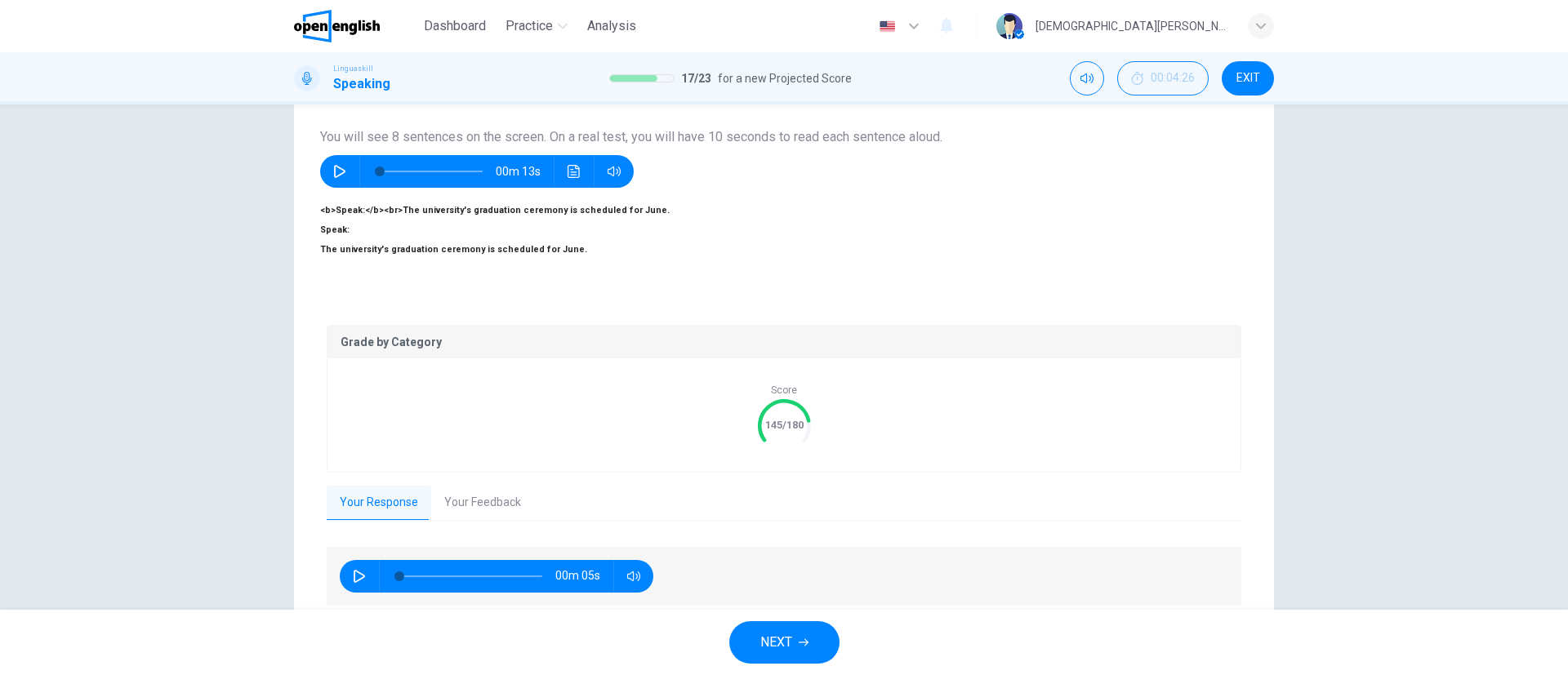
click at [792, 632] on span "NEXT" at bounding box center [776, 642] width 32 height 22
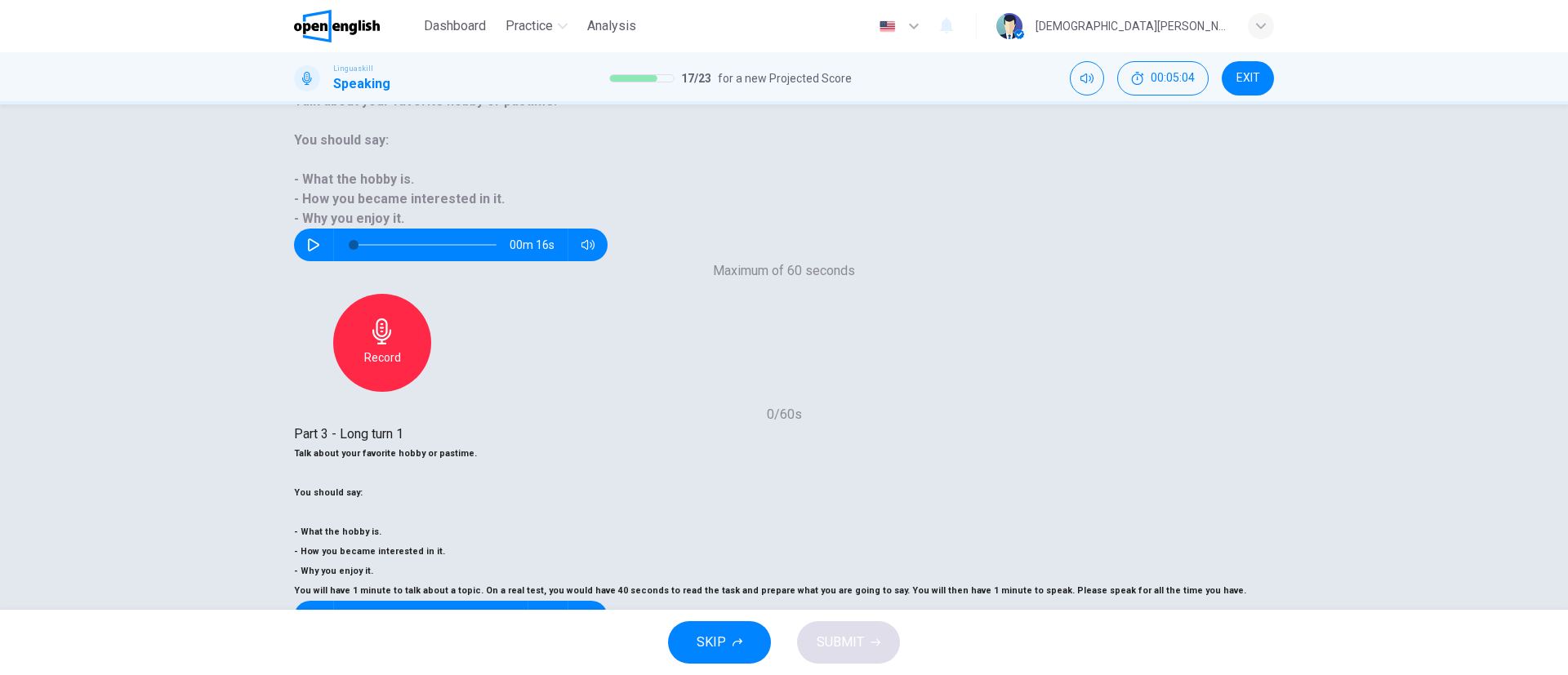
scroll to position [188, 0]
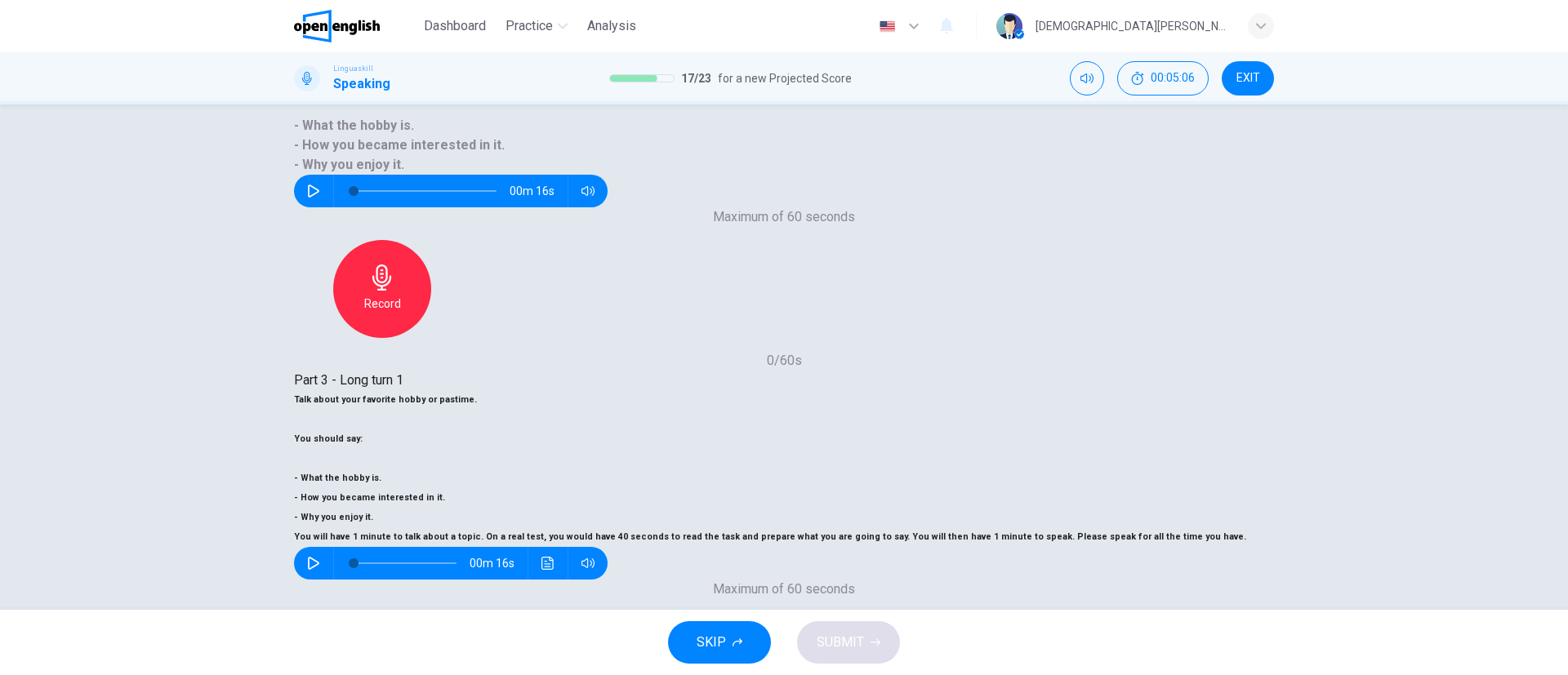
click at [833, 613] on div "Record" at bounding box center [783, 661] width 98 height 98
click at [833, 613] on div "Stop" at bounding box center [783, 661] width 98 height 98
click at [880, 652] on button "SUBMIT" at bounding box center [848, 642] width 103 height 42
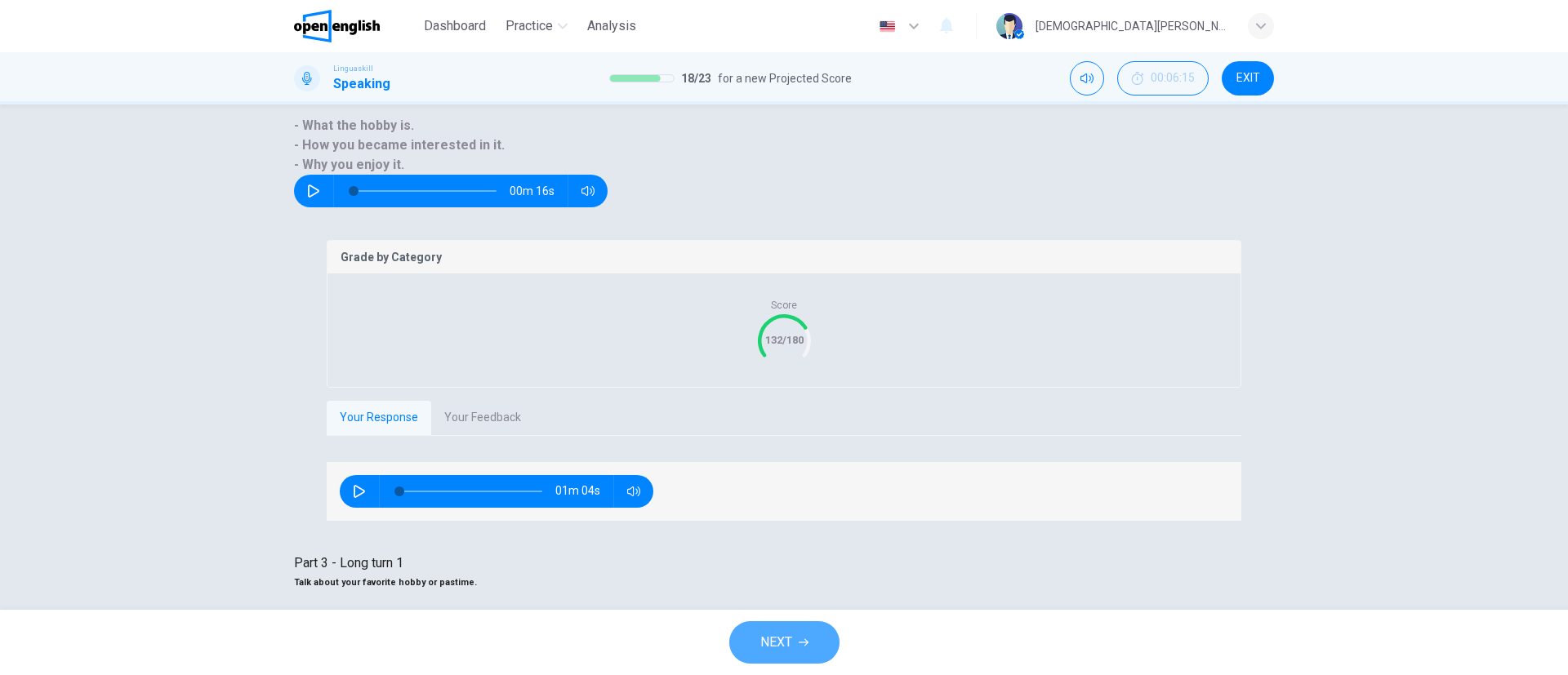
click at [796, 635] on button "NEXT" at bounding box center [784, 642] width 110 height 42
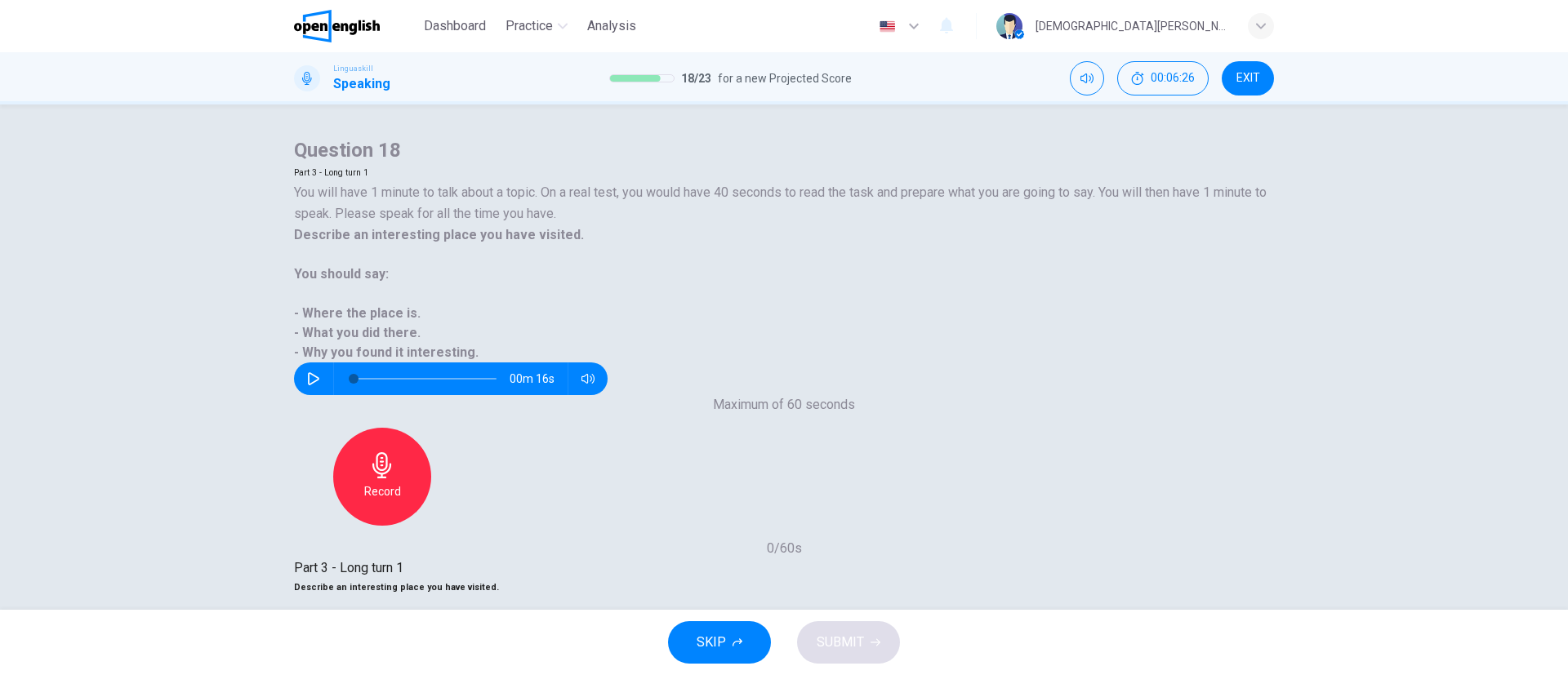
scroll to position [123, 0]
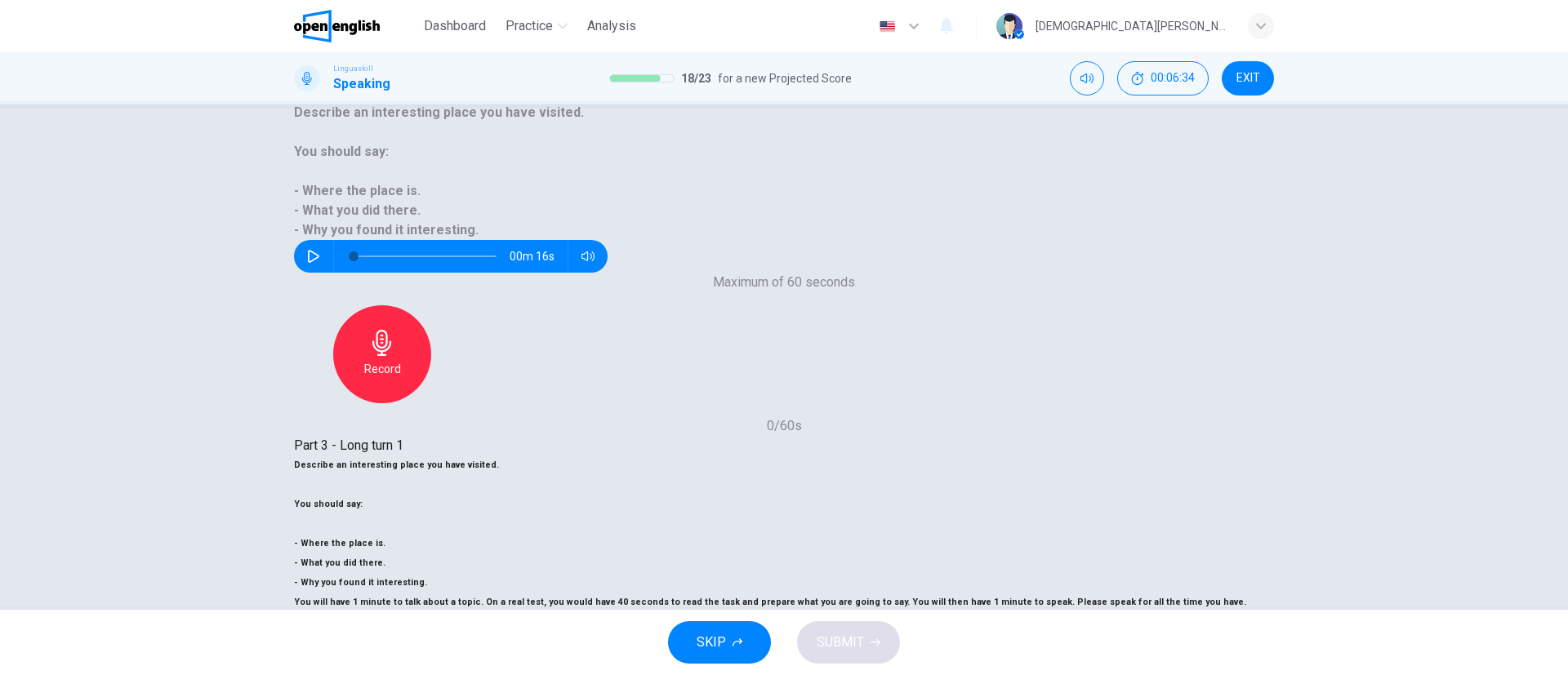
click at [836, 637] on span "SUBMIT" at bounding box center [840, 642] width 48 height 22
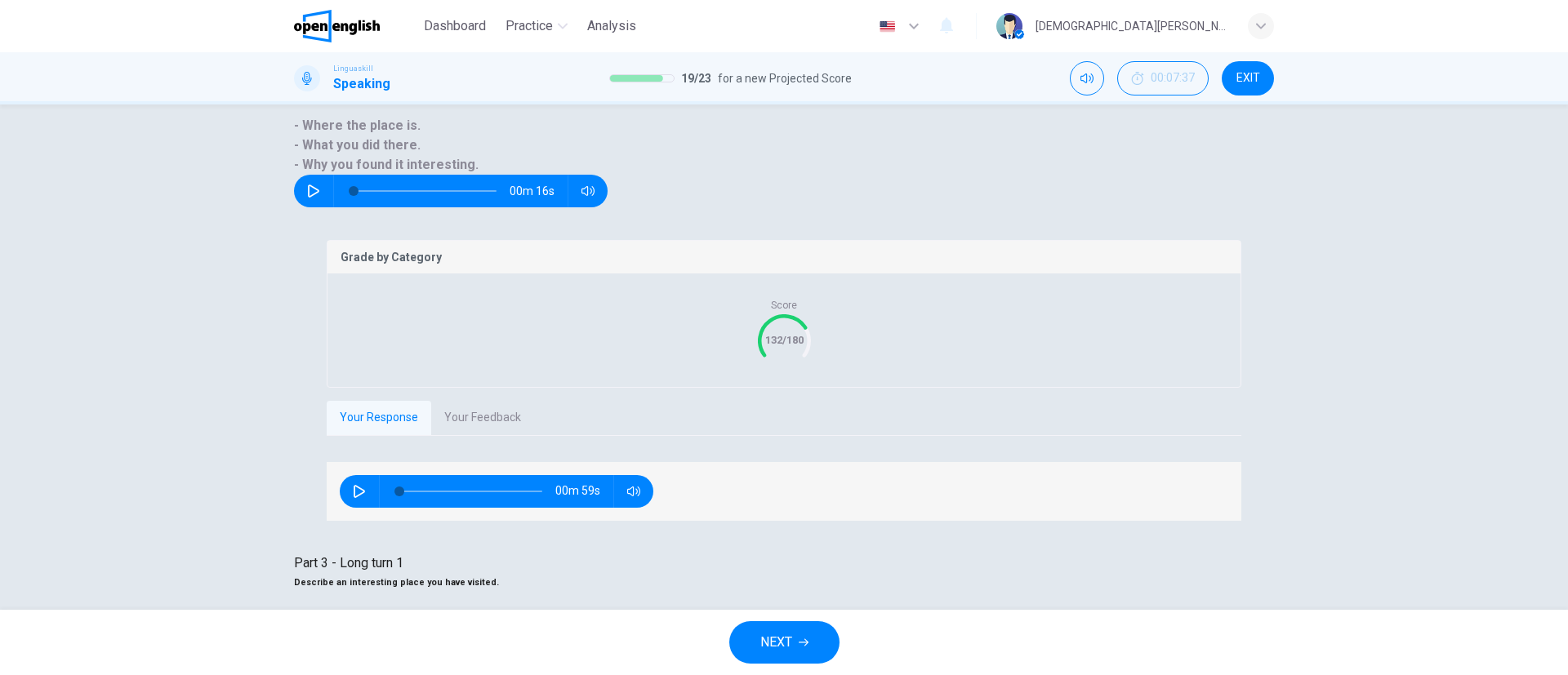
scroll to position [221, 0]
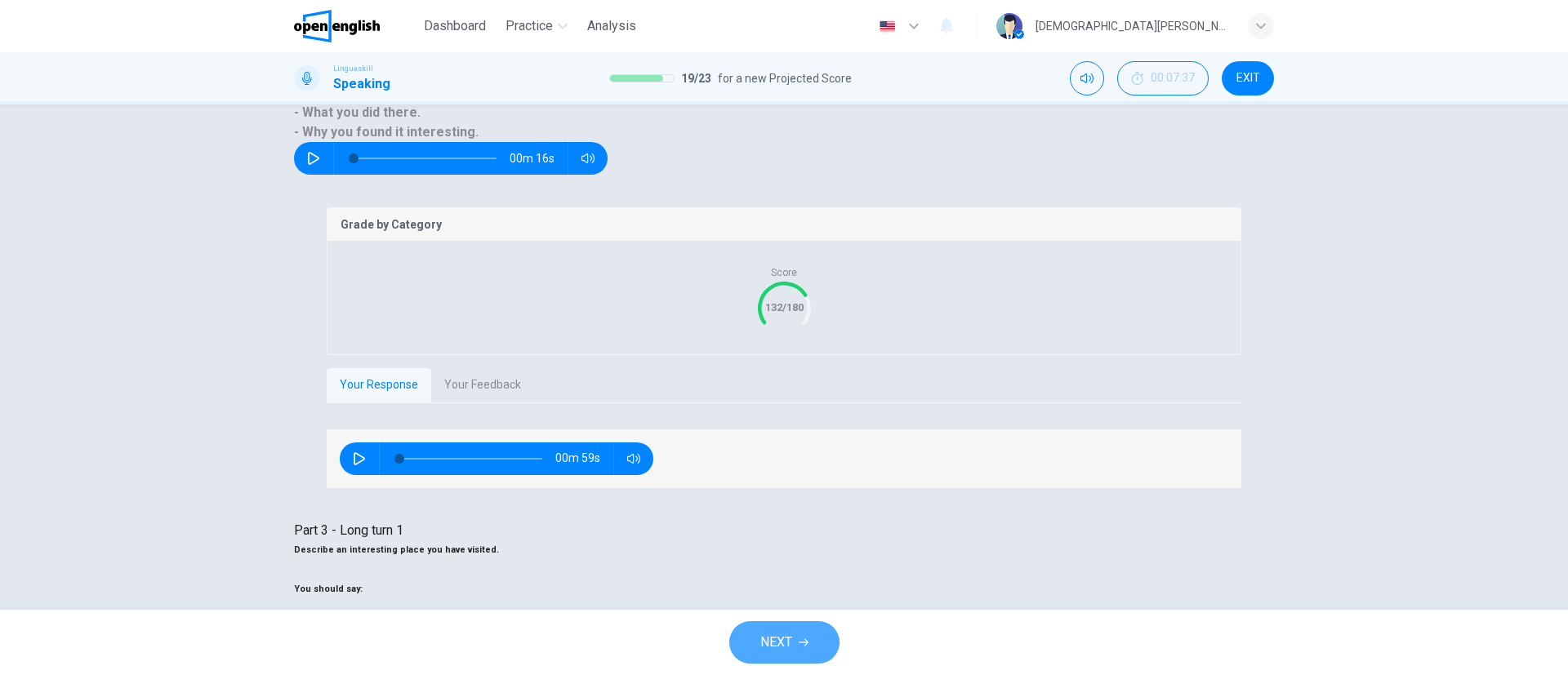
click at [817, 646] on button "NEXT" at bounding box center [784, 642] width 110 height 42
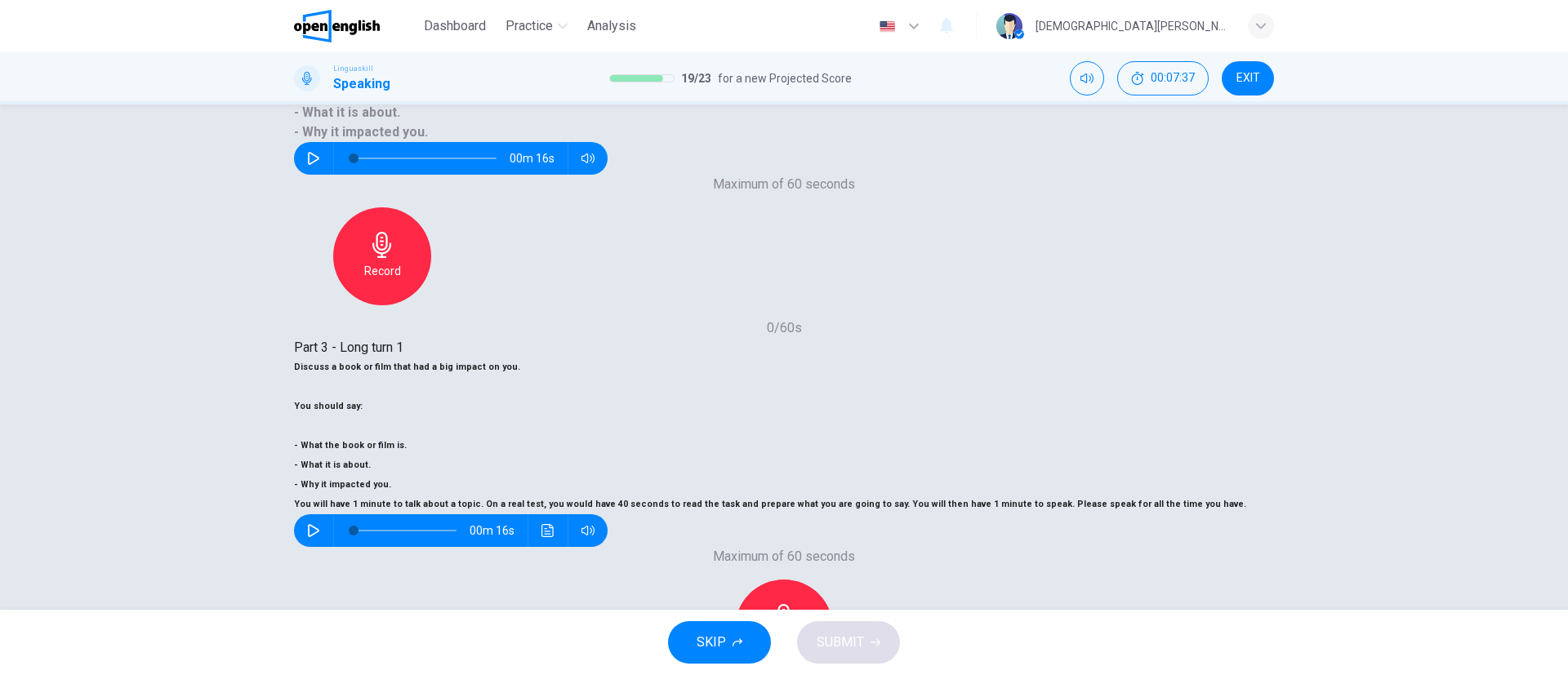
scroll to position [188, 0]
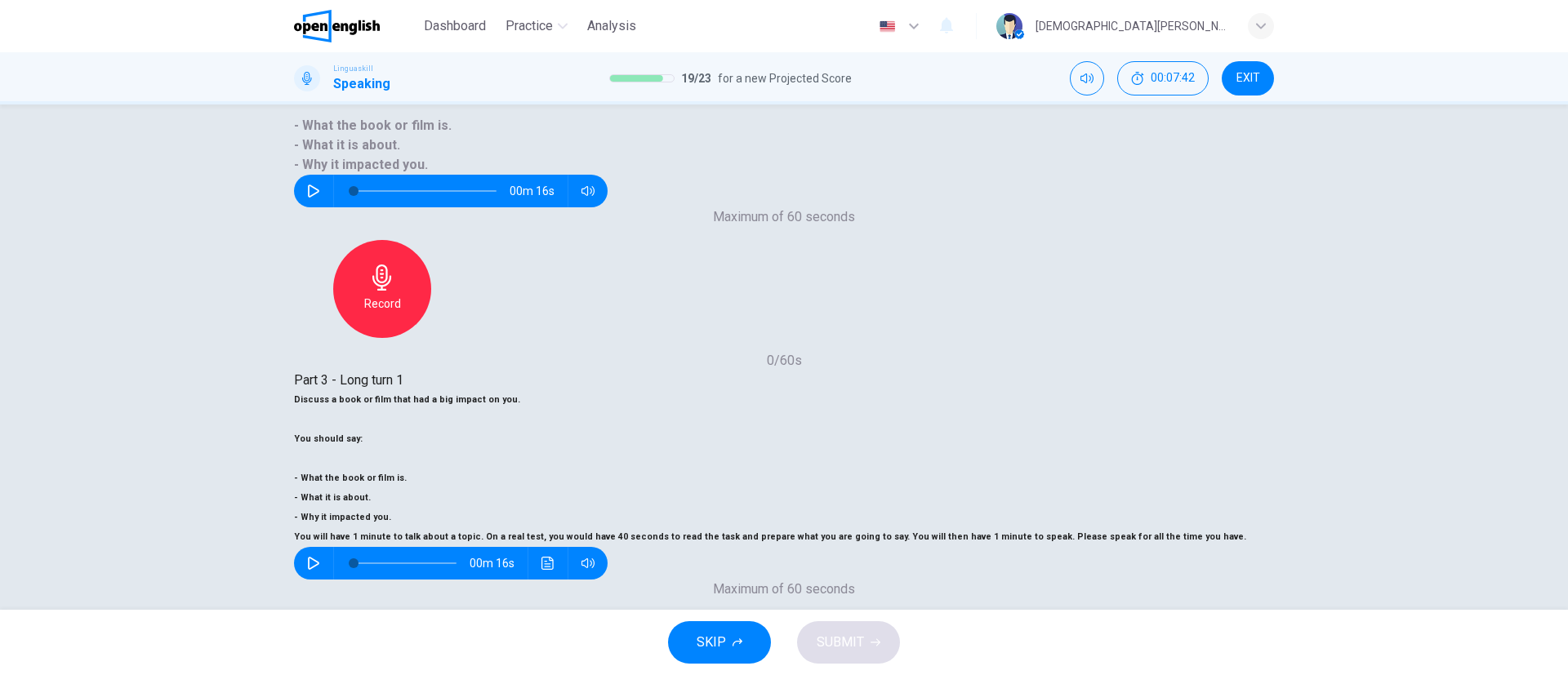
drag, startPoint x: 319, startPoint y: 305, endPoint x: 479, endPoint y: 305, distance: 160.0
click at [479, 469] on h6 "- What the book or film is." at bounding box center [784, 479] width 980 height 20
click at [833, 613] on div "Record" at bounding box center [783, 661] width 98 height 98
click at [833, 613] on div "Stop" at bounding box center [783, 661] width 98 height 98
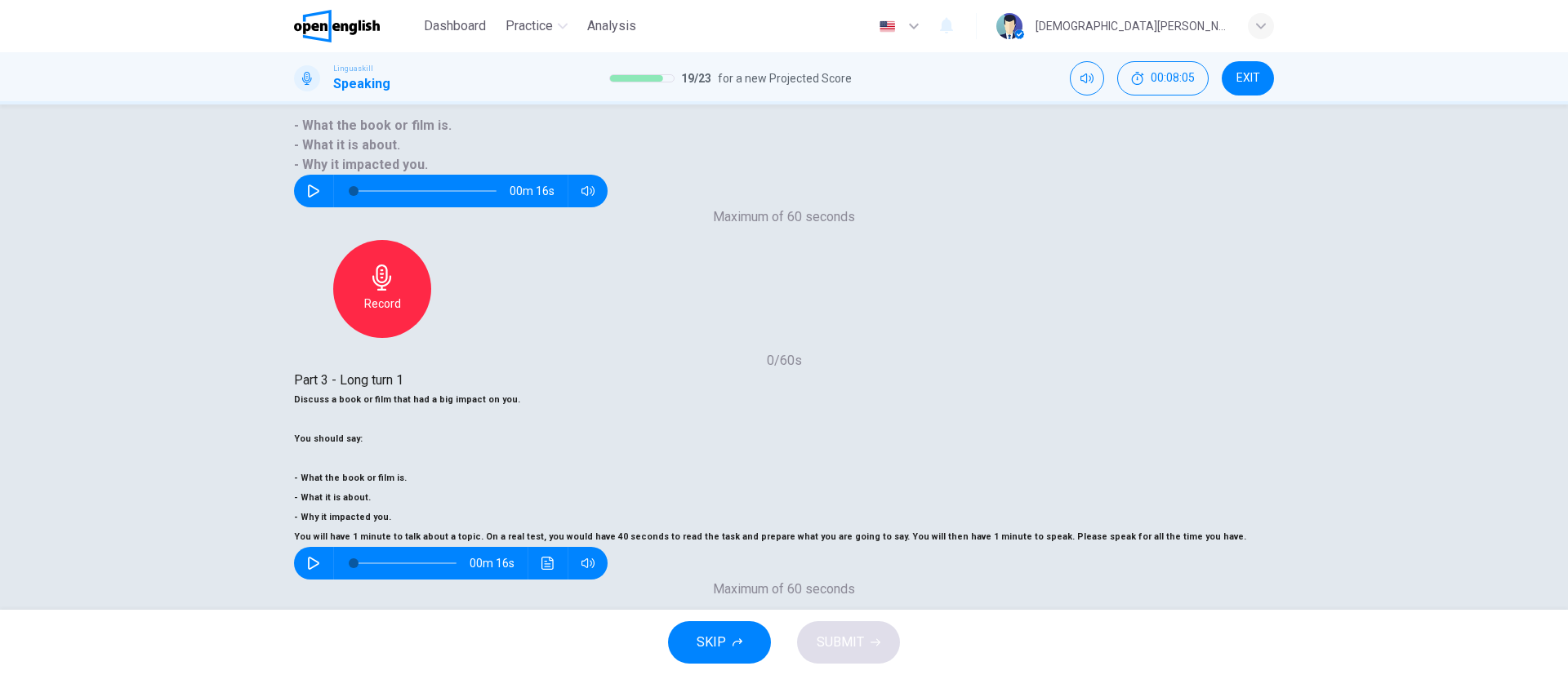
click at [797, 637] on icon "button" at bounding box center [784, 650] width 26 height 26
click at [833, 613] on div "Stop" at bounding box center [783, 661] width 98 height 98
click at [832, 646] on span "SUBMIT" at bounding box center [840, 642] width 48 height 22
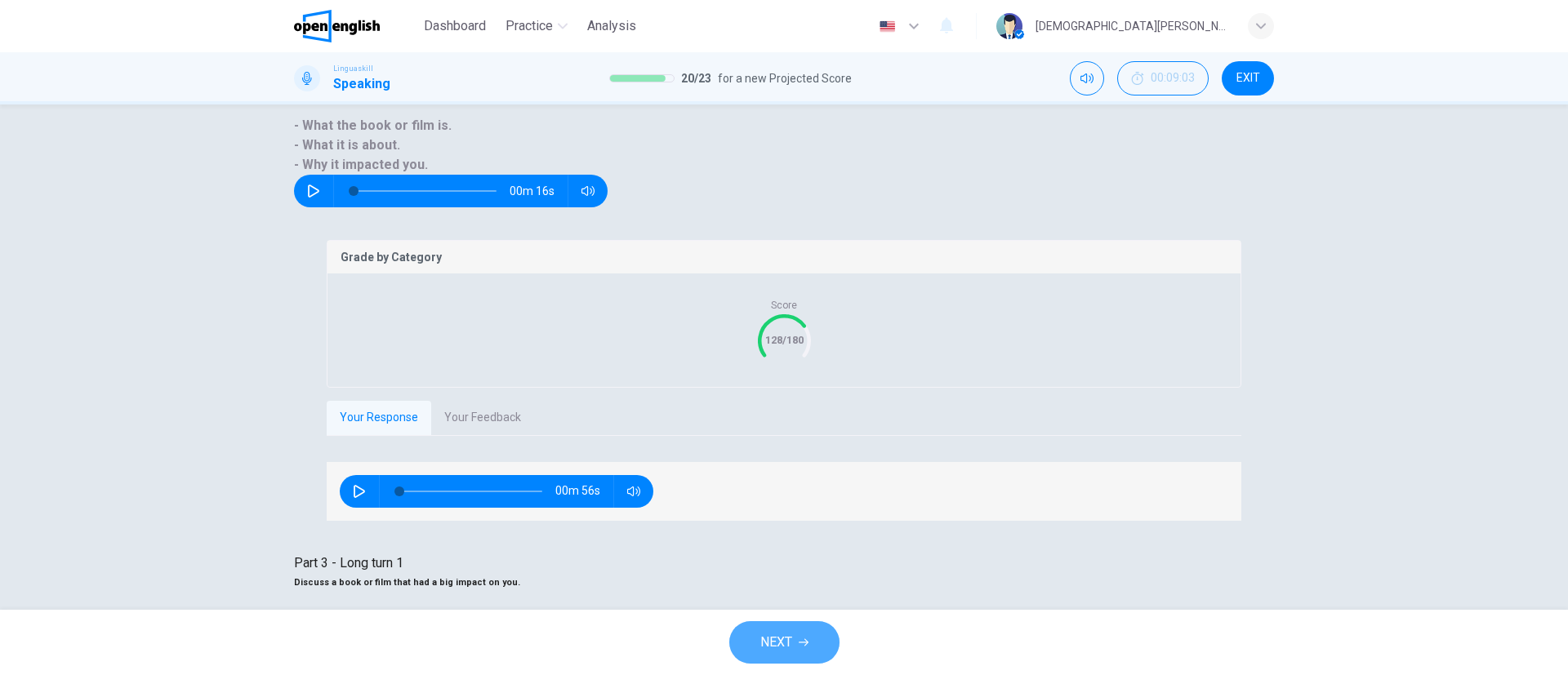
click at [815, 641] on button "NEXT" at bounding box center [784, 642] width 110 height 42
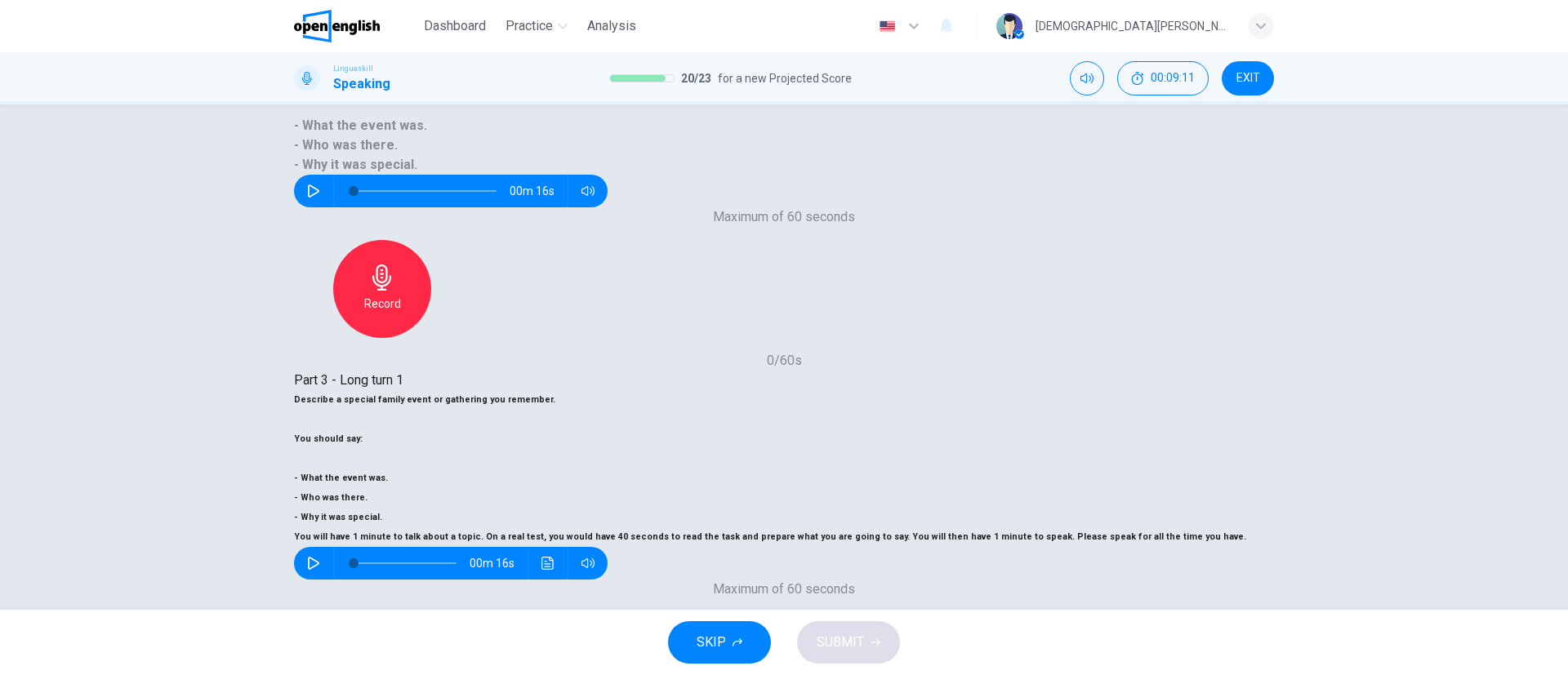
click at [833, 613] on div "Record" at bounding box center [783, 661] width 98 height 98
click at [796, 666] on h6 "Stop" at bounding box center [784, 676] width 24 height 20
click at [839, 637] on span "SUBMIT" at bounding box center [840, 642] width 48 height 22
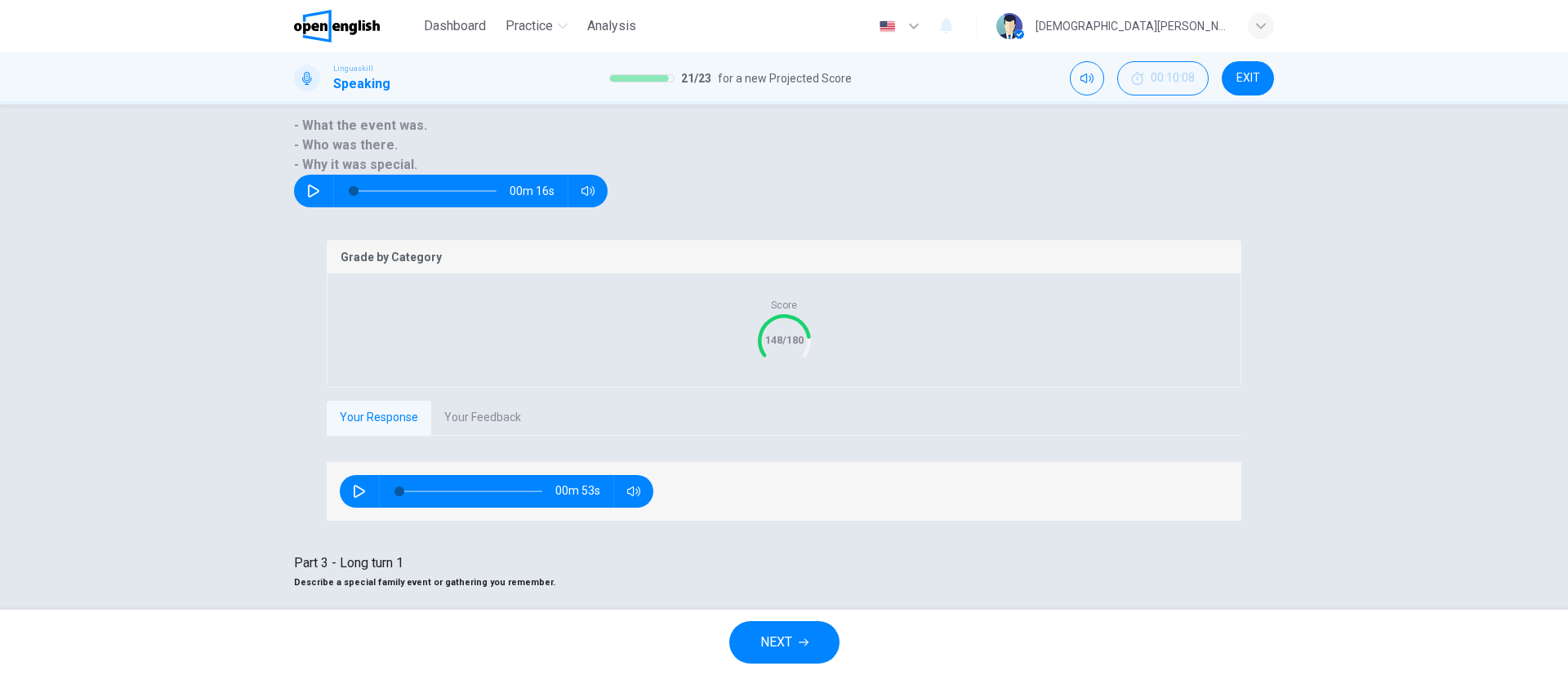
click at [831, 646] on button "NEXT" at bounding box center [784, 642] width 110 height 42
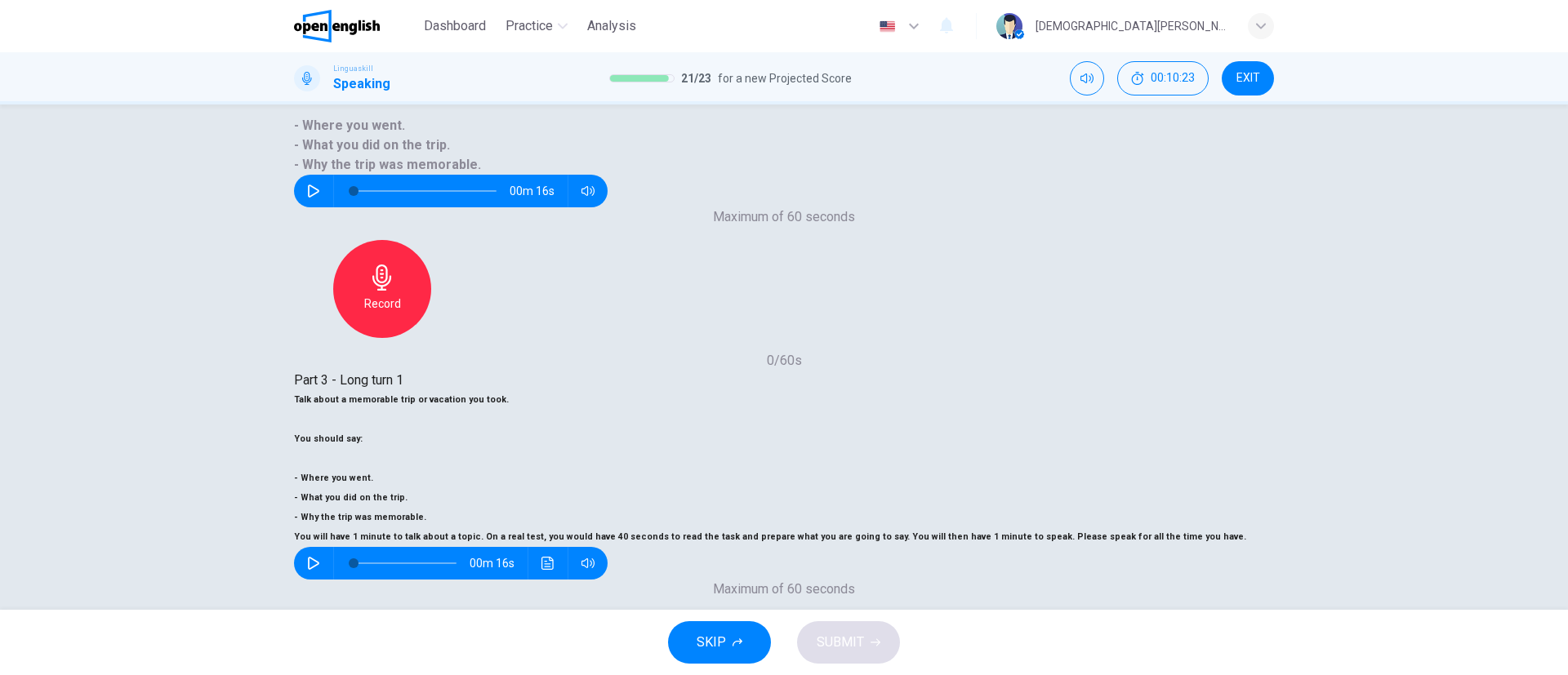
click at [833, 613] on div "Record" at bounding box center [783, 661] width 98 height 98
click at [833, 613] on div "Stop" at bounding box center [783, 661] width 98 height 98
click at [870, 632] on button "SUBMIT" at bounding box center [848, 642] width 103 height 42
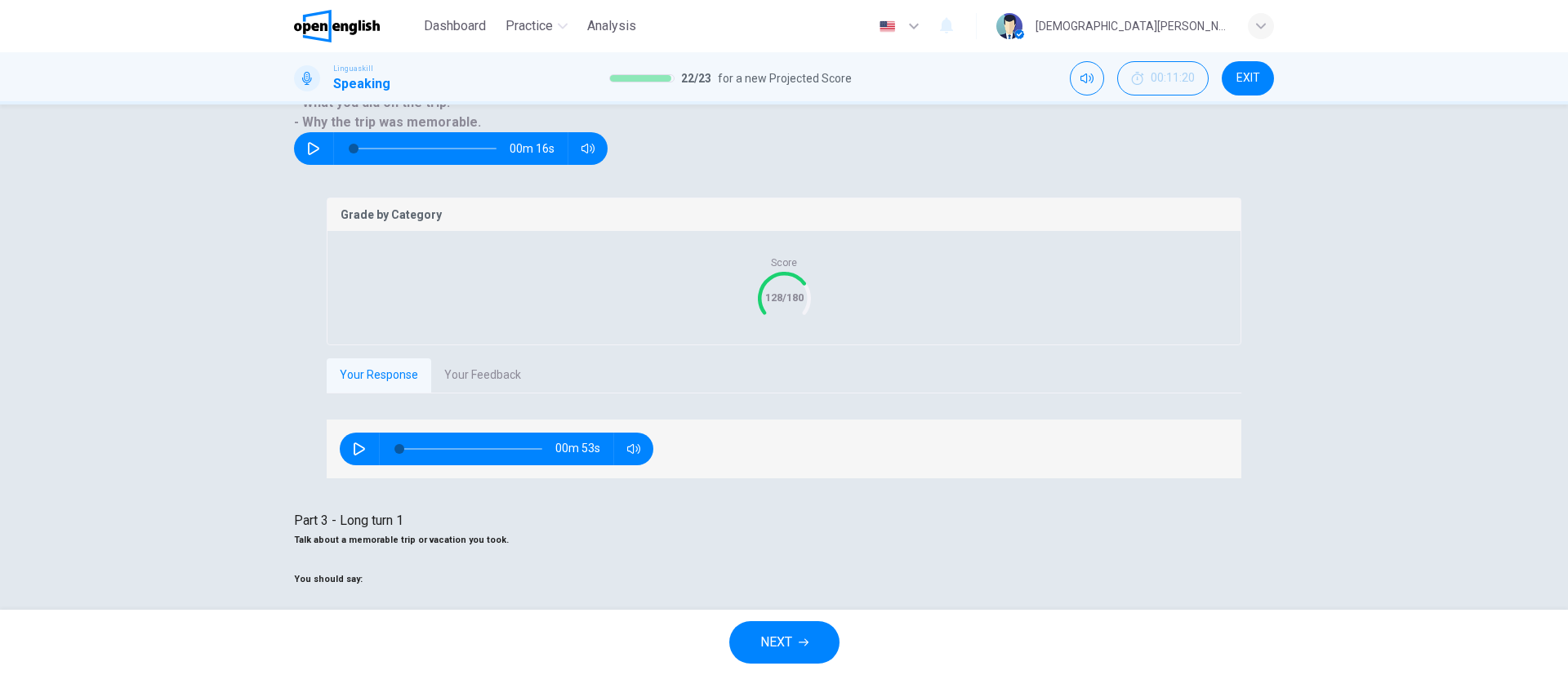
scroll to position [254, 0]
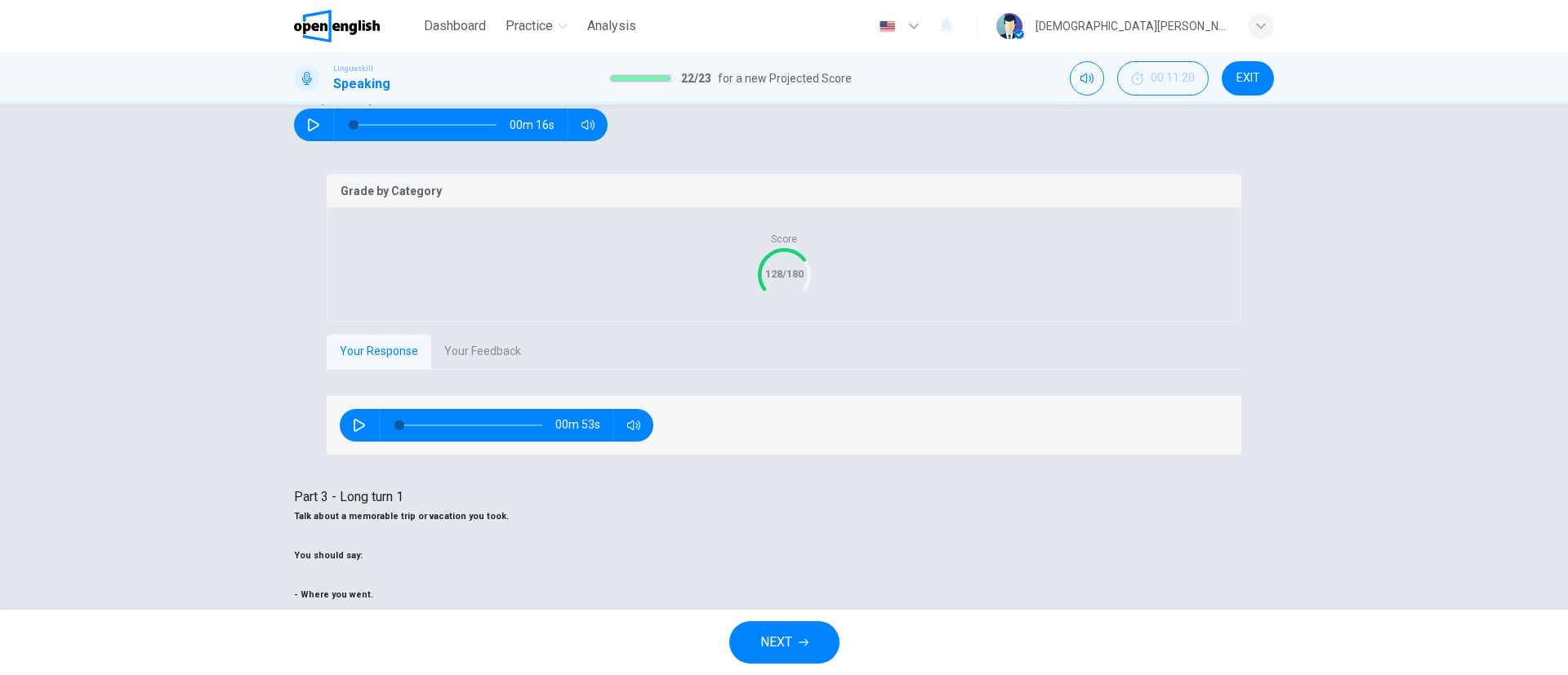
click at [800, 633] on button "NEXT" at bounding box center [784, 642] width 110 height 42
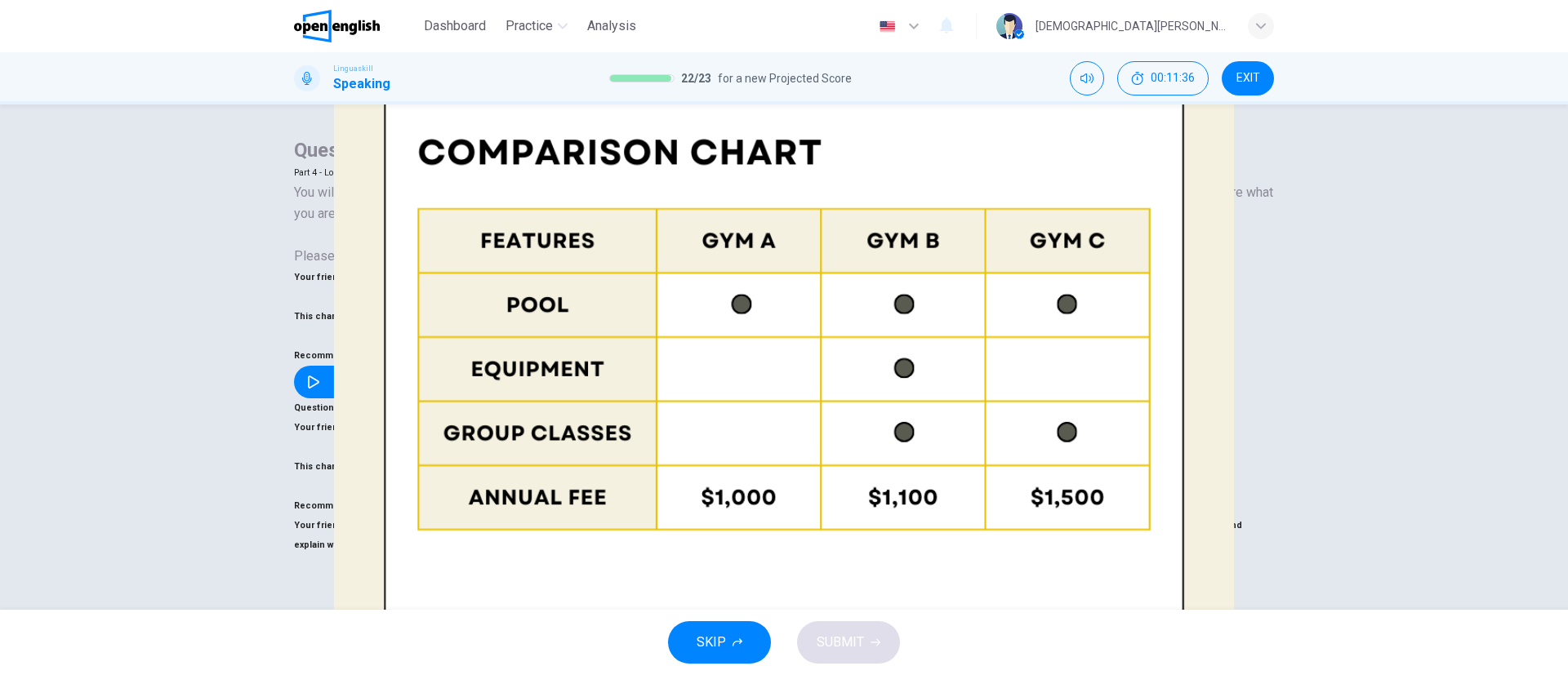
scroll to position [245, 0]
drag, startPoint x: 722, startPoint y: 167, endPoint x: 876, endPoint y: 164, distance: 154.0
click at [876, 275] on span "Your friend is considering joining a fitness club and wants your advice. This c…" at bounding box center [768, 290] width 948 height 30
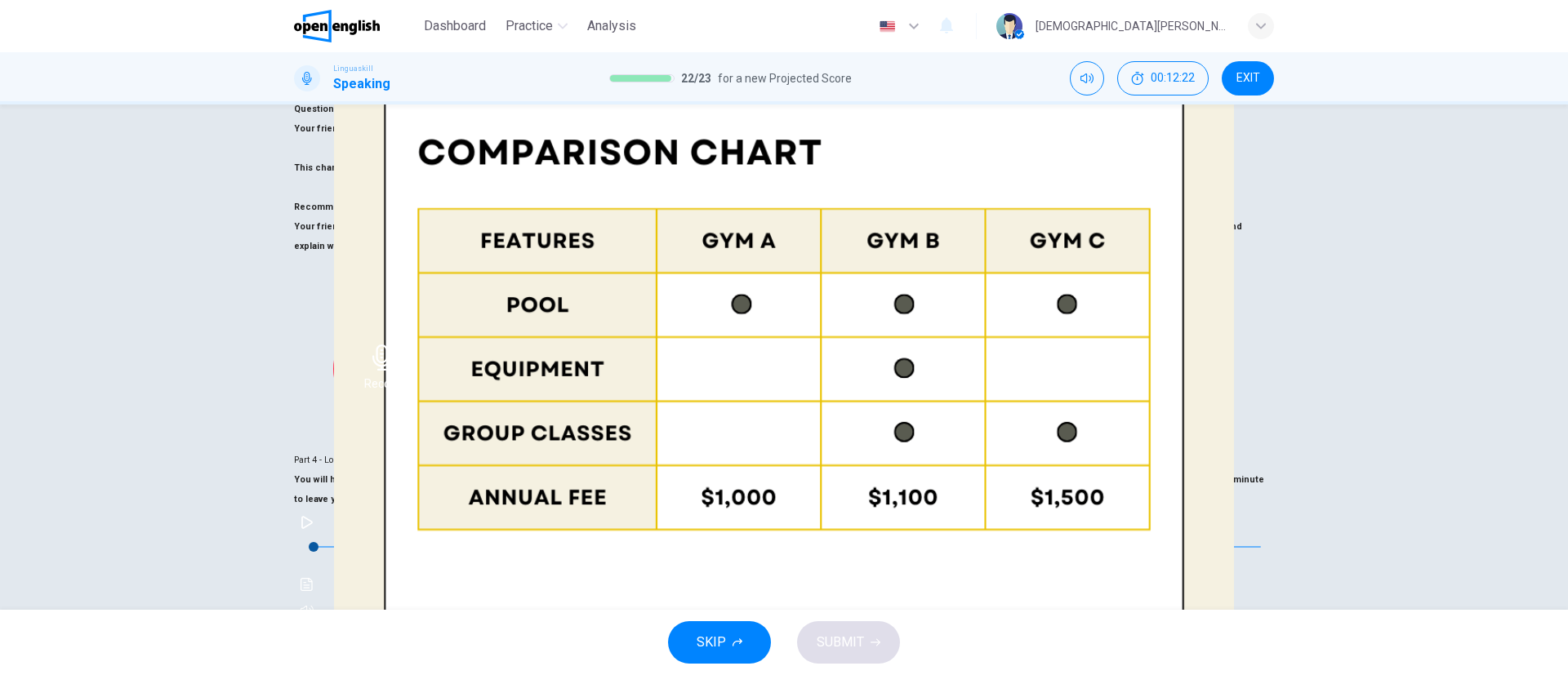
drag, startPoint x: 1083, startPoint y: 361, endPoint x: 1050, endPoint y: 365, distance: 33.2
drag, startPoint x: 1038, startPoint y: 370, endPoint x: 986, endPoint y: 407, distance: 63.8
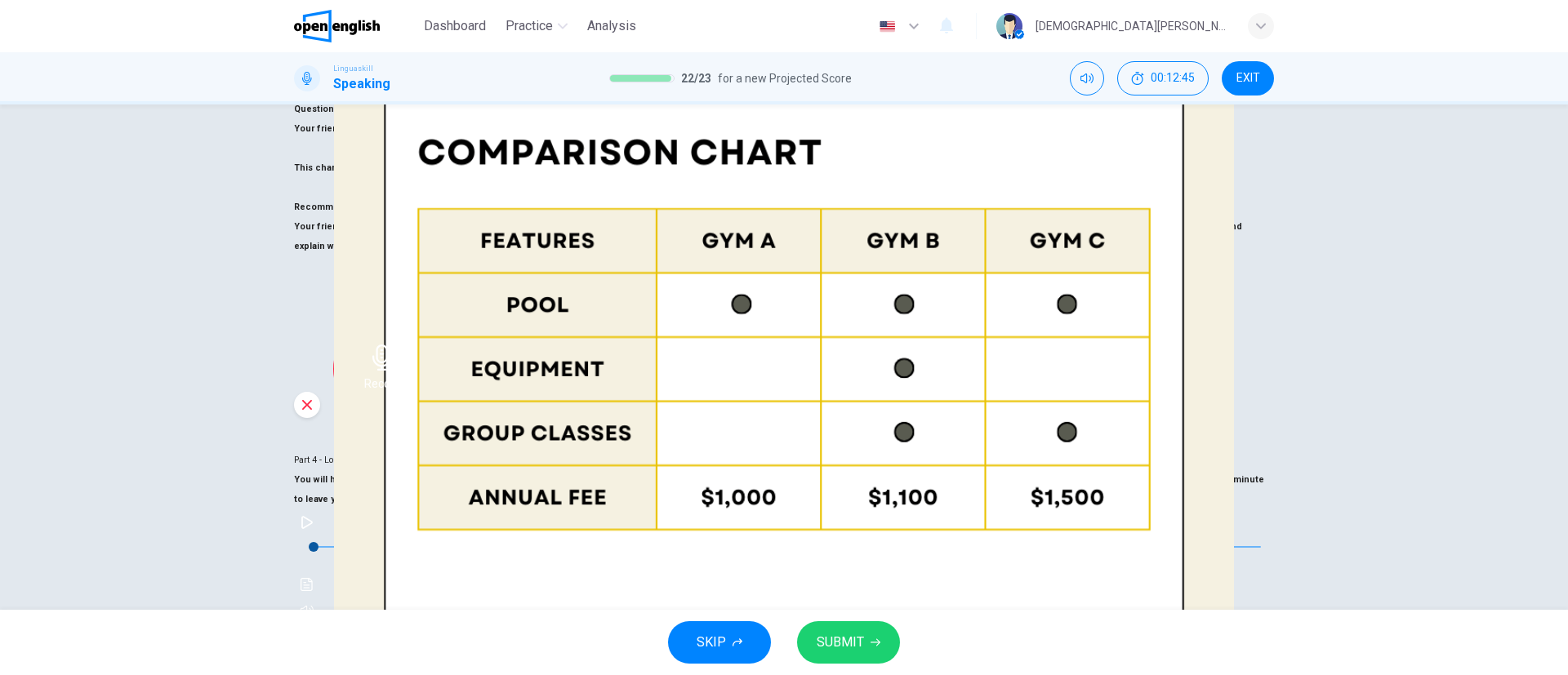
click at [858, 642] on span "SUBMIT" at bounding box center [840, 642] width 48 height 22
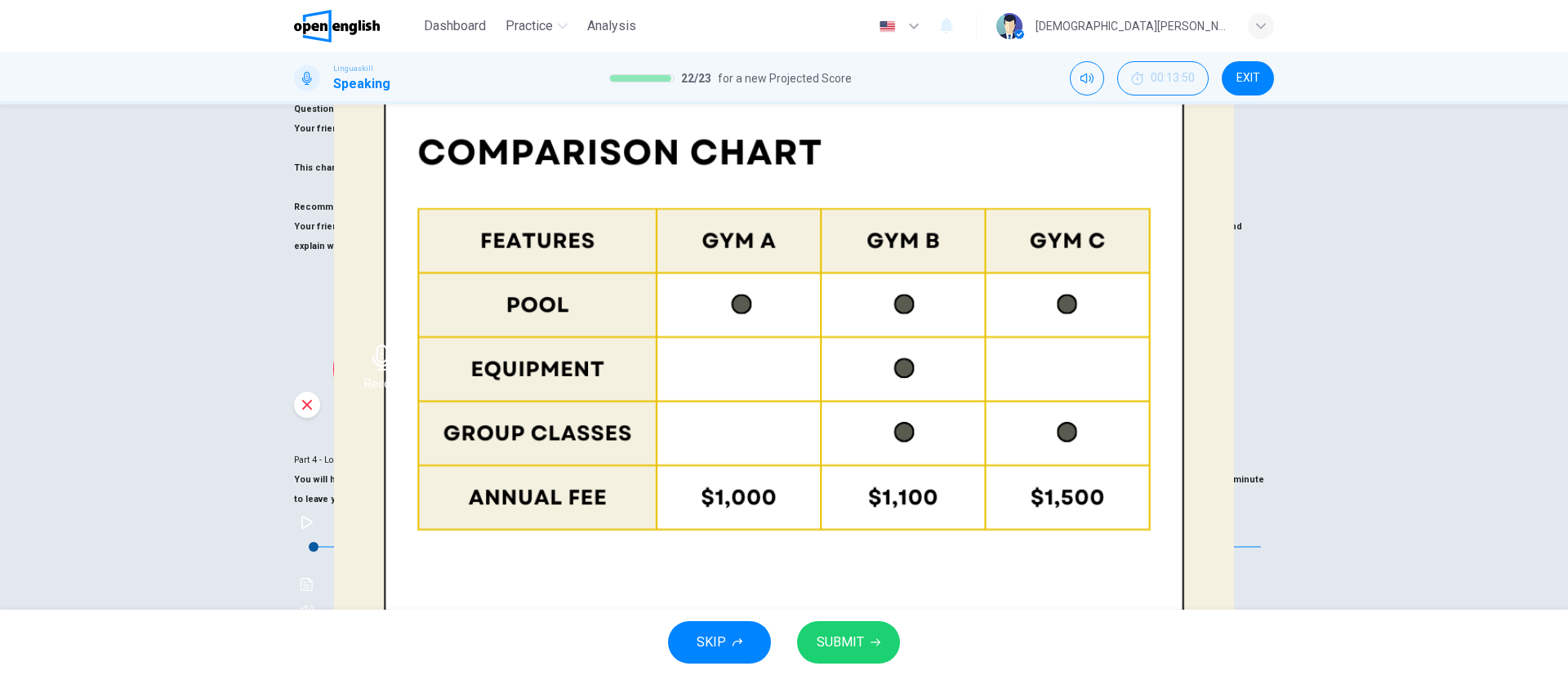
click at [875, 635] on button "SUBMIT" at bounding box center [848, 642] width 103 height 42
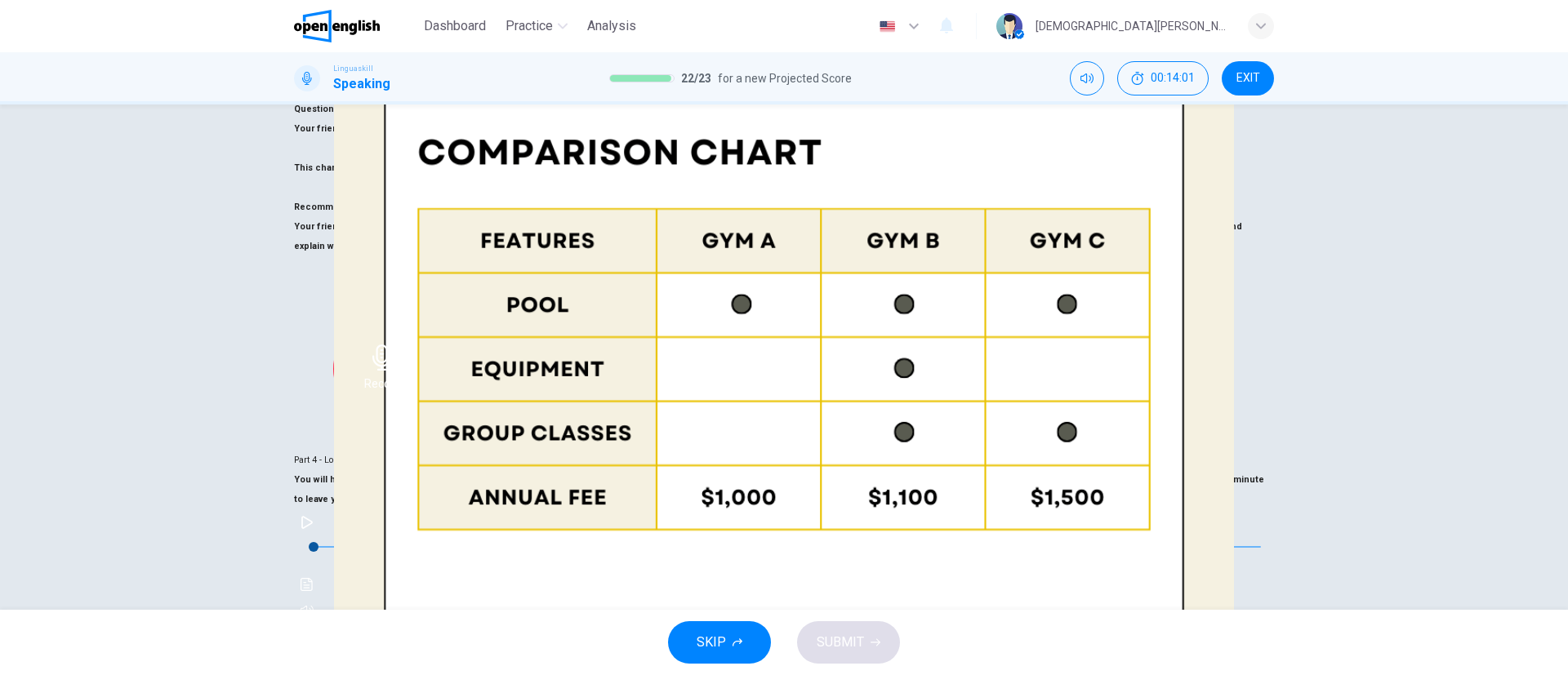
click at [749, 643] on button "SKIP" at bounding box center [719, 642] width 103 height 42
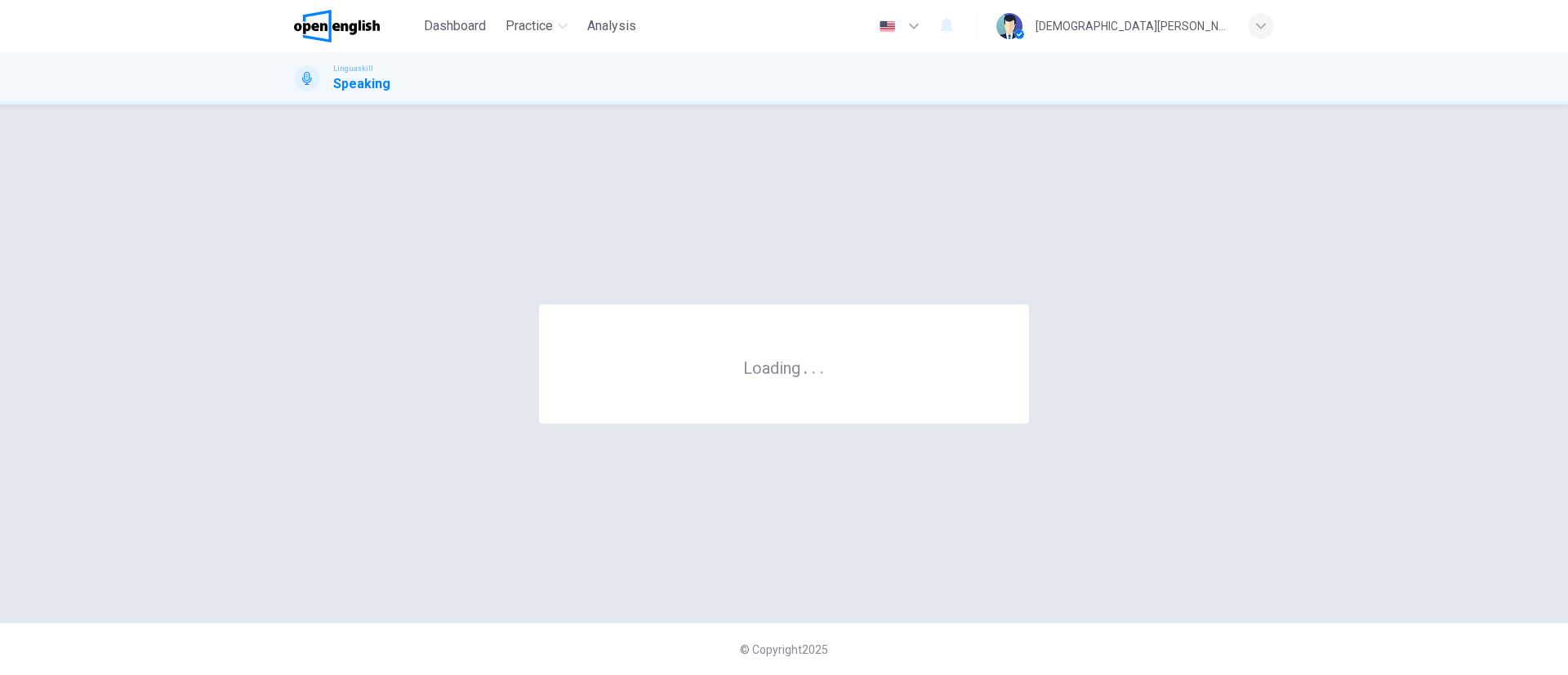
scroll to position [0, 0]
